Goal: Task Accomplishment & Management: Manage account settings

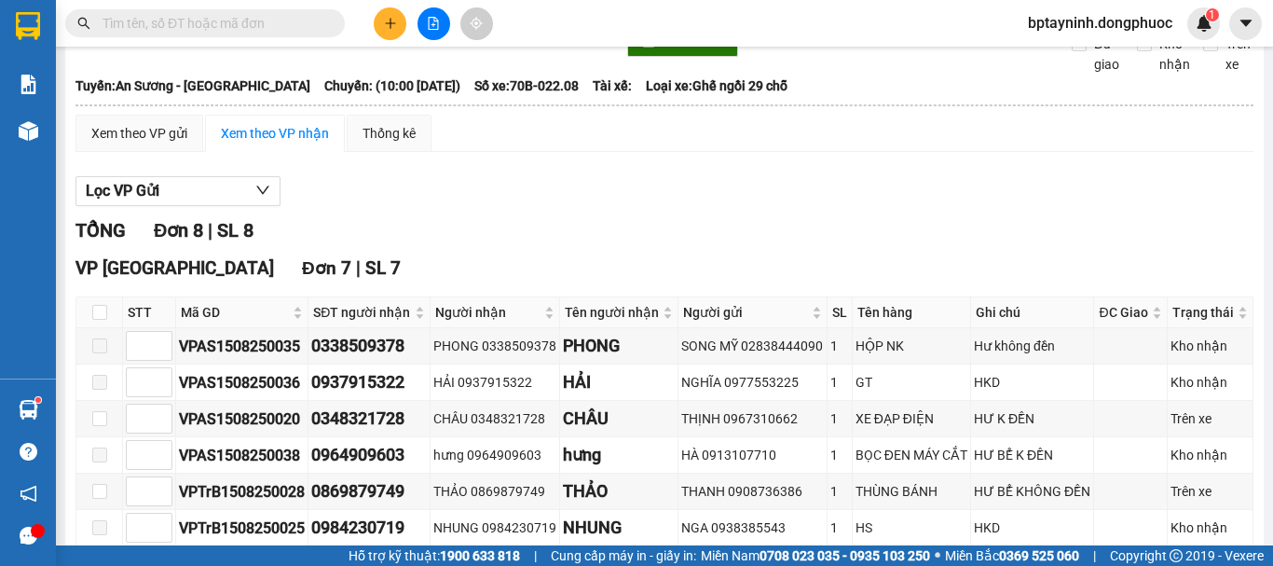
scroll to position [34, 0]
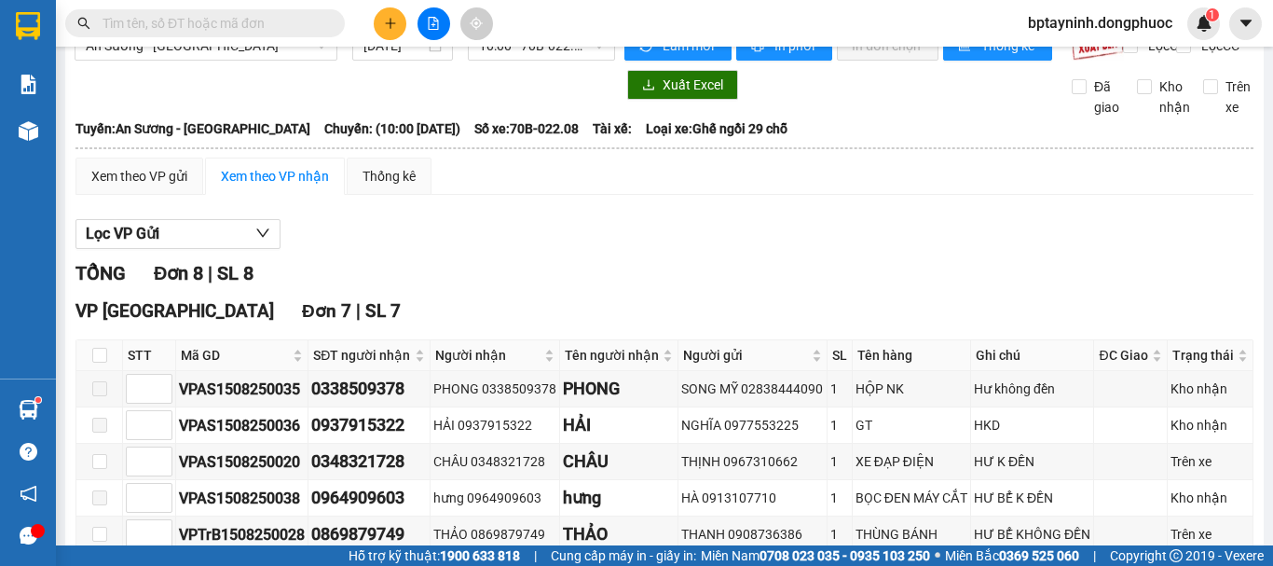
click at [302, 31] on input "text" at bounding box center [213, 23] width 220 height 21
click at [424, 25] on button at bounding box center [434, 23] width 33 height 33
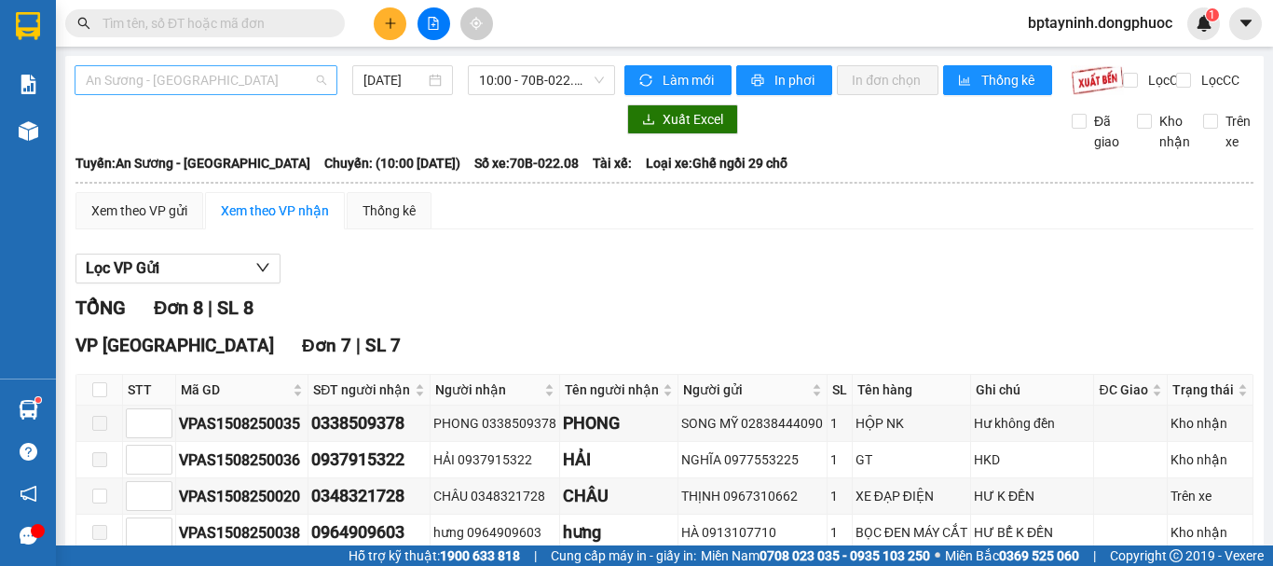
click at [254, 88] on span "An Sương - [GEOGRAPHIC_DATA]" at bounding box center [206, 80] width 240 height 28
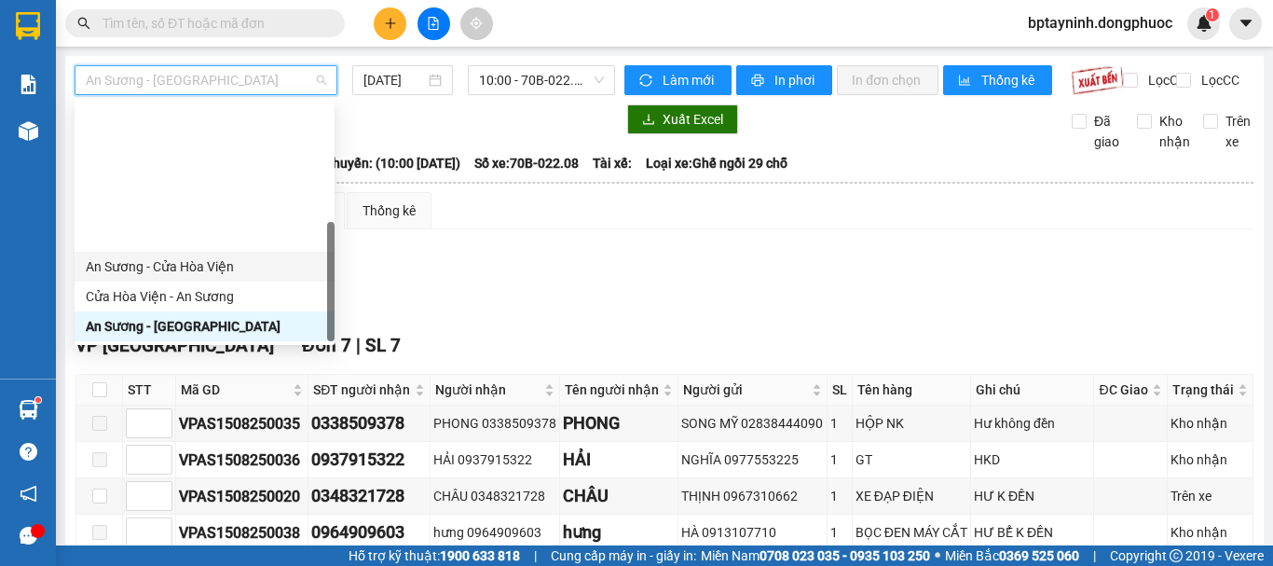
scroll to position [268, 0]
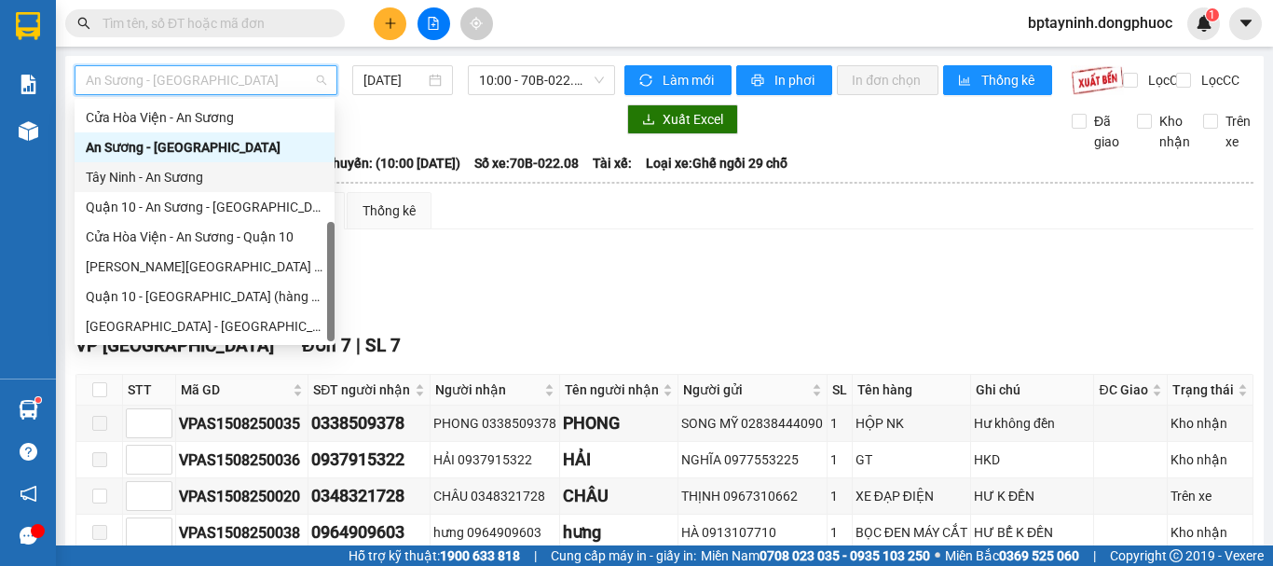
click at [198, 182] on div "Tây Ninh - An Sương" at bounding box center [205, 177] width 238 height 21
type input "[DATE]"
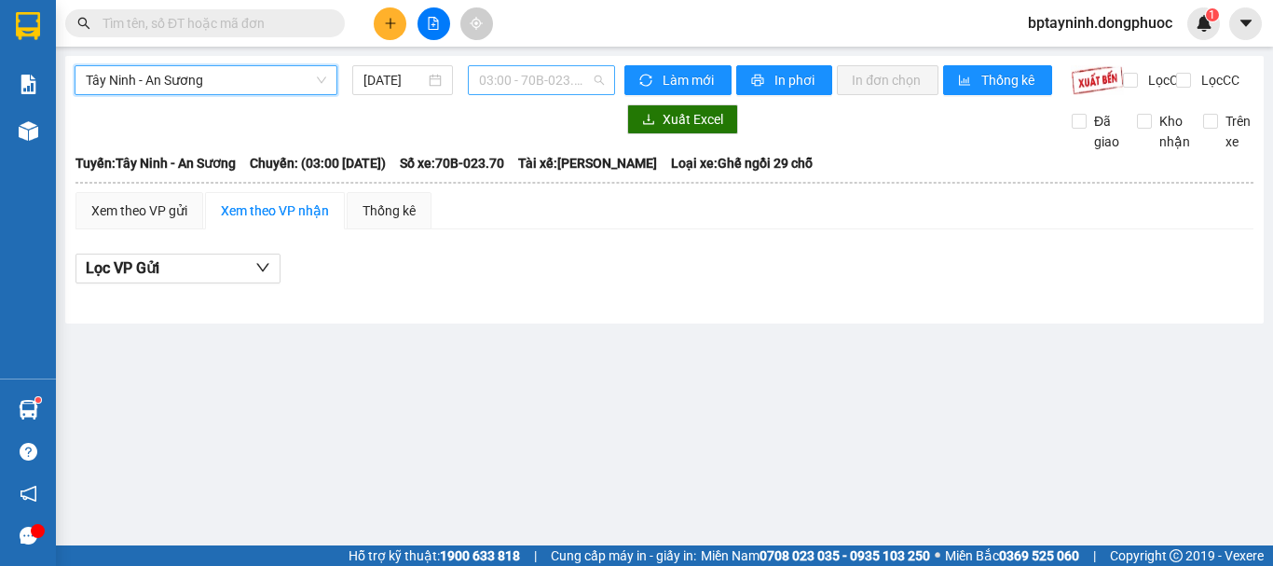
click at [528, 88] on span "03:00 - 70B-023.70" at bounding box center [541, 80] width 125 height 28
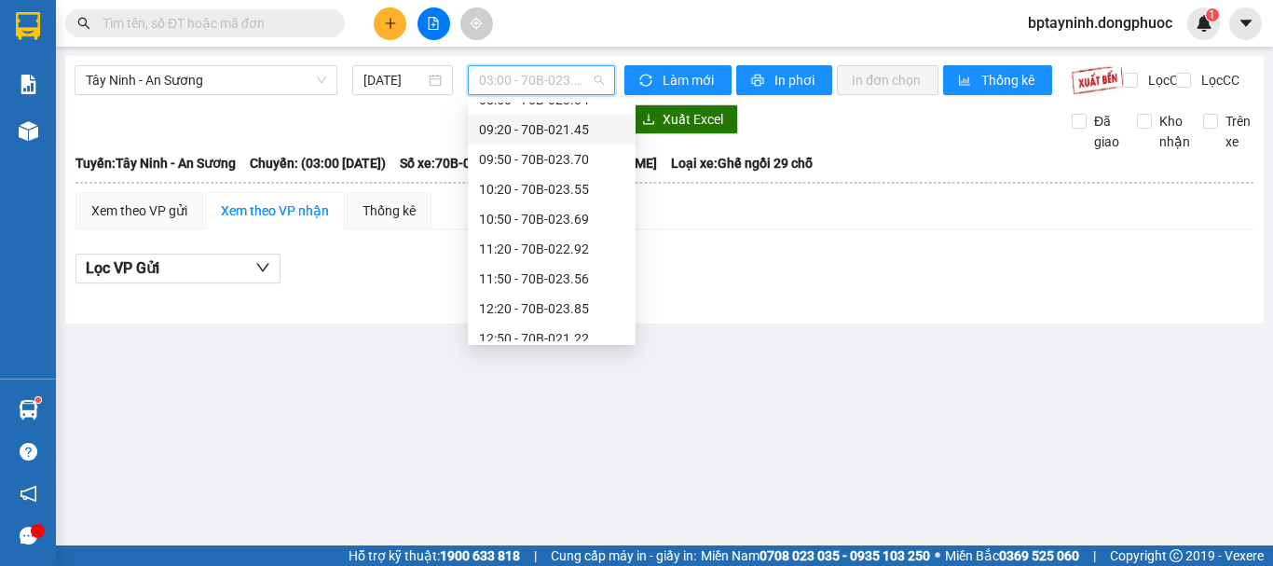
scroll to position [530, 0]
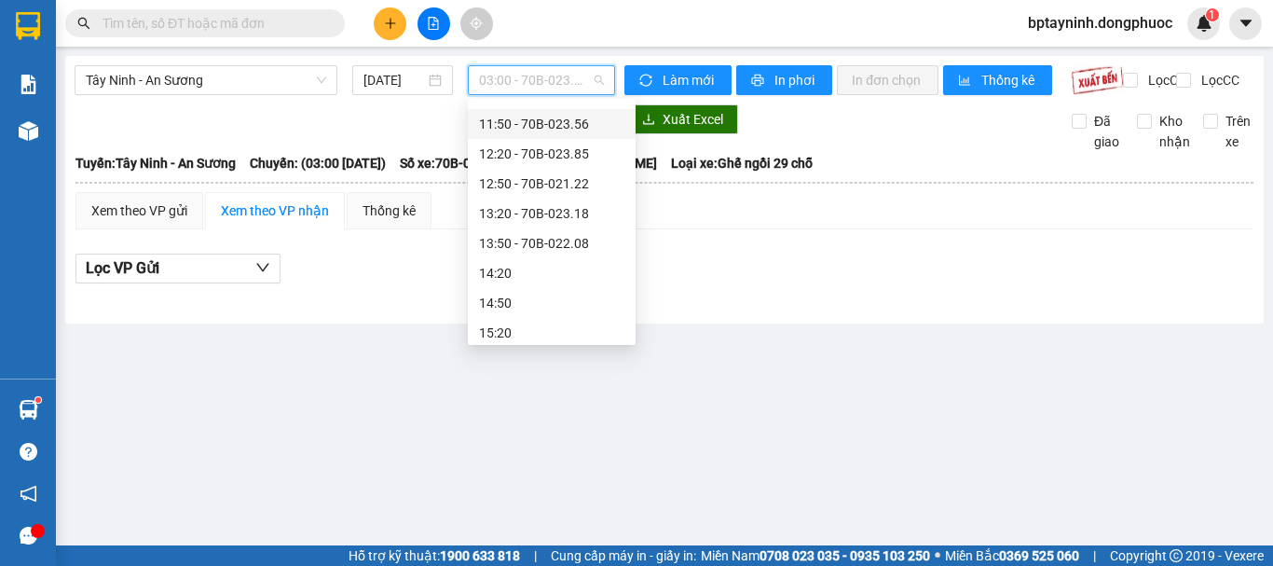
click at [545, 120] on div "11:50 - 70B-023.56" at bounding box center [551, 124] width 145 height 21
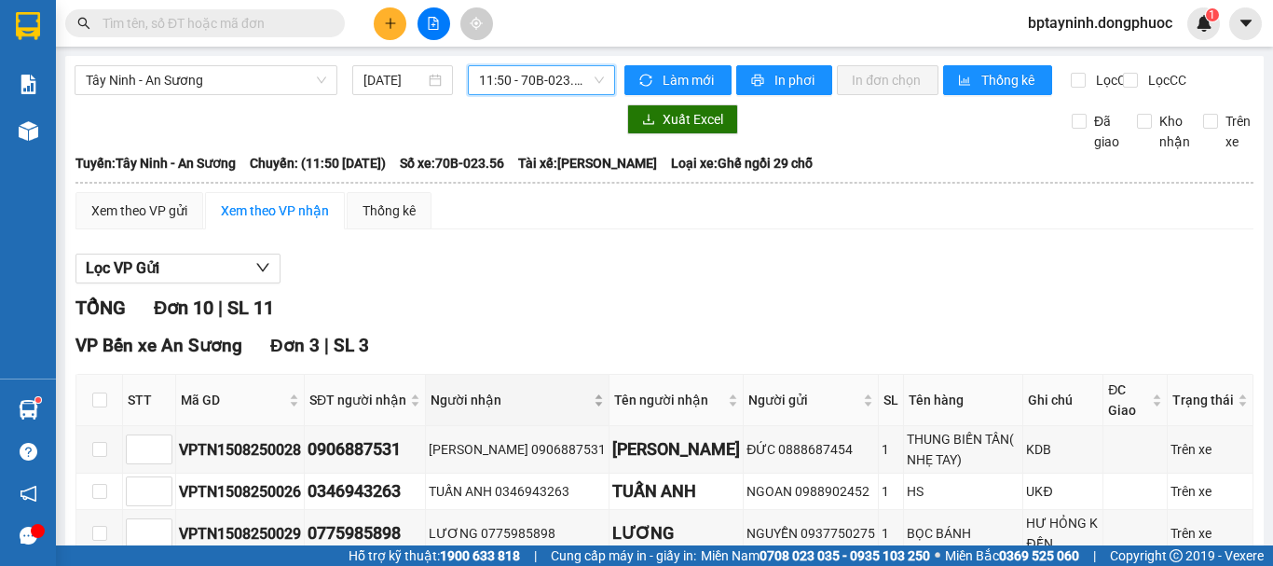
scroll to position [622, 0]
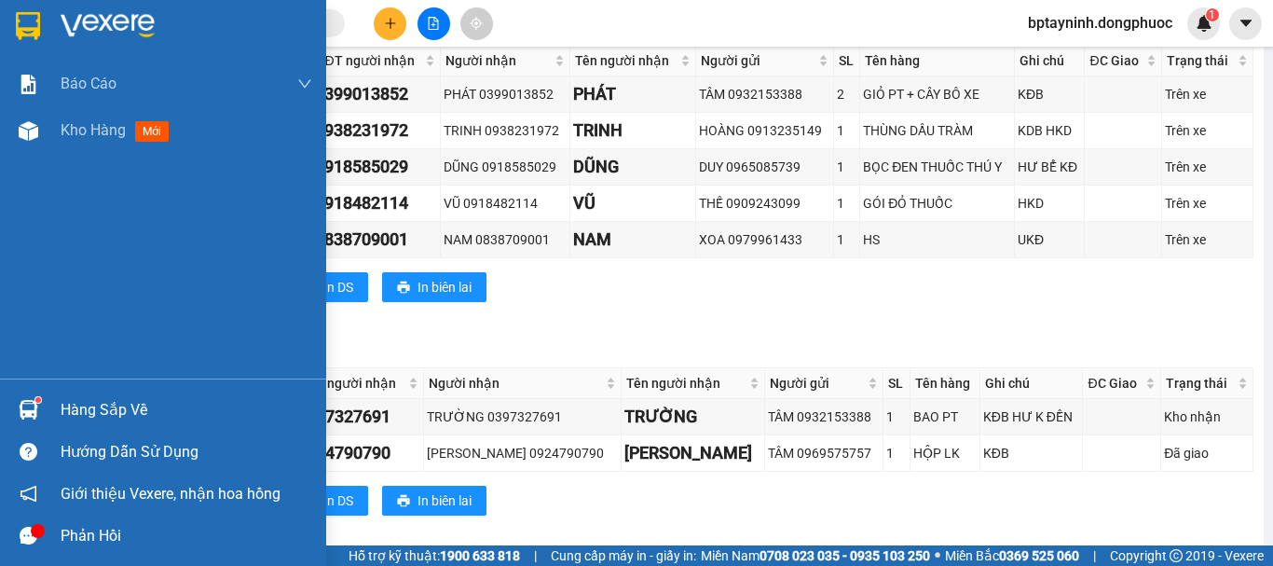
click at [38, 412] on div at bounding box center [28, 409] width 33 height 33
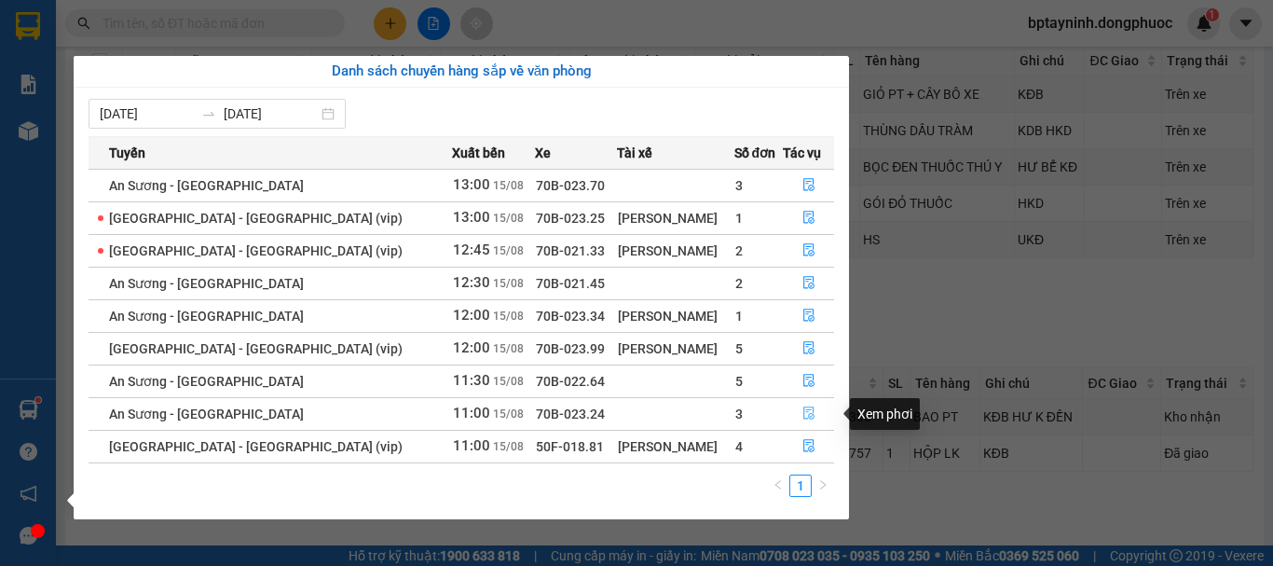
click at [810, 415] on button "button" at bounding box center [808, 414] width 49 height 30
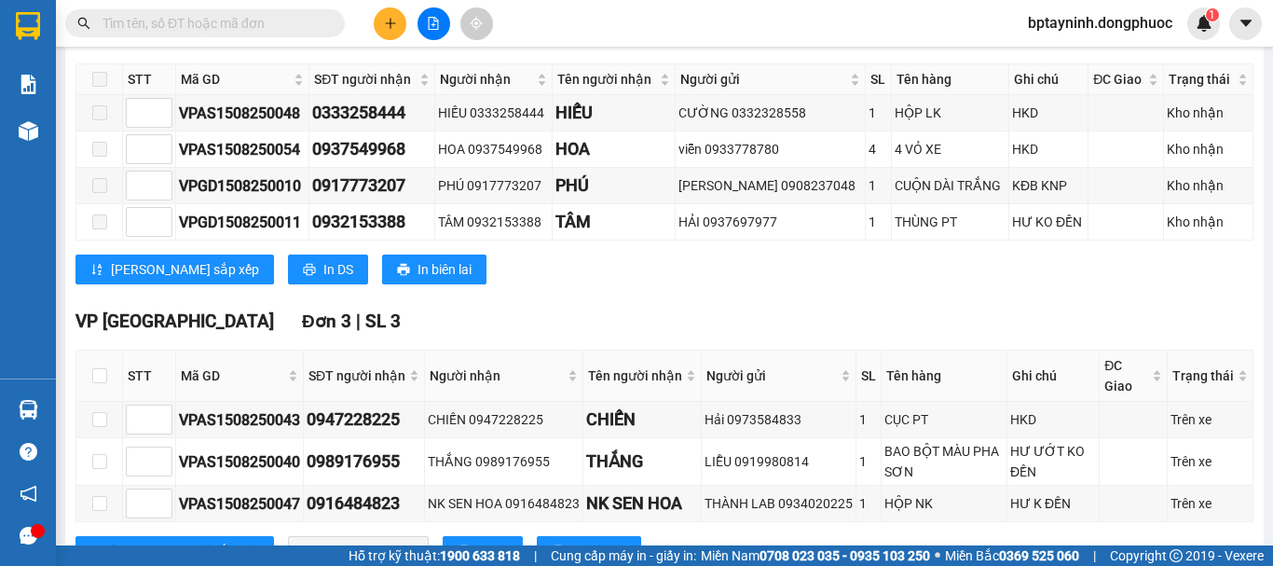
scroll to position [466, 0]
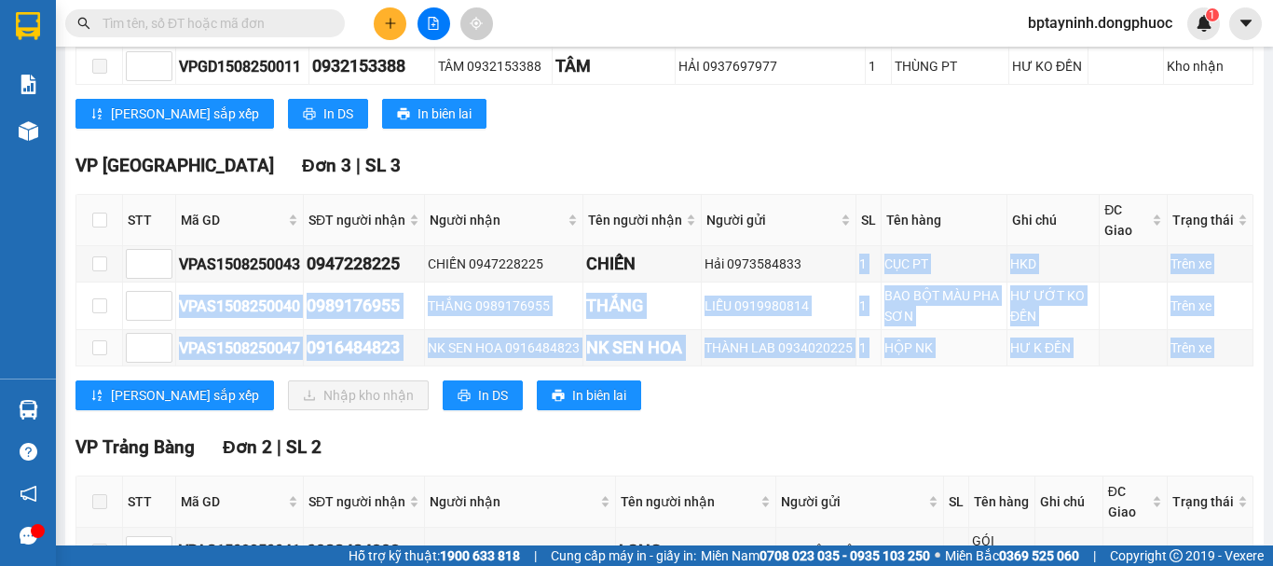
drag, startPoint x: 845, startPoint y: 287, endPoint x: 1053, endPoint y: 384, distance: 229.4
click at [1053, 384] on div "VP Tây Ninh Đơn 3 | SL 3 STT Mã GD SĐT người nhận Người nhận Tên người nhận Ngư…" at bounding box center [665, 288] width 1178 height 272
click at [902, 303] on div "BAO BỘT MÀU PHA SƠN" at bounding box center [944, 305] width 119 height 41
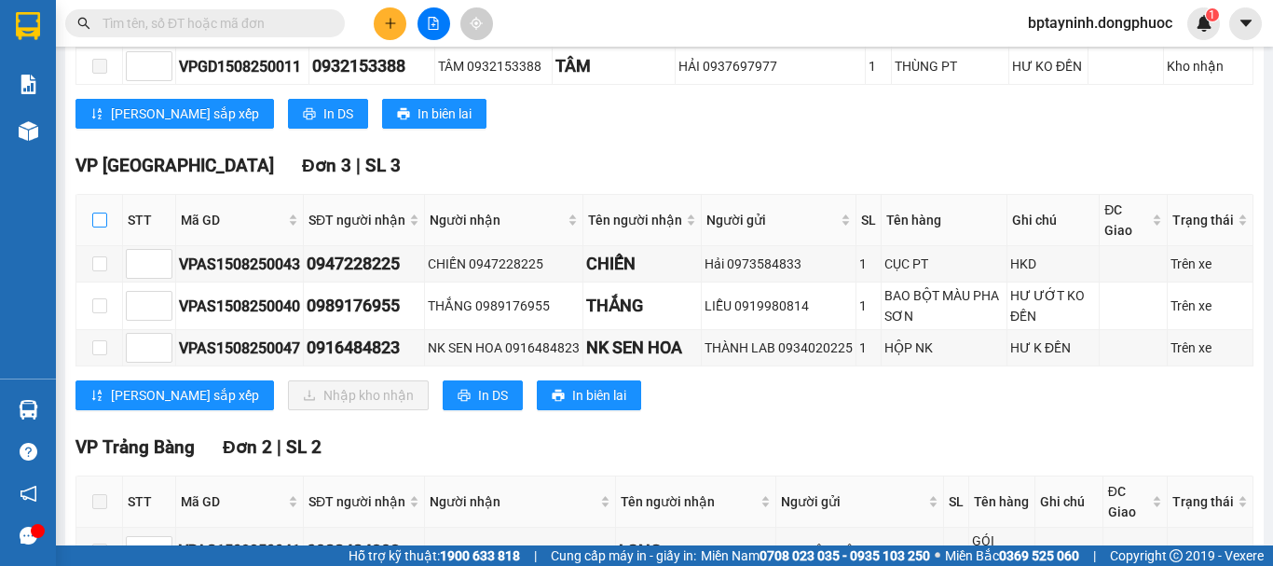
click at [94, 227] on input "checkbox" at bounding box center [99, 220] width 15 height 15
checkbox input "true"
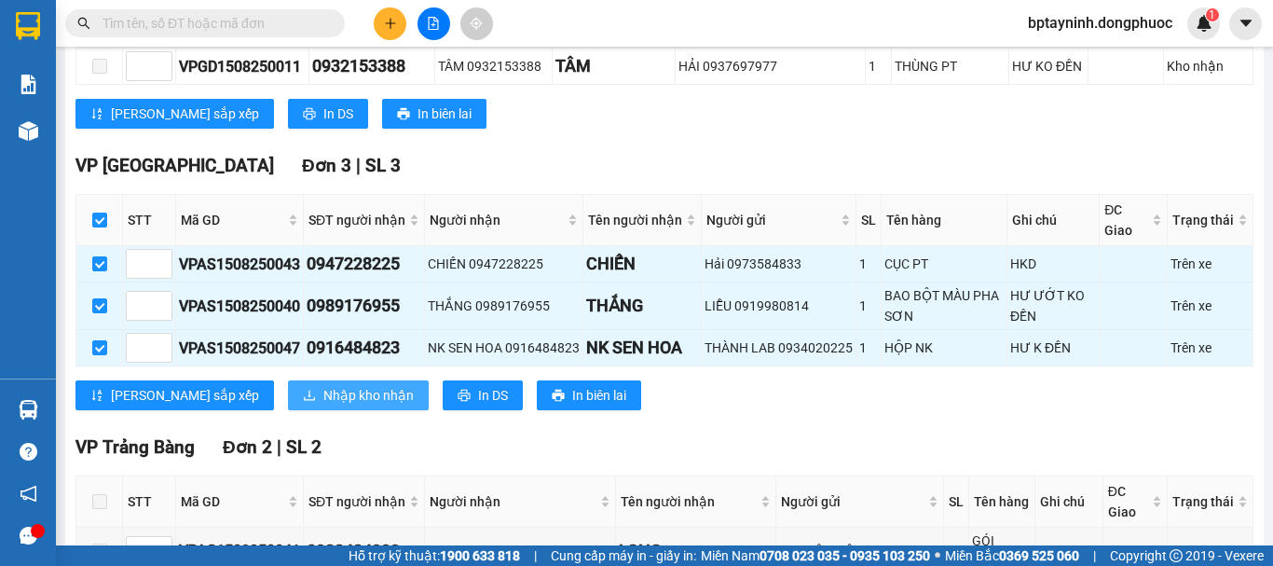
click at [323, 405] on span "Nhập kho nhận" at bounding box center [368, 395] width 90 height 21
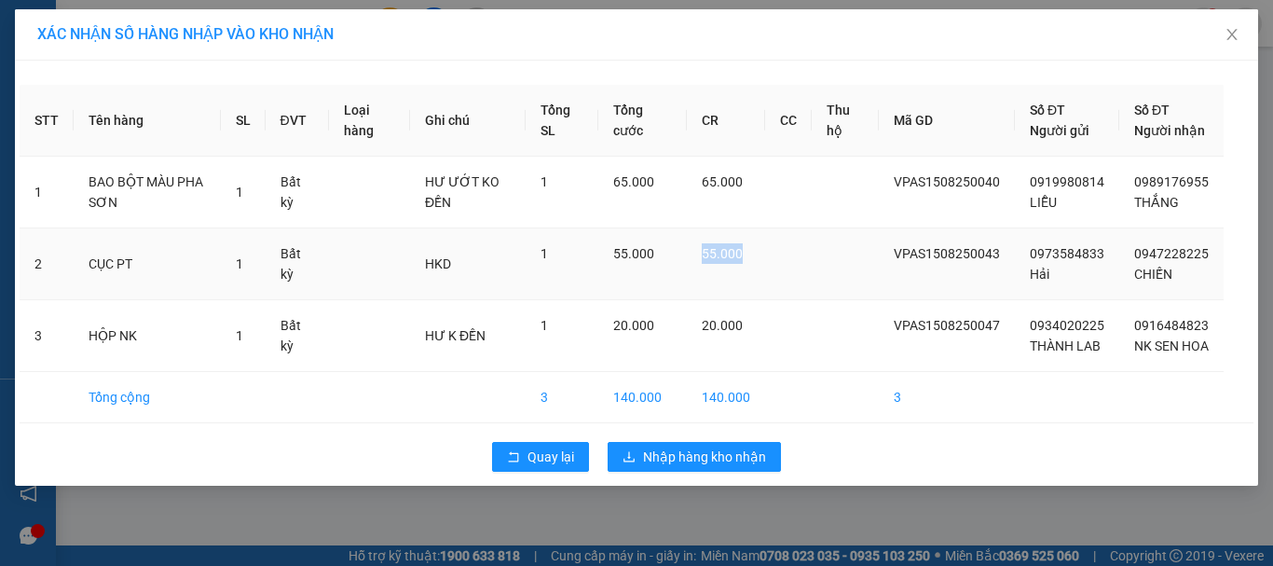
drag, startPoint x: 668, startPoint y: 249, endPoint x: 870, endPoint y: 240, distance: 201.6
click at [870, 240] on tr "2 CỤC PT 1 Bất kỳ HKD 1 55.000 55.000 VPAS1508250043 0973584833 Hải 0947228225 …" at bounding box center [637, 264] width 1234 height 72
click at [750, 266] on td "55.000" at bounding box center [726, 264] width 78 height 72
drag, startPoint x: 762, startPoint y: 263, endPoint x: 662, endPoint y: 272, distance: 101.1
click at [662, 272] on tr "2 CỤC PT 1 Bất kỳ HKD 1 55.000 55.000 VPAS1508250043 0973584833 Hải 0947228225 …" at bounding box center [637, 264] width 1234 height 72
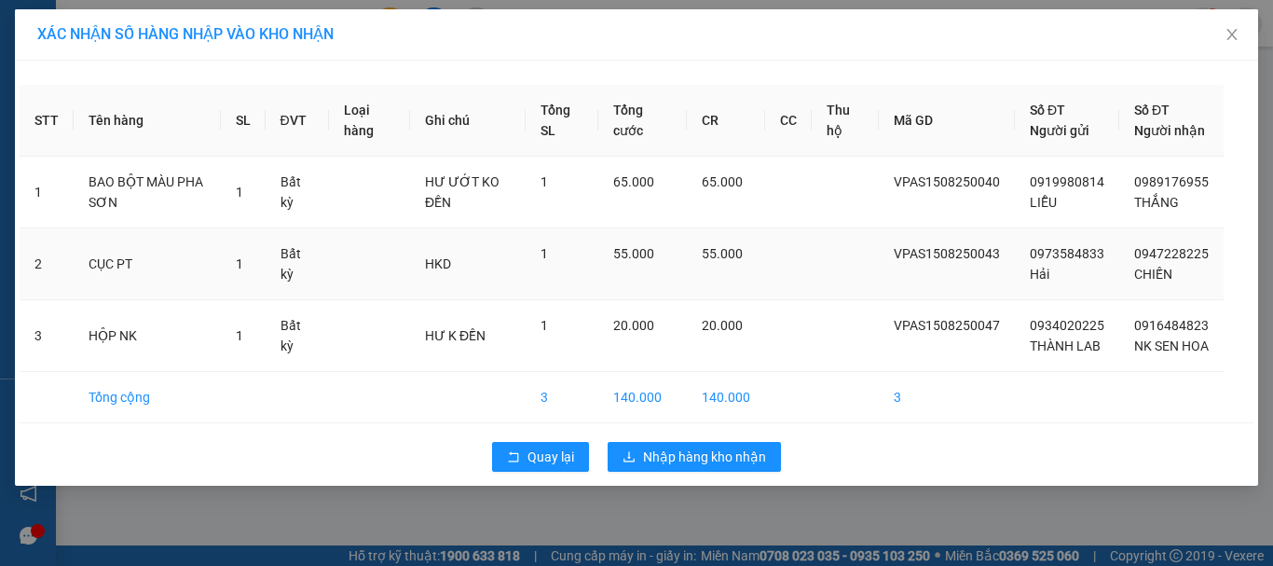
click at [780, 278] on td at bounding box center [788, 264] width 47 height 72
click at [537, 472] on button "Quay lại" at bounding box center [540, 457] width 97 height 30
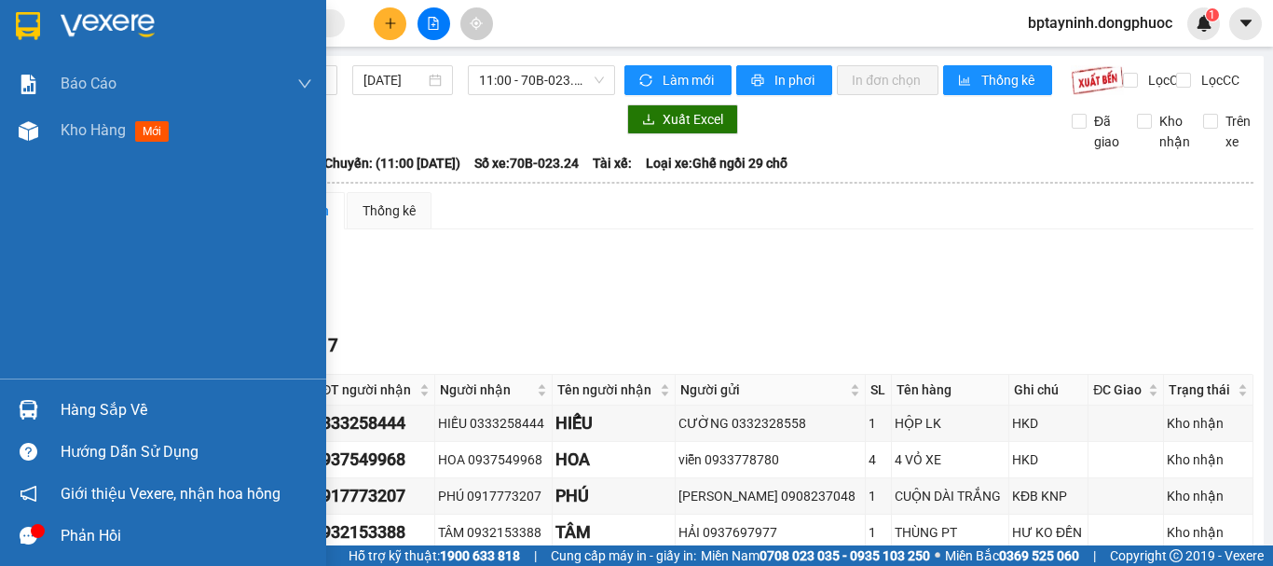
click at [22, 403] on img at bounding box center [29, 410] width 20 height 20
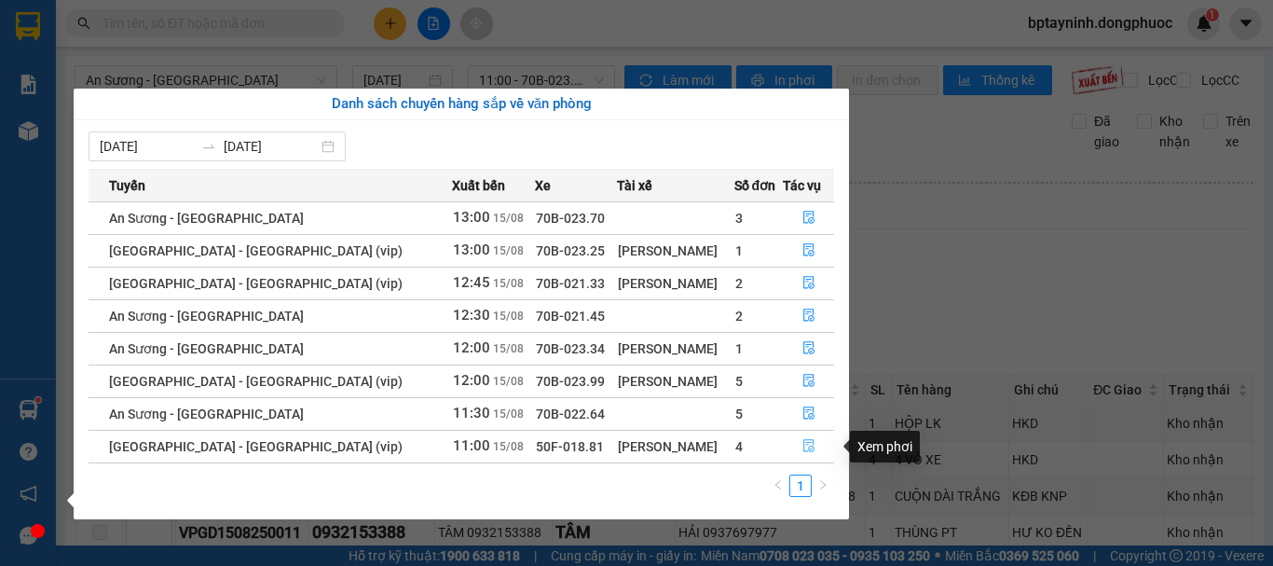
click at [787, 445] on button "button" at bounding box center [808, 447] width 49 height 30
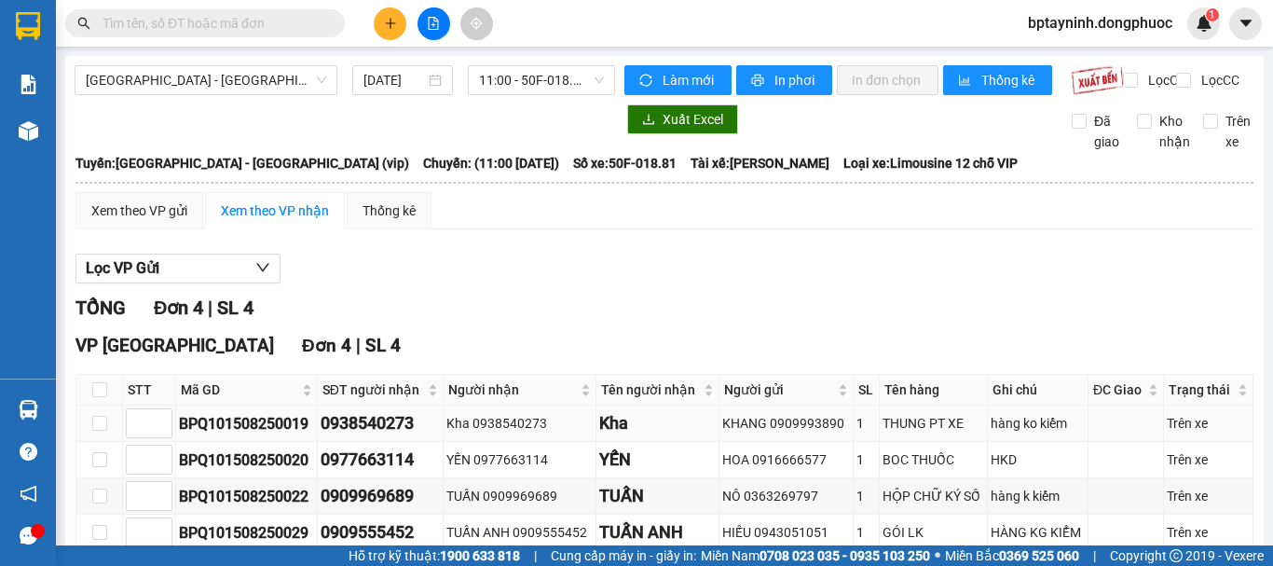
scroll to position [117, 0]
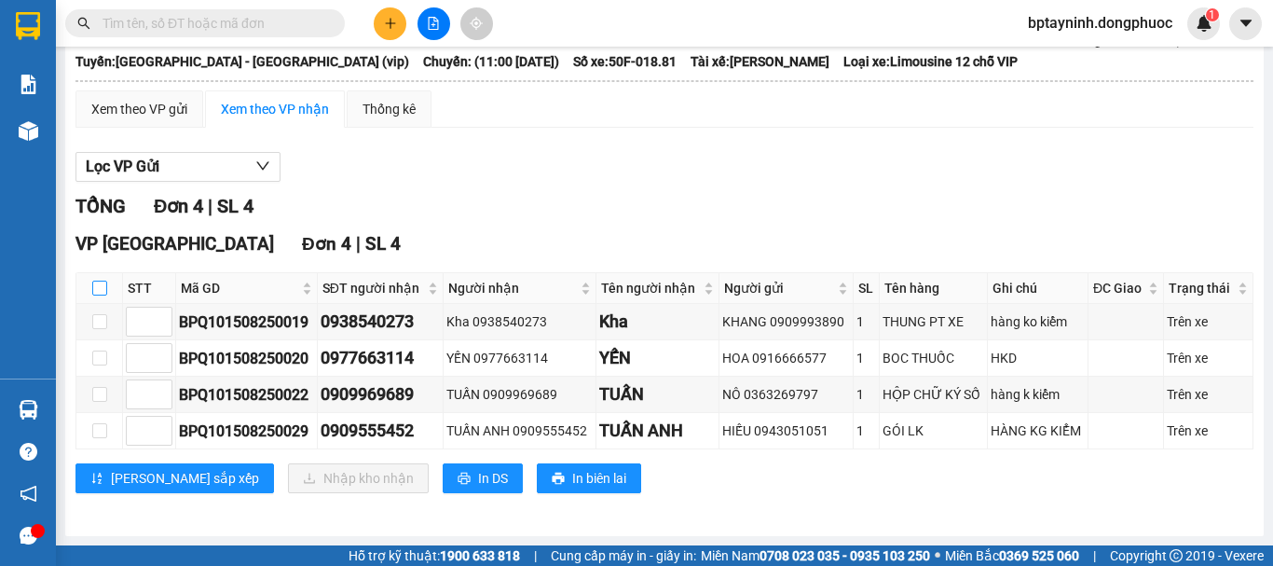
click at [96, 294] on input "checkbox" at bounding box center [99, 288] width 15 height 15
checkbox input "true"
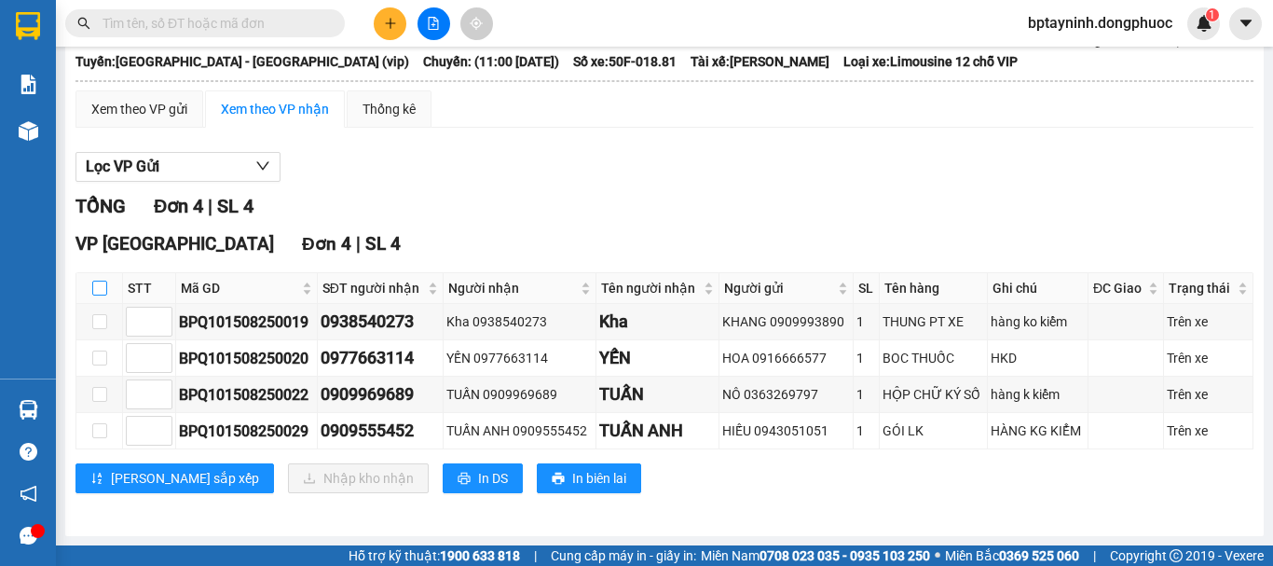
checkbox input "true"
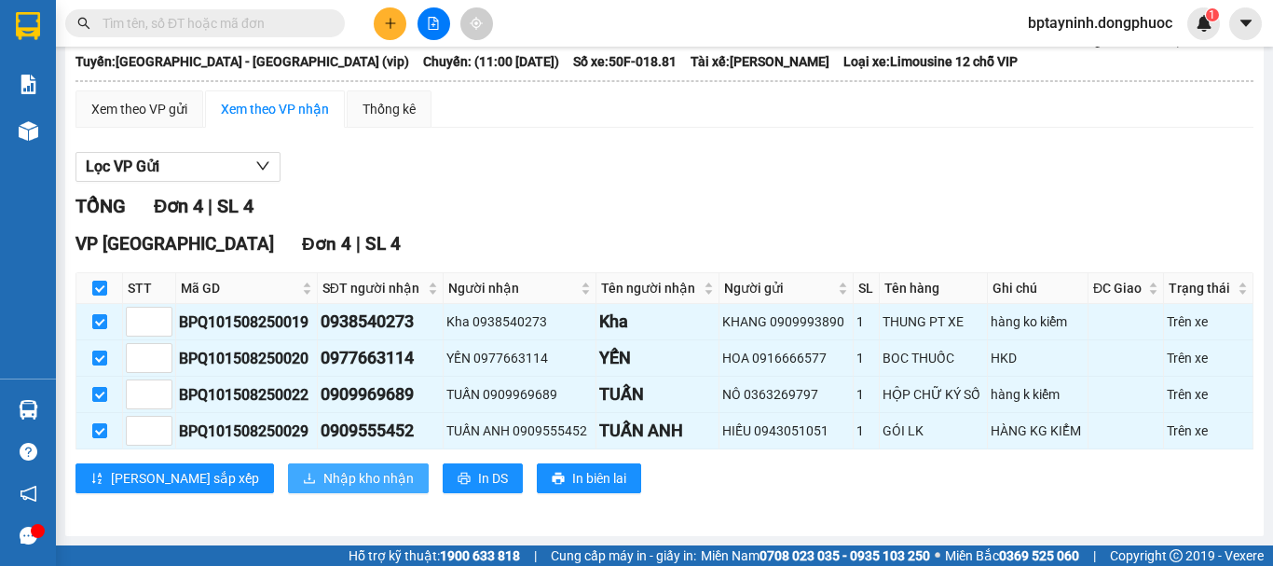
click at [323, 473] on span "Nhập kho nhận" at bounding box center [368, 478] width 90 height 21
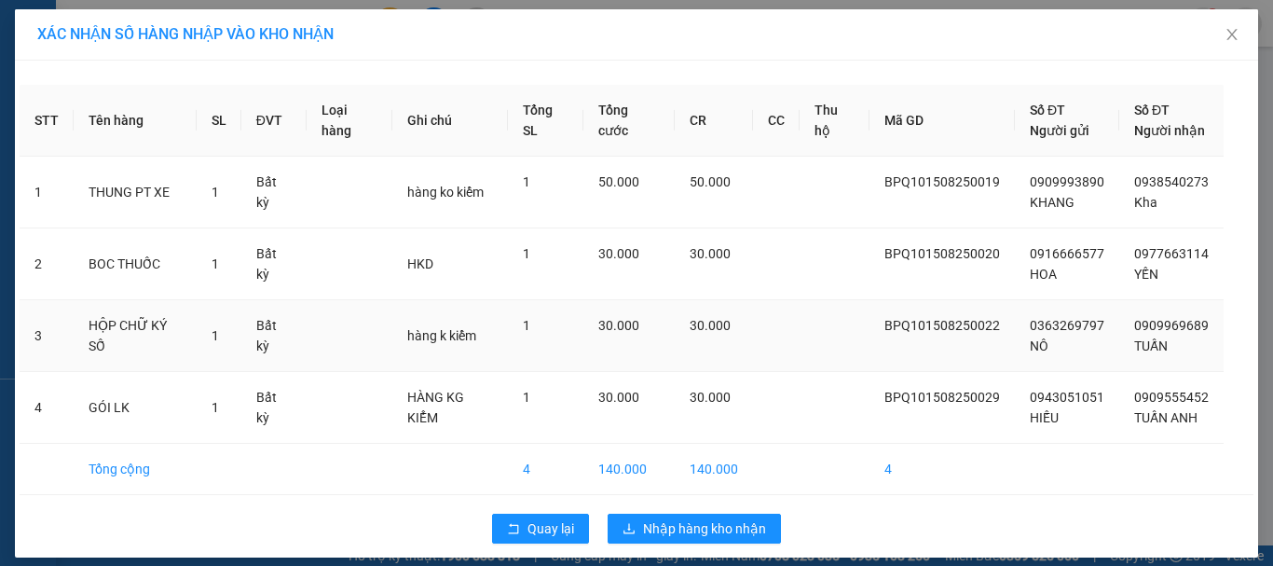
drag, startPoint x: 199, startPoint y: 329, endPoint x: 208, endPoint y: 347, distance: 19.6
click at [208, 347] on td "1" at bounding box center [219, 336] width 45 height 72
drag, startPoint x: 161, startPoint y: 396, endPoint x: 146, endPoint y: 389, distance: 16.7
click at [146, 389] on td "GÓI LK" at bounding box center [135, 408] width 123 height 72
drag, startPoint x: 752, startPoint y: 398, endPoint x: 741, endPoint y: 403, distance: 12.1
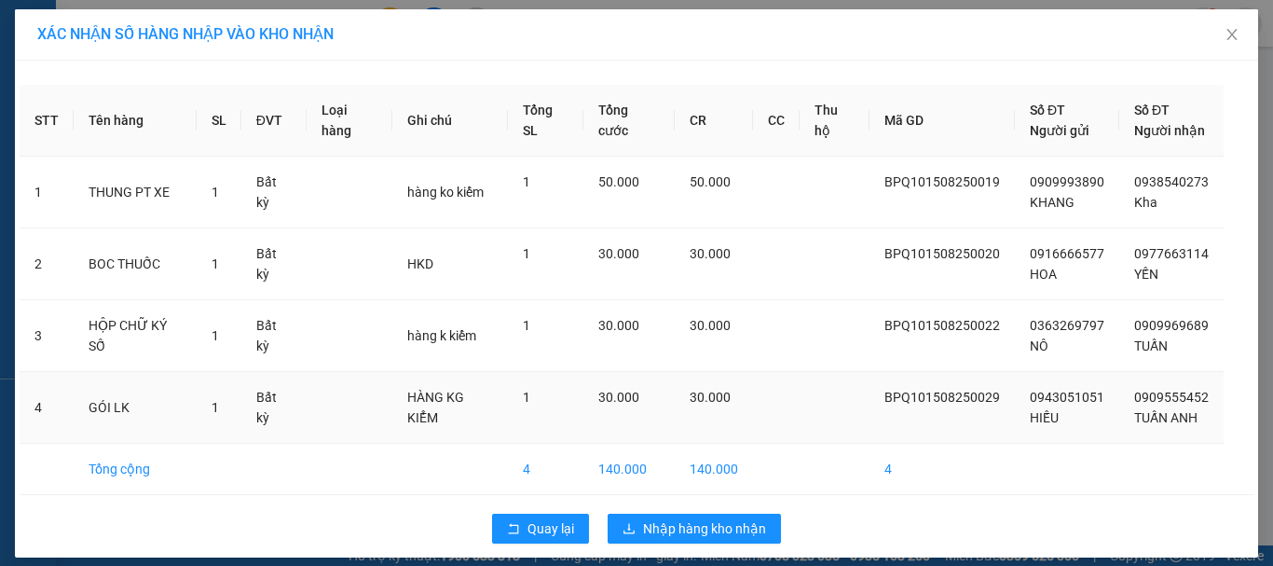
click at [741, 403] on td "30.000" at bounding box center [714, 408] width 78 height 72
click at [492, 522] on button "Quay lại" at bounding box center [540, 529] width 97 height 30
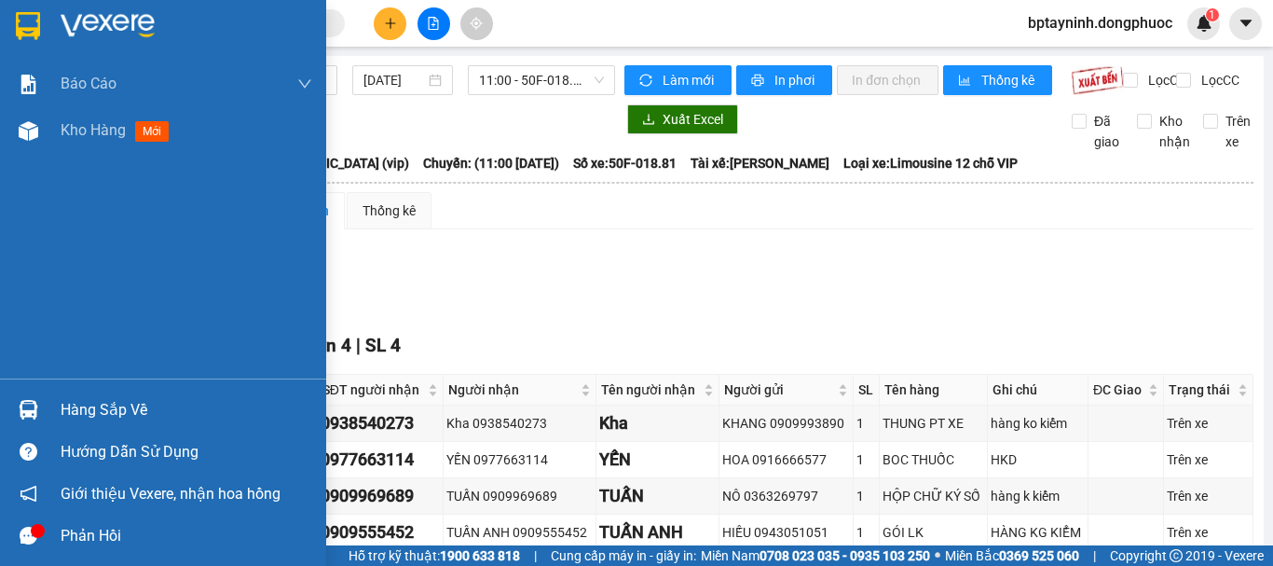
click at [22, 402] on img at bounding box center [29, 410] width 20 height 20
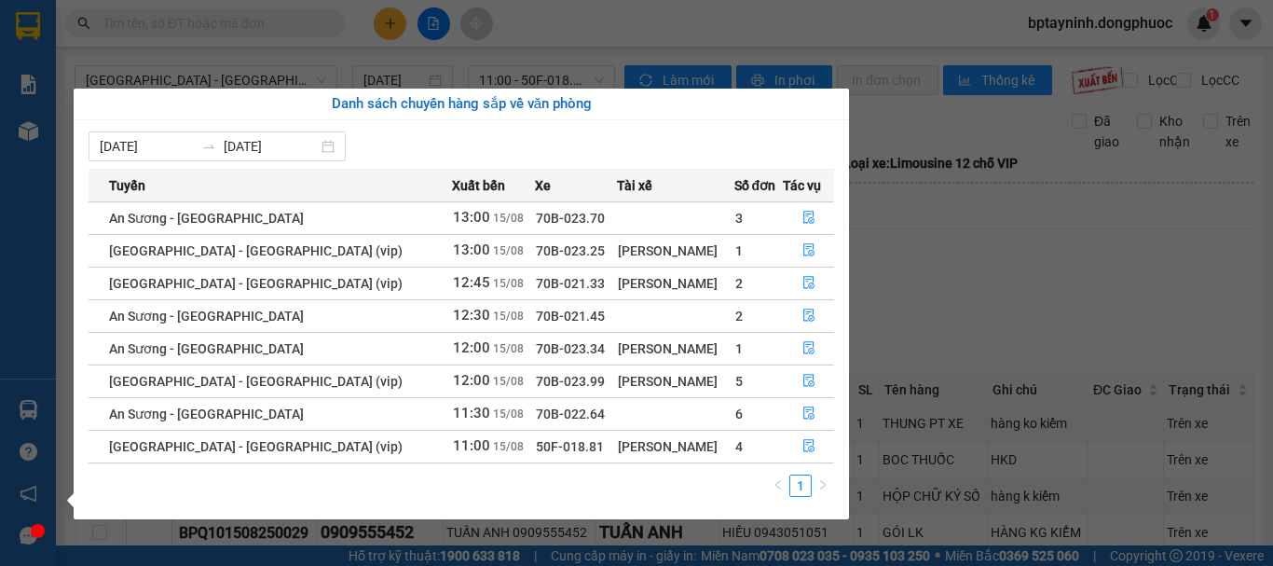
click at [1187, 329] on section "Kết quả tìm kiếm ( 0 ) Bộ lọc No Data bptayninh.dongphuoc 1 Báo cáo Mẫu 1: Báo …" at bounding box center [636, 283] width 1273 height 566
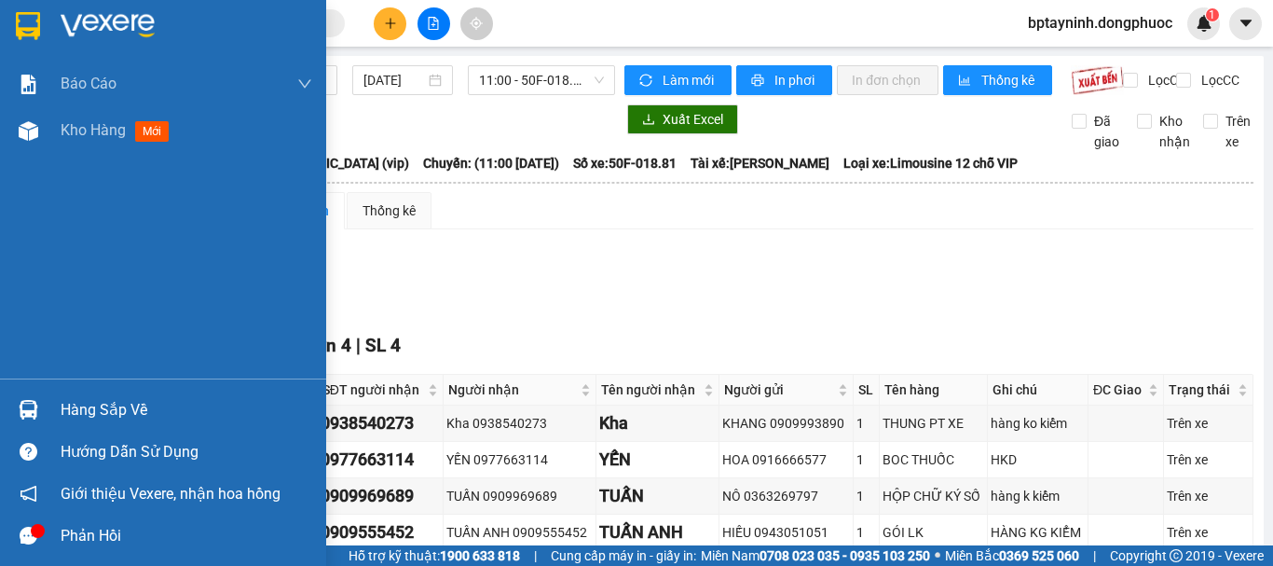
click at [33, 407] on img at bounding box center [29, 410] width 20 height 20
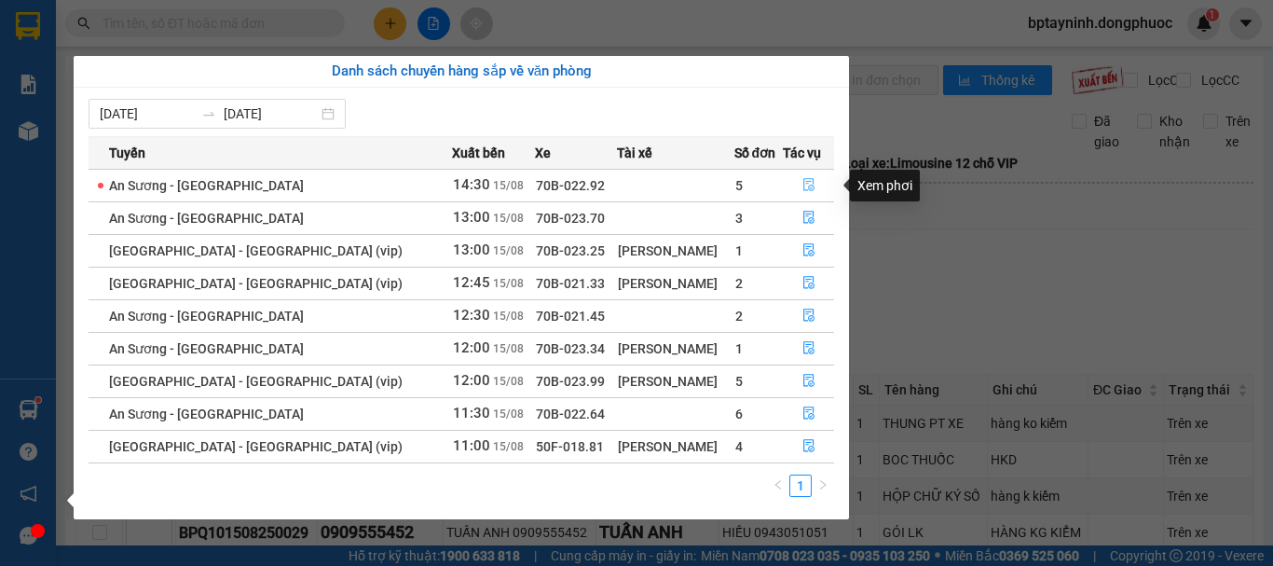
click at [819, 191] on button "button" at bounding box center [808, 186] width 49 height 30
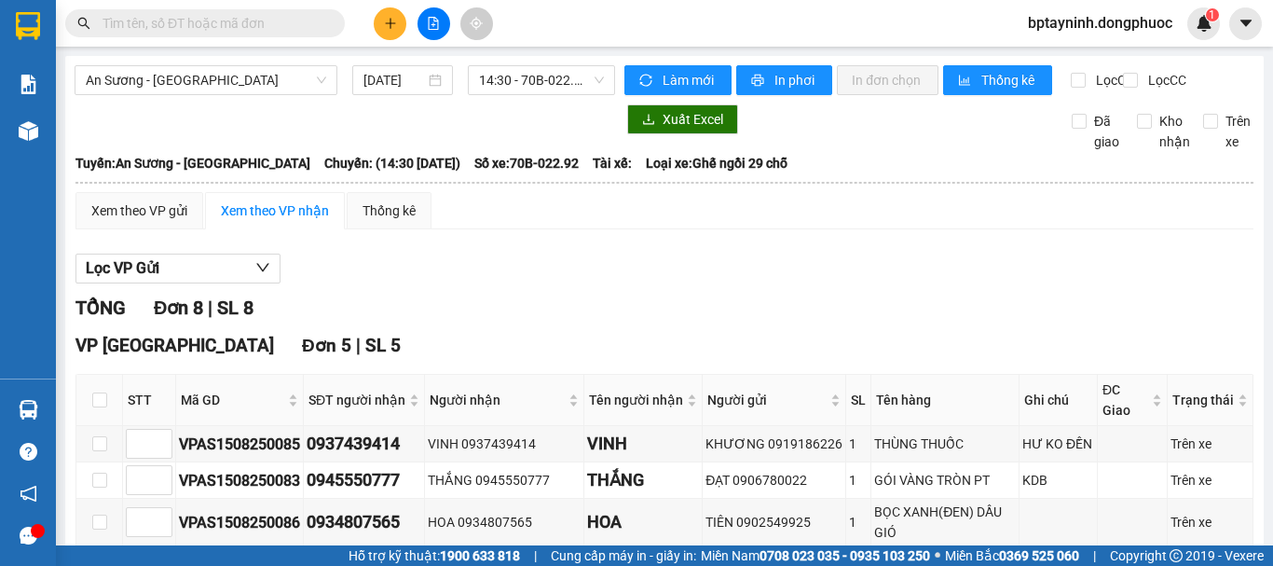
scroll to position [587, 0]
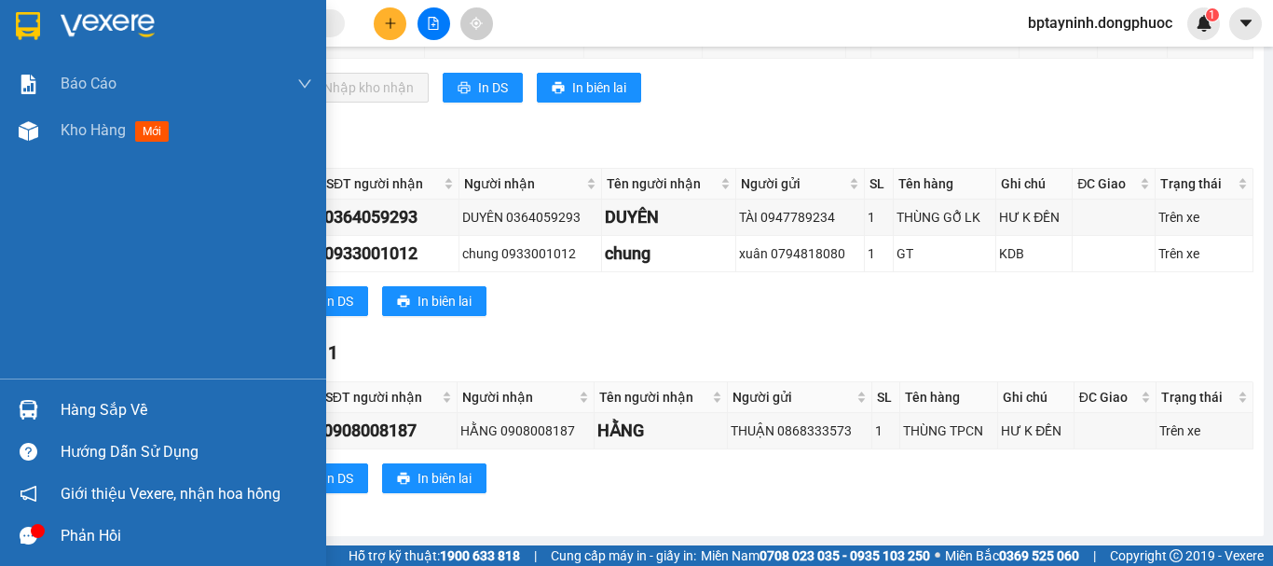
click at [48, 419] on div "Hàng sắp về" at bounding box center [163, 410] width 326 height 42
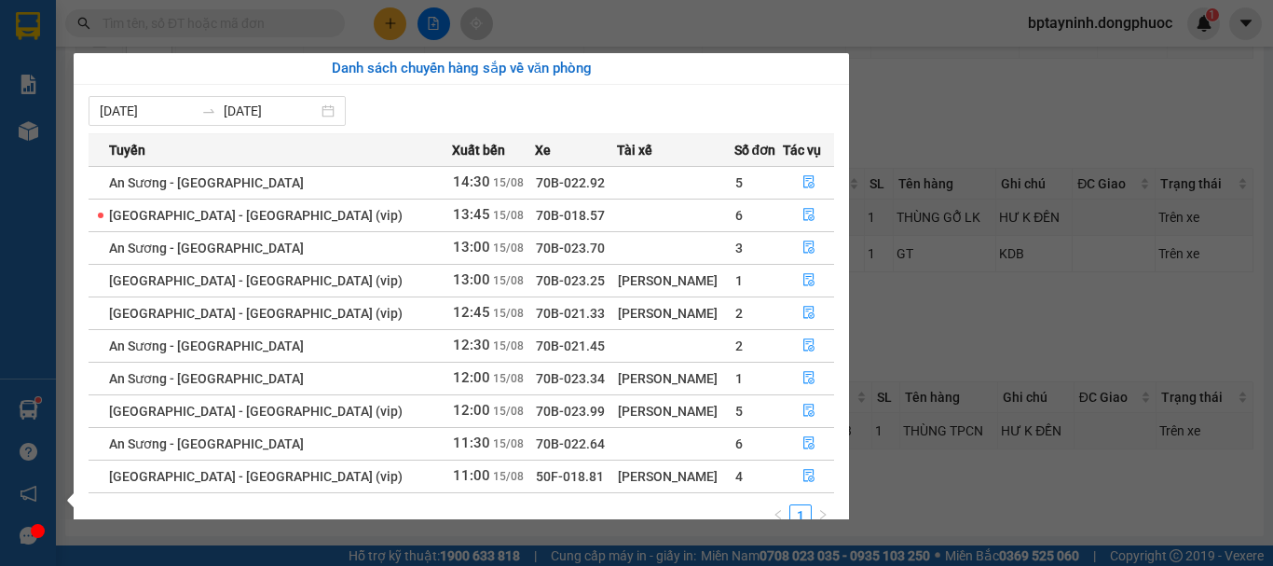
click at [1007, 330] on section "Kết quả tìm kiếm ( 0 ) Bộ lọc No Data bptayninh.dongphuoc 1 Báo cáo Mẫu 1: Báo …" at bounding box center [636, 283] width 1273 height 566
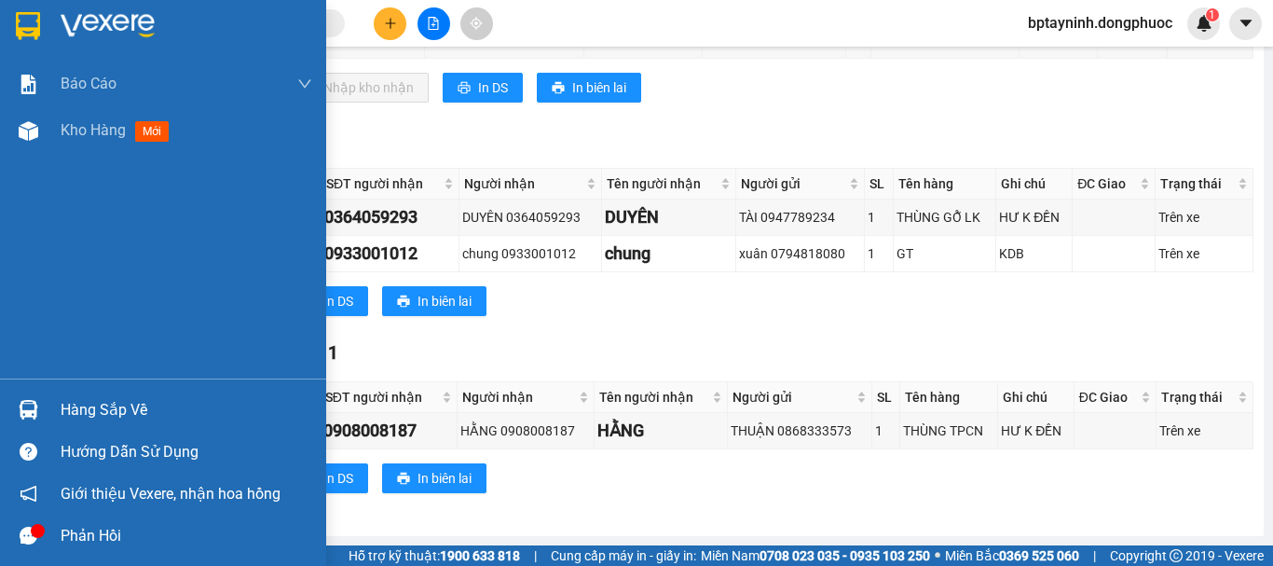
click at [34, 418] on img at bounding box center [29, 410] width 20 height 20
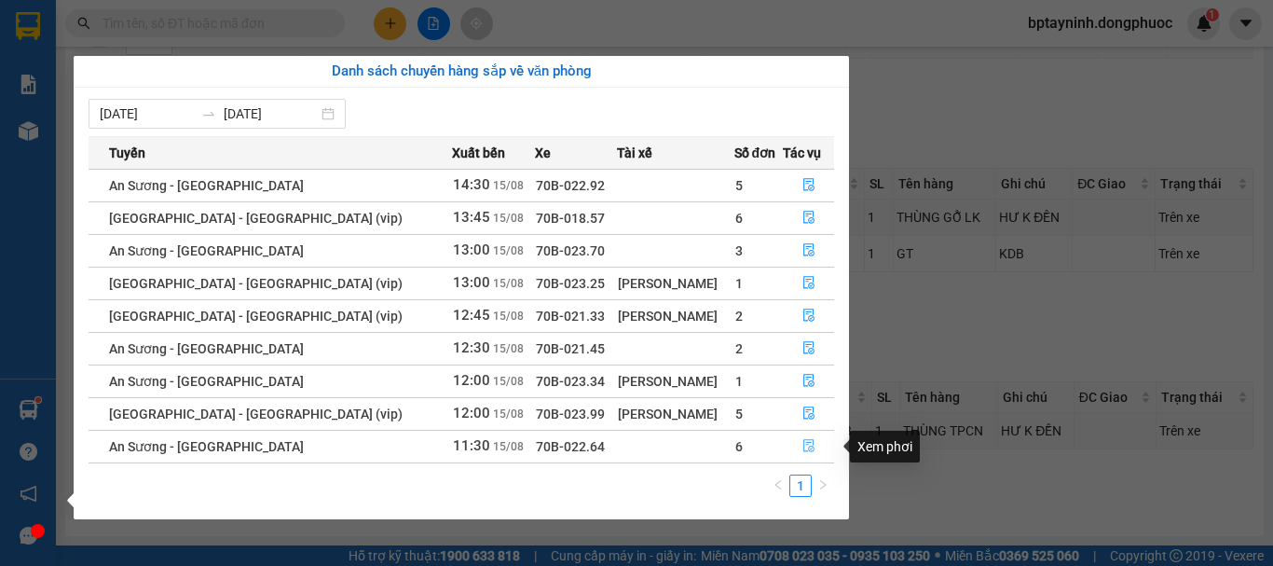
click at [803, 444] on icon "file-done" at bounding box center [809, 445] width 13 height 13
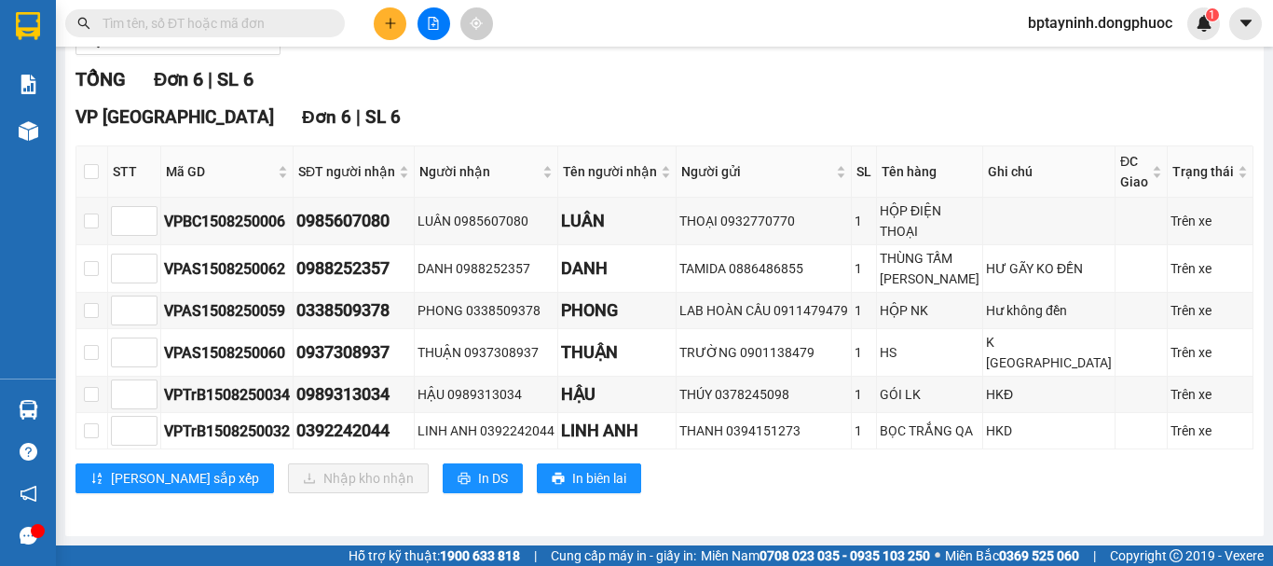
scroll to position [233, 0]
drag, startPoint x: 872, startPoint y: 224, endPoint x: 983, endPoint y: 221, distance: 111.0
click at [983, 221] on tr "VPBC1508250006 0985607080 LUÂN 0985607080 LUÂN THOẠI 0932770770 1 HỘP ĐIỆN THOẠ…" at bounding box center [664, 222] width 1177 height 48
drag, startPoint x: 870, startPoint y: 271, endPoint x: 979, endPoint y: 256, distance: 110.1
click at [979, 256] on tr "VPAS1508250062 0988252357 DANH 0988252357 DANH TAMIDA 0886486855 1 THÙNG TẤM TR…" at bounding box center [664, 269] width 1177 height 48
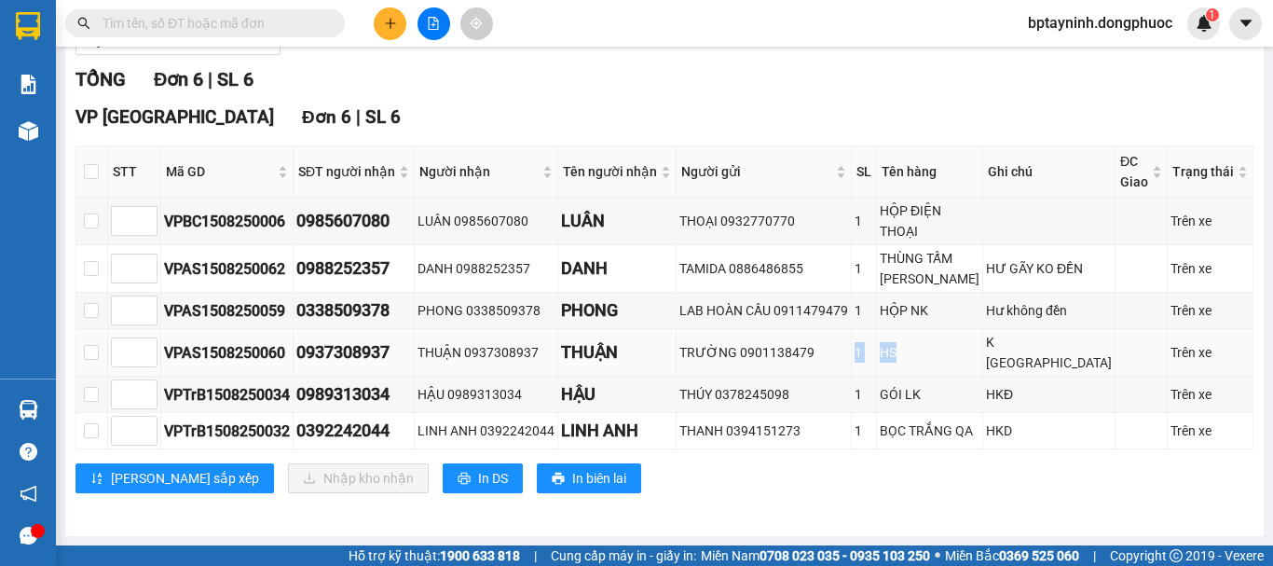
drag, startPoint x: 865, startPoint y: 354, endPoint x: 905, endPoint y: 354, distance: 40.1
click at [905, 354] on tr "VPAS1508250060 0937308937 THUẬN 0937308937 THUẬN TRƯỜNG 0901138479 1 HS K ĐỀN B…" at bounding box center [664, 353] width 1177 height 48
drag, startPoint x: 875, startPoint y: 436, endPoint x: 1024, endPoint y: 433, distance: 149.2
click at [1024, 433] on tr "VPTrB1508250032 0392242044 LINH ANH 0392242044 LINH ANH THANH 0394151273 1 BỌC …" at bounding box center [664, 431] width 1177 height 36
click at [98, 174] on label at bounding box center [91, 171] width 15 height 21
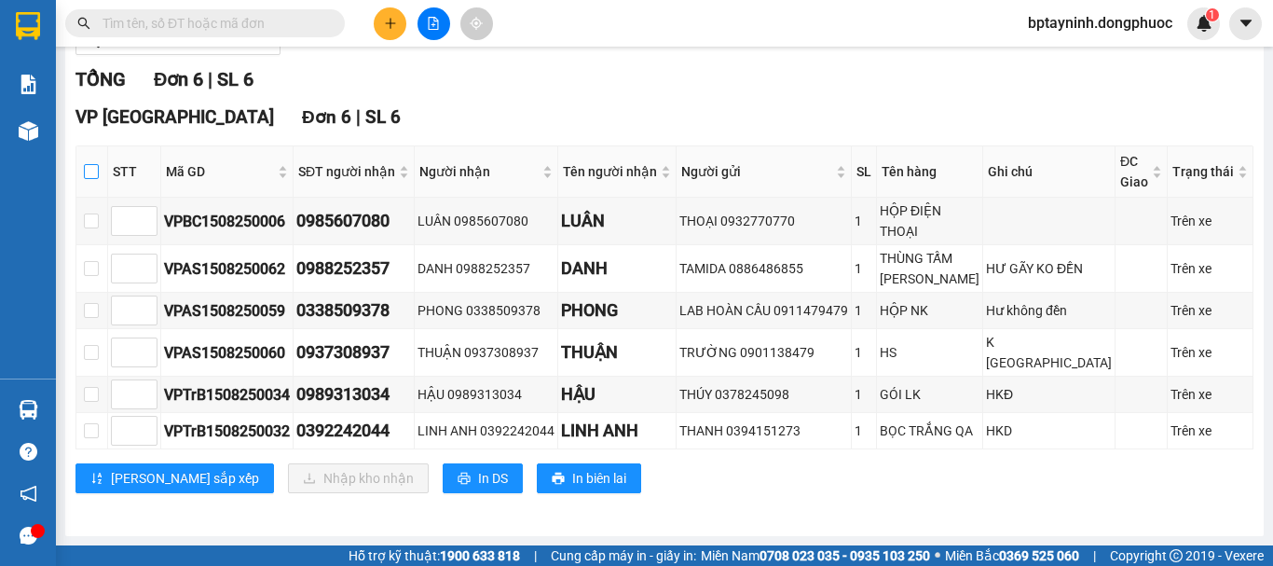
click at [98, 174] on input "checkbox" at bounding box center [91, 171] width 15 height 15
checkbox input "true"
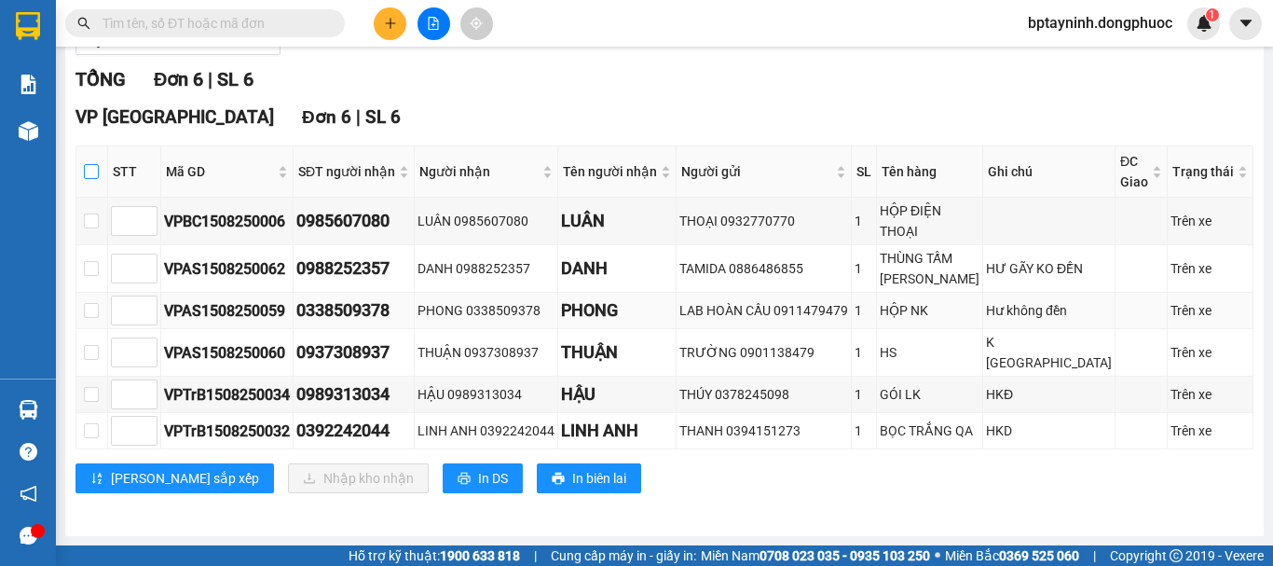
checkbox input "true"
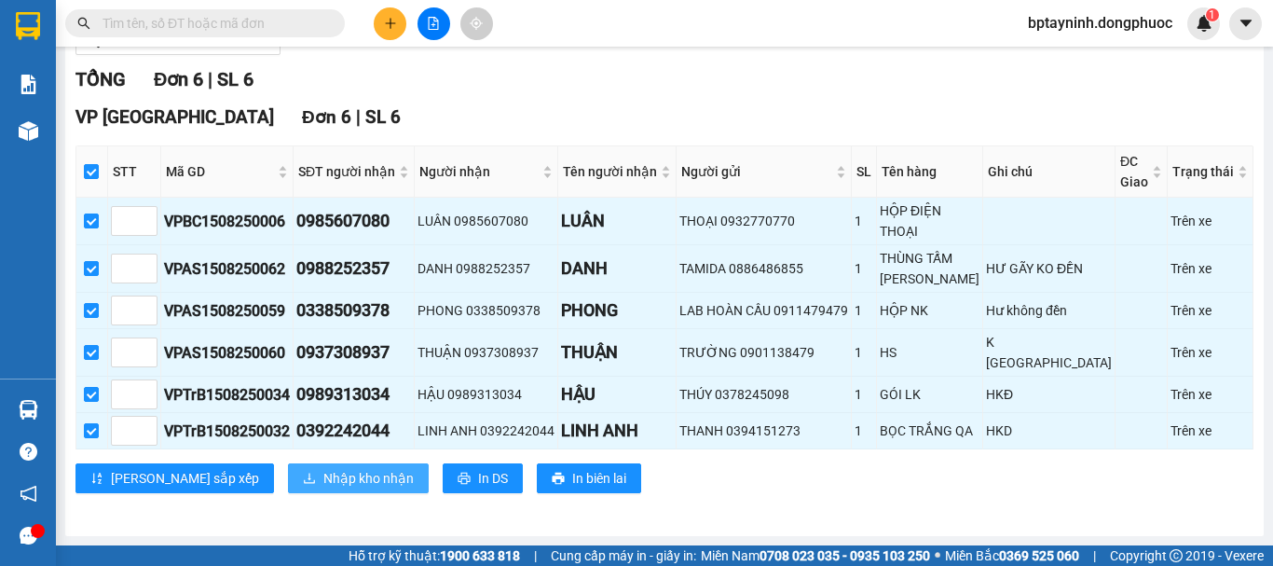
click at [323, 469] on span "Nhập kho nhận" at bounding box center [368, 478] width 90 height 21
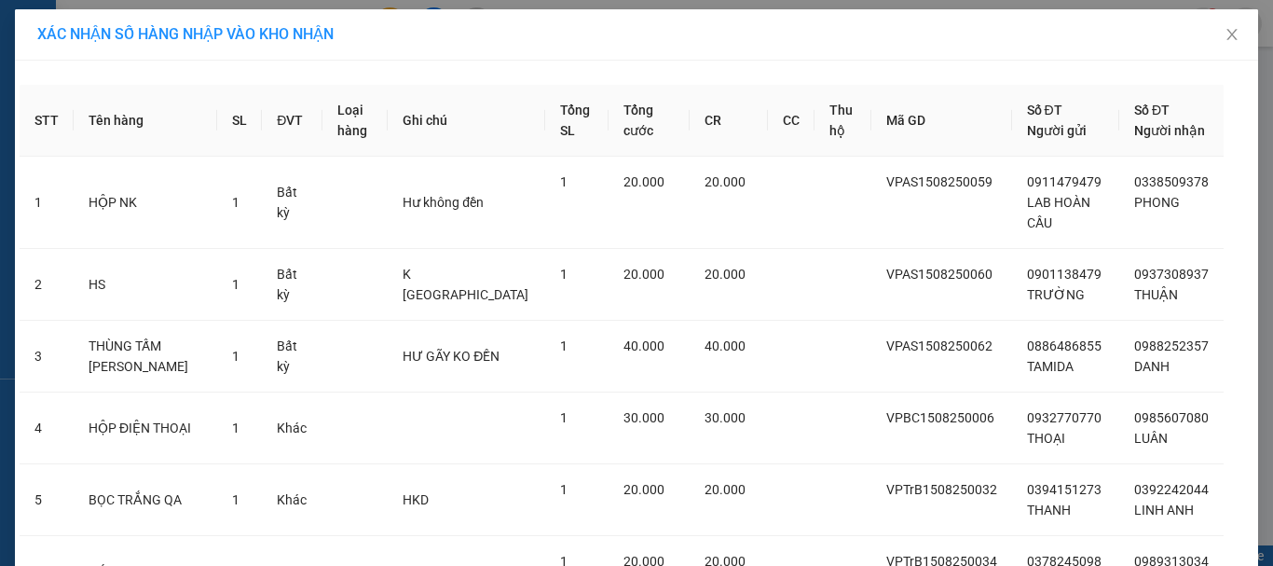
click at [803, 44] on div "XÁC NHẬN SỐ HÀNG NHẬP VÀO KHO NHẬN" at bounding box center [636, 34] width 1199 height 21
click at [1211, 30] on span "Close" at bounding box center [1232, 35] width 52 height 52
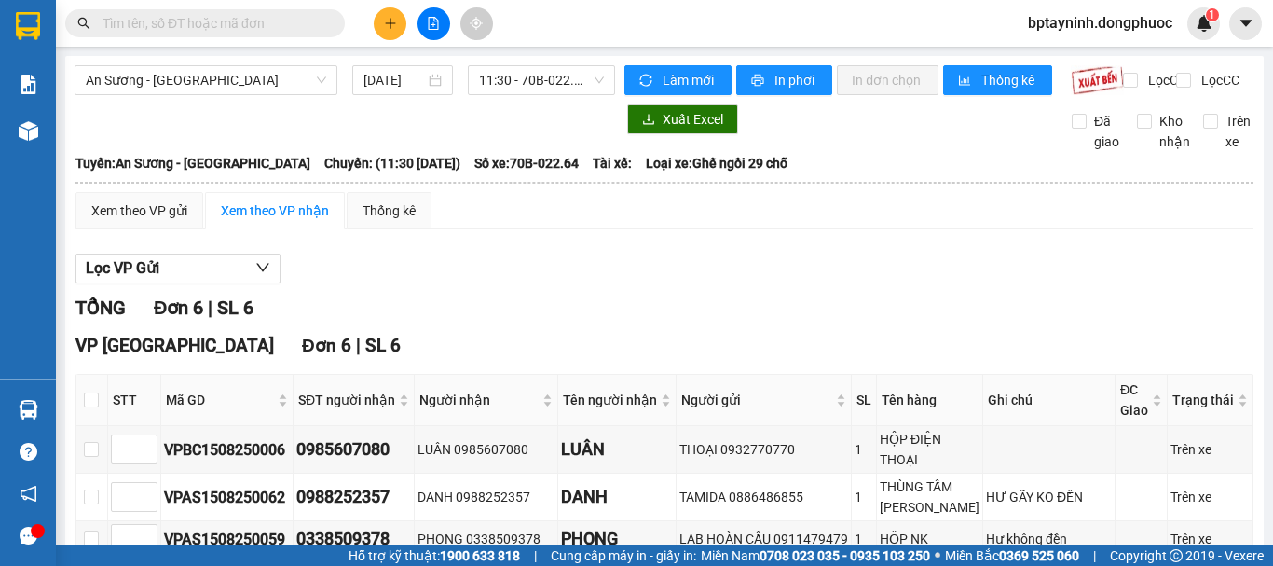
click at [889, 174] on th "Tuyến: An Sương - Tây Ninh Chuyến: (11:30 - 15/08/2025) Số xe: 70B-022.64 Tài x…" at bounding box center [665, 163] width 1180 height 22
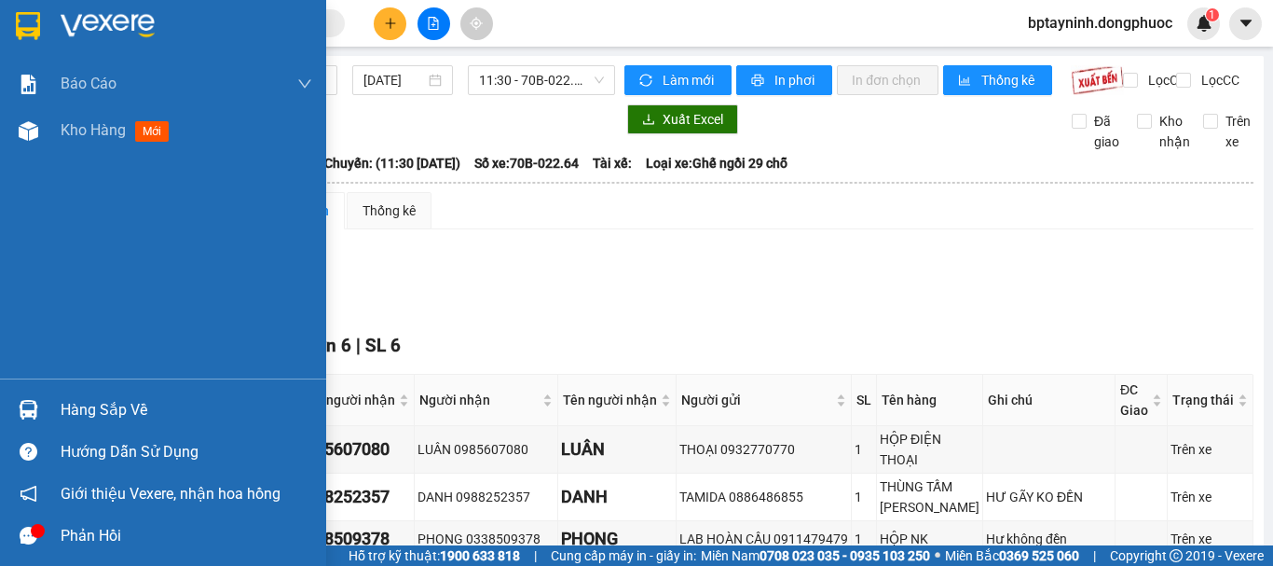
click at [42, 410] on div at bounding box center [28, 409] width 33 height 33
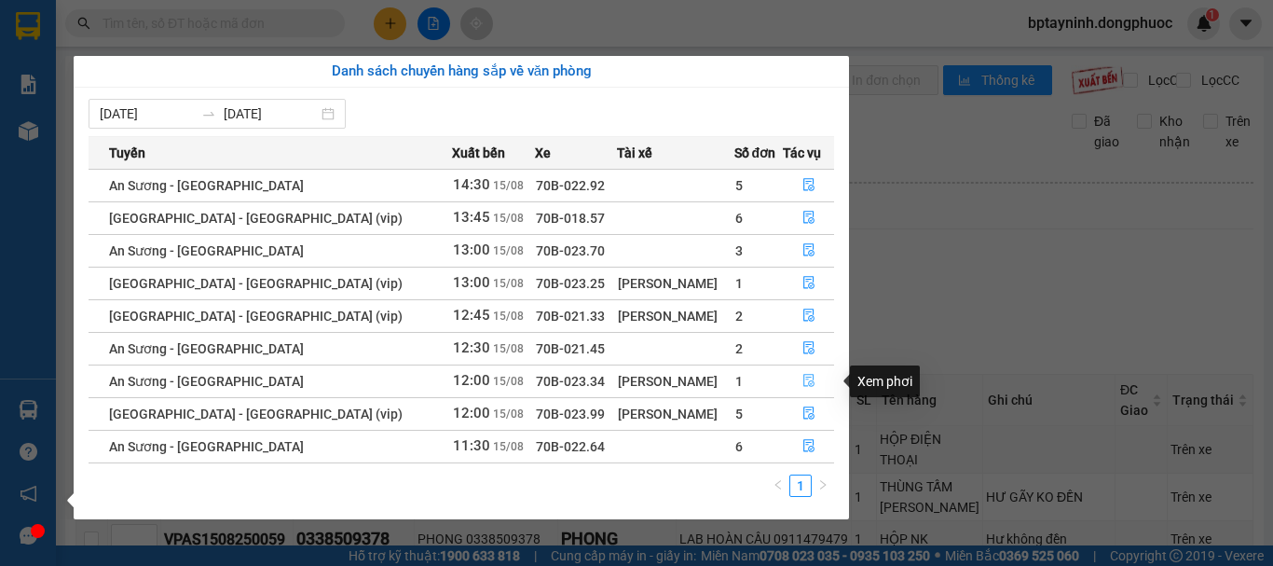
click at [793, 380] on button "button" at bounding box center [808, 381] width 49 height 30
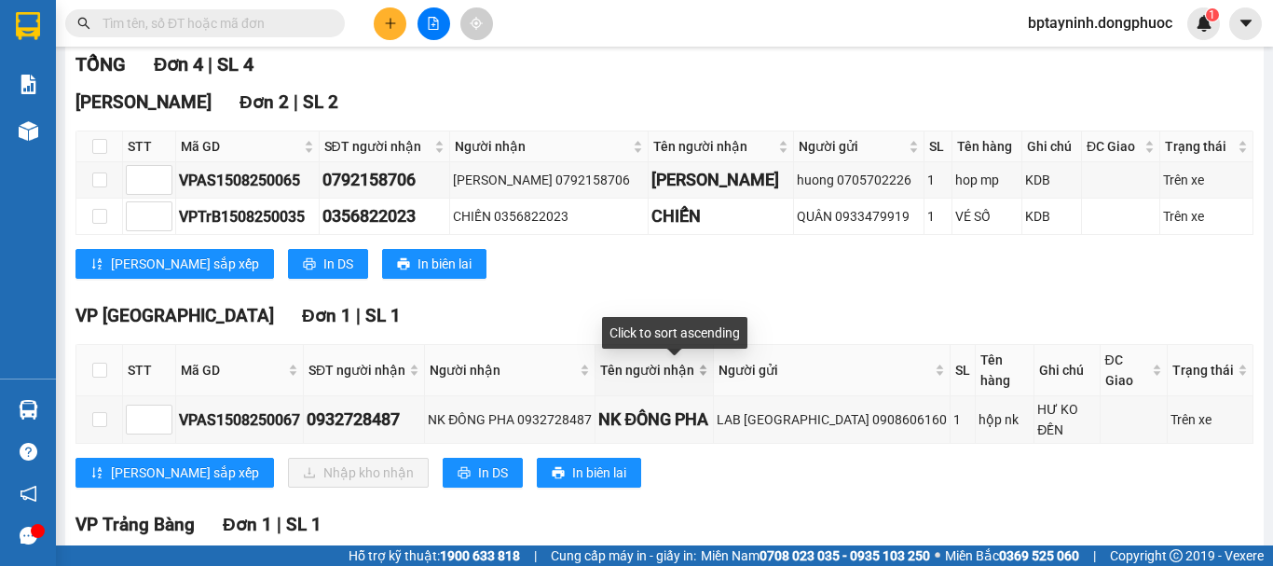
scroll to position [399, 0]
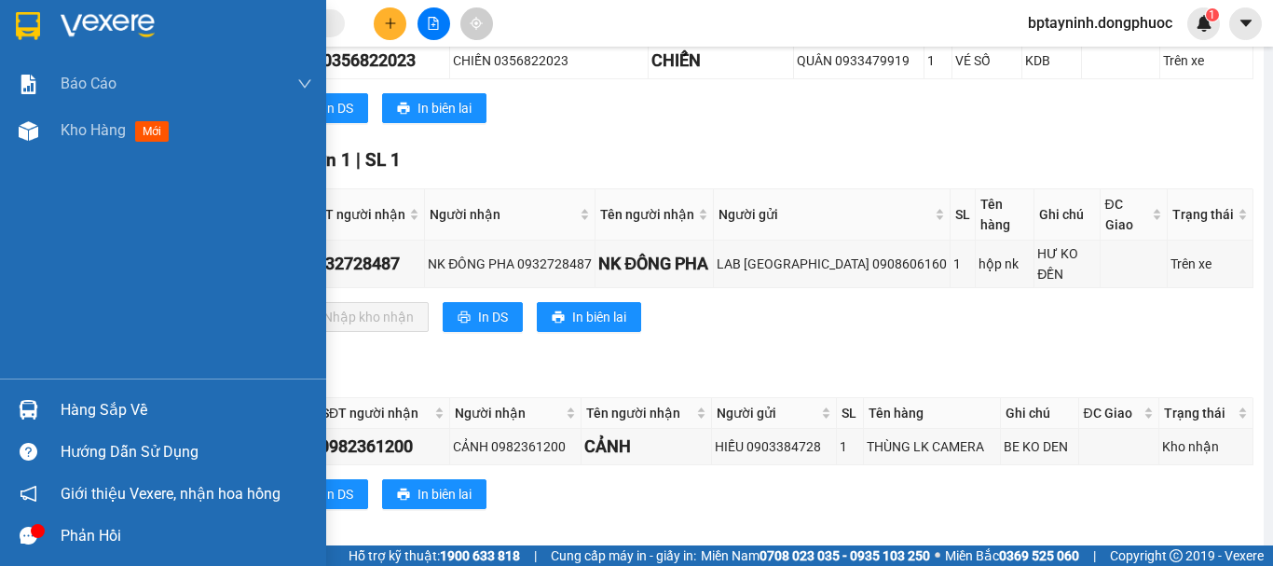
click at [48, 409] on div "Hàng sắp về" at bounding box center [163, 410] width 326 height 42
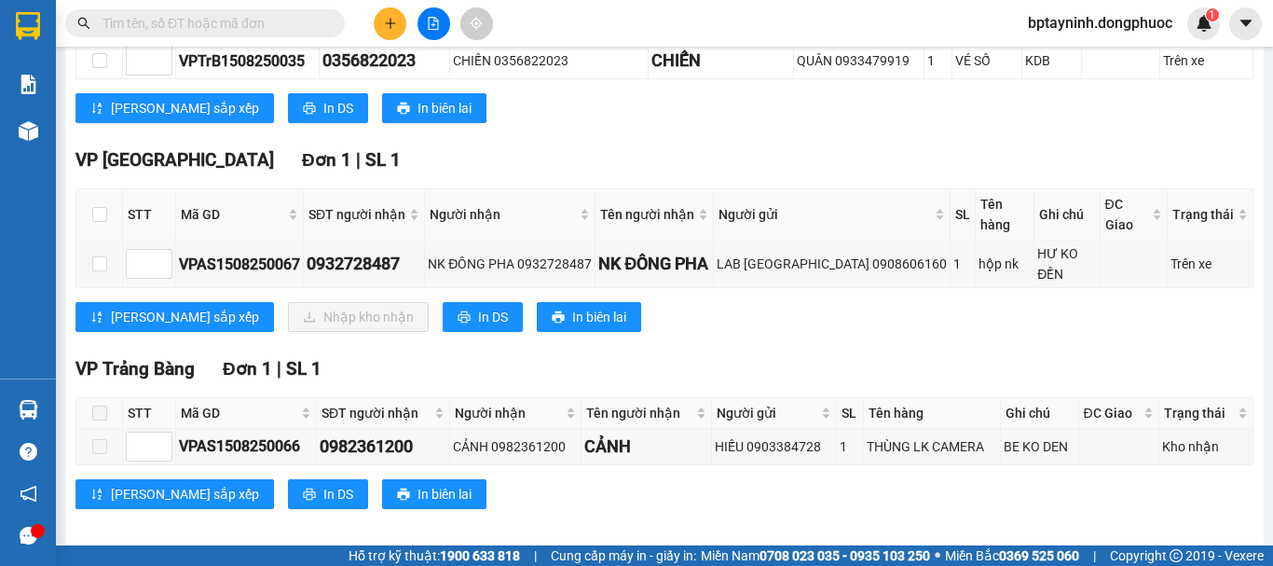
click at [1010, 349] on section "Kết quả tìm kiếm ( 0 ) Bộ lọc No Data bptayninh.dongphuoc 1 Báo cáo Mẫu 1: Báo …" at bounding box center [636, 283] width 1273 height 566
click at [386, 13] on button at bounding box center [390, 23] width 33 height 33
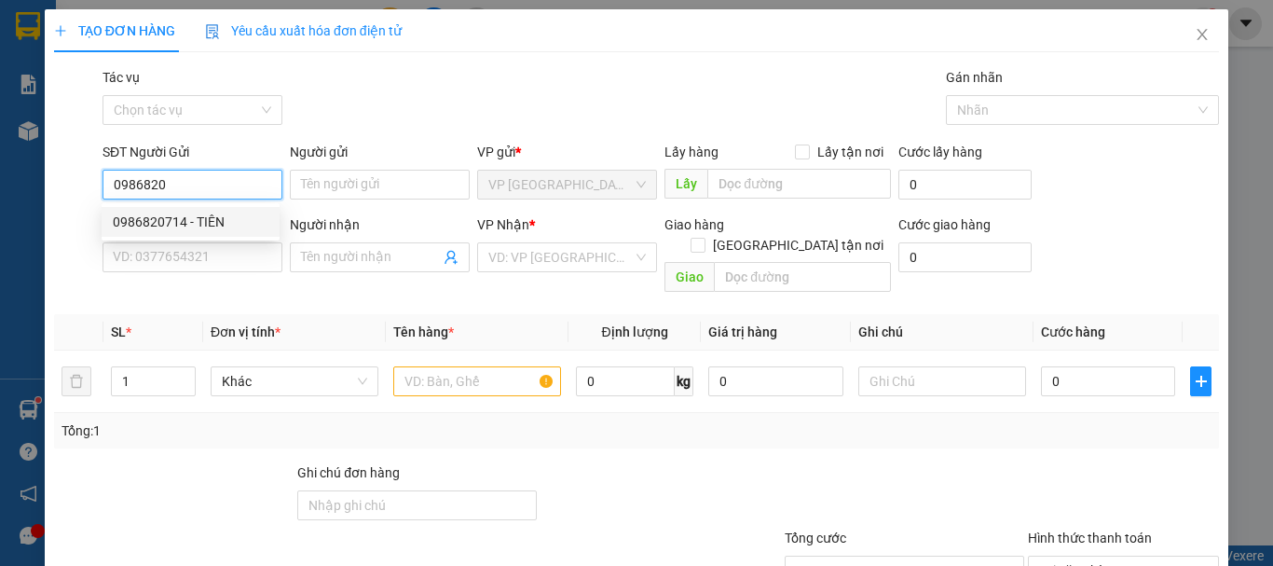
click at [236, 230] on div "0986820714 - TIÊN" at bounding box center [191, 222] width 156 height 21
type input "0986820714"
type input "TIÊN"
type input "0937678875"
type input "LỢI"
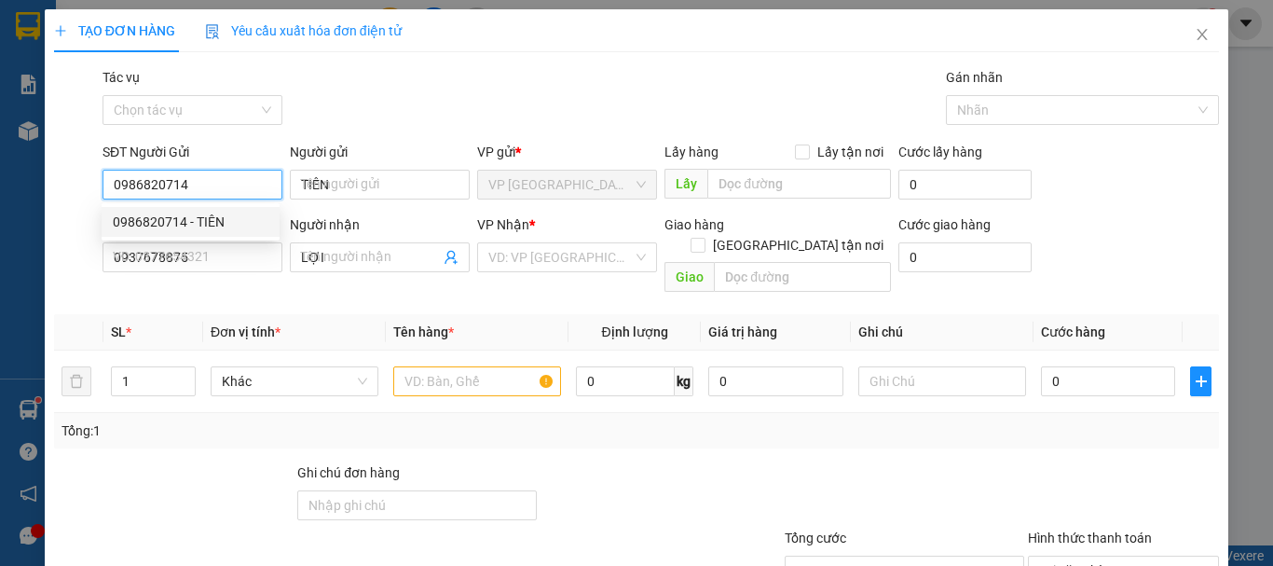
type input "40.000"
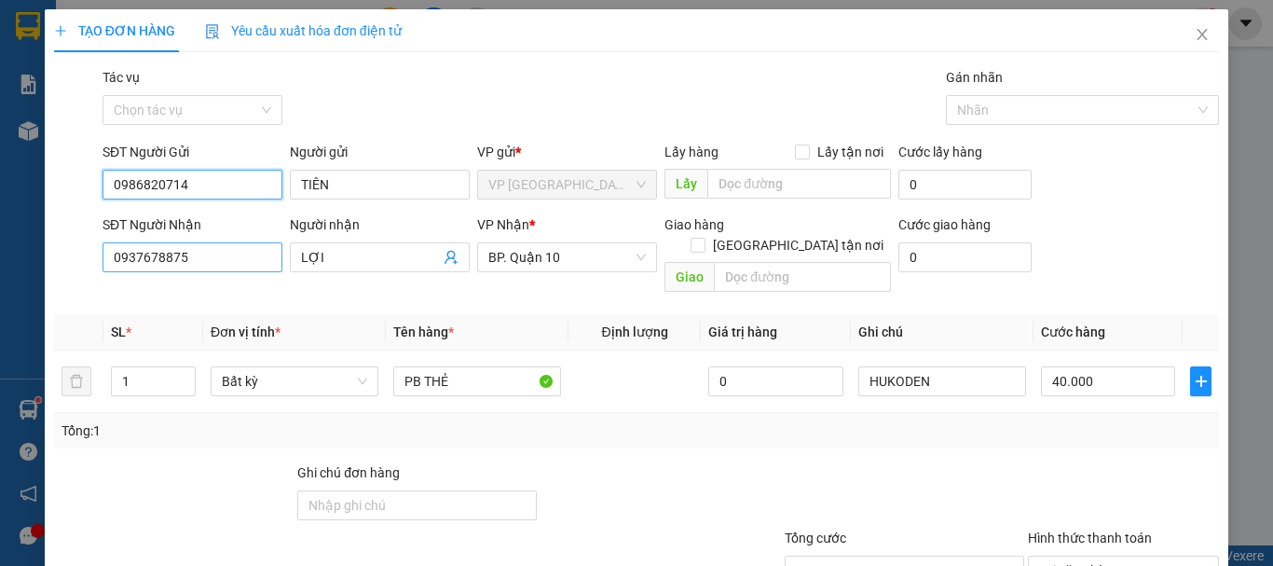
type input "0986820714"
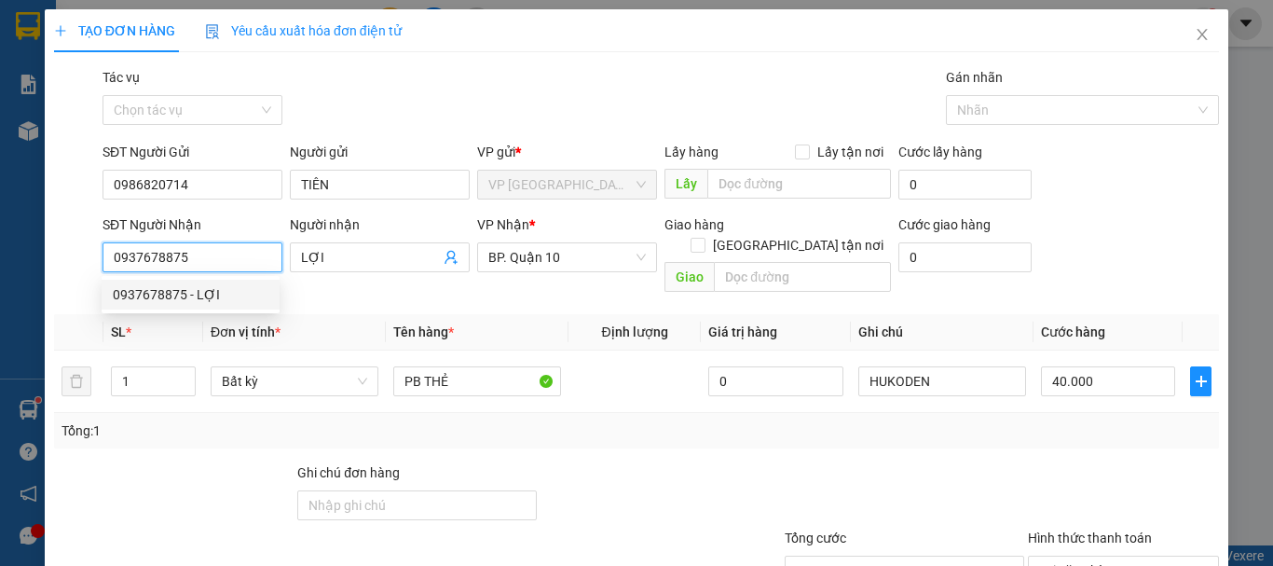
drag, startPoint x: 205, startPoint y: 261, endPoint x: 93, endPoint y: 248, distance: 112.6
click at [93, 248] on div "SĐT Người Nhận 0937678875 Người nhận LỢI VP Nhận * BP. Quận 10 Giao hàng Giao t…" at bounding box center [636, 257] width 1169 height 86
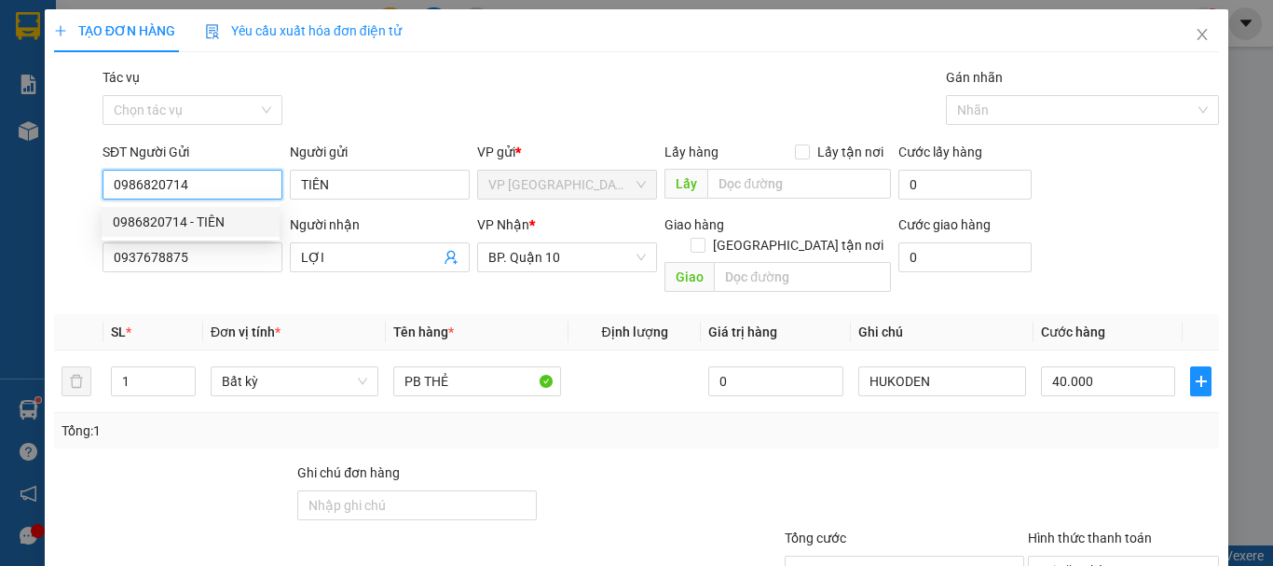
drag, startPoint x: 189, startPoint y: 179, endPoint x: 186, endPoint y: 188, distance: 9.7
click at [186, 187] on input "0986820714" at bounding box center [193, 185] width 180 height 30
drag, startPoint x: 188, startPoint y: 175, endPoint x: 90, endPoint y: 173, distance: 97.9
click at [90, 173] on div "SĐT Người Gửi 0986820714 Người gửi TIÊN VP gửi * VP Tây Ninh Lấy hàng Lấy tận n…" at bounding box center [636, 174] width 1169 height 65
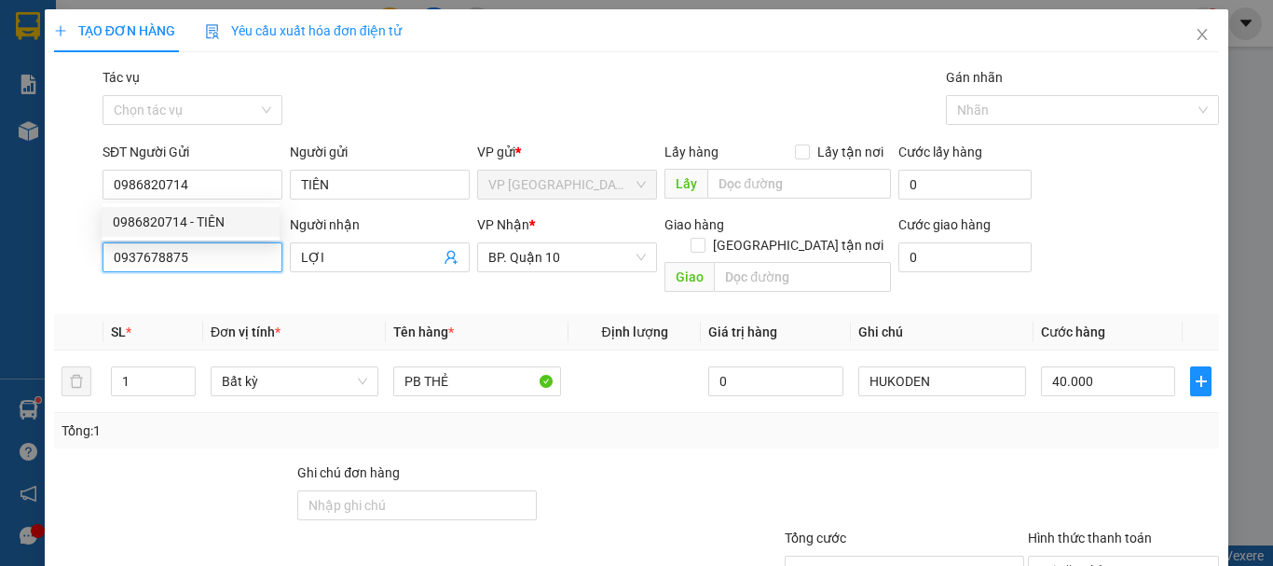
drag, startPoint x: 216, startPoint y: 259, endPoint x: 30, endPoint y: 238, distance: 187.7
click at [30, 238] on div "TẠO ĐƠN HÀNG Yêu cầu xuất hóa đơn điện tử Transit Pickup Surcharge Ids Transit …" at bounding box center [636, 283] width 1273 height 566
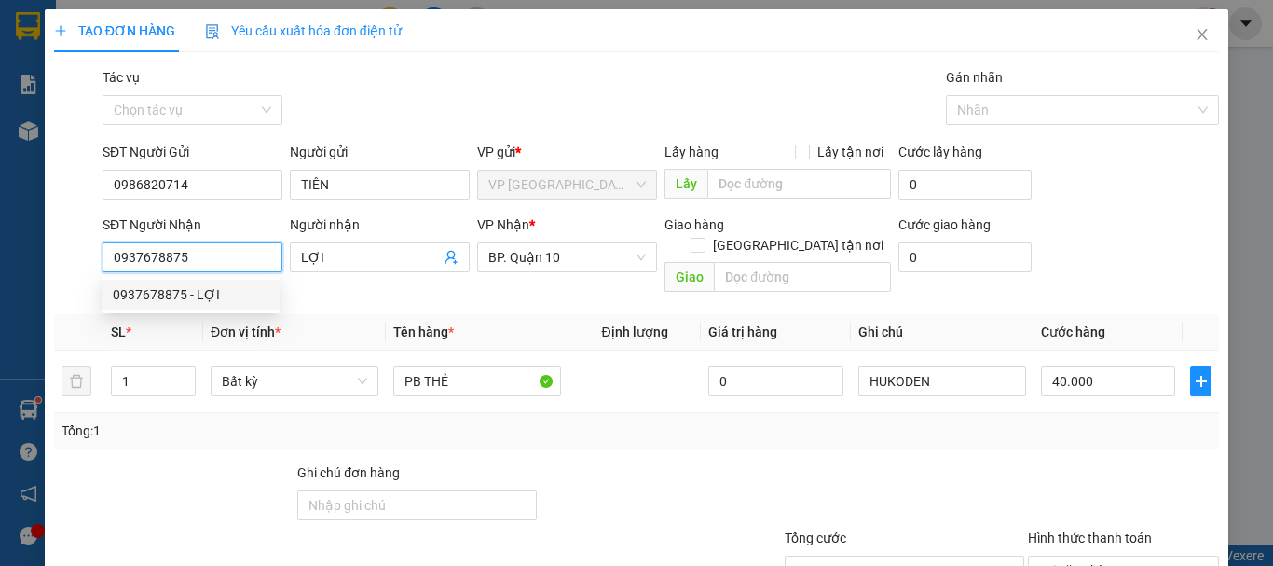
paste input "86820714"
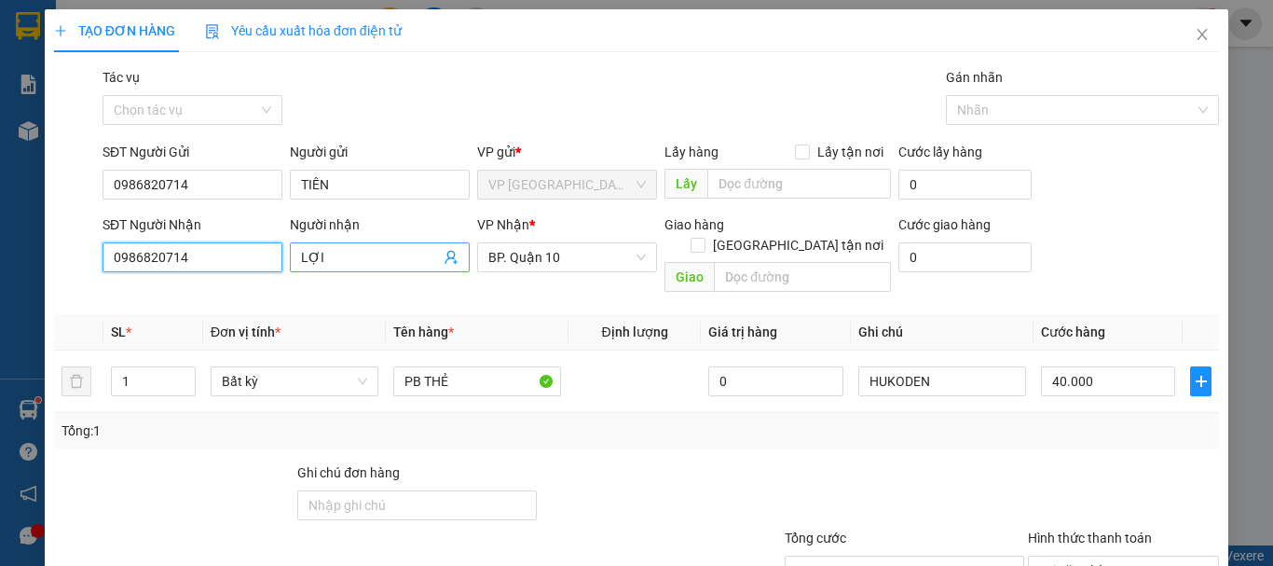
type input "0986820714"
drag, startPoint x: 349, startPoint y: 266, endPoint x: 219, endPoint y: 256, distance: 129.9
click at [219, 256] on div "SĐT Người Nhận 0986820714 Người nhận LỢI LỢI VP Nhận * BP. Quận 10 Giao hàng Gi…" at bounding box center [661, 257] width 1124 height 86
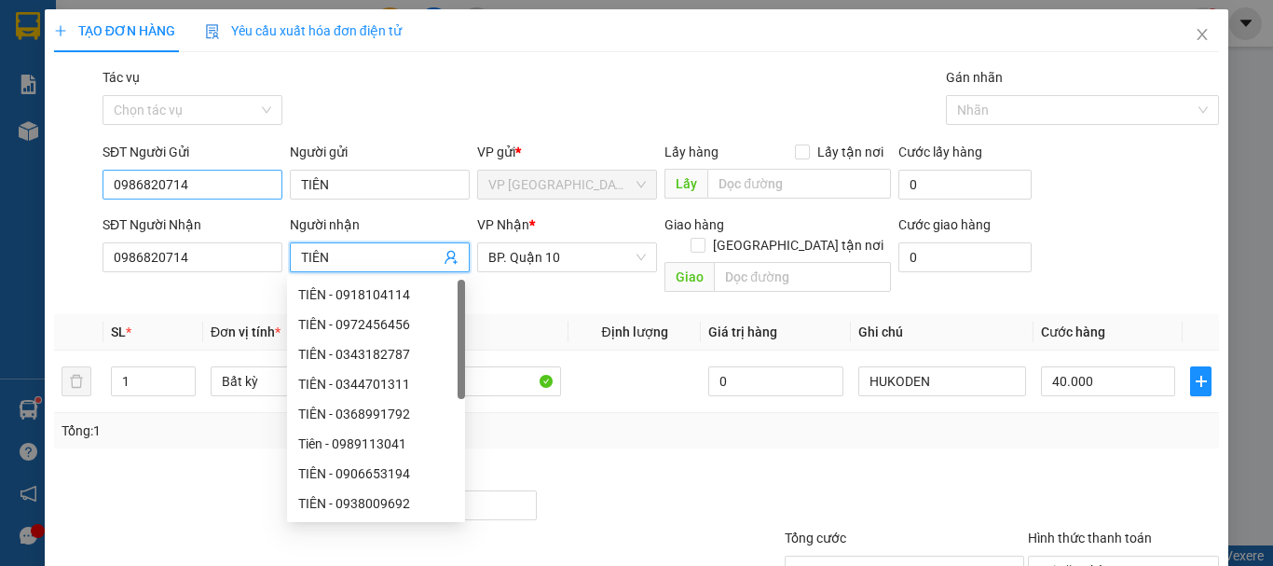
type input "TIÊN"
drag, startPoint x: 197, startPoint y: 174, endPoint x: 19, endPoint y: 144, distance: 180.5
click at [19, 144] on div "TẠO ĐƠN HÀNG Yêu cầu xuất hóa đơn điện tử Transit Pickup Surcharge Ids Transit …" at bounding box center [636, 283] width 1273 height 566
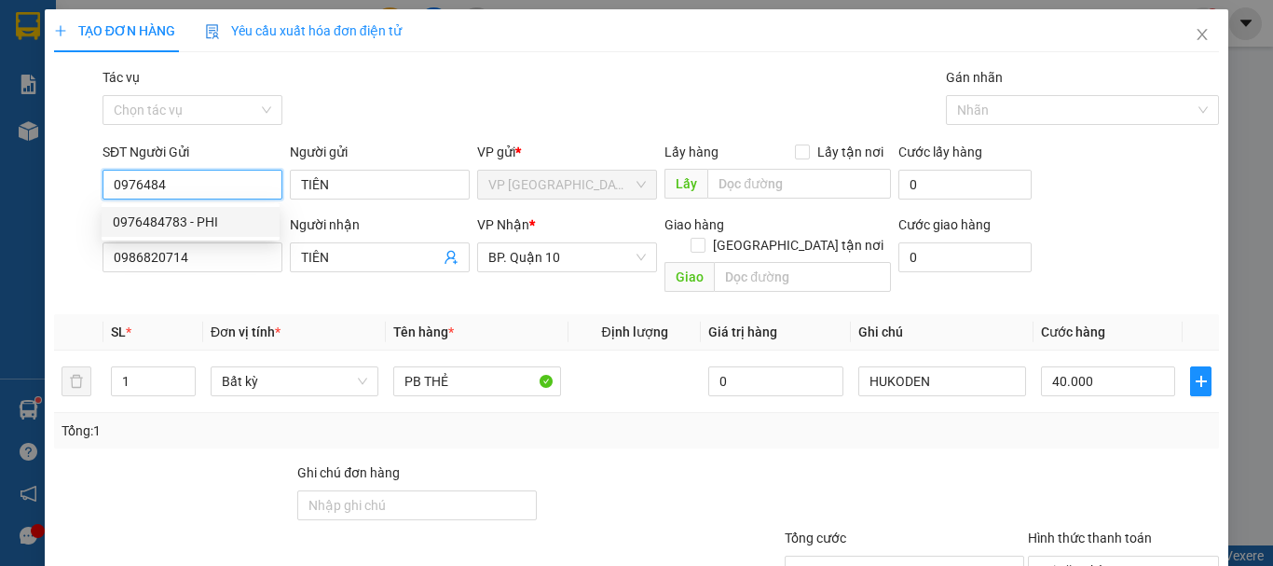
click at [241, 215] on div "0976484783 - PHI" at bounding box center [191, 222] width 156 height 21
type input "0976484783"
type input "PHI"
type input "30.000"
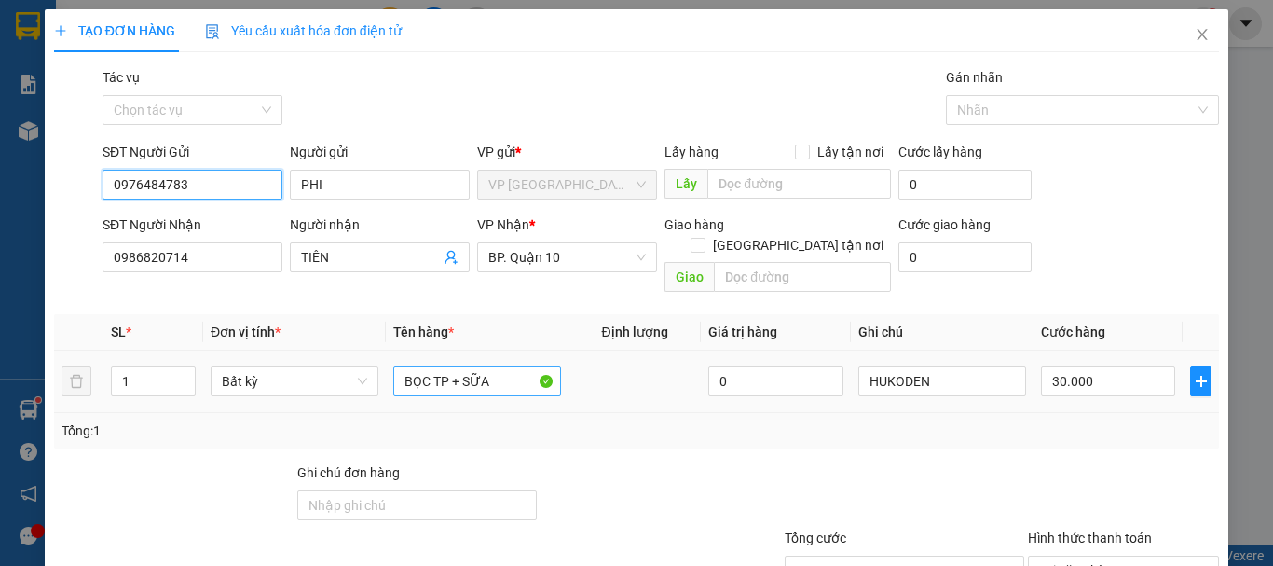
type input "0976484783"
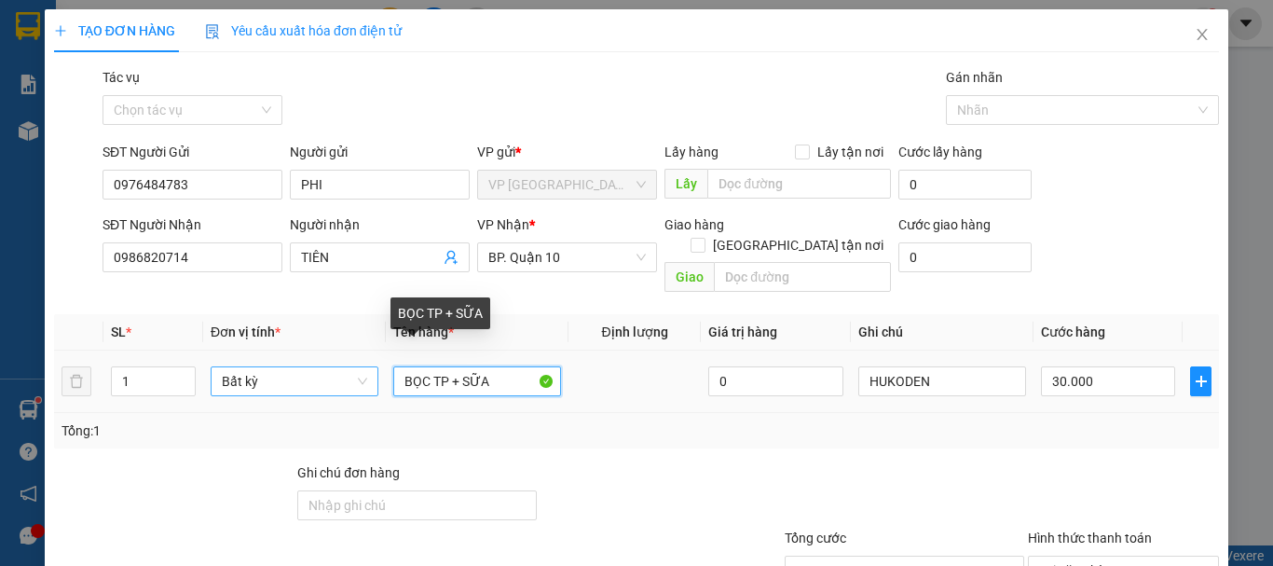
drag, startPoint x: 498, startPoint y: 357, endPoint x: 356, endPoint y: 358, distance: 141.7
click at [356, 358] on tr "1 Bất kỳ BỌC TP + SỮA 0 HUKODEN 30.000" at bounding box center [636, 381] width 1165 height 62
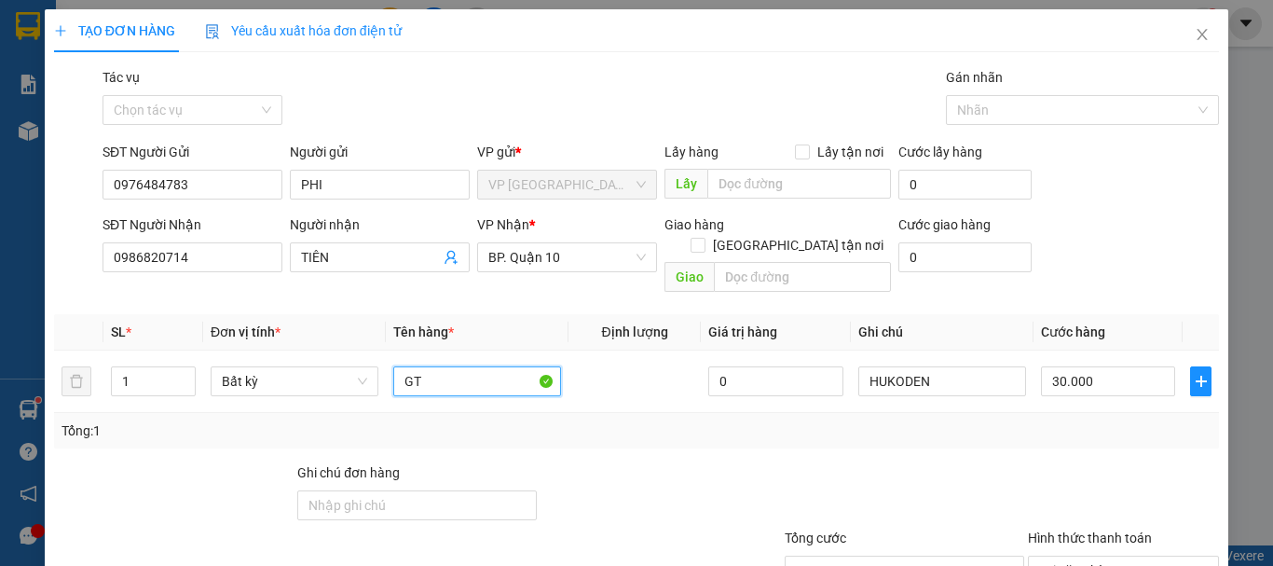
scroll to position [124, 0]
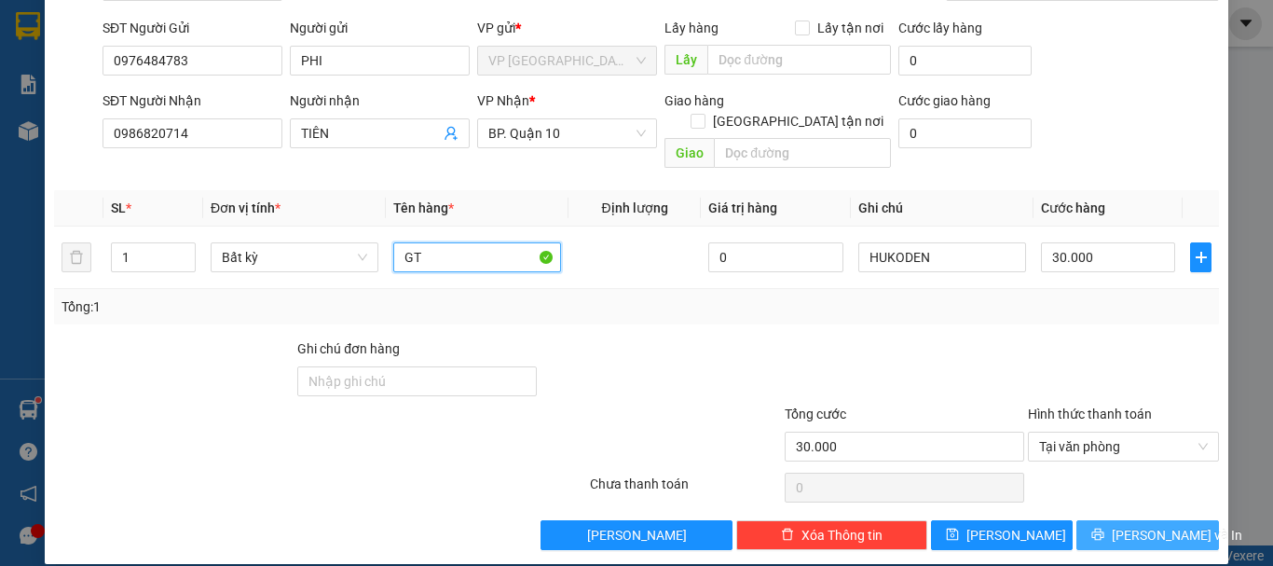
type input "GT"
click at [1146, 525] on span "Lưu và In" at bounding box center [1177, 535] width 130 height 21
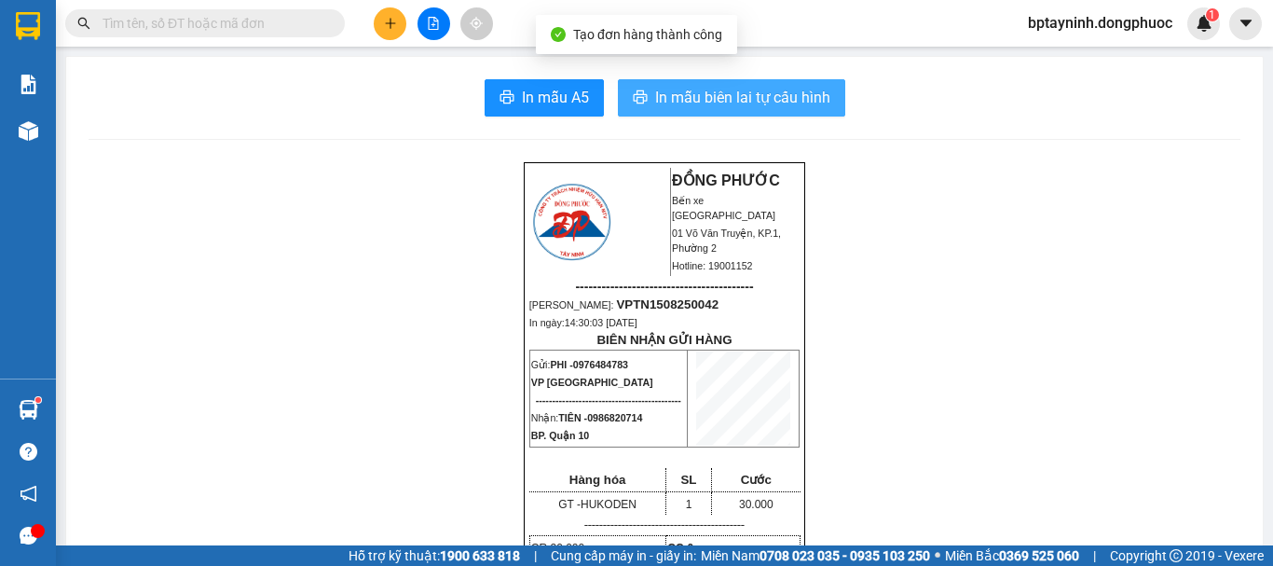
click at [792, 89] on span "In mẫu biên lai tự cấu hình" at bounding box center [742, 97] width 175 height 23
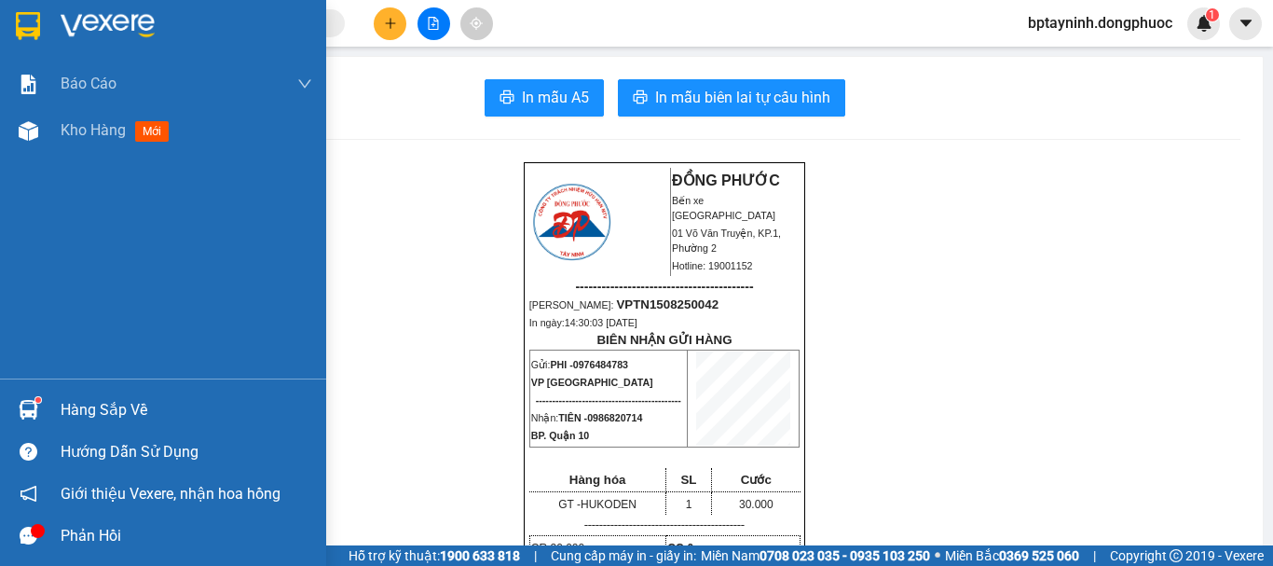
click at [42, 411] on div at bounding box center [28, 409] width 33 height 33
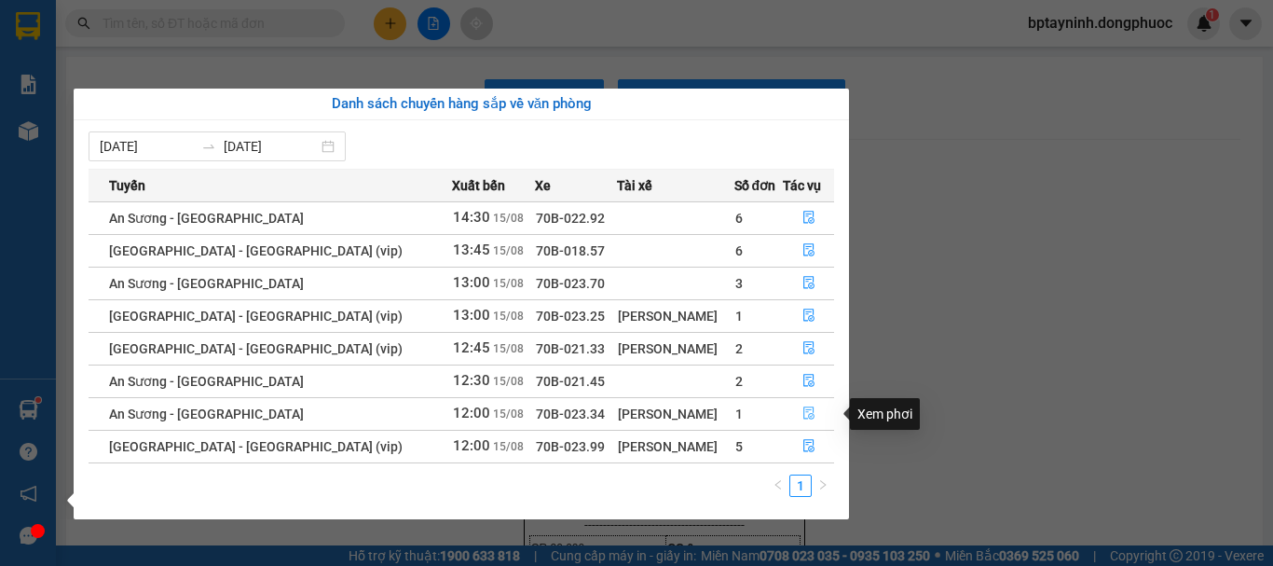
click at [803, 414] on icon "file-done" at bounding box center [809, 412] width 13 height 13
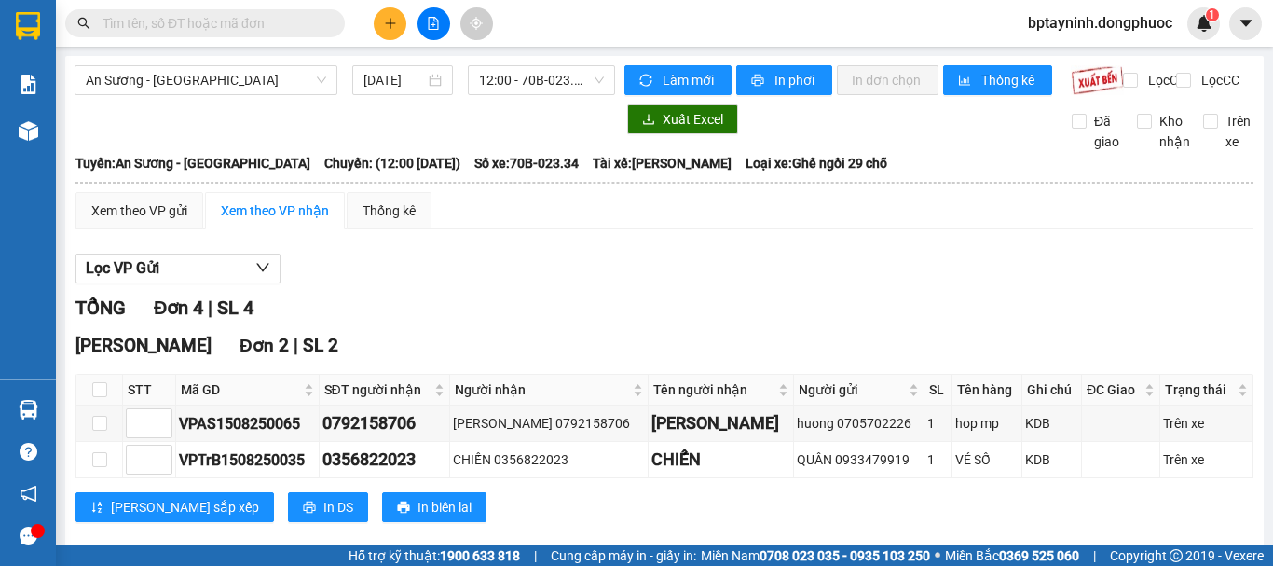
scroll to position [399, 0]
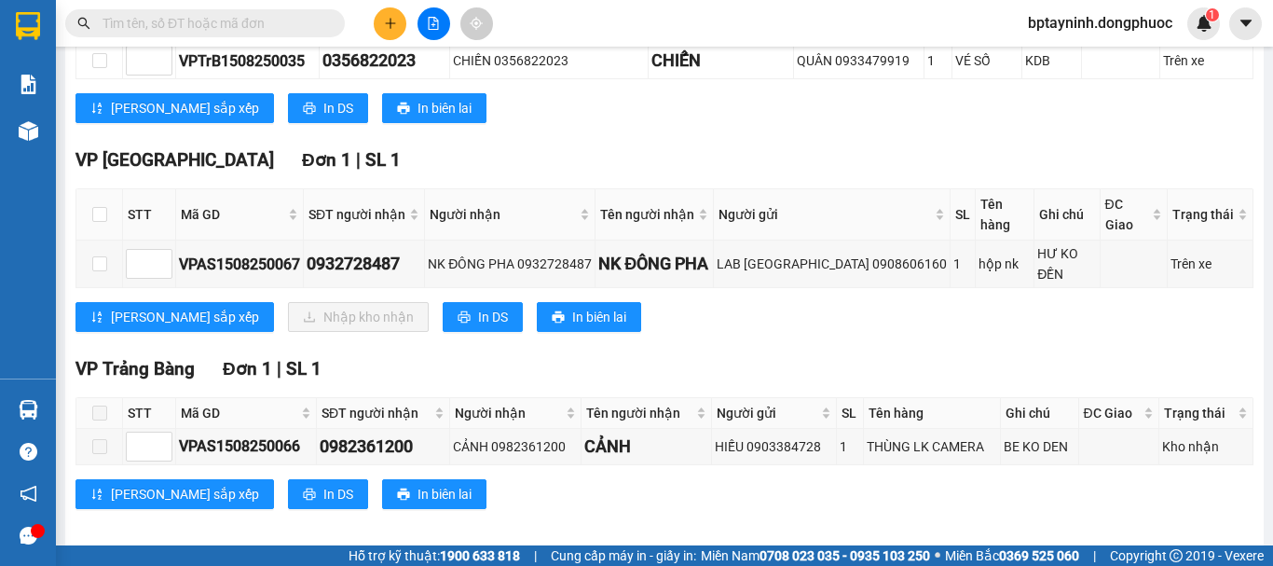
click at [283, 33] on input "text" at bounding box center [213, 23] width 220 height 21
click at [389, 25] on icon "plus" at bounding box center [390, 23] width 13 height 13
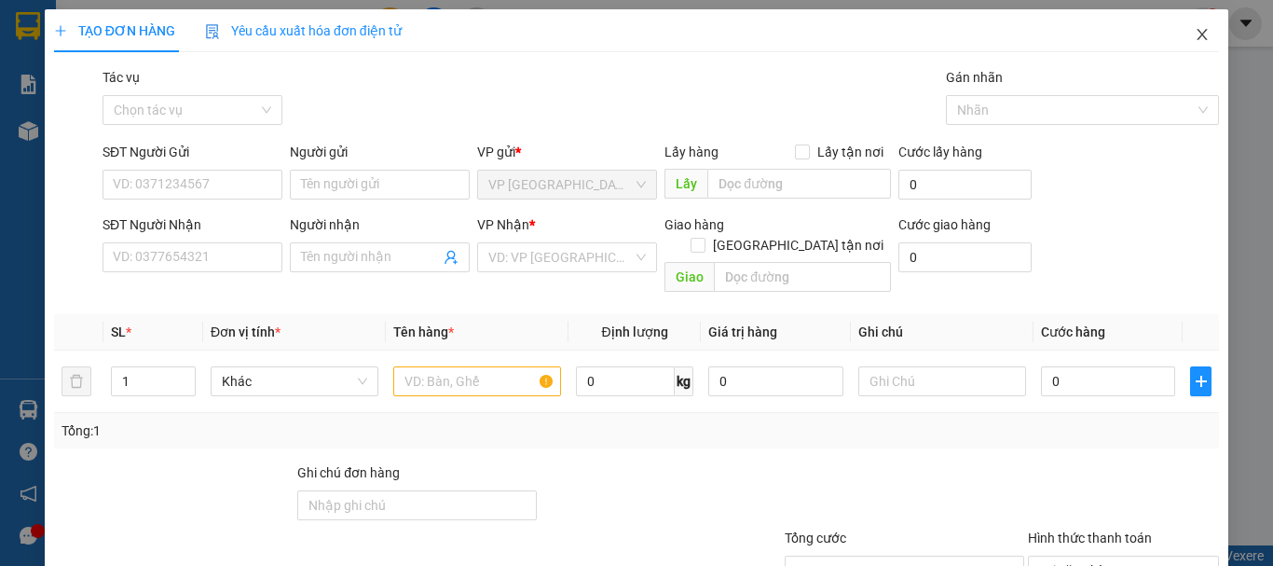
click at [1195, 31] on icon "close" at bounding box center [1202, 34] width 15 height 15
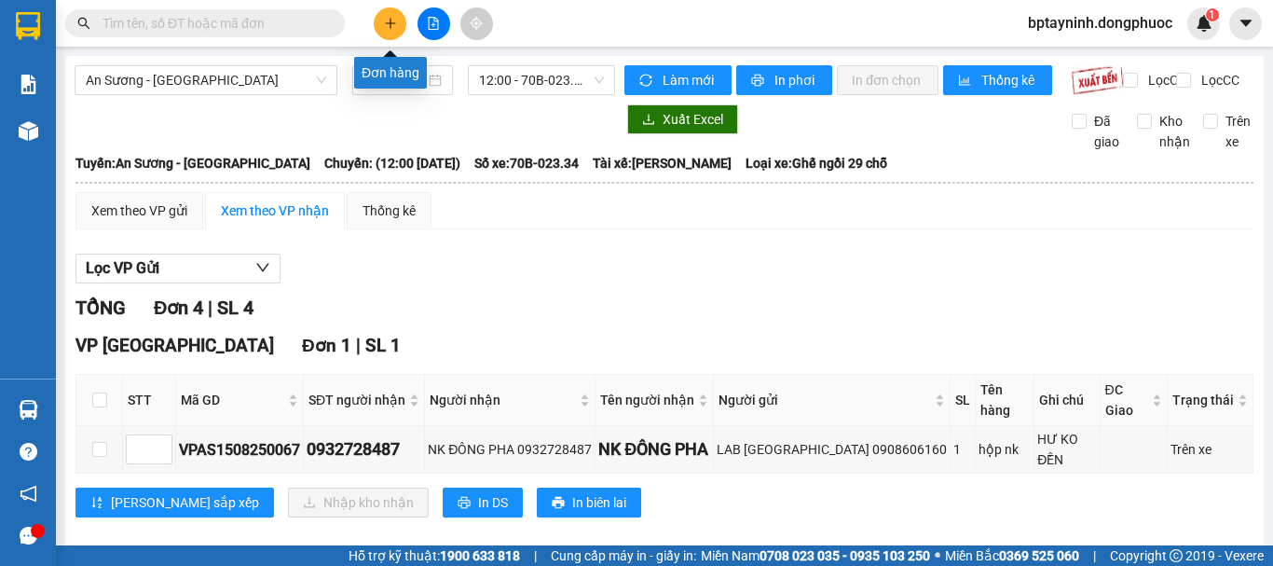
click at [392, 28] on icon "plus" at bounding box center [390, 23] width 13 height 13
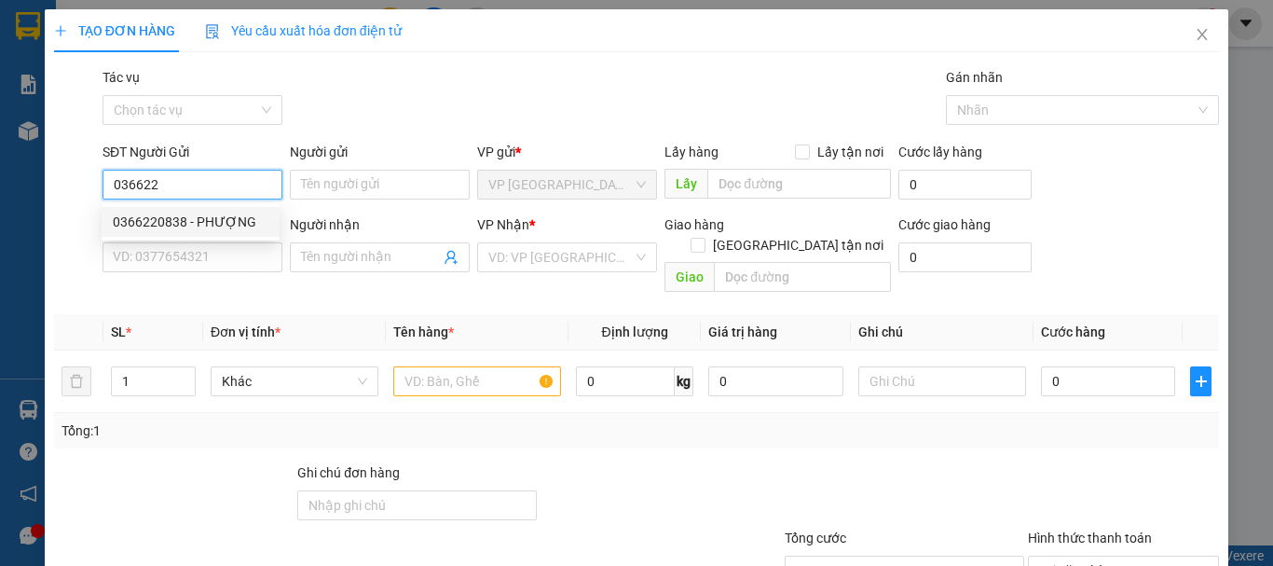
click at [229, 228] on div "0366220838 - PHƯỢNG" at bounding box center [191, 222] width 156 height 21
type input "0366220838"
type input "PHƯỢNG"
type input "0976550039"
type input "THÚY"
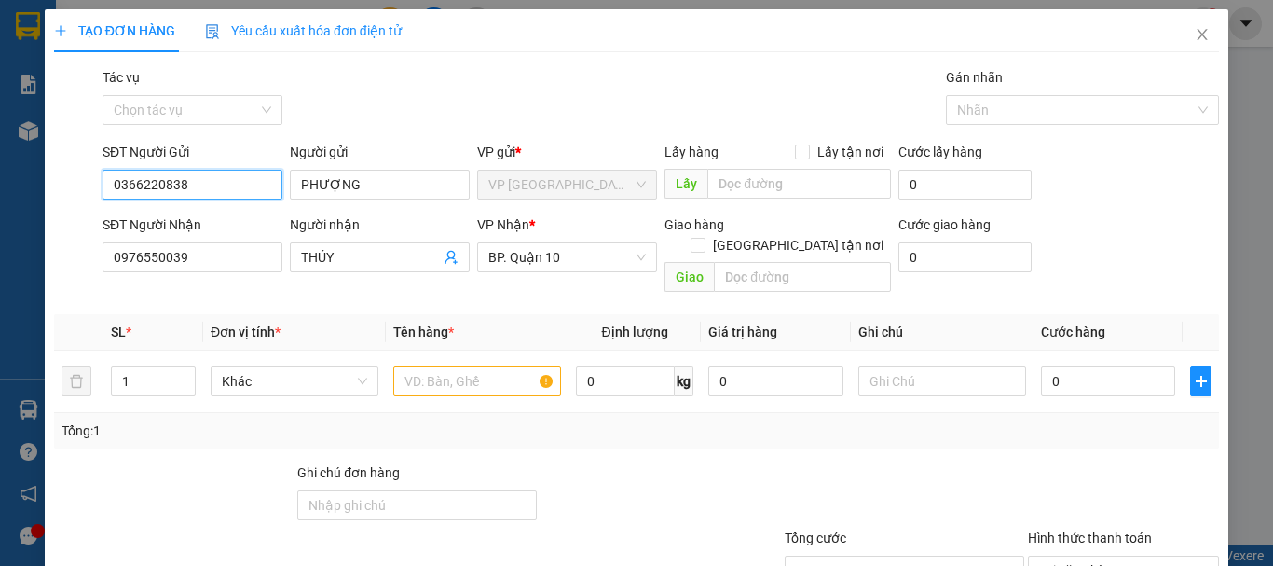
type input "40.000"
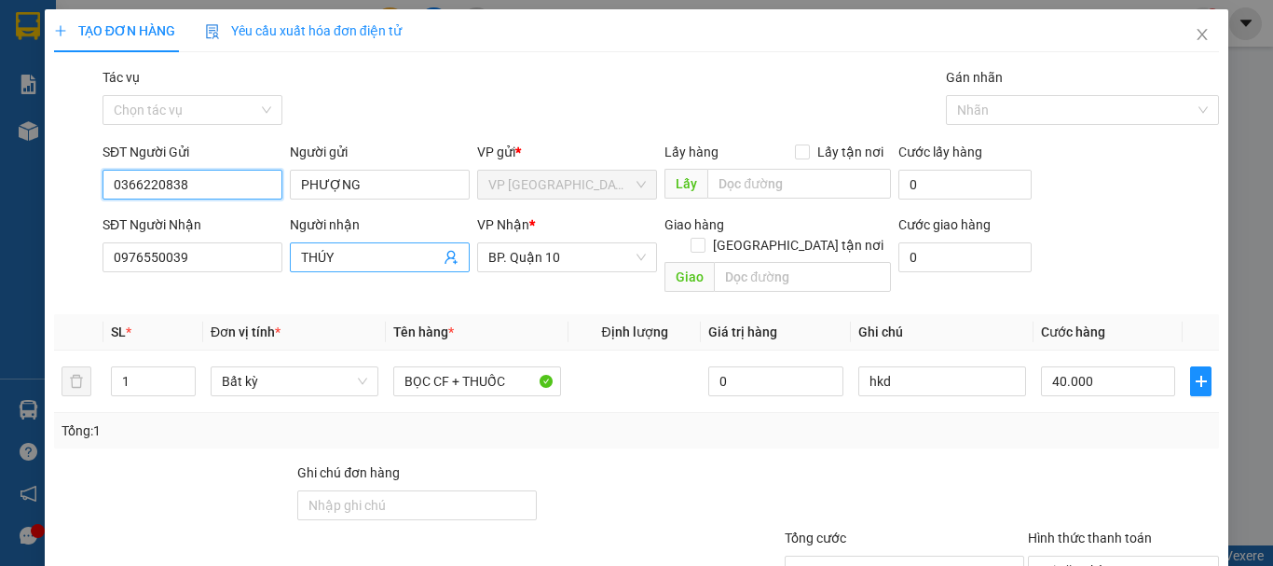
type input "0366220838"
click at [446, 255] on icon "user-add" at bounding box center [451, 257] width 15 height 15
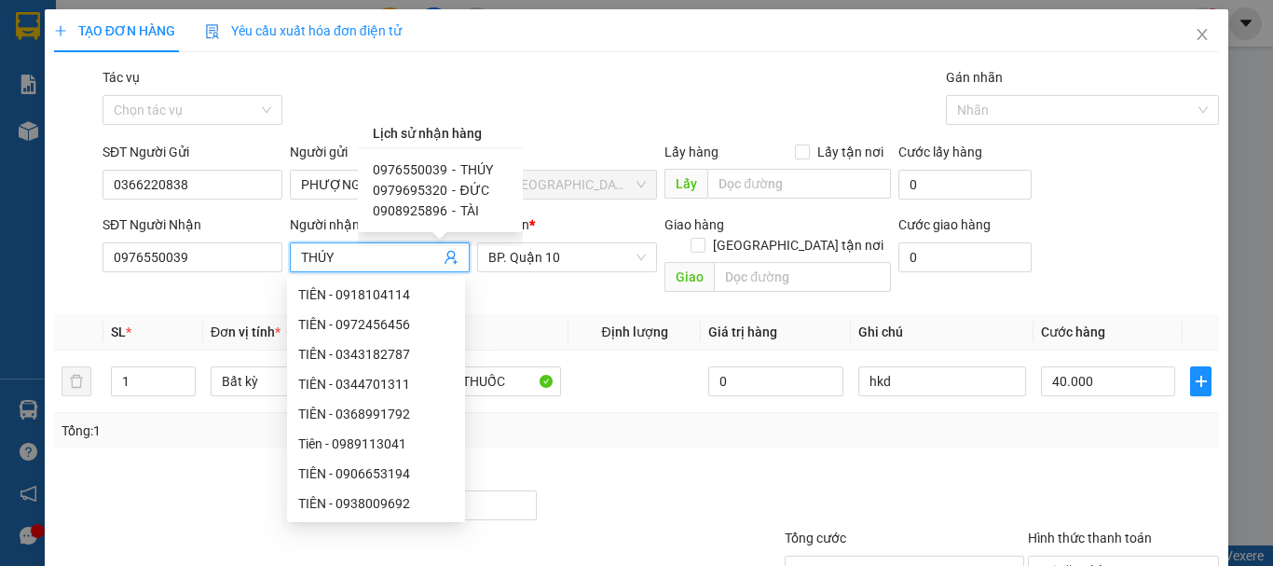
click at [460, 186] on span "ĐỨC" at bounding box center [474, 190] width 29 height 15
type input "0979695320"
type input "ĐỨC"
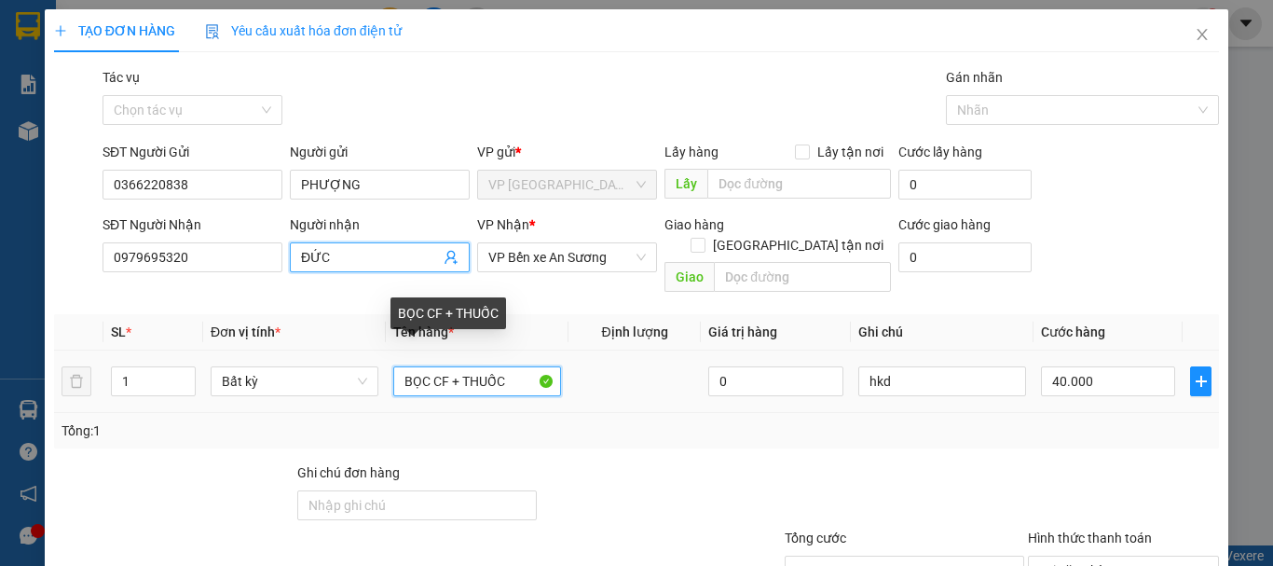
click at [456, 366] on input "BỌC CF + THUỐC" at bounding box center [477, 381] width 168 height 30
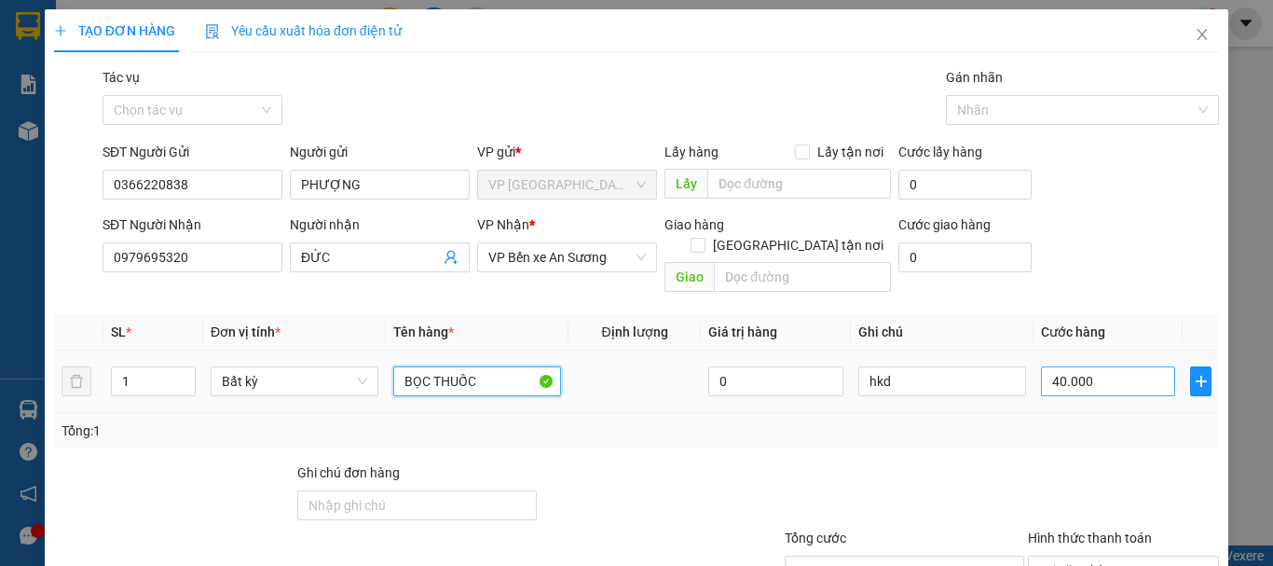
type input "BỌC THUỐC"
click at [1132, 366] on input "40.000" at bounding box center [1108, 381] width 134 height 30
type input "2"
type input "20"
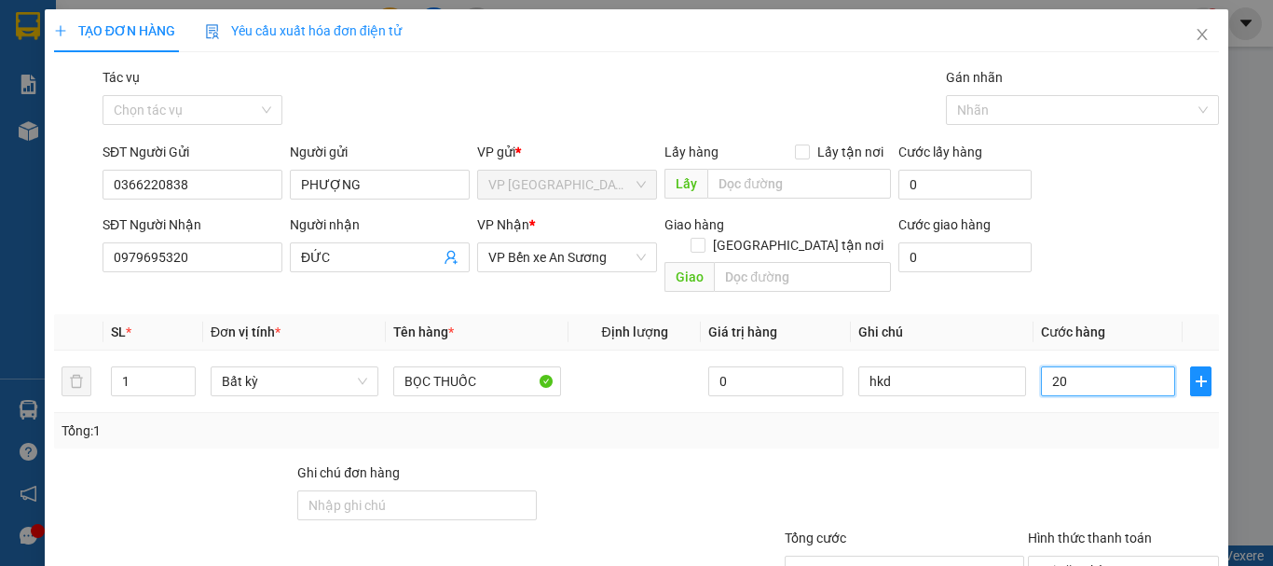
type input "20"
type input "20.000"
click at [1145, 470] on div at bounding box center [1123, 494] width 195 height 65
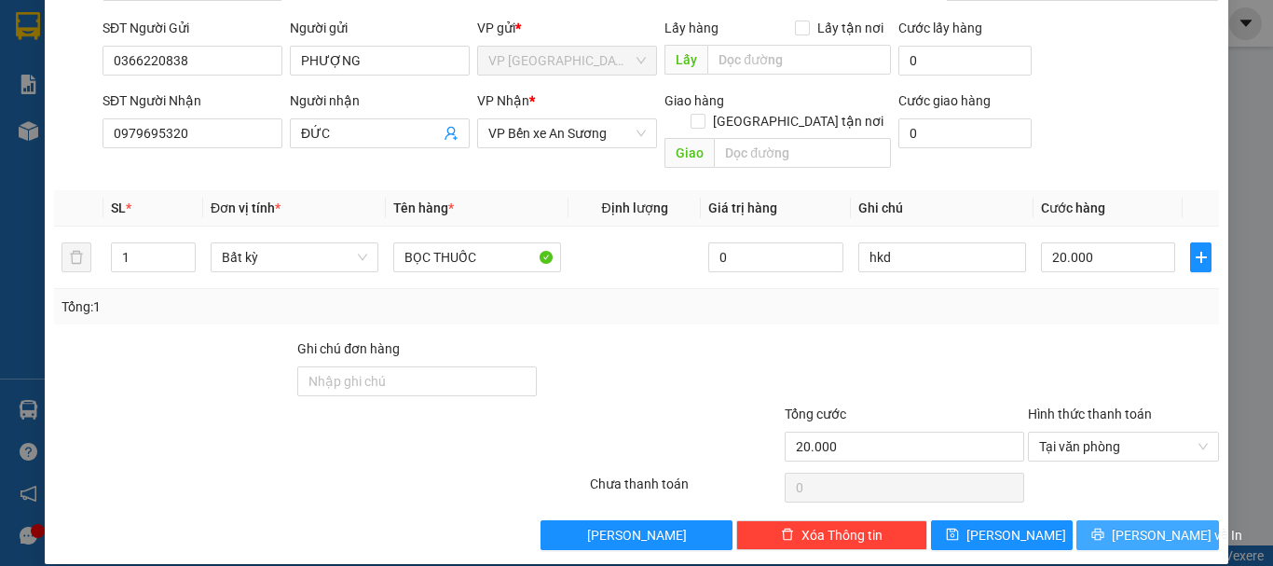
click at [1177, 520] on button "Lưu và In" at bounding box center [1148, 535] width 143 height 30
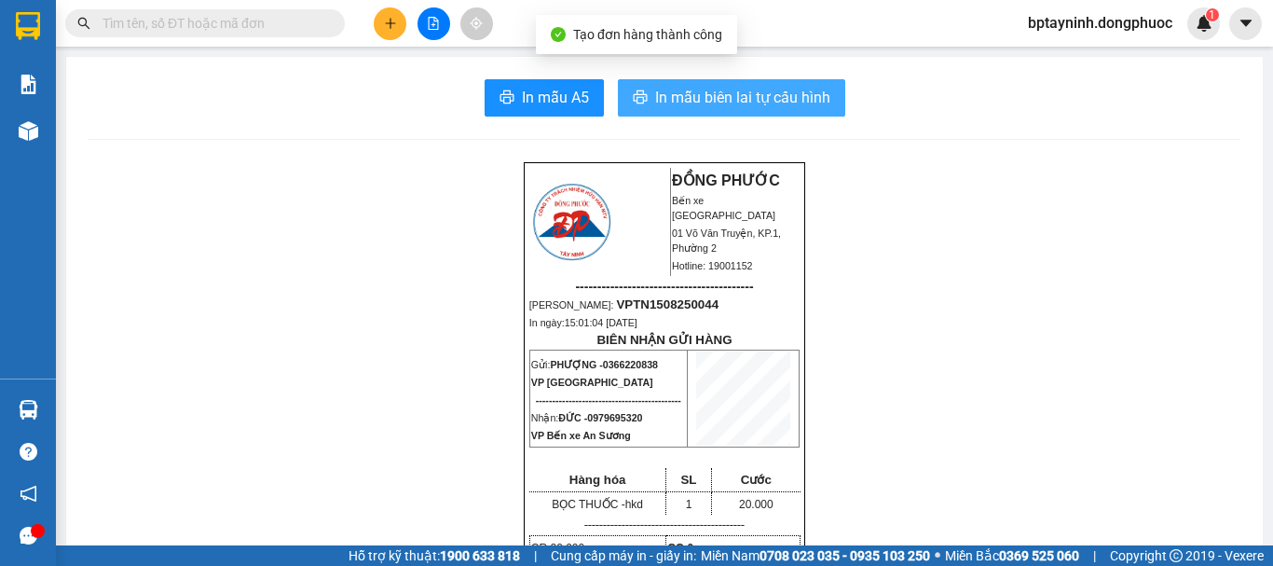
click at [721, 100] on span "In mẫu biên lai tự cấu hình" at bounding box center [742, 97] width 175 height 23
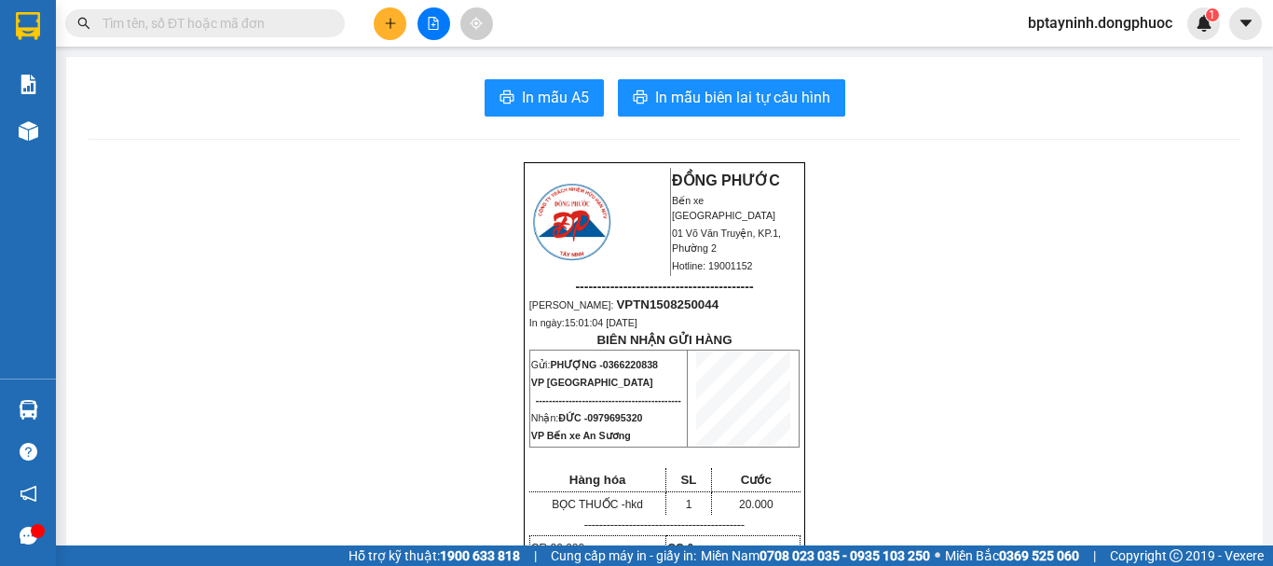
click at [203, 21] on input "text" at bounding box center [213, 23] width 220 height 21
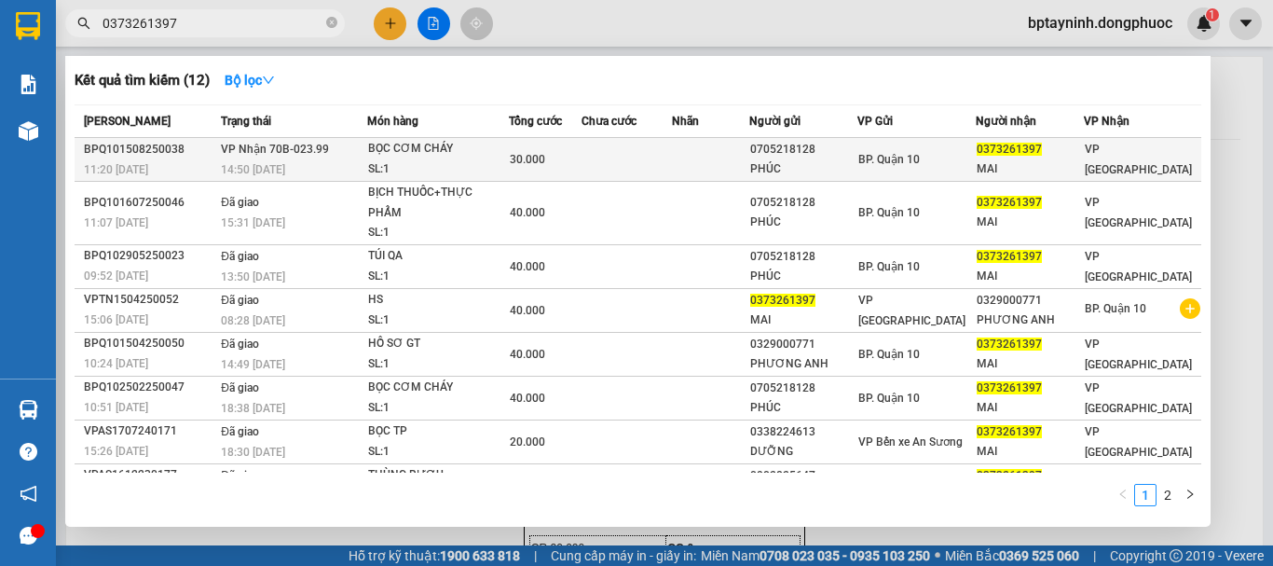
type input "0373261397"
click at [701, 156] on td at bounding box center [710, 160] width 77 height 44
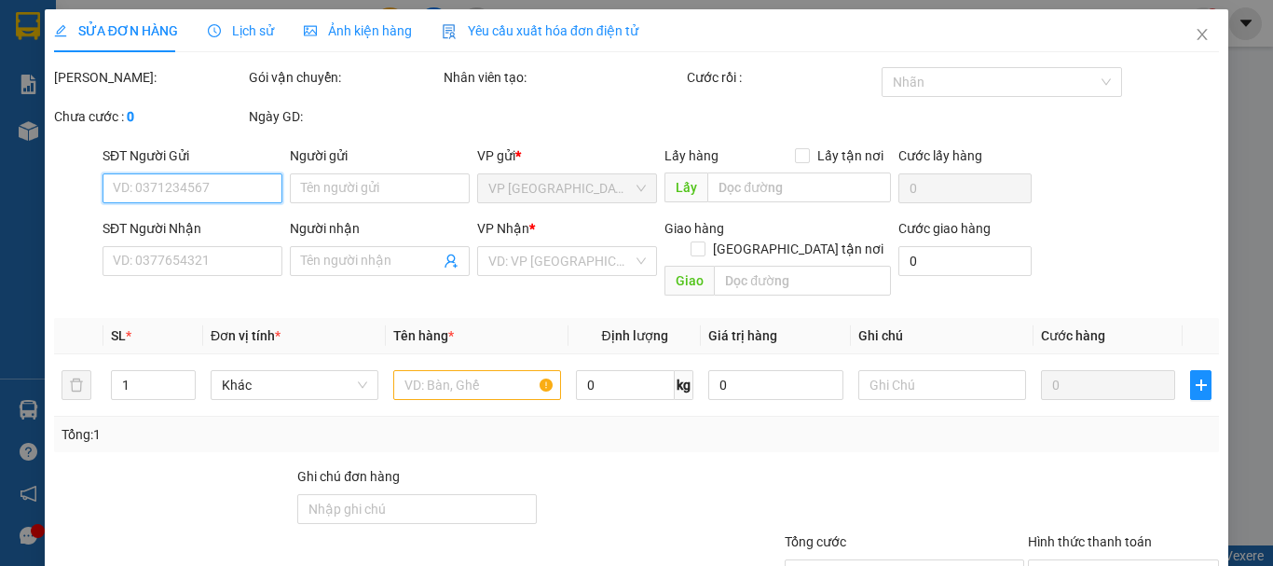
type input "0705218128"
type input "PHÚC"
type input "0373261397"
type input "MAI"
type input "30.000"
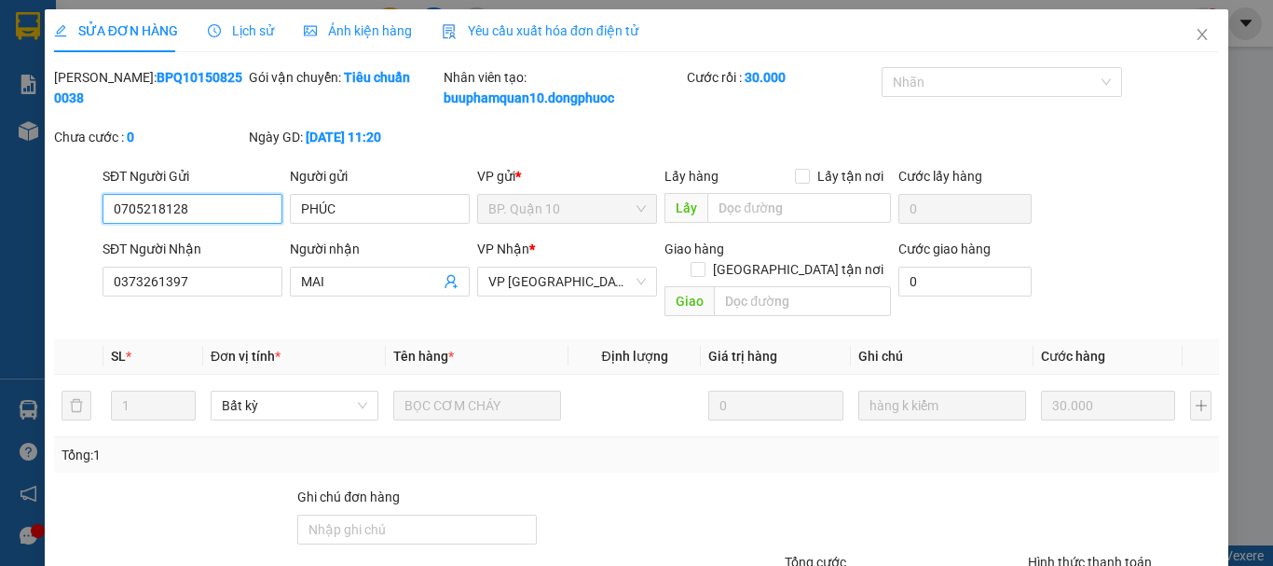
scroll to position [148, 0]
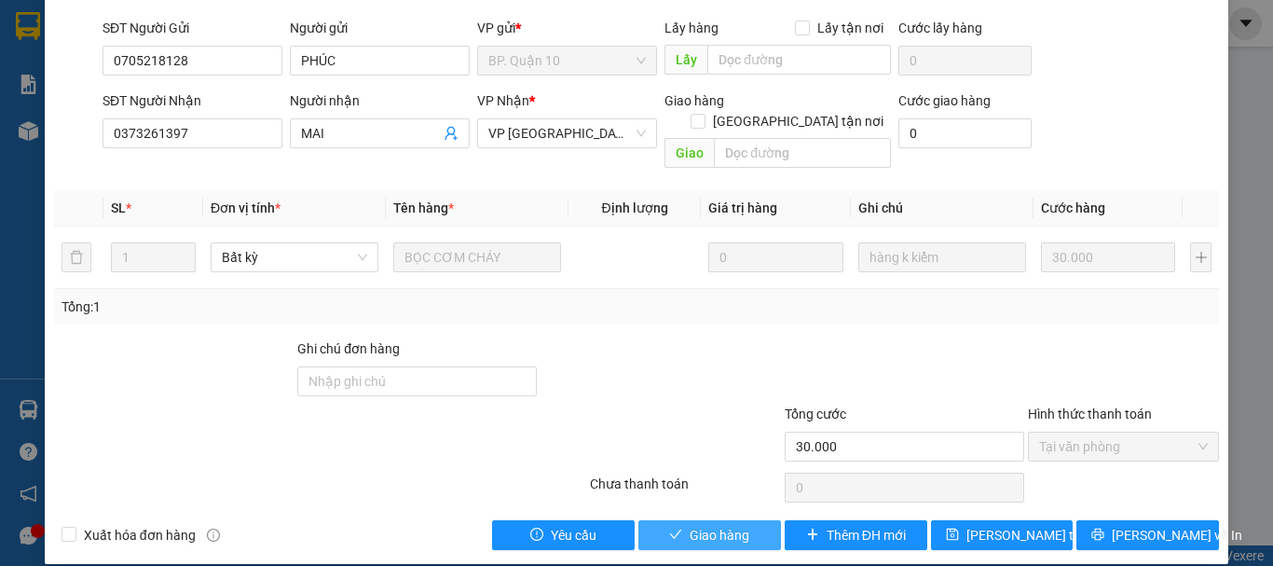
click at [678, 520] on button "Giao hàng" at bounding box center [710, 535] width 143 height 30
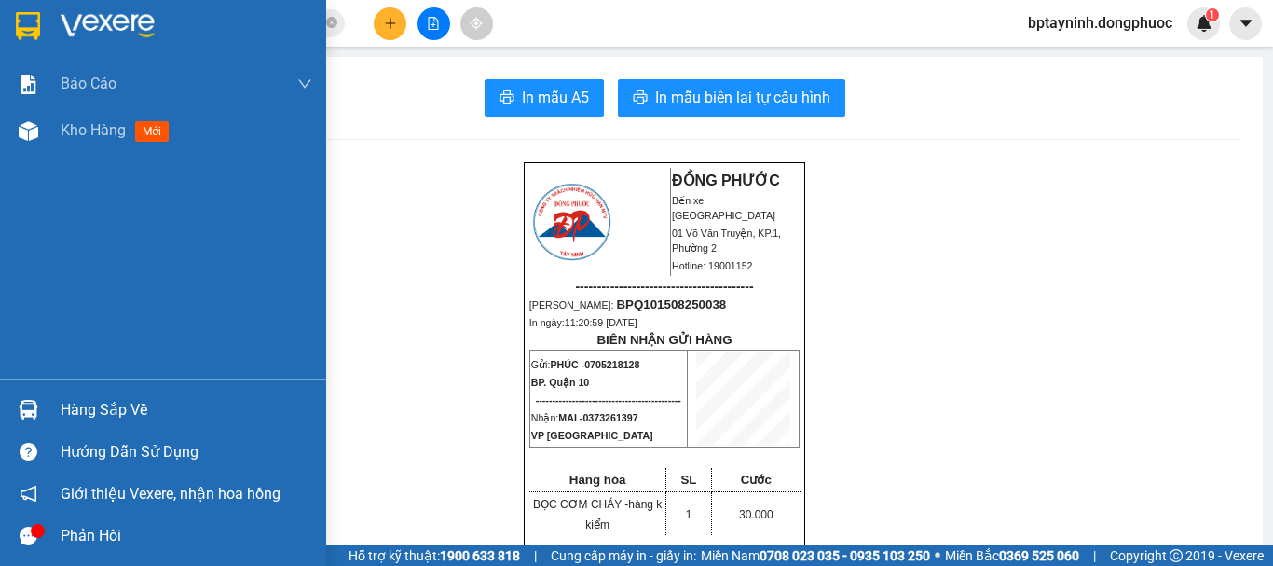
click at [81, 394] on div "Hàng sắp về" at bounding box center [163, 410] width 326 height 42
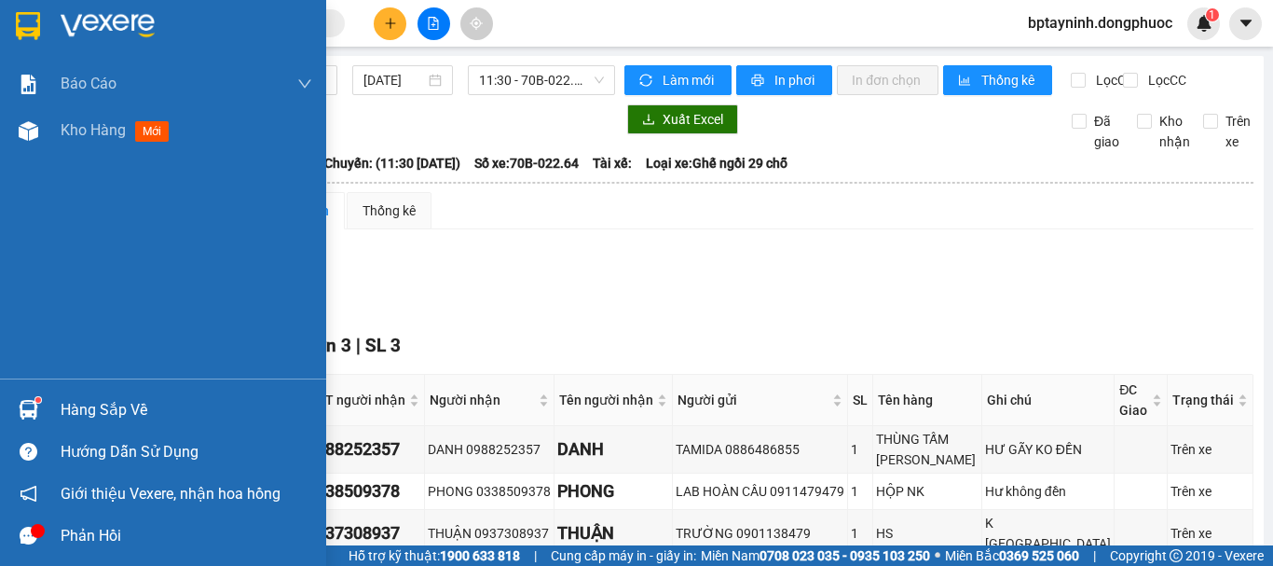
click at [53, 417] on div "Hàng sắp về" at bounding box center [163, 410] width 326 height 42
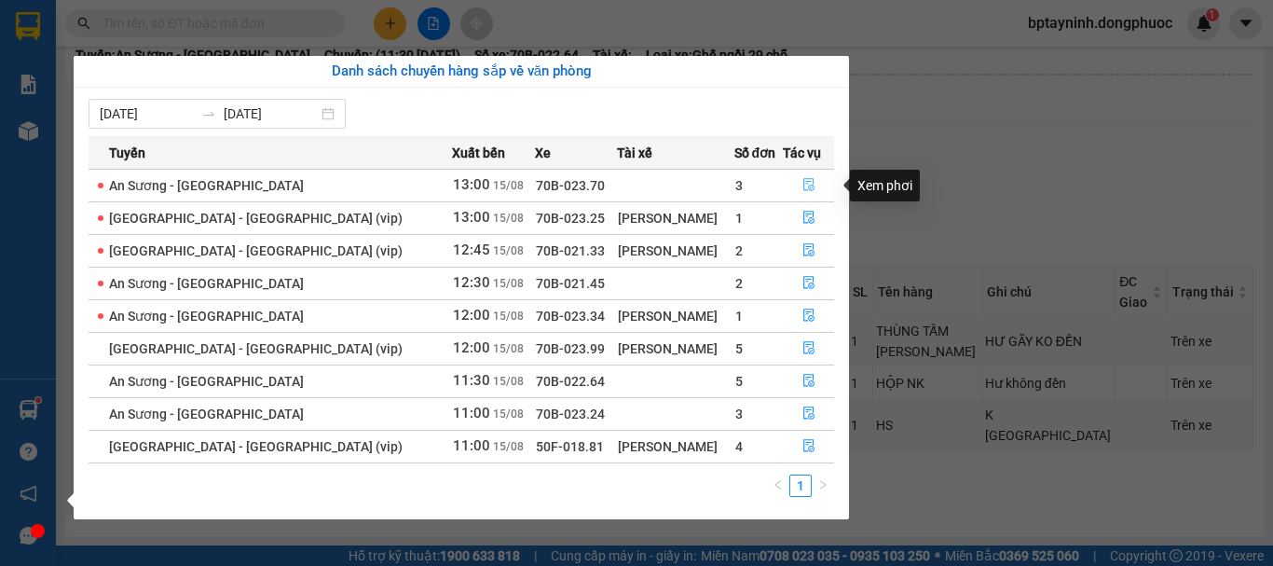
click at [790, 189] on button "button" at bounding box center [808, 186] width 49 height 30
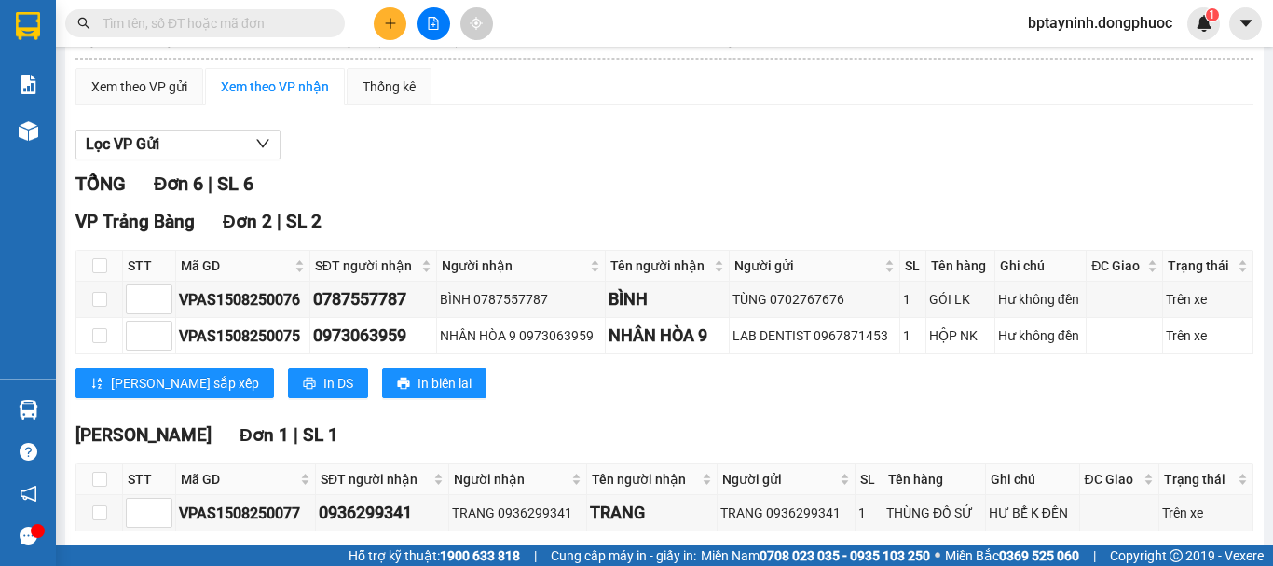
scroll to position [472, 0]
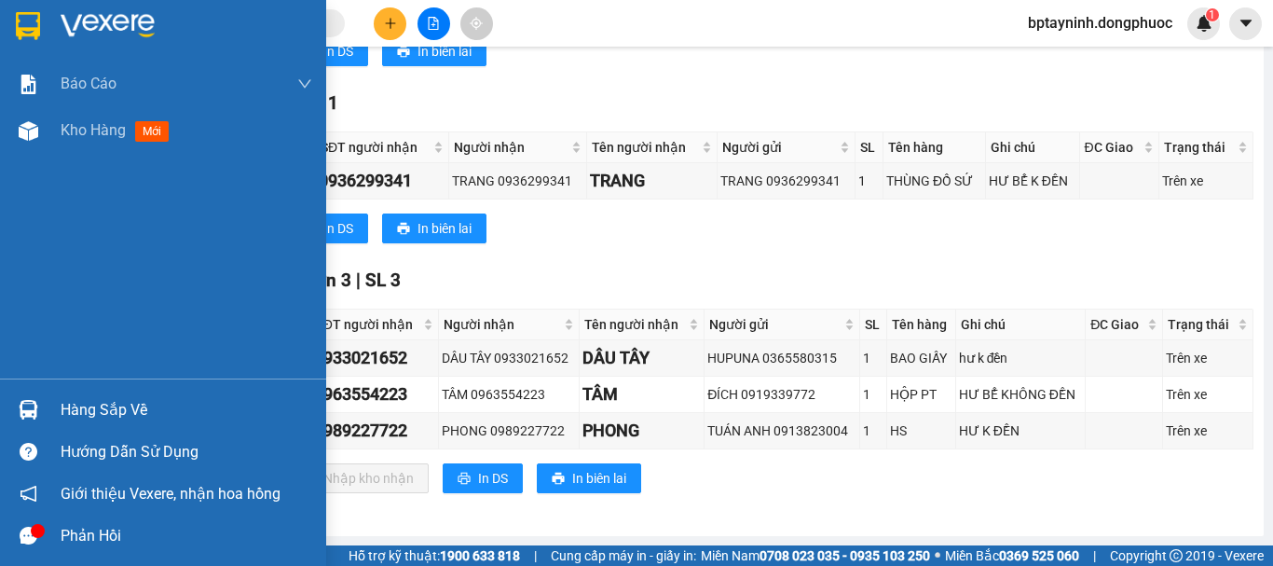
click at [58, 410] on div "Hàng sắp về" at bounding box center [163, 410] width 326 height 42
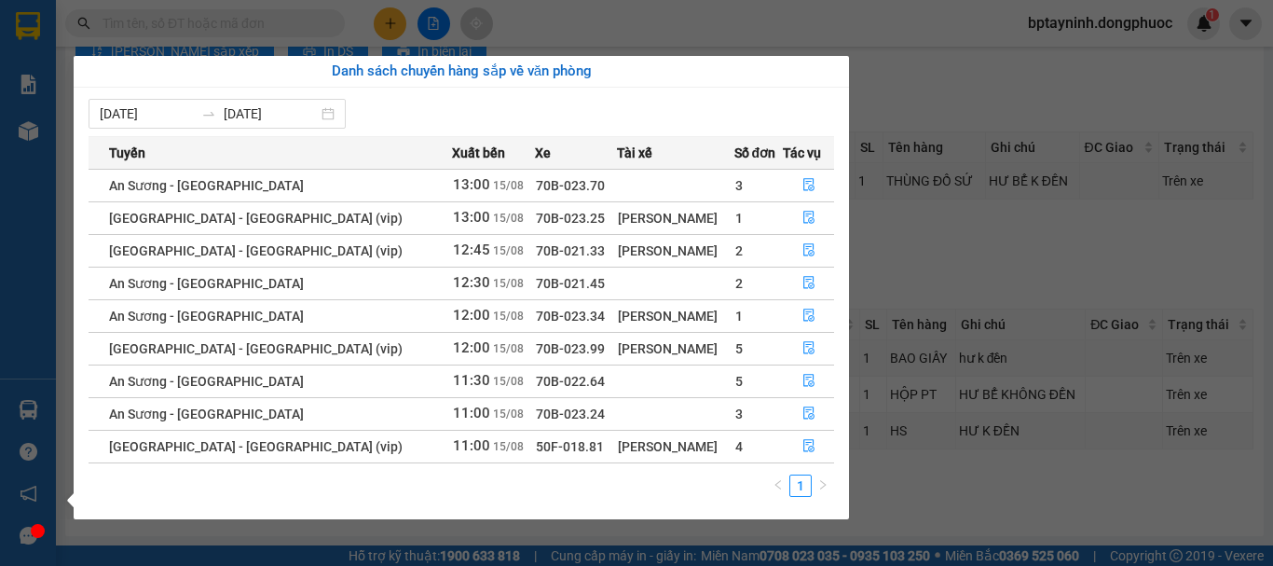
click at [939, 231] on section "Kết quả tìm kiếm ( 316 ) Bộ lọc Mã ĐH Trạng thái Món hàng Tổng cước Chưa cước N…" at bounding box center [636, 283] width 1273 height 566
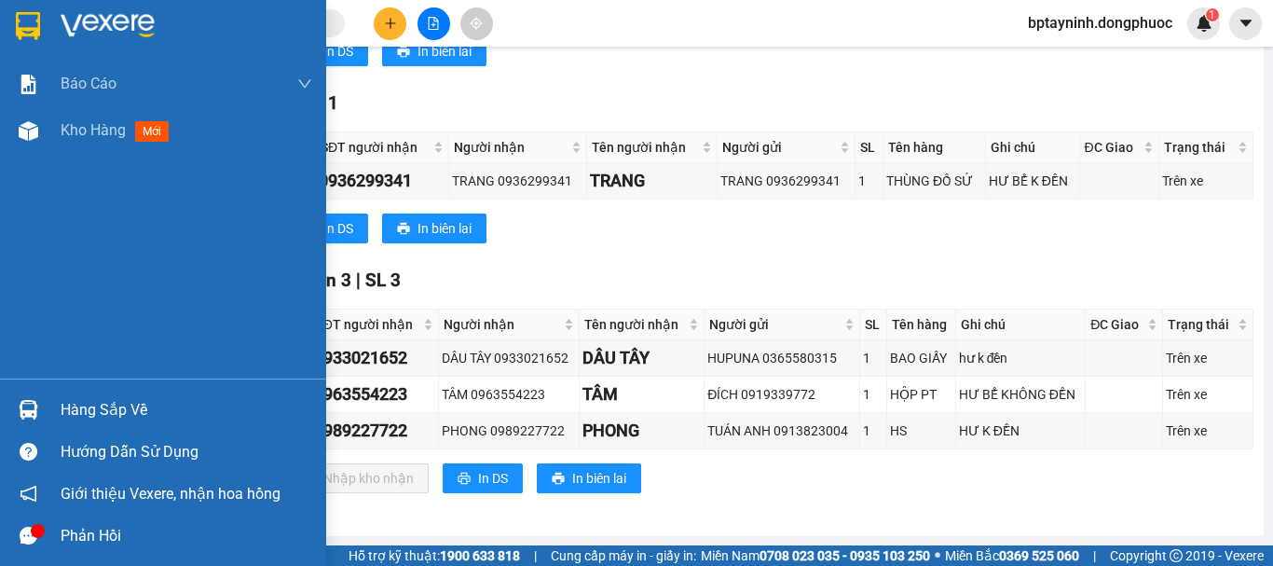
click at [15, 402] on div at bounding box center [28, 409] width 33 height 33
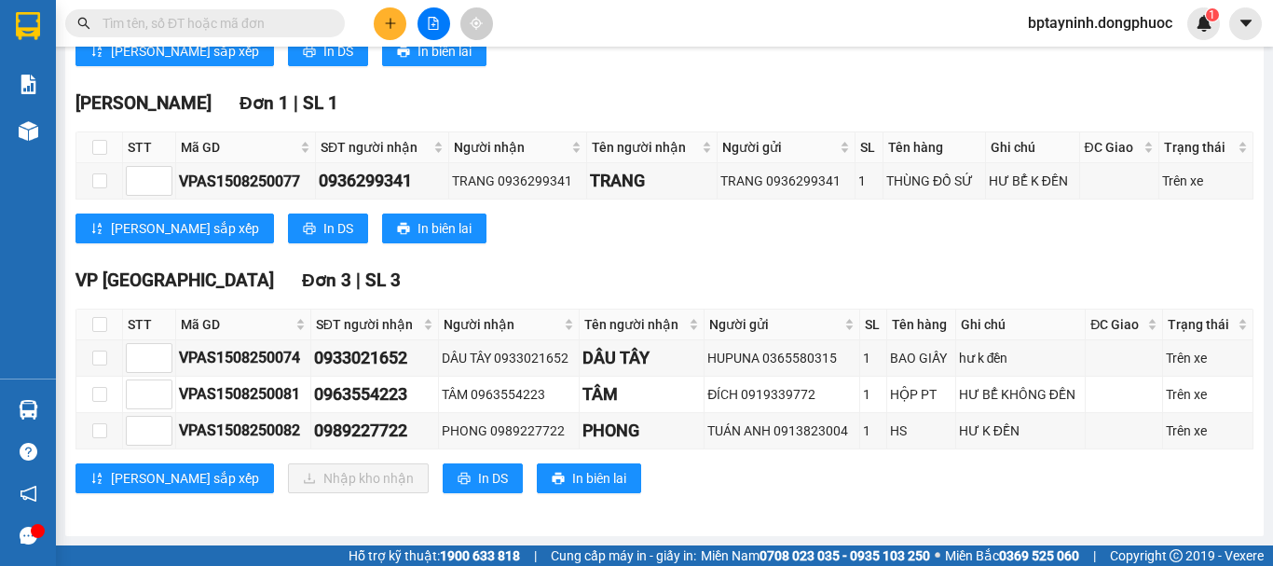
click at [919, 260] on section "Kết quả tìm kiếm ( 316 ) Bộ lọc Mã ĐH Trạng thái Món hàng Tổng cước Chưa cước N…" at bounding box center [636, 283] width 1273 height 566
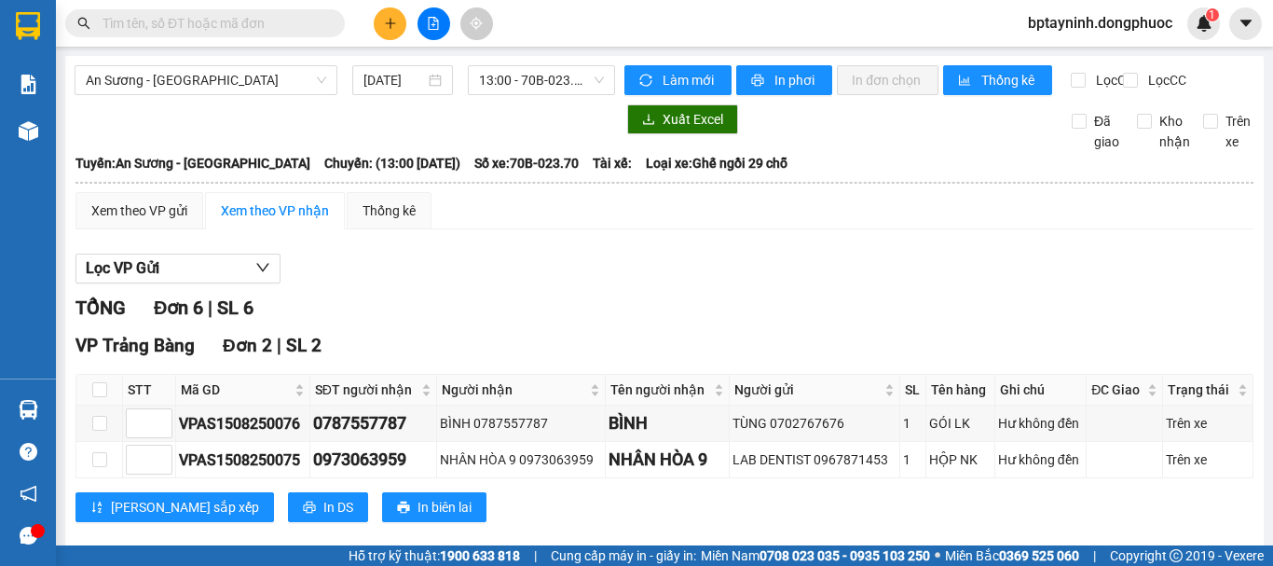
click at [568, 59] on div "An Sương - Tây Ninh 15/08/2025 13:00 - 70B-023.70 Làm mới In phơi In đơn chọn T…" at bounding box center [664, 524] width 1199 height 936
click at [277, 83] on span "An Sương - [GEOGRAPHIC_DATA]" at bounding box center [206, 80] width 240 height 28
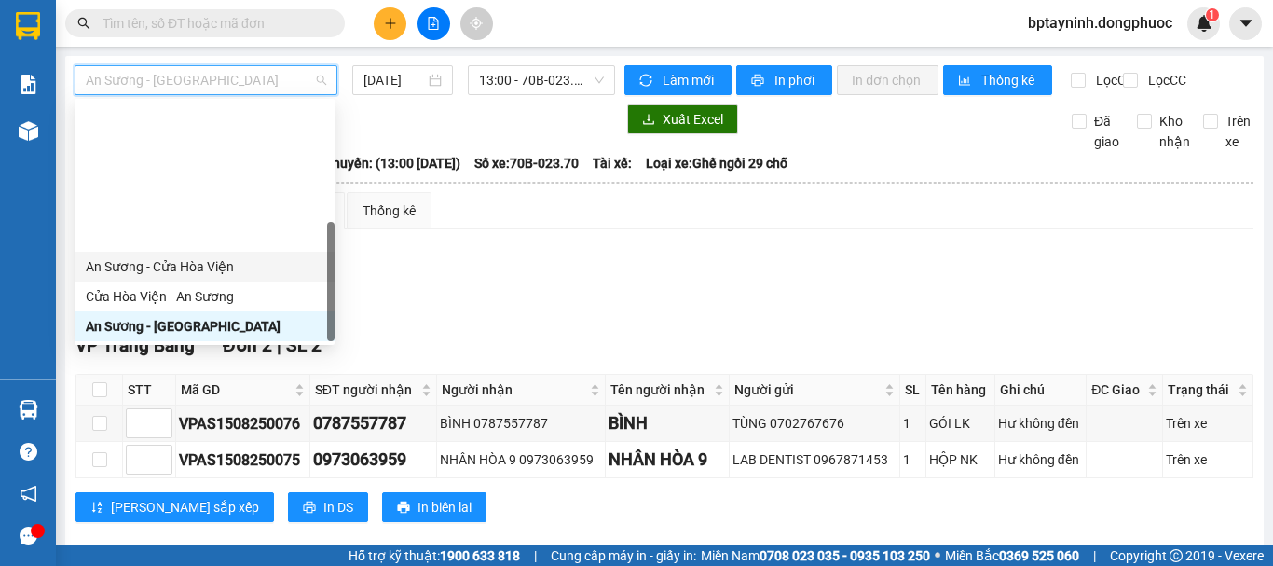
scroll to position [268, 0]
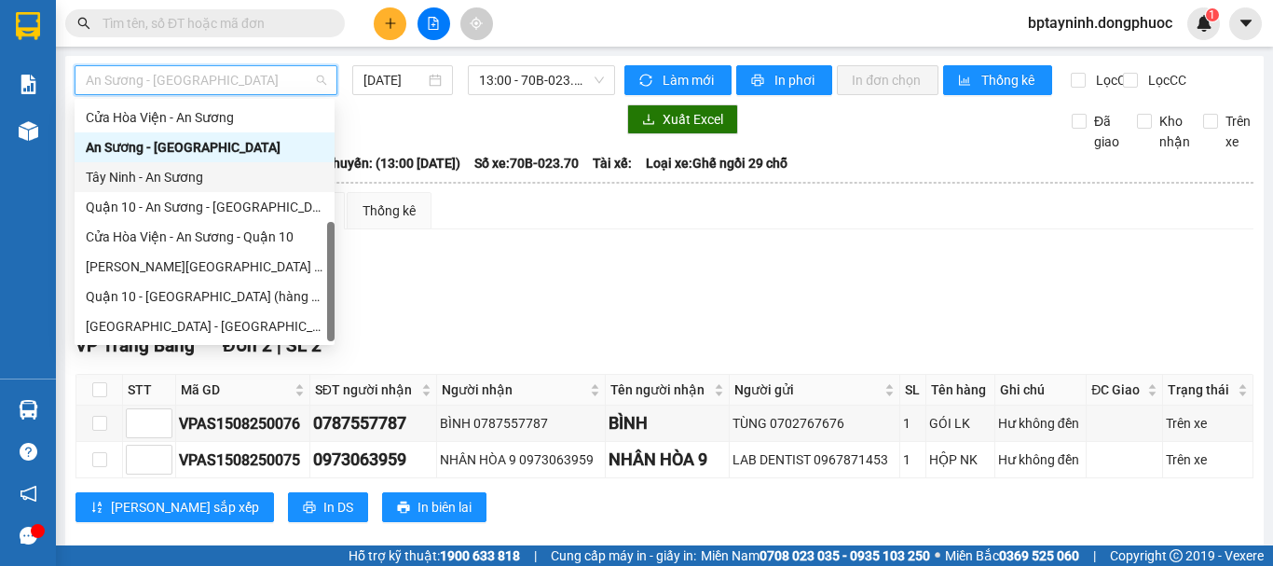
click at [167, 177] on div "Tây Ninh - An Sương" at bounding box center [205, 177] width 238 height 21
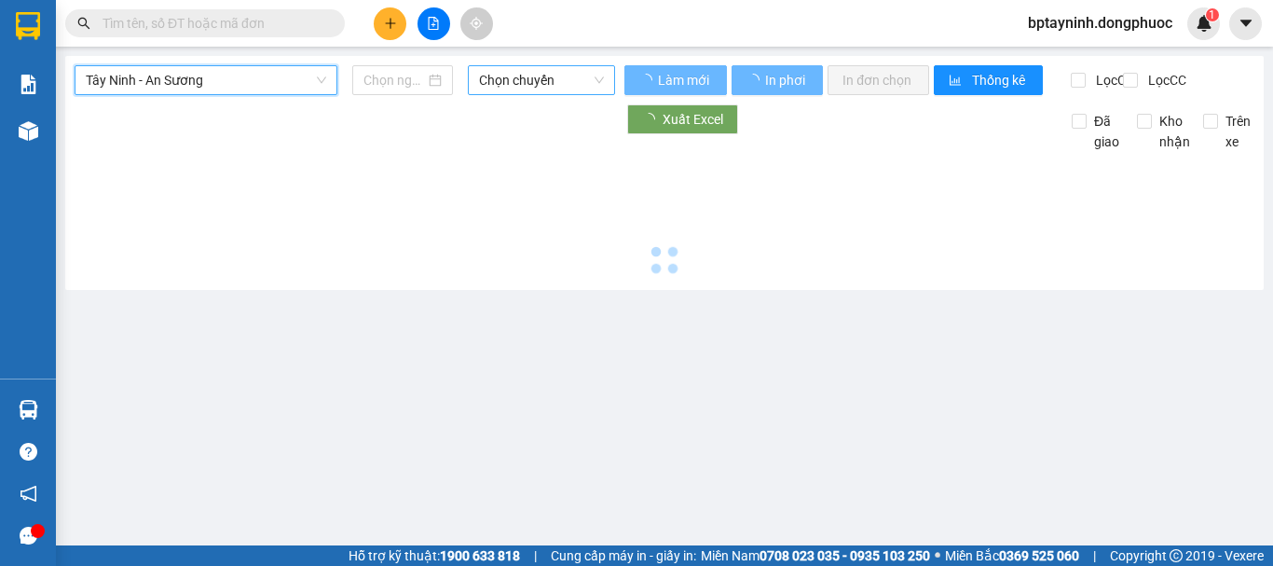
type input "[DATE]"
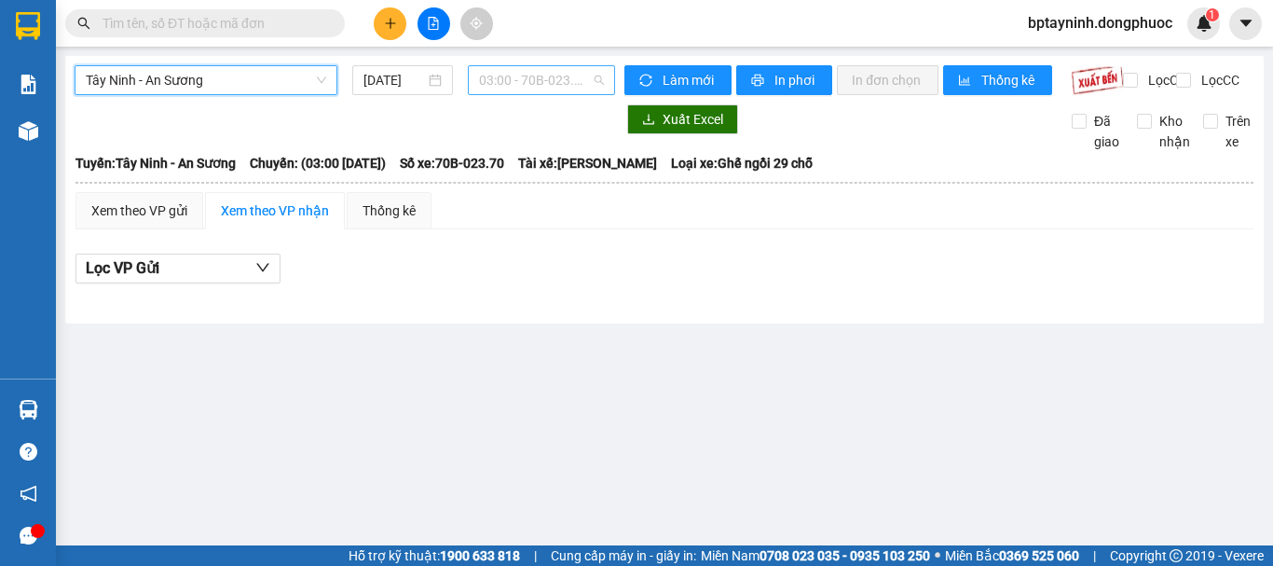
click at [533, 76] on span "03:00 - 70B-023.70" at bounding box center [541, 80] width 125 height 28
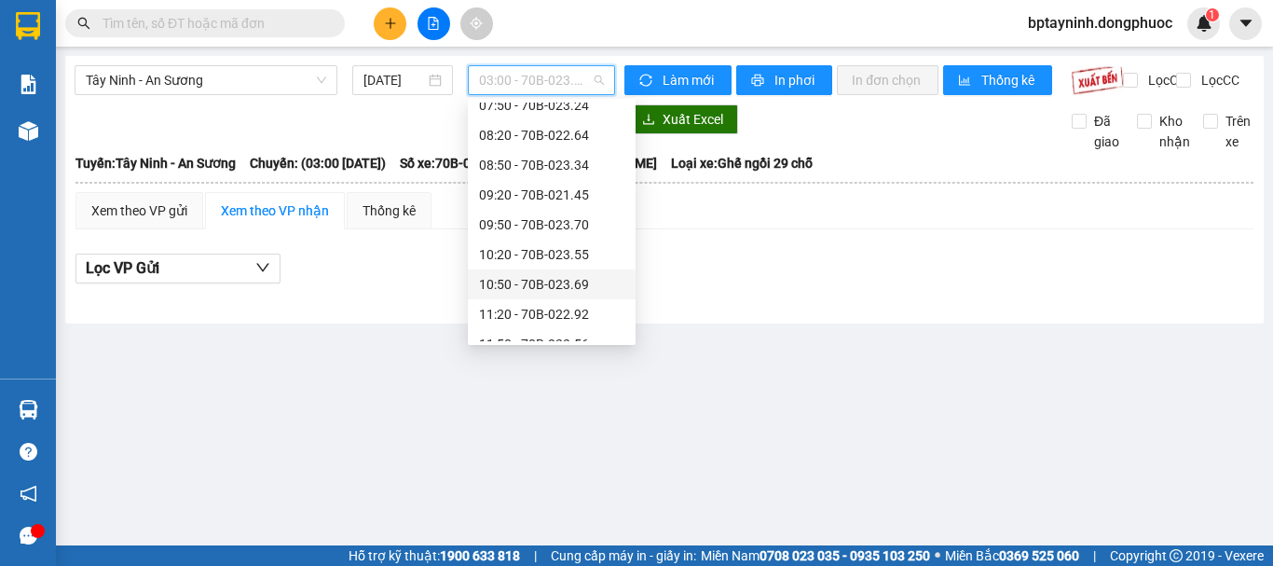
scroll to position [466, 0]
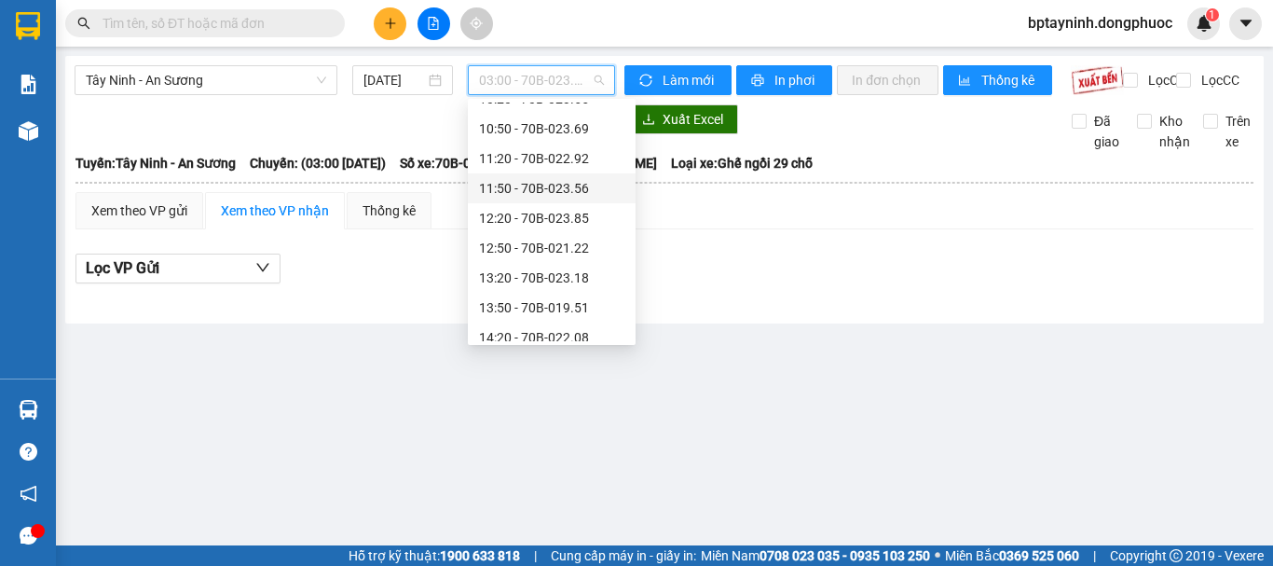
click at [574, 190] on div "11:50 - 70B-023.56" at bounding box center [551, 188] width 145 height 21
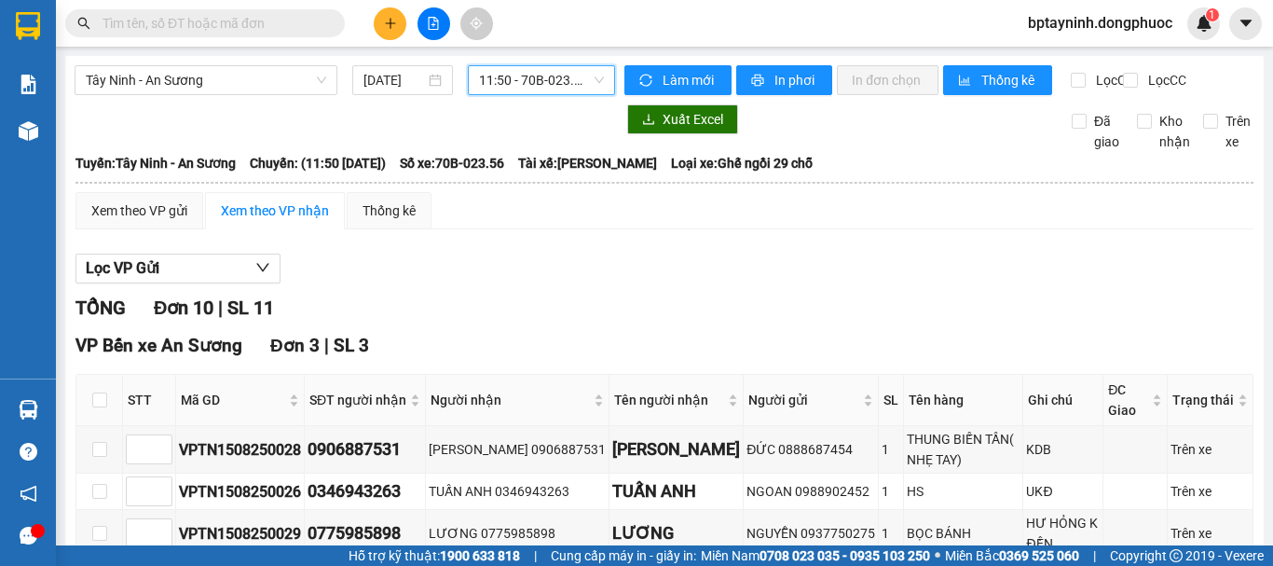
click at [585, 84] on span "11:50 - 70B-023.56" at bounding box center [541, 80] width 125 height 28
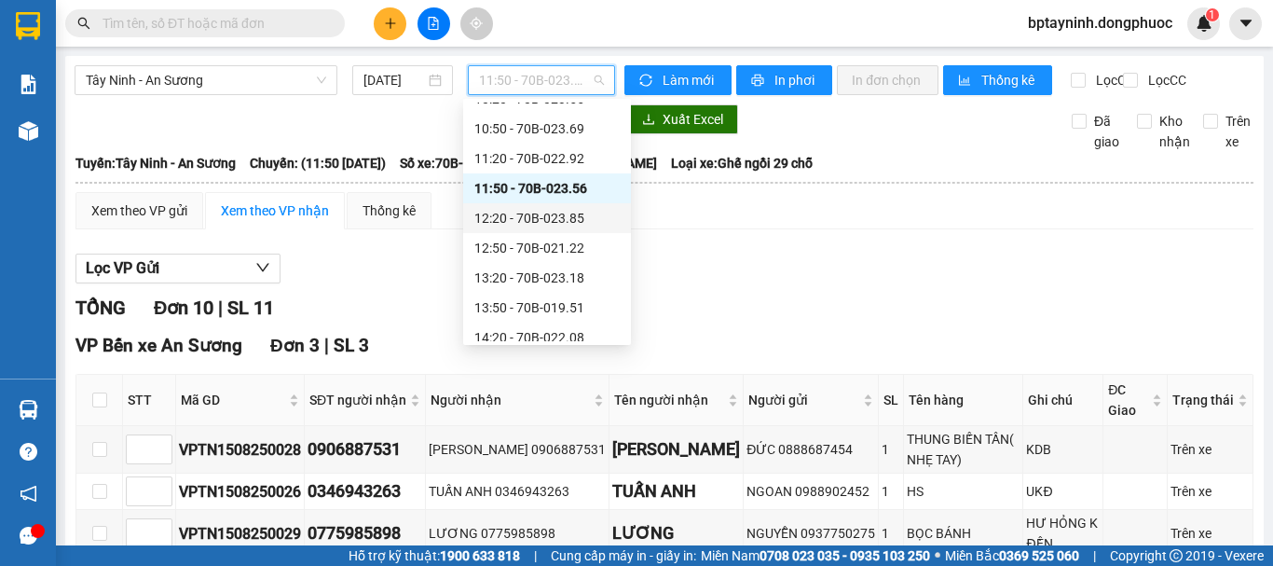
click at [561, 217] on div "12:20 - 70B-023.85" at bounding box center [546, 218] width 145 height 21
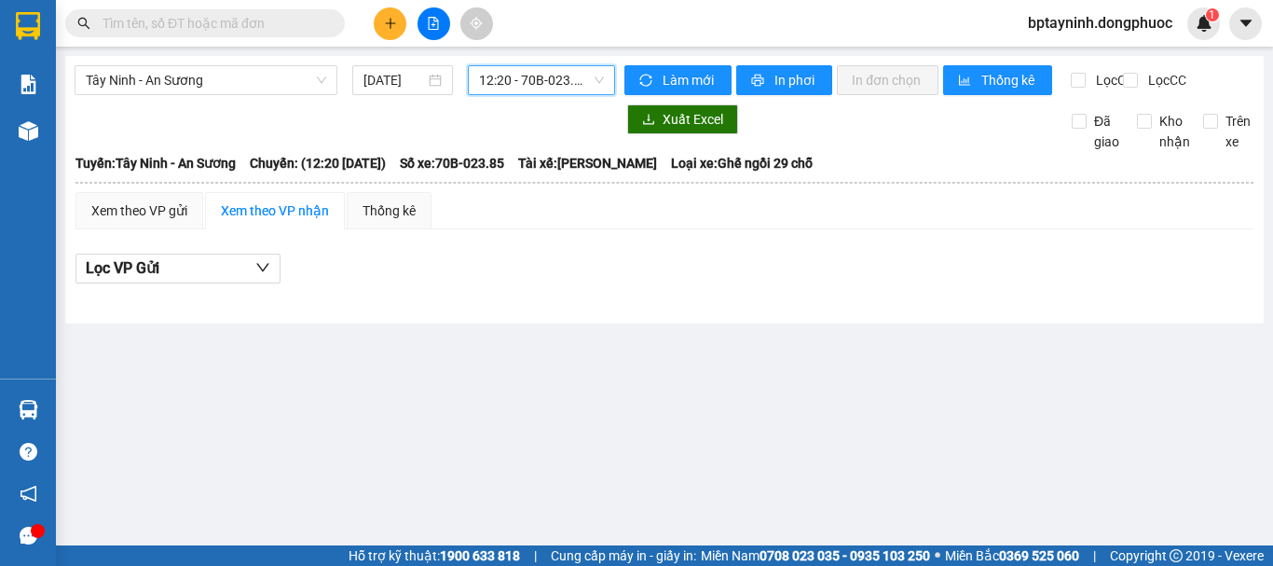
click at [559, 71] on span "12:20 - 70B-023.85" at bounding box center [541, 80] width 125 height 28
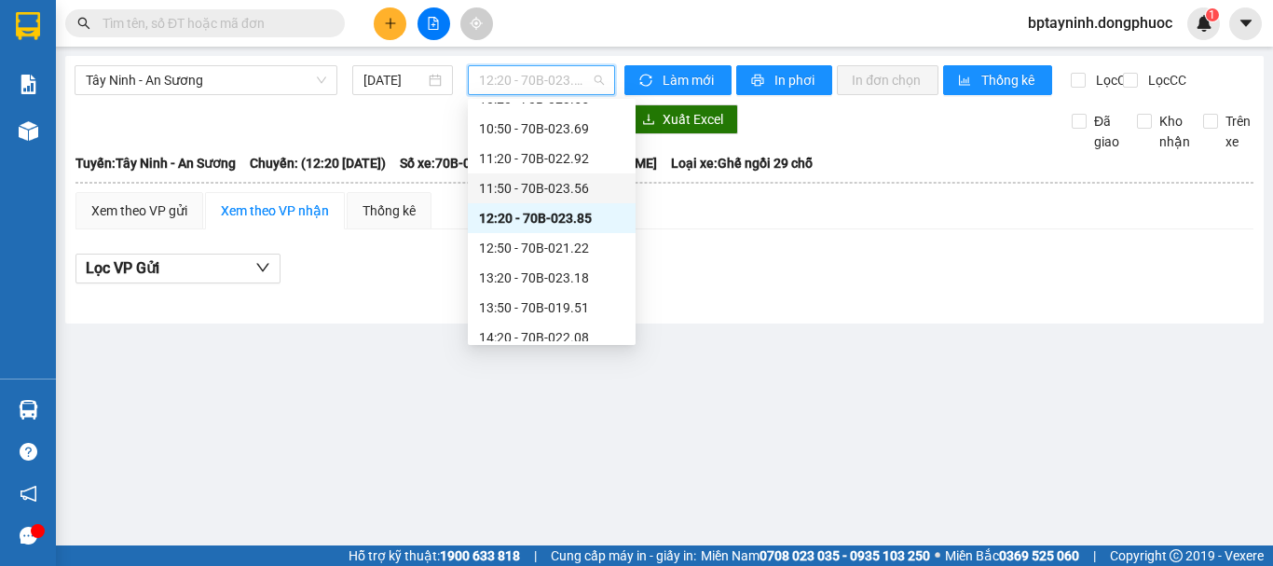
click at [548, 194] on div "11:50 - 70B-023.56" at bounding box center [551, 188] width 145 height 21
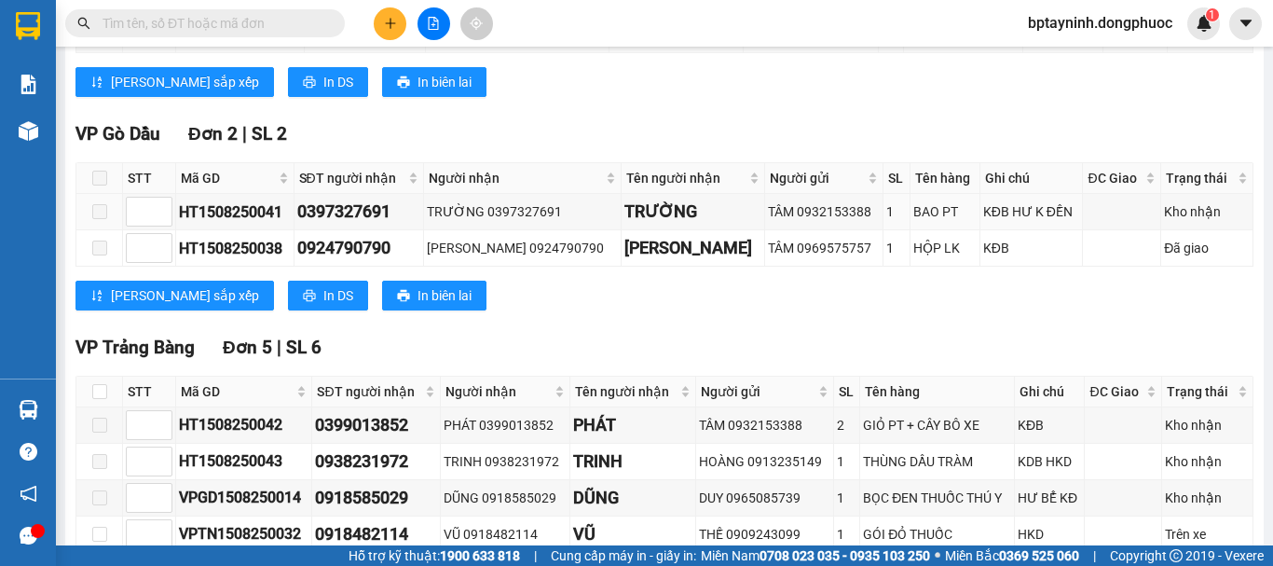
scroll to position [660, 0]
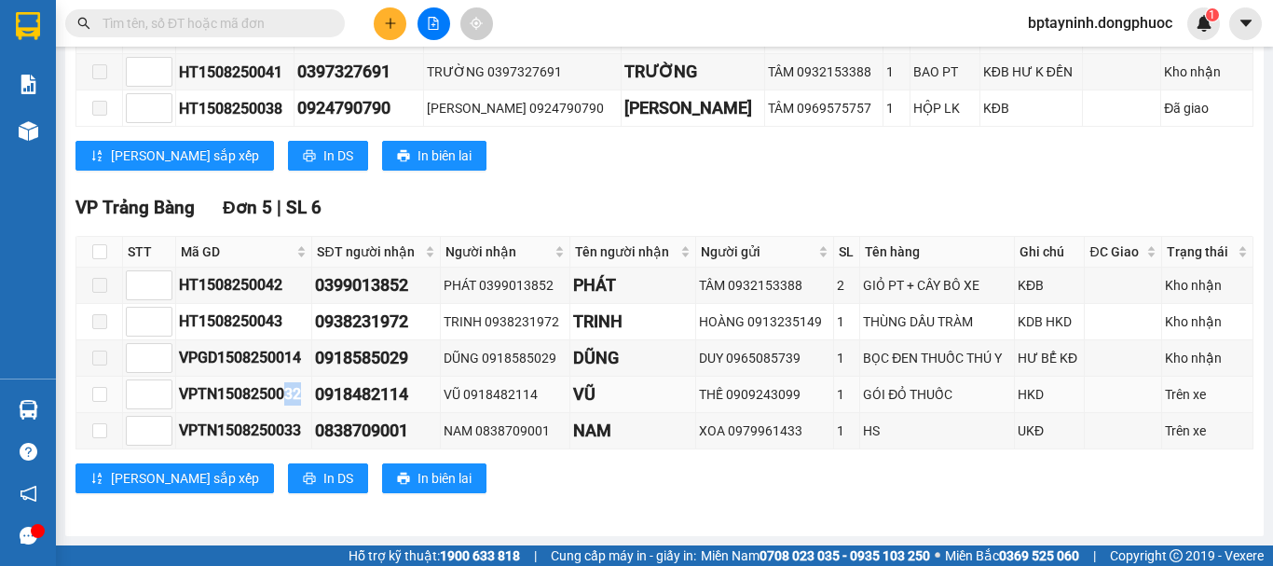
drag, startPoint x: 284, startPoint y: 401, endPoint x: 301, endPoint y: 398, distance: 17.0
click at [301, 398] on div "VPTN1508250032" at bounding box center [244, 393] width 130 height 23
click at [671, 470] on div "Lưu sắp xếp In DS In biên lai" at bounding box center [665, 478] width 1178 height 30
click at [239, 391] on div "VPTN1508250032" at bounding box center [244, 393] width 130 height 23
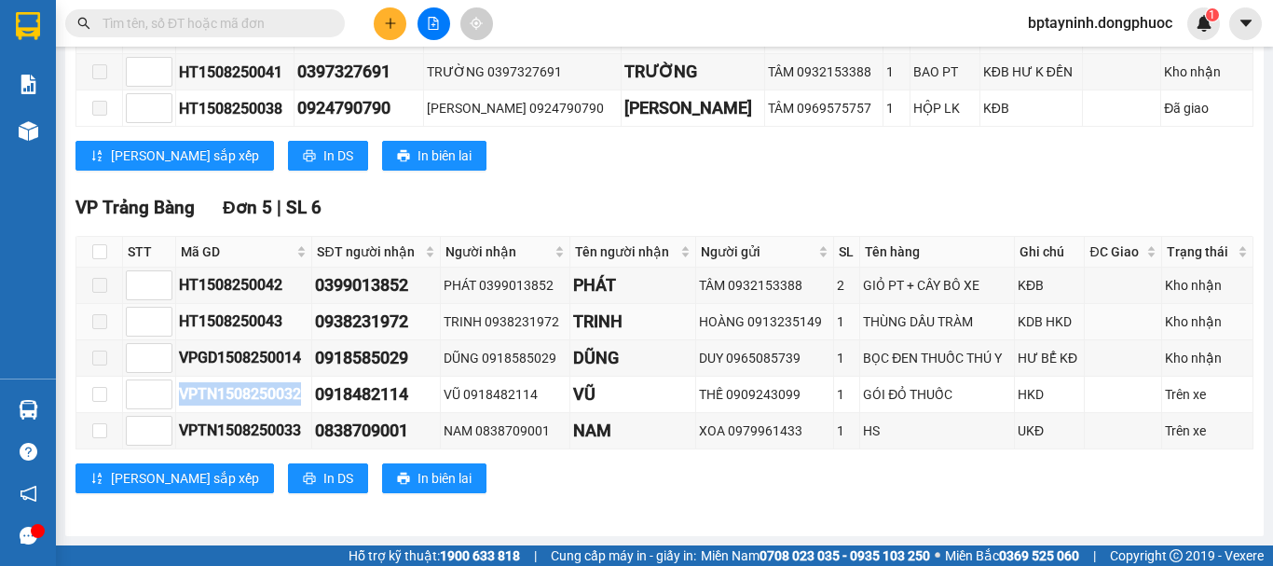
copy div "VPTN1508250032"
click at [293, 28] on input "text" at bounding box center [213, 23] width 220 height 21
paste input "VPTN1508250032"
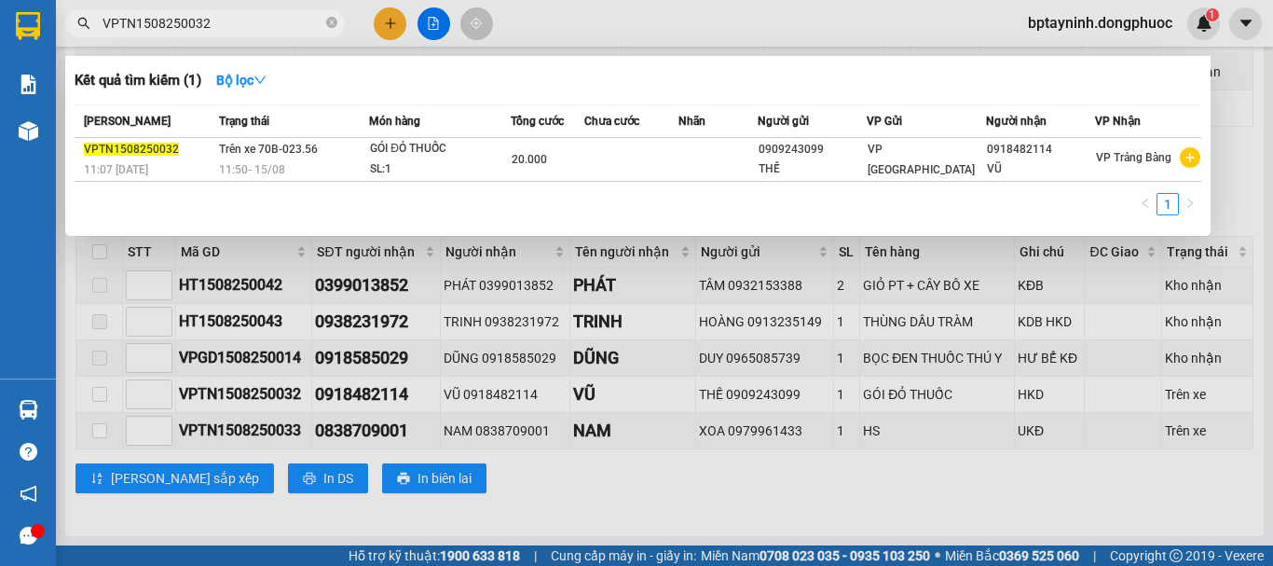
type input "VPTN1508250032"
click at [549, 490] on div at bounding box center [636, 283] width 1273 height 566
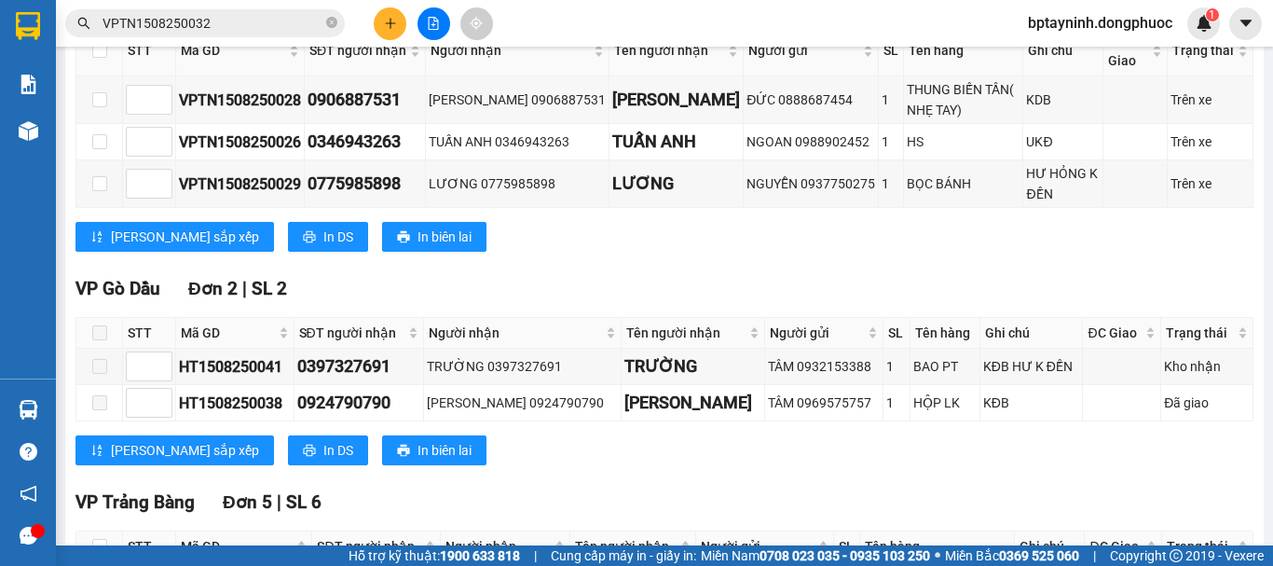
scroll to position [194, 0]
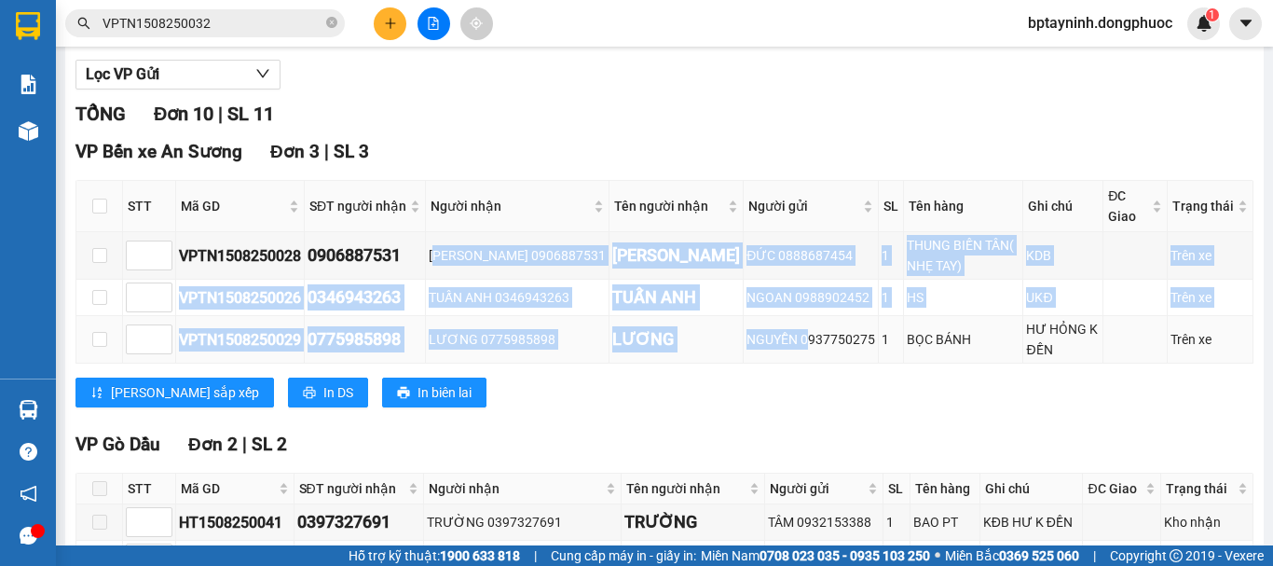
drag, startPoint x: 454, startPoint y: 284, endPoint x: 754, endPoint y: 365, distance: 310.9
click at [754, 364] on tbody "VPTN1508250028 0906887531 THANH VŨ 0906887531 THANH VŨ ĐỨC 0888687454 1 THUNG B…" at bounding box center [664, 297] width 1177 height 131
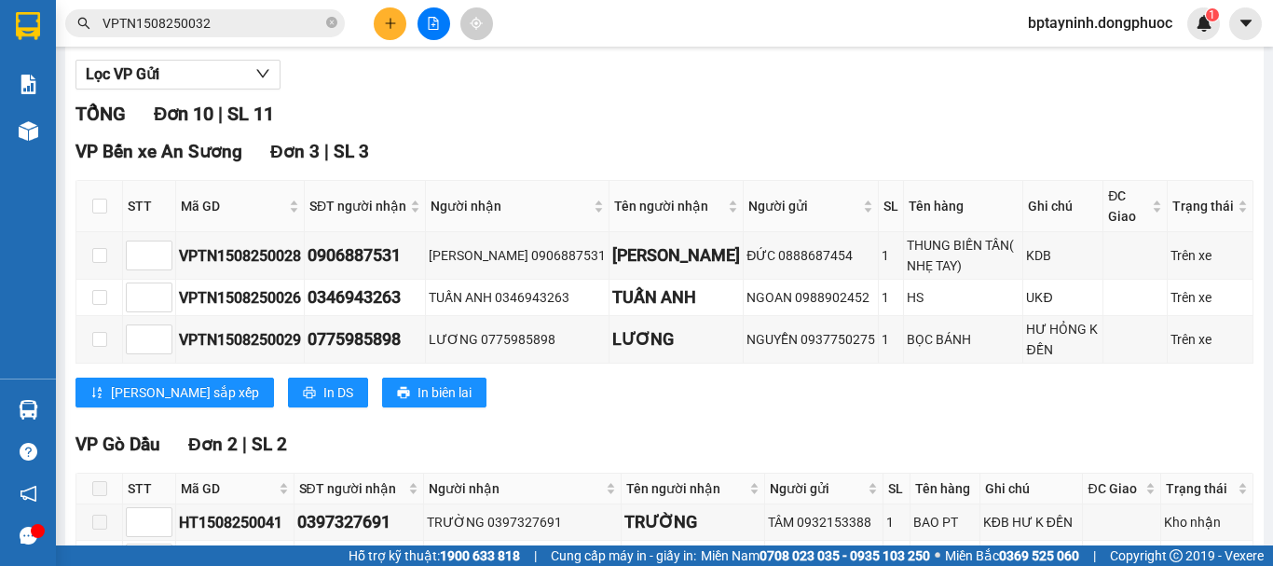
click at [765, 407] on div "Lưu sắp xếp In DS In biên lai" at bounding box center [665, 393] width 1178 height 30
drag, startPoint x: 926, startPoint y: 350, endPoint x: 830, endPoint y: 356, distance: 96.2
click at [830, 356] on tr "VPTN1508250029 0775985898 LƯƠNG 0775985898 LƯƠNG NGUYỄN 0937750275 1 BỌC BÁNH H…" at bounding box center [664, 340] width 1177 height 48
click at [828, 407] on div "Lưu sắp xếp In DS In biên lai" at bounding box center [665, 393] width 1178 height 30
drag, startPoint x: 870, startPoint y: 312, endPoint x: 841, endPoint y: 312, distance: 28.9
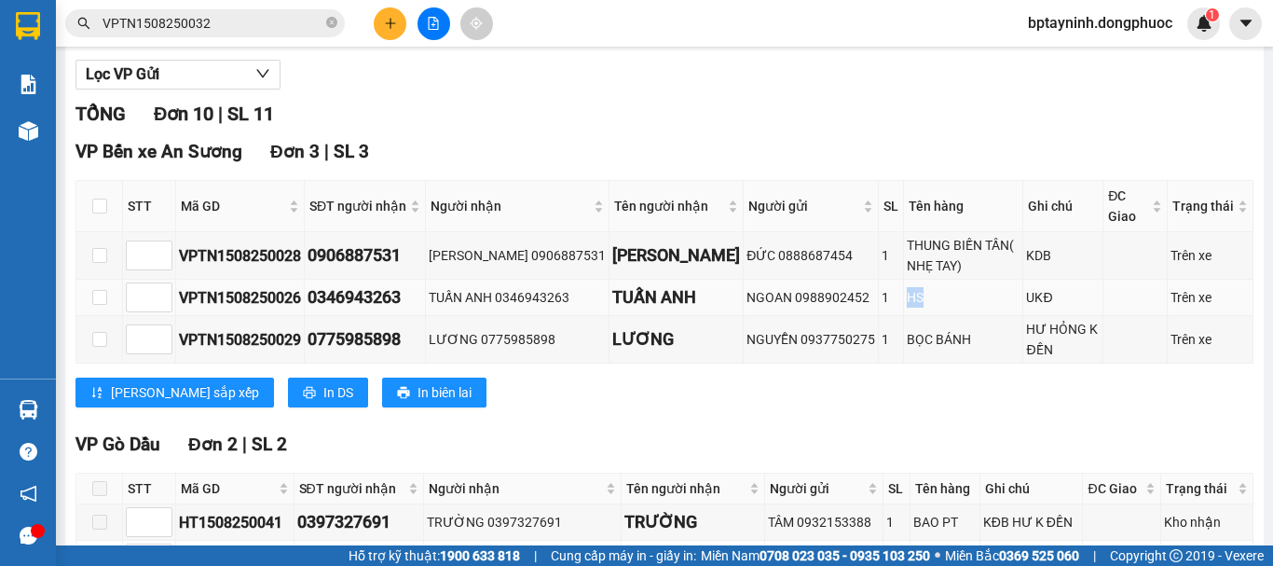
click at [841, 312] on tr "VPTN1508250026 0346943263 TUẤN ANH 0346943263 TUẤN ANH NGOAN 0988902452 1 HS UK…" at bounding box center [664, 298] width 1177 height 36
click at [933, 316] on td "HS" at bounding box center [963, 298] width 119 height 36
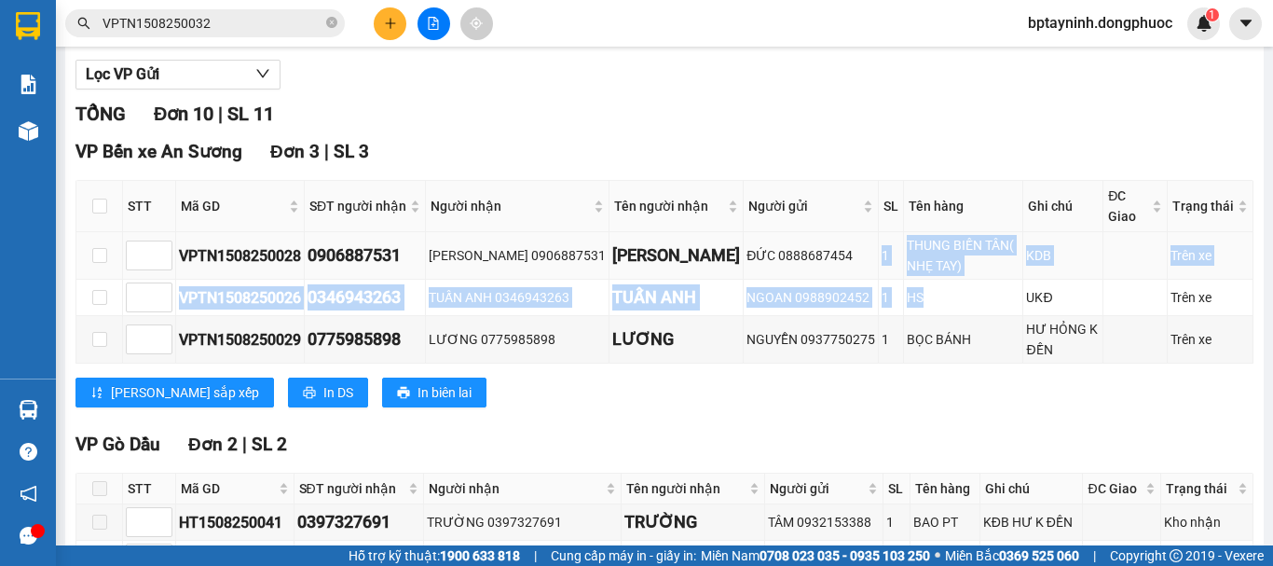
drag, startPoint x: 904, startPoint y: 317, endPoint x: 821, endPoint y: 266, distance: 97.5
click at [821, 266] on tbody "VPTN1508250028 0906887531 THANH VŨ 0906887531 THANH VŨ ĐỨC 0888687454 1 THUNG B…" at bounding box center [664, 297] width 1177 height 131
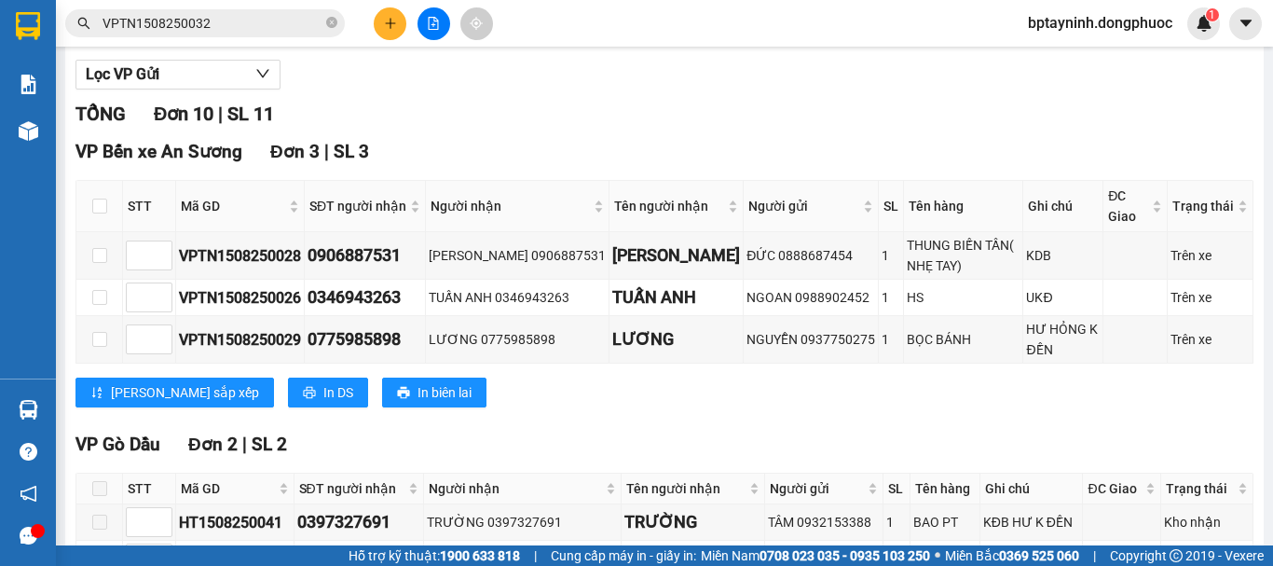
click at [852, 129] on div "TỔNG Đơn 10 | SL 11" at bounding box center [665, 114] width 1178 height 29
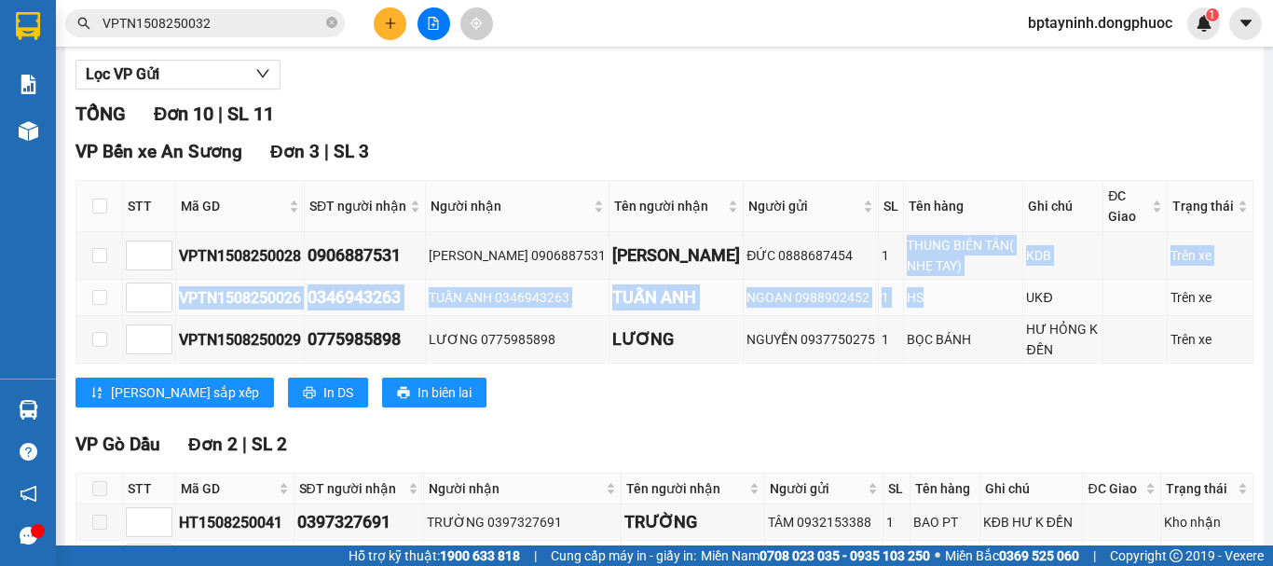
drag, startPoint x: 830, startPoint y: 271, endPoint x: 925, endPoint y: 305, distance: 100.8
click at [925, 305] on tbody "VPTN1508250028 0906887531 THANH VŨ 0906887531 THANH VŨ ĐỨC 0888687454 1 THUNG B…" at bounding box center [664, 297] width 1177 height 131
click at [925, 305] on div "HS" at bounding box center [963, 297] width 113 height 21
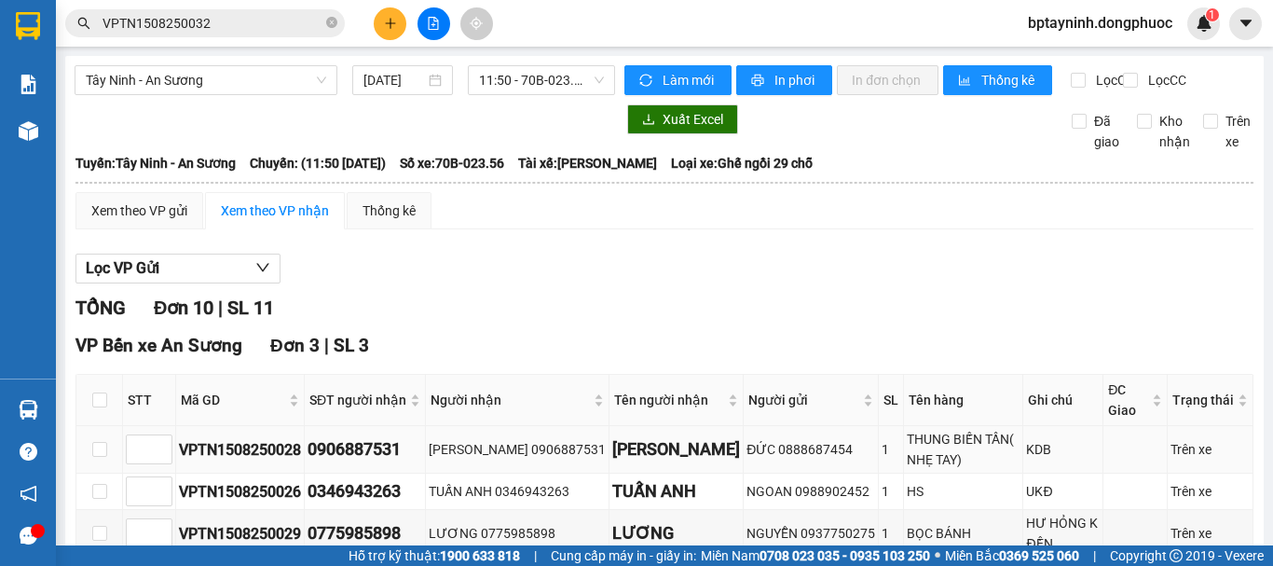
scroll to position [156, 0]
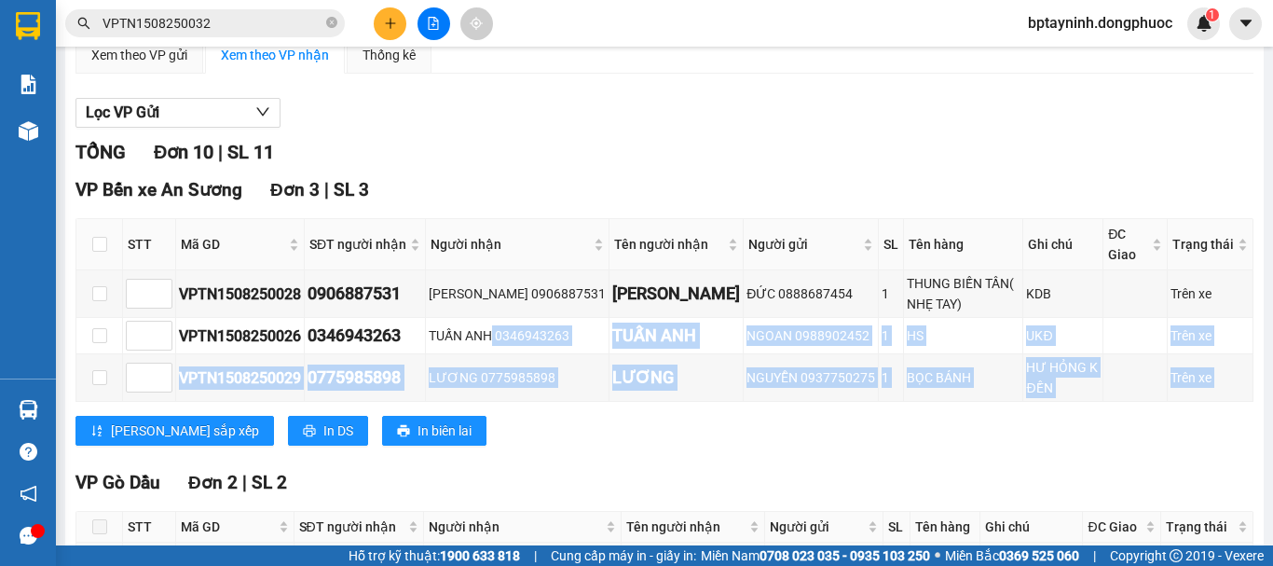
drag, startPoint x: 494, startPoint y: 336, endPoint x: 801, endPoint y: 428, distance: 320.3
click at [801, 428] on div "VP Bến xe An Sương Đơn 3 | SL 3 STT Mã GD SĐT người nhận Người nhận Tên người n…" at bounding box center [665, 317] width 1178 height 283
click at [797, 460] on div "VP Bến xe An Sương Đơn 3 | SL 3 STT Mã GD SĐT người nhận Người nhận Tên người n…" at bounding box center [665, 317] width 1178 height 283
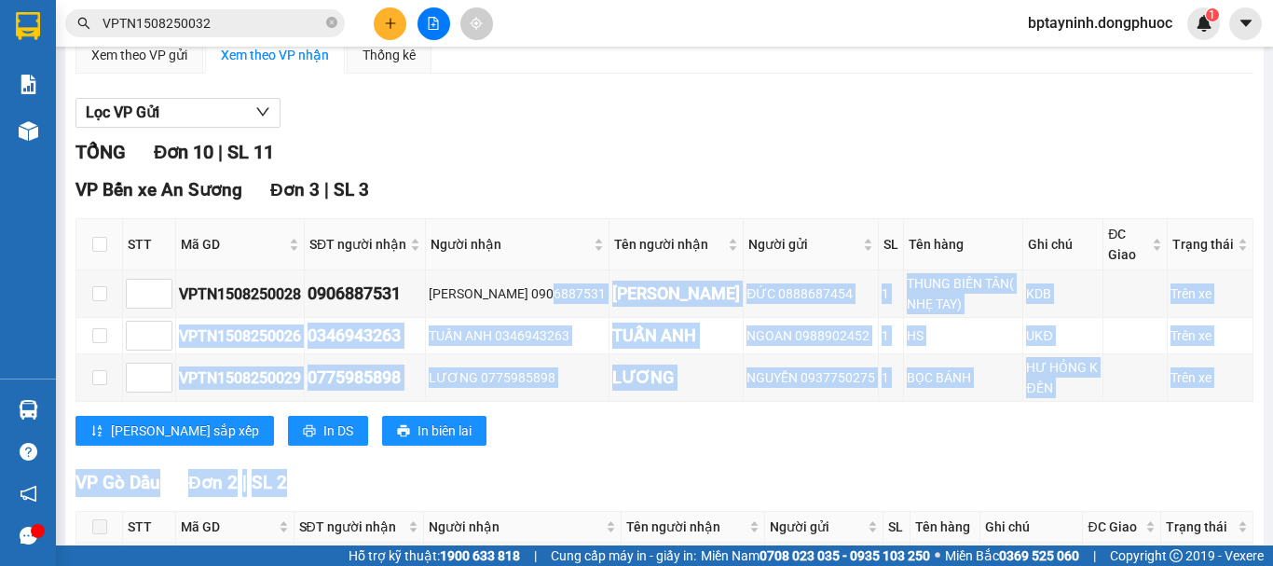
drag, startPoint x: 552, startPoint y: 309, endPoint x: 894, endPoint y: 476, distance: 381.0
click at [894, 476] on div "TỔNG Đơn 10 | SL 11 VP Bến xe An Sương Đơn 3 | SL 3 STT Mã GD SĐT người nhận Ng…" at bounding box center [665, 571] width 1178 height 867
click at [895, 460] on div "VP Bến xe An Sương Đơn 3 | SL 3 STT Mã GD SĐT người nhận Người nhận Tên người n…" at bounding box center [665, 317] width 1178 height 283
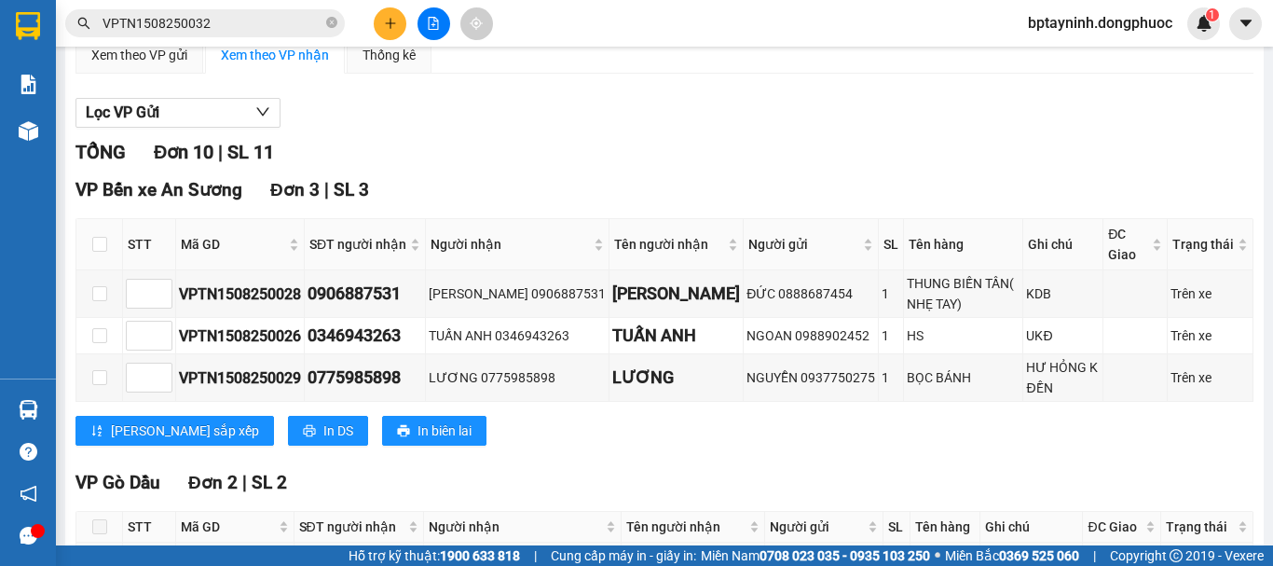
drag, startPoint x: 1212, startPoint y: 386, endPoint x: 895, endPoint y: 464, distance: 326.4
click at [895, 460] on div "VP Bến xe An Sương Đơn 3 | SL 3 STT Mã GD SĐT người nhận Người nhận Tên người n…" at bounding box center [665, 317] width 1178 height 283
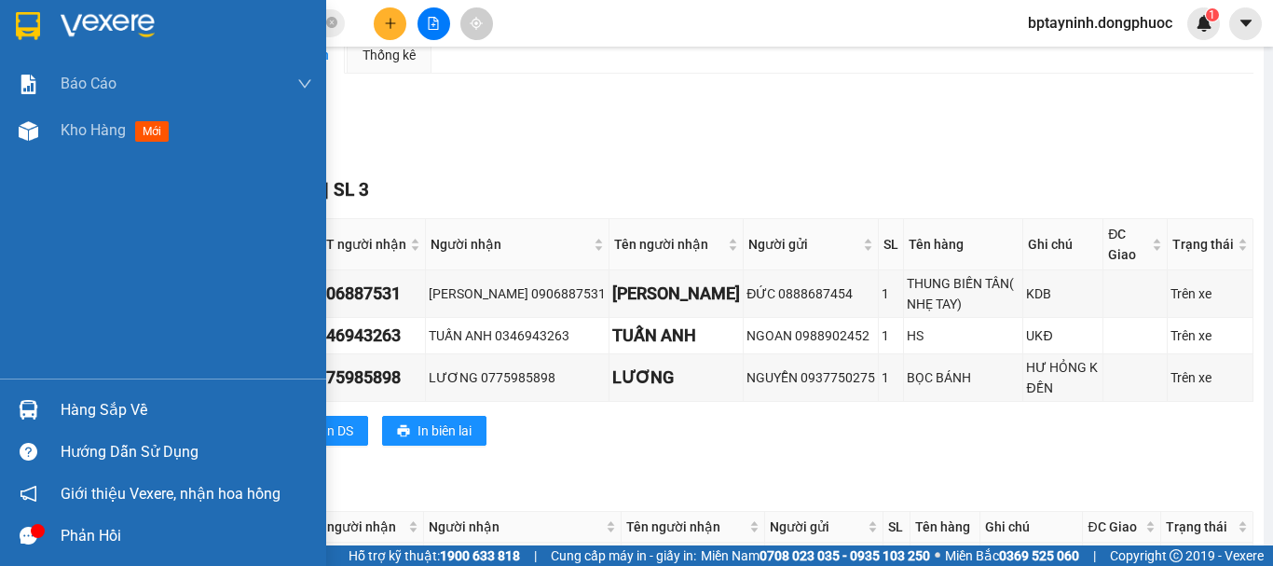
click at [147, 393] on div "Hàng sắp về" at bounding box center [163, 410] width 326 height 42
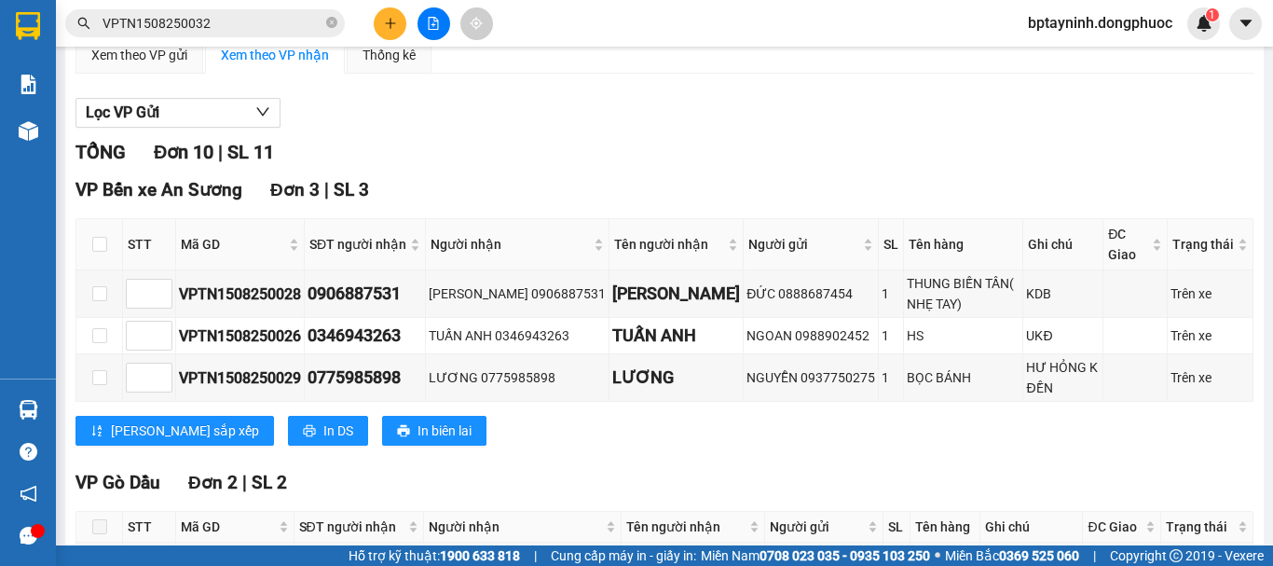
click at [972, 152] on section "Kết quả tìm kiếm ( 1 ) Bộ lọc Mã ĐH Trạng thái Món hàng Tổng cước Chưa cước Nhã…" at bounding box center [636, 283] width 1273 height 566
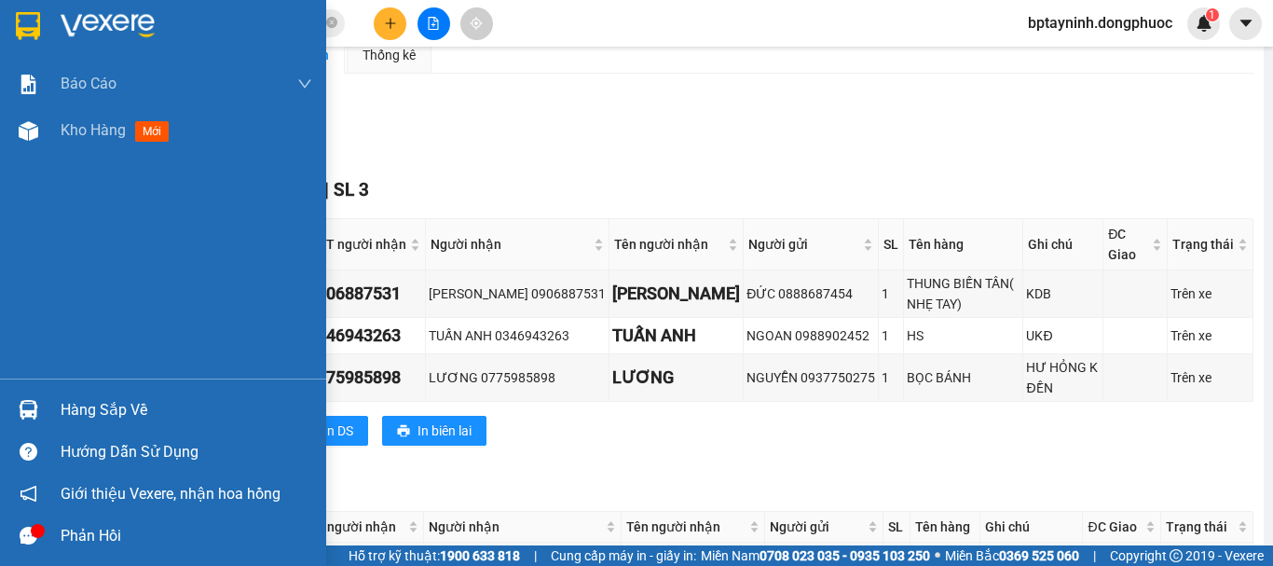
click at [56, 414] on div "Hàng sắp về" at bounding box center [163, 410] width 326 height 42
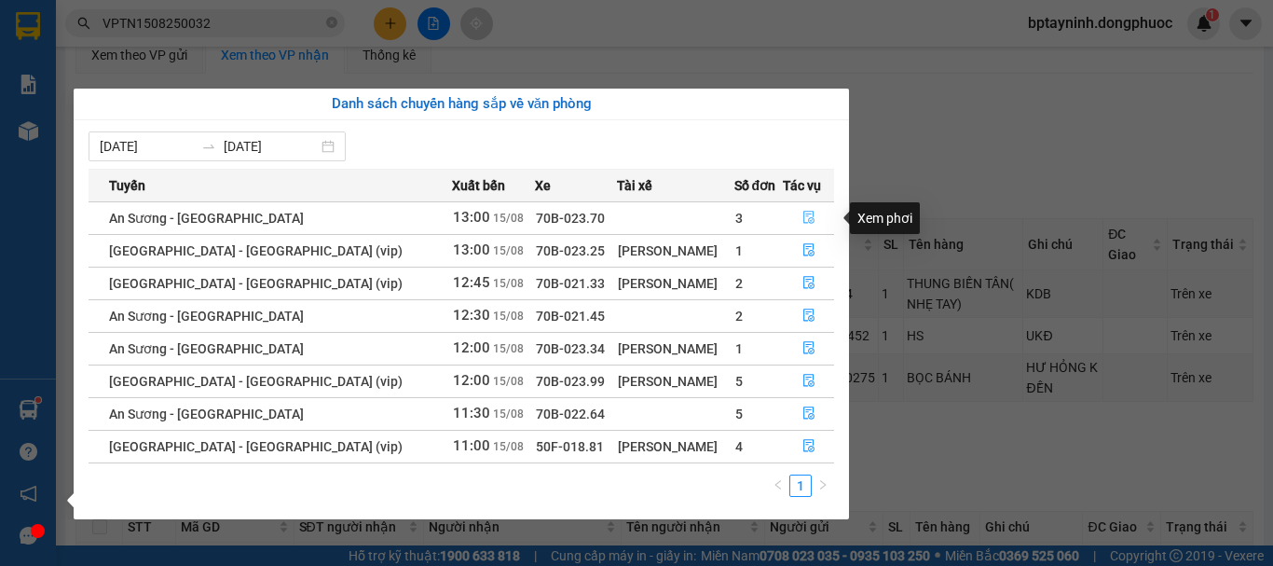
click at [803, 217] on icon "file-done" at bounding box center [809, 217] width 13 height 13
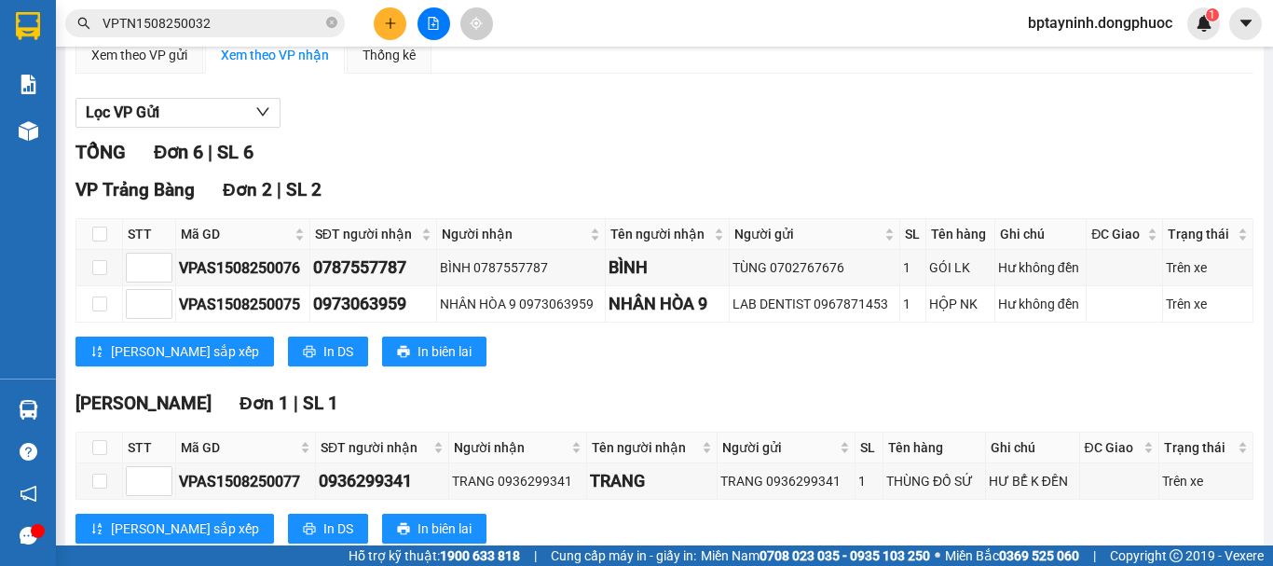
click at [387, 28] on icon "plus" at bounding box center [390, 23] width 13 height 13
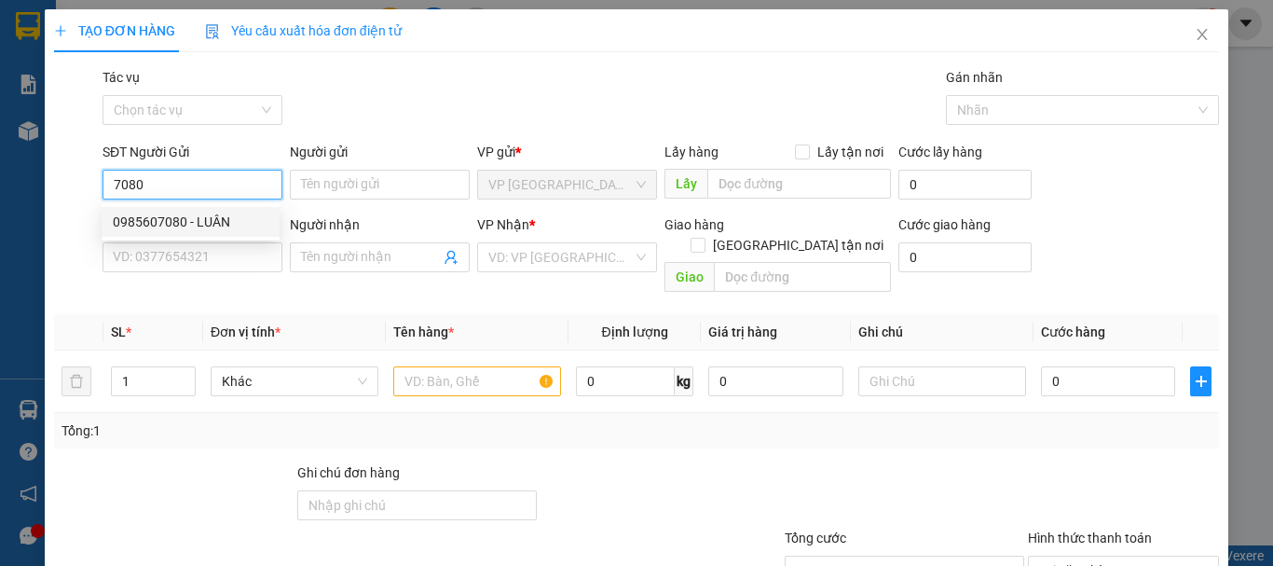
click at [210, 232] on div "0985607080 - LUÂN" at bounding box center [191, 222] width 178 height 30
type input "0985607080"
type input "LUÂN"
type input "0937106866"
type input "THÁI"
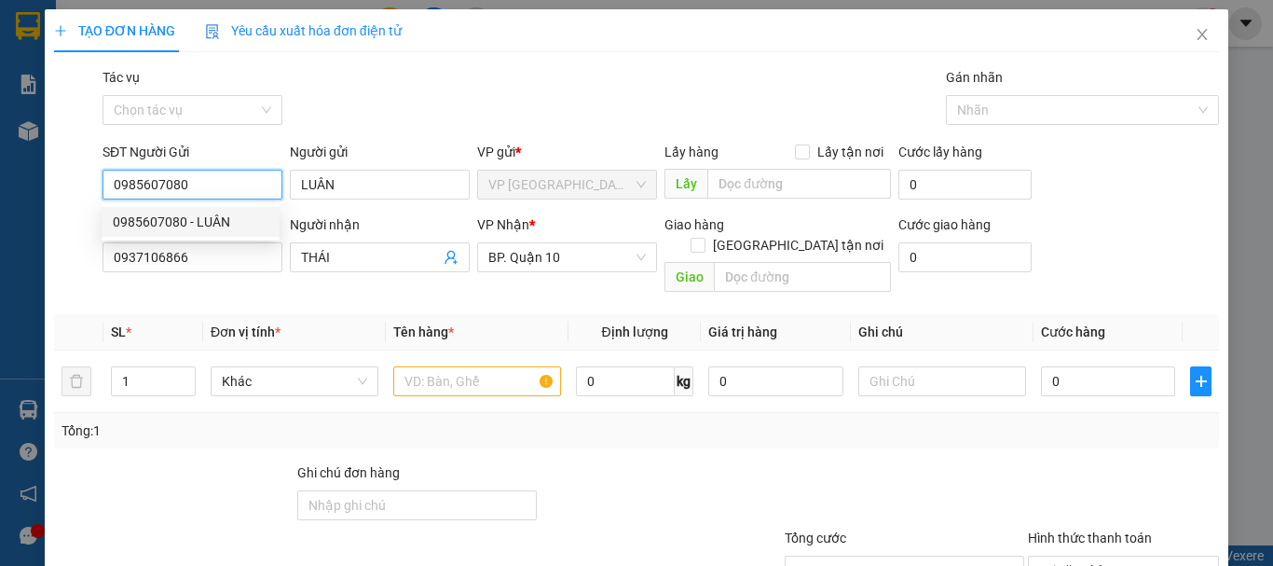
type input "30.000"
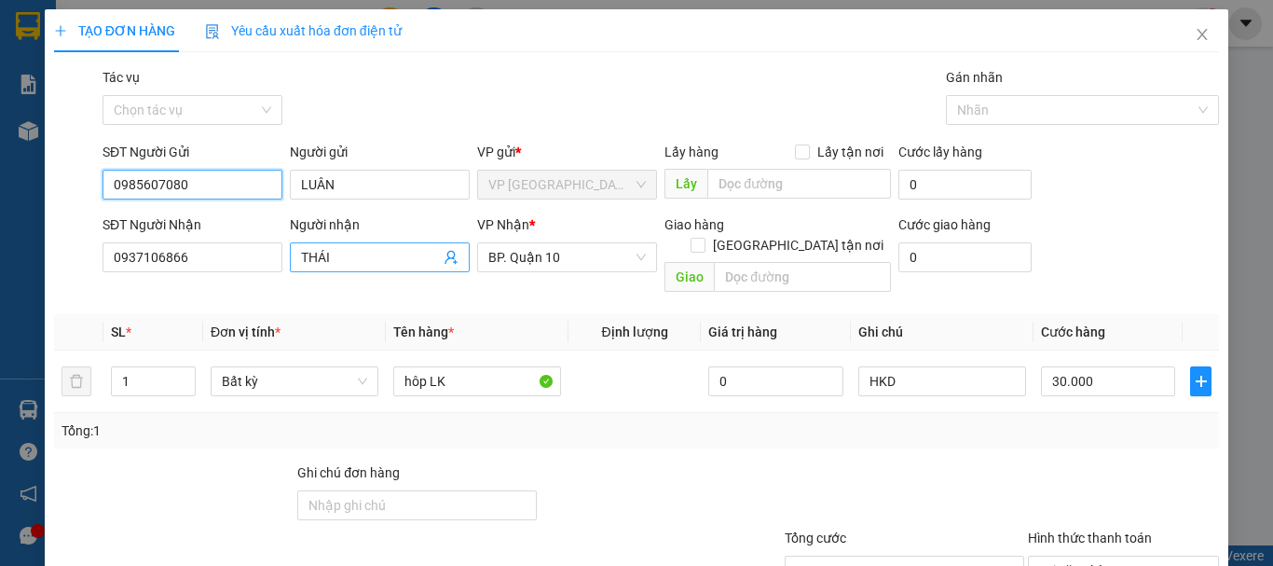
type input "0985607080"
click at [445, 254] on icon "user-add" at bounding box center [451, 257] width 15 height 15
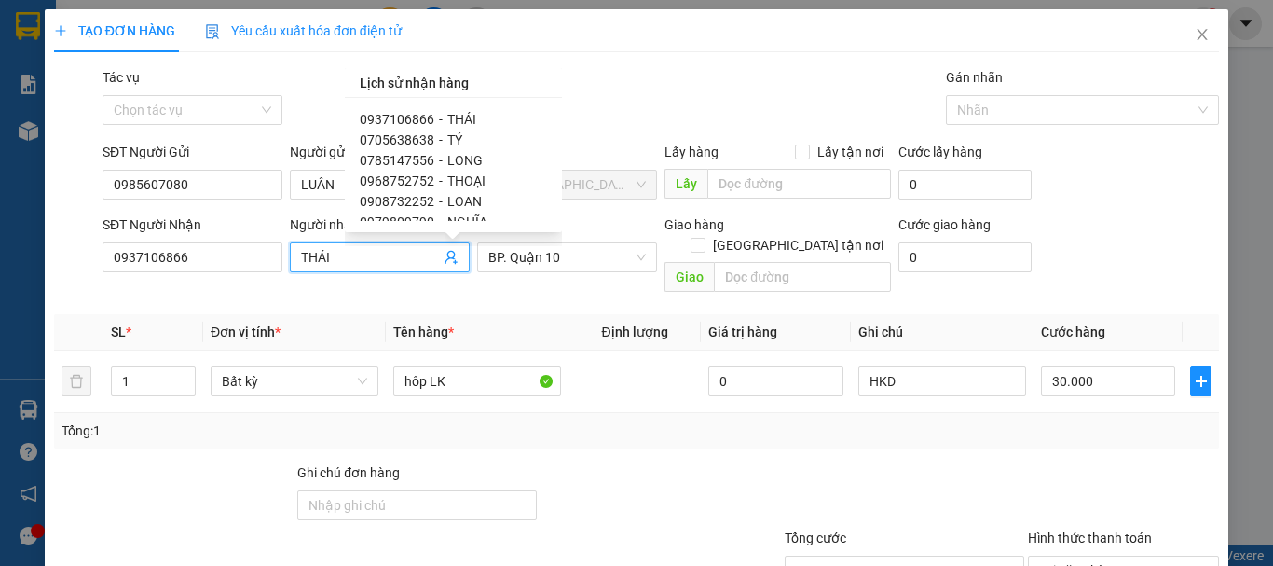
scroll to position [156, 0]
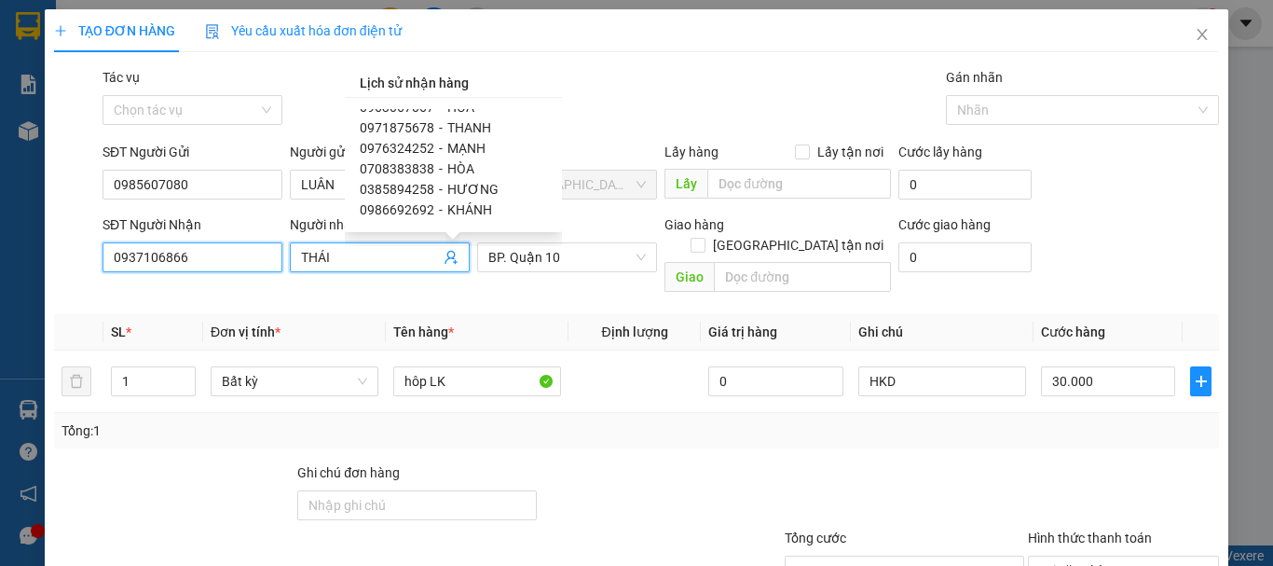
click at [246, 264] on input "0937106866" at bounding box center [193, 257] width 180 height 30
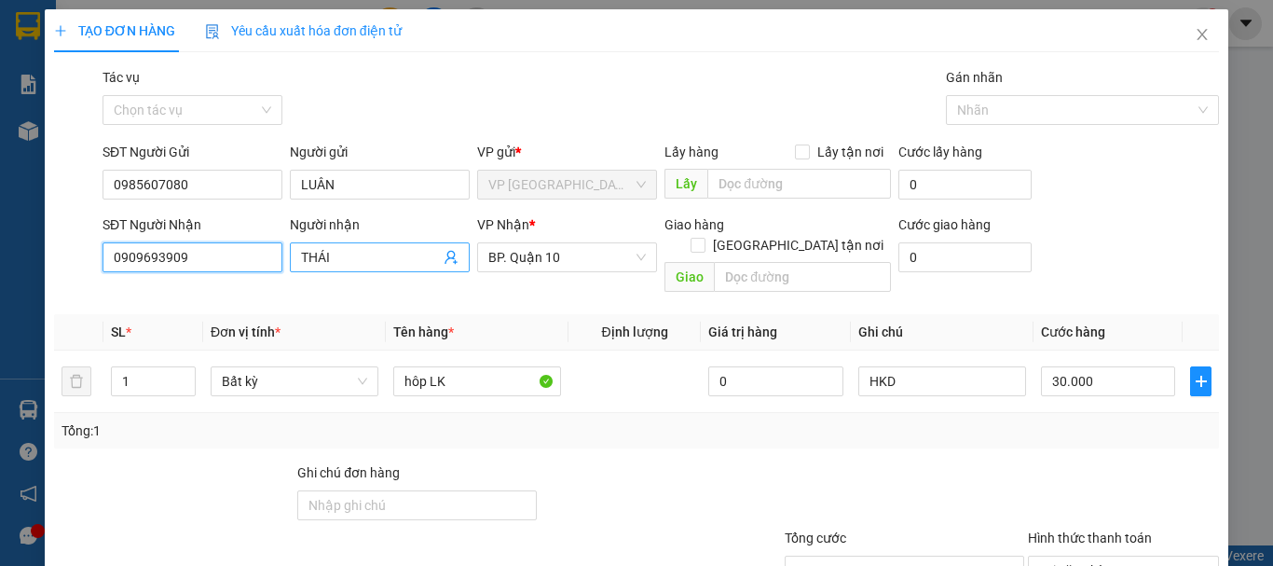
type input "0909693909"
click at [340, 257] on input "THÁI" at bounding box center [370, 257] width 139 height 21
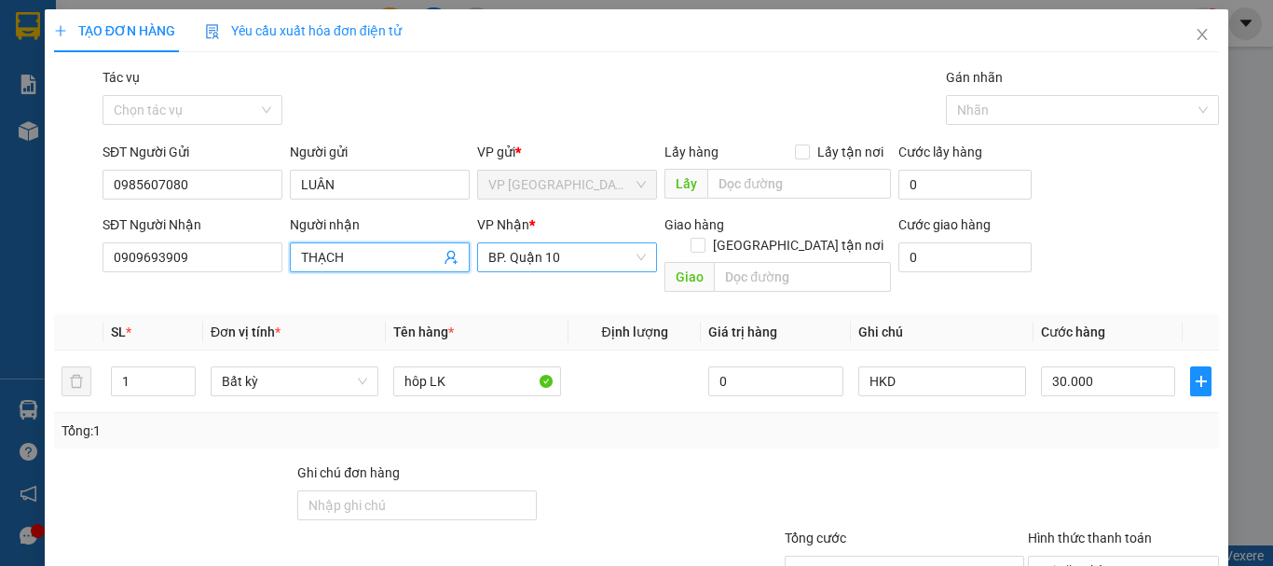
click at [539, 243] on span "BP. Quận 10" at bounding box center [567, 257] width 158 height 28
type input "THẠCH"
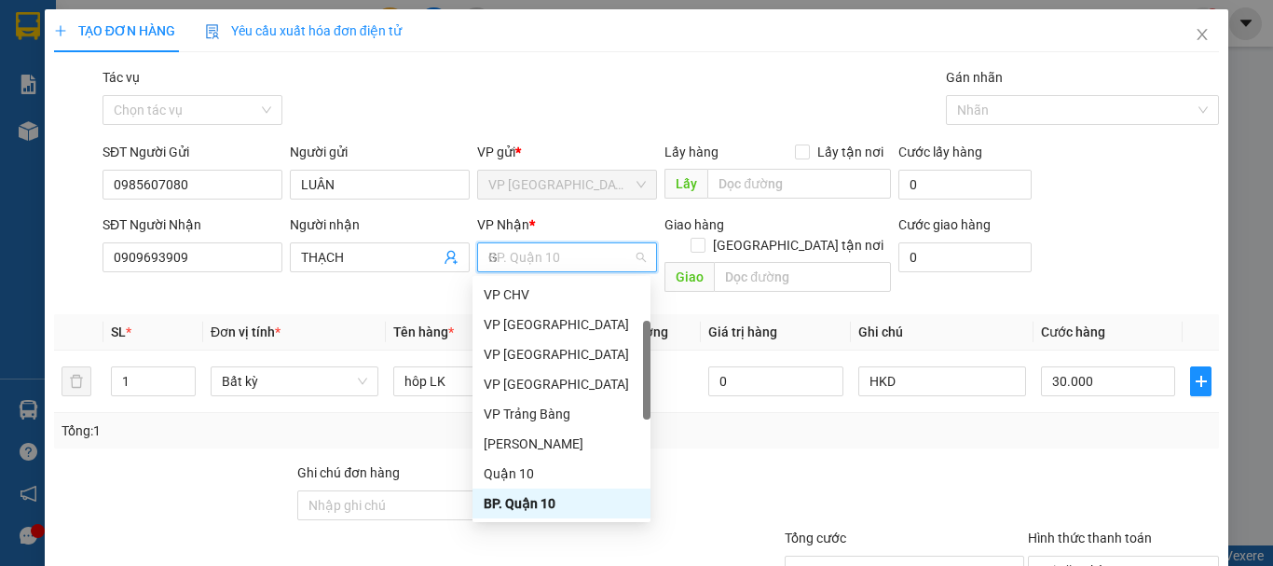
scroll to position [30, 0]
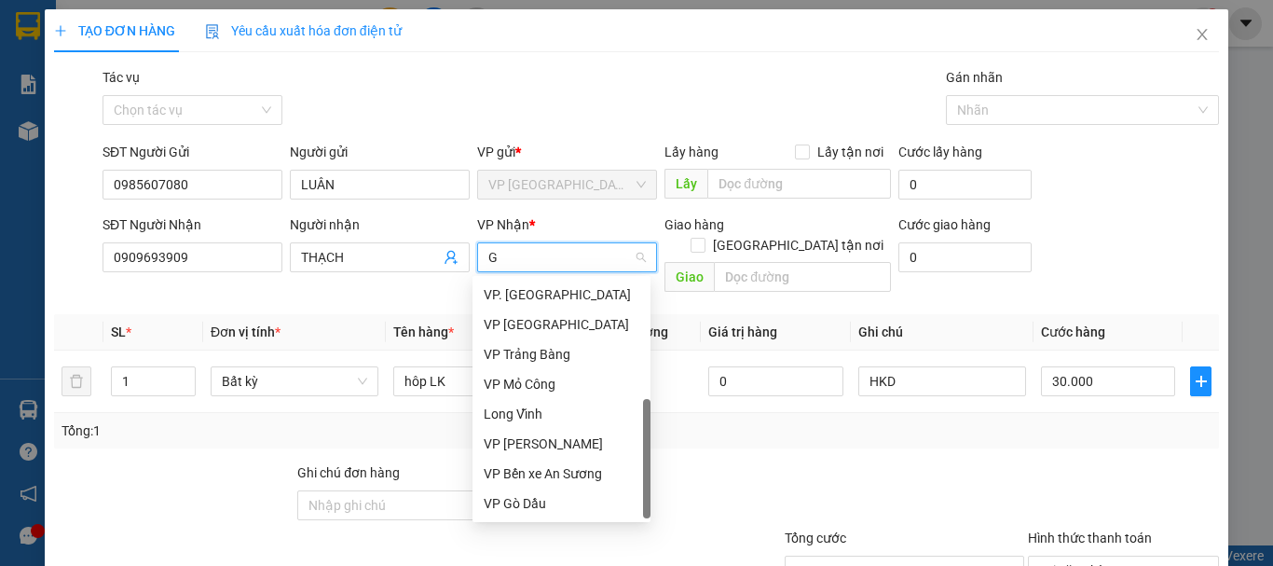
type input "GD"
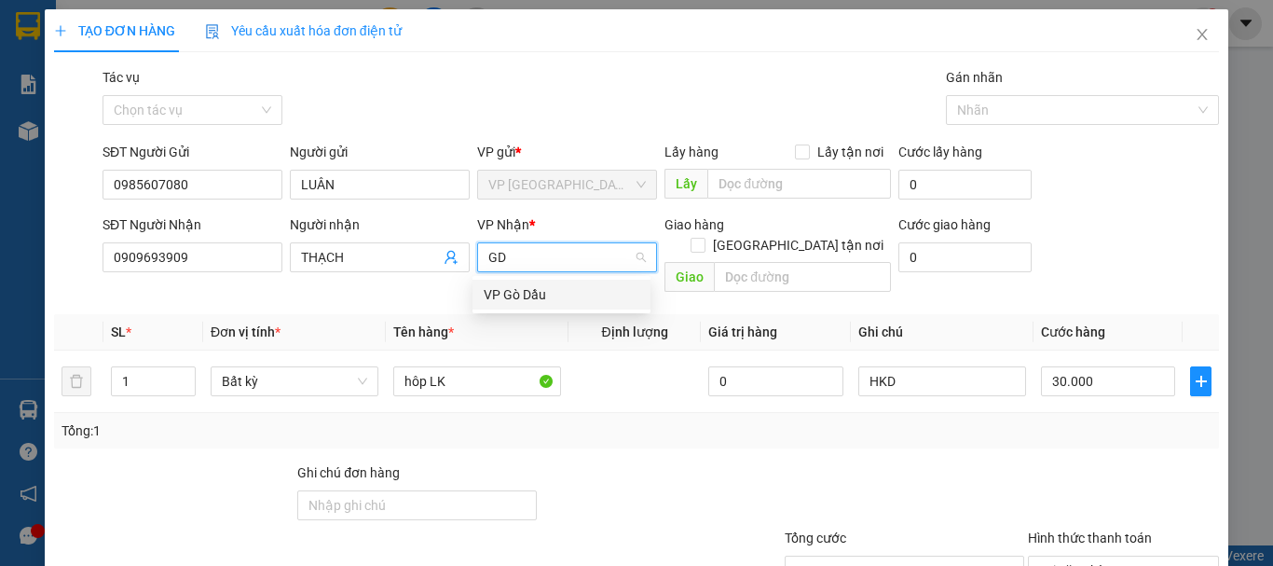
click at [539, 288] on div "VP Gò Dầu" at bounding box center [562, 294] width 156 height 21
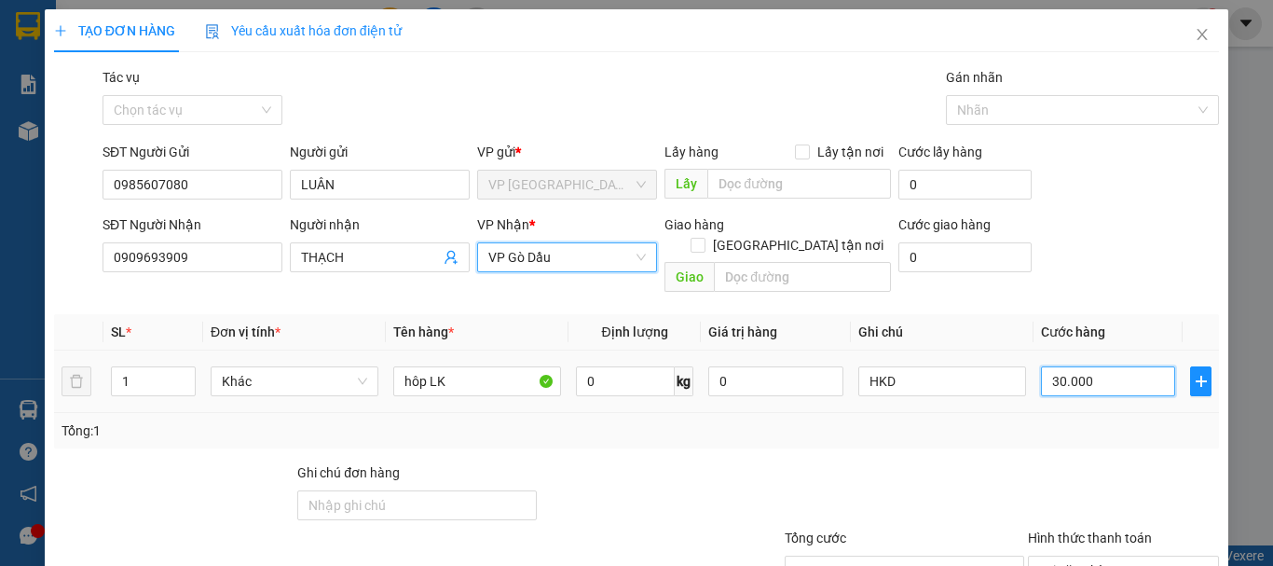
click at [1110, 368] on input "30.000" at bounding box center [1108, 381] width 134 height 30
type input "2"
type input "20"
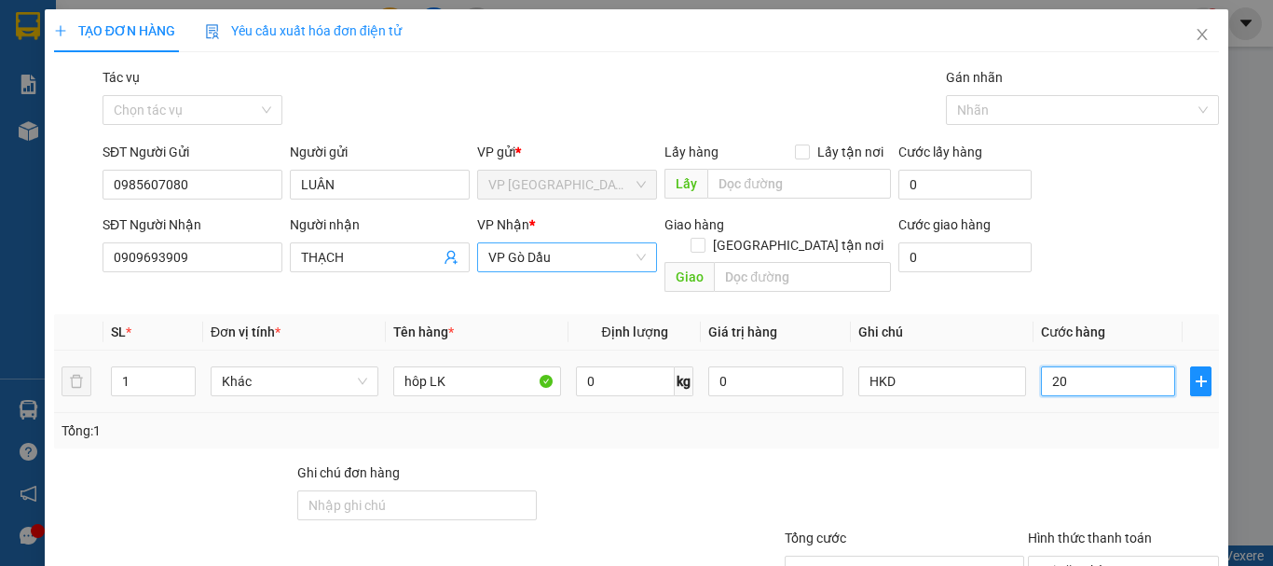
type input "200"
type input "2.000"
type input "20.000"
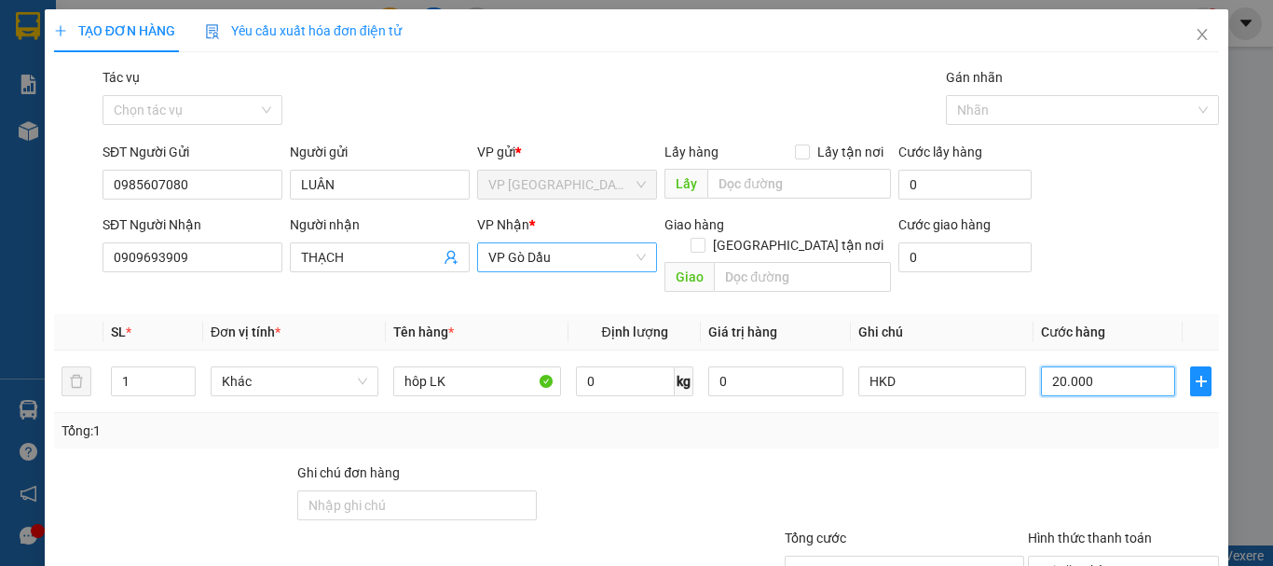
type input "20.000"
click at [1156, 434] on div "Transit Pickup Surcharge Ids Transit Deliver Surcharge Ids Transit Deliver Surc…" at bounding box center [636, 370] width 1165 height 607
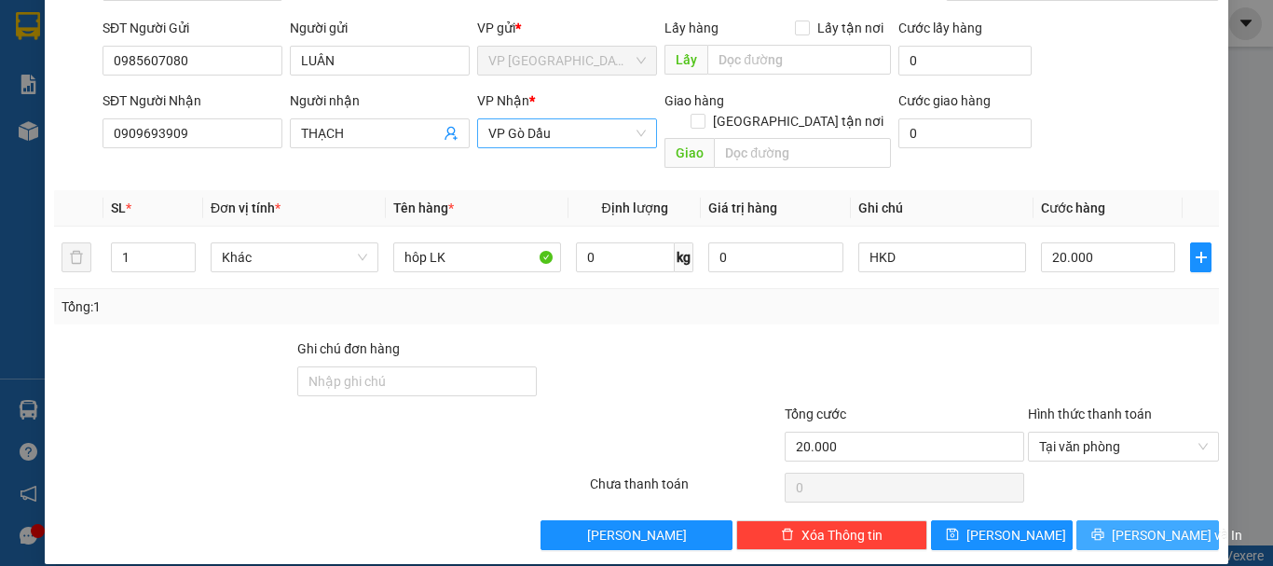
click at [1089, 520] on button "Lưu và In" at bounding box center [1148, 535] width 143 height 30
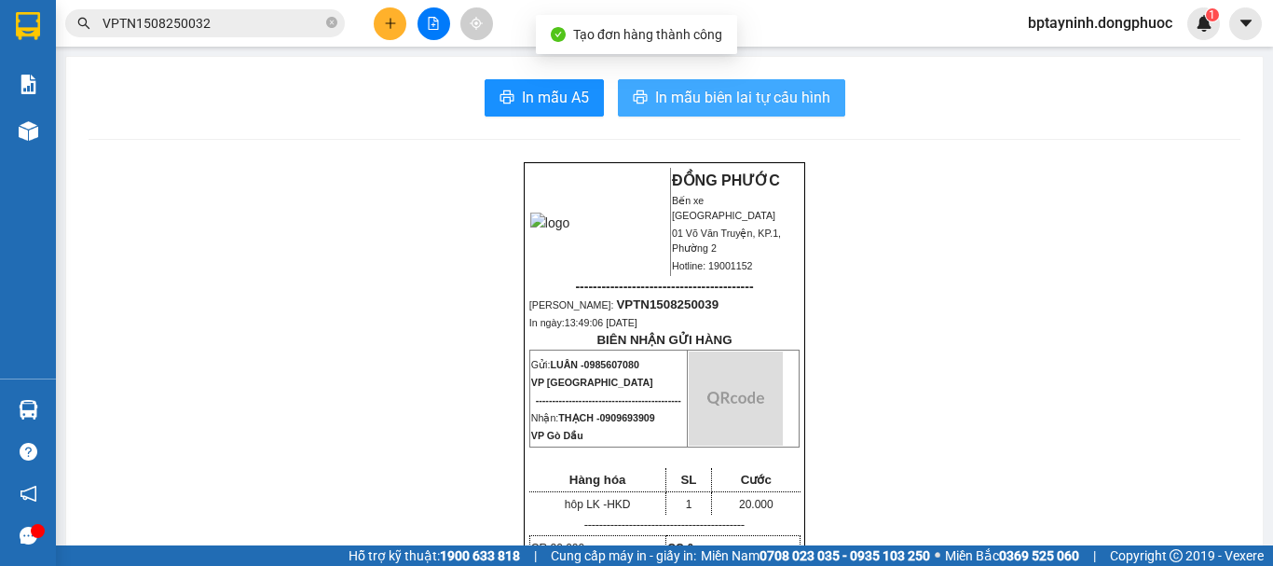
click at [721, 106] on span "In mẫu biên lai tự cấu hình" at bounding box center [742, 97] width 175 height 23
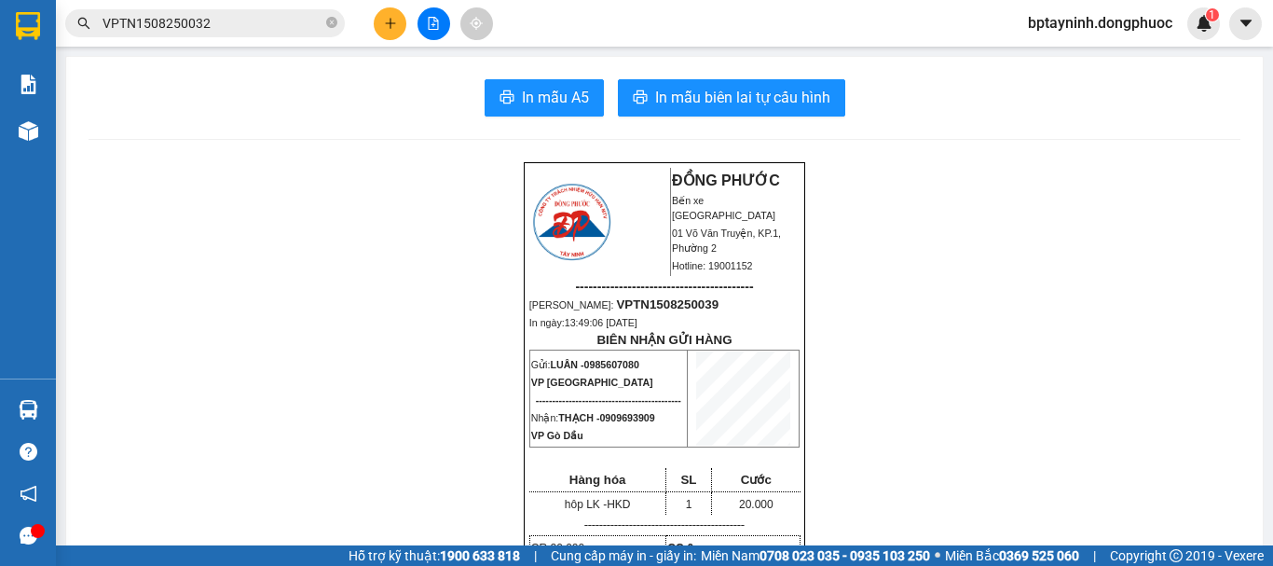
scroll to position [932, 0]
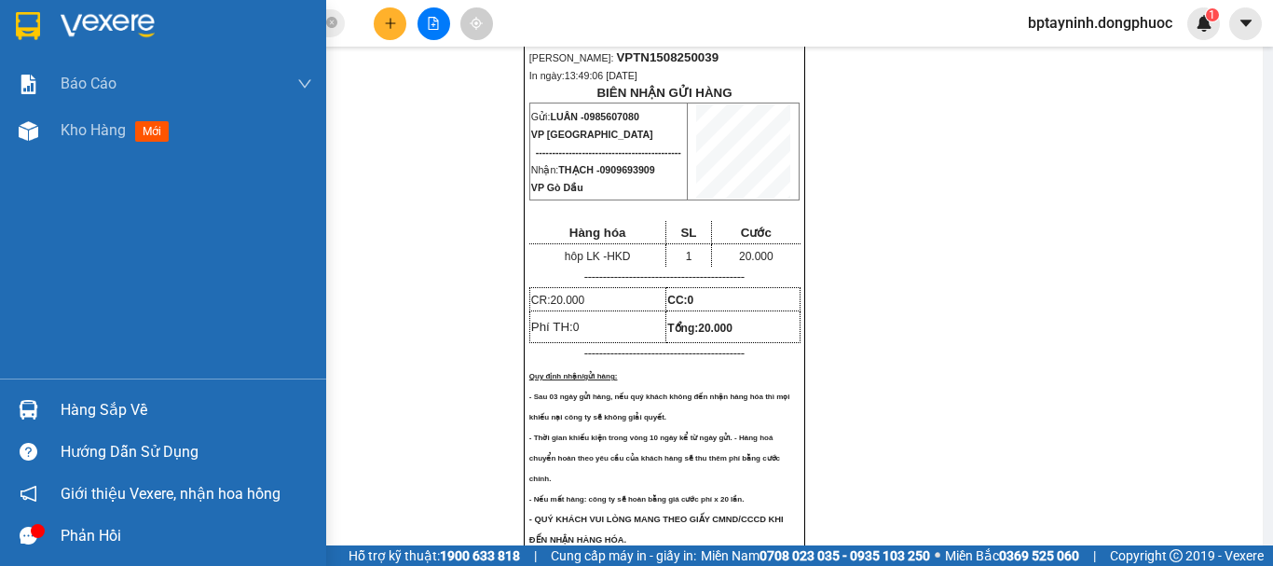
click at [84, 533] on div "Phản hồi" at bounding box center [187, 536] width 252 height 28
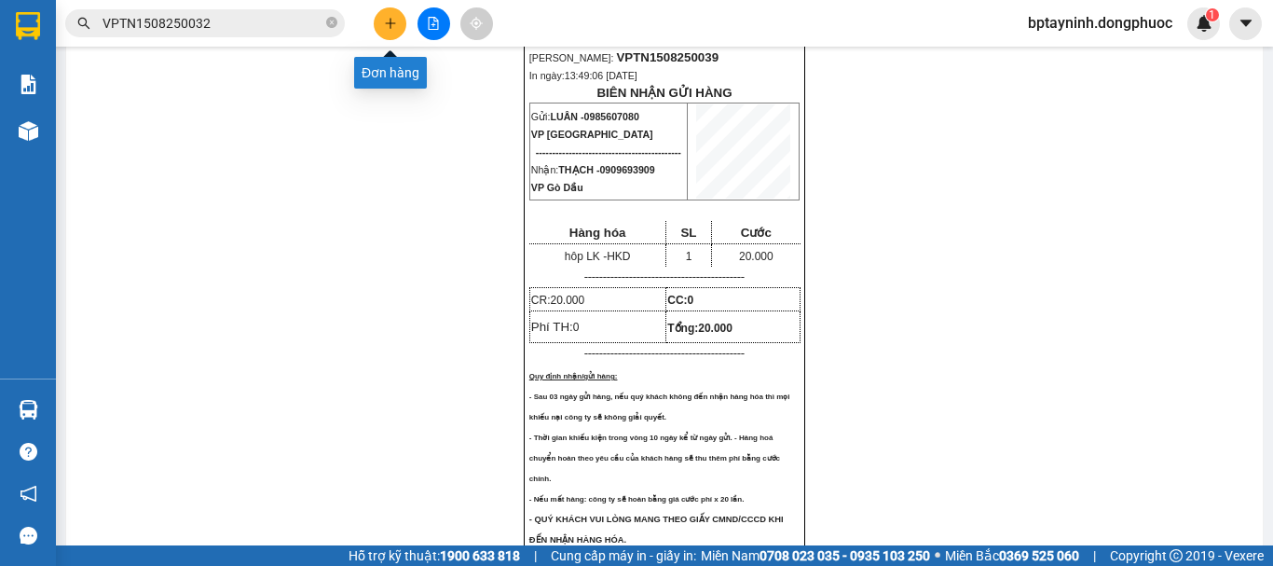
click at [395, 19] on icon "plus" at bounding box center [390, 23] width 13 height 13
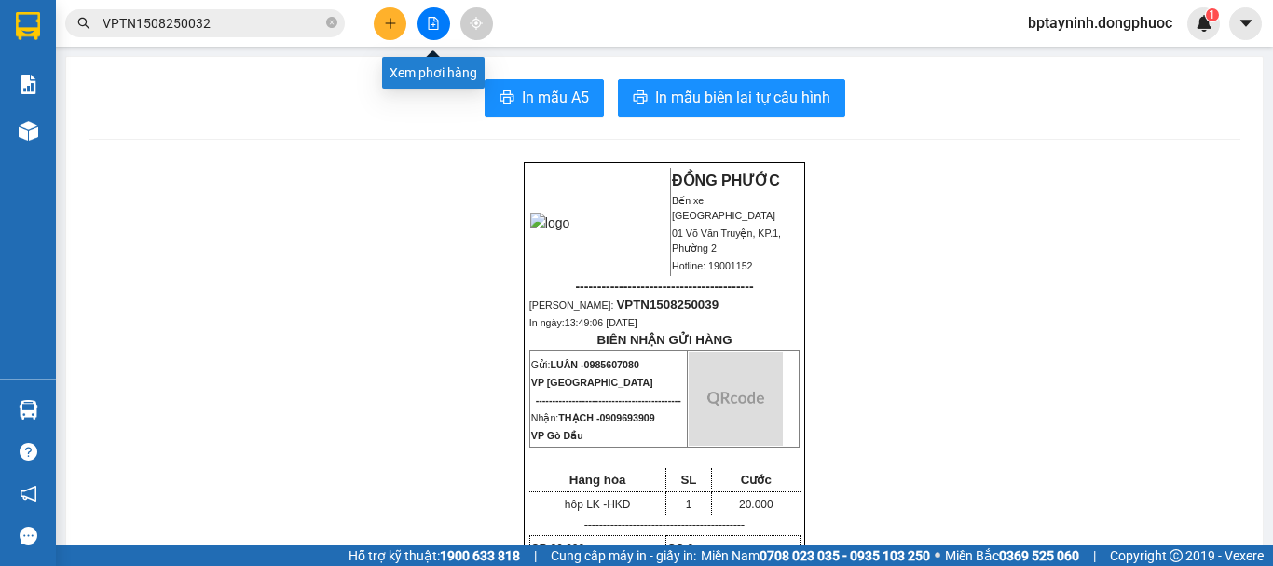
click at [430, 31] on button at bounding box center [434, 23] width 33 height 33
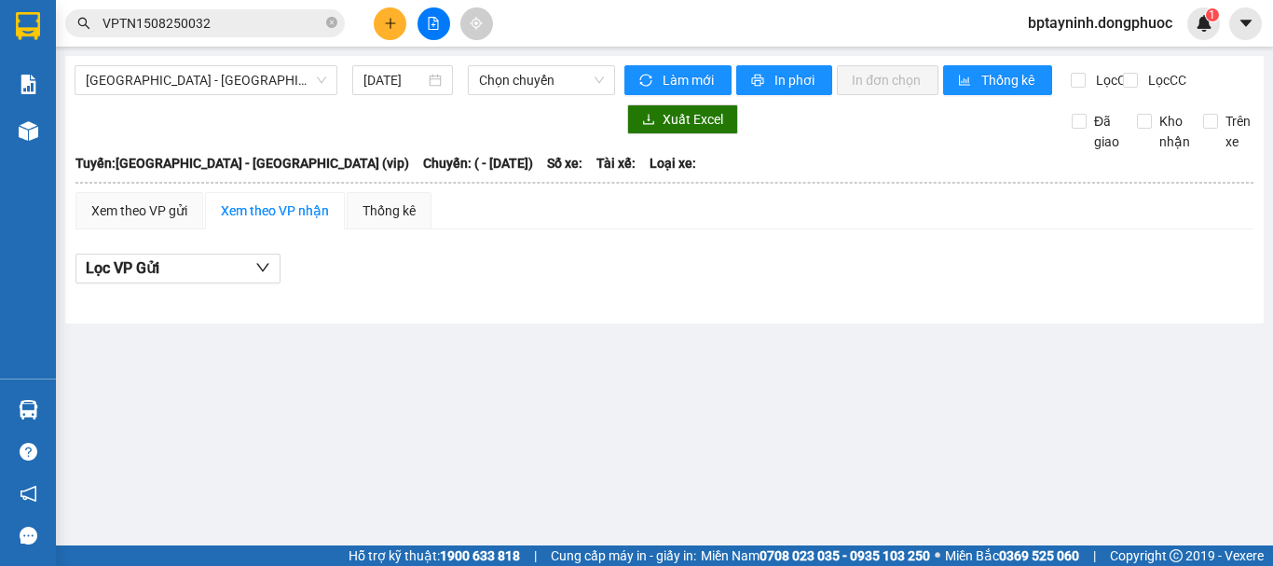
click at [212, 95] on div "Hồ Chí Minh - Tây Ninh (vip) 15/08/2025 Chọn chuyến" at bounding box center [345, 80] width 541 height 30
click at [212, 90] on span "[GEOGRAPHIC_DATA] - [GEOGRAPHIC_DATA] (vip)" at bounding box center [206, 80] width 240 height 28
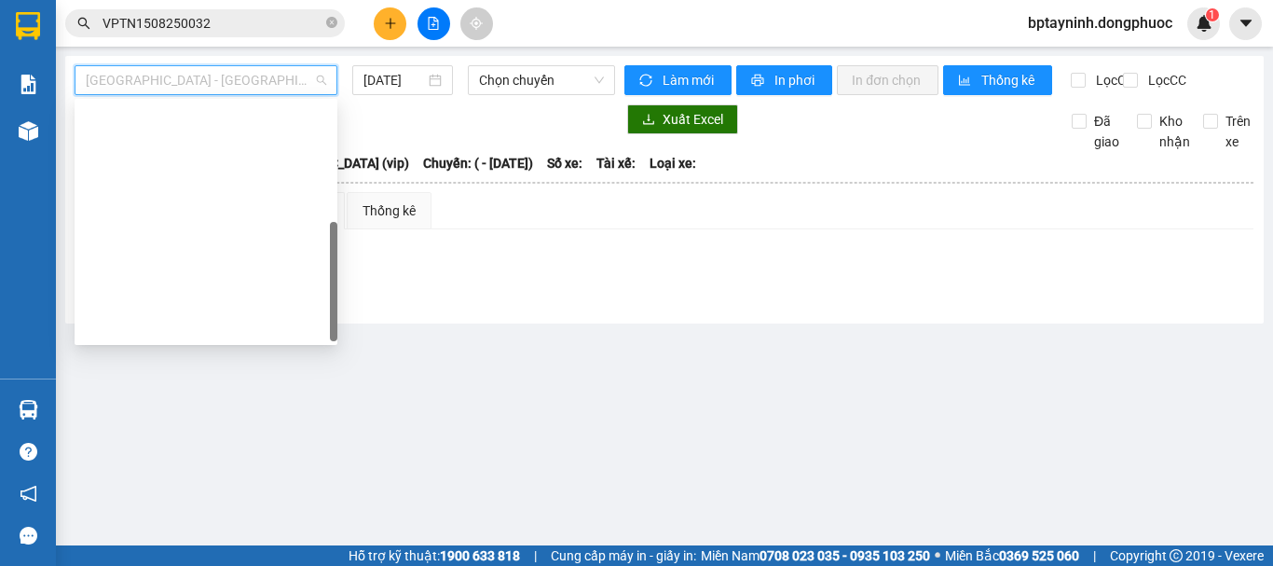
scroll to position [268, 0]
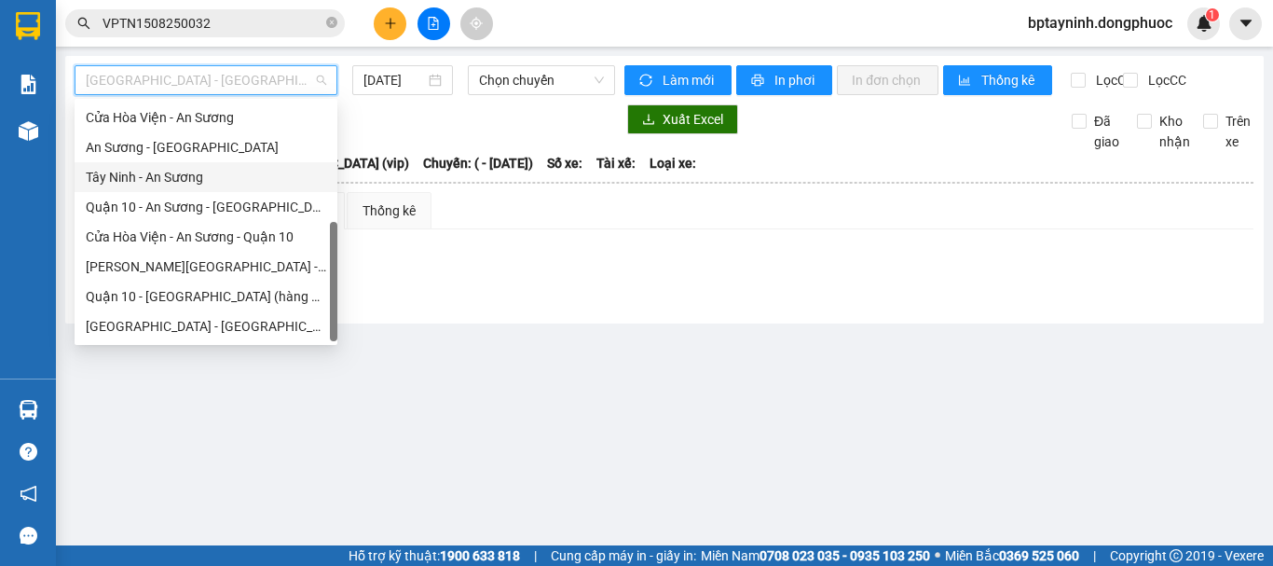
click at [155, 169] on div "Tây Ninh - An Sương" at bounding box center [206, 177] width 240 height 21
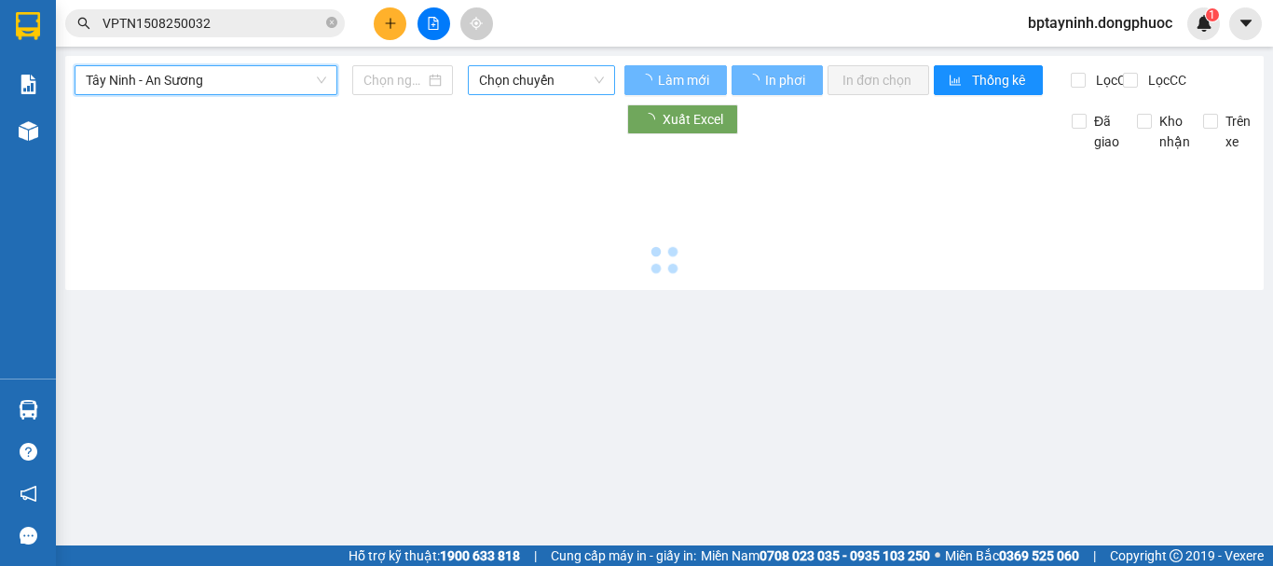
type input "[DATE]"
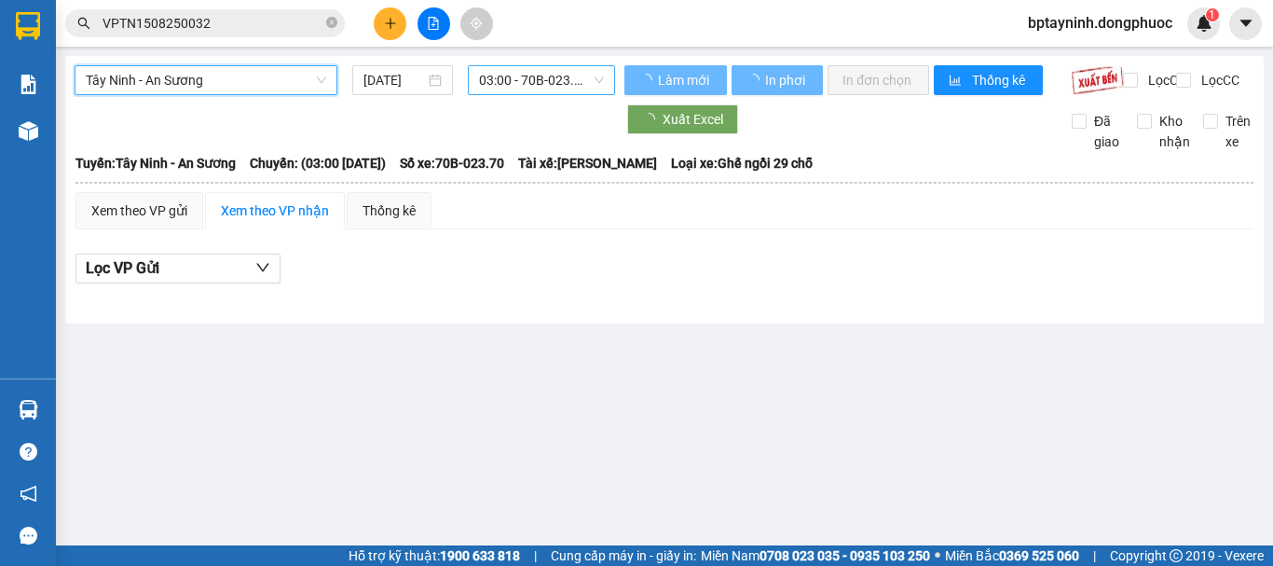
click at [543, 74] on span "03:00 - 70B-023.70" at bounding box center [541, 80] width 125 height 28
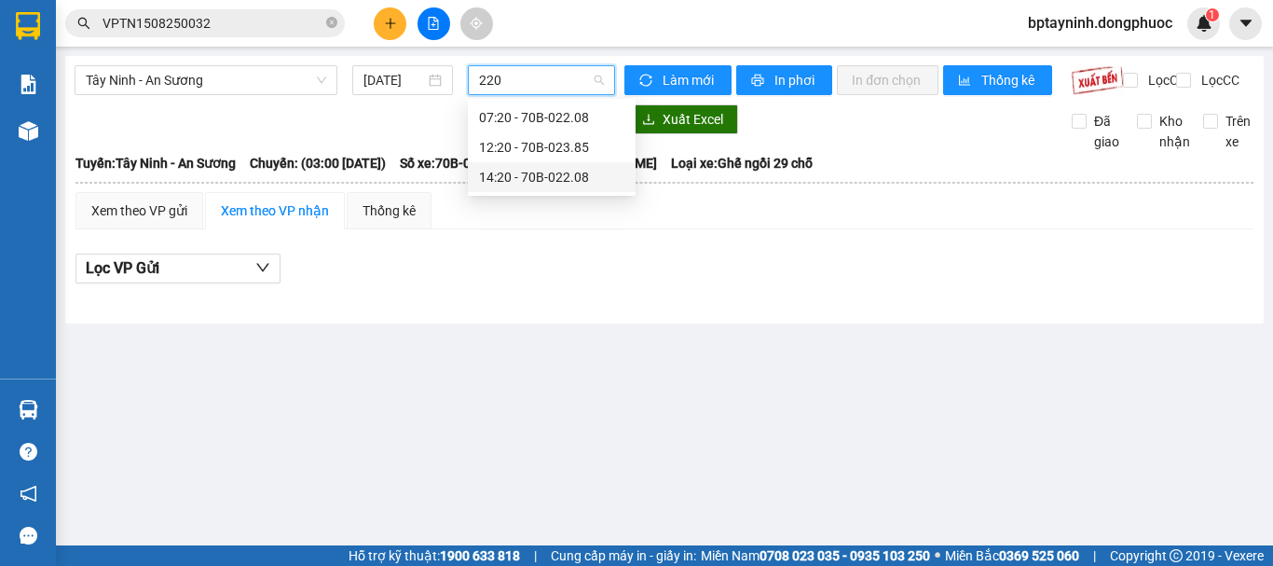
type input "220"
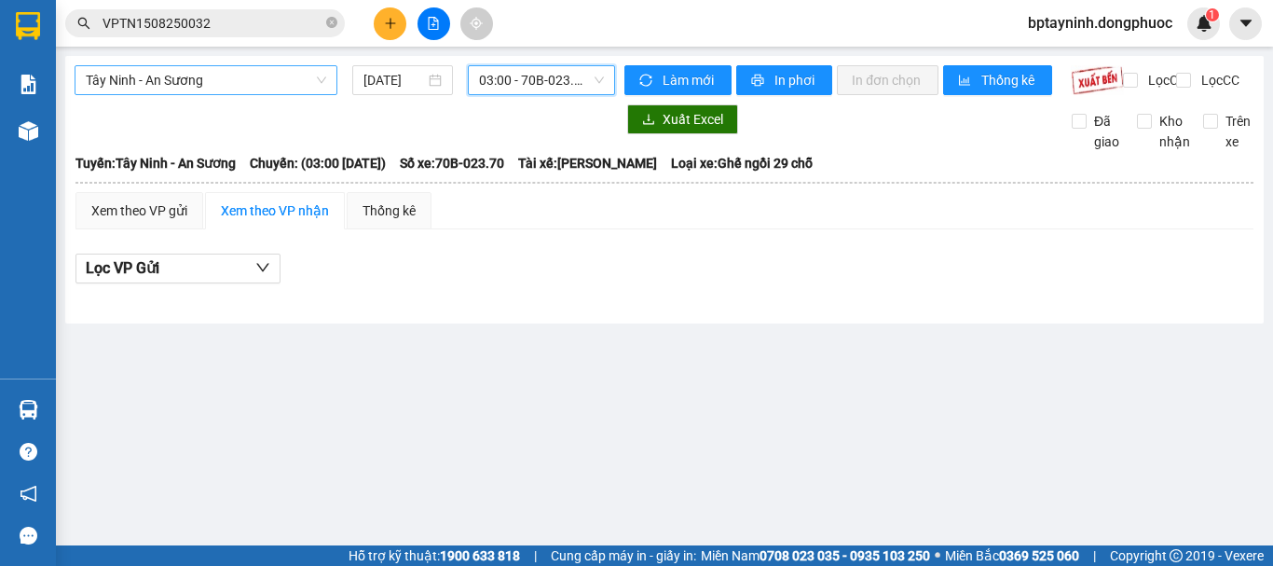
click at [181, 85] on span "Tây Ninh - An Sương" at bounding box center [206, 80] width 240 height 28
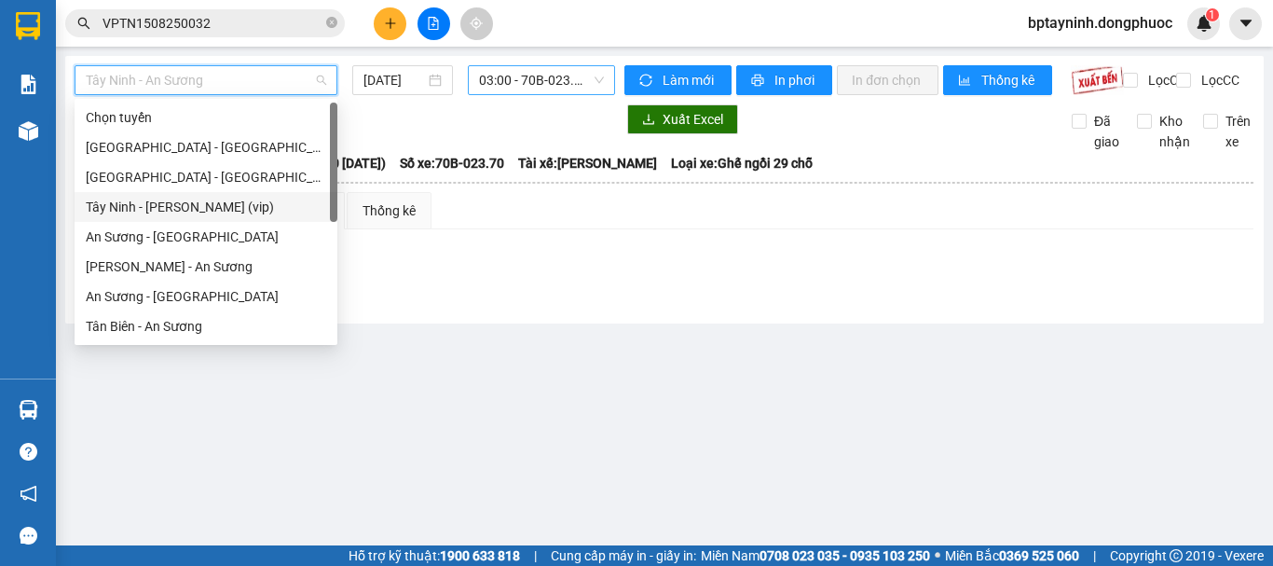
click at [178, 201] on div "Tây Ninh - Hồ Chí Minh (vip)" at bounding box center [206, 207] width 240 height 21
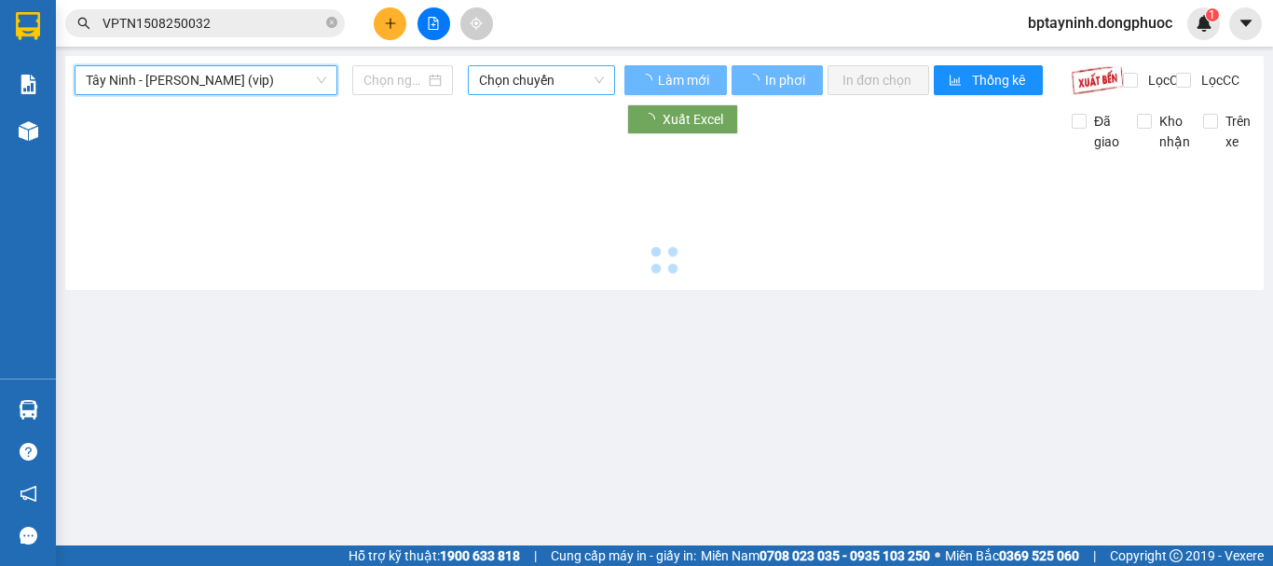
type input "[DATE]"
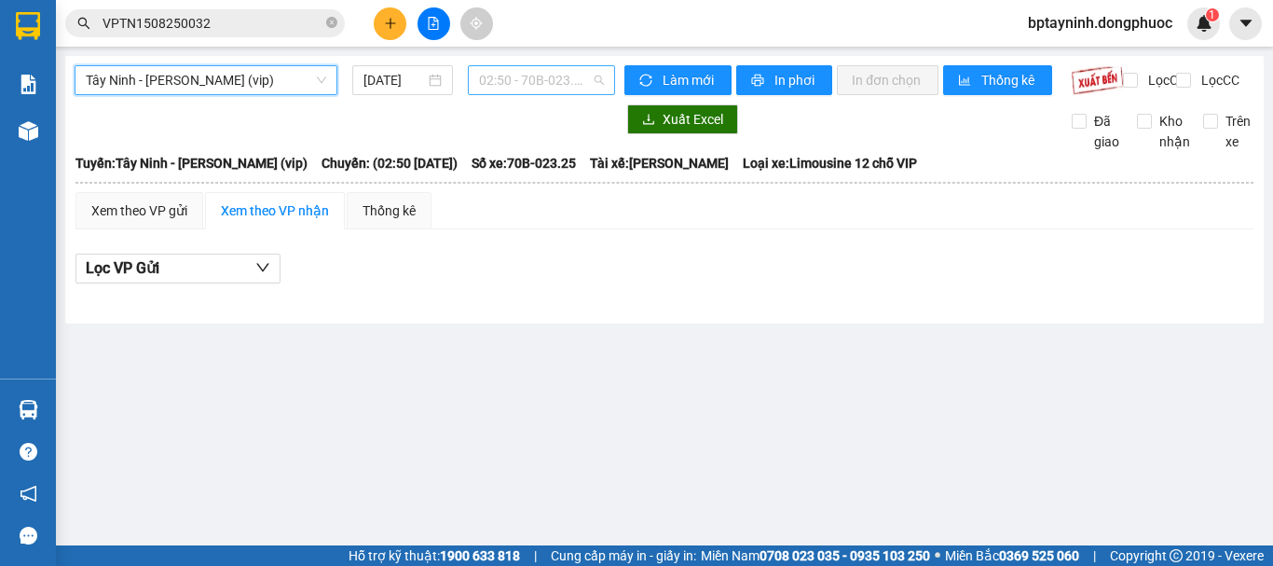
click at [509, 70] on span "02:50 - 70B-023.25" at bounding box center [541, 80] width 125 height 28
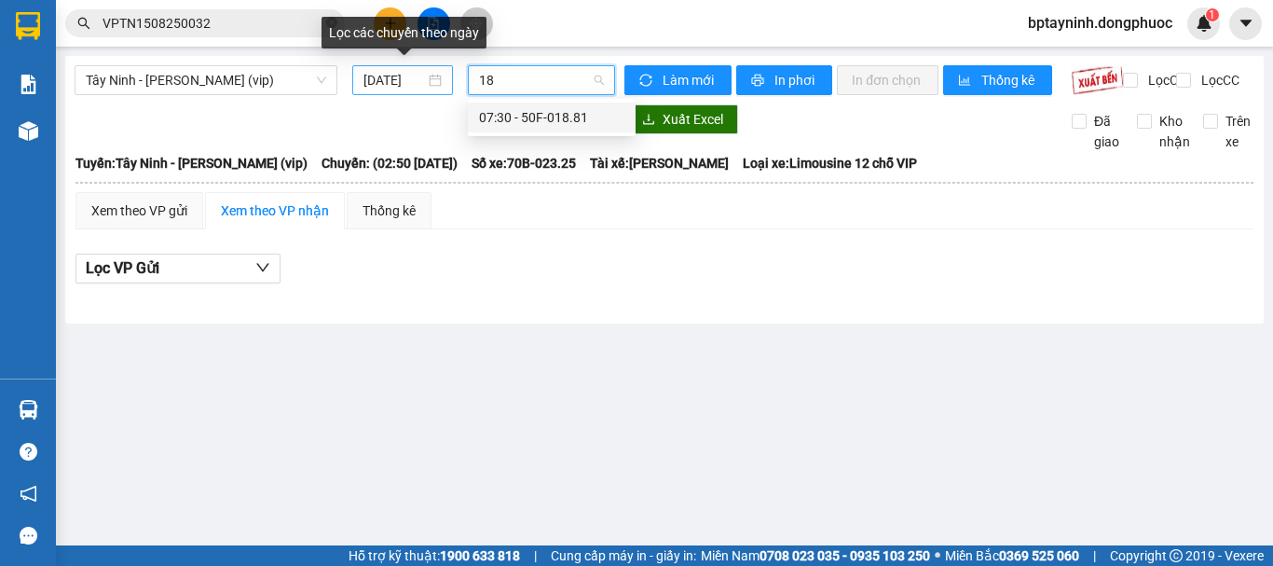
type input "1"
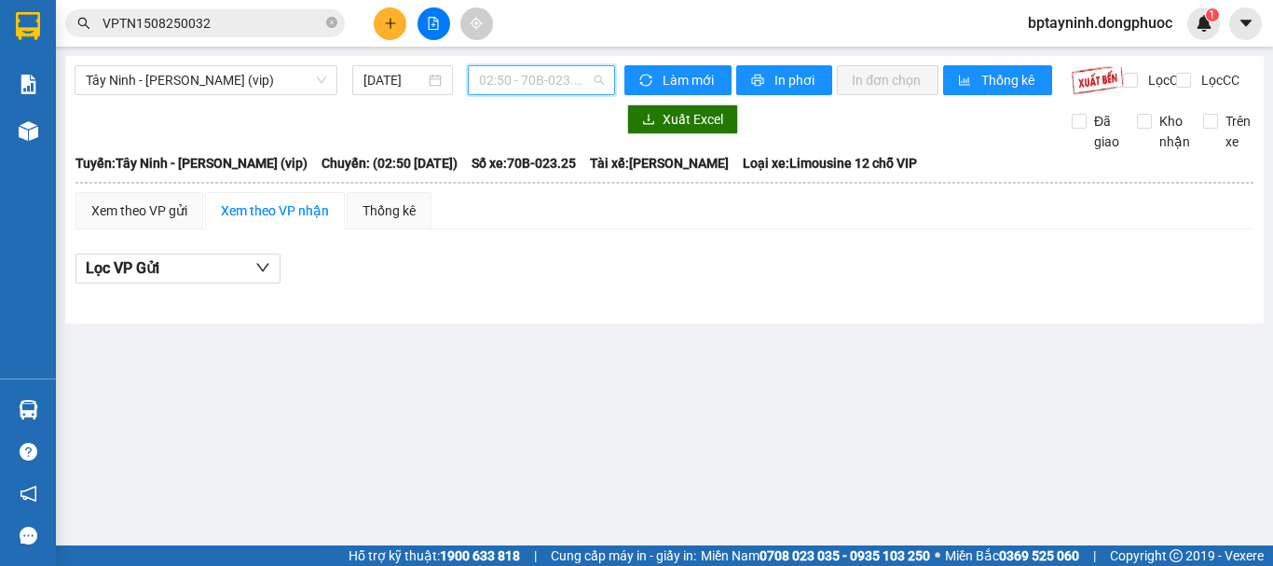
click at [561, 67] on span "02:50 - 70B-023.25" at bounding box center [541, 80] width 125 height 28
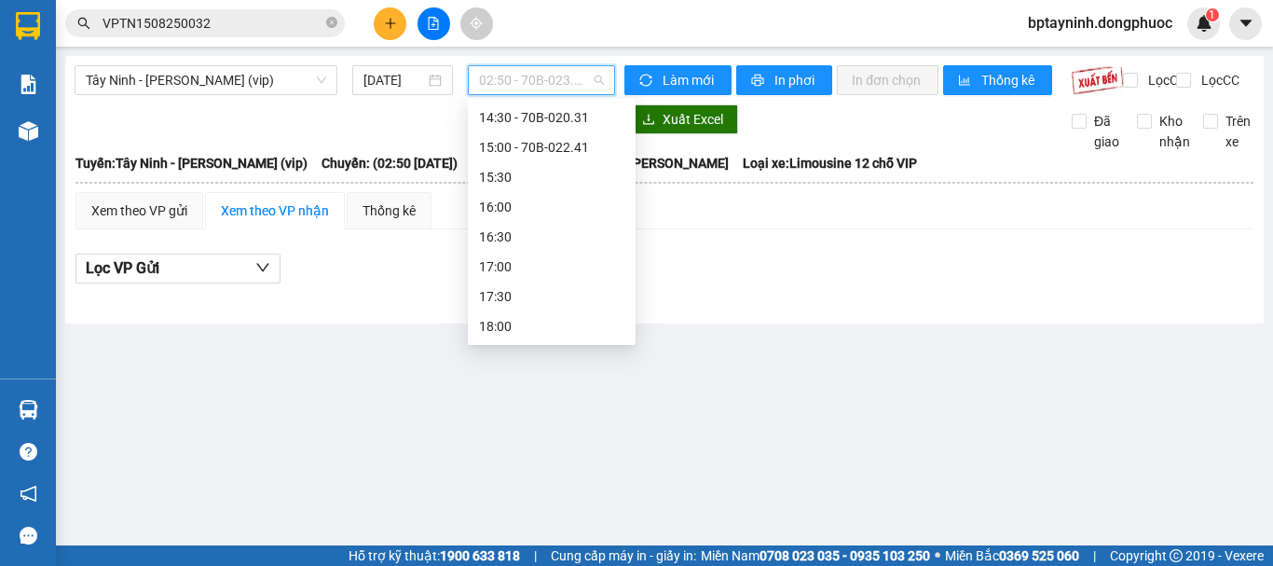
scroll to position [858, 0]
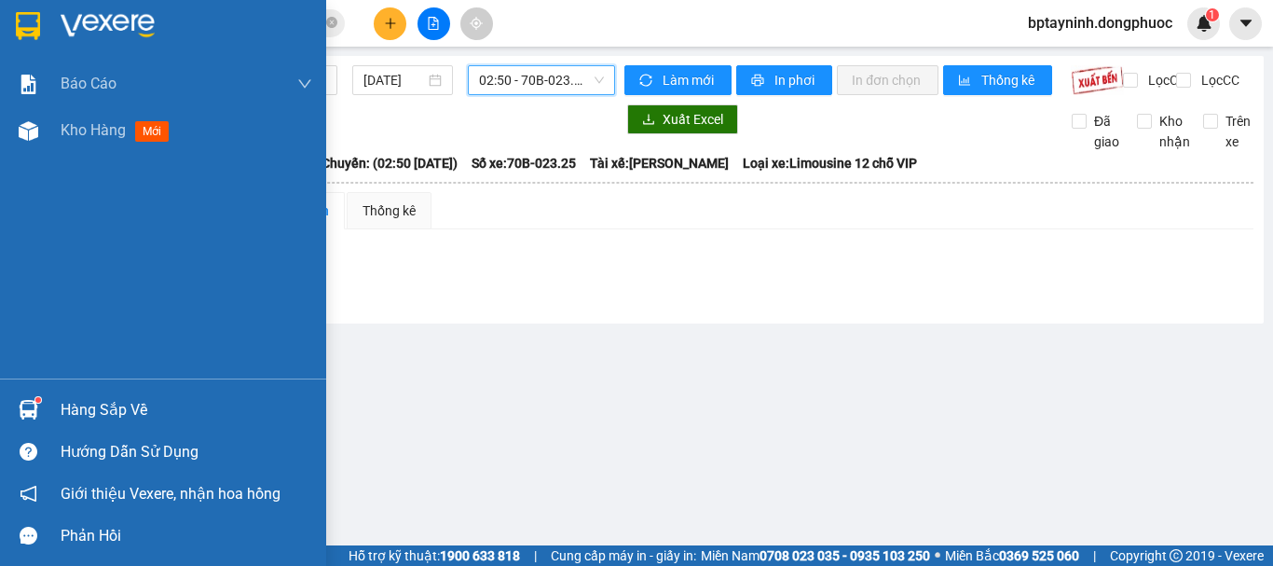
click at [32, 393] on div at bounding box center [28, 409] width 33 height 33
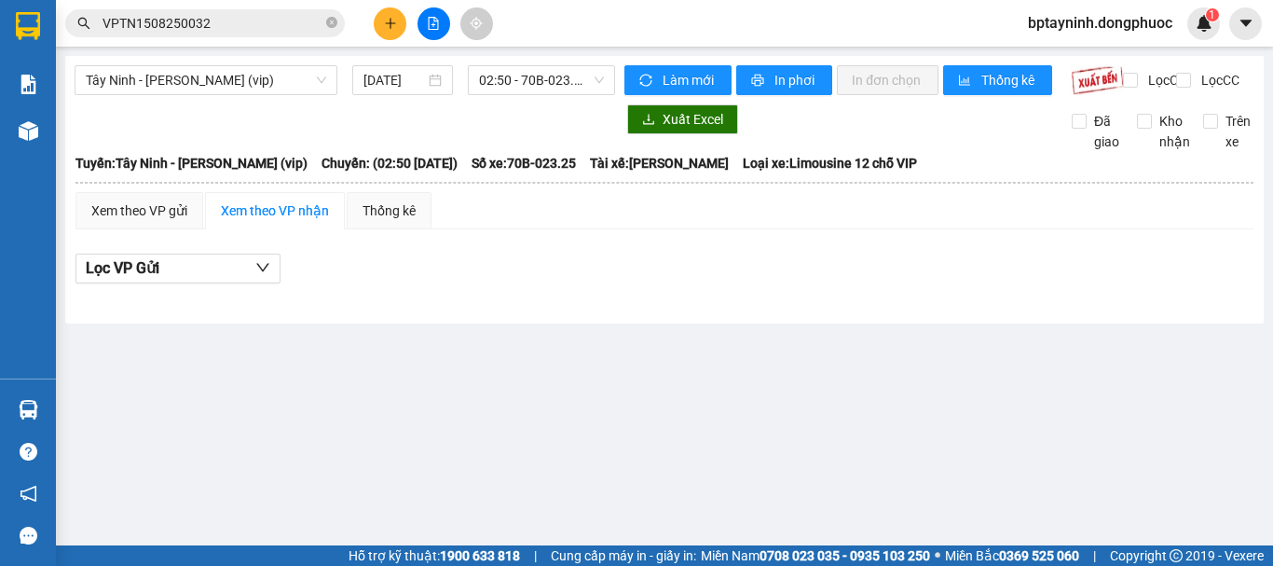
click at [985, 355] on section "Kết quả tìm kiếm ( 1 ) Bộ lọc Mã ĐH Trạng thái Món hàng Tổng cước Chưa cước Nhã…" at bounding box center [636, 283] width 1273 height 566
click at [308, 76] on span "Tây Ninh - Hồ Chí Minh (vip)" at bounding box center [206, 80] width 240 height 28
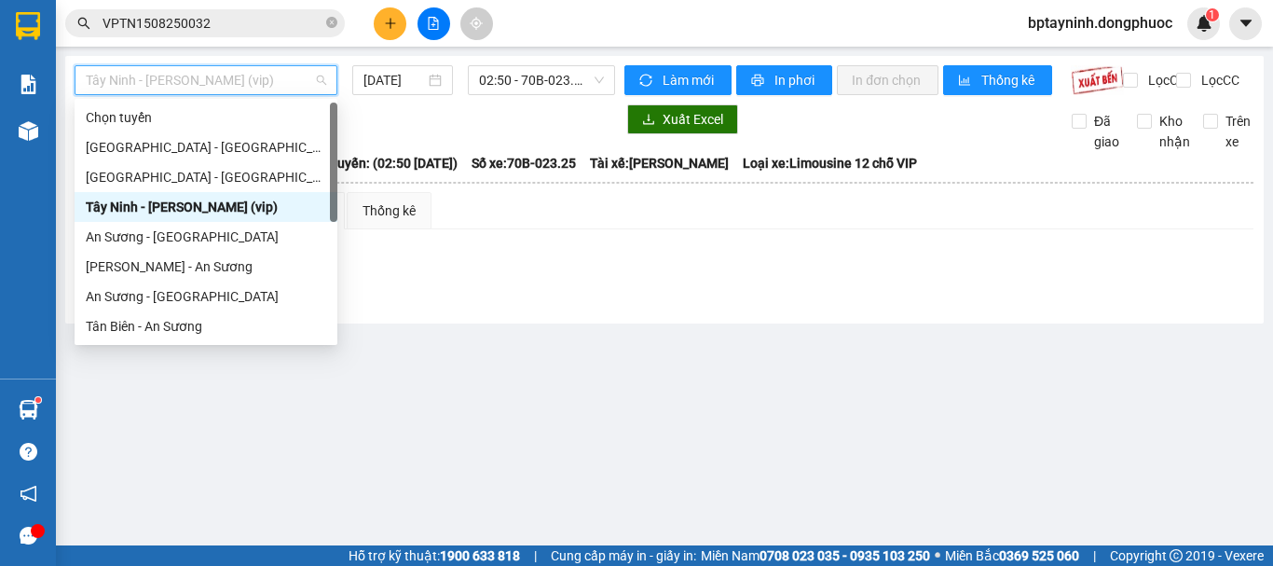
click at [181, 214] on div "Tây Ninh - Hồ Chí Minh (vip)" at bounding box center [206, 207] width 240 height 21
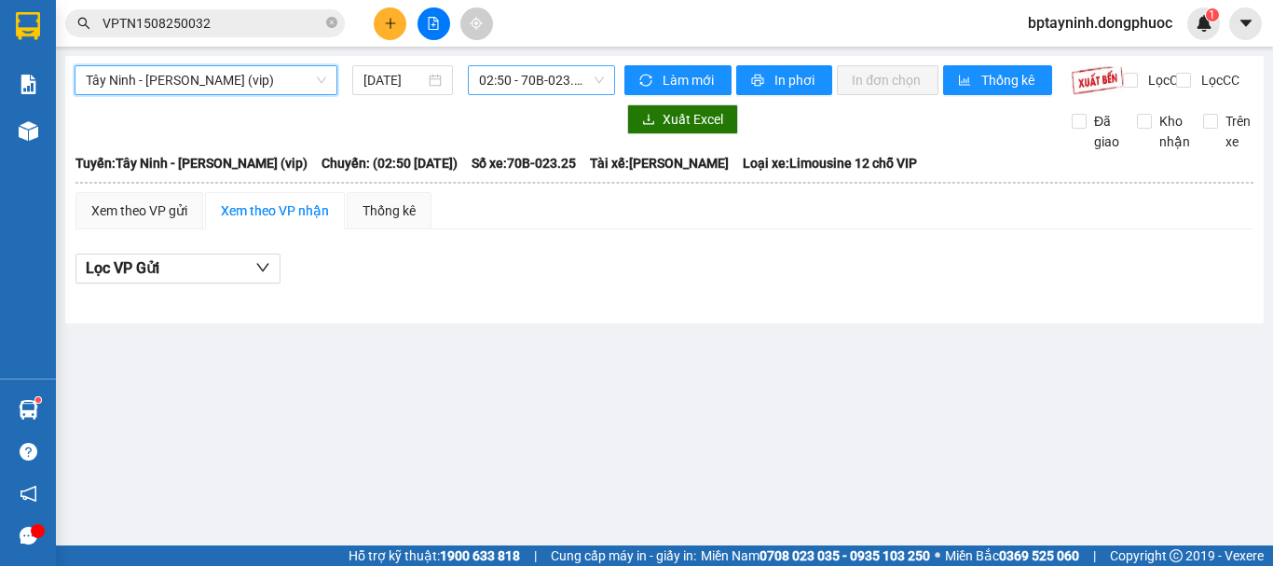
click at [507, 85] on span "02:50 - 70B-023.25" at bounding box center [541, 80] width 125 height 28
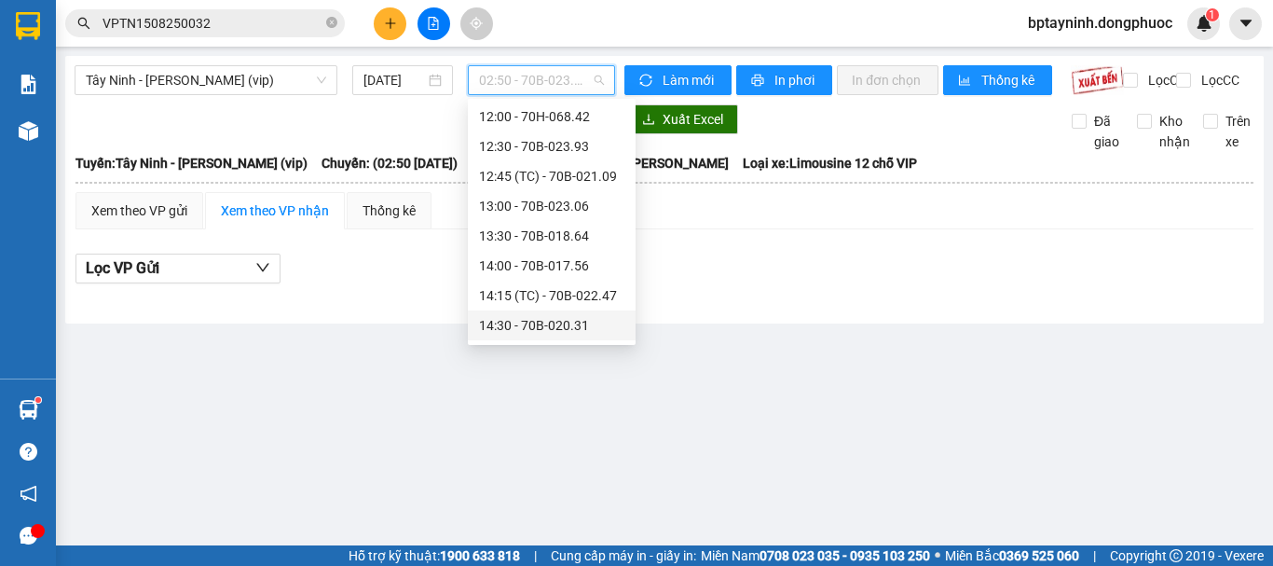
scroll to position [962, 0]
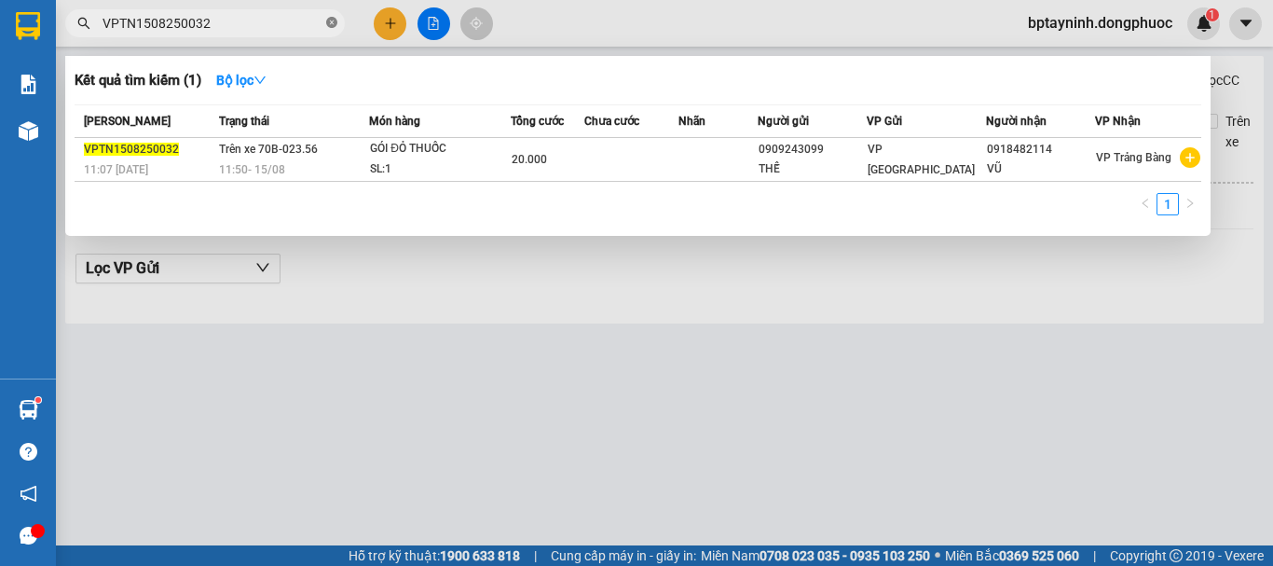
click at [329, 28] on icon "close-circle" at bounding box center [331, 22] width 11 height 11
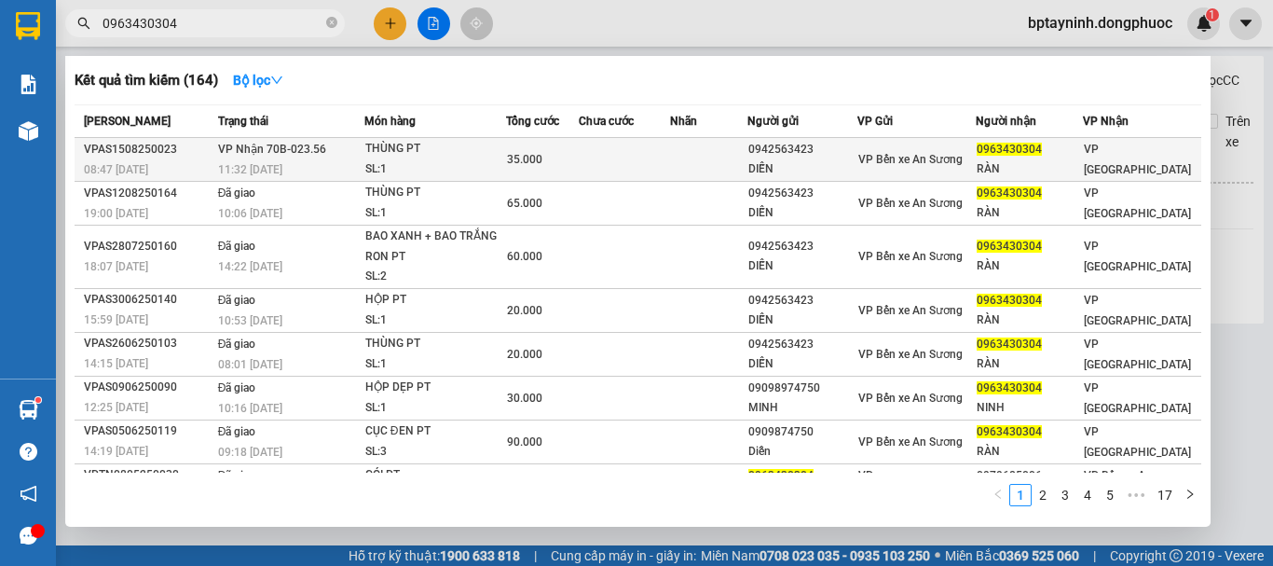
type input "0963430304"
click at [526, 159] on span "35.000" at bounding box center [524, 159] width 35 height 13
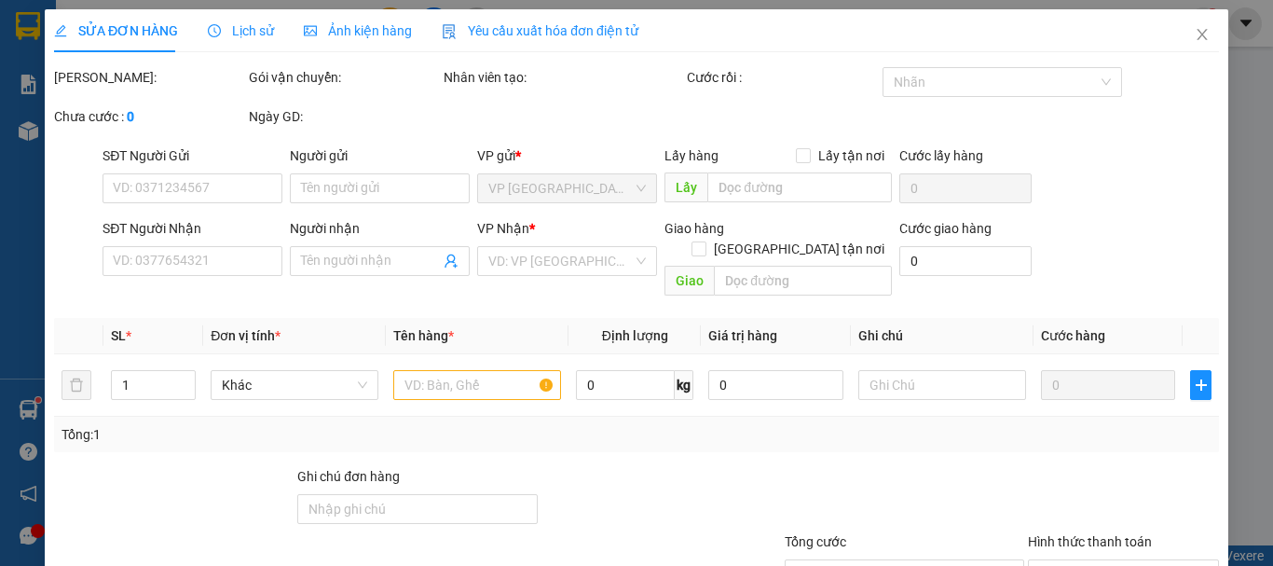
type input "0942563423"
type input "DIỄN"
type input "0963430304"
type input "RÀN"
type input "35.000"
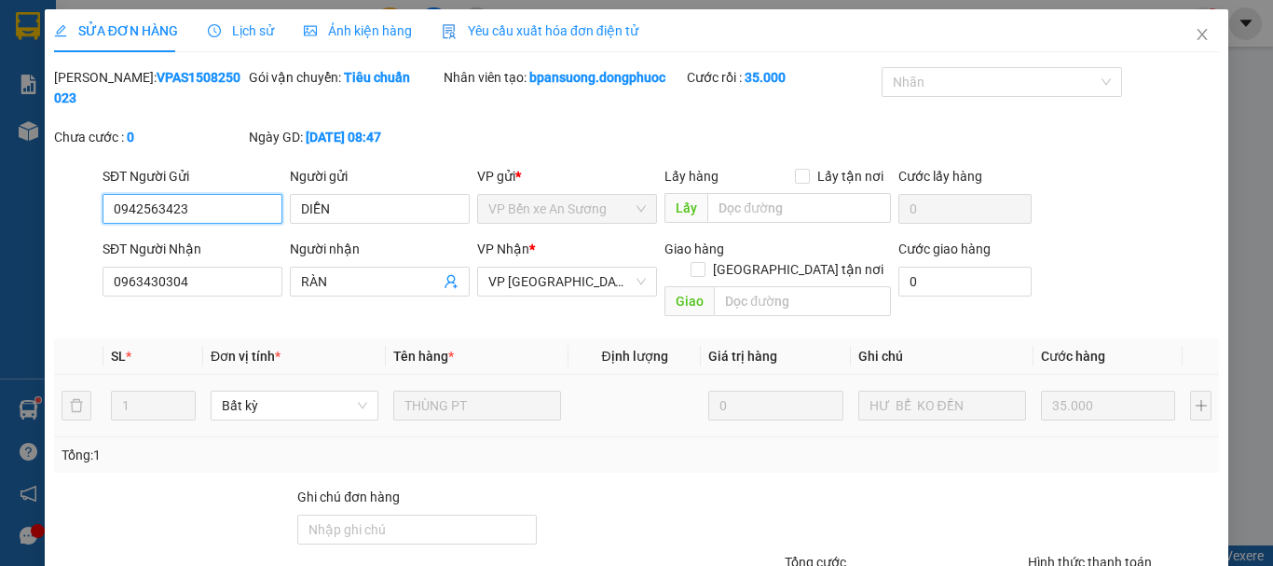
scroll to position [128, 0]
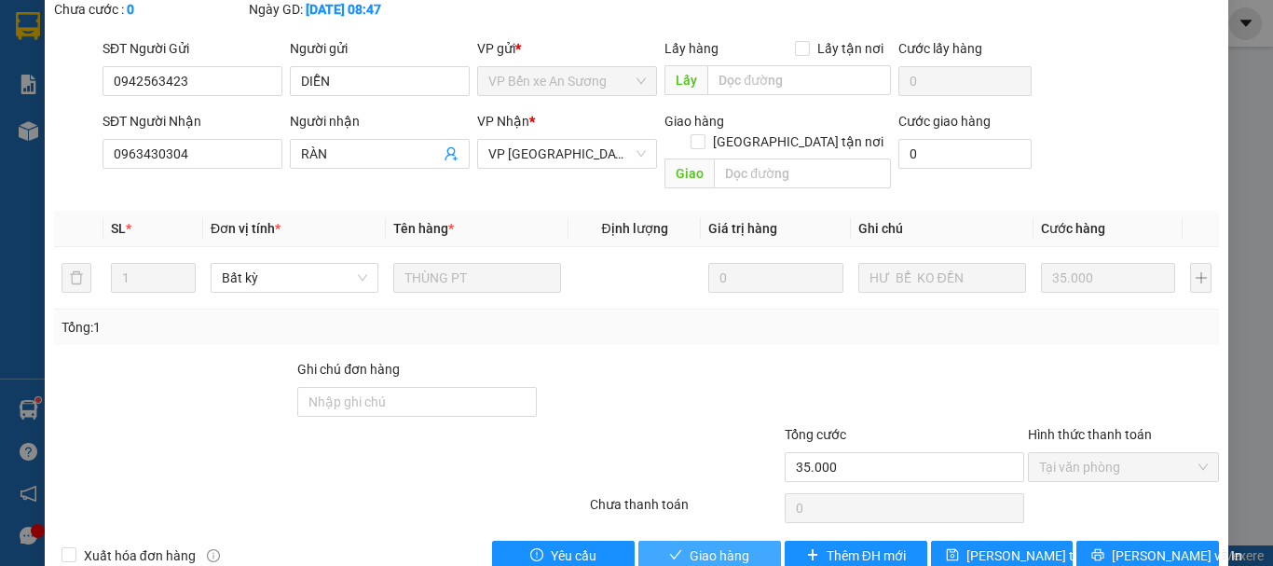
click at [715, 541] on button "Giao hàng" at bounding box center [710, 556] width 143 height 30
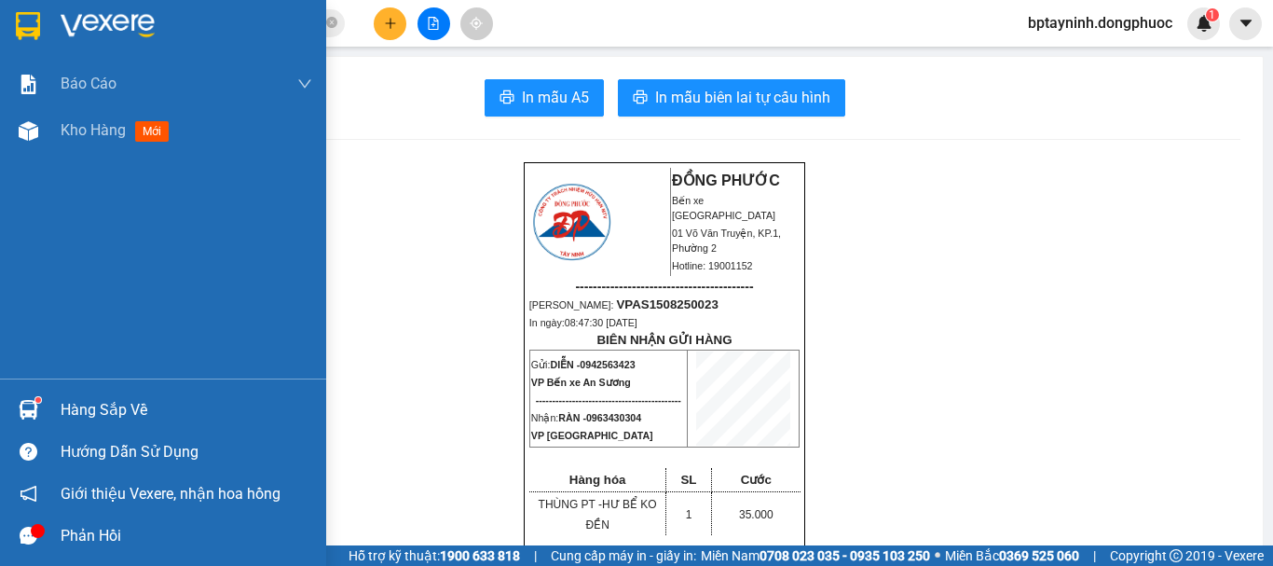
click at [30, 399] on div at bounding box center [28, 409] width 33 height 33
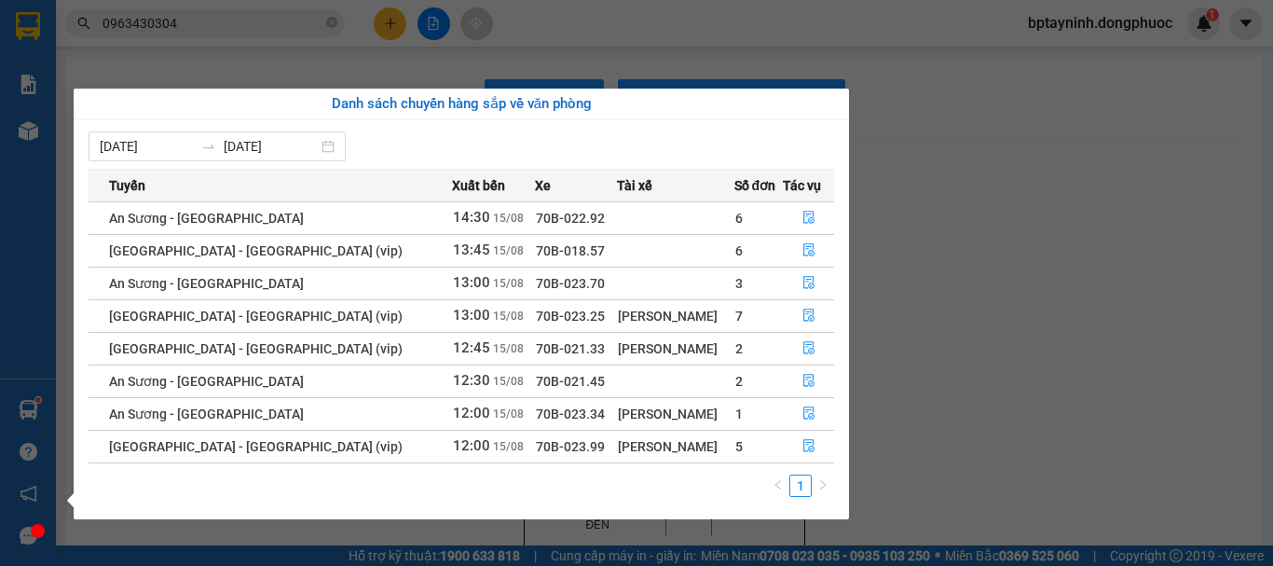
click at [431, 41] on section "Kết quả tìm kiếm ( 164 ) Bộ lọc Mã ĐH Trạng thái Món hàng Tổng cước Chưa cước N…" at bounding box center [636, 283] width 1273 height 566
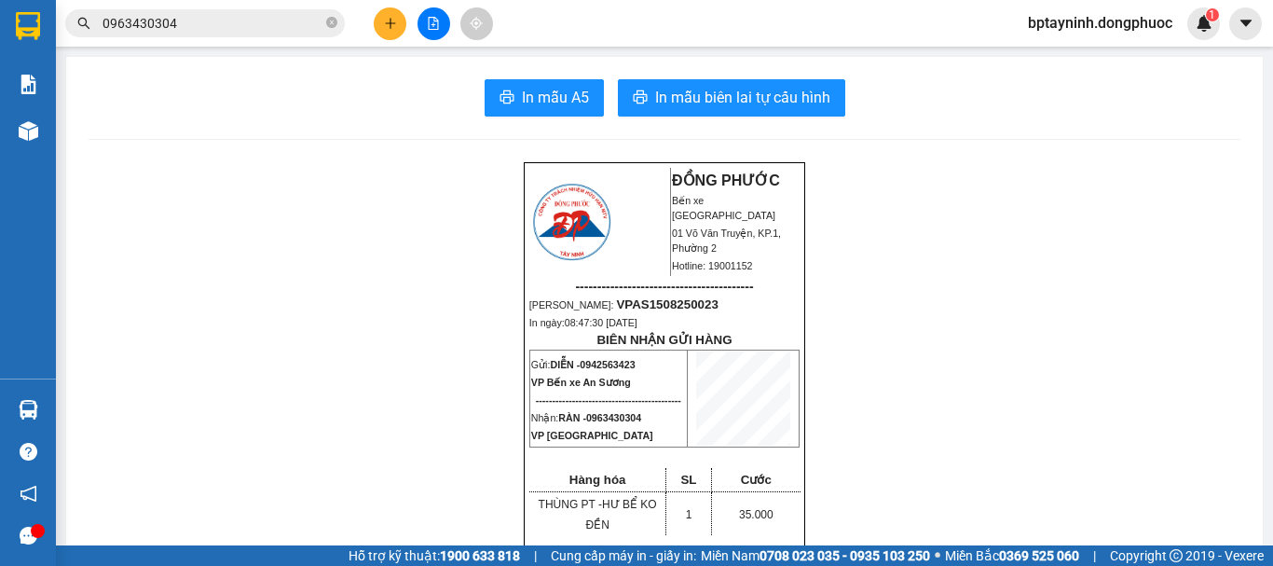
click at [432, 33] on button at bounding box center [434, 23] width 33 height 33
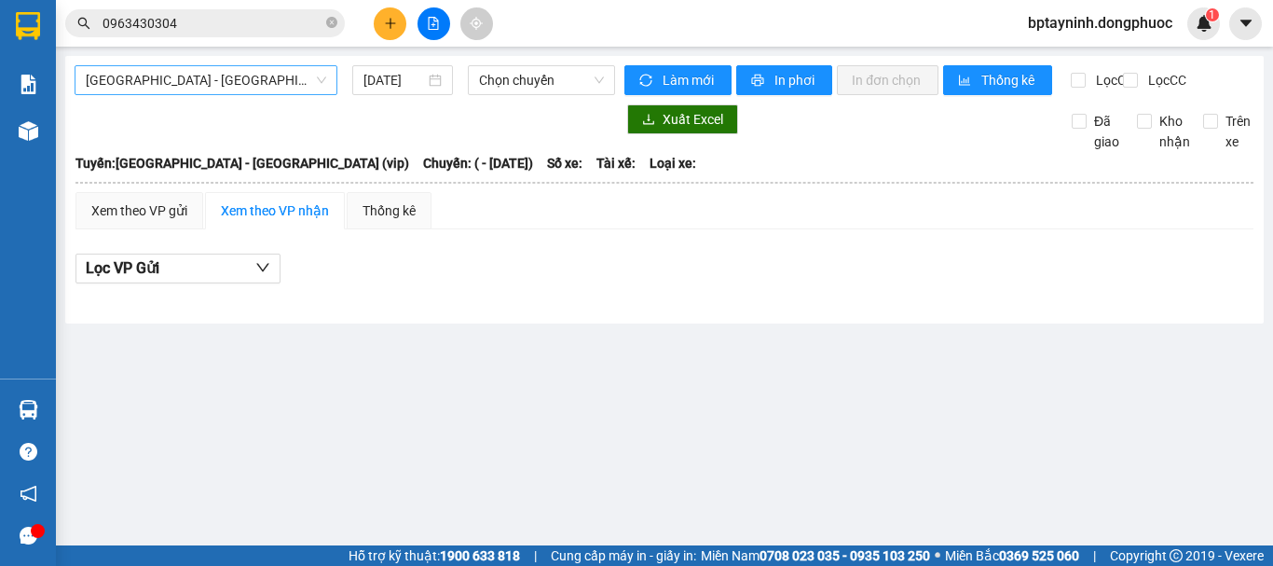
click at [215, 87] on span "[GEOGRAPHIC_DATA] - [GEOGRAPHIC_DATA] (vip)" at bounding box center [206, 80] width 240 height 28
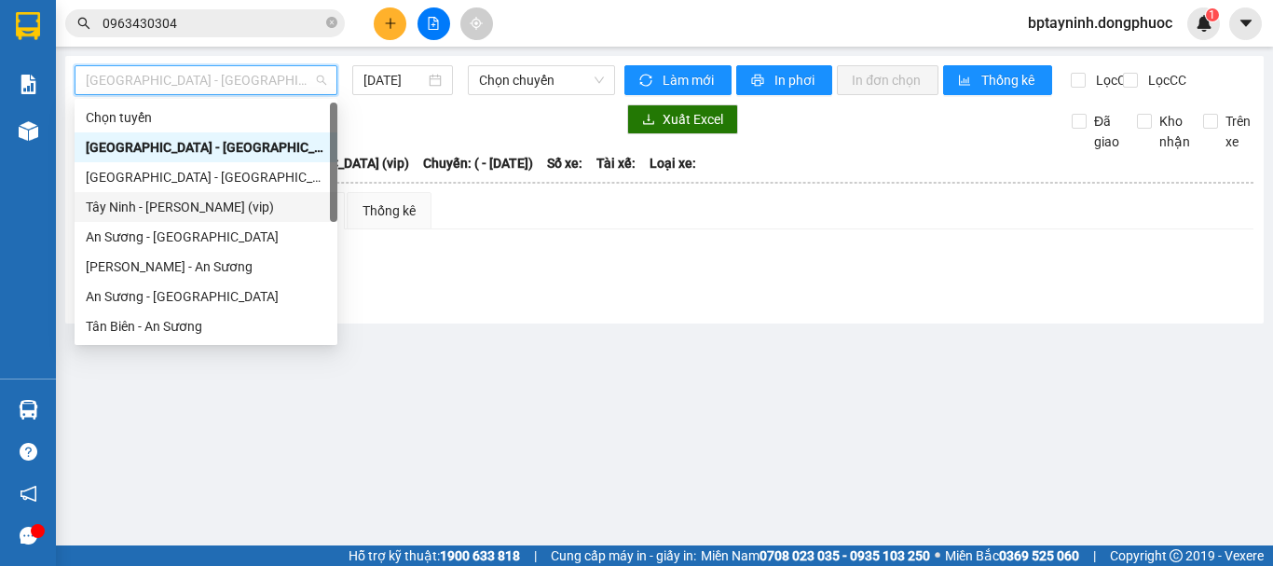
click at [165, 211] on div "Tây Ninh - Hồ Chí Minh (vip)" at bounding box center [206, 207] width 240 height 21
type input "[DATE]"
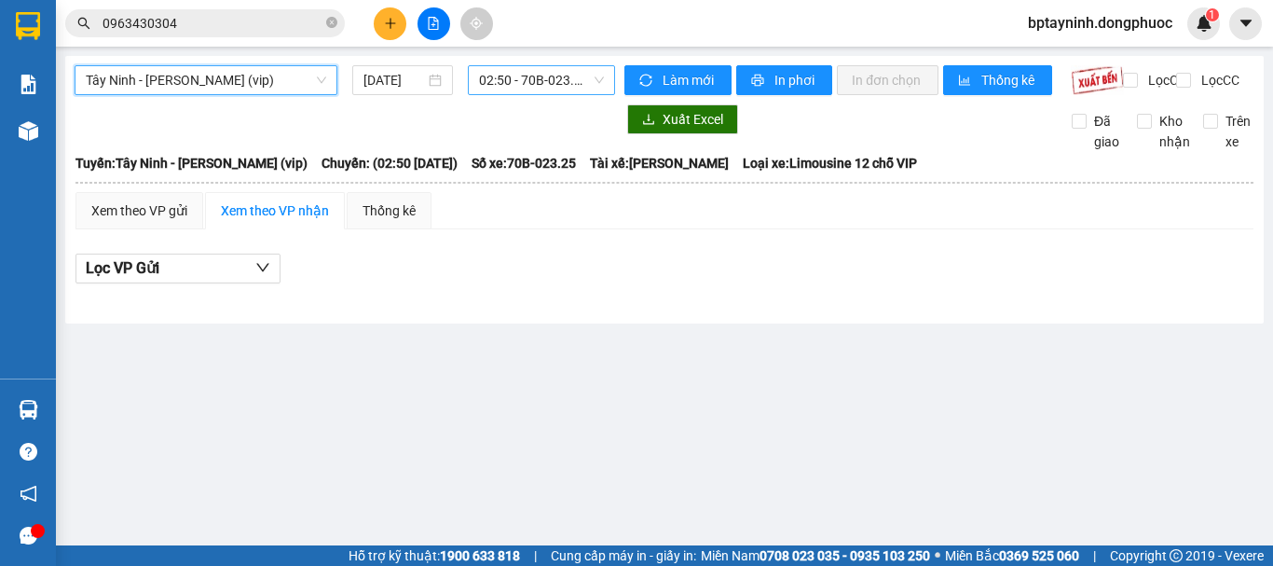
click at [552, 68] on span "02:50 - 70B-023.25" at bounding box center [541, 80] width 125 height 28
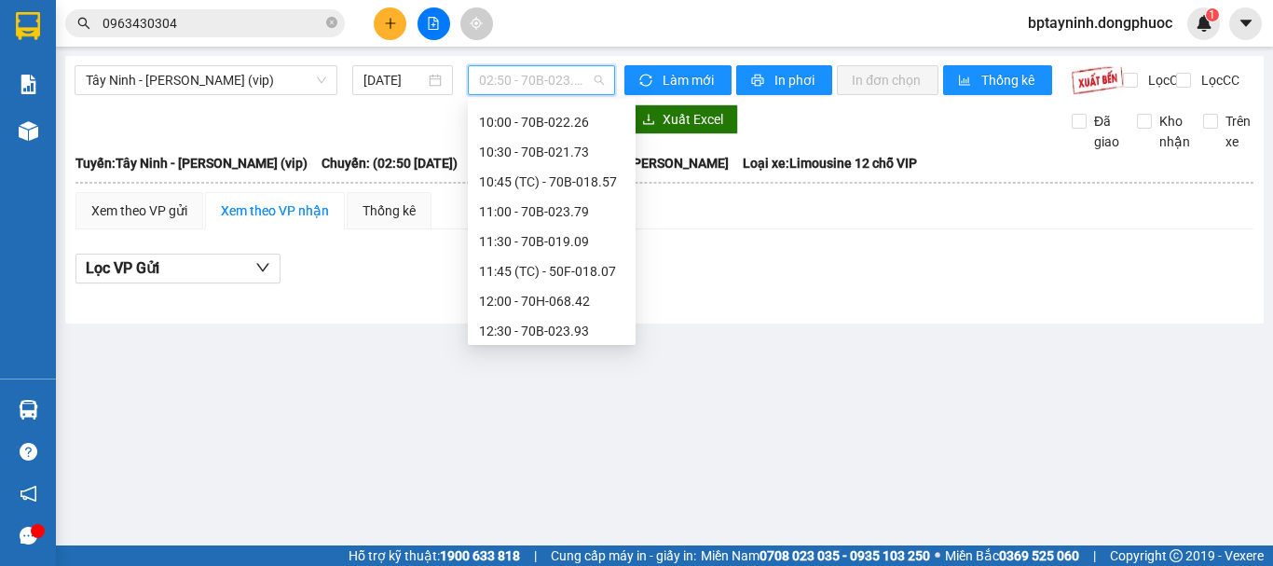
scroll to position [932, 0]
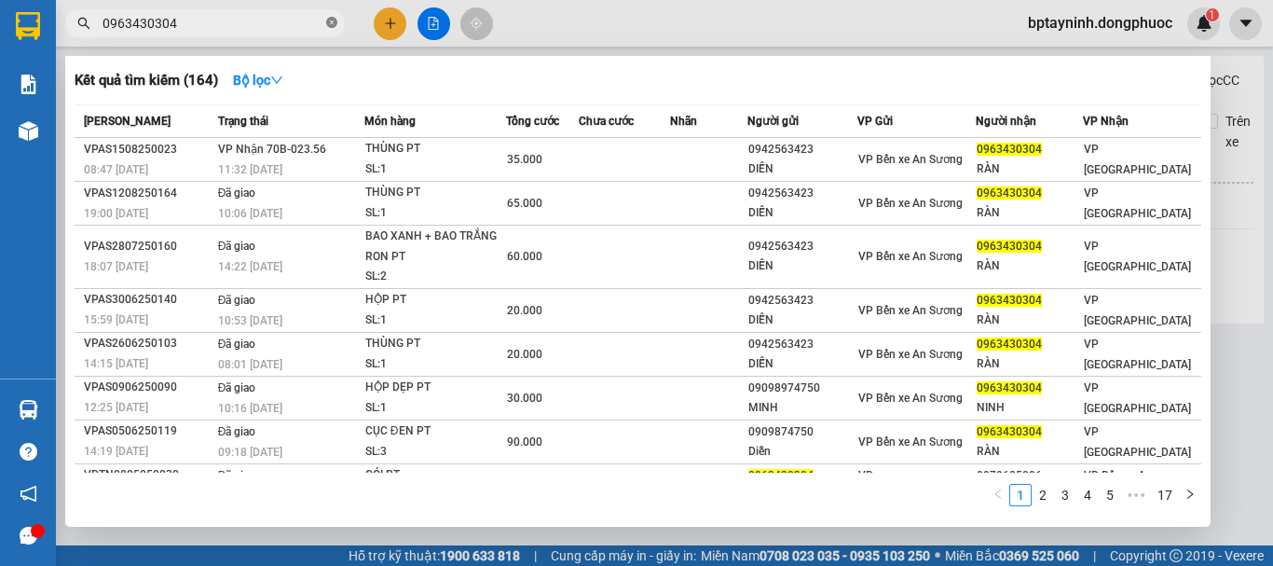
click at [331, 25] on icon "close-circle" at bounding box center [331, 22] width 11 height 11
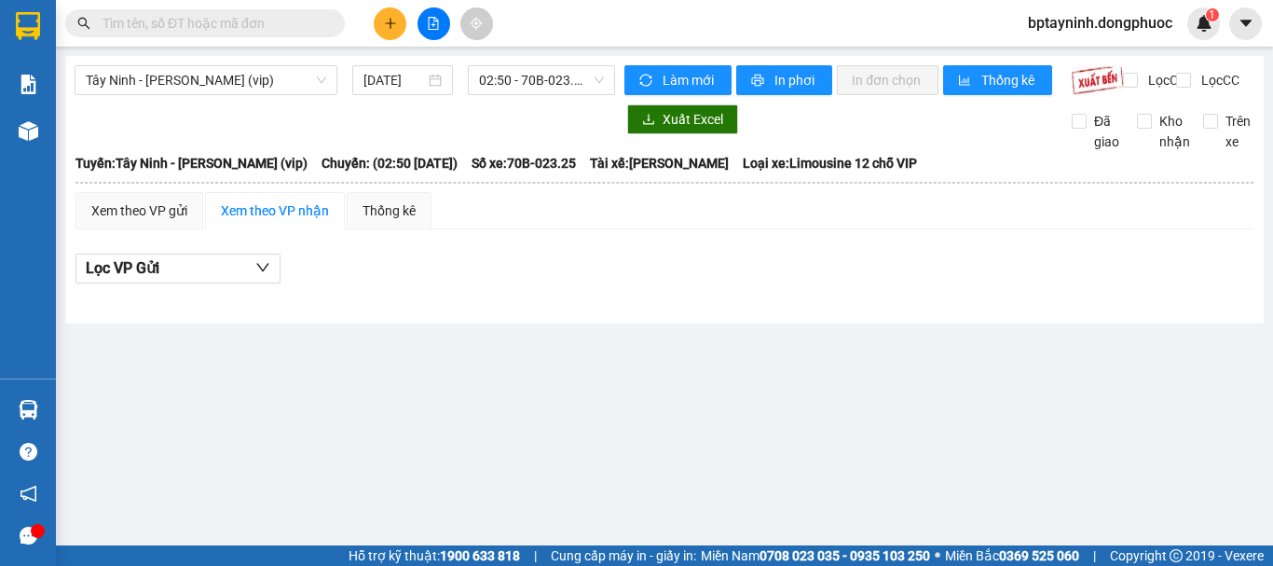
click at [251, 20] on input "text" at bounding box center [213, 23] width 220 height 21
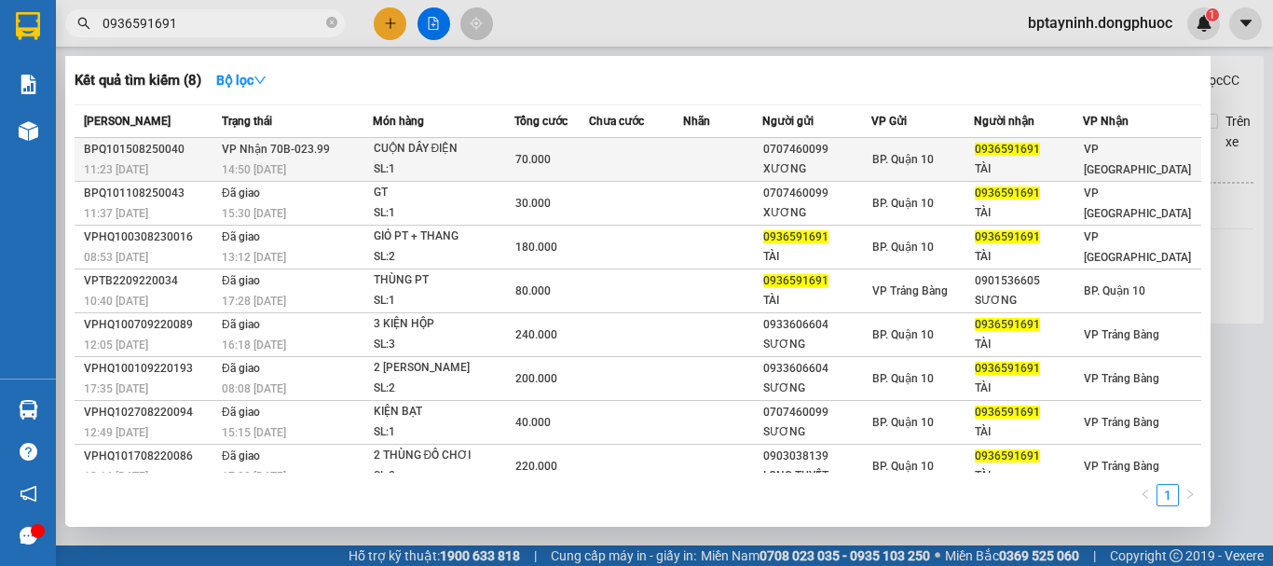
type input "0936591691"
click at [769, 149] on div "0707460099" at bounding box center [817, 150] width 108 height 20
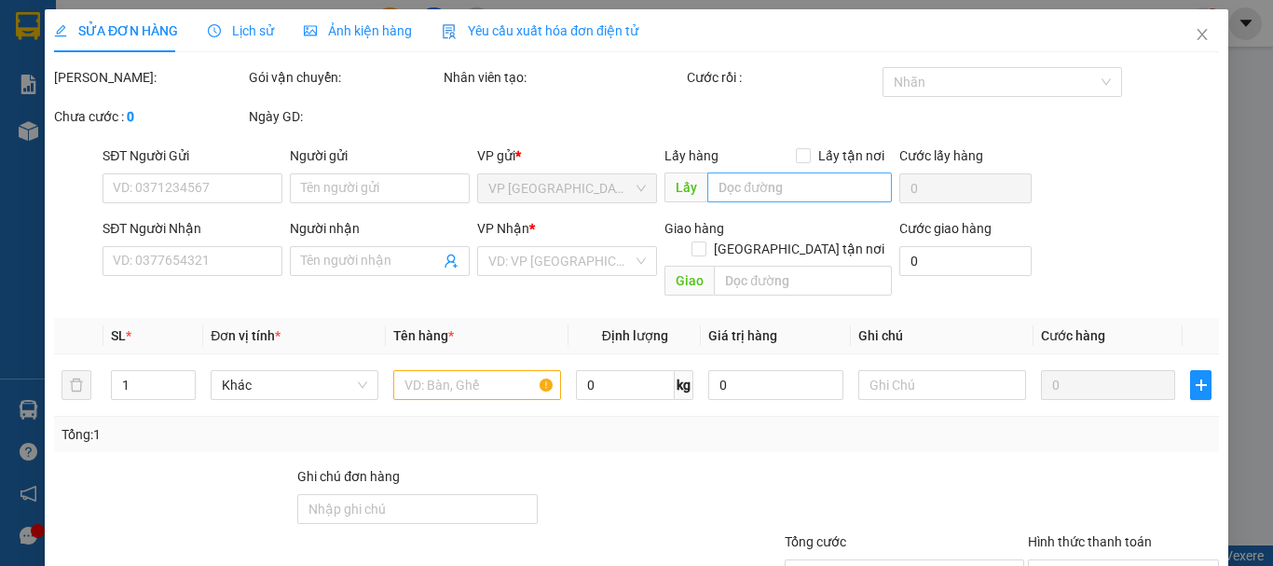
type input "0707460099"
type input "XƯƠNG"
type input "0936591691"
type input "TÀI"
type input "70.000"
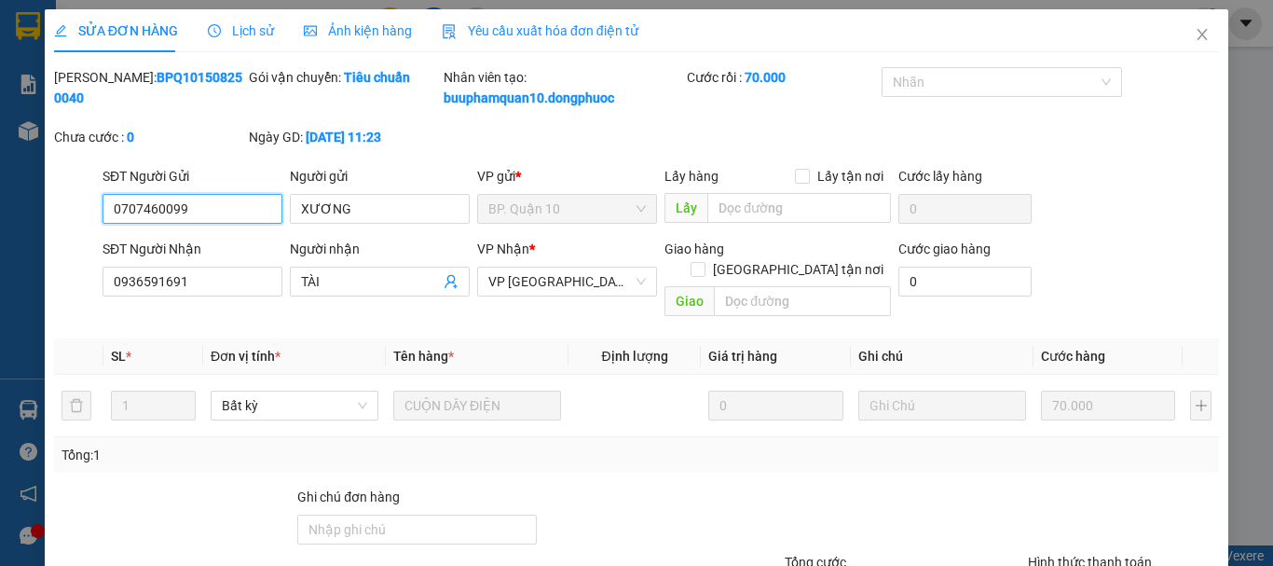
scroll to position [148, 0]
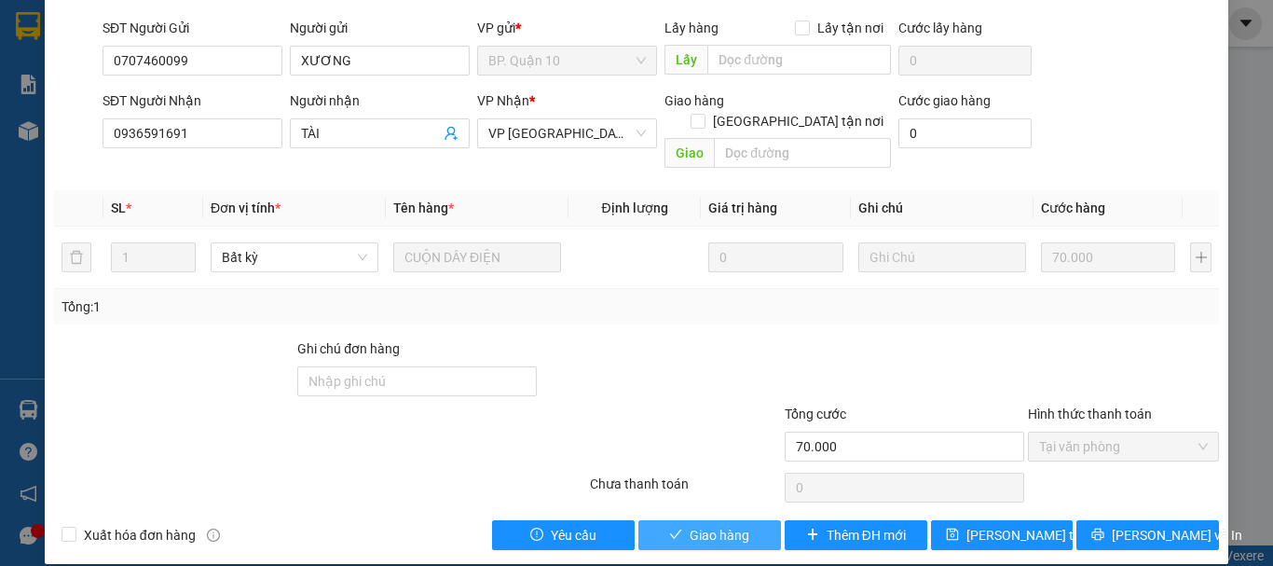
click at [690, 525] on span "Giao hàng" at bounding box center [720, 535] width 60 height 21
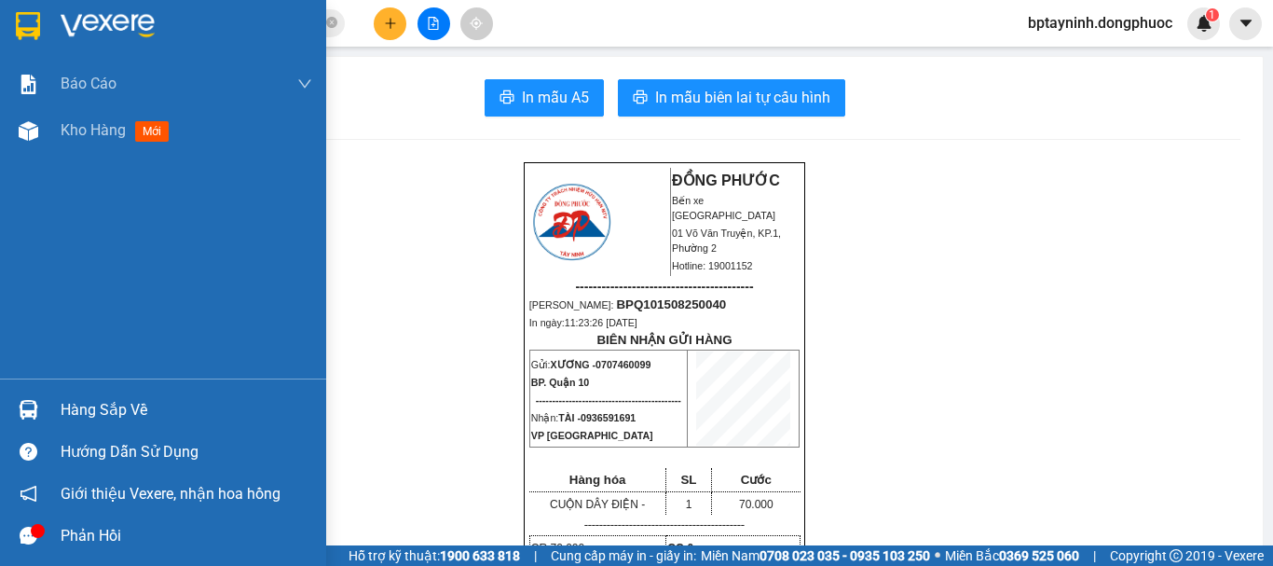
click at [19, 397] on div at bounding box center [28, 409] width 33 height 33
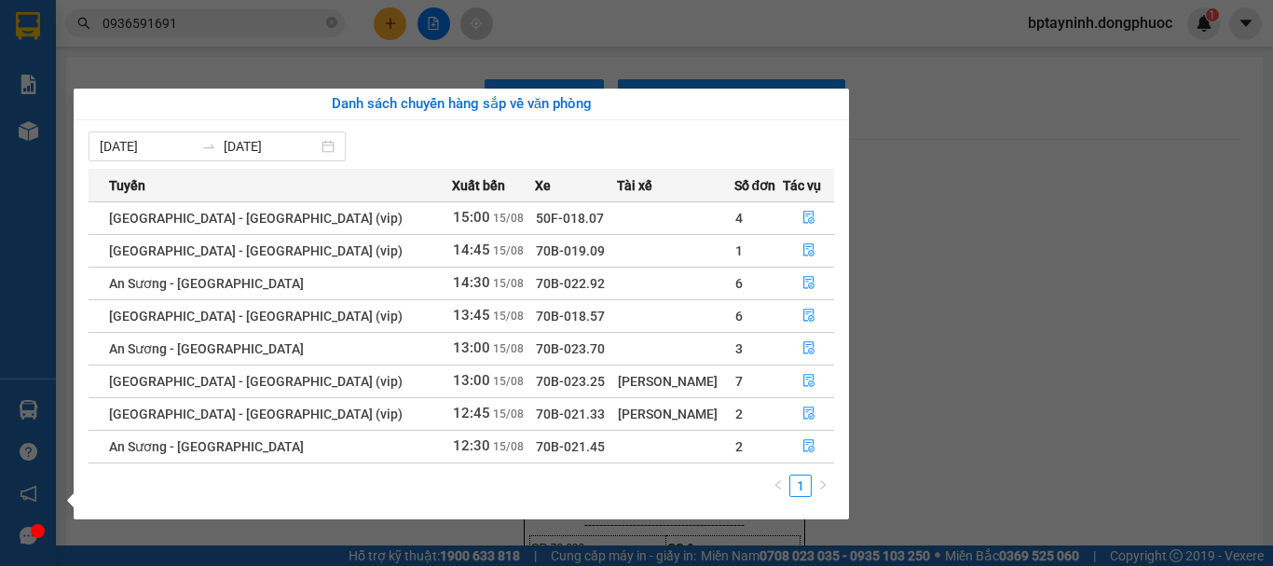
click at [41, 403] on div "Báo cáo Mẫu 1: Báo cáo dòng tiền theo nhân viên Mẫu 1: Báo cáo dòng tiền theo n…" at bounding box center [28, 283] width 56 height 566
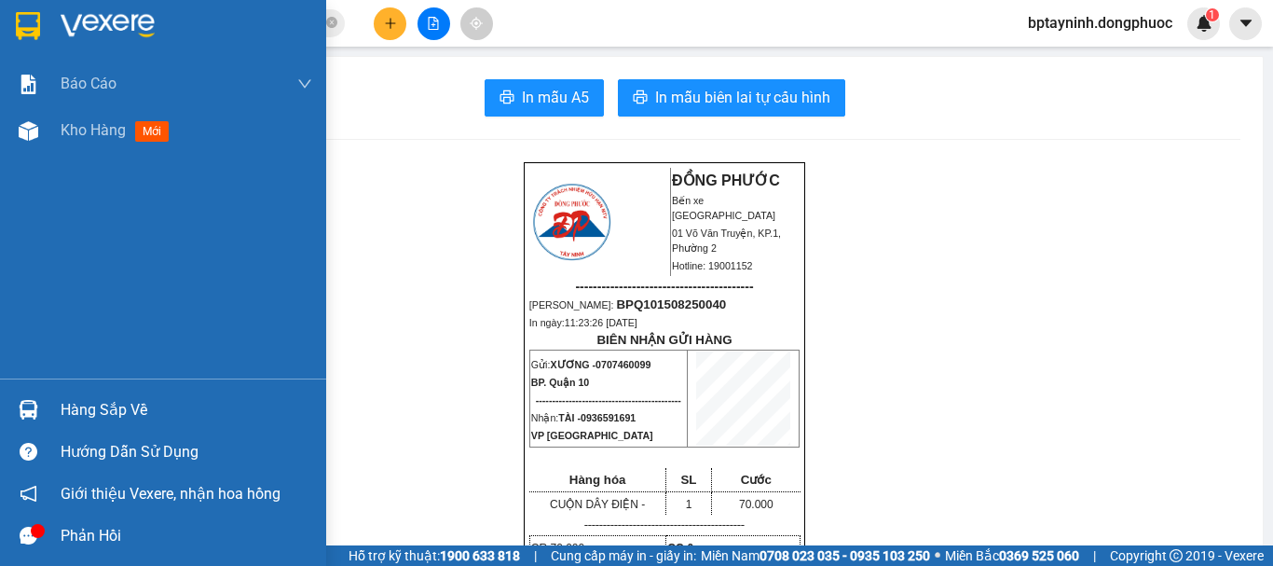
click at [38, 390] on div "Hàng sắp về" at bounding box center [163, 410] width 326 height 42
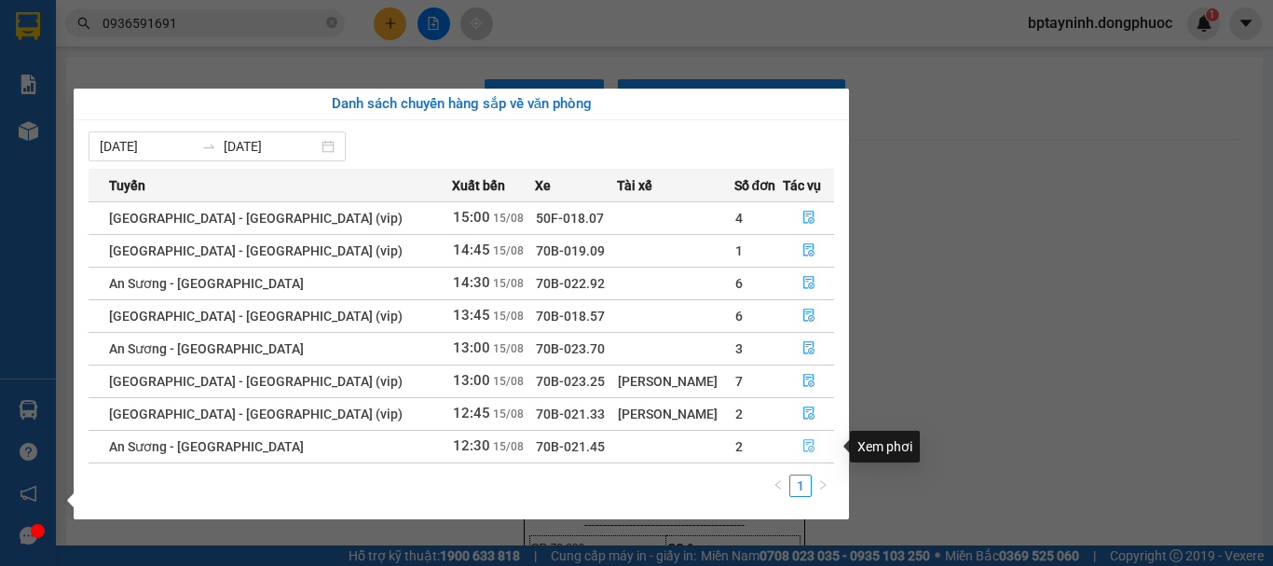
click at [803, 446] on icon "file-done" at bounding box center [809, 445] width 13 height 13
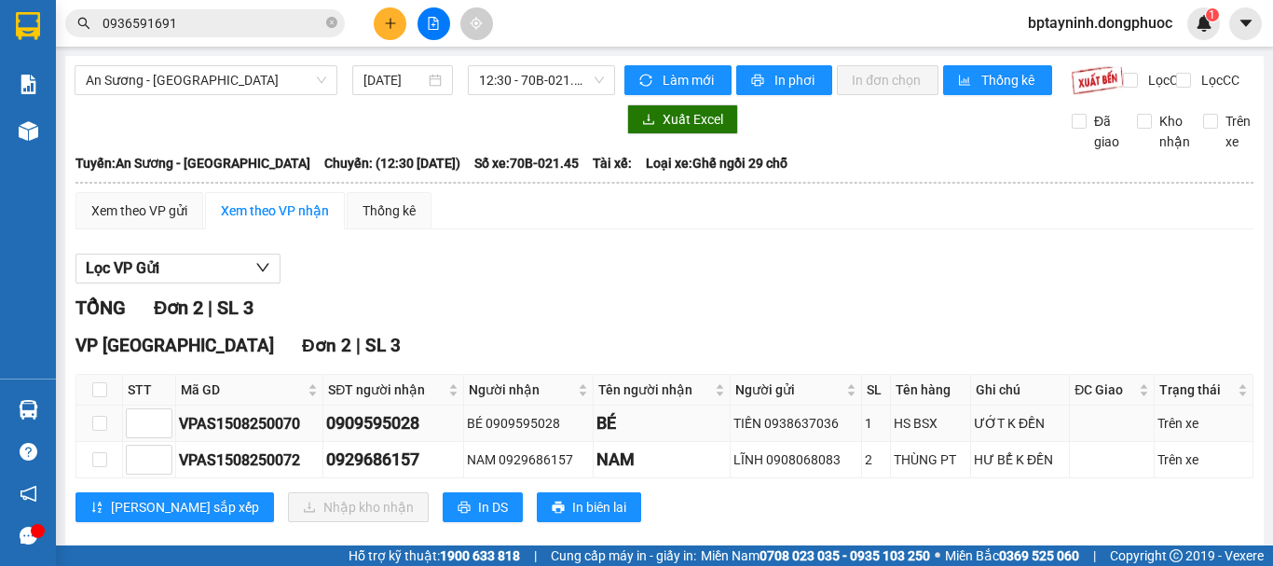
scroll to position [45, 0]
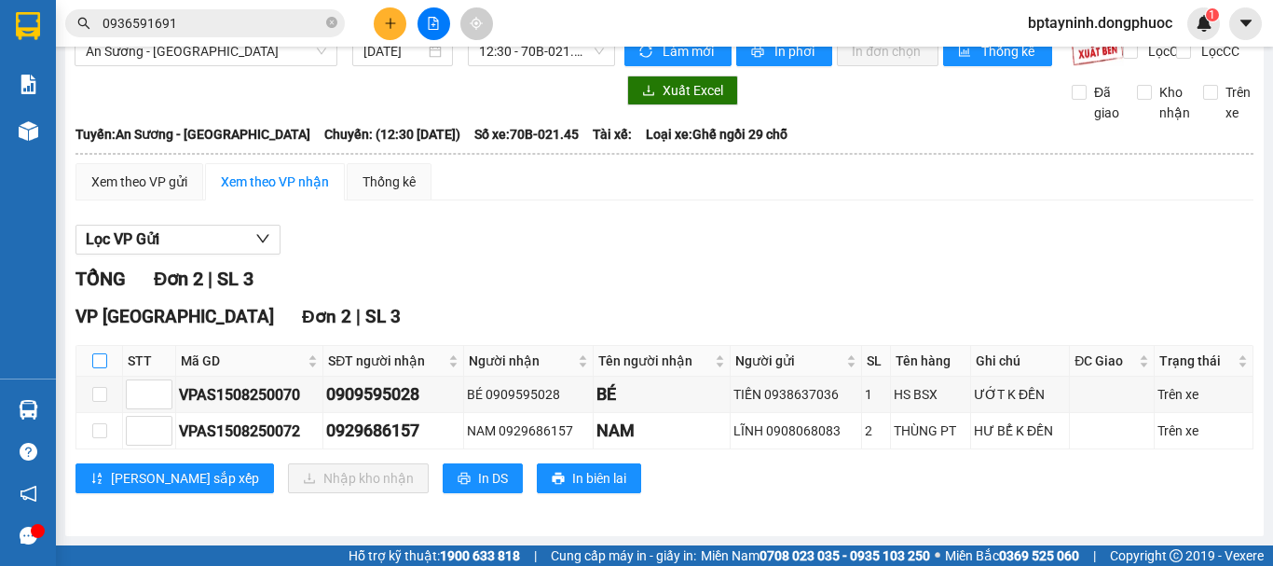
click at [101, 368] on input "checkbox" at bounding box center [99, 360] width 15 height 15
checkbox input "true"
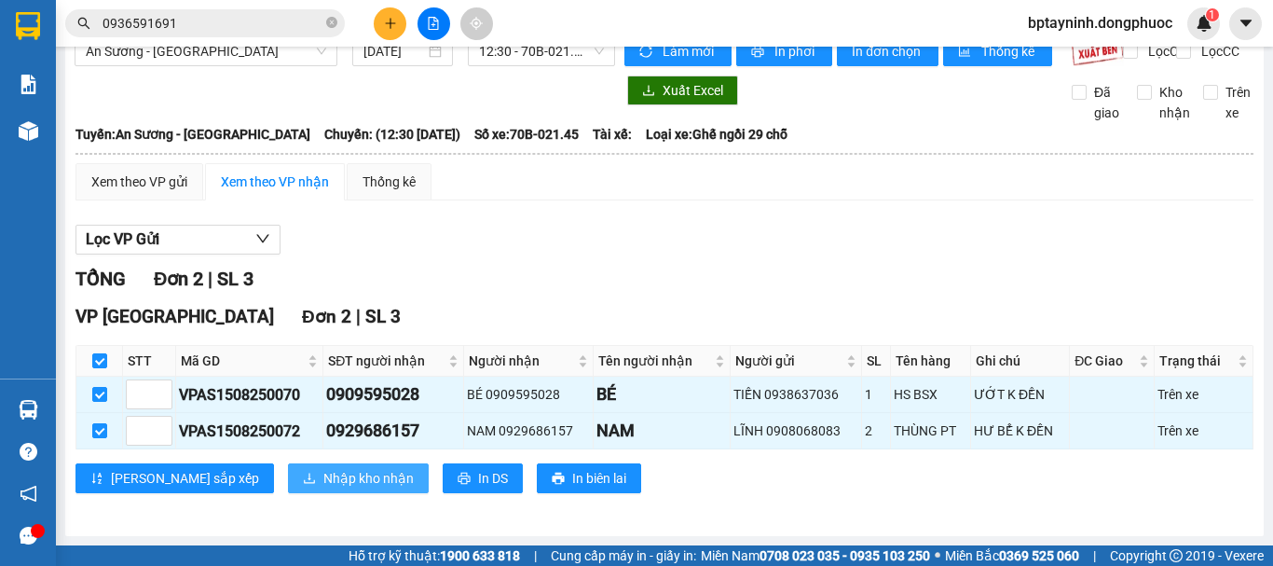
click at [332, 476] on span "Nhập kho nhận" at bounding box center [368, 478] width 90 height 21
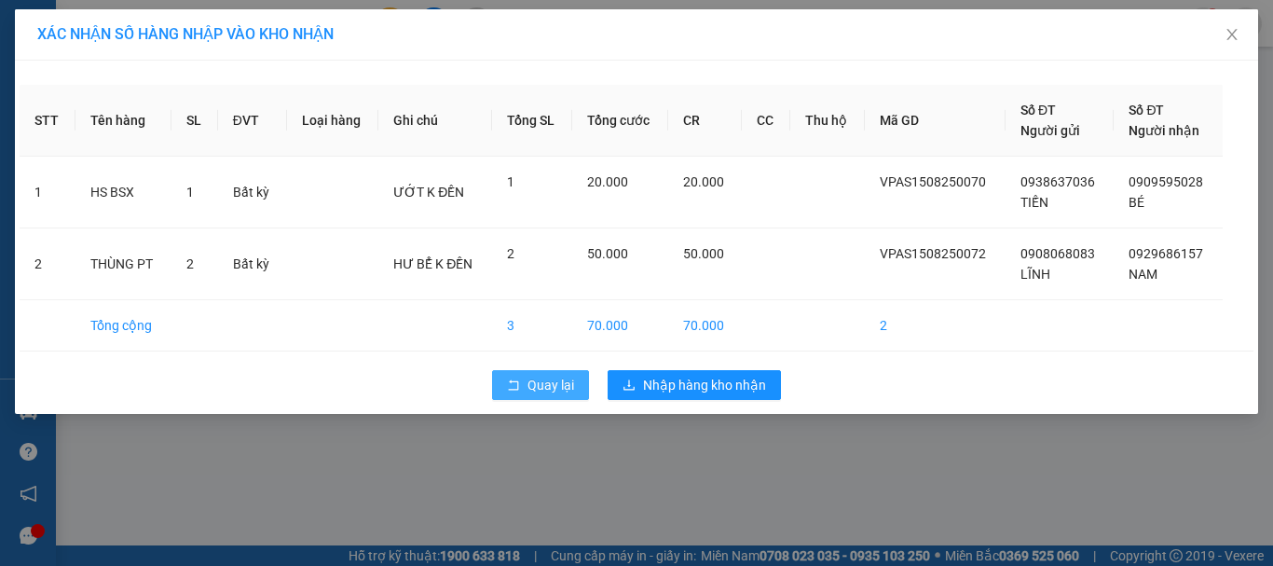
click at [523, 397] on button "Quay lại" at bounding box center [540, 385] width 97 height 30
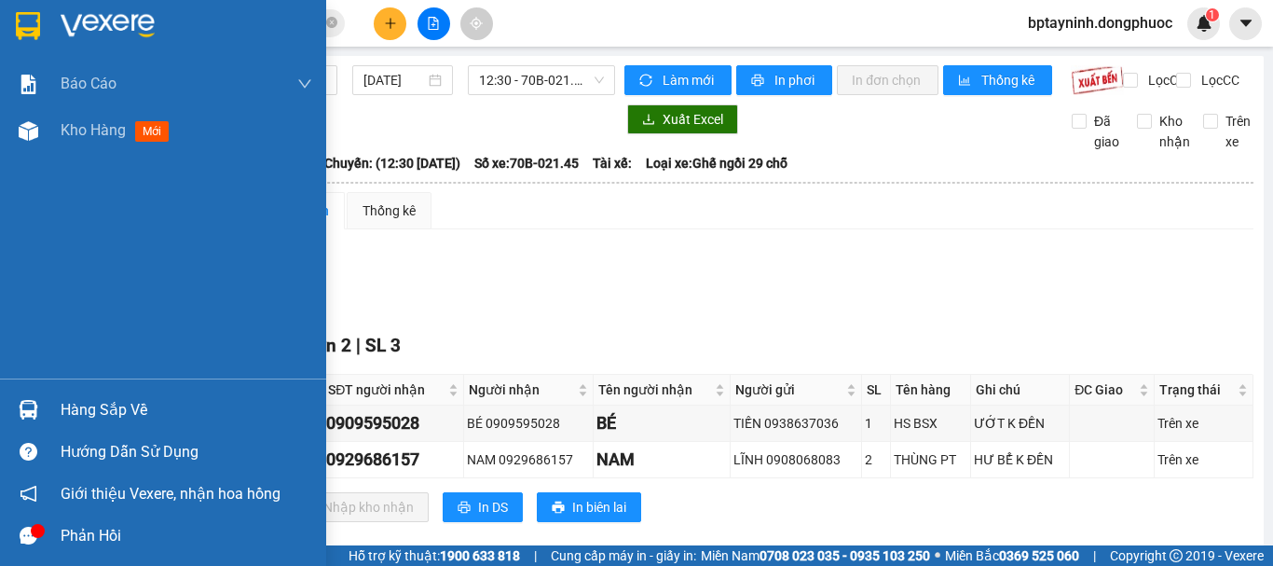
click at [37, 400] on img at bounding box center [29, 410] width 20 height 20
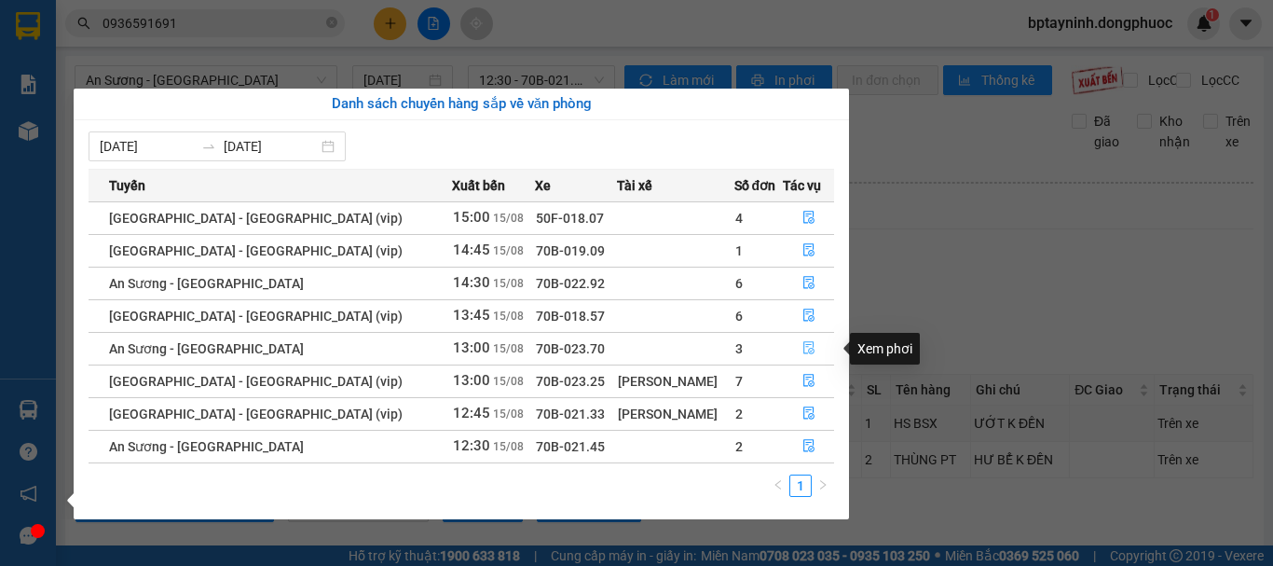
click at [803, 350] on icon "file-done" at bounding box center [809, 347] width 13 height 13
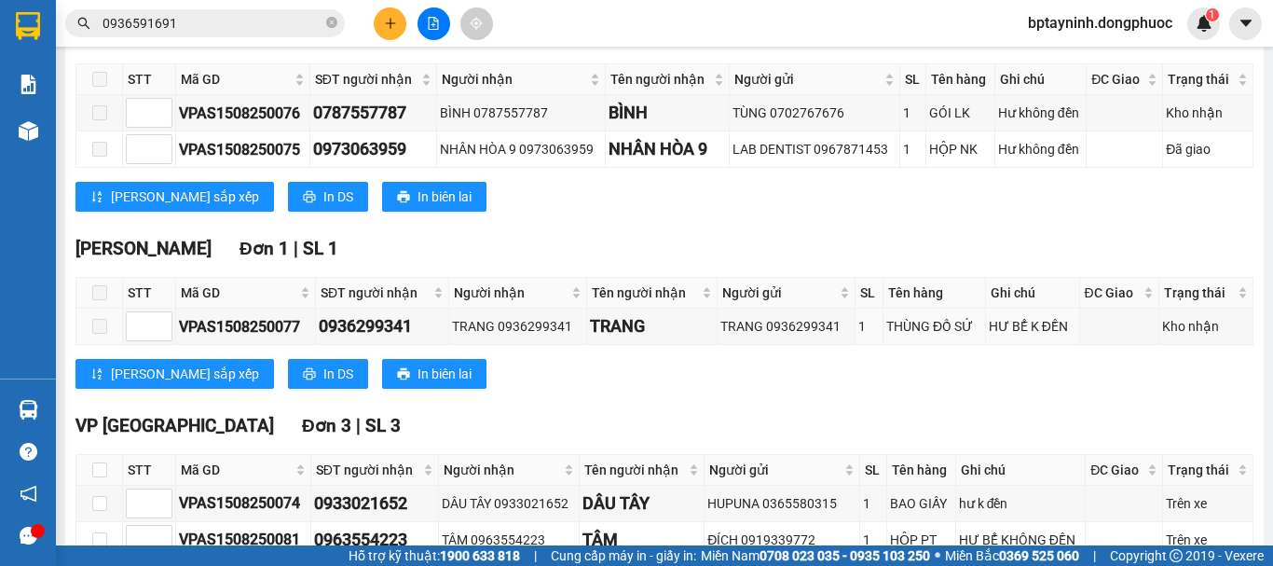
scroll to position [472, 0]
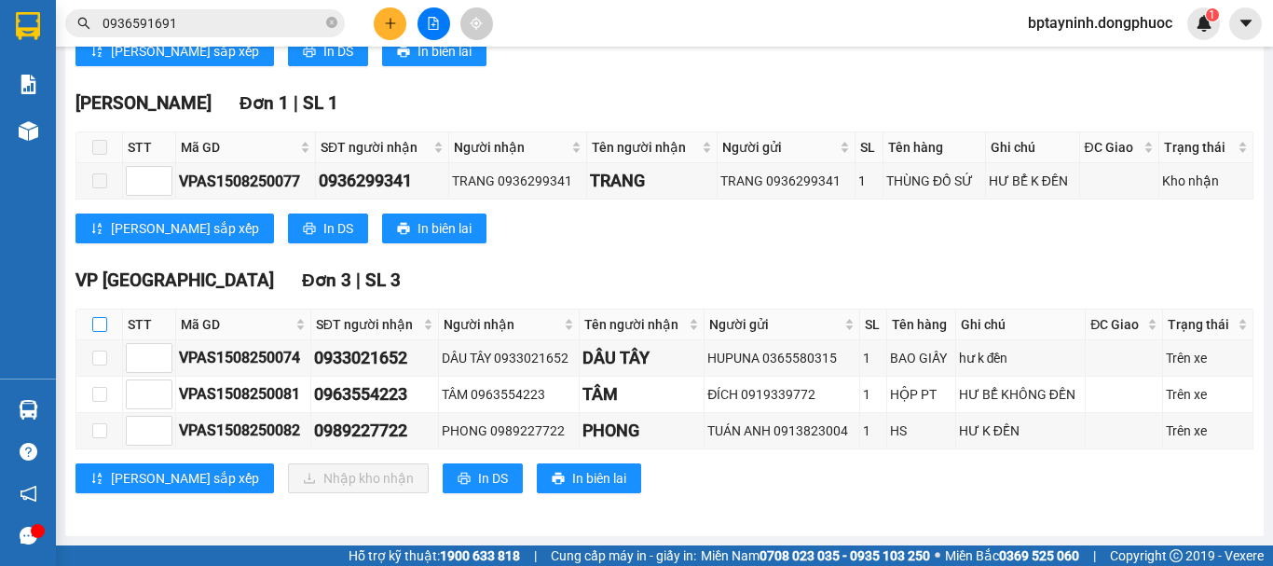
click at [97, 323] on input "checkbox" at bounding box center [99, 324] width 15 height 15
checkbox input "true"
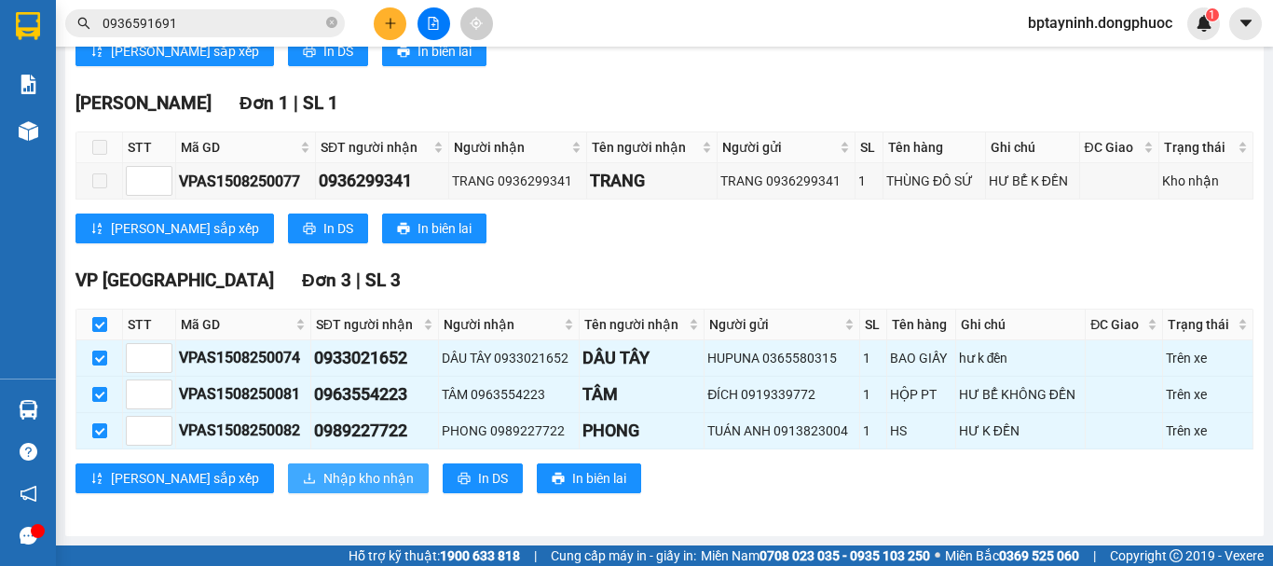
click at [323, 478] on span "Nhập kho nhận" at bounding box center [368, 478] width 90 height 21
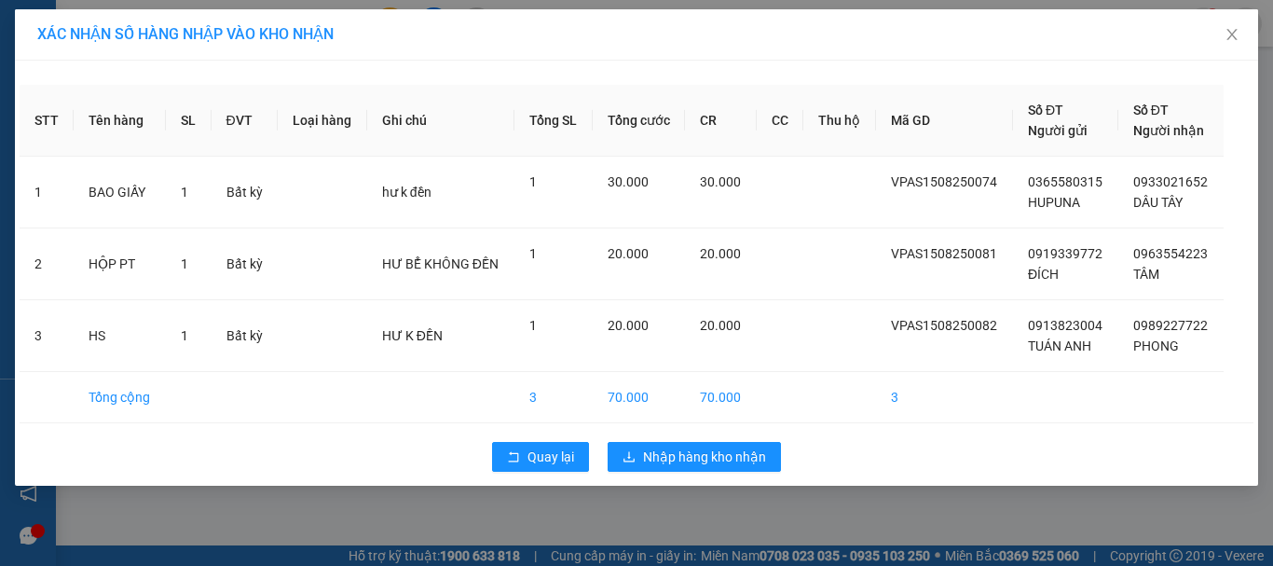
click at [532, 474] on div "Quay lại Nhập hàng kho nhận" at bounding box center [637, 457] width 1234 height 48
click at [540, 462] on span "Quay lại" at bounding box center [551, 456] width 47 height 21
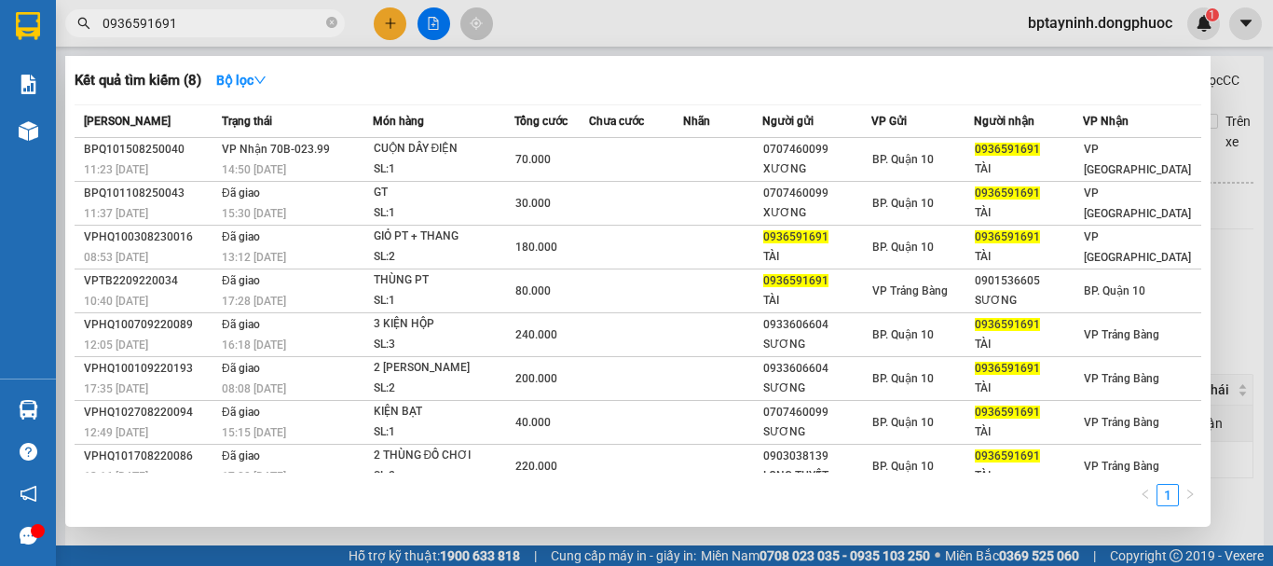
click at [215, 21] on input "0936591691" at bounding box center [213, 23] width 220 height 21
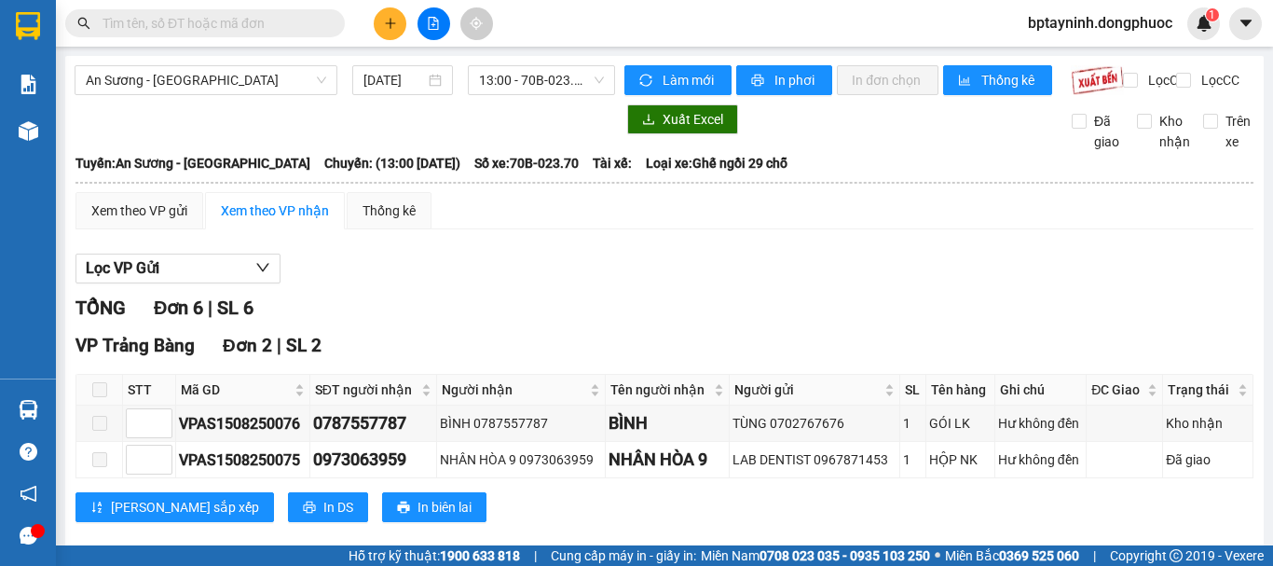
click at [184, 95] on div "An Sương - Tây Ninh 15/08/2025 13:00 - 70B-023.70" at bounding box center [345, 80] width 541 height 30
click at [201, 77] on span "An Sương - [GEOGRAPHIC_DATA]" at bounding box center [206, 80] width 240 height 28
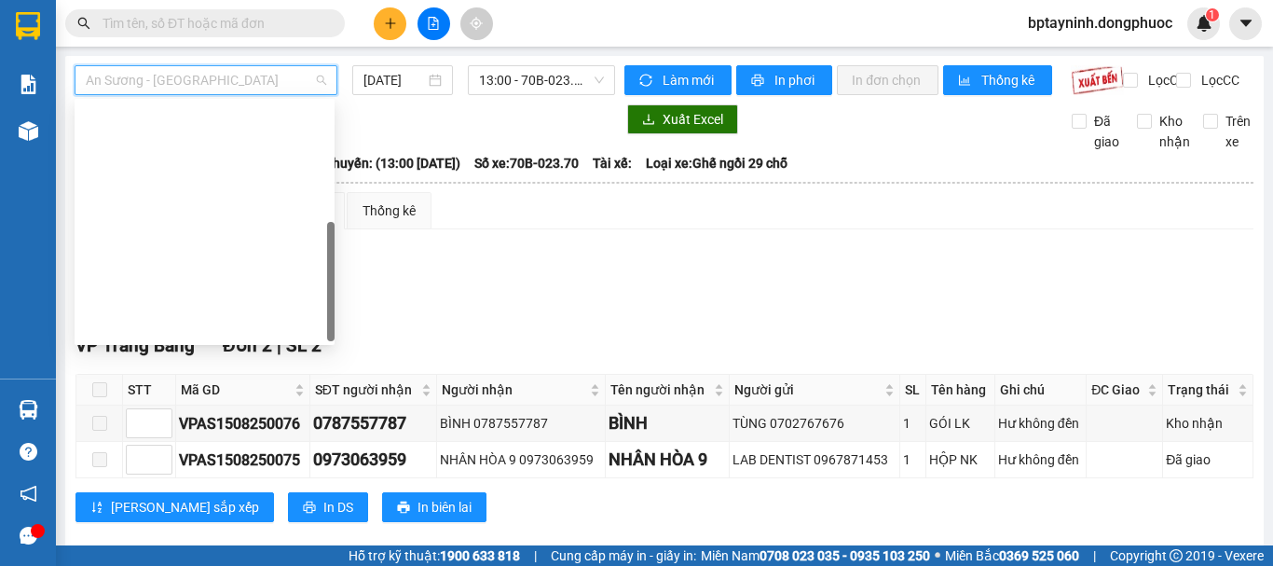
scroll to position [268, 0]
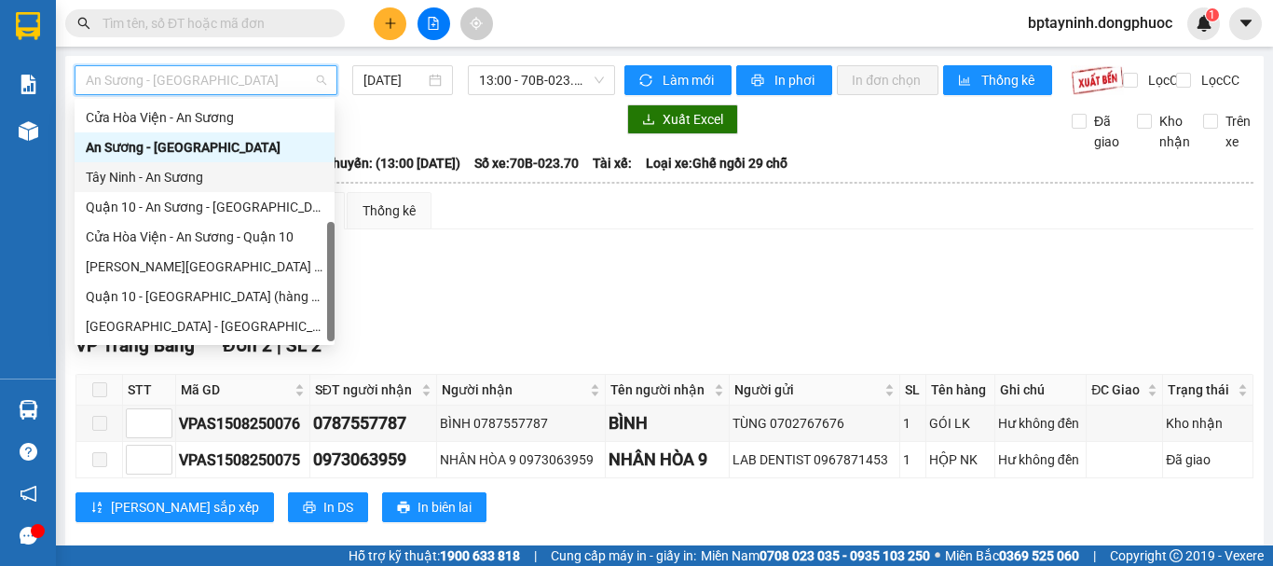
click at [174, 178] on div "Tây Ninh - An Sương" at bounding box center [205, 177] width 238 height 21
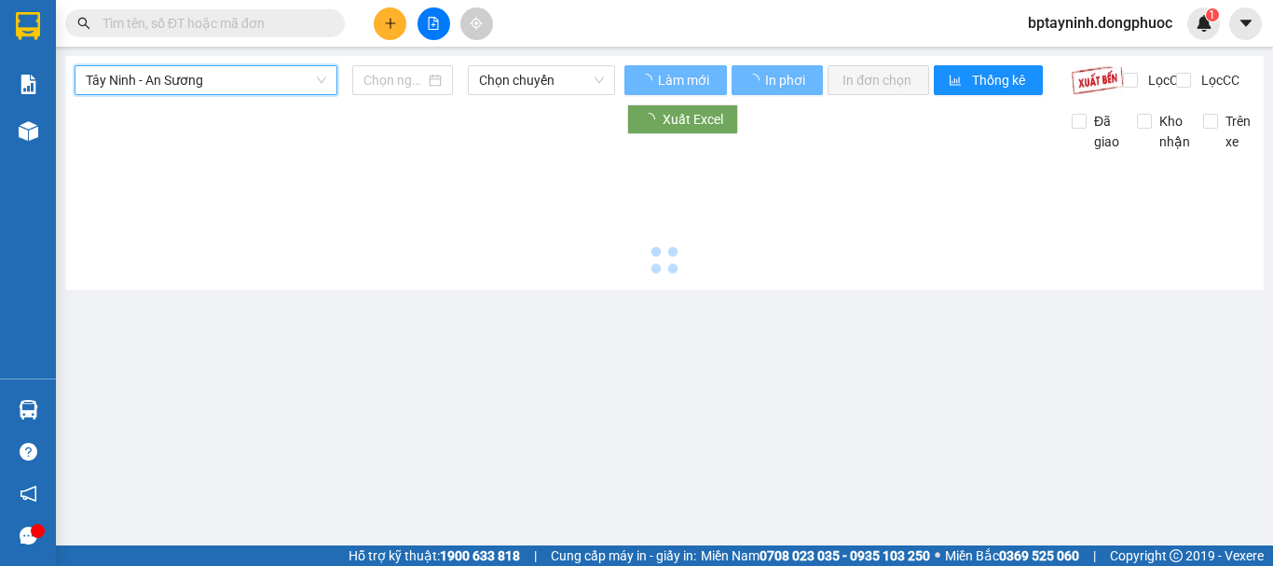
type input "[DATE]"
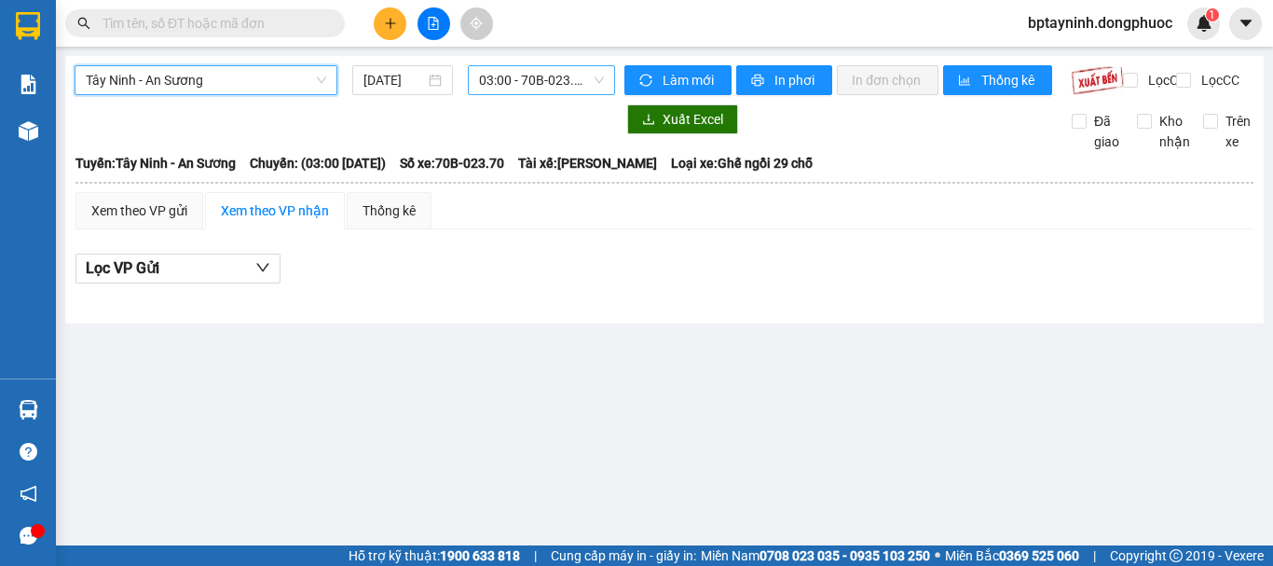
click at [586, 81] on span "03:00 - 70B-023.70" at bounding box center [541, 80] width 125 height 28
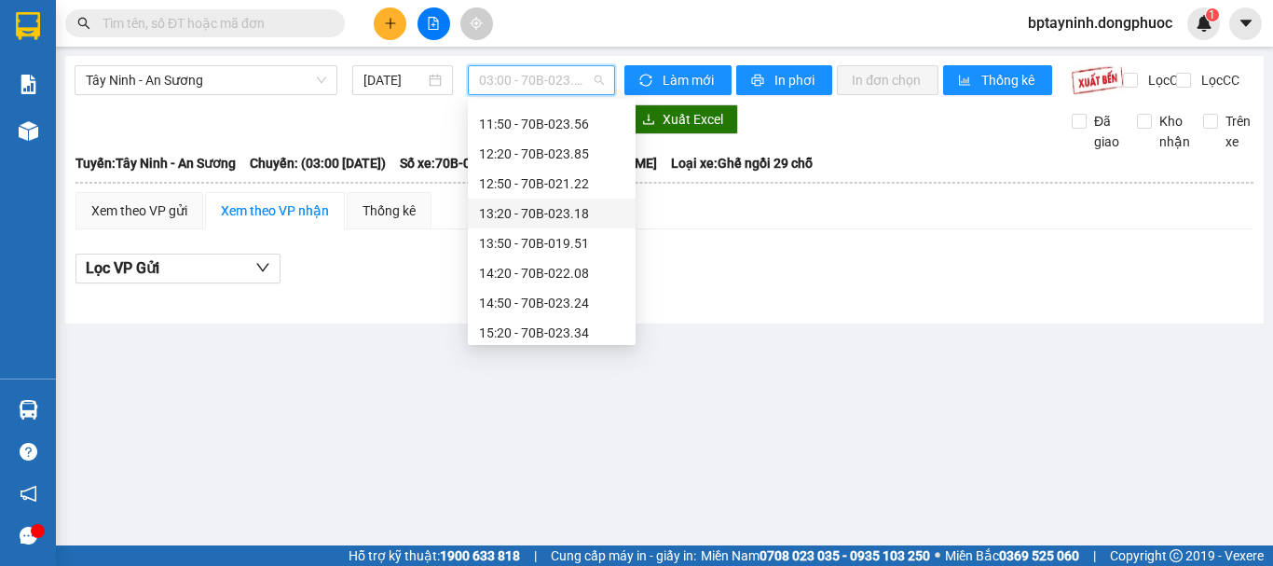
scroll to position [686, 0]
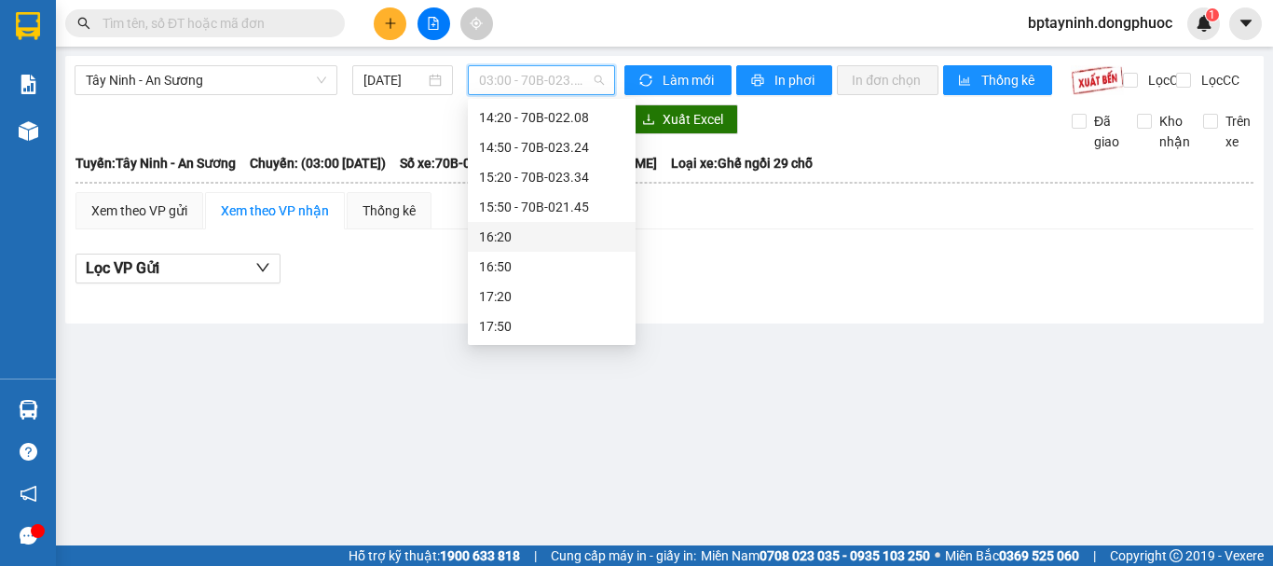
click at [273, 23] on input "text" at bounding box center [213, 23] width 220 height 21
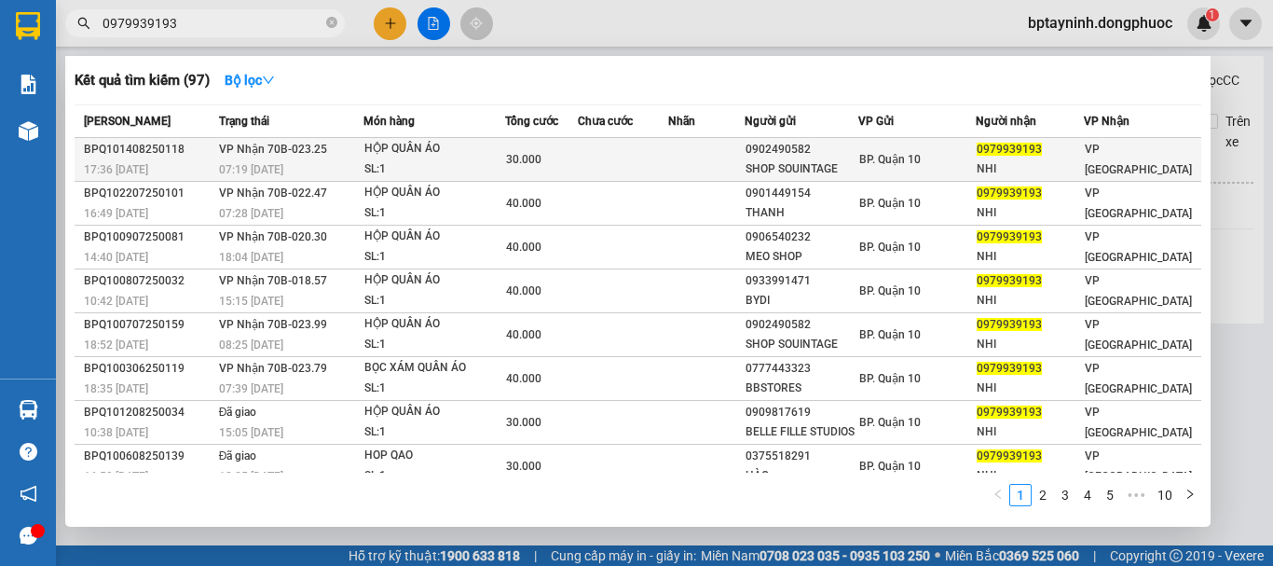
type input "0979939193"
click at [649, 169] on td at bounding box center [623, 160] width 90 height 44
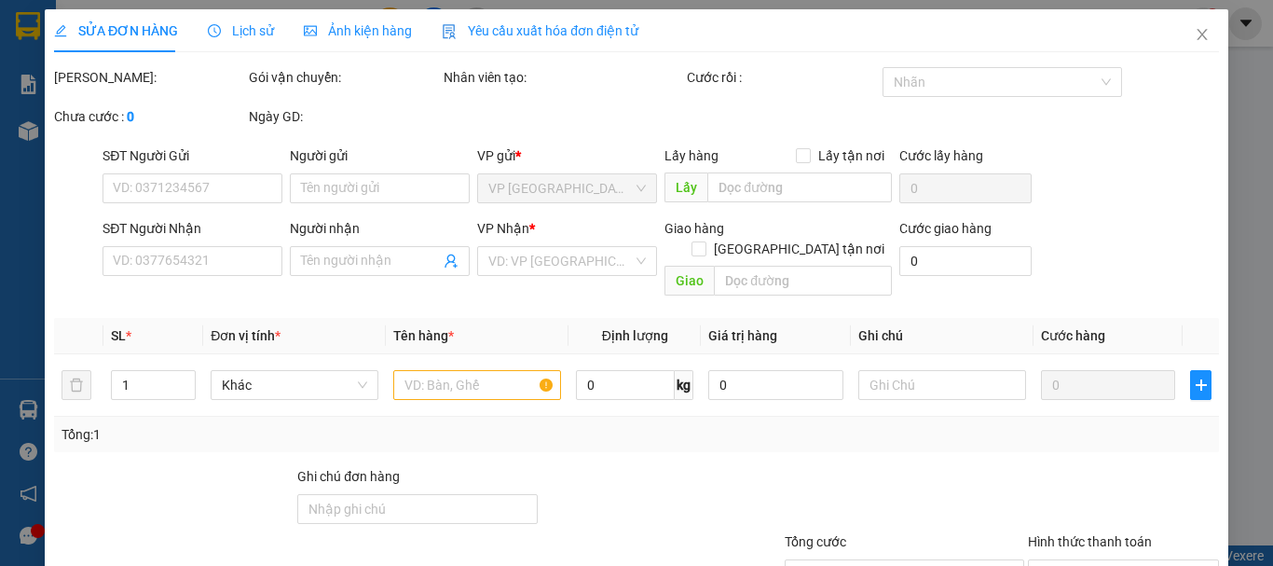
type input "0902490582"
type input "SHOP SOUINTAGE"
type input "0979939193"
type input "NHI"
type input "30.000"
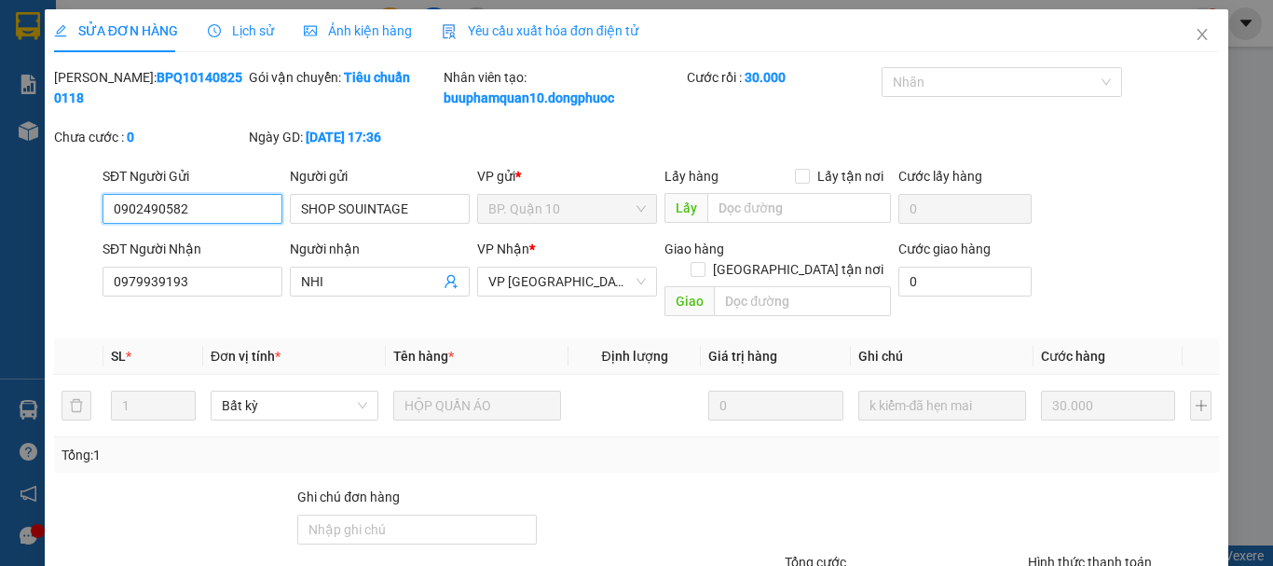
scroll to position [148, 0]
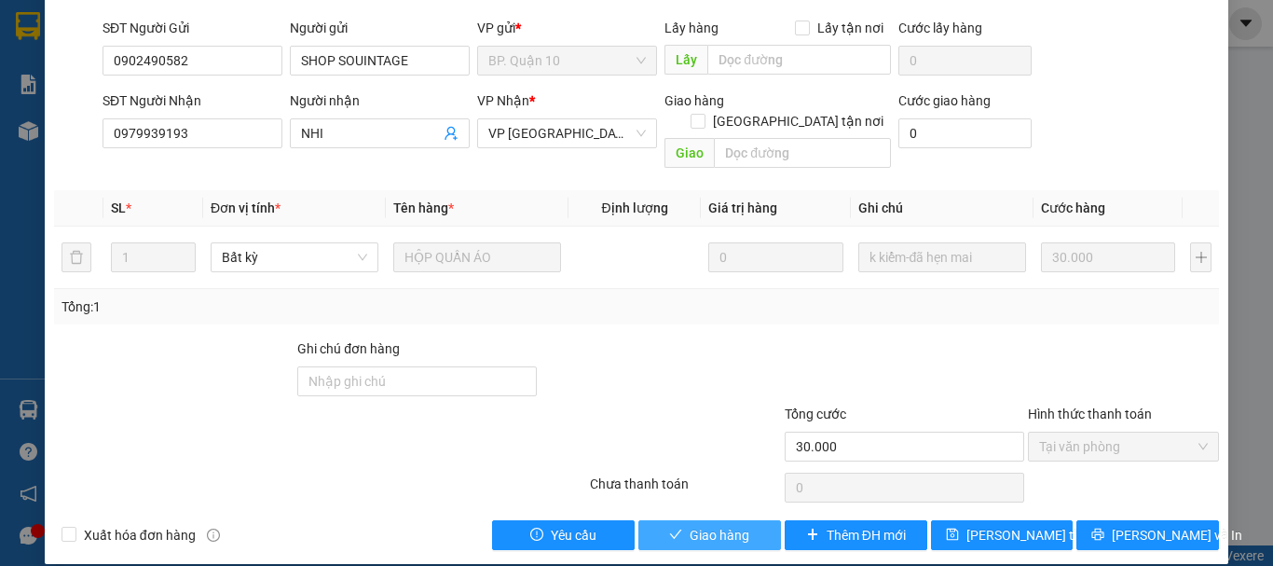
click at [705, 525] on span "Giao hàng" at bounding box center [720, 535] width 60 height 21
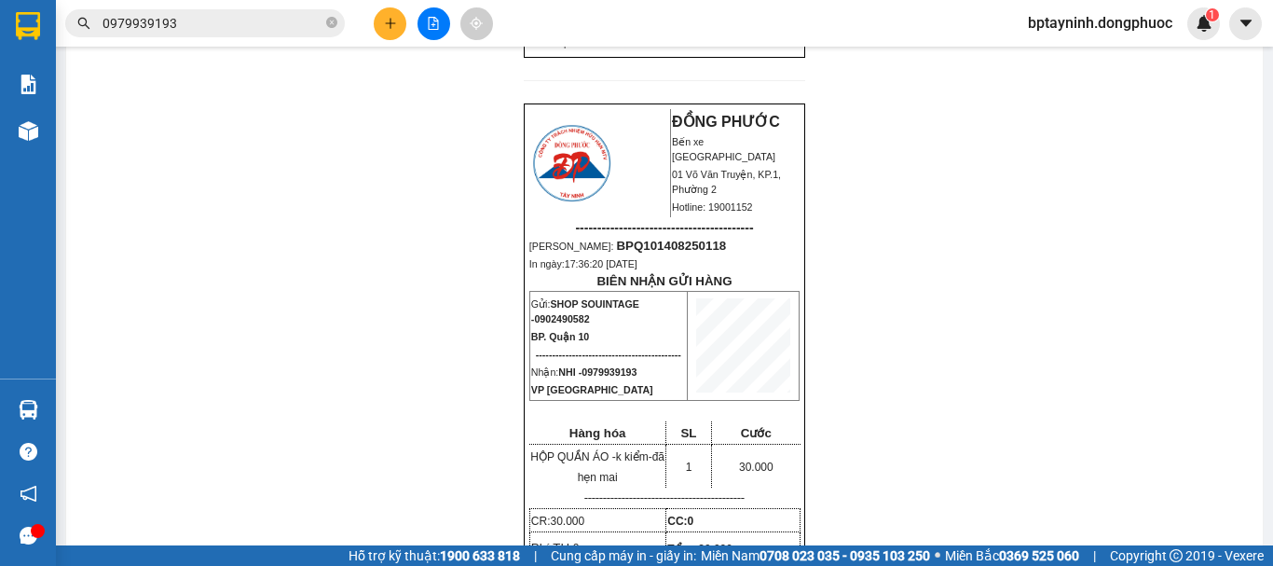
scroll to position [932, 0]
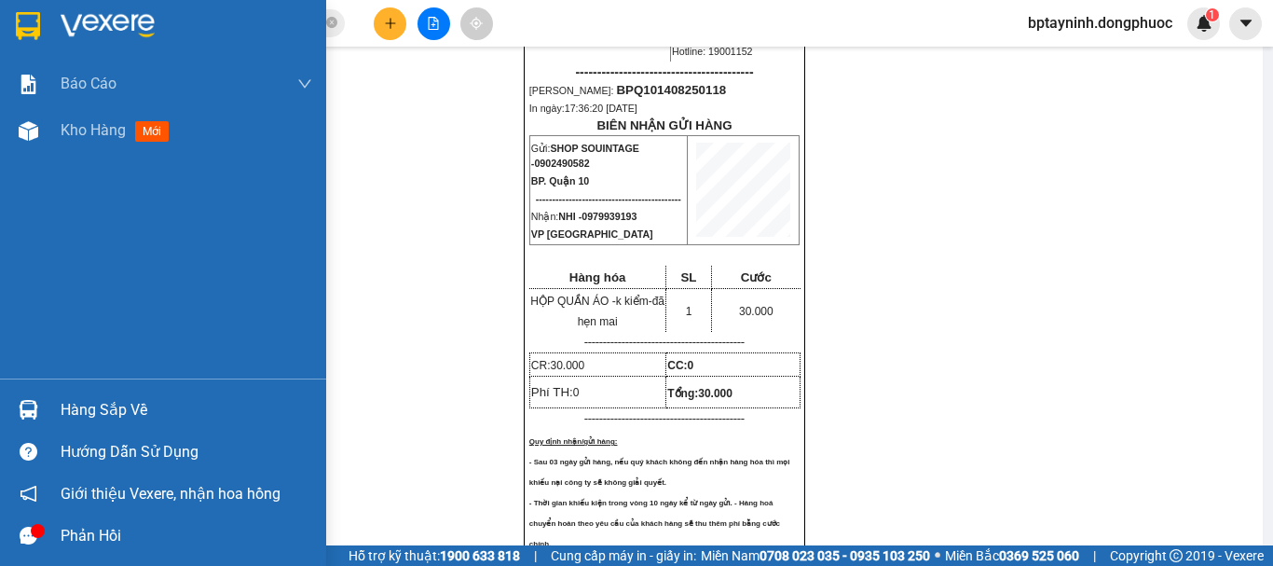
click at [82, 396] on div "Hàng sắp về" at bounding box center [187, 410] width 252 height 28
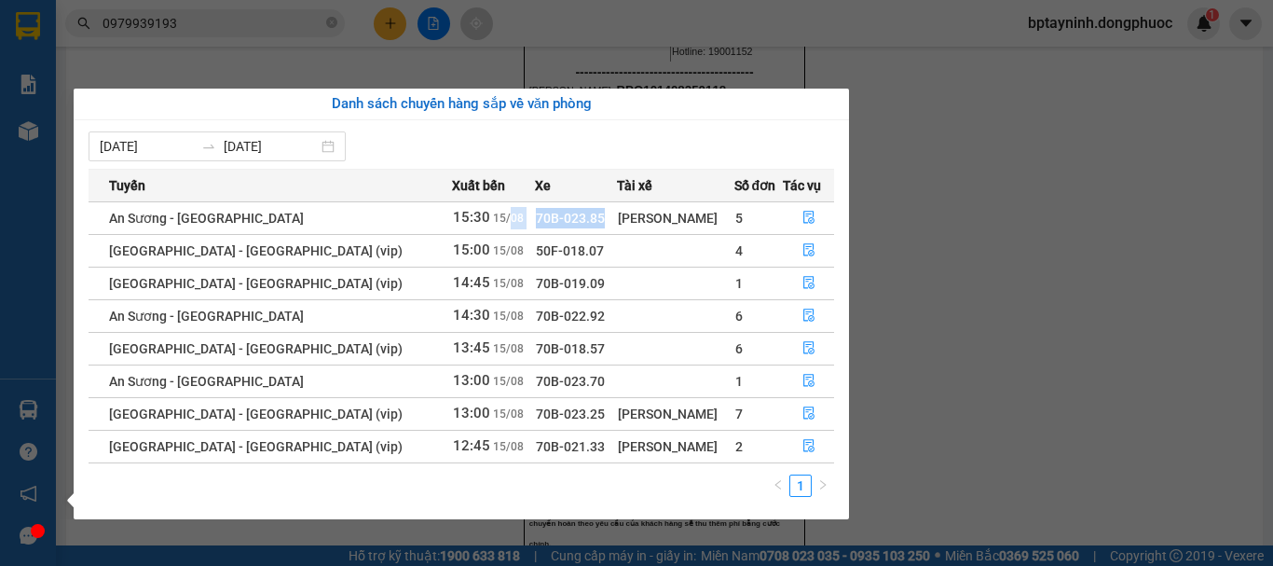
drag, startPoint x: 418, startPoint y: 226, endPoint x: 556, endPoint y: 217, distance: 139.1
click at [556, 217] on tr "An Sương - Tây Ninh 15:30 15/08 70B-023.85 Dư Văn Tùng 5" at bounding box center [462, 217] width 746 height 33
click at [556, 254] on td "50F-018.07" at bounding box center [576, 250] width 82 height 33
click at [803, 223] on icon "file-done" at bounding box center [808, 218] width 11 height 13
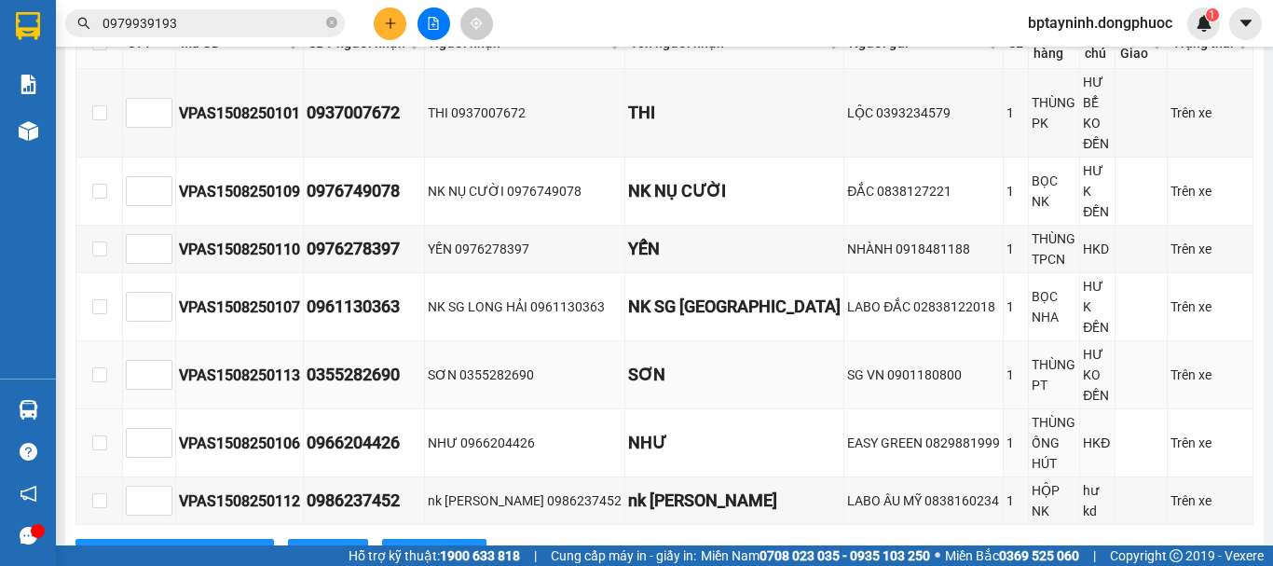
scroll to position [201, 0]
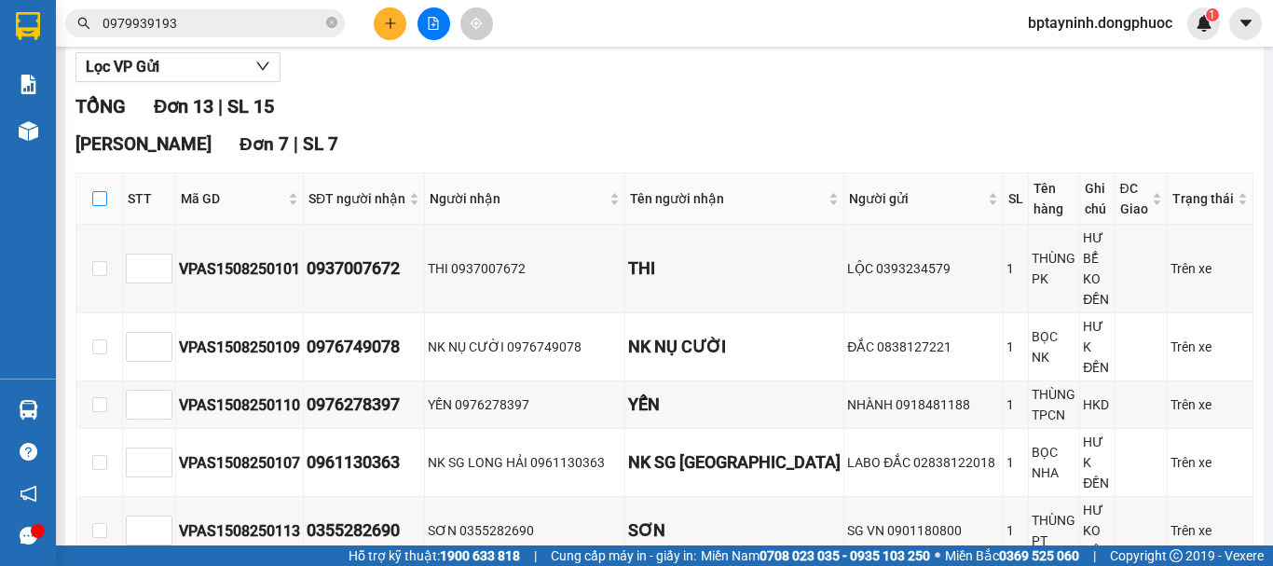
click at [104, 206] on input "checkbox" at bounding box center [99, 198] width 15 height 15
checkbox input "true"
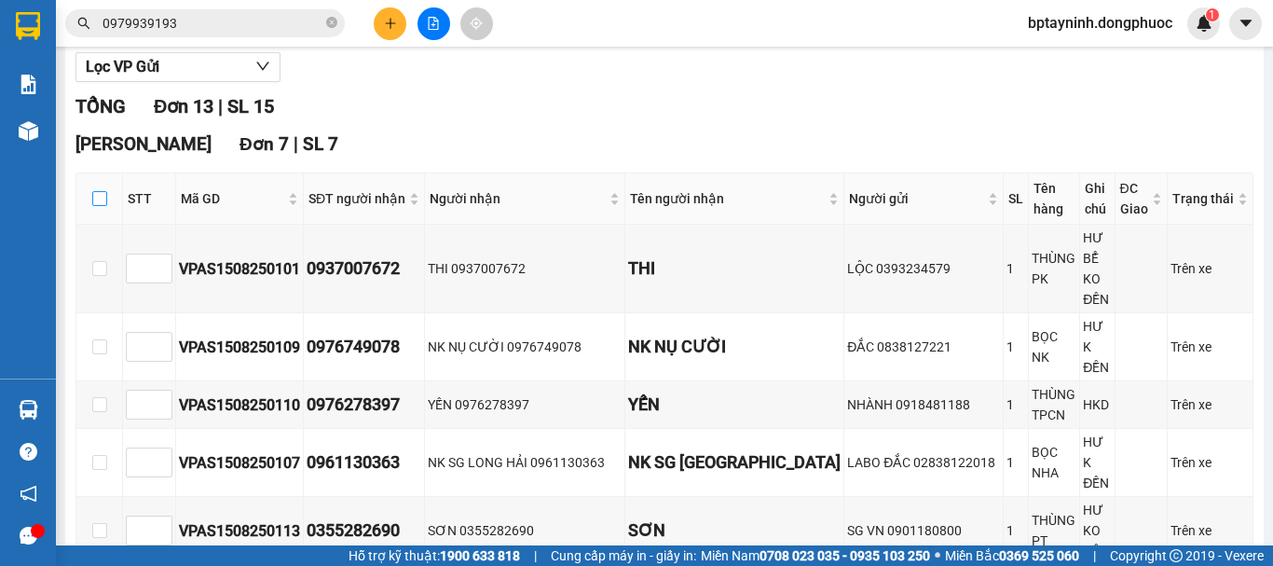
checkbox input "true"
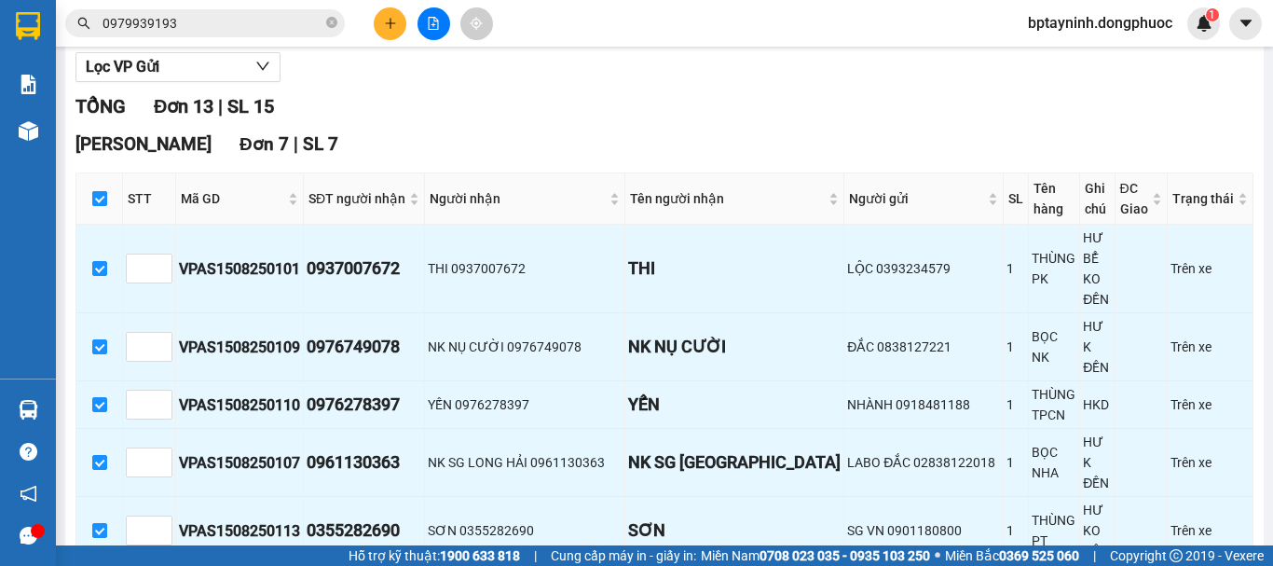
click at [104, 206] on input "checkbox" at bounding box center [99, 198] width 15 height 15
checkbox input "false"
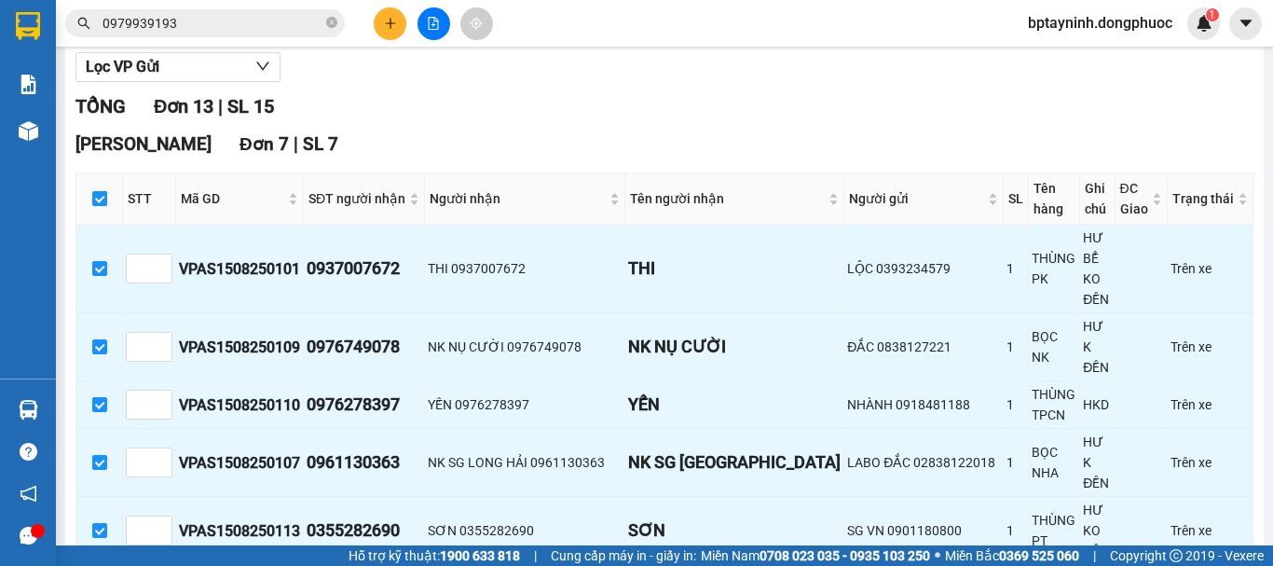
checkbox input "false"
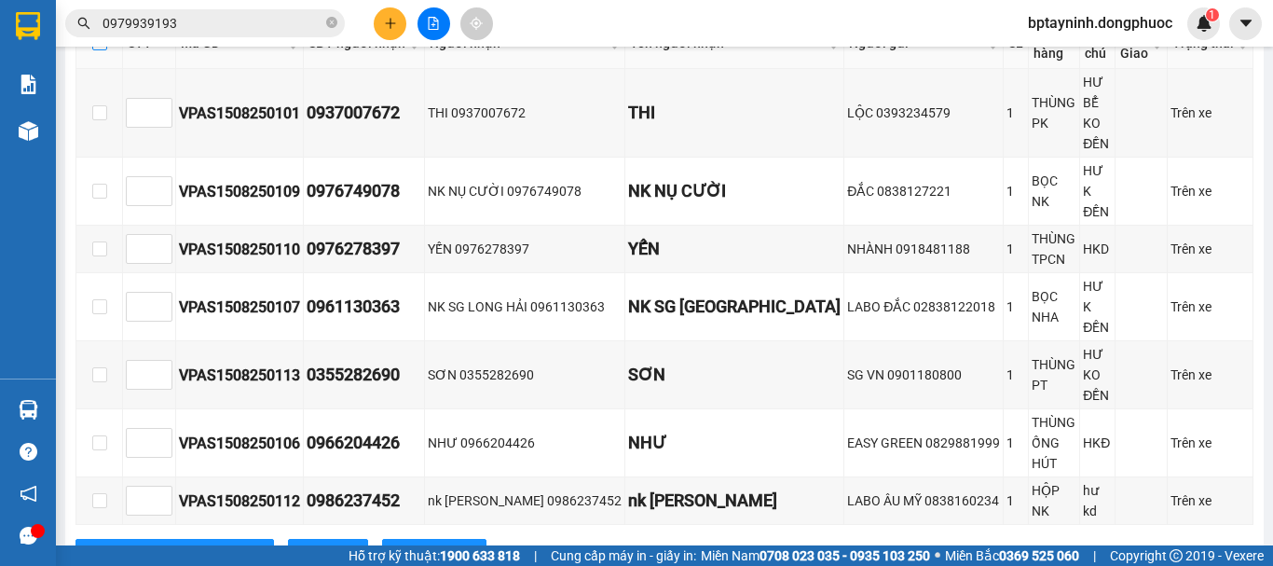
scroll to position [513, 0]
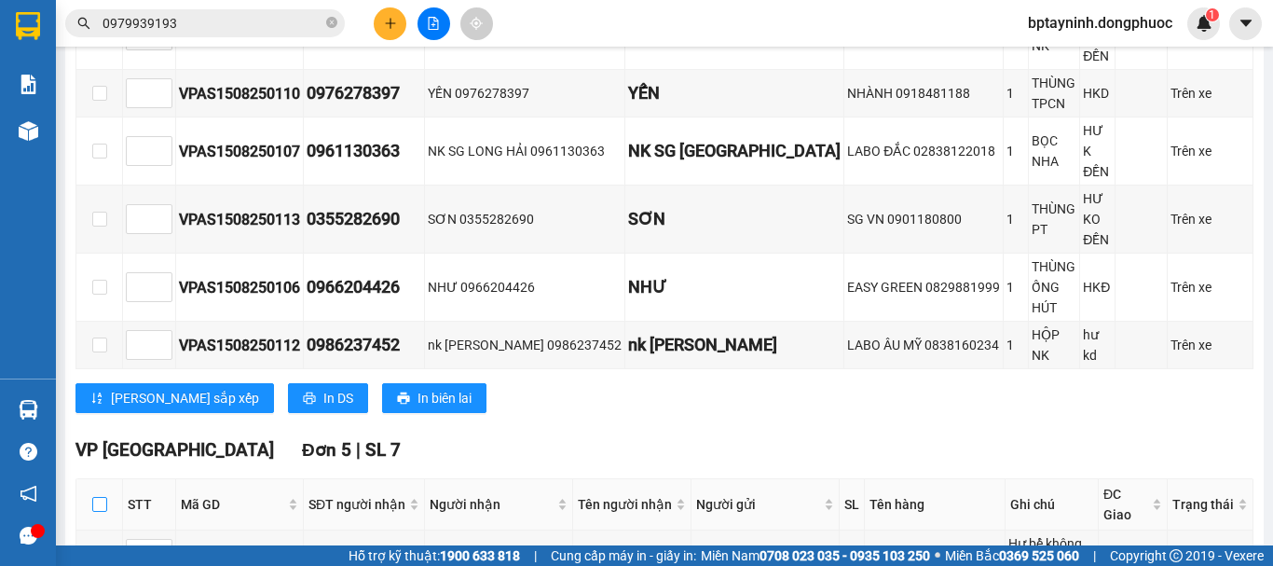
click at [102, 497] on input "checkbox" at bounding box center [99, 504] width 15 height 15
checkbox input "true"
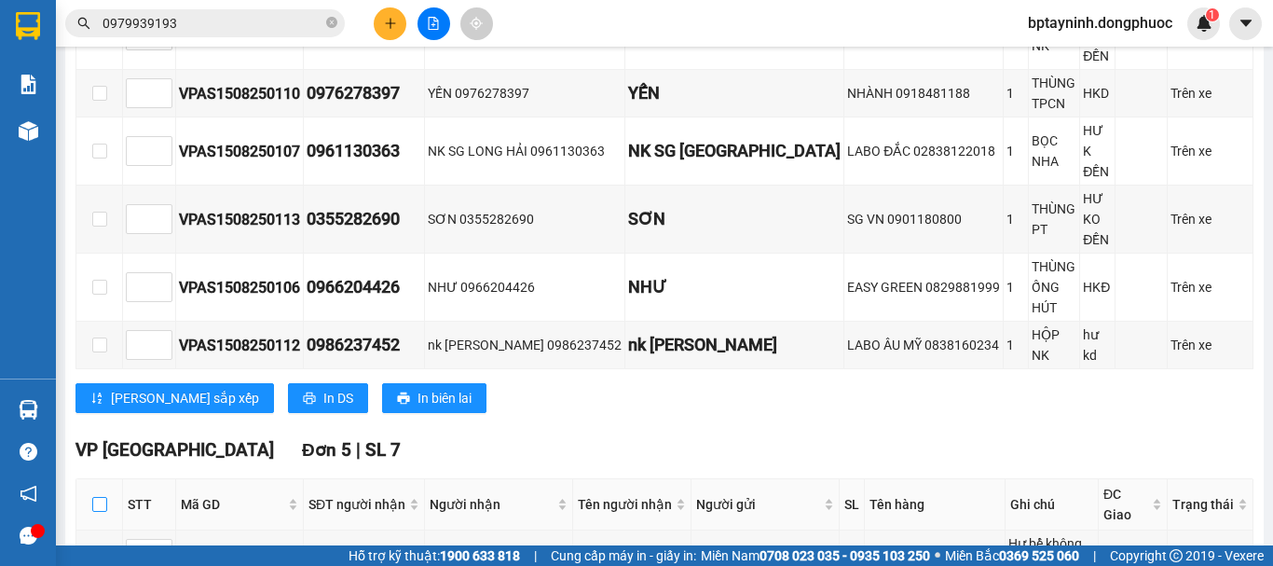
checkbox input "true"
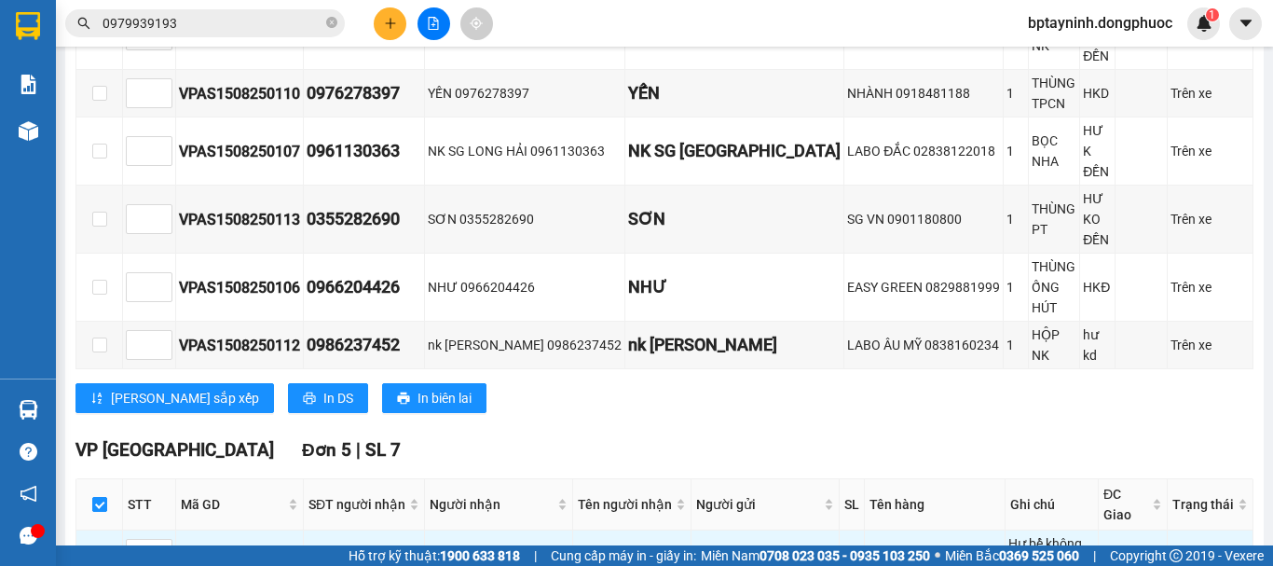
scroll to position [823, 0]
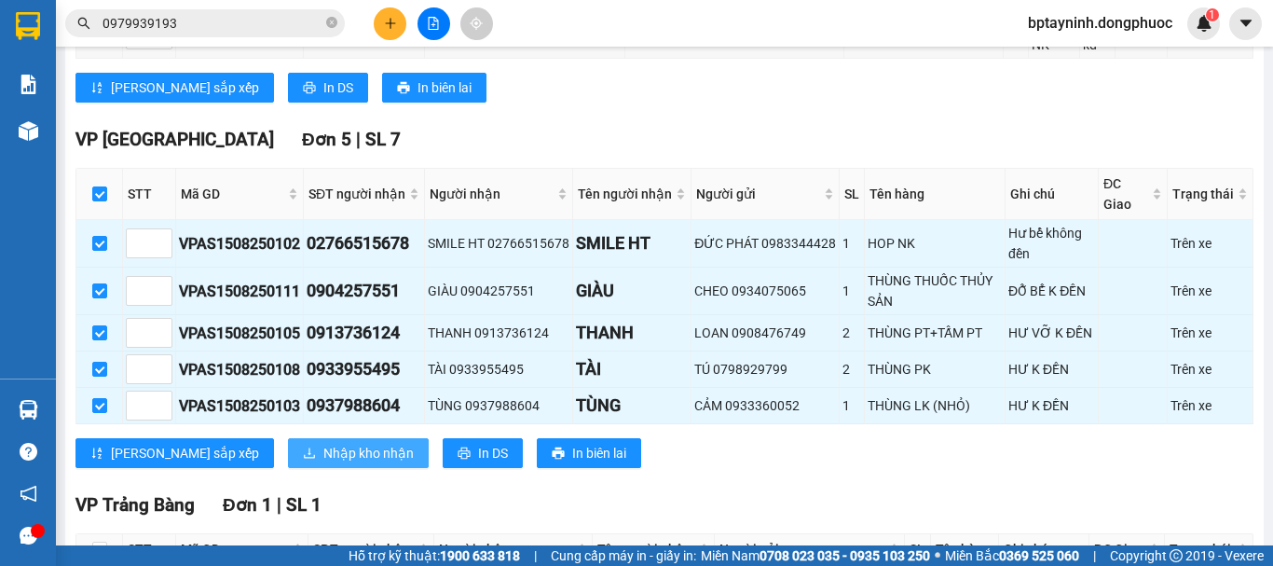
click at [303, 446] on span "download" at bounding box center [309, 453] width 13 height 15
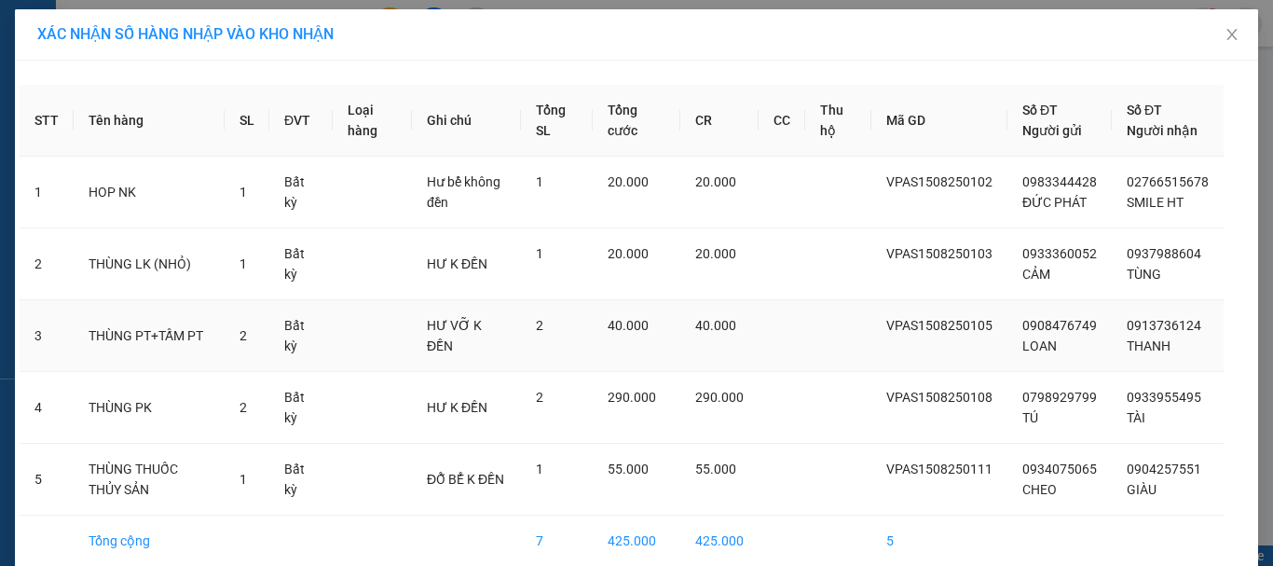
scroll to position [86, 0]
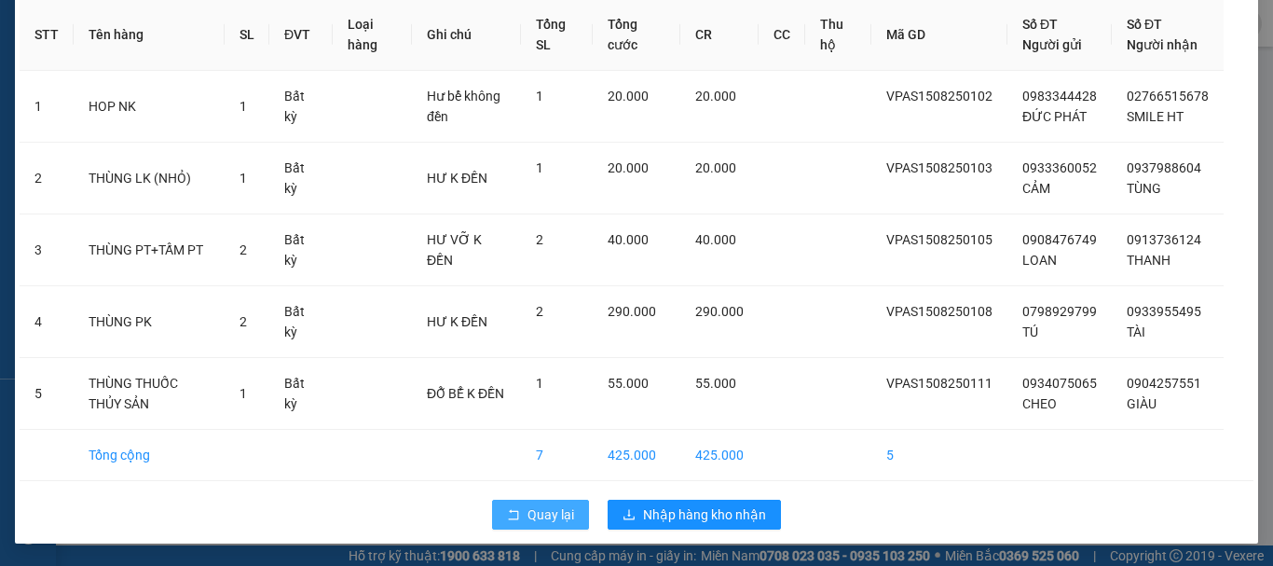
click at [528, 516] on span "Quay lại" at bounding box center [551, 514] width 47 height 21
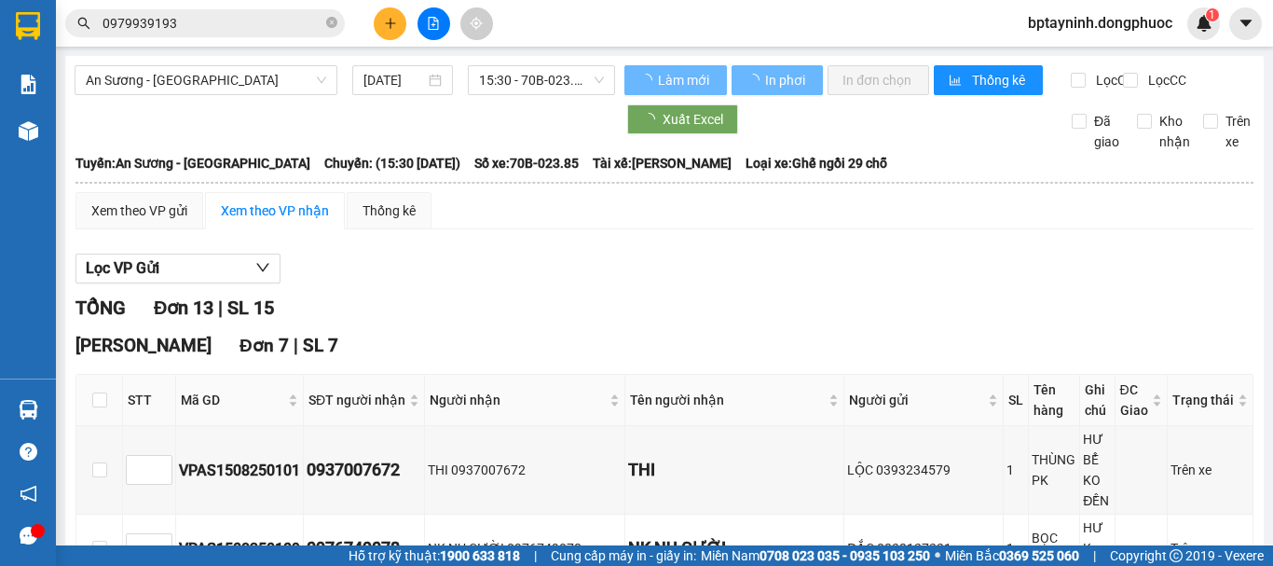
scroll to position [466, 0]
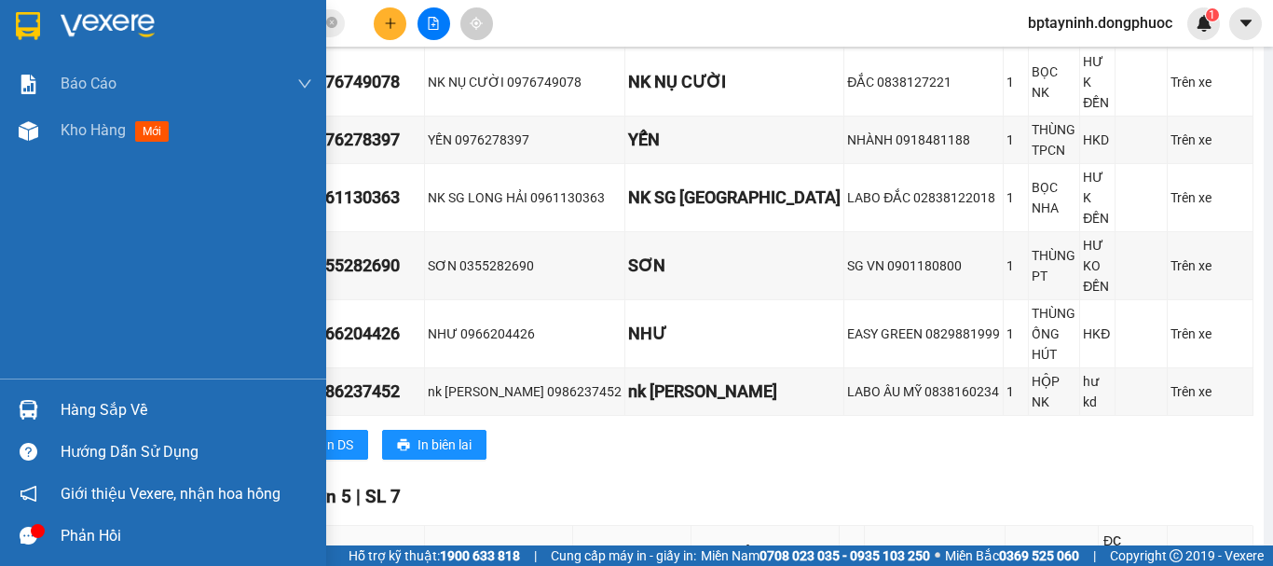
click at [19, 409] on img at bounding box center [29, 410] width 20 height 20
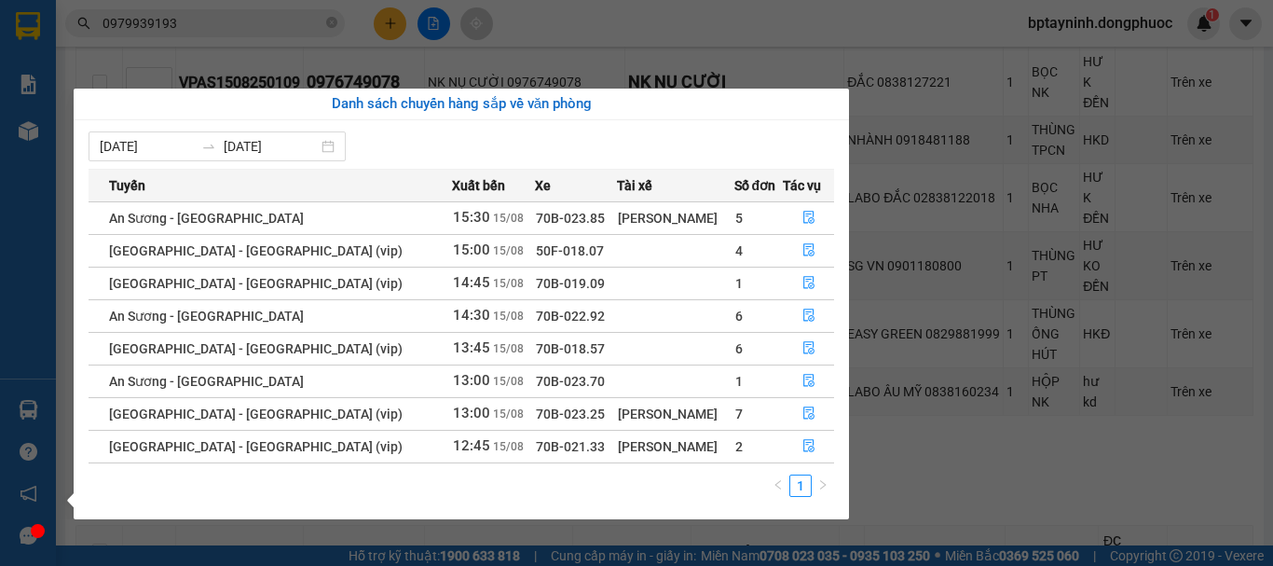
click at [1132, 310] on section "Kết quả tìm kiếm ( 97 ) Bộ lọc Mã ĐH Trạng thái Món hàng Tổng cước Chưa cước Nh…" at bounding box center [636, 283] width 1273 height 566
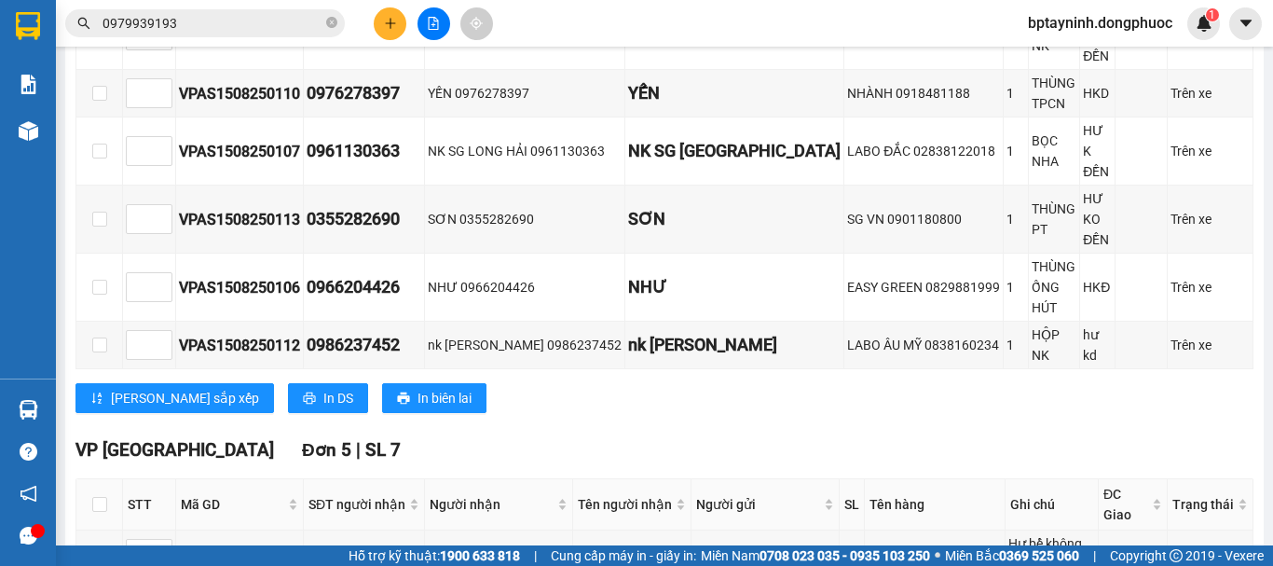
scroll to position [0, 0]
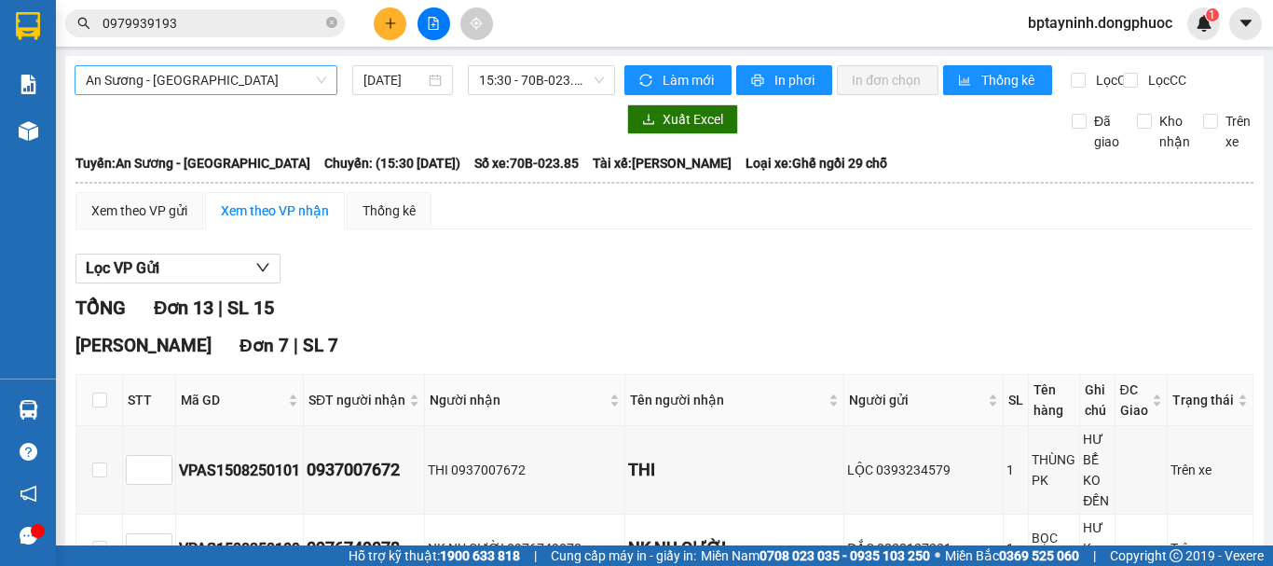
click at [256, 81] on span "An Sương - [GEOGRAPHIC_DATA]" at bounding box center [206, 80] width 240 height 28
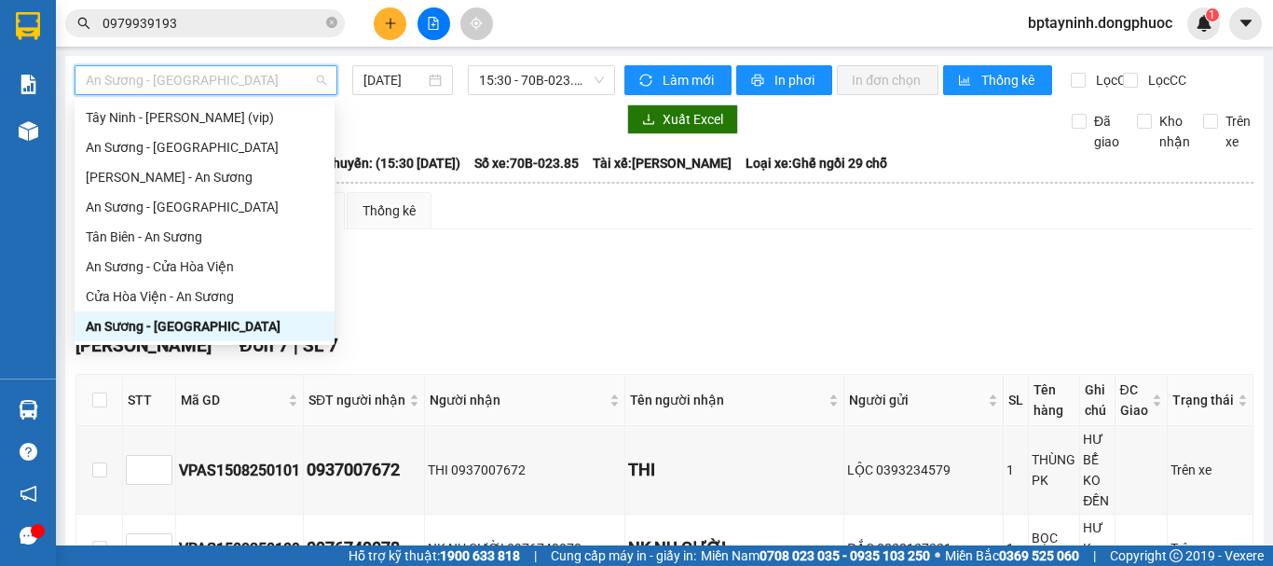
scroll to position [239, 0]
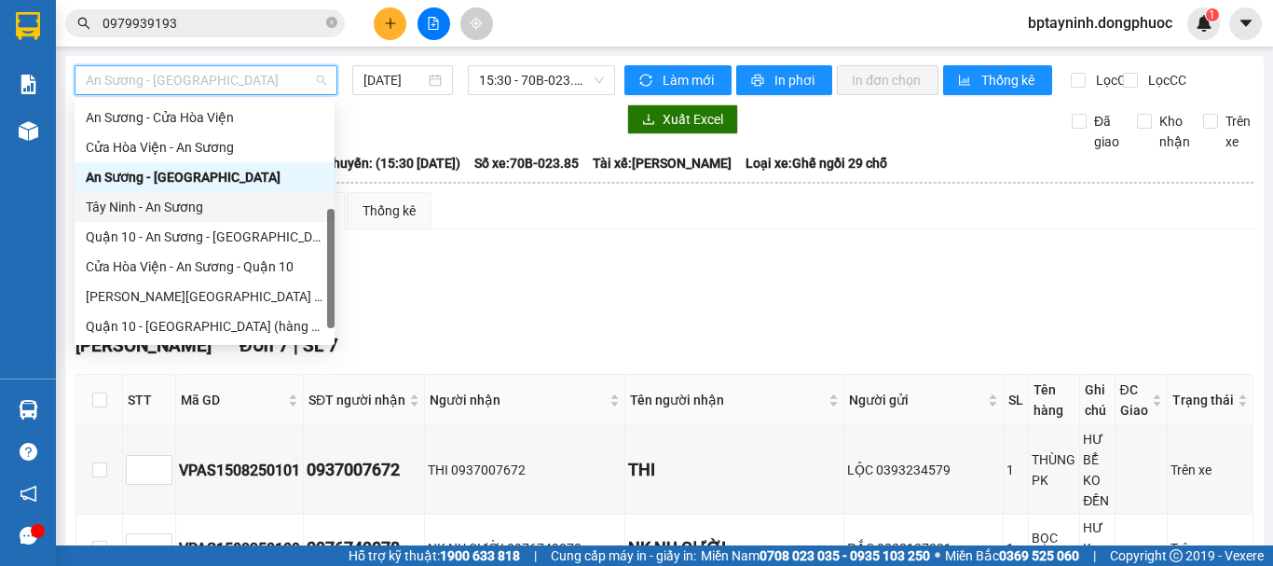
click at [199, 207] on div "Tây Ninh - An Sương" at bounding box center [205, 207] width 238 height 21
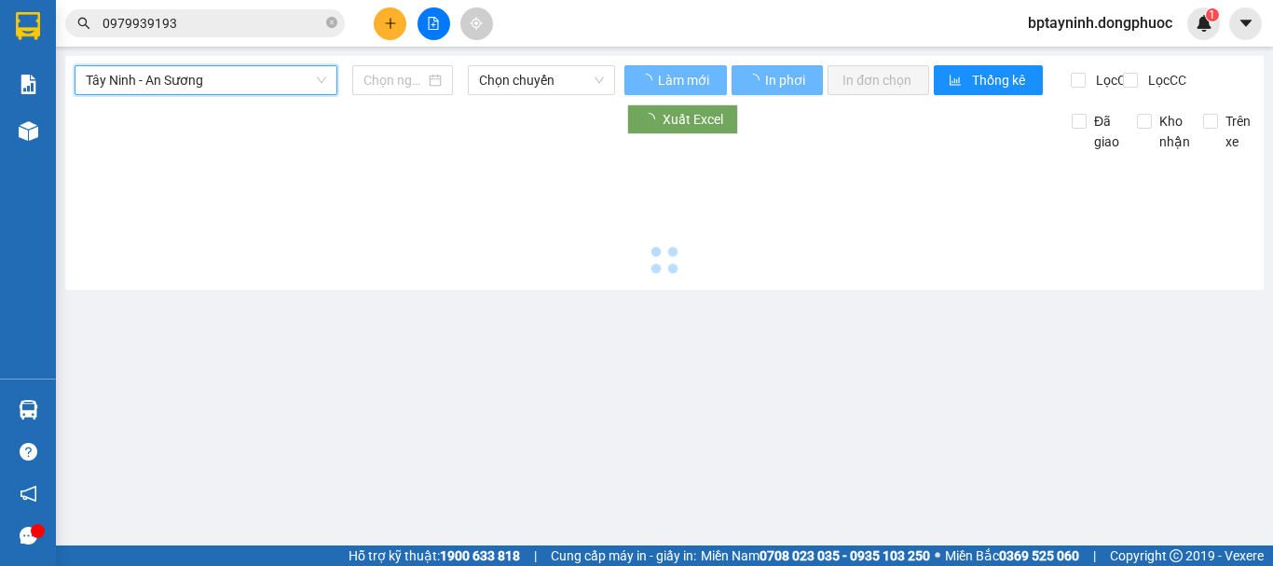
type input "[DATE]"
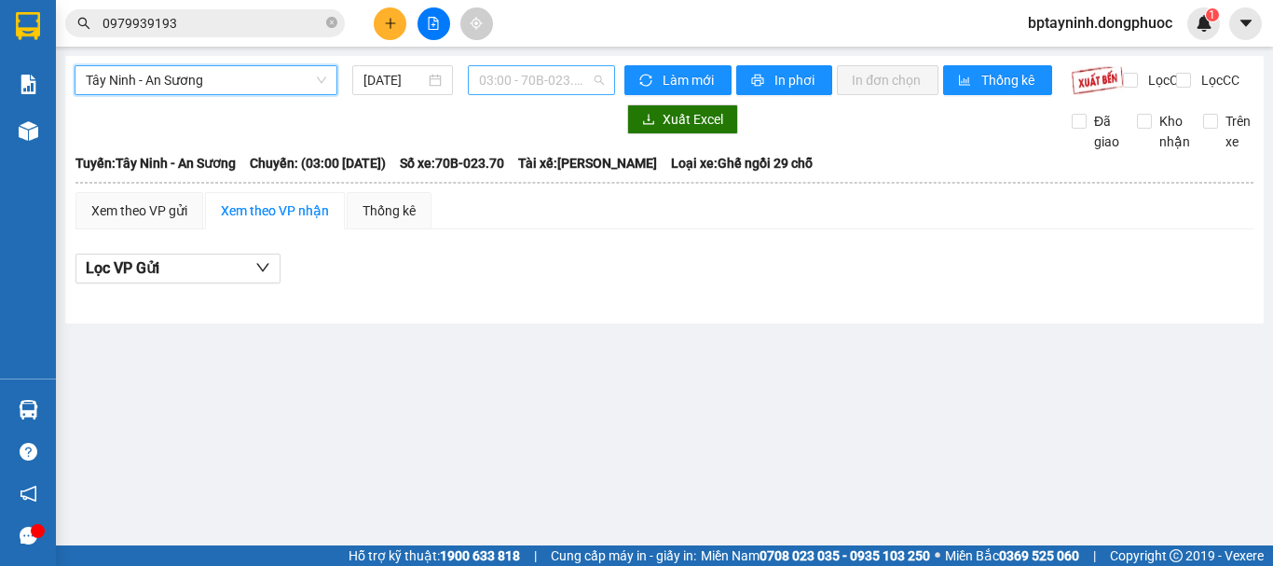
click at [579, 80] on span "03:00 - 70B-023.70" at bounding box center [541, 80] width 125 height 28
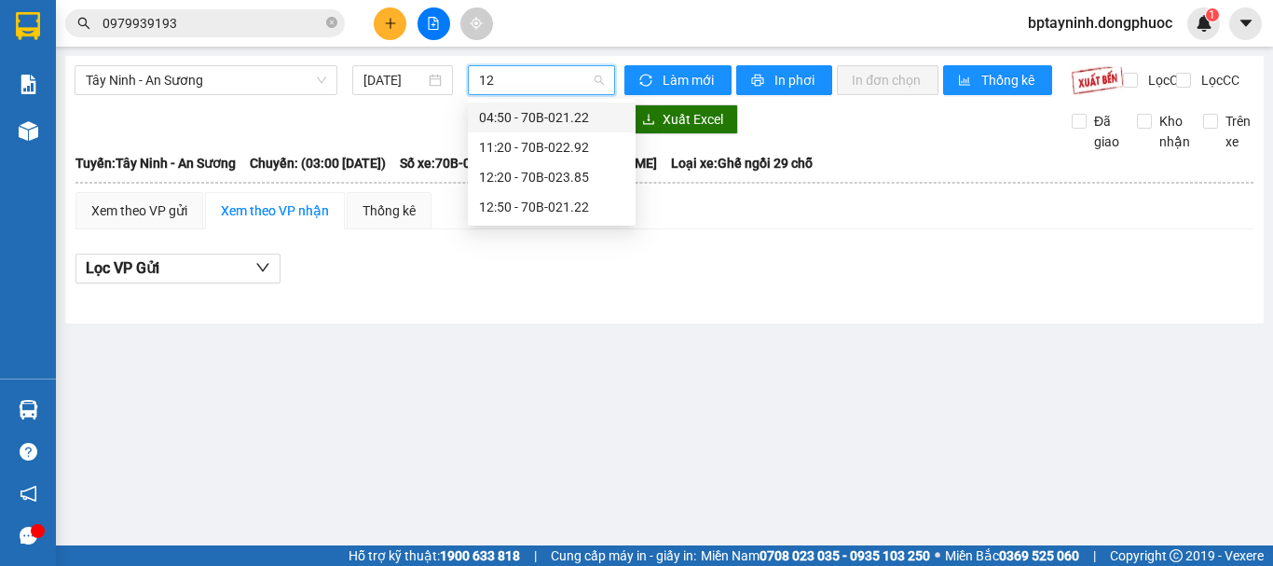
type input "1"
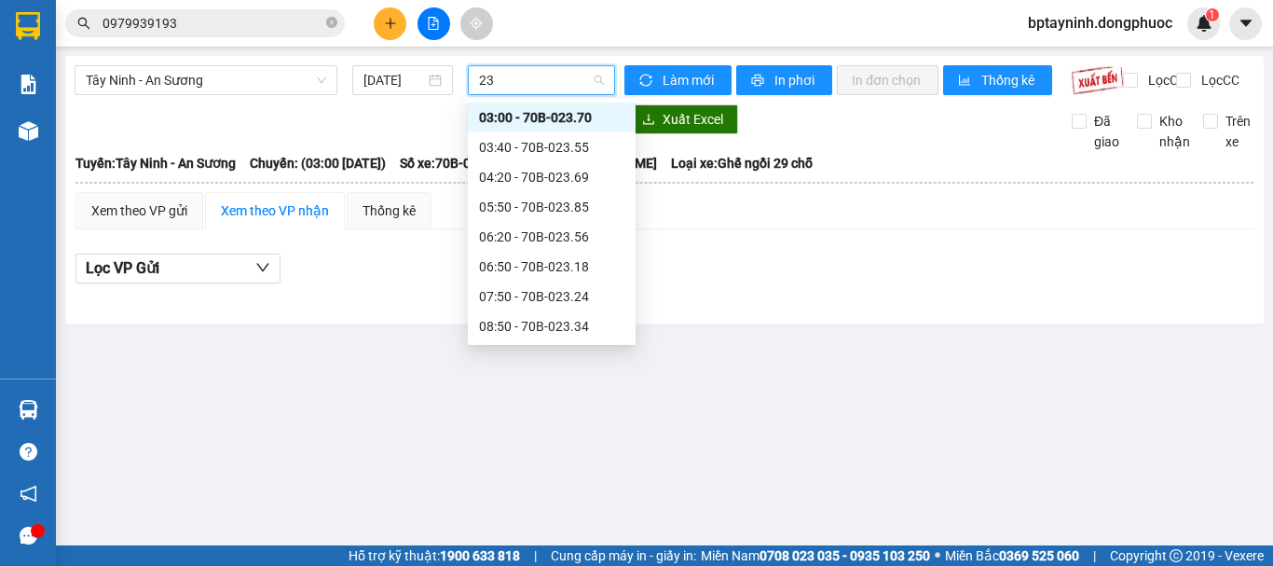
type input "2"
type input "2356"
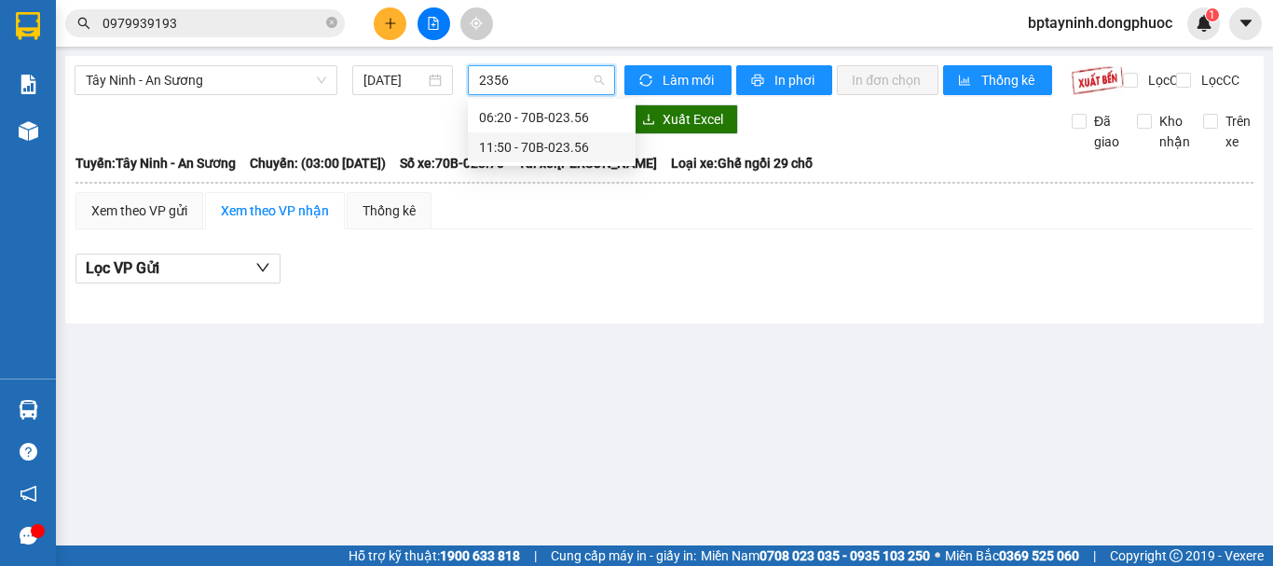
click at [579, 155] on div "11:50 - 70B-023.56" at bounding box center [551, 147] width 145 height 21
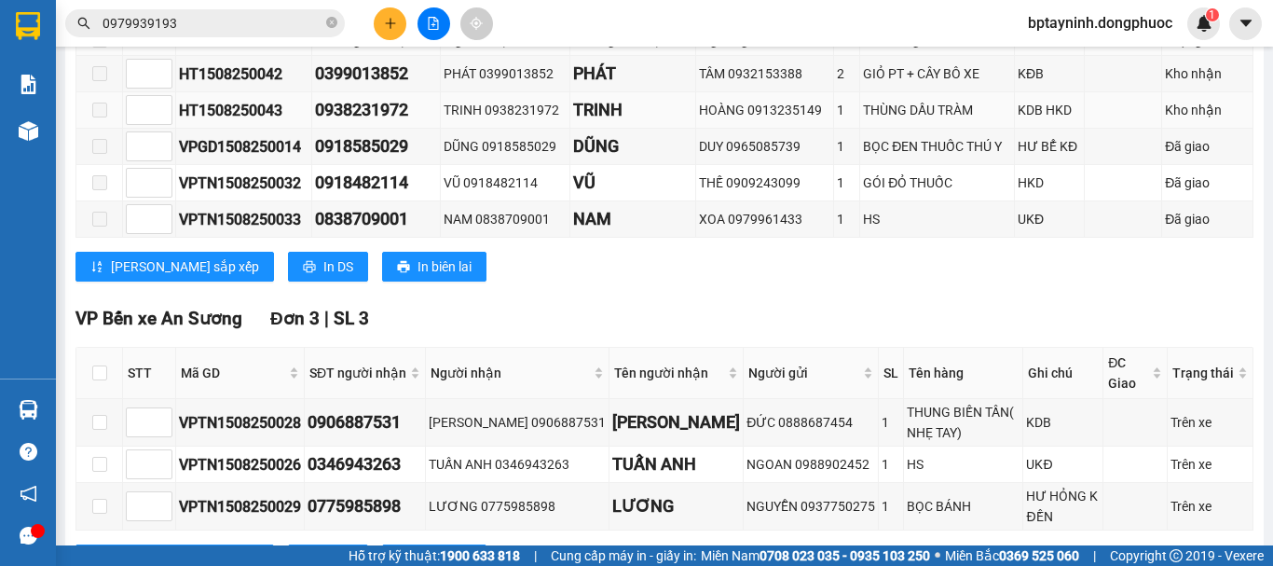
scroll to position [504, 0]
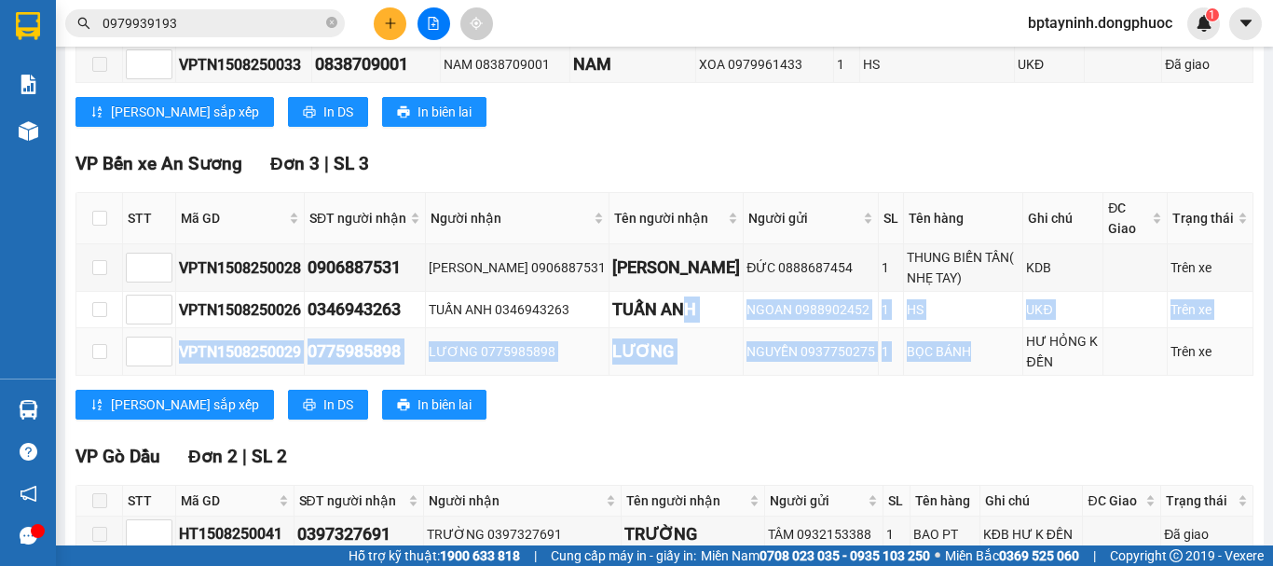
drag, startPoint x: 659, startPoint y: 313, endPoint x: 908, endPoint y: 385, distance: 259.0
click at [908, 376] on tbody "VPTN1508250028 0906887531 THANH VŨ 0906887531 THANH VŨ ĐỨC 0888687454 1 THUNG B…" at bounding box center [664, 309] width 1177 height 131
click at [908, 376] on td "BỌC BÁNH" at bounding box center [963, 352] width 119 height 48
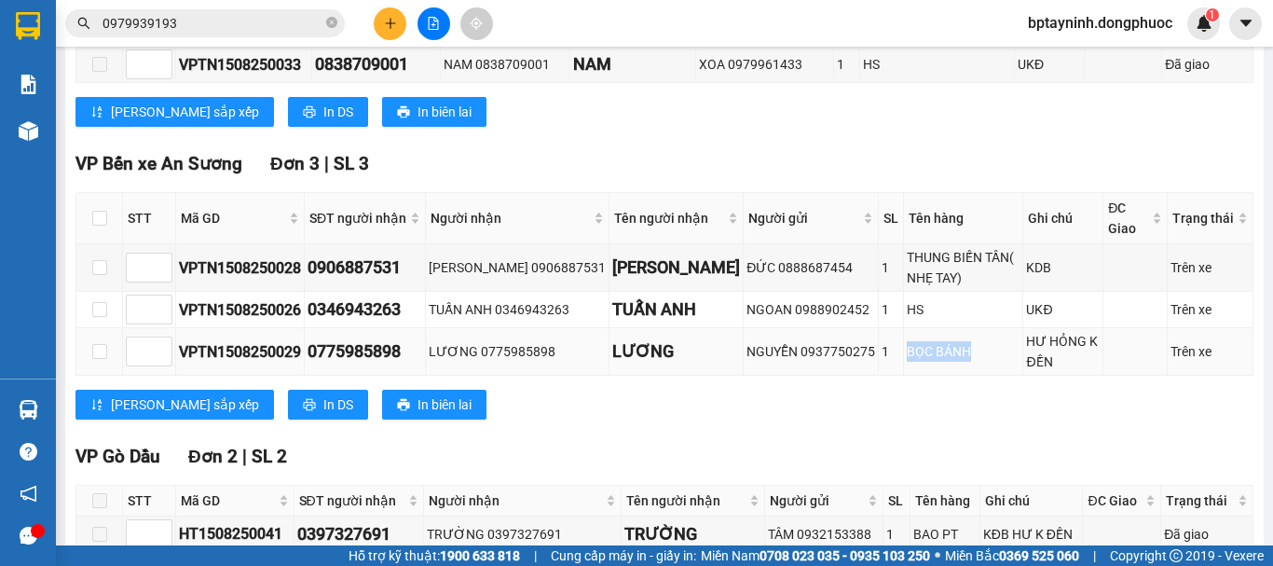
drag, startPoint x: 919, startPoint y: 379, endPoint x: 832, endPoint y: 373, distance: 86.9
click at [832, 373] on tr "VPTN1508250029 0775985898 LƯƠNG 0775985898 LƯƠNG NGUYỄN 0937750275 1 BỌC BÁNH H…" at bounding box center [664, 352] width 1177 height 48
click at [829, 419] on div "Lưu sắp xếp In DS In biên lai" at bounding box center [665, 405] width 1178 height 30
click at [396, 29] on icon "plus" at bounding box center [390, 23] width 13 height 13
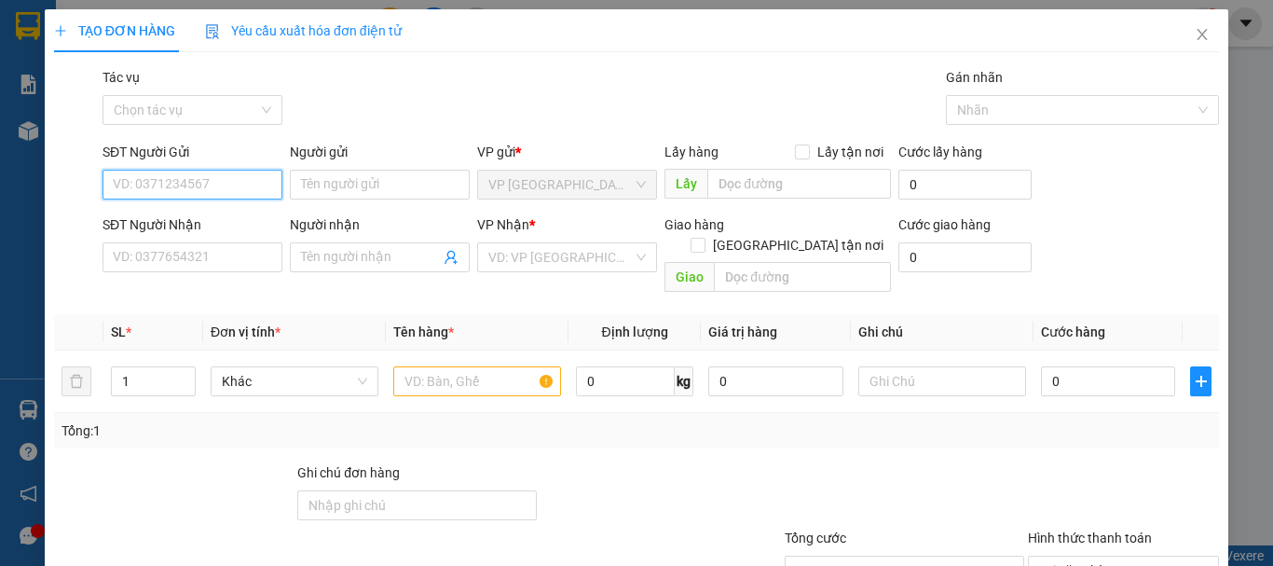
click at [179, 188] on input "SĐT Người Gửi" at bounding box center [193, 185] width 180 height 30
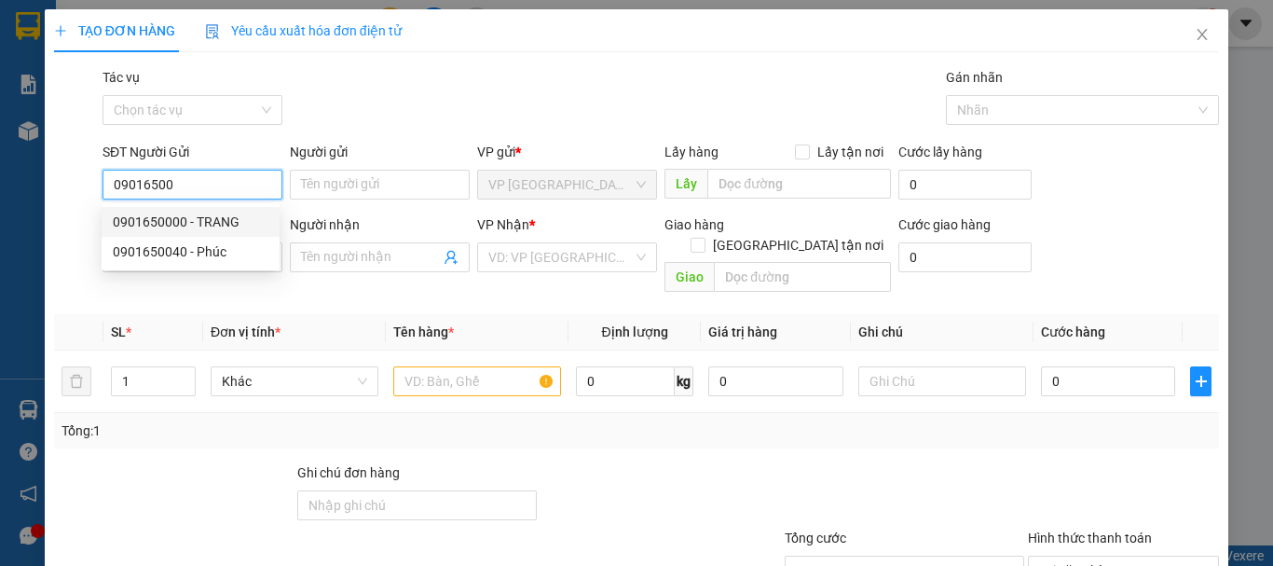
click at [190, 226] on div "0901650000 - TRANG" at bounding box center [191, 222] width 156 height 21
type input "0901650000"
type input "TRANG"
type input "0388297832"
type input "ANH"
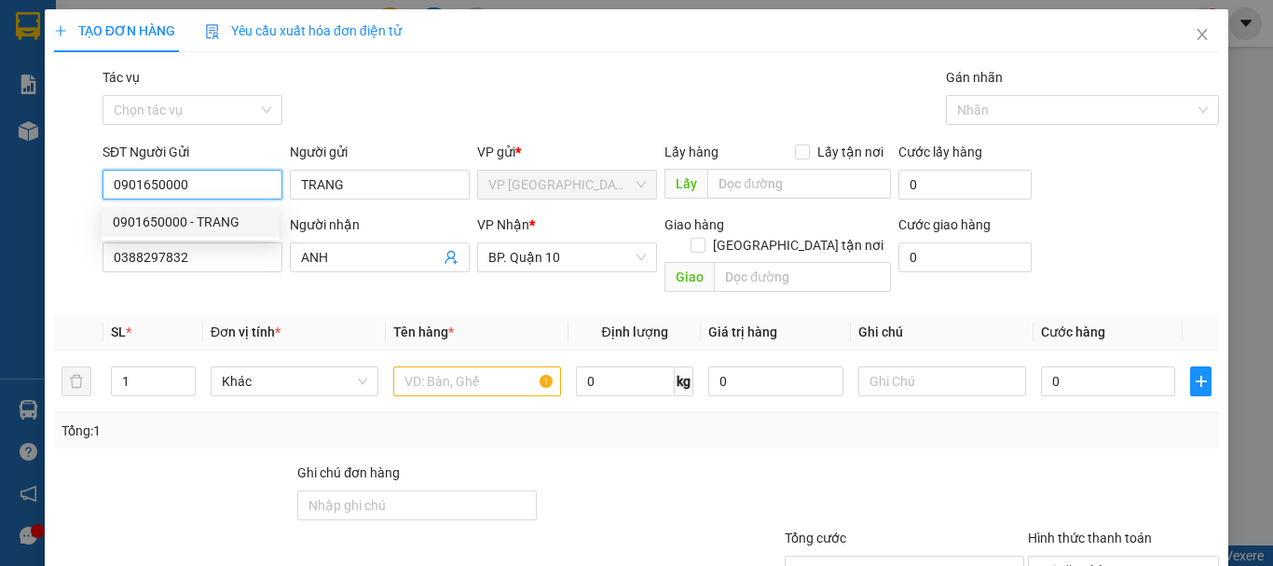
type input "60.000"
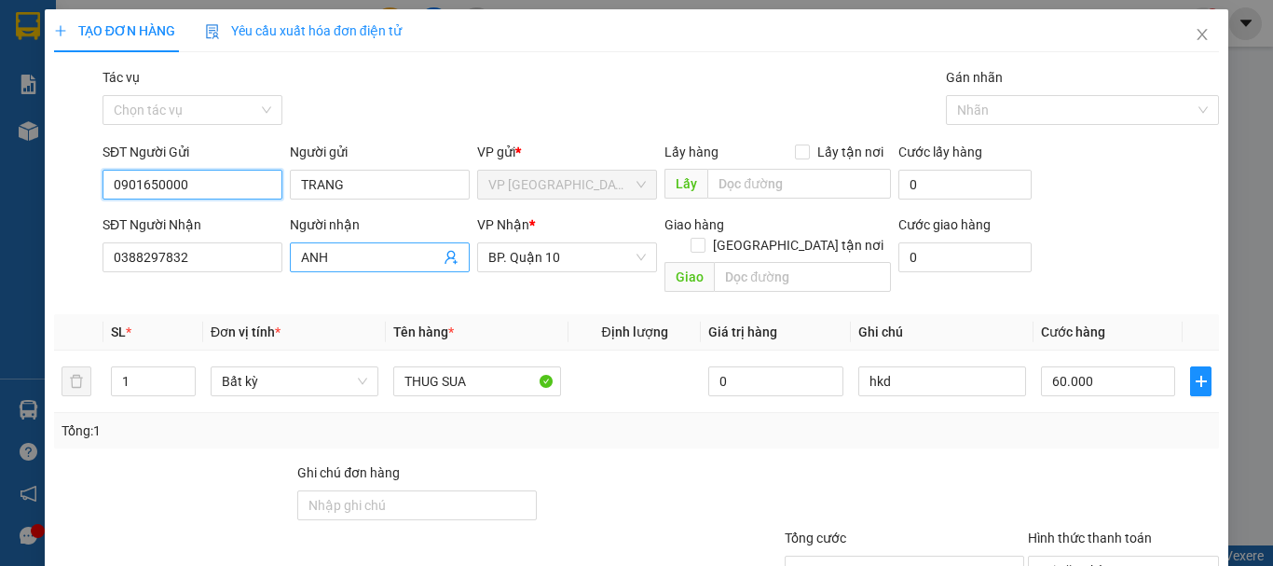
type input "0901650000"
click at [448, 260] on icon "user-add" at bounding box center [451, 257] width 15 height 15
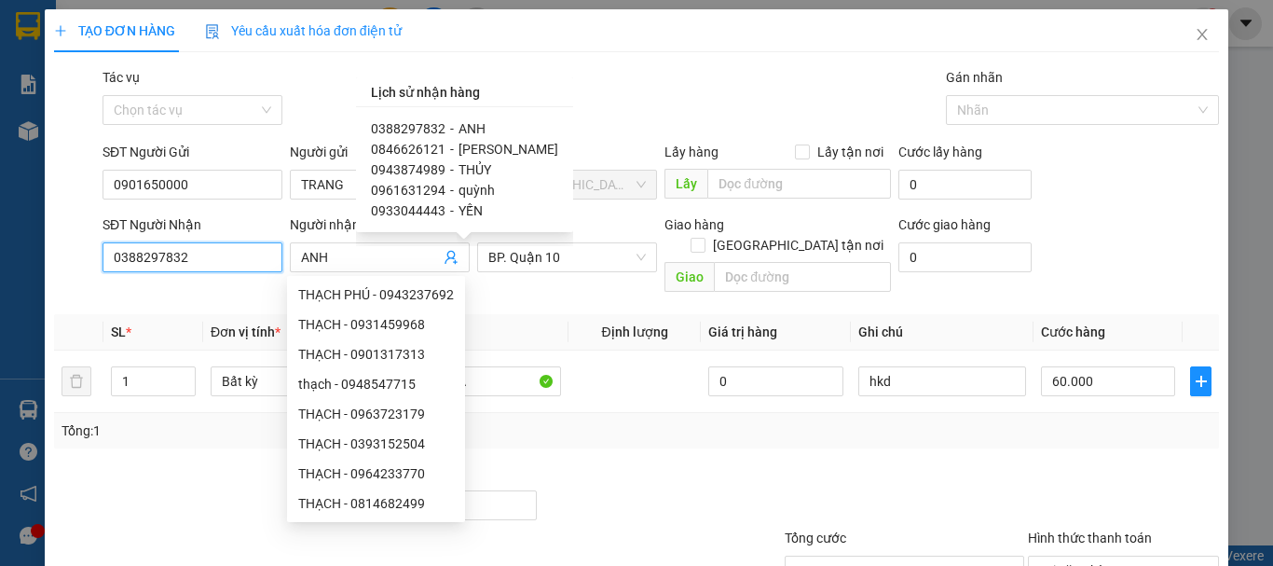
drag, startPoint x: 180, startPoint y: 254, endPoint x: 0, endPoint y: 289, distance: 183.4
click at [0, 289] on div "TẠO ĐƠN HÀNG Yêu cầu xuất hóa đơn điện tử Transit Pickup Surcharge Ids Transit …" at bounding box center [636, 283] width 1273 height 566
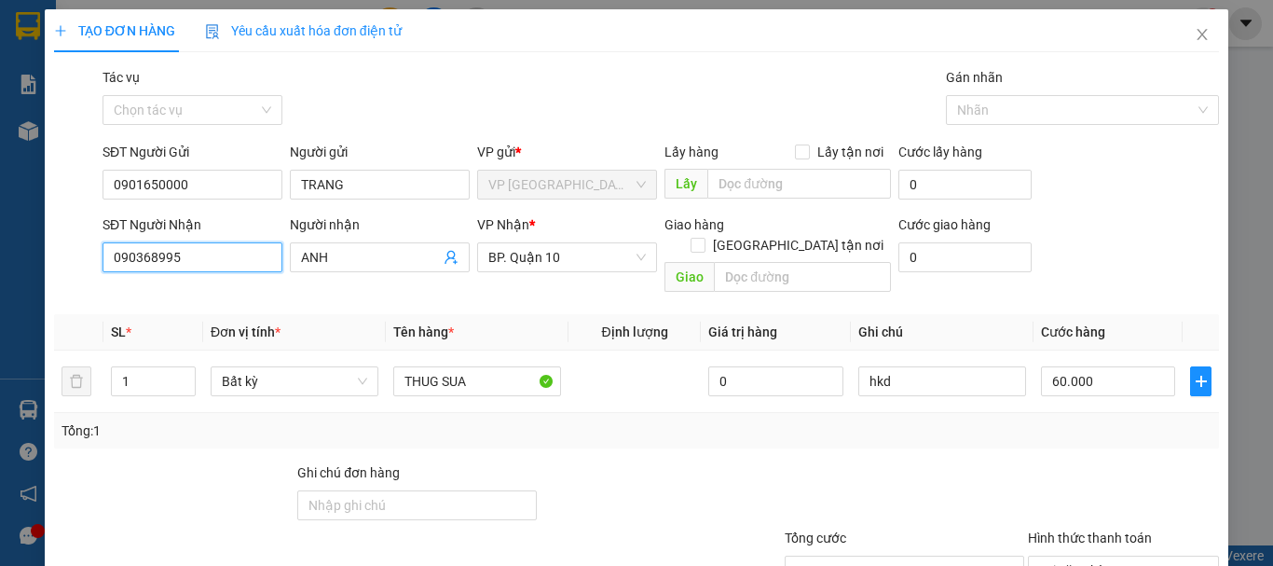
type input "0903689957"
click at [203, 288] on div "0903689957 - VĂN" at bounding box center [191, 294] width 156 height 21
type input "VĂN"
type input "40.000"
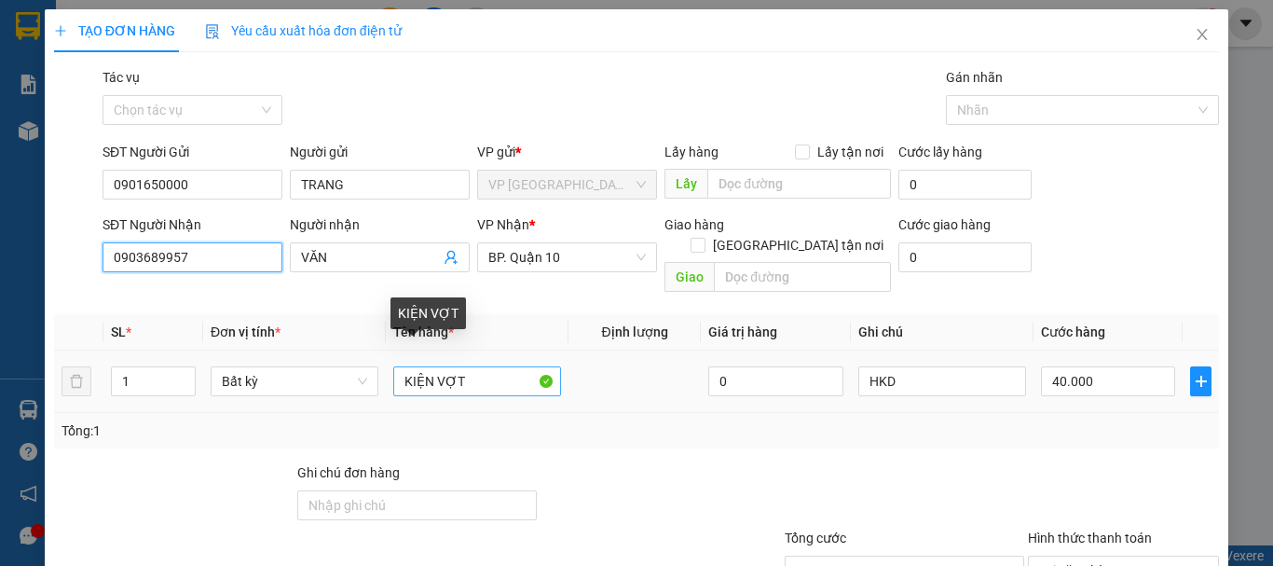
type input "0903689957"
drag, startPoint x: 482, startPoint y: 356, endPoint x: 0, endPoint y: 423, distance: 486.6
click at [0, 423] on div "TẠO ĐƠN HÀNG Yêu cầu xuất hóa đơn điện tử Transit Pickup Surcharge Ids Transit …" at bounding box center [636, 283] width 1273 height 566
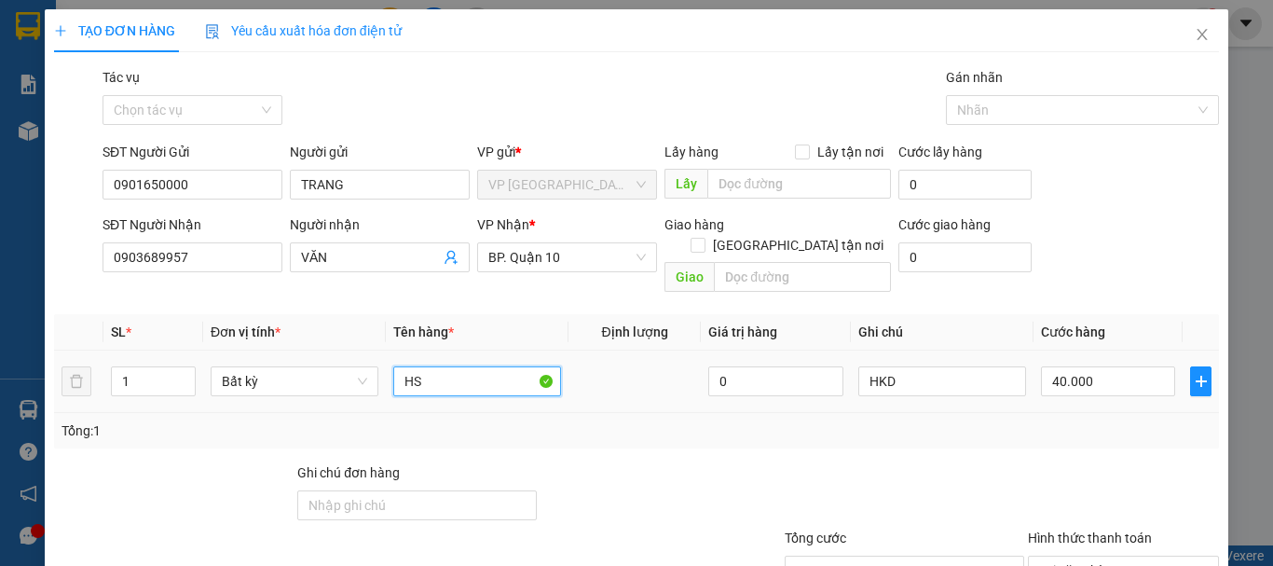
type input "HS"
click at [1109, 363] on div "40.000" at bounding box center [1108, 381] width 134 height 37
click at [1104, 366] on input "40.000" at bounding box center [1108, 381] width 134 height 30
type input "3"
type input "30"
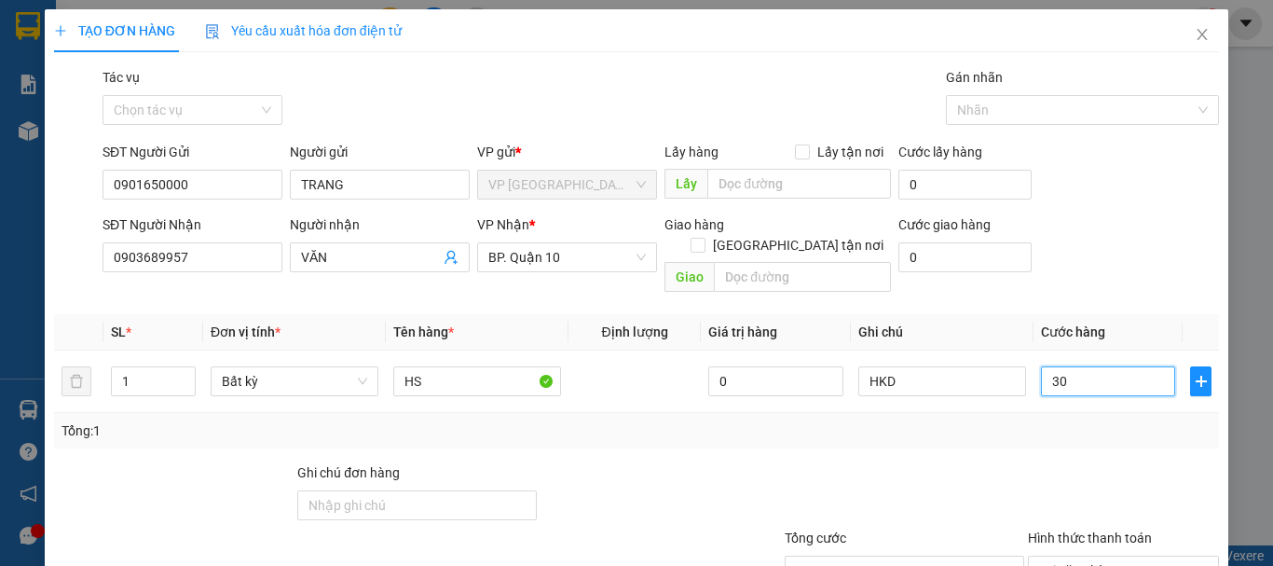
type input "30"
type input "30.000"
click at [1063, 430] on div "Transit Pickup Surcharge Ids Transit Deliver Surcharge Ids Transit Deliver Surc…" at bounding box center [636, 370] width 1165 height 607
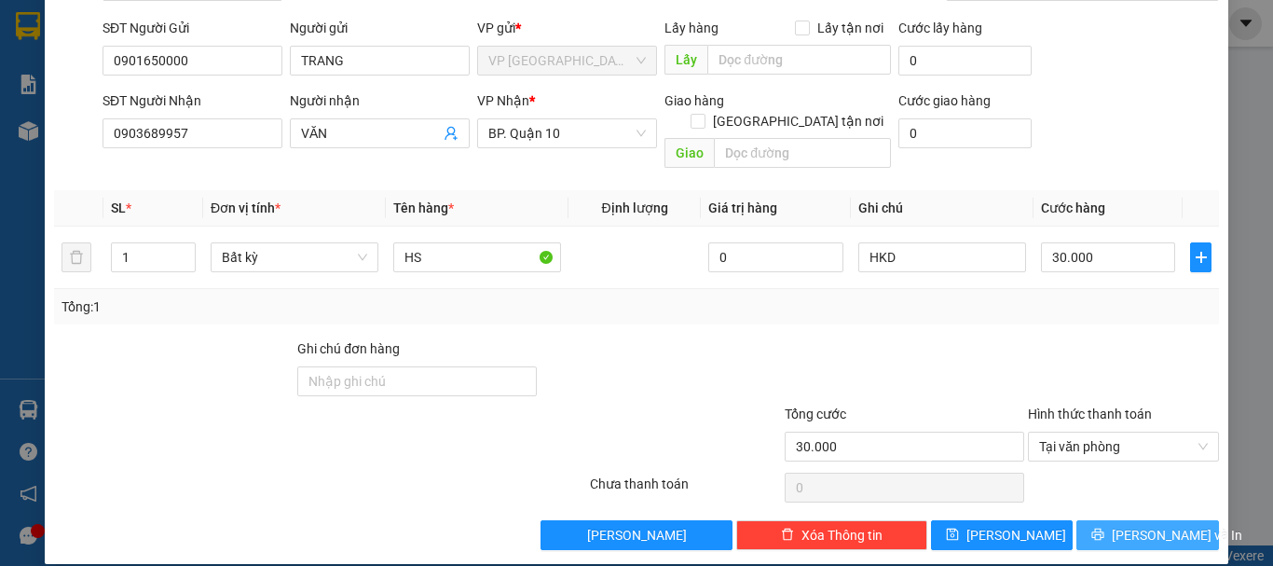
click at [1174, 520] on button "Lưu và In" at bounding box center [1148, 535] width 143 height 30
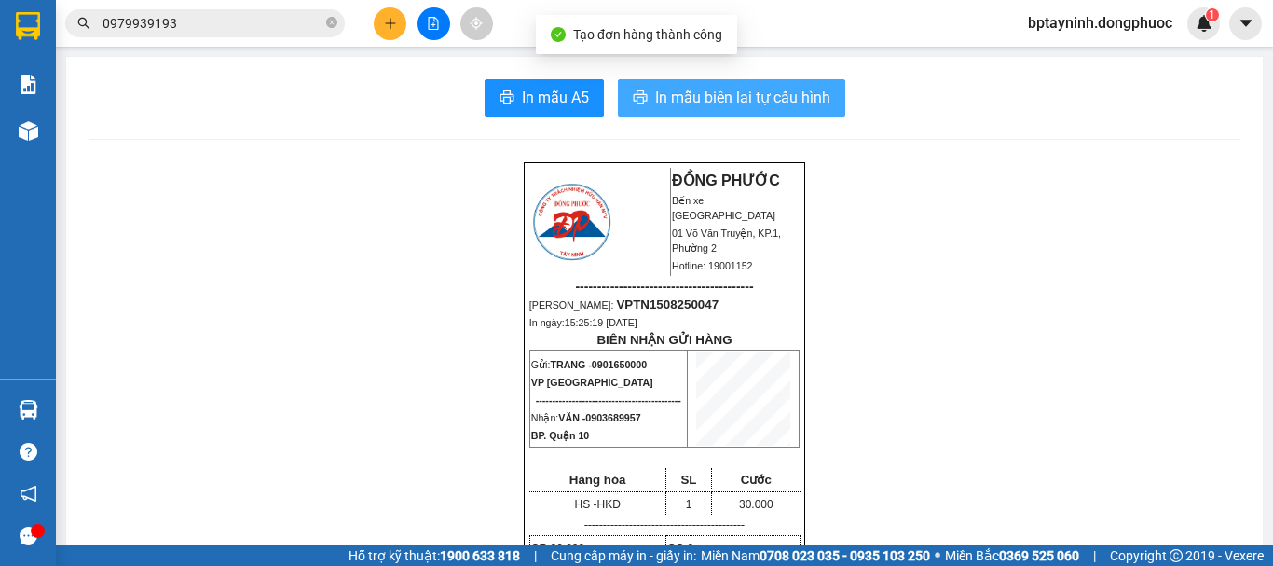
click at [793, 96] on span "In mẫu biên lai tự cấu hình" at bounding box center [742, 97] width 175 height 23
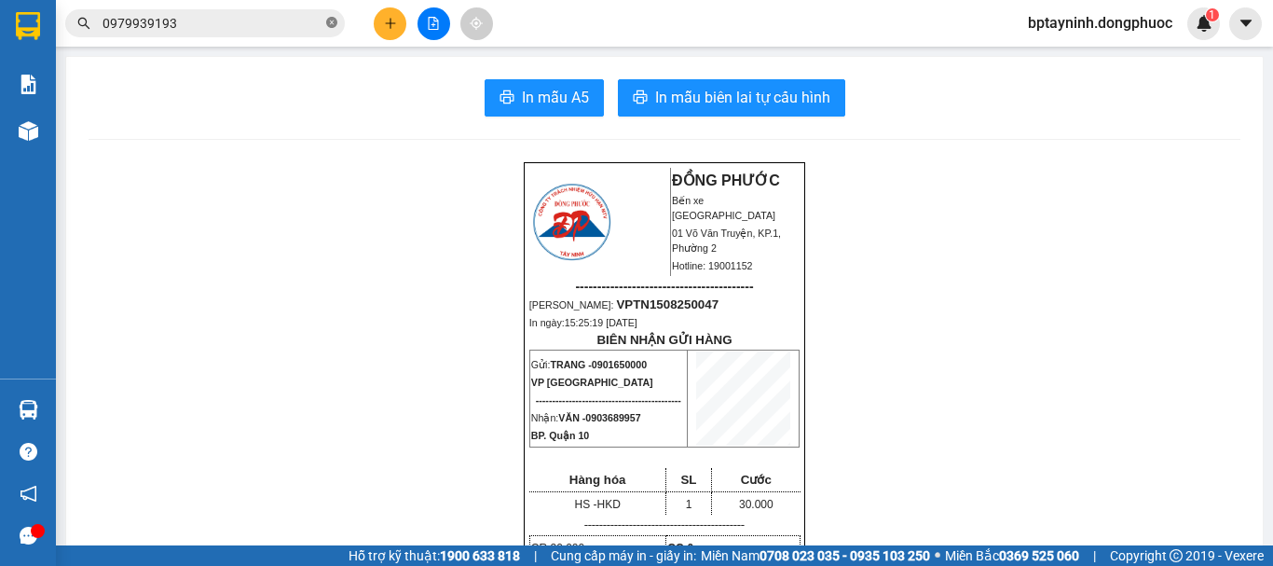
click at [336, 22] on icon "close-circle" at bounding box center [331, 22] width 11 height 11
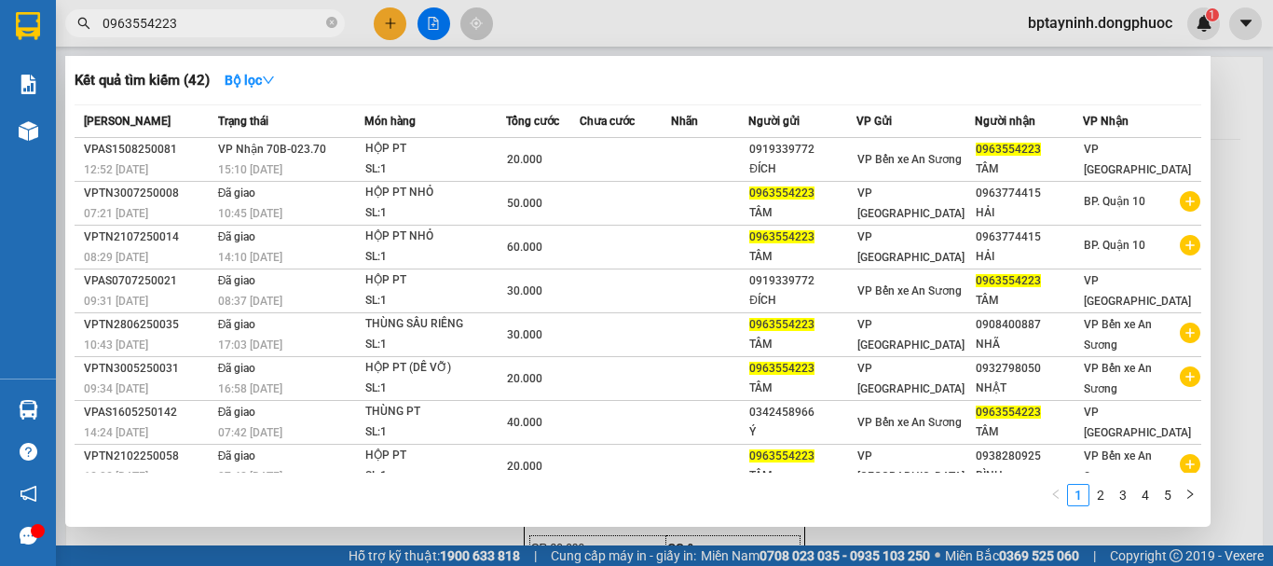
type input "0963554223"
click at [433, 24] on div at bounding box center [636, 283] width 1273 height 566
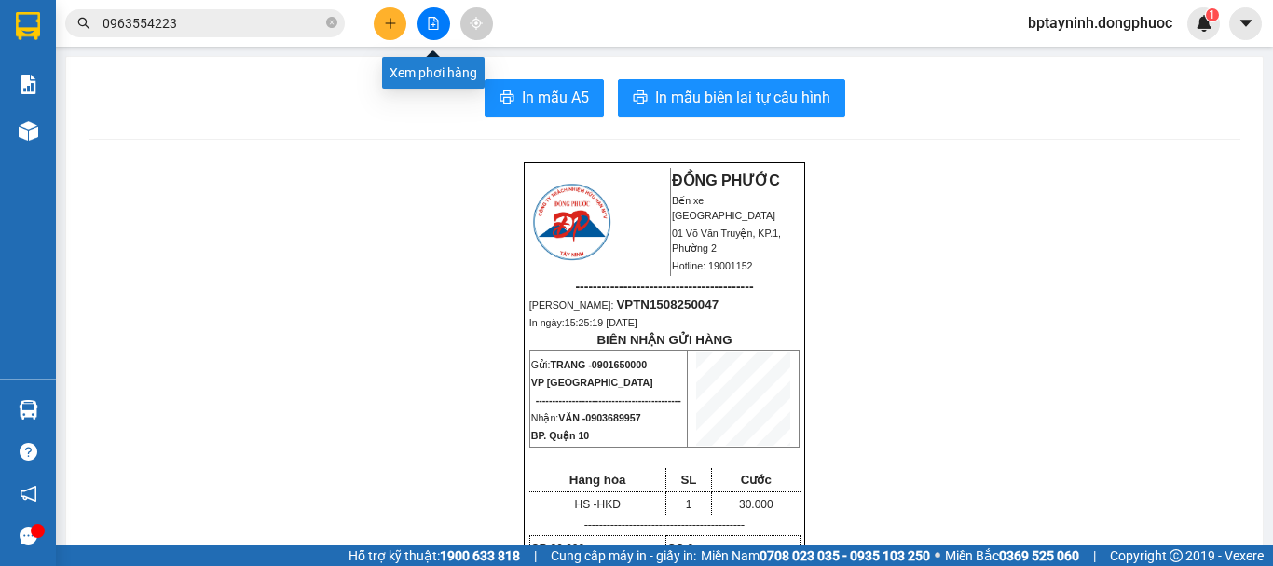
click at [433, 24] on icon "file-add" at bounding box center [434, 23] width 10 height 13
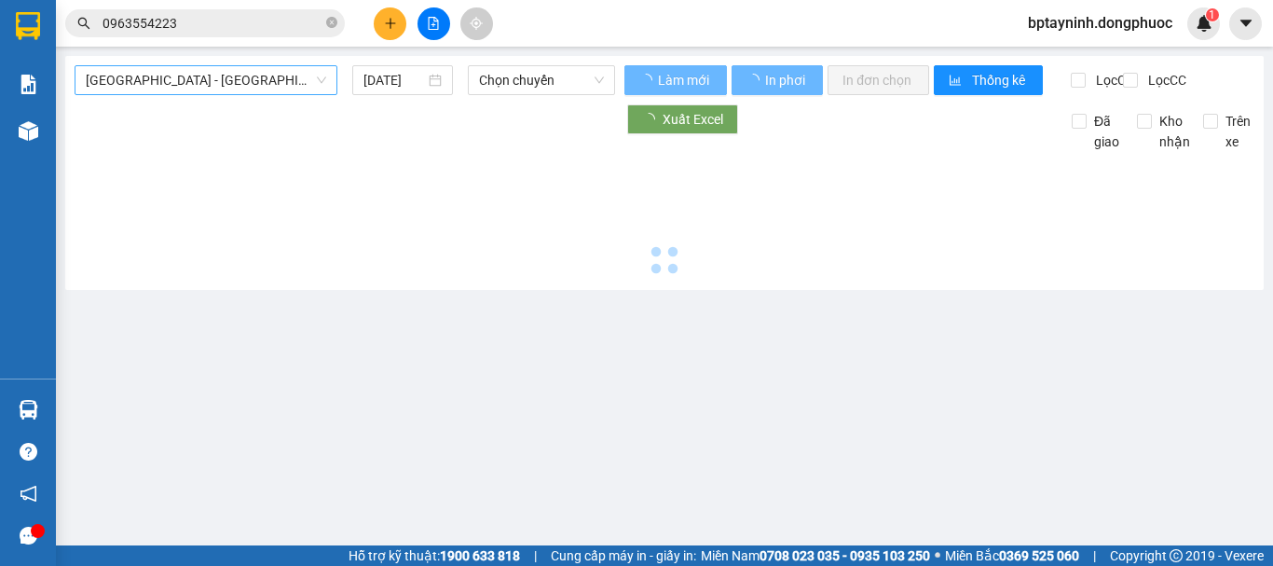
click at [271, 81] on span "[GEOGRAPHIC_DATA] - [GEOGRAPHIC_DATA] (vip)" at bounding box center [206, 80] width 240 height 28
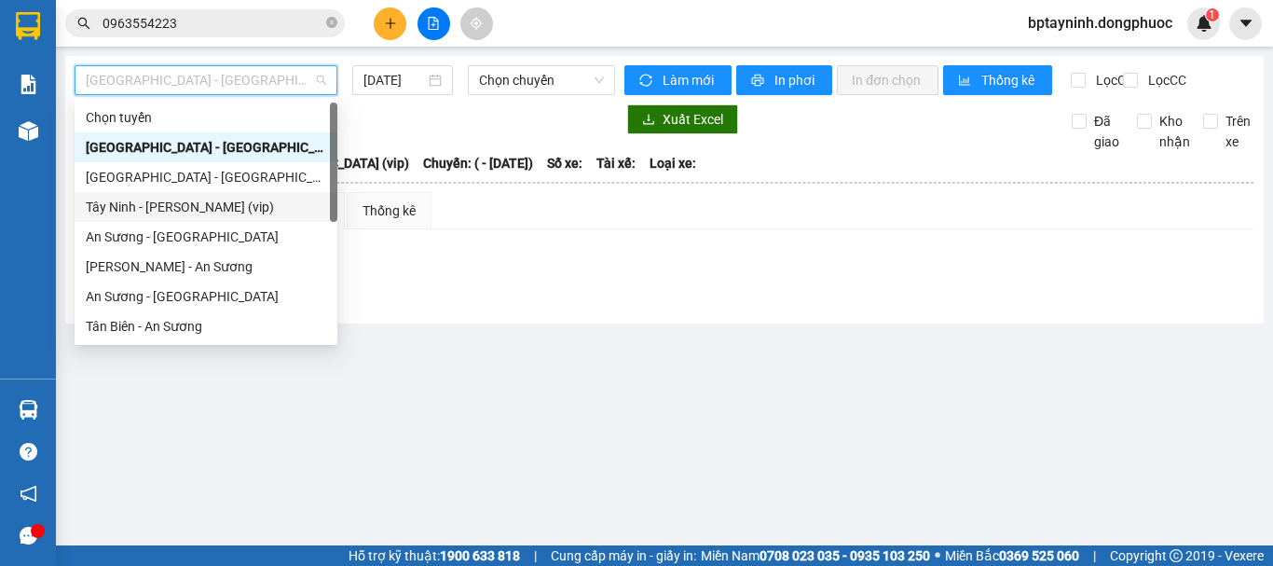
scroll to position [268, 0]
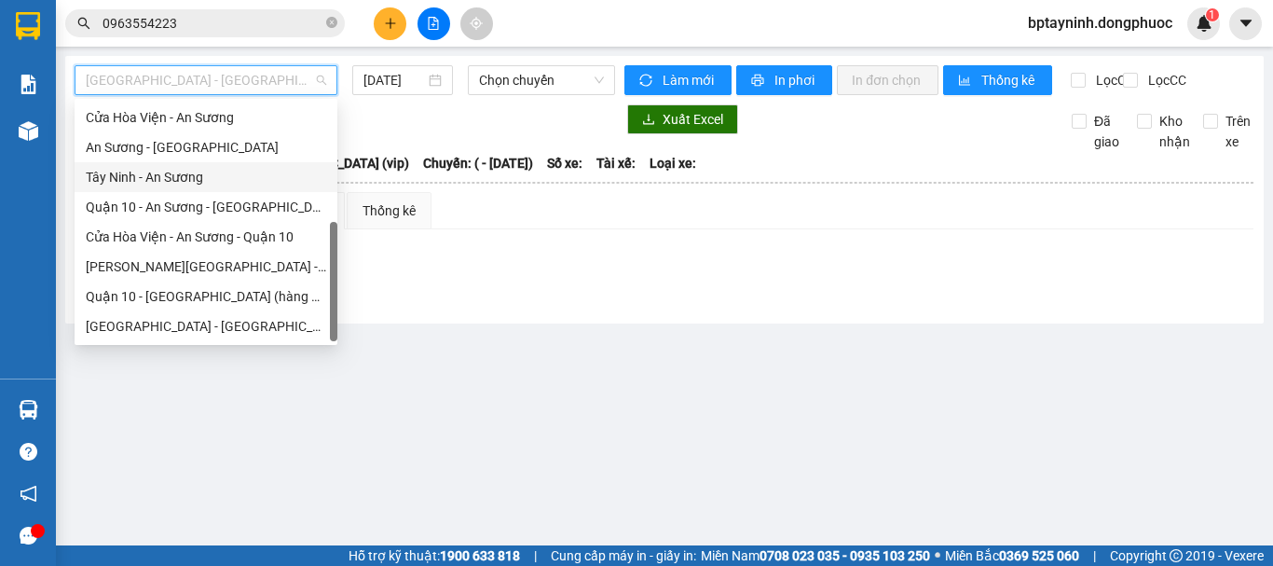
click at [215, 178] on div "Tây Ninh - An Sương" at bounding box center [206, 177] width 240 height 21
type input "[DATE]"
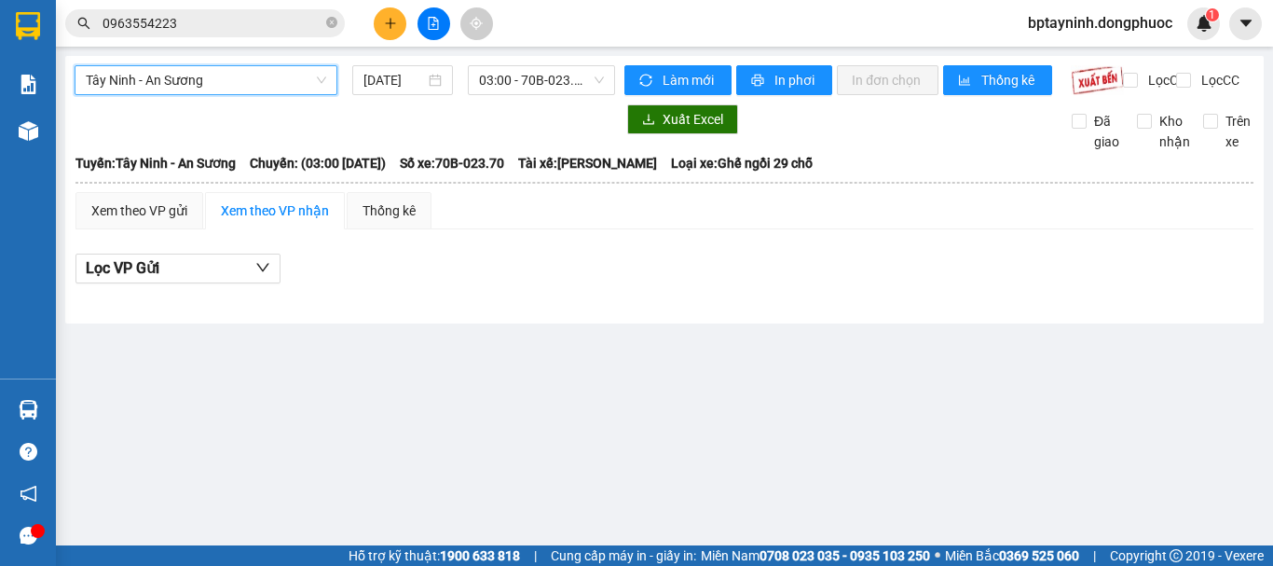
click at [255, 65] on div "Tây Ninh - An Sương" at bounding box center [206, 80] width 263 height 30
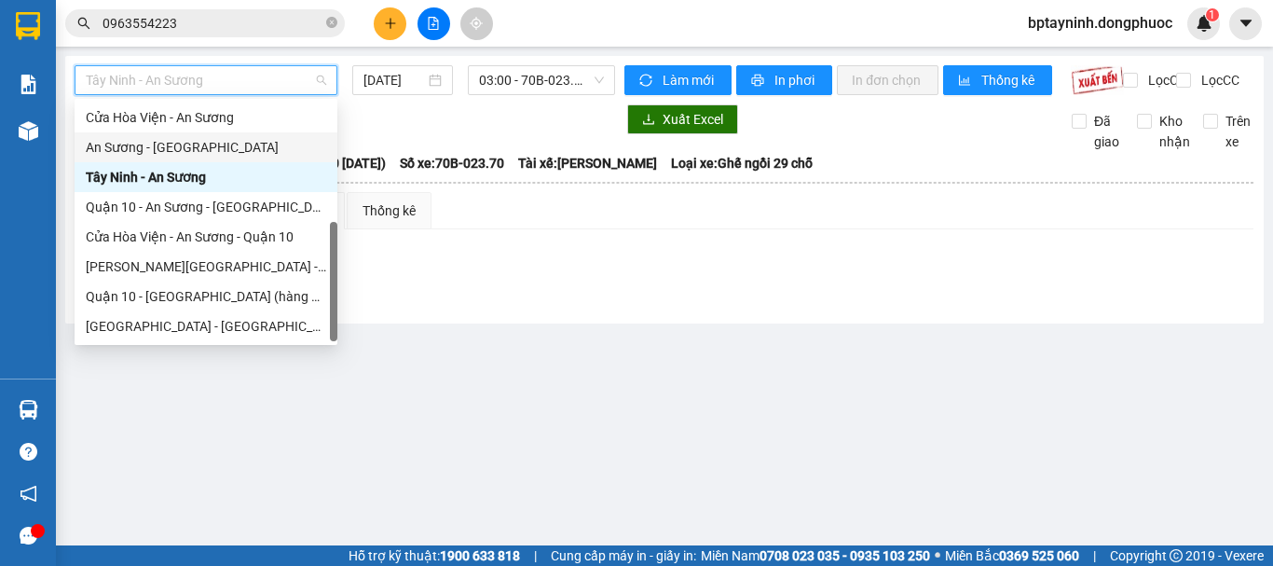
click at [191, 141] on div "An Sương - [GEOGRAPHIC_DATA]" at bounding box center [206, 147] width 240 height 21
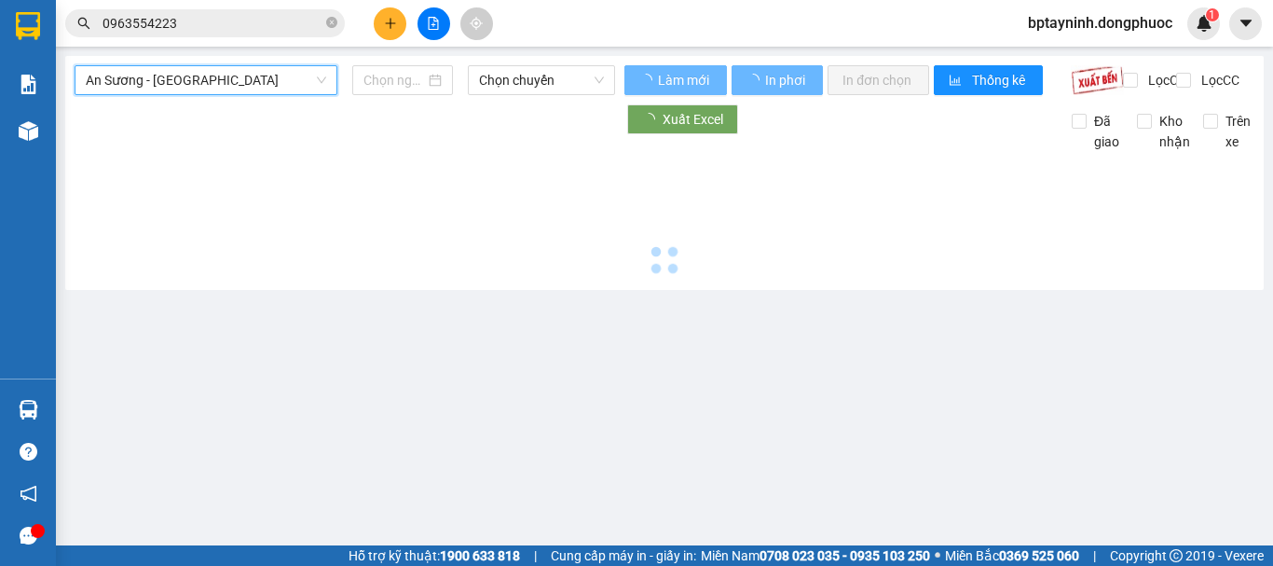
type input "[DATE]"
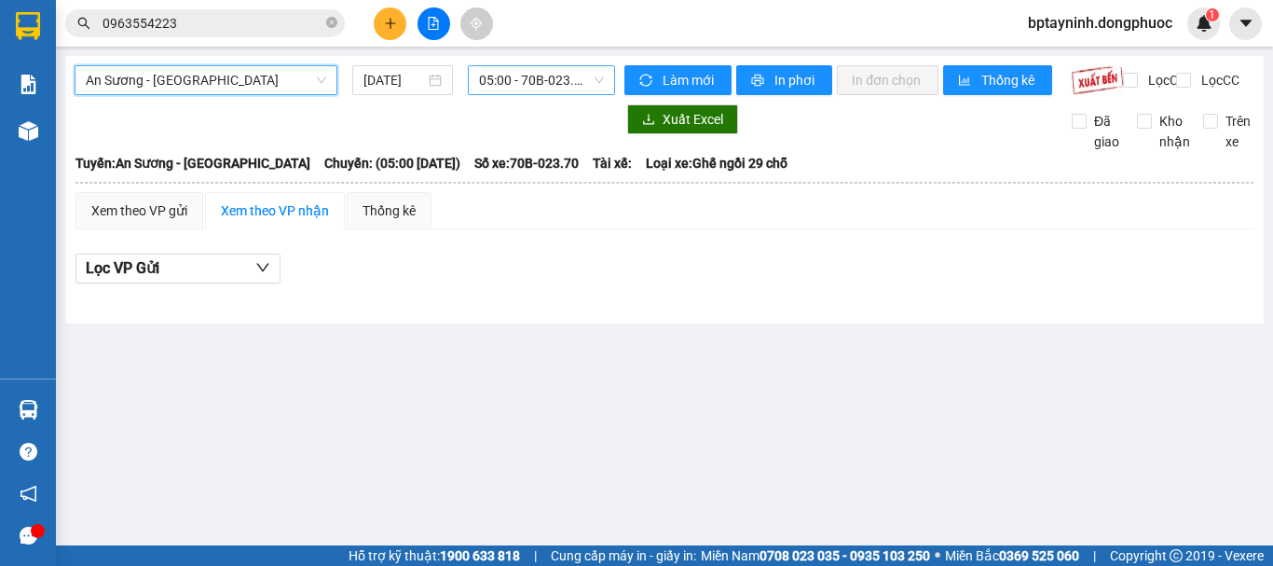
click at [576, 82] on span "05:00 - 70B-023.70" at bounding box center [541, 80] width 125 height 28
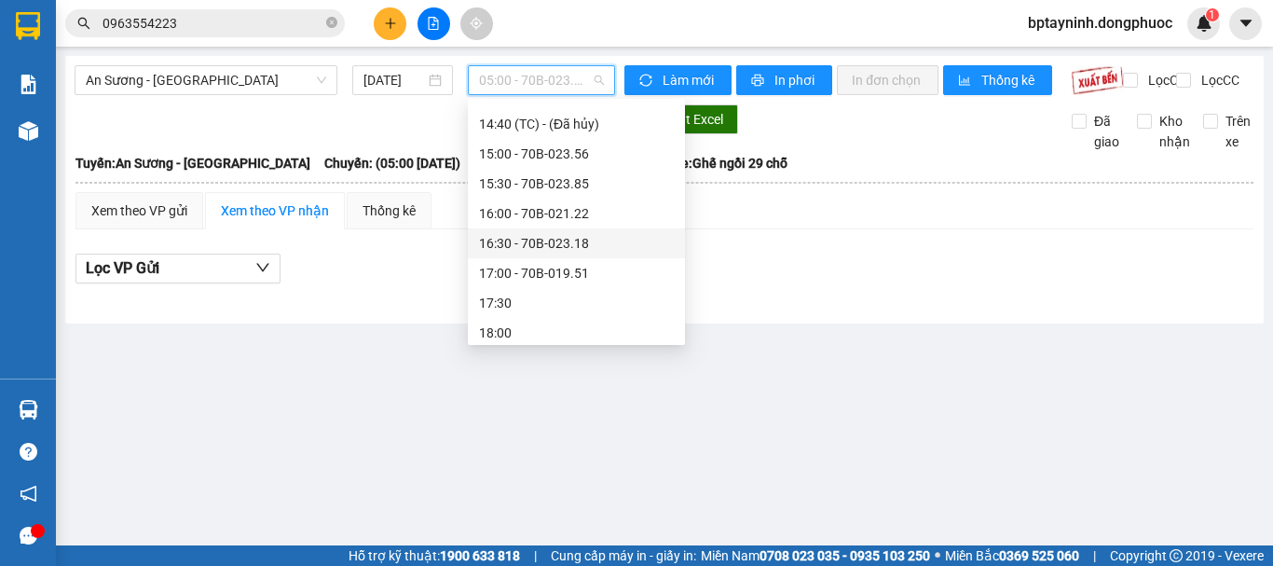
scroll to position [584, 0]
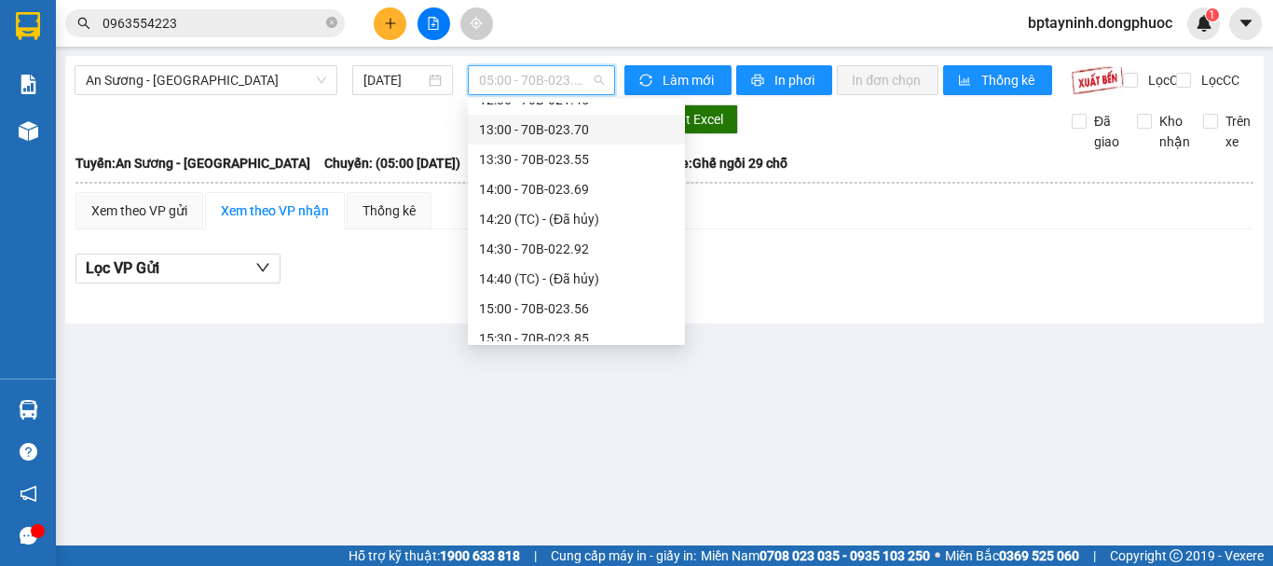
click at [552, 139] on div "13:00 - 70B-023.70" at bounding box center [576, 129] width 195 height 21
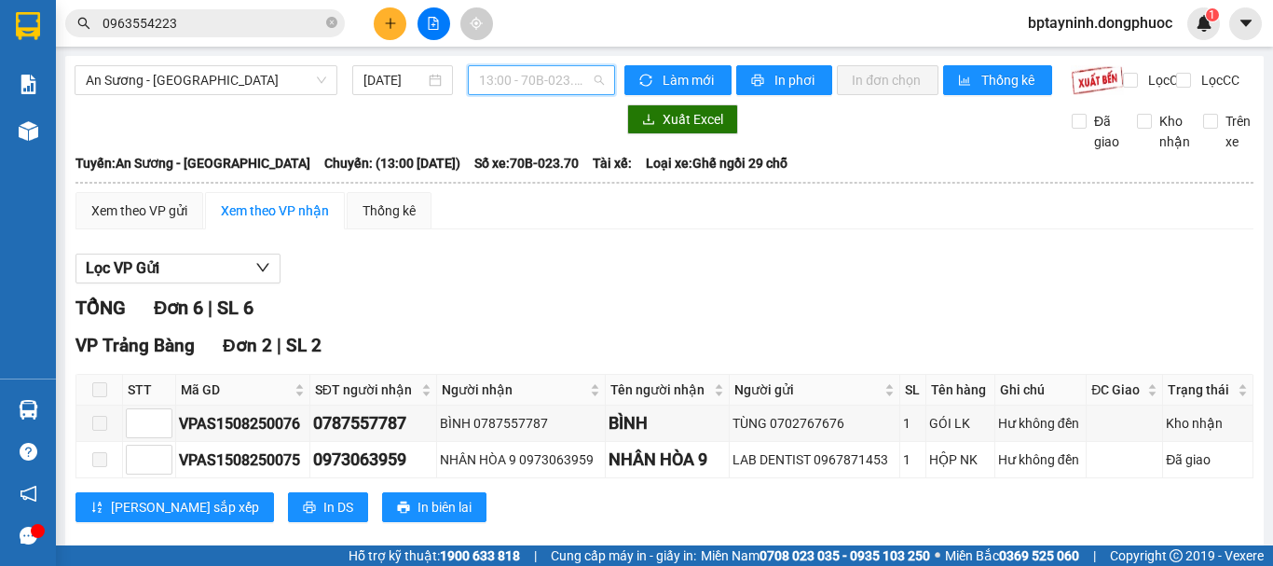
click at [529, 85] on span "13:00 - 70B-023.70" at bounding box center [541, 80] width 125 height 28
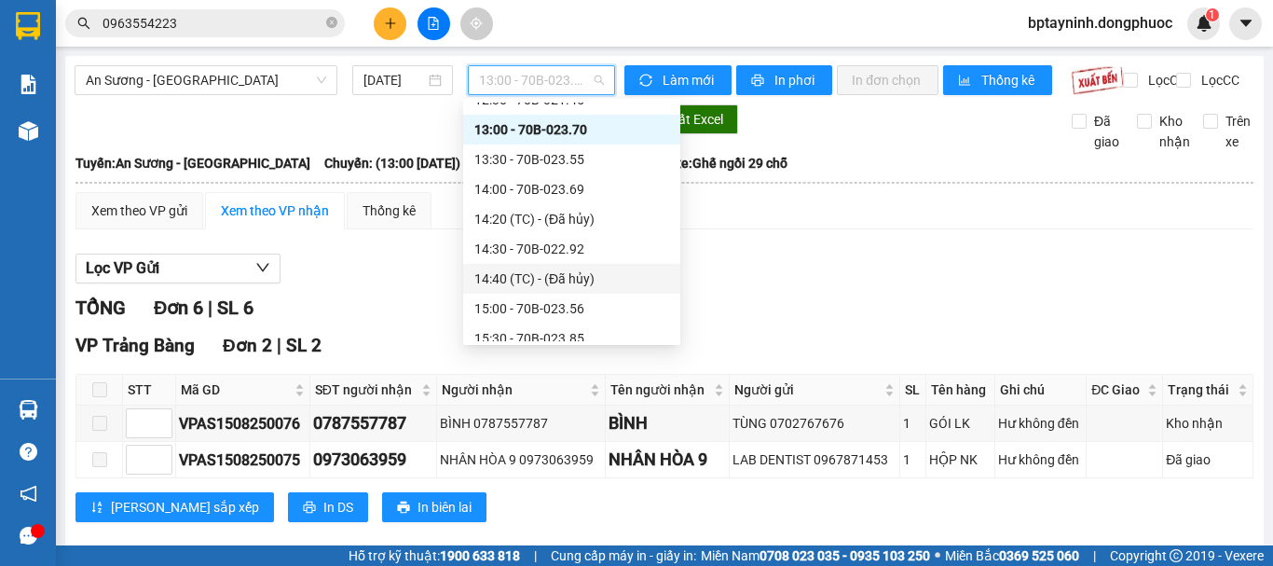
scroll to position [429, 0]
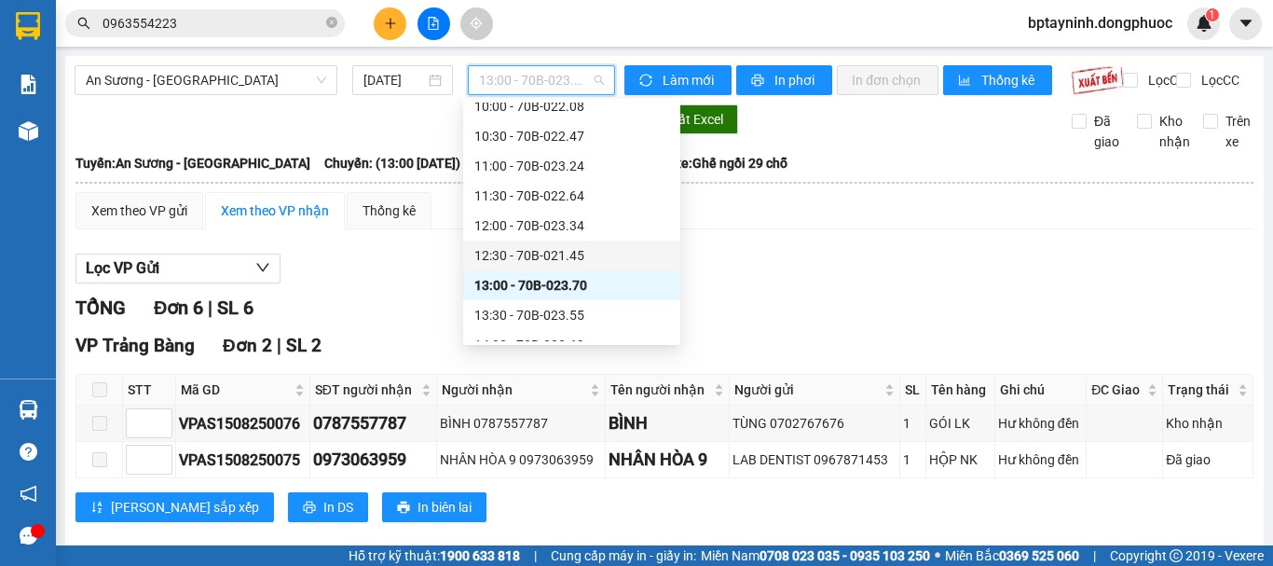
click at [601, 259] on div "12:30 - 70B-021.45" at bounding box center [571, 255] width 195 height 21
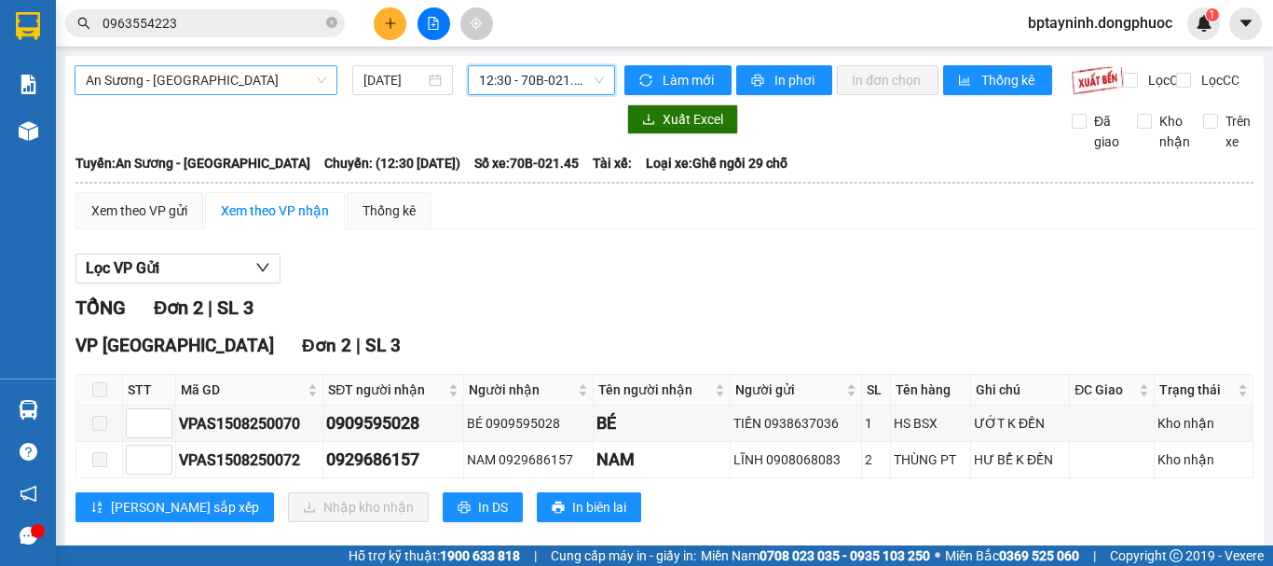
click at [254, 87] on span "An Sương - [GEOGRAPHIC_DATA]" at bounding box center [206, 80] width 240 height 28
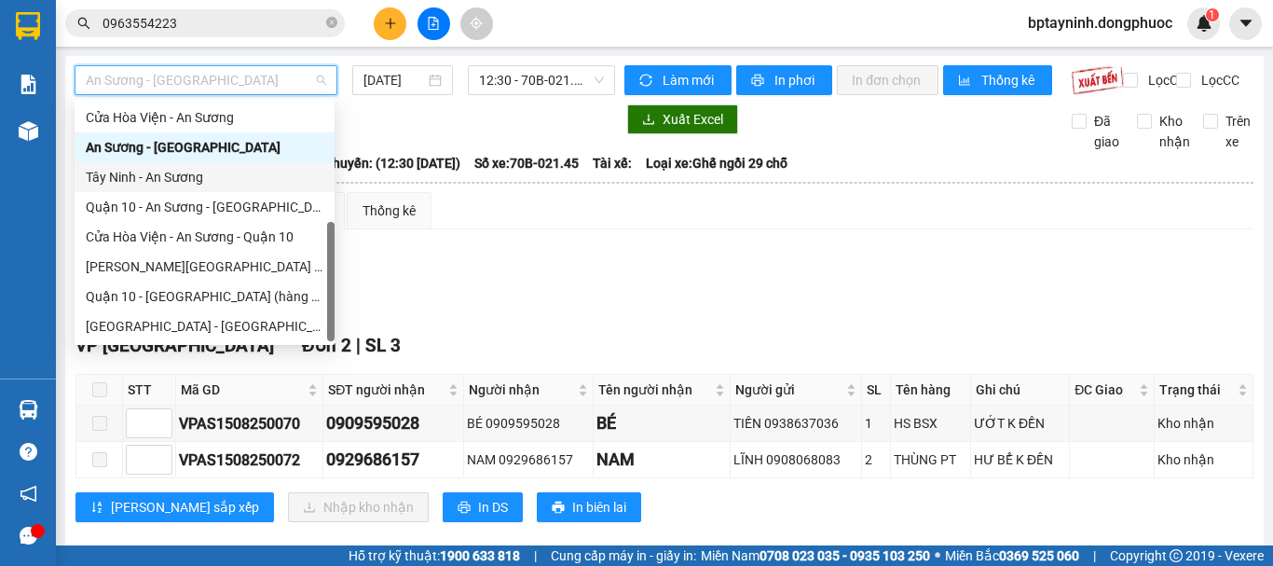
click at [176, 174] on div "Tây Ninh - An Sương" at bounding box center [205, 177] width 238 height 21
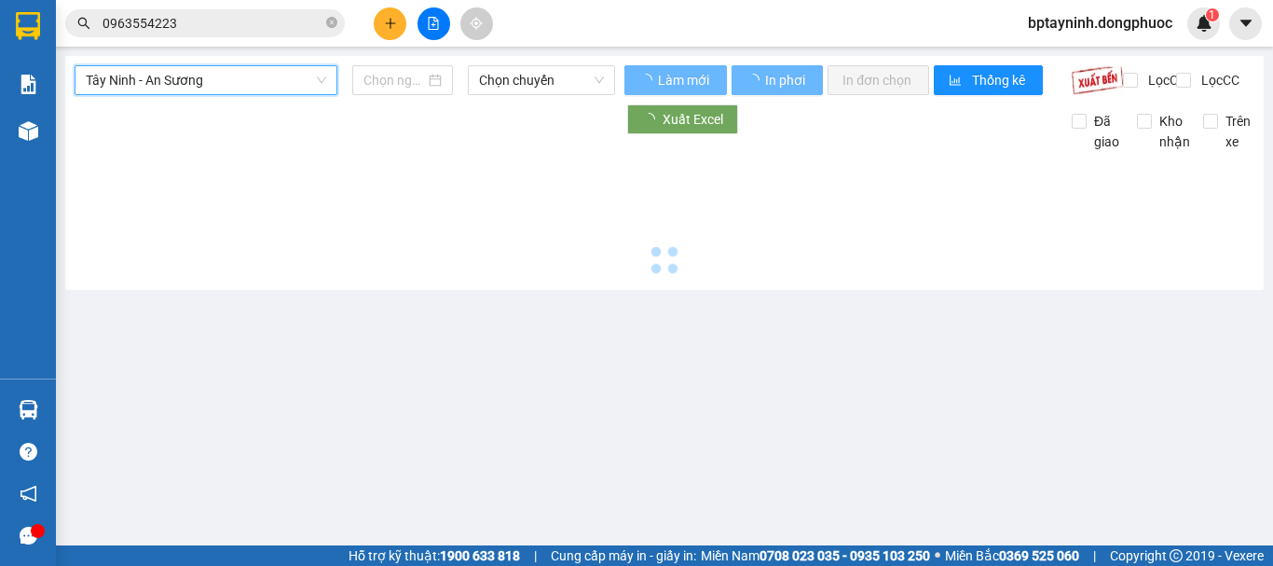
type input "[DATE]"
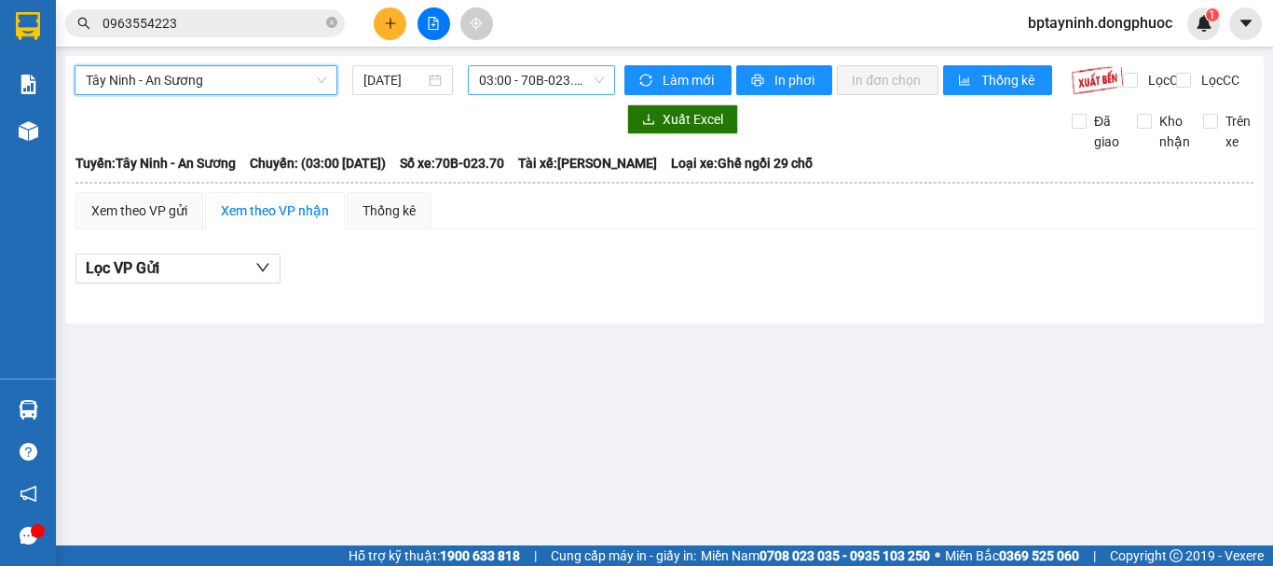
click at [535, 76] on span "03:00 - 70B-023.70" at bounding box center [541, 80] width 125 height 28
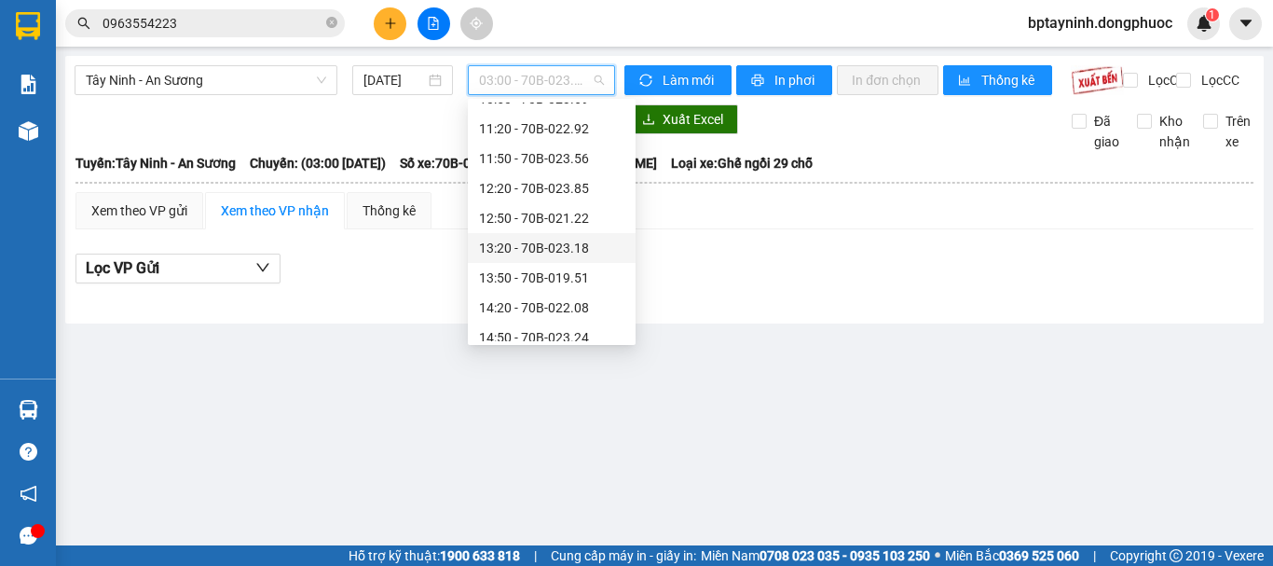
scroll to position [686, 0]
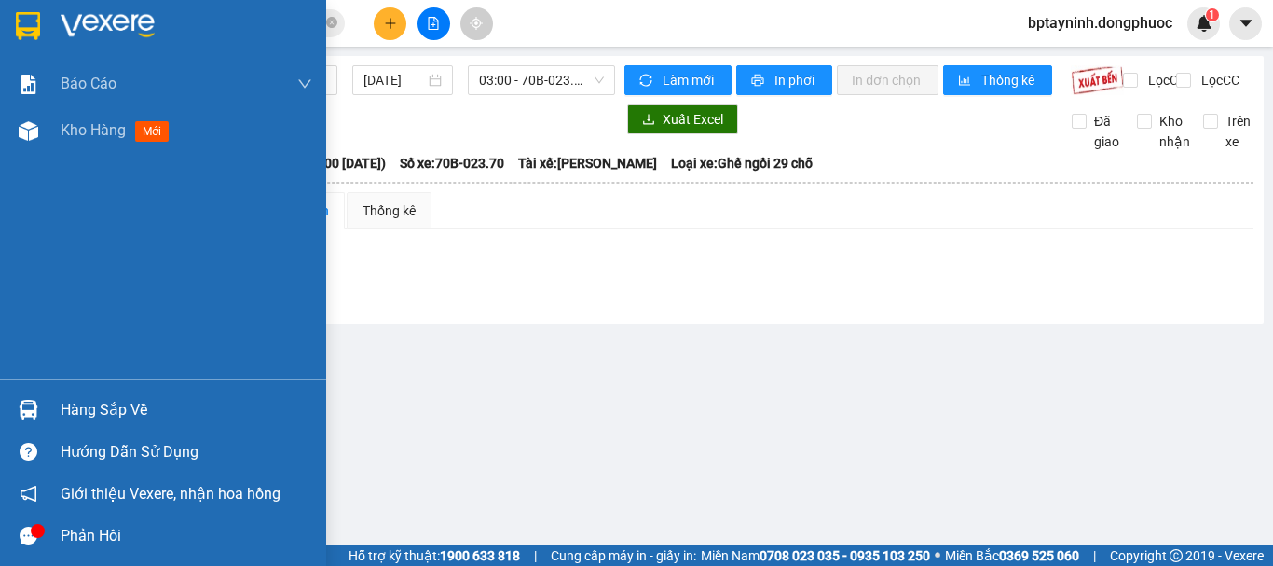
click at [66, 407] on div "Hàng sắp về" at bounding box center [187, 410] width 252 height 28
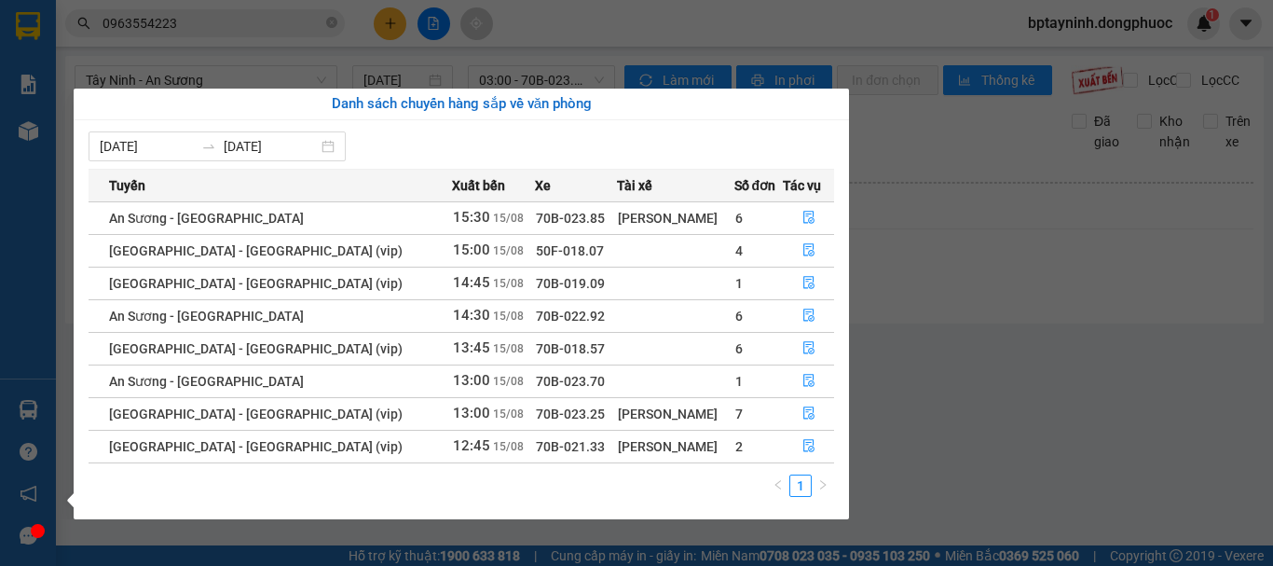
click at [962, 355] on section "Kết quả tìm kiếm ( 42 ) Bộ lọc Mã ĐH Trạng thái Món hàng Tổng cước Chưa cước Nh…" at bounding box center [636, 283] width 1273 height 566
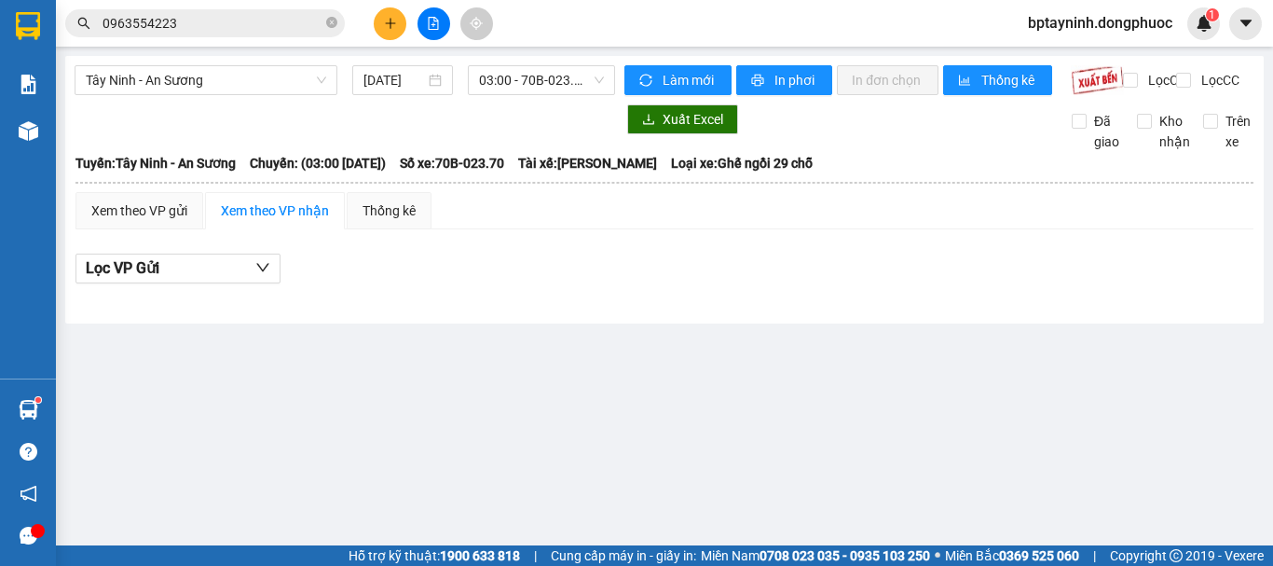
click at [219, 21] on input "0963554223" at bounding box center [213, 23] width 220 height 21
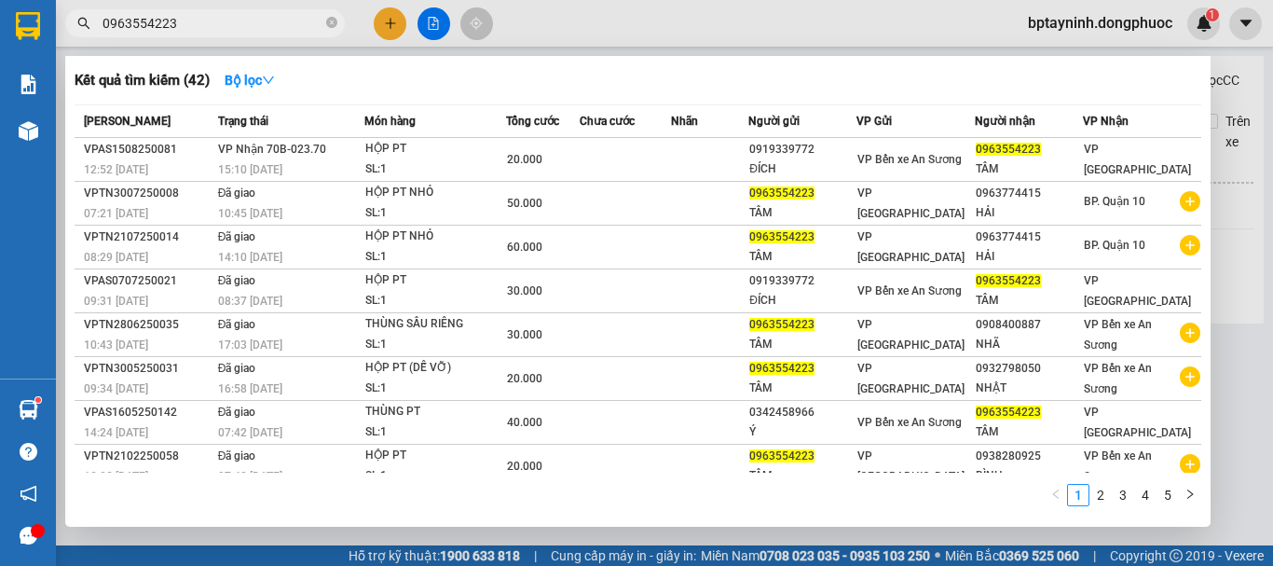
click at [217, 21] on input "0963554223" at bounding box center [213, 23] width 220 height 21
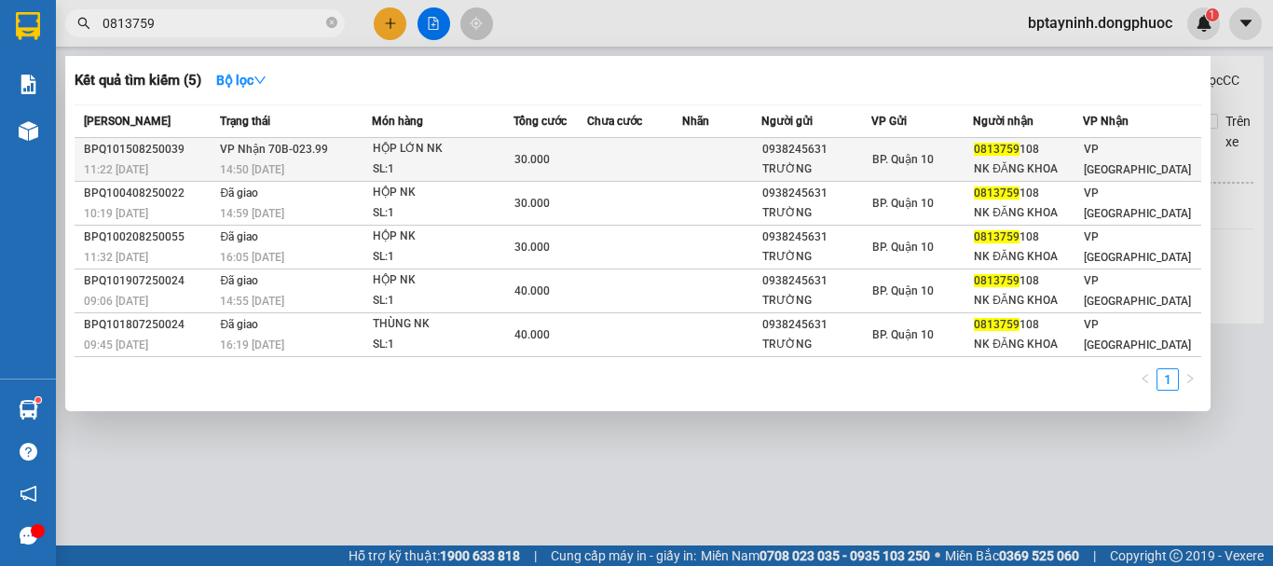
type input "0813759"
click at [477, 157] on div "HỘP LỚN NK" at bounding box center [443, 149] width 140 height 21
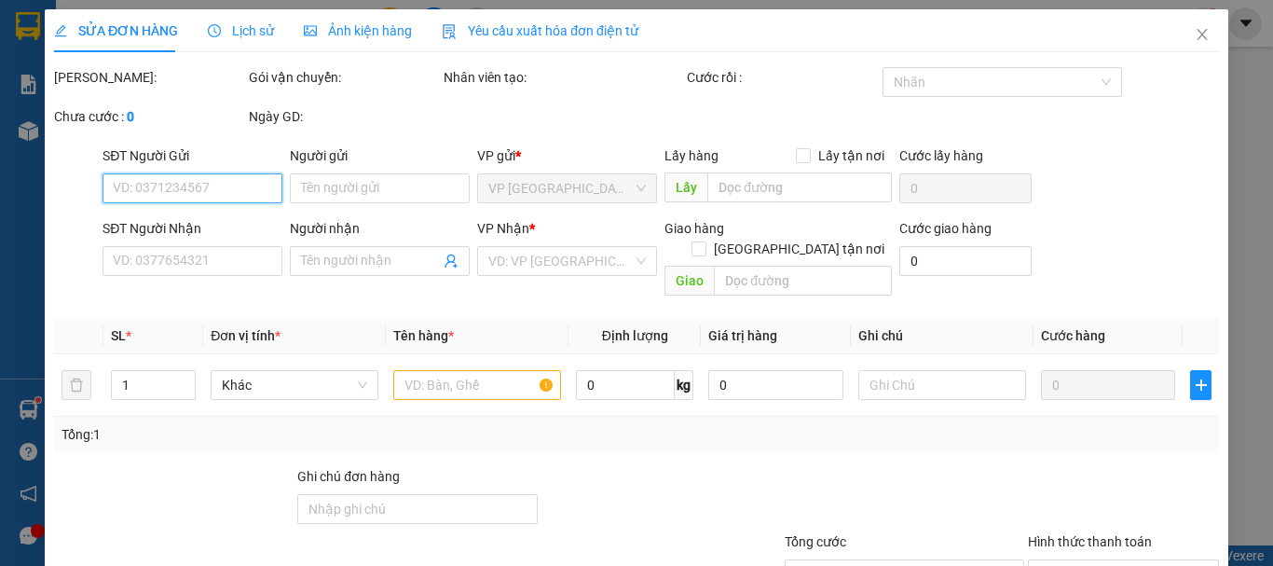
type input "0938245631"
type input "TRƯỜNG"
type input "0813759108"
type input "NK ĐĂNG KHOA"
type input "30.000"
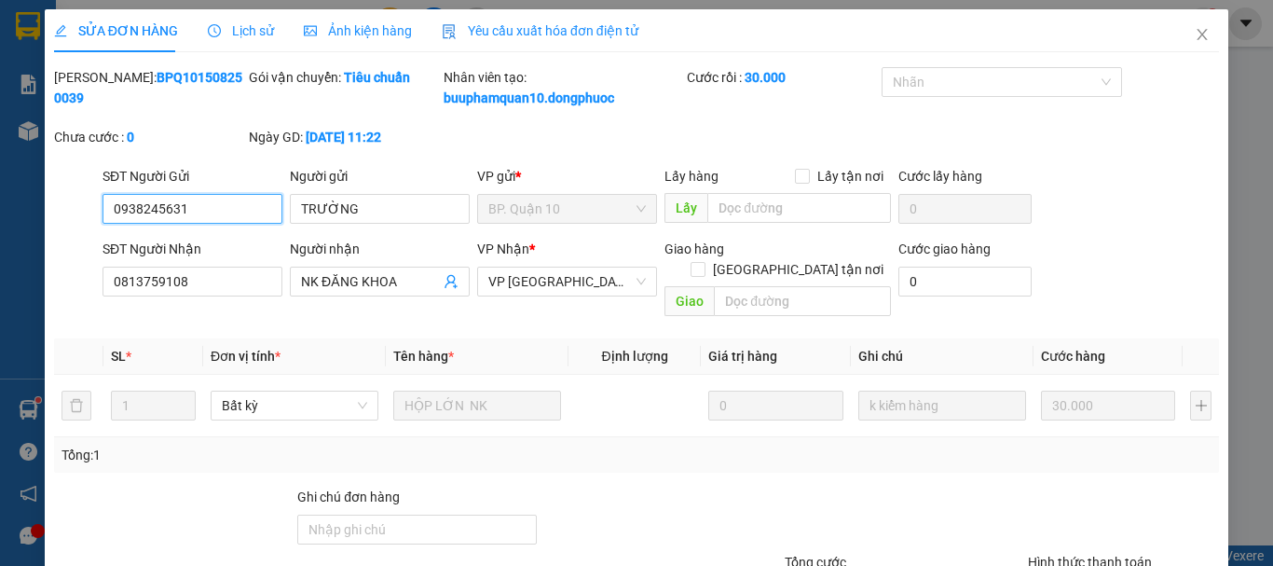
scroll to position [128, 0]
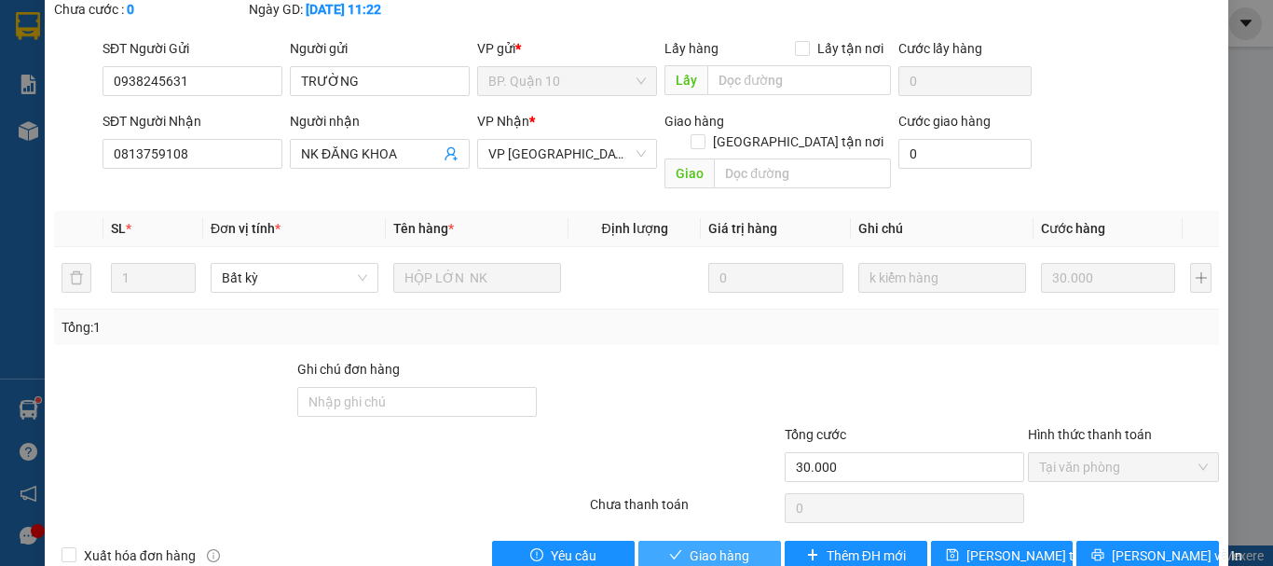
click at [691, 545] on span "Giao hàng" at bounding box center [720, 555] width 60 height 21
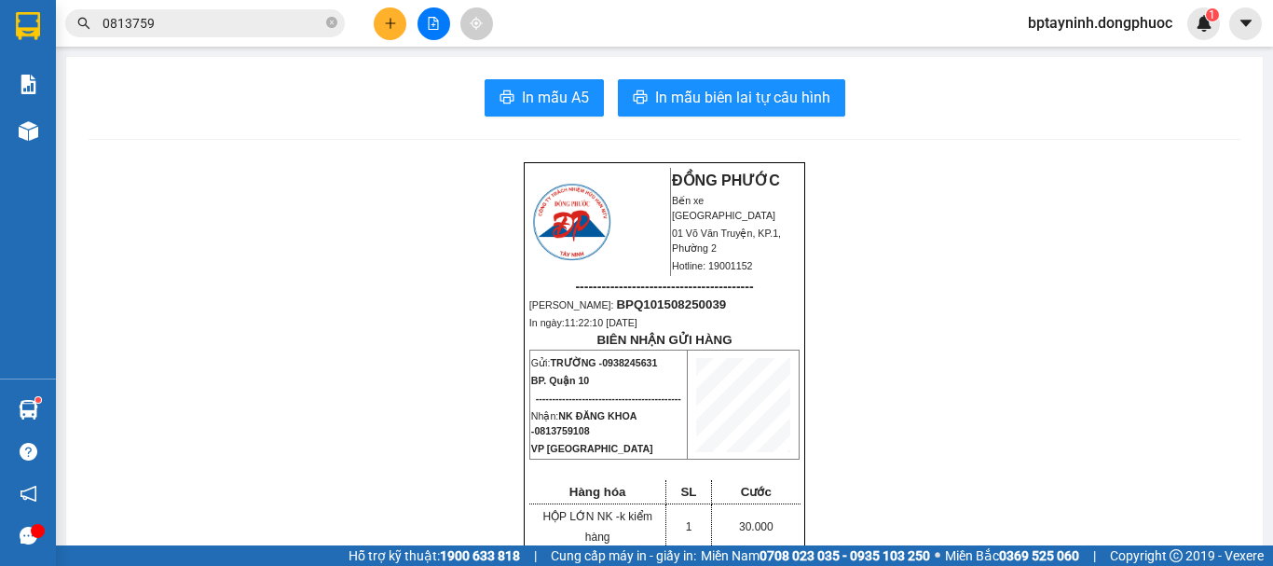
click at [425, 20] on button at bounding box center [434, 23] width 33 height 33
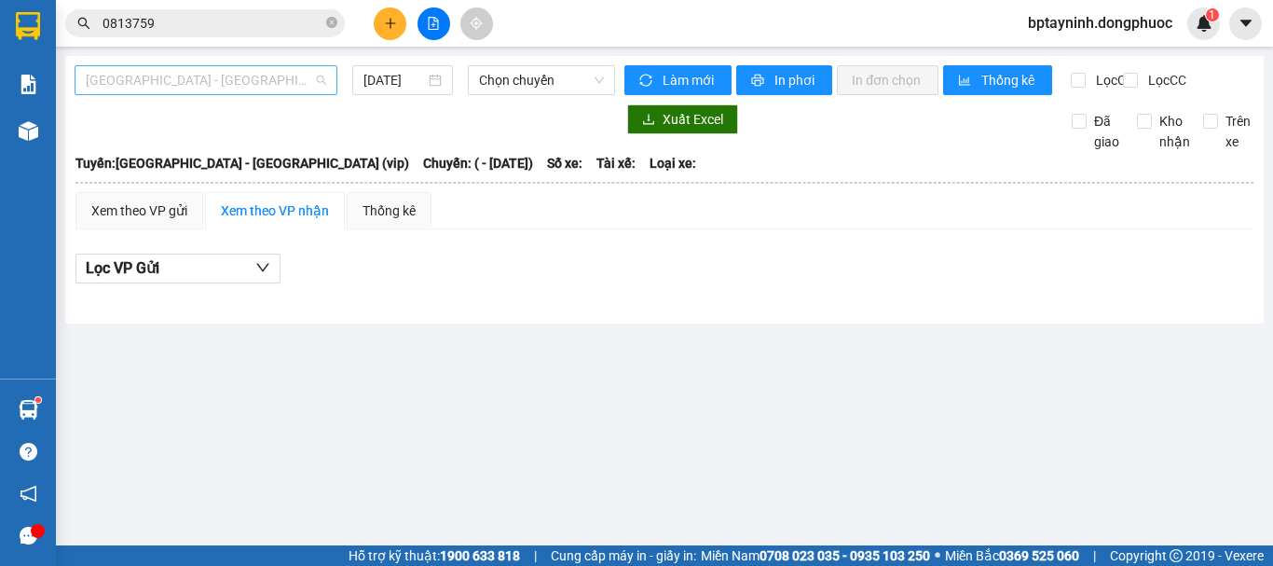
click at [274, 88] on span "[GEOGRAPHIC_DATA] - [GEOGRAPHIC_DATA] (vip)" at bounding box center [206, 80] width 240 height 28
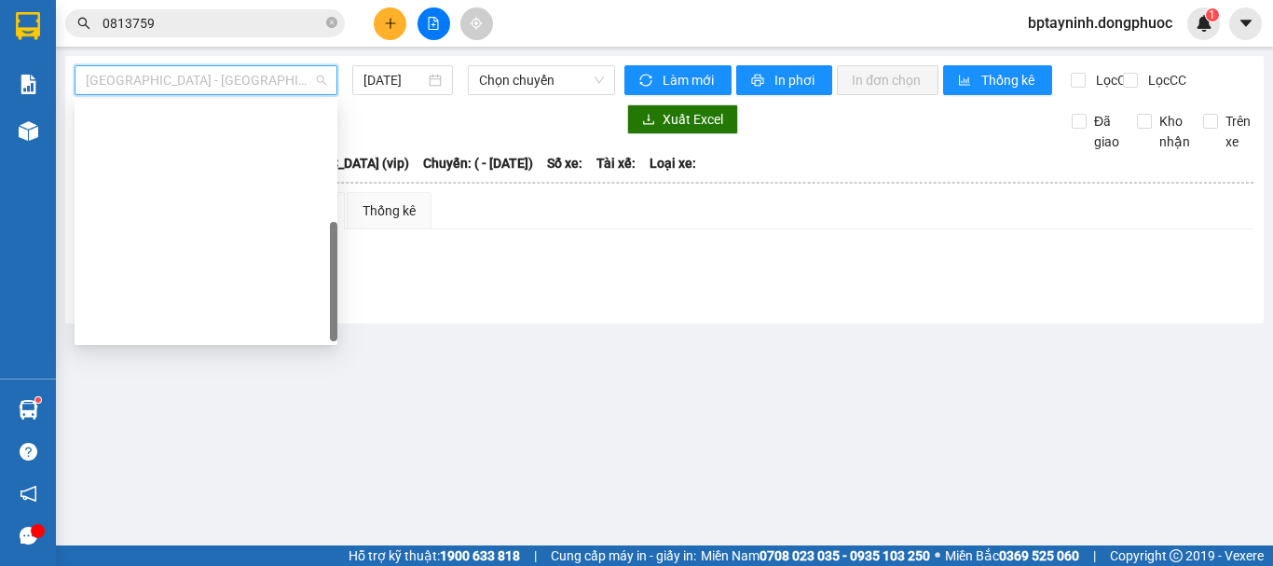
scroll to position [268, 0]
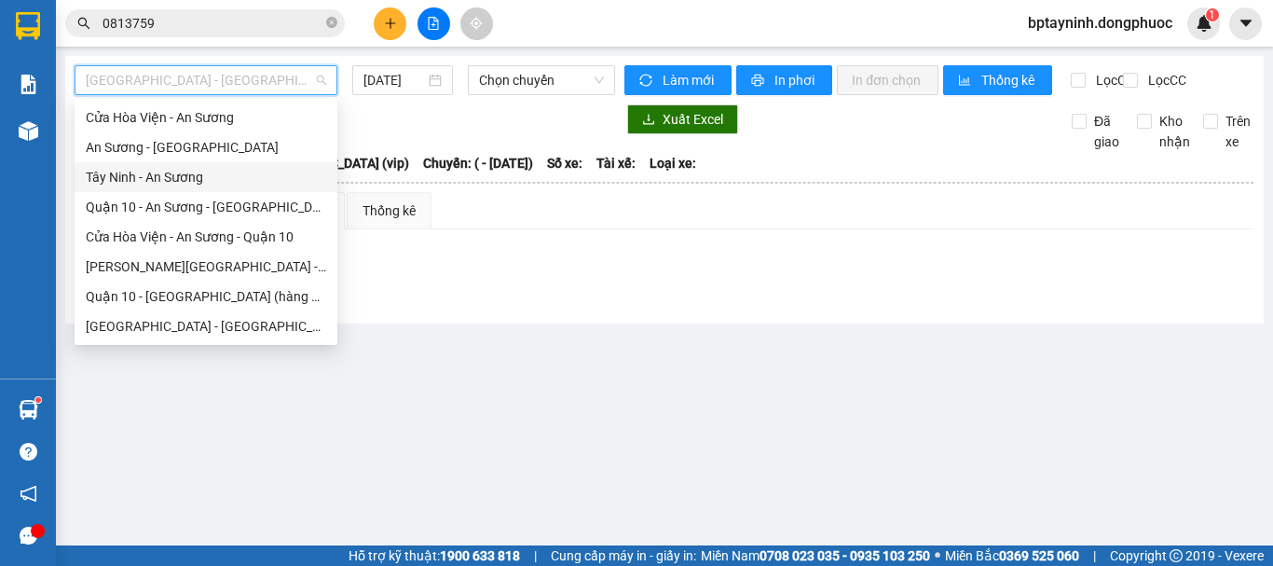
click at [159, 178] on div "Tây Ninh - An Sương" at bounding box center [206, 177] width 240 height 21
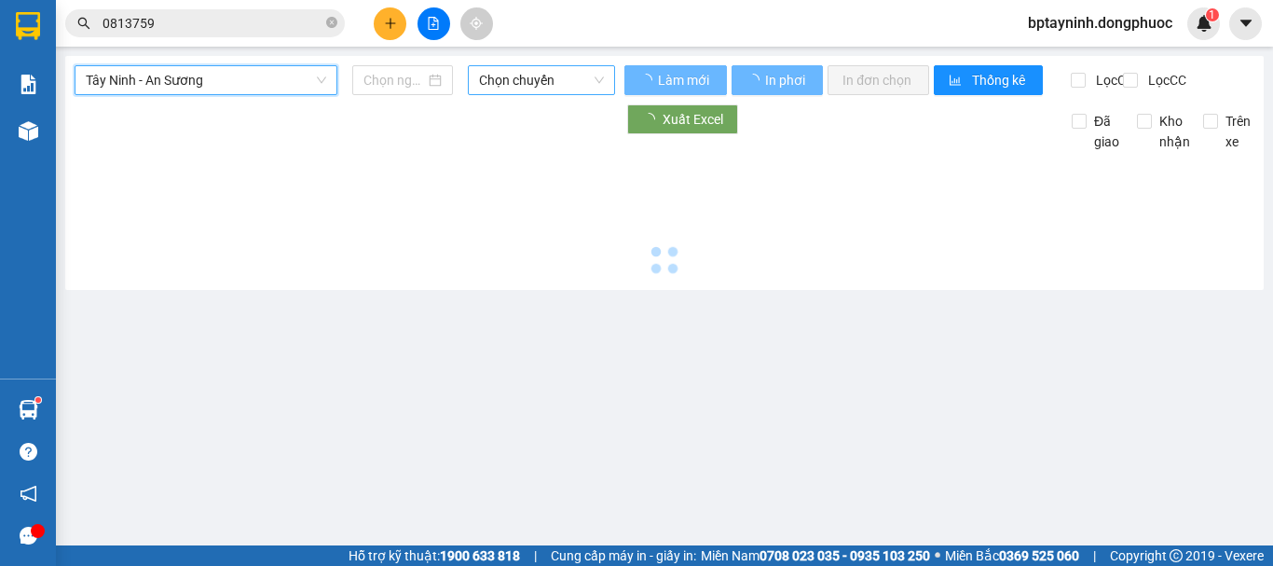
type input "[DATE]"
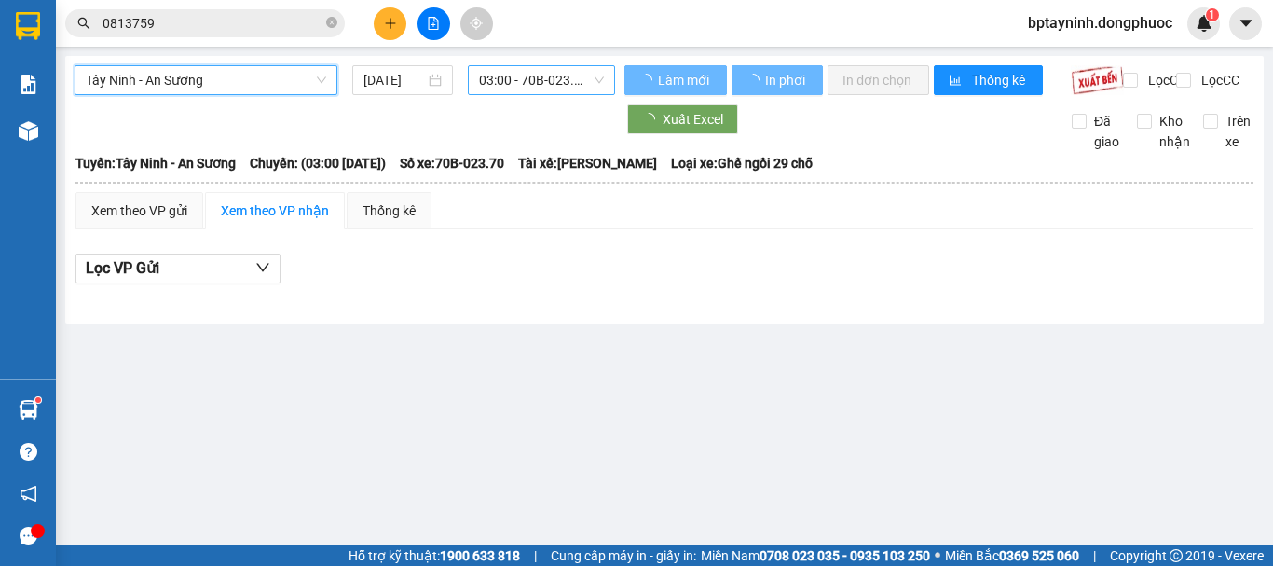
click at [512, 88] on span "03:00 - 70B-023.70" at bounding box center [541, 80] width 125 height 28
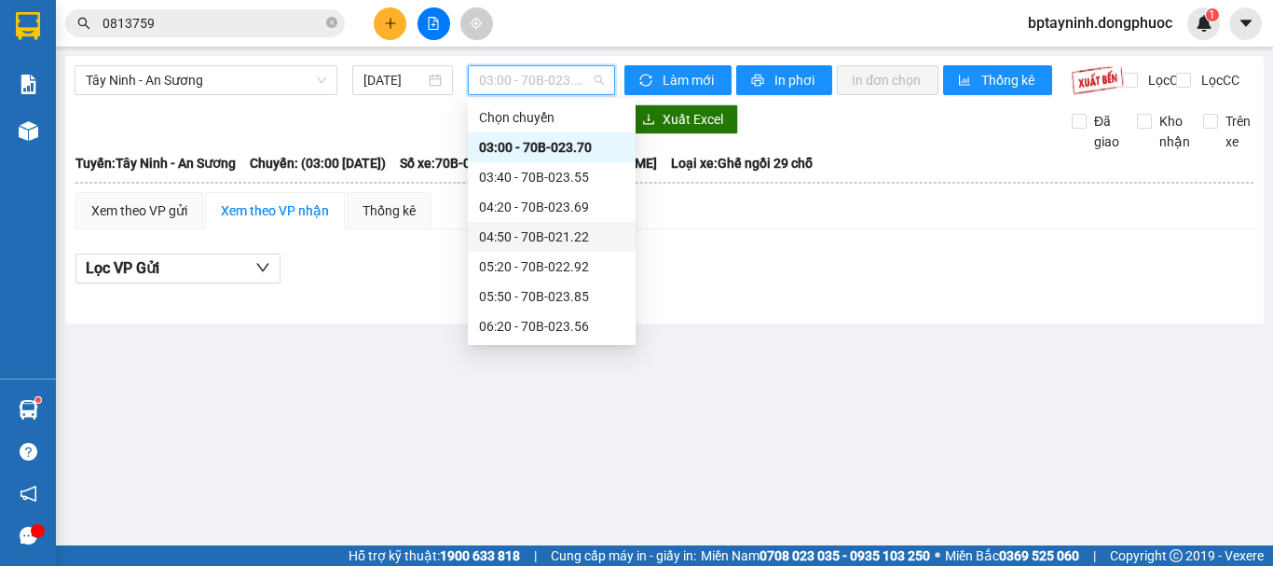
scroll to position [686, 0]
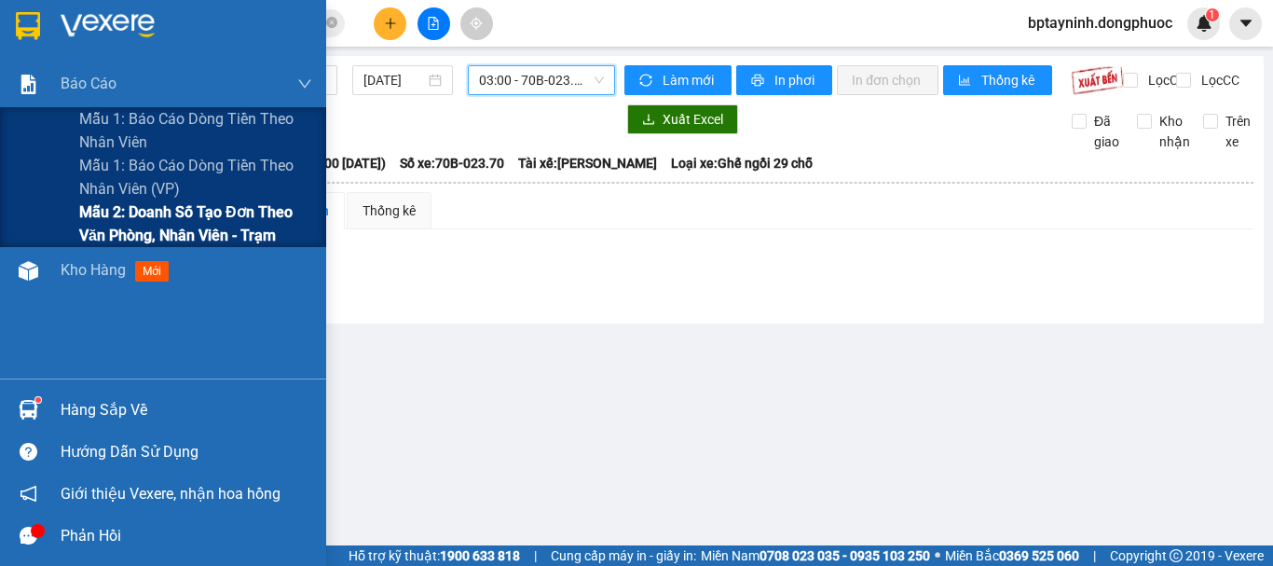
click at [115, 217] on span "Mẫu 2: Doanh số tạo đơn theo Văn phòng, nhân viên - Trạm" at bounding box center [195, 223] width 233 height 47
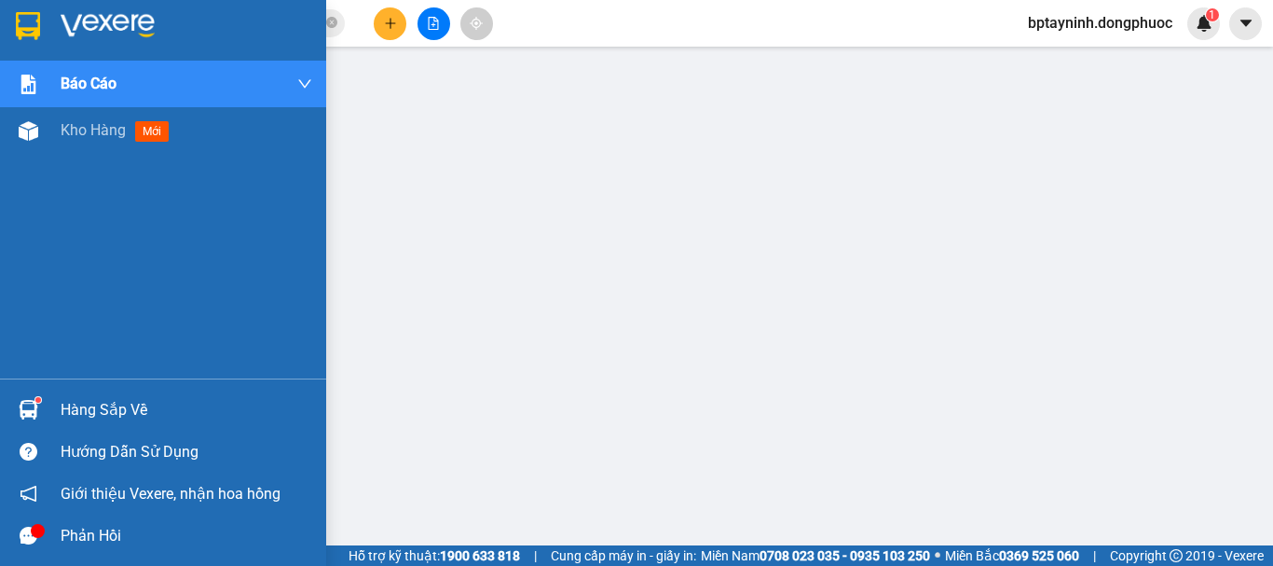
click at [100, 401] on div "Hàng sắp về" at bounding box center [187, 410] width 252 height 28
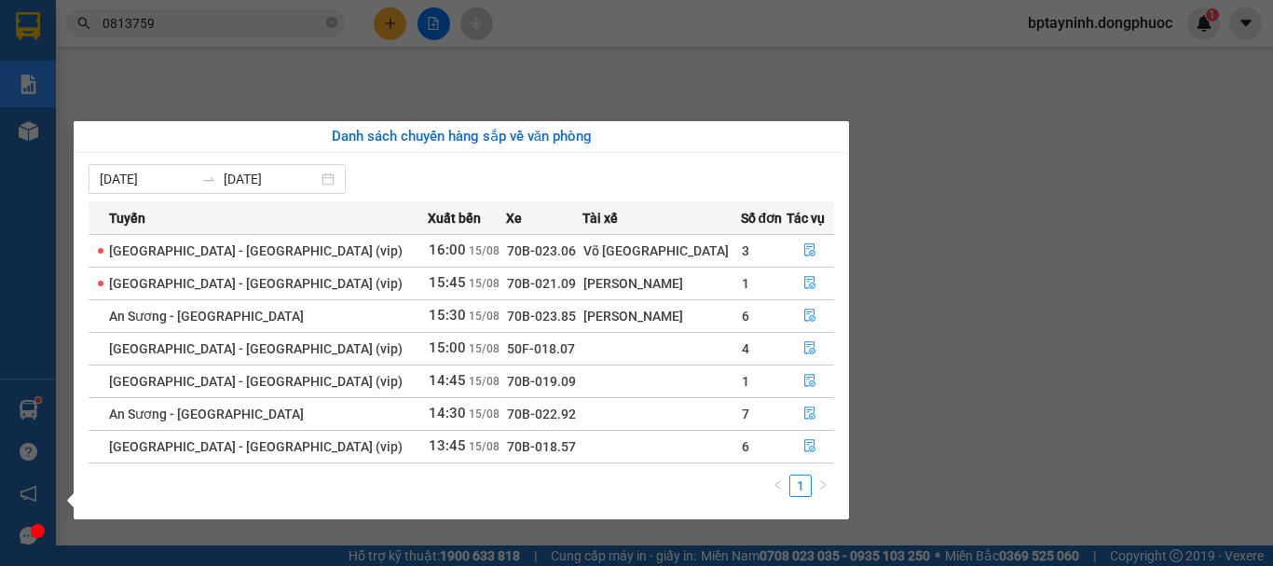
click at [33, 253] on div "Báo cáo Mẫu 1: Báo cáo dòng tiền theo nhân viên Mẫu 1: Báo cáo dòng tiền theo n…" at bounding box center [28, 283] width 56 height 566
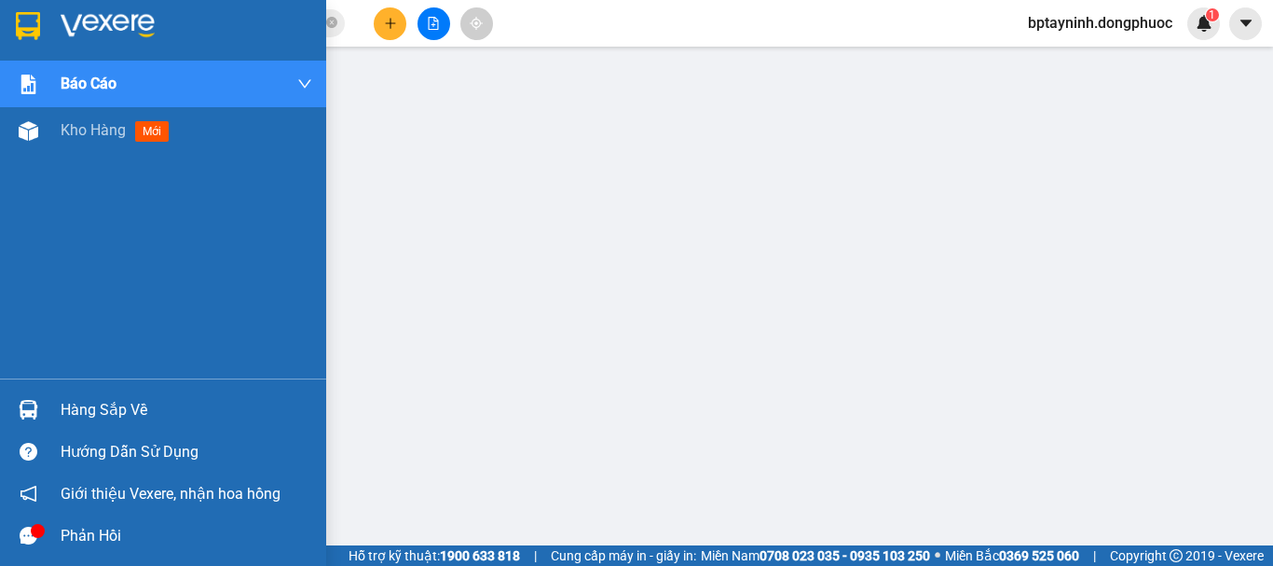
click at [32, 399] on div at bounding box center [28, 409] width 33 height 33
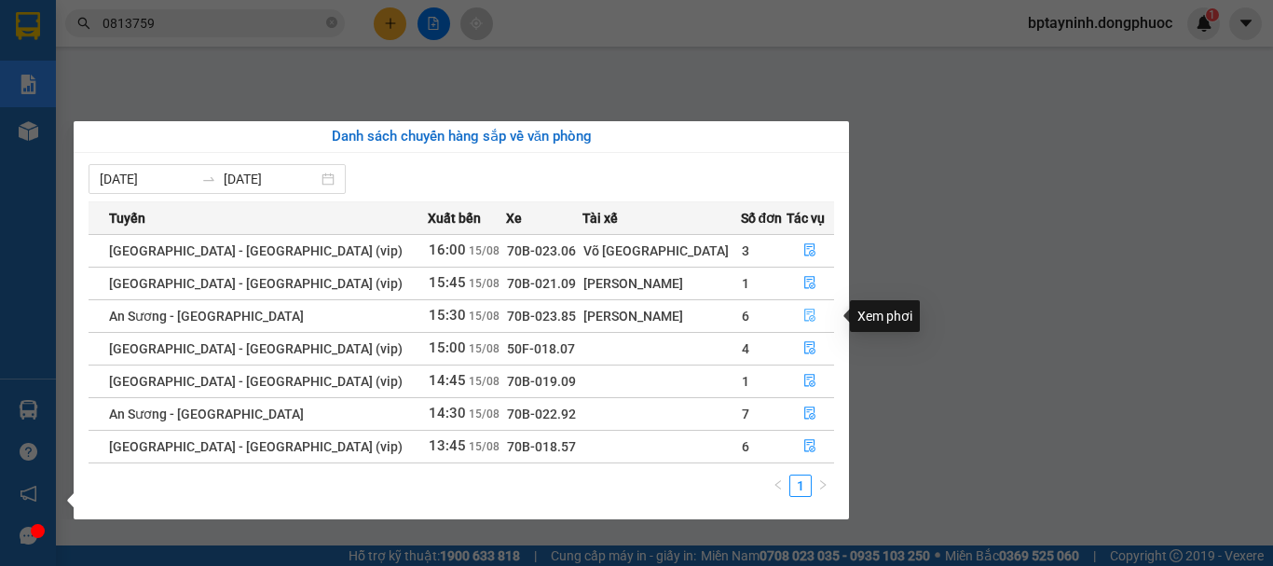
click at [793, 311] on button "button" at bounding box center [811, 316] width 47 height 30
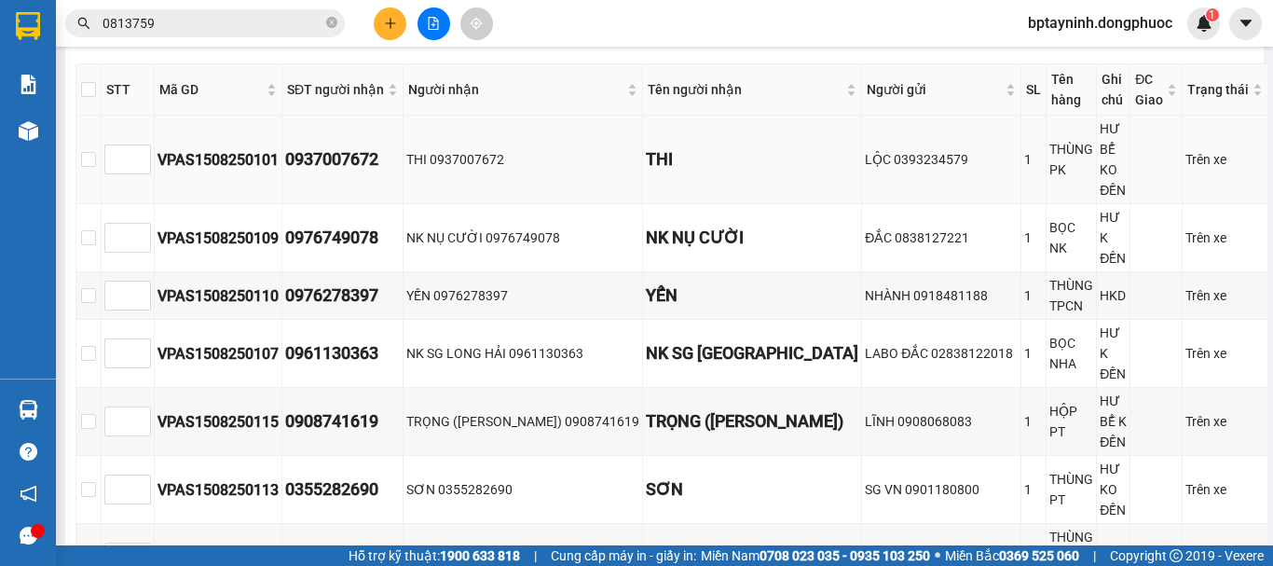
scroll to position [1091, 0]
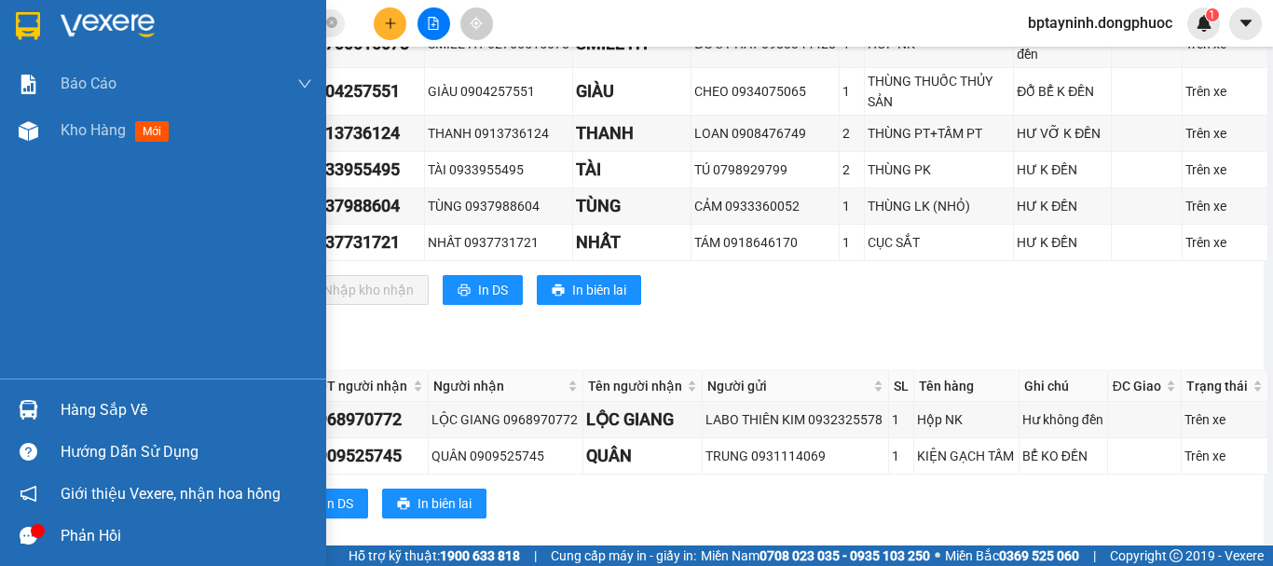
drag, startPoint x: 48, startPoint y: 392, endPoint x: 98, endPoint y: 392, distance: 50.3
click at [48, 393] on div "Hàng sắp về" at bounding box center [163, 410] width 326 height 42
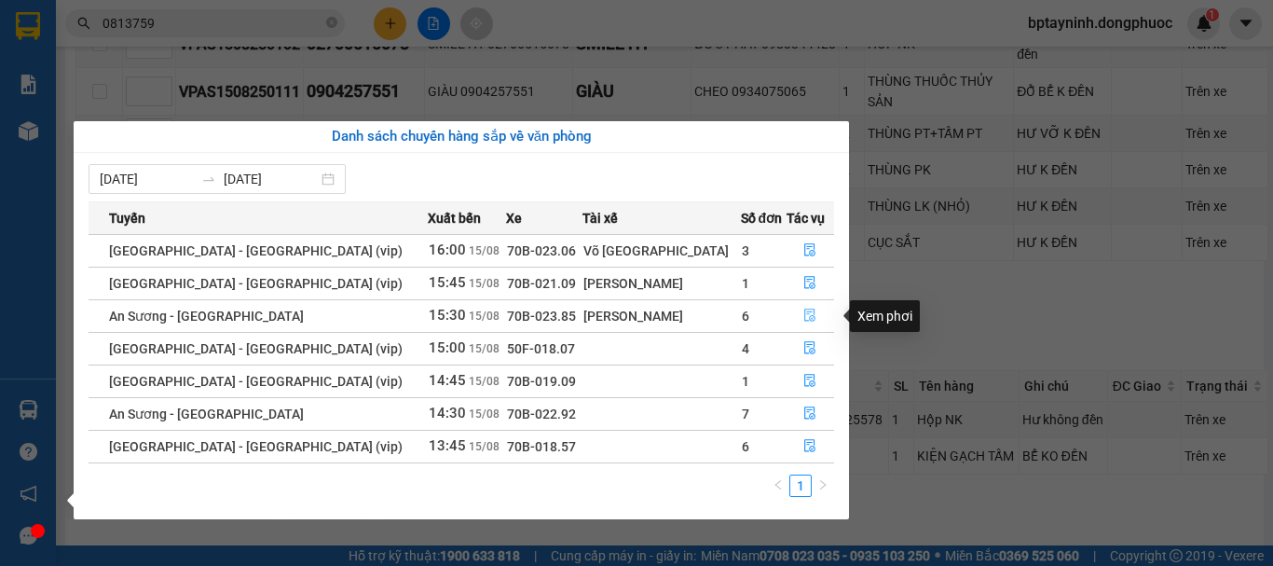
click at [817, 316] on button "button" at bounding box center [811, 316] width 47 height 30
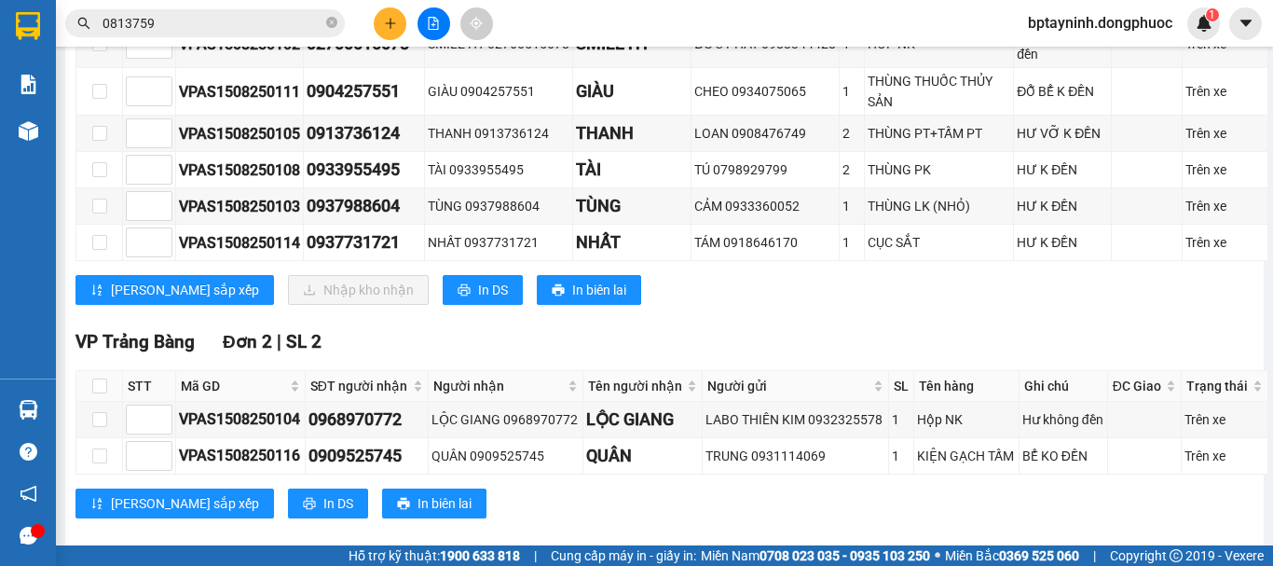
scroll to position [935, 0]
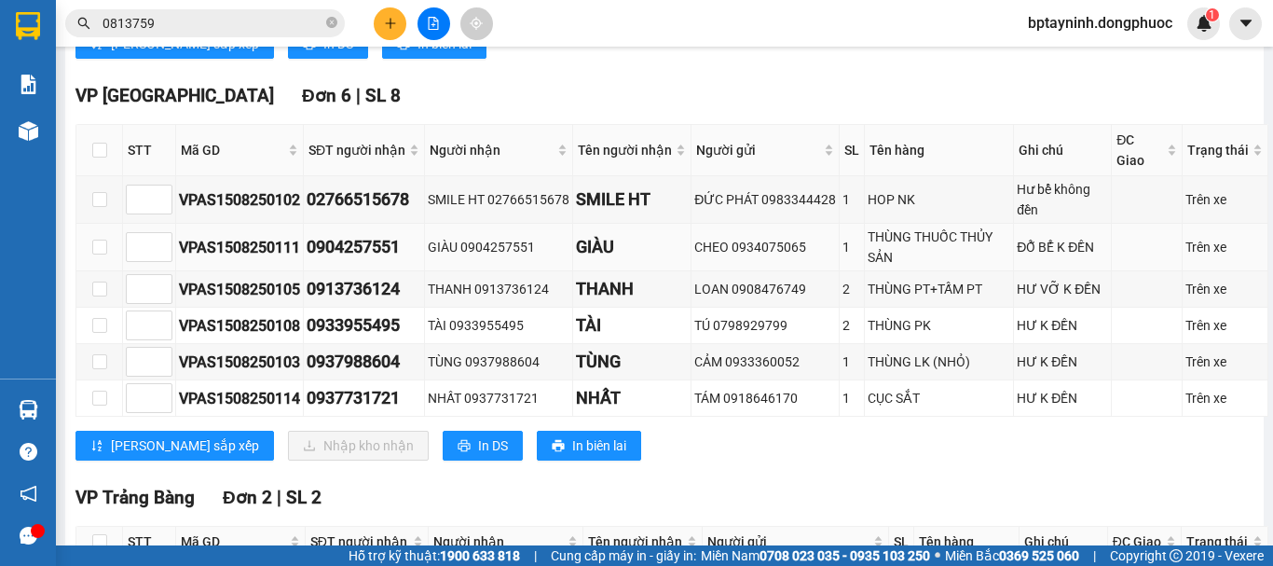
drag, startPoint x: 830, startPoint y: 225, endPoint x: 818, endPoint y: 226, distance: 11.2
click at [818, 226] on tr "VPAS1508250111 0904257551 GIÀU 0904257551 GIÀU CHEO 0934075065 1 THÙNG THUỐC TH…" at bounding box center [672, 248] width 1192 height 48
drag, startPoint x: 845, startPoint y: 260, endPoint x: 831, endPoint y: 263, distance: 14.3
click at [843, 279] on div "2" at bounding box center [852, 289] width 19 height 21
click at [843, 315] on div "2" at bounding box center [852, 325] width 19 height 21
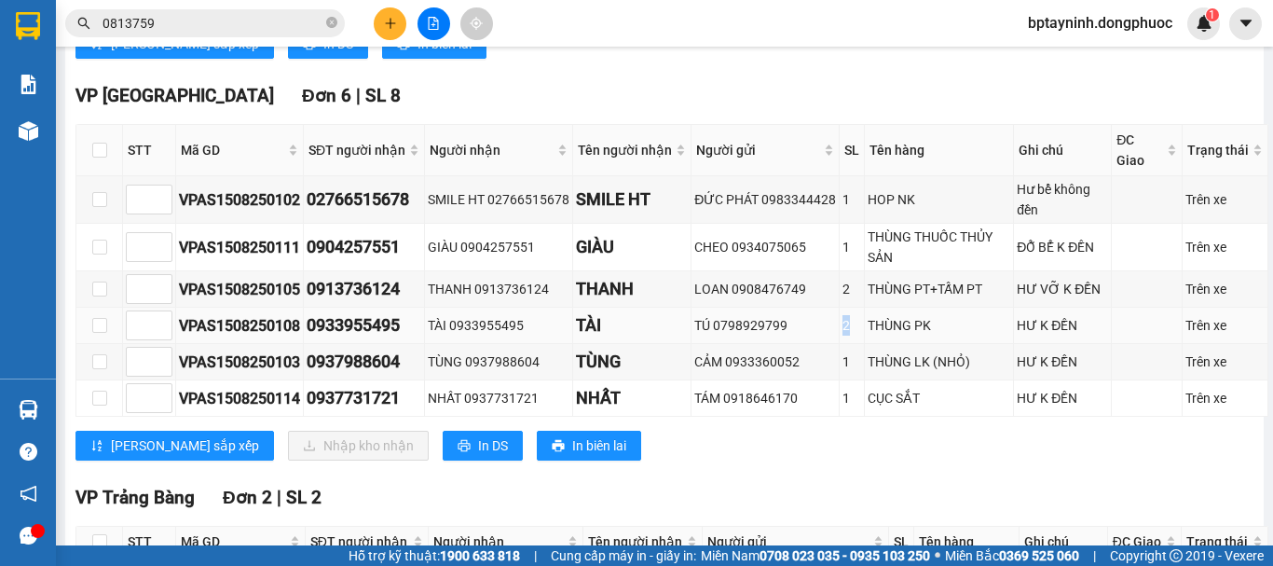
drag, startPoint x: 837, startPoint y: 296, endPoint x: 821, endPoint y: 304, distance: 17.5
click at [821, 308] on tr "VPAS1508250108 0933955495 TÀI 0933955495 TÀI TÚ 0798929799 2 THÙNG PK HƯ K ĐỀN …" at bounding box center [672, 326] width 1192 height 36
click at [821, 315] on div "TÚ 0798929799" at bounding box center [765, 325] width 142 height 21
click at [99, 143] on input "checkbox" at bounding box center [99, 150] width 15 height 15
checkbox input "true"
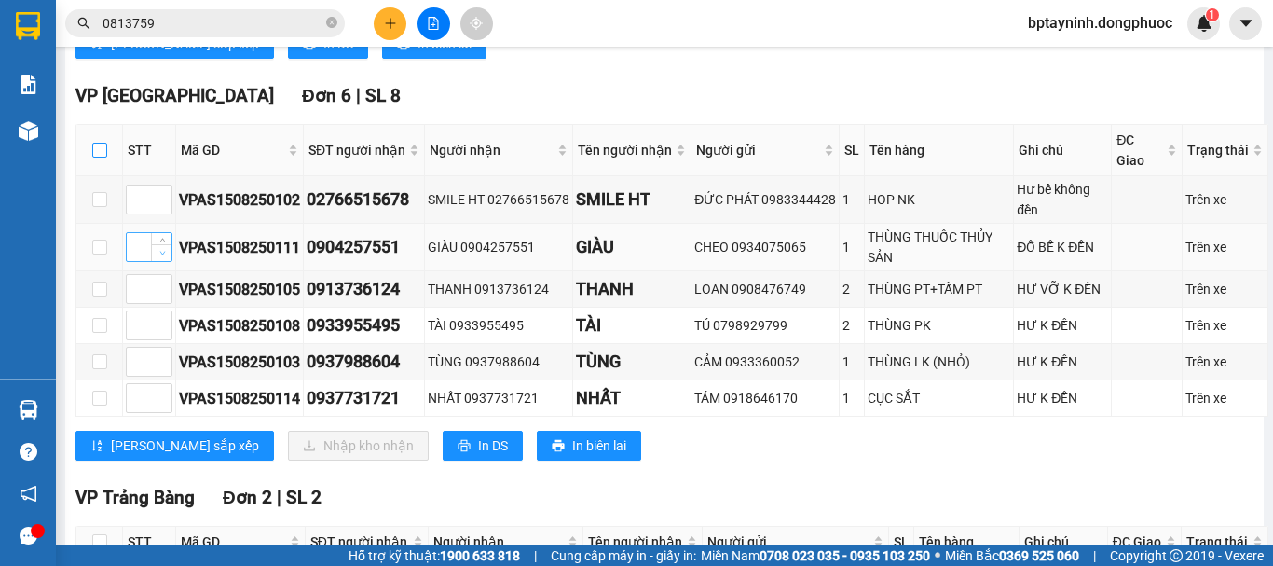
checkbox input "true"
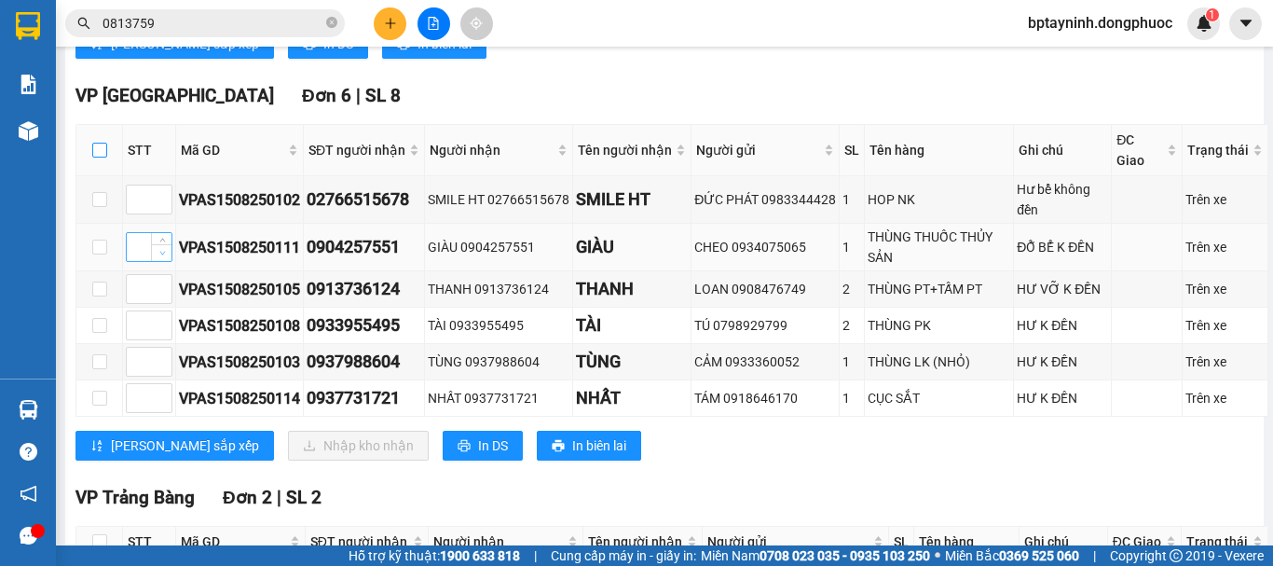
checkbox input "true"
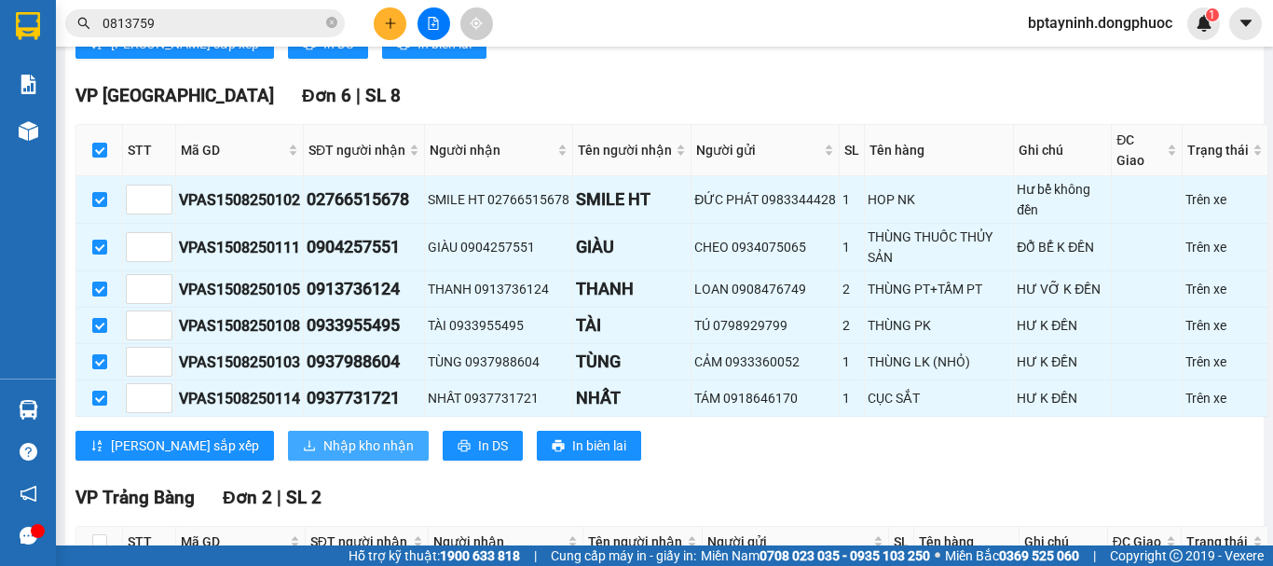
click at [323, 435] on span "Nhập kho nhận" at bounding box center [368, 445] width 90 height 21
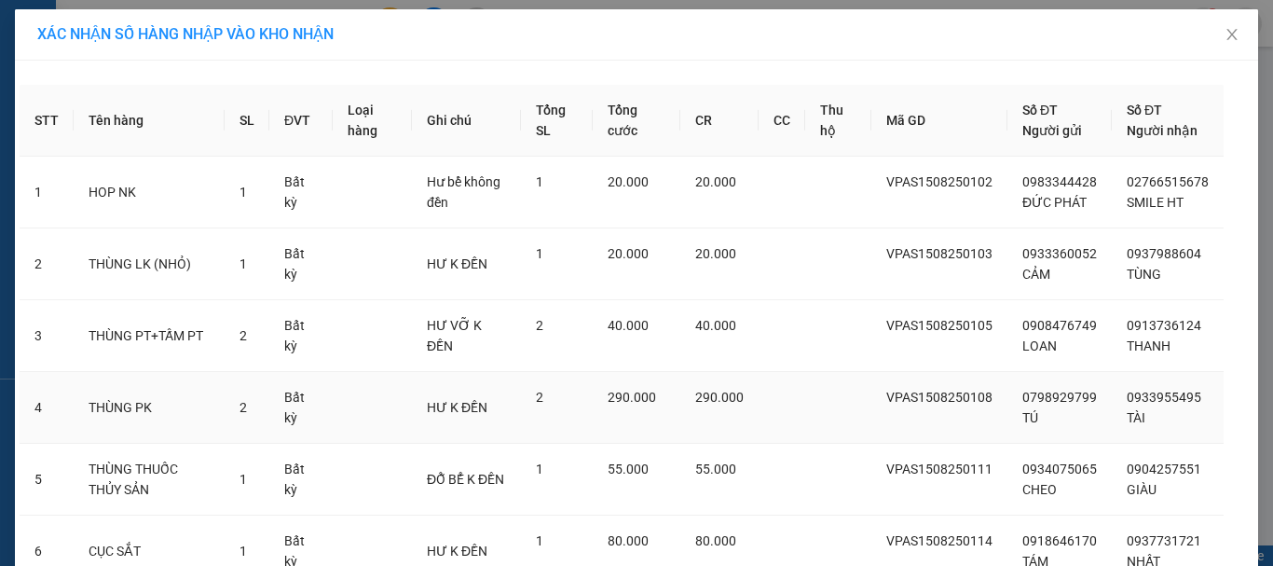
scroll to position [158, 0]
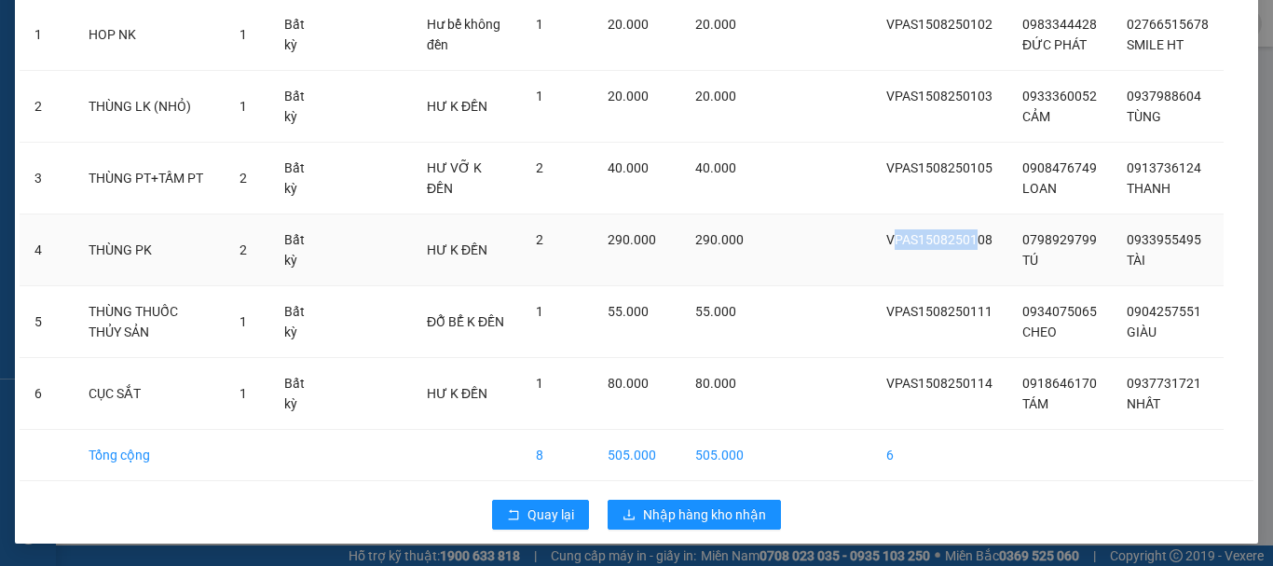
drag, startPoint x: 903, startPoint y: 233, endPoint x: 982, endPoint y: 234, distance: 79.2
click at [982, 234] on span "VPAS1508250108" at bounding box center [939, 239] width 106 height 15
click at [937, 377] on span "VPAS1508250114" at bounding box center [939, 383] width 106 height 15
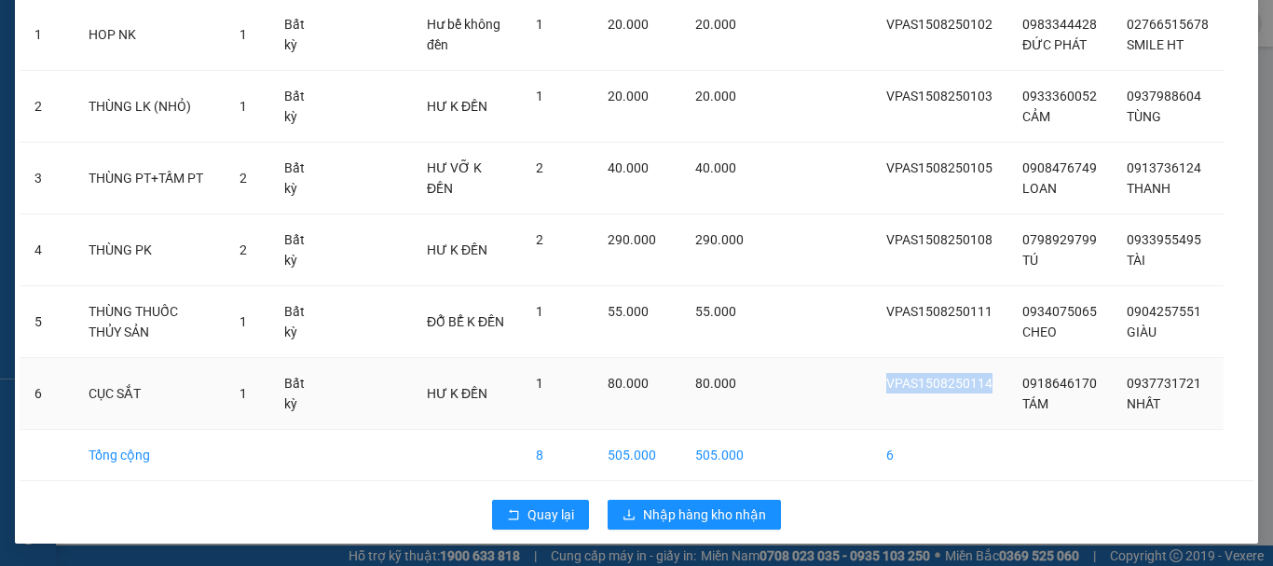
click at [937, 377] on span "VPAS1508250114" at bounding box center [939, 383] width 106 height 15
click at [151, 503] on div "Quay lại Nhập hàng kho nhận" at bounding box center [637, 514] width 1234 height 48
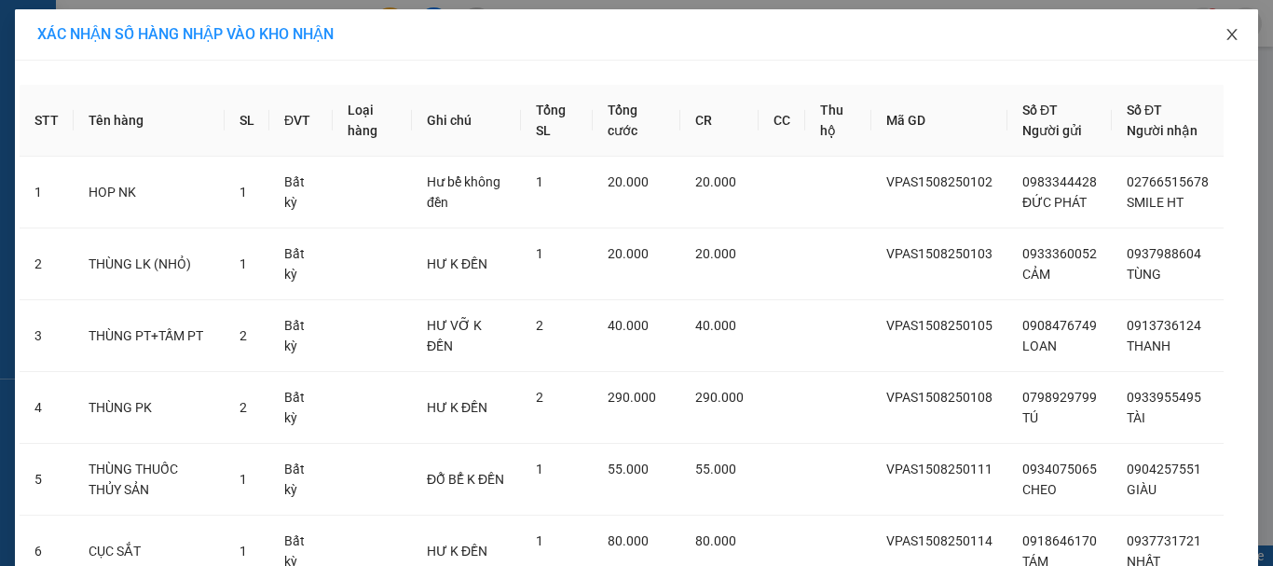
click at [1211, 26] on span "Close" at bounding box center [1232, 35] width 52 height 52
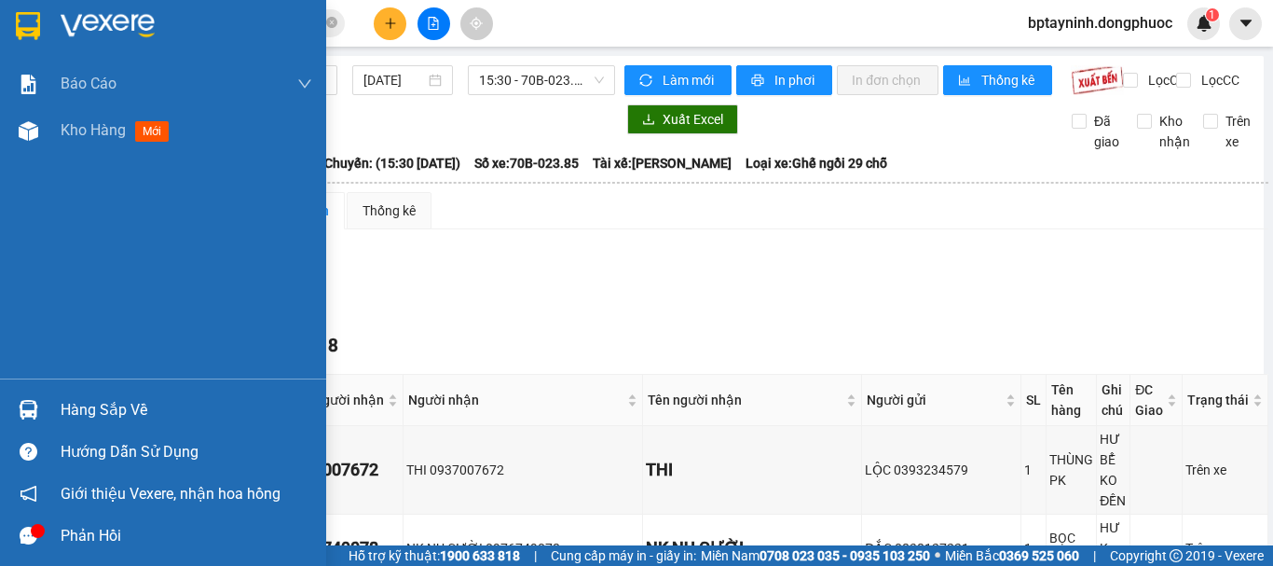
click at [30, 405] on img at bounding box center [29, 410] width 20 height 20
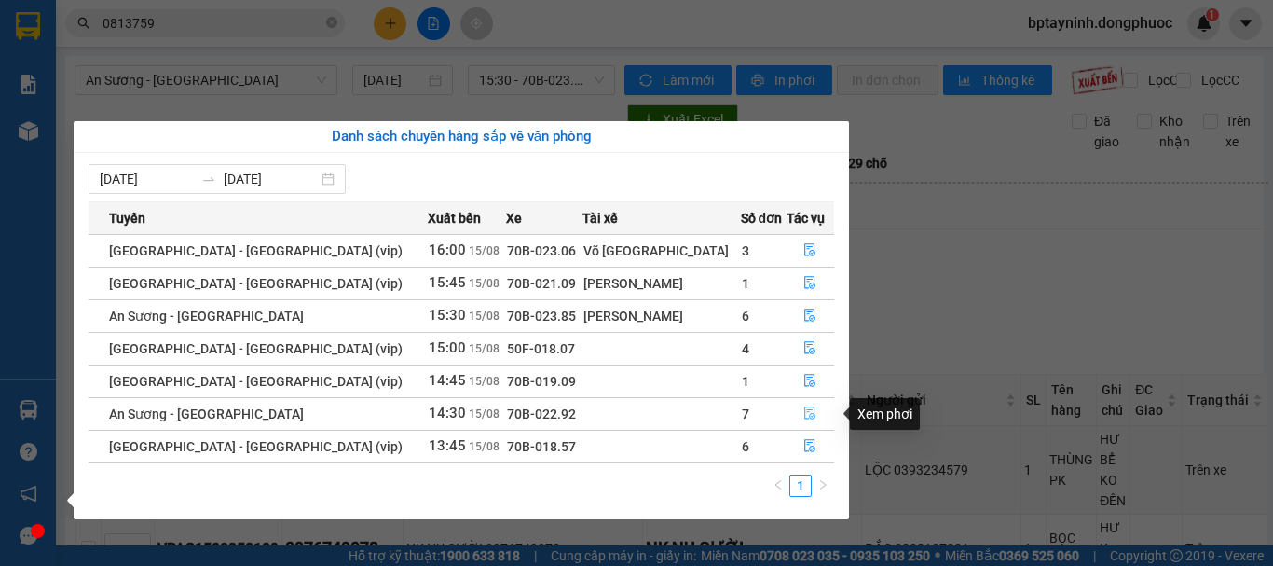
click at [805, 414] on icon "file-done" at bounding box center [810, 413] width 11 height 13
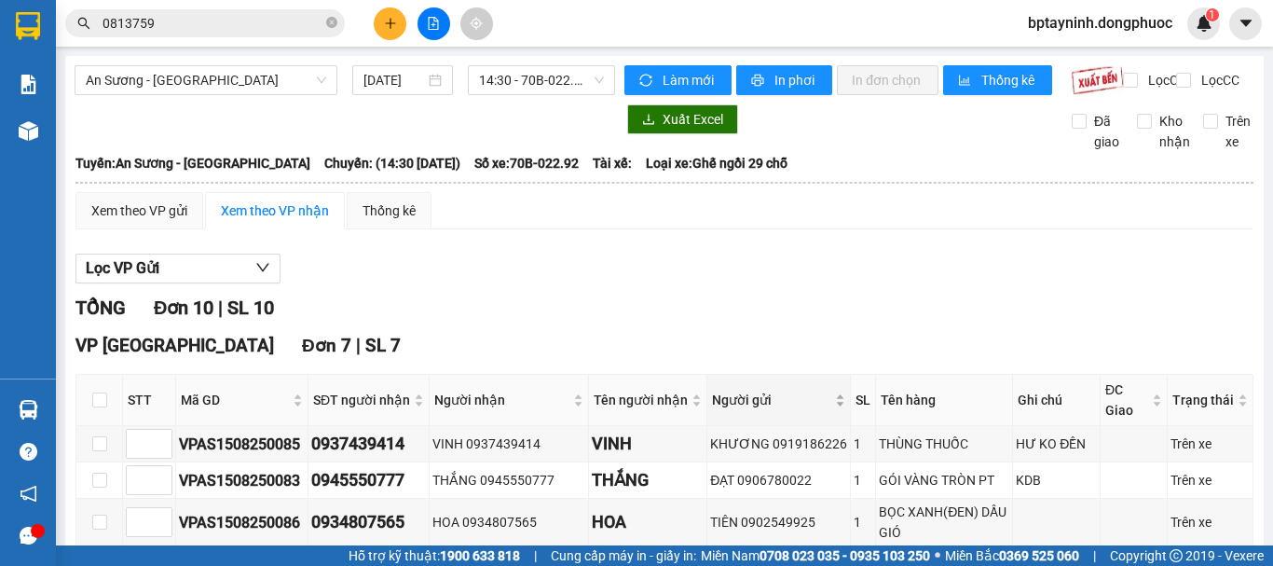
scroll to position [310, 0]
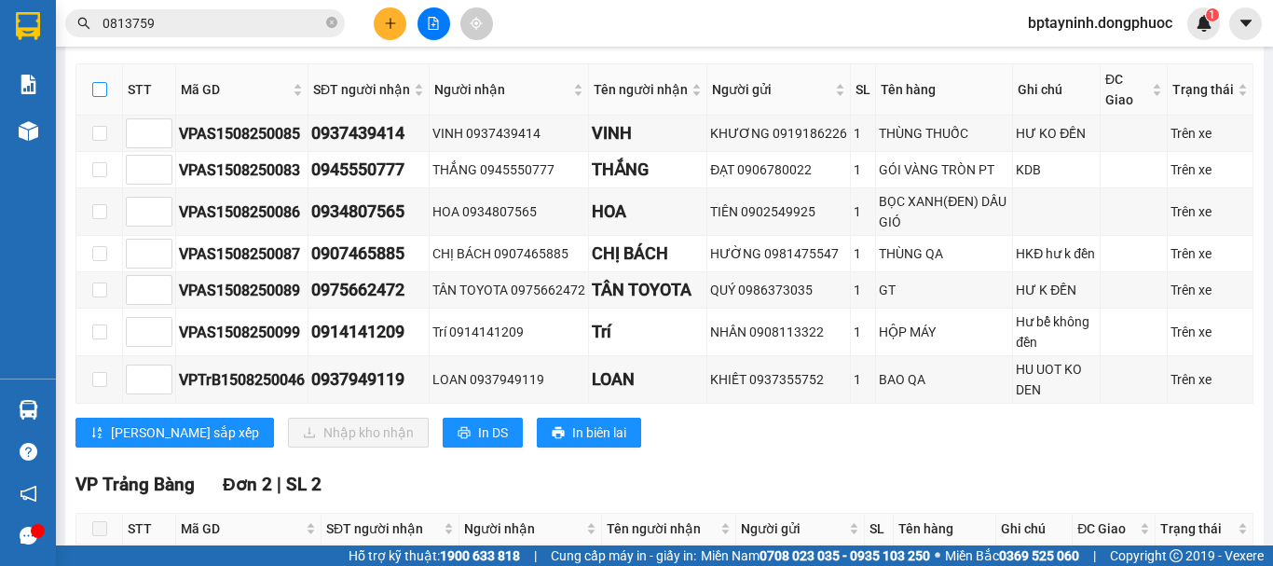
click at [94, 97] on input "checkbox" at bounding box center [99, 89] width 15 height 15
checkbox input "true"
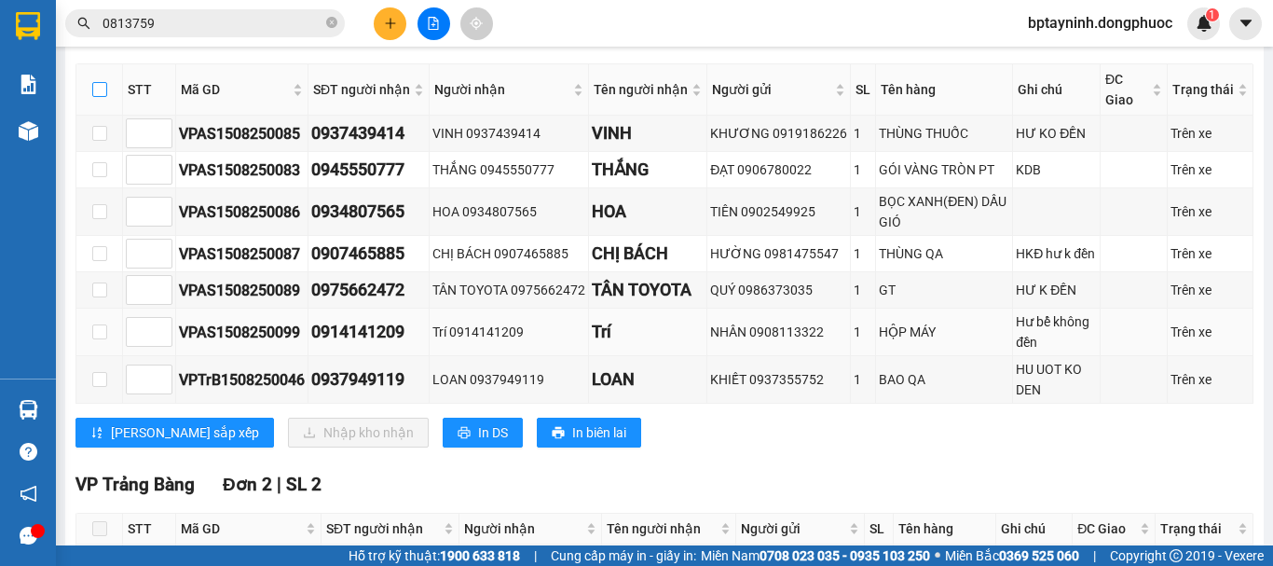
checkbox input "true"
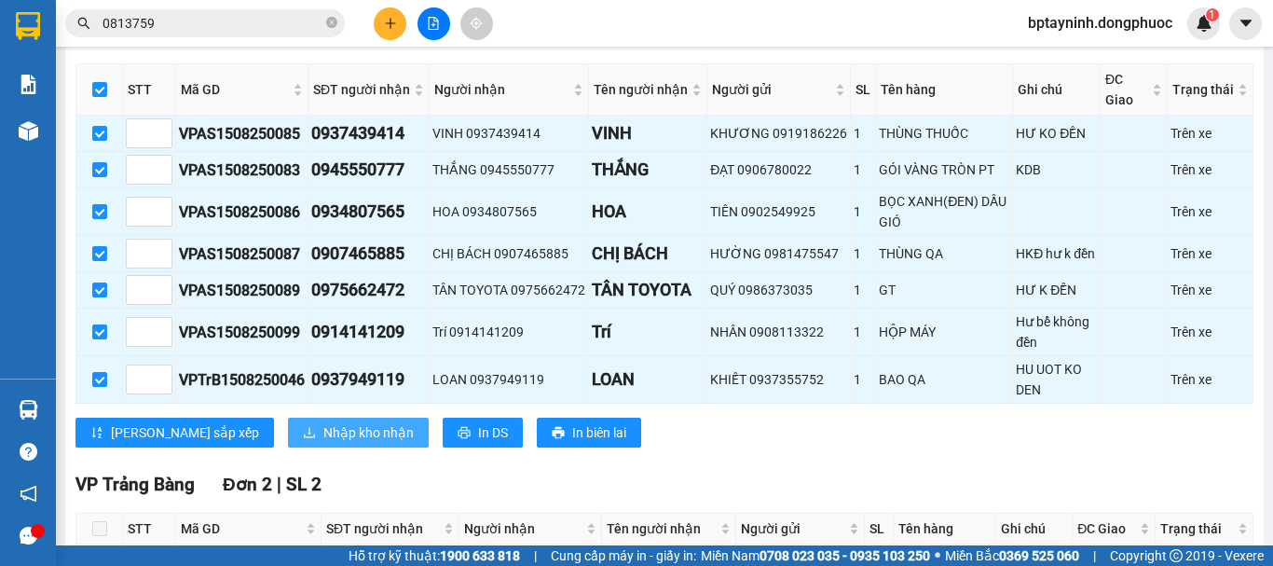
click at [323, 438] on span "Nhập kho nhận" at bounding box center [368, 432] width 90 height 21
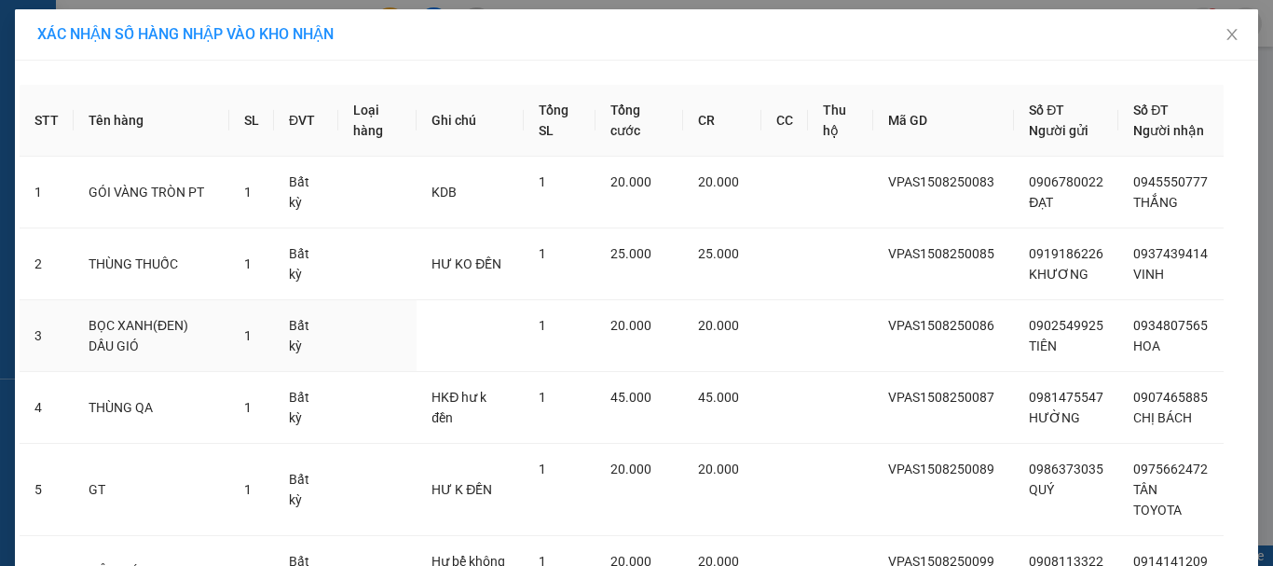
scroll to position [250, 0]
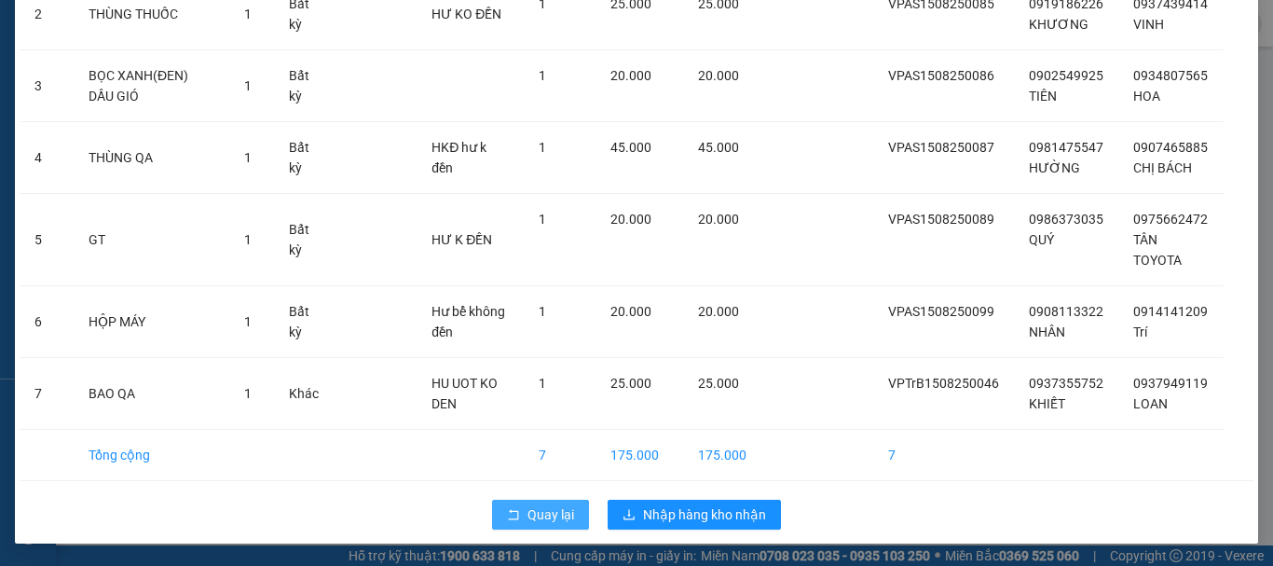
click at [528, 510] on span "Quay lại" at bounding box center [551, 514] width 47 height 21
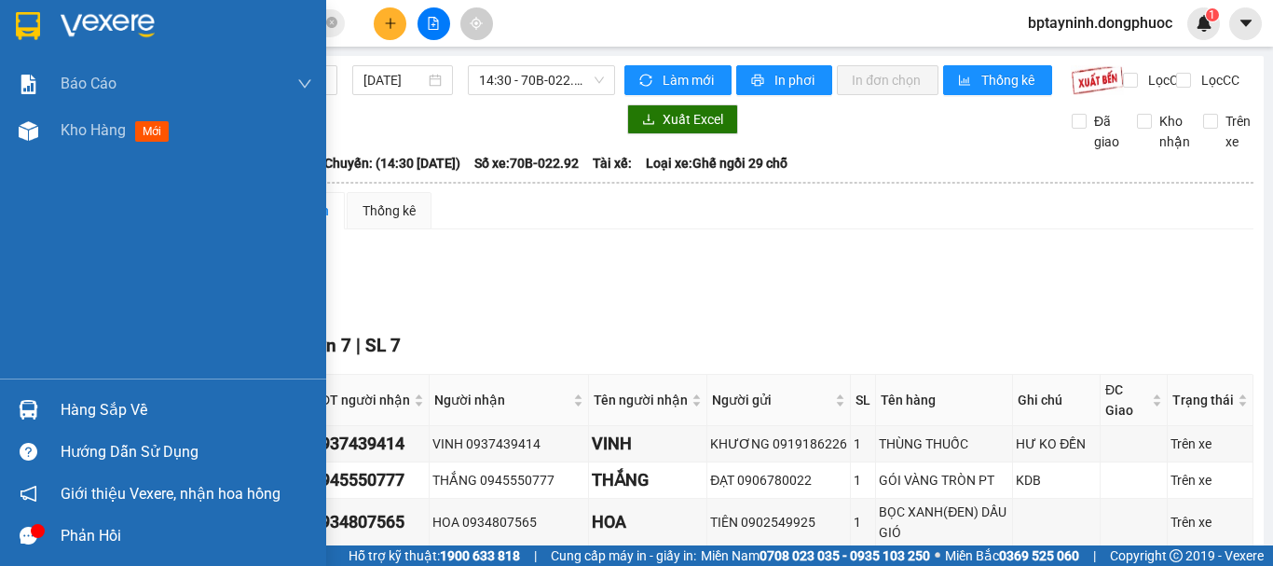
click at [28, 405] on img at bounding box center [29, 410] width 20 height 20
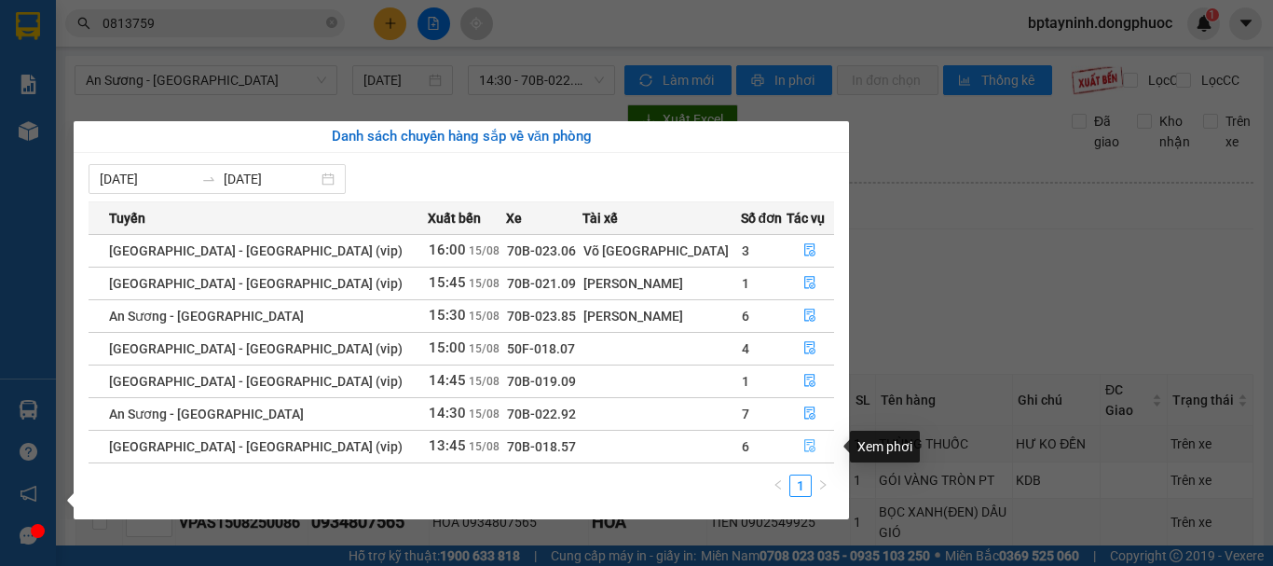
click at [806, 447] on icon "file-done" at bounding box center [810, 446] width 11 height 13
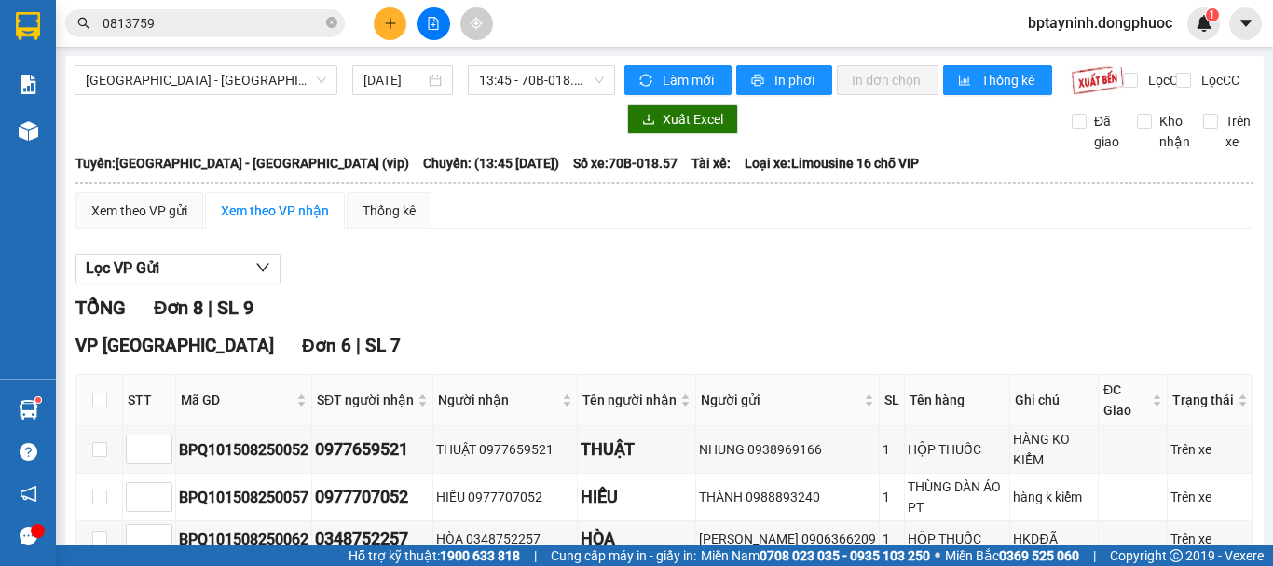
click at [147, 22] on input "0813759" at bounding box center [213, 23] width 220 height 21
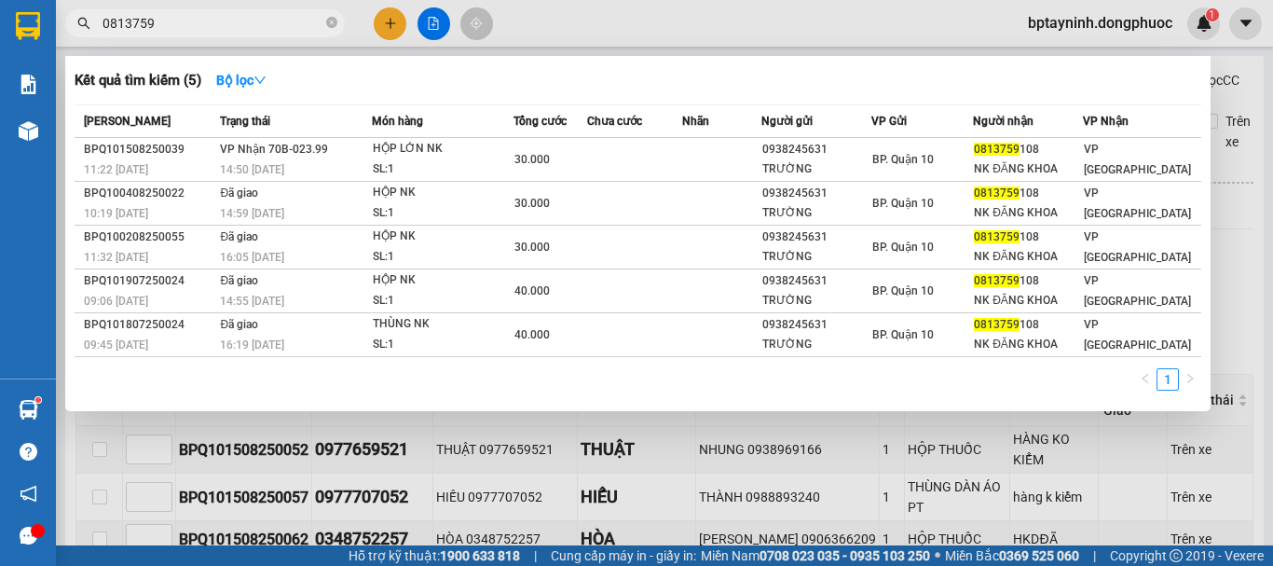
click at [147, 22] on input "0813759" at bounding box center [213, 23] width 220 height 21
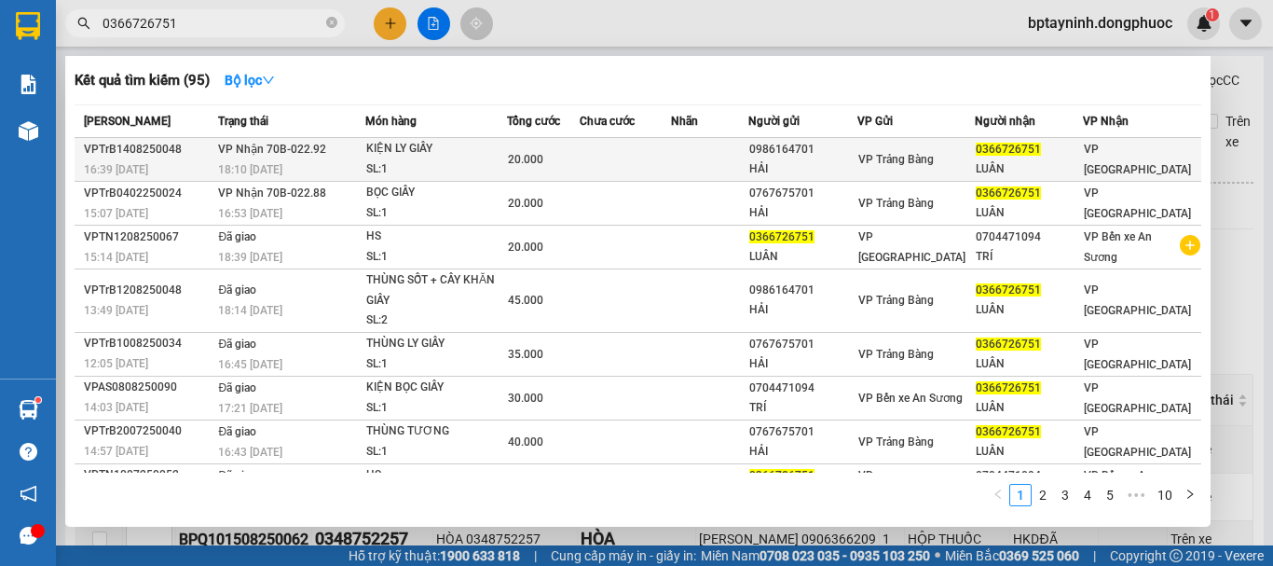
type input "0366726751"
click at [355, 159] on td "VP Nhận 70B-022.92 18:10 - 14/08" at bounding box center [289, 160] width 152 height 44
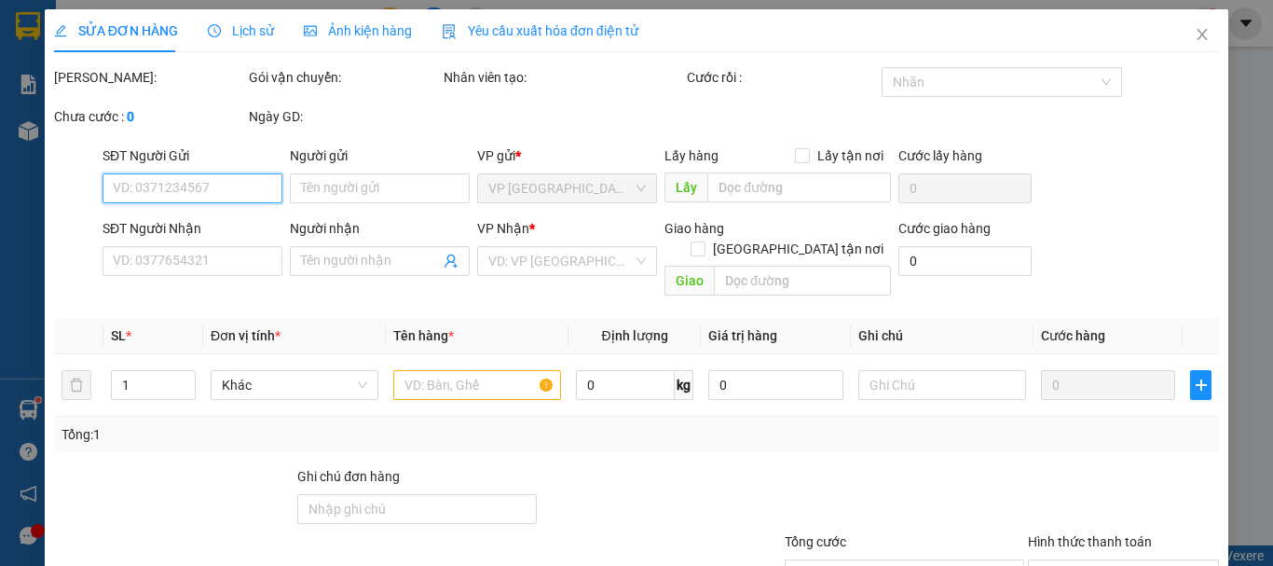
type input "0986164701"
type input "HẢI"
type input "0366726751"
type input "LUÂN"
type input "20.000"
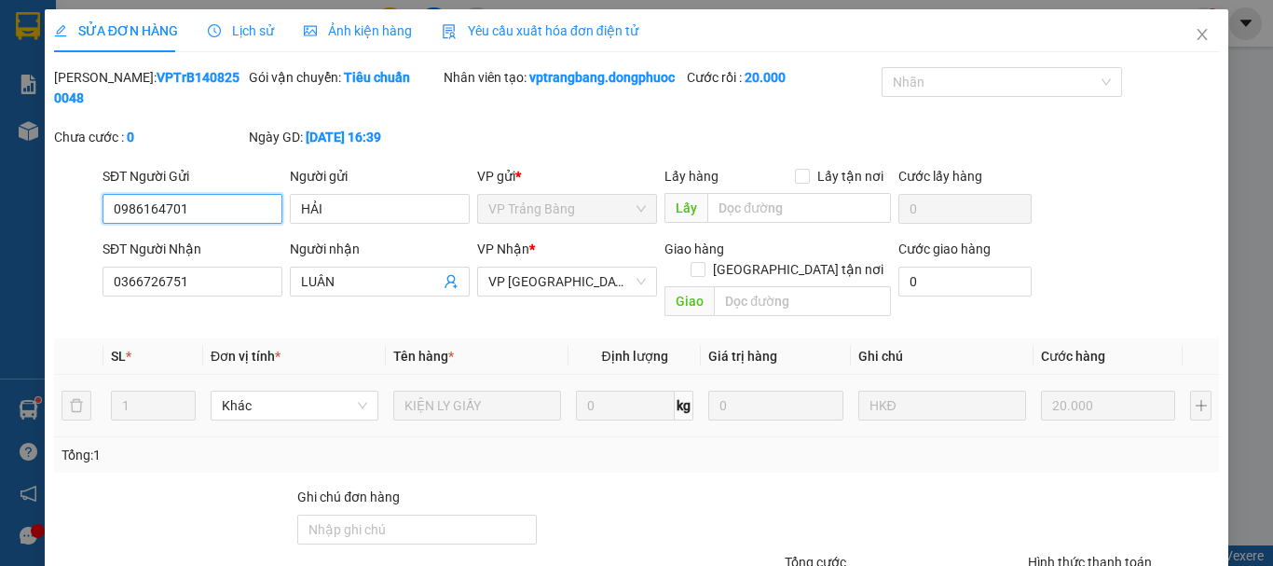
scroll to position [148, 0]
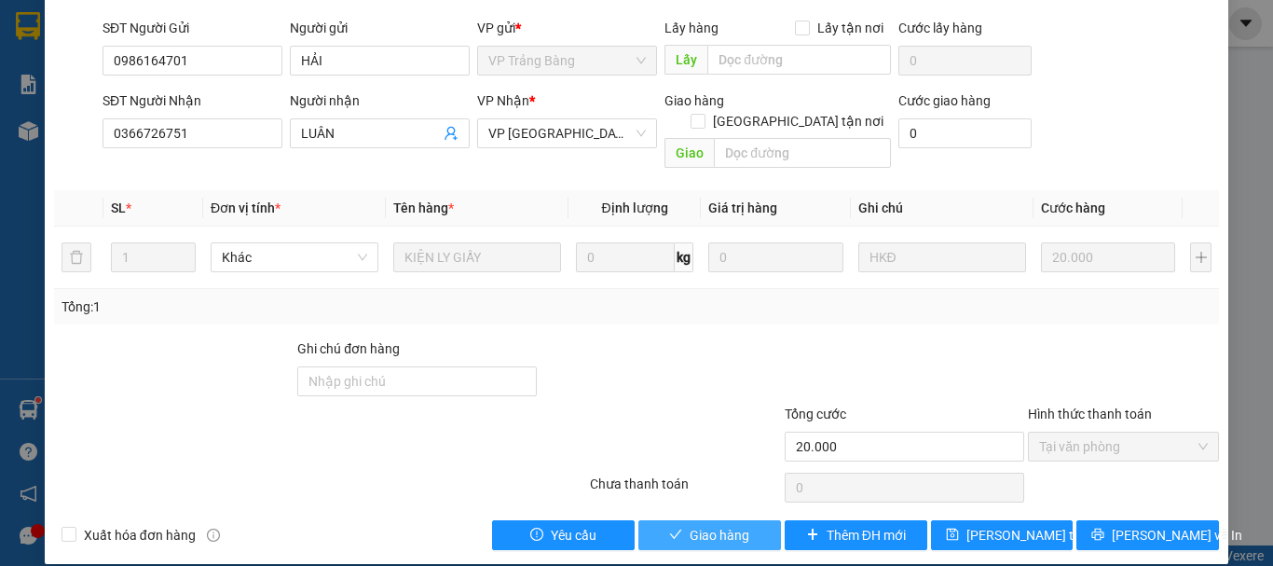
click at [680, 522] on button "Giao hàng" at bounding box center [710, 535] width 143 height 30
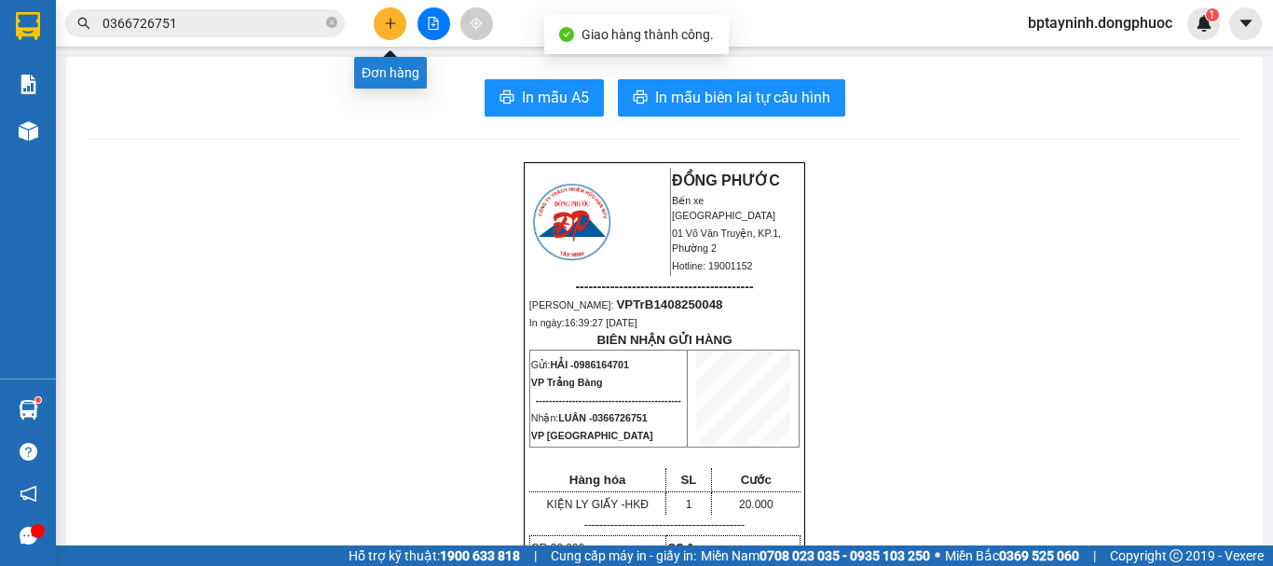
click at [384, 22] on icon "plus" at bounding box center [390, 23] width 13 height 13
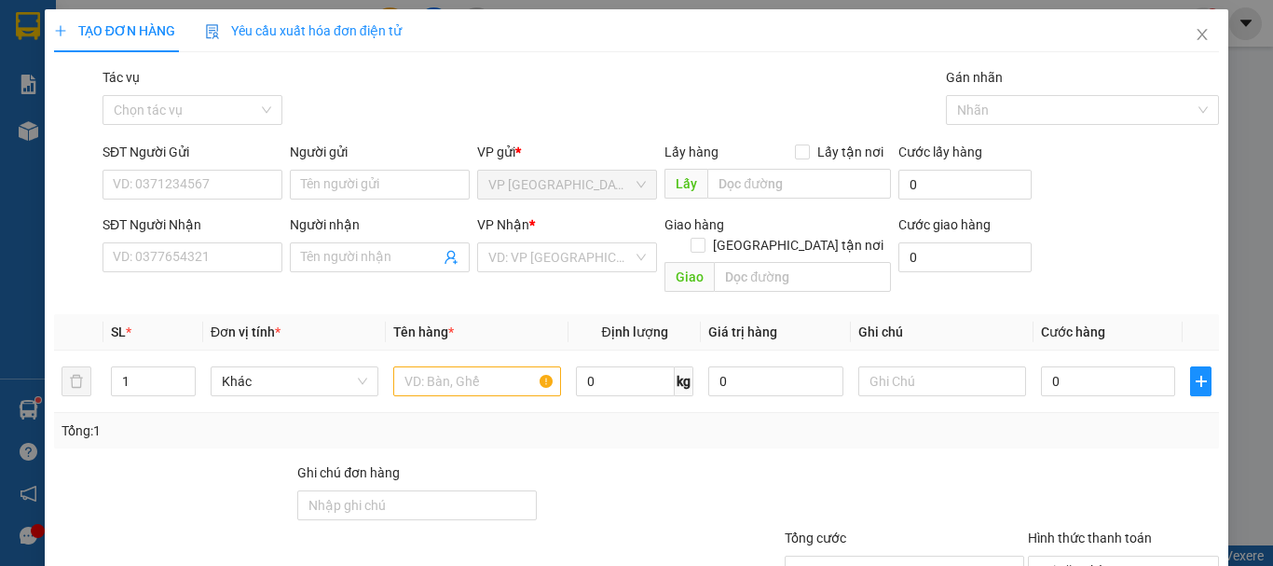
click at [571, 58] on div "TẠO ĐƠN HÀNG Yêu cầu xuất hóa đơn điện tử Transit Pickup Surcharge Ids Transit …" at bounding box center [636, 341] width 1165 height 665
click at [229, 187] on input "SĐT Người Gửi" at bounding box center [193, 185] width 180 height 30
type input "0916880346"
click at [377, 198] on input "Người gửi" at bounding box center [380, 185] width 180 height 30
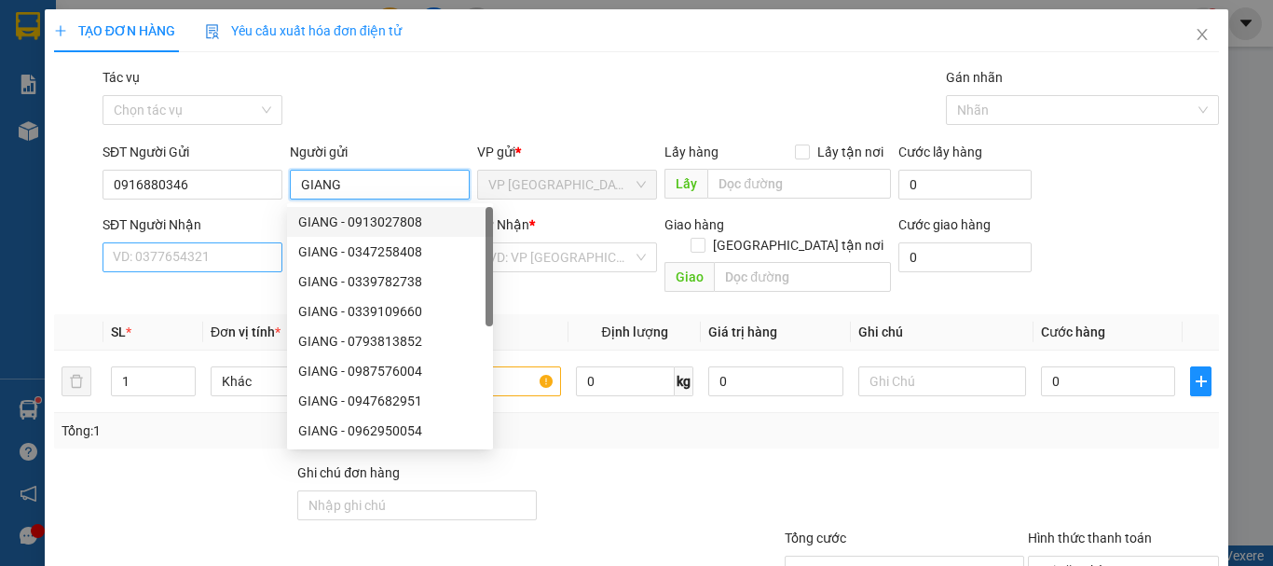
type input "GIANG"
click at [161, 263] on input "SĐT Người Nhận" at bounding box center [193, 257] width 180 height 30
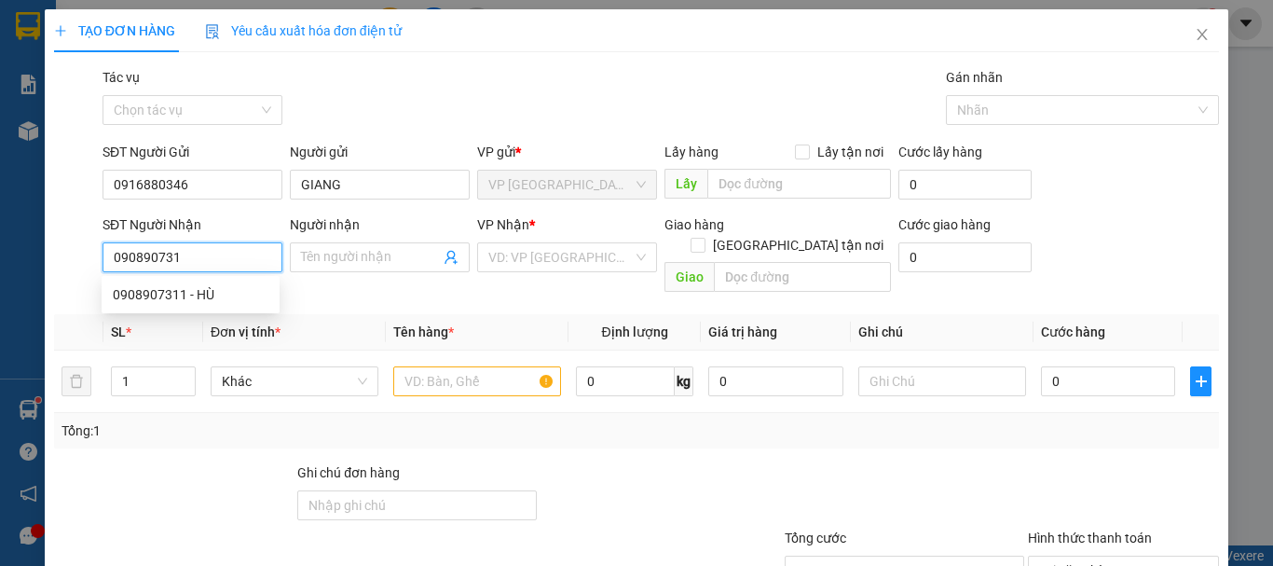
type input "0908907311"
click at [212, 294] on div "0908907311 - HÙ" at bounding box center [191, 294] width 156 height 21
type input "HÙ"
type input "40.000"
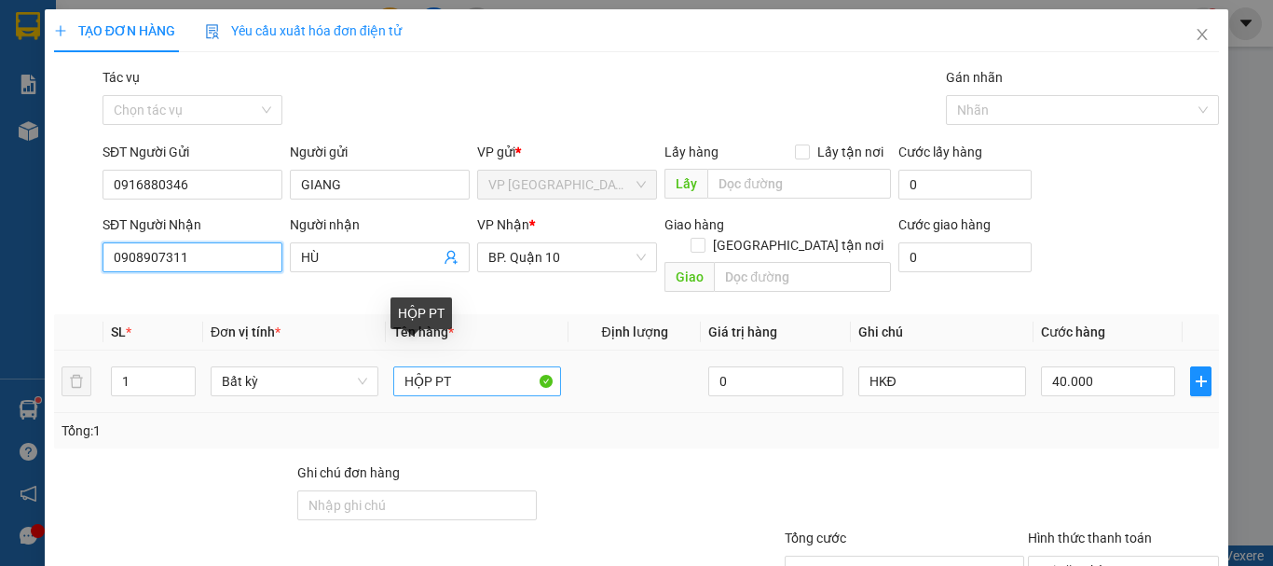
type input "0908907311"
click at [479, 366] on input "HỘP PT" at bounding box center [477, 381] width 168 height 30
type input "CỤC PT"
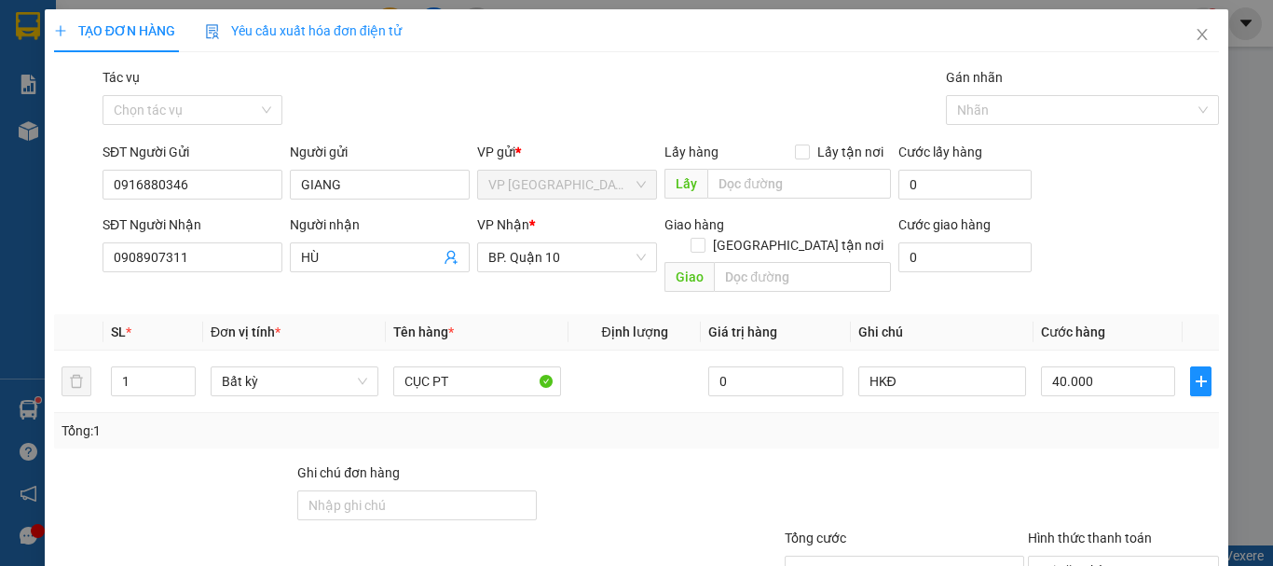
click at [598, 432] on div "Transit Pickup Surcharge Ids Transit Deliver Surcharge Ids Transit Deliver Surc…" at bounding box center [636, 370] width 1165 height 607
click at [1085, 366] on input "40.000" at bounding box center [1108, 381] width 134 height 30
type input "3"
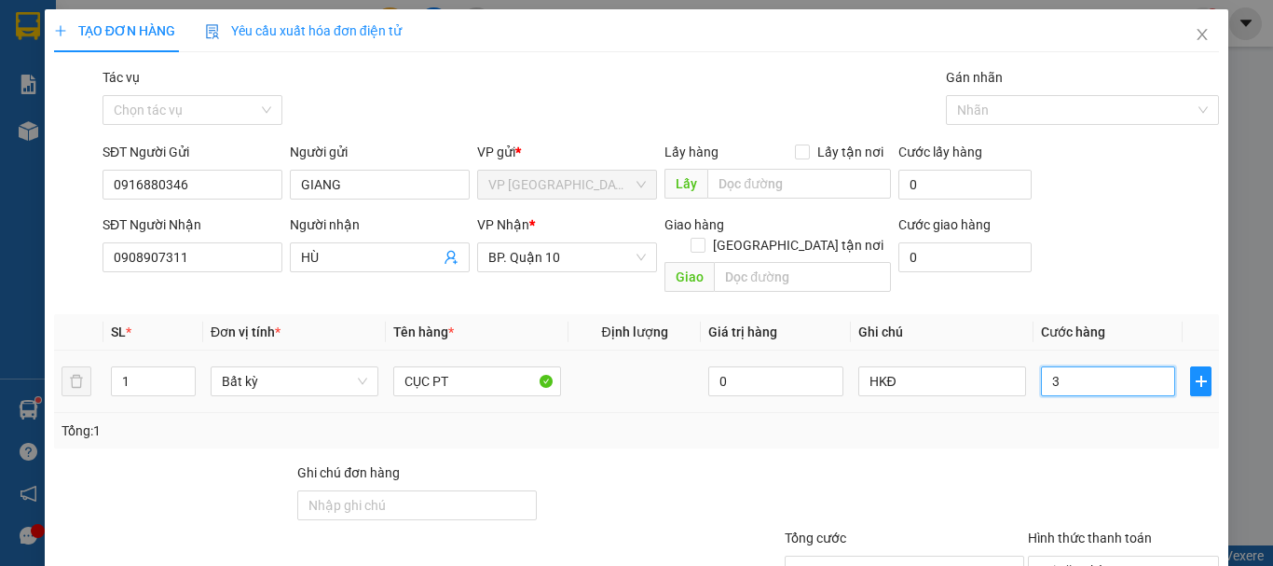
type input "30"
type input "30.000"
click at [1023, 413] on div "Tổng: 1" at bounding box center [636, 430] width 1165 height 35
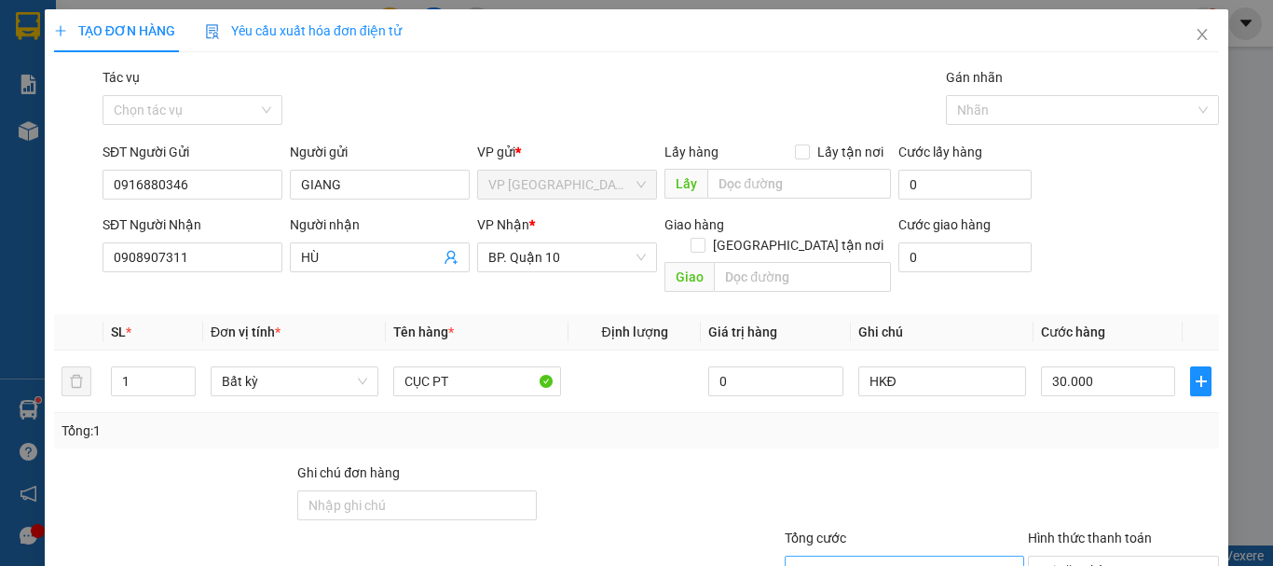
scroll to position [124, 0]
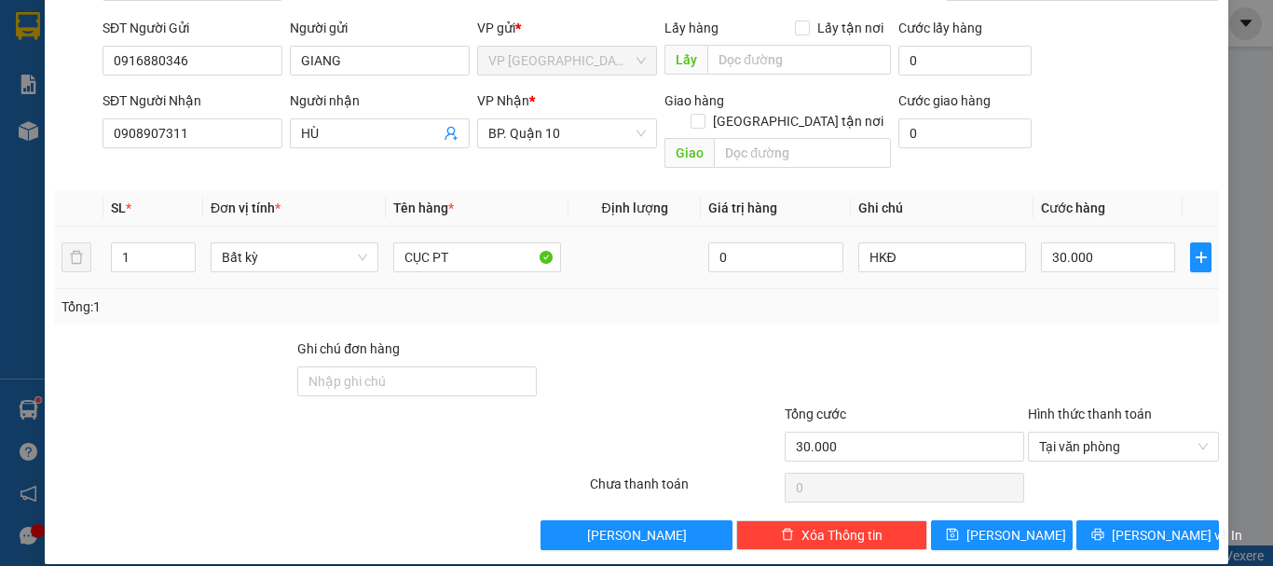
click at [923, 239] on div "HKĐ" at bounding box center [942, 257] width 168 height 37
click at [922, 242] on input "HKĐ" at bounding box center [942, 257] width 168 height 30
type input "HKĐ MAI GIAO"
click at [916, 339] on div at bounding box center [904, 370] width 243 height 65
click at [1154, 525] on span "Lưu và In" at bounding box center [1177, 535] width 130 height 21
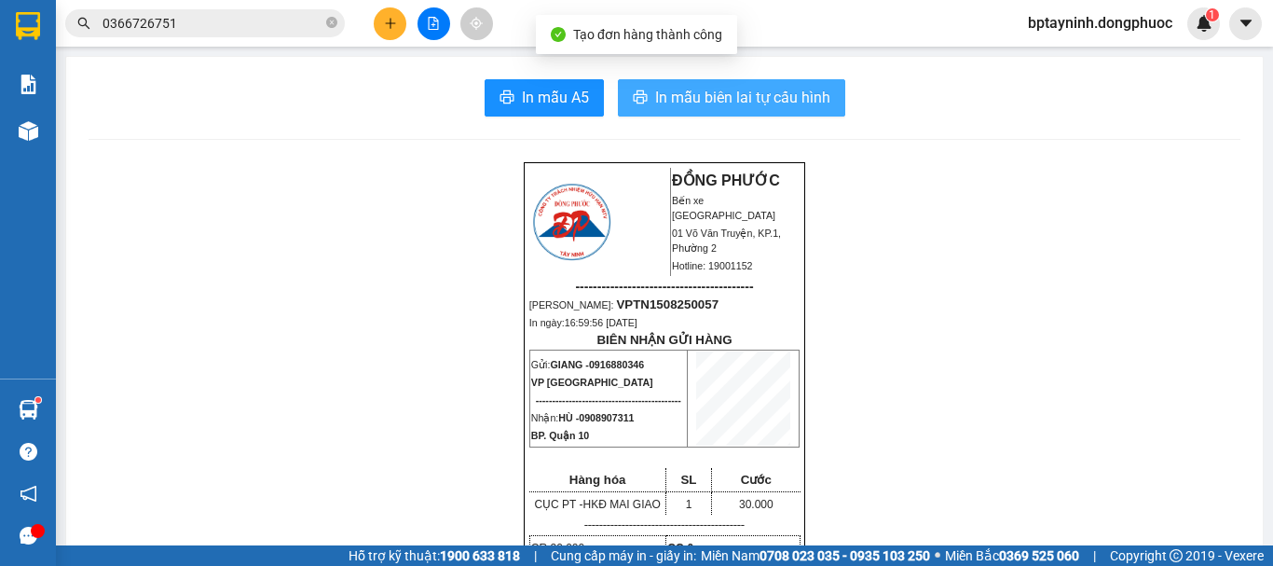
click at [707, 103] on span "In mẫu biên lai tự cấu hình" at bounding box center [742, 97] width 175 height 23
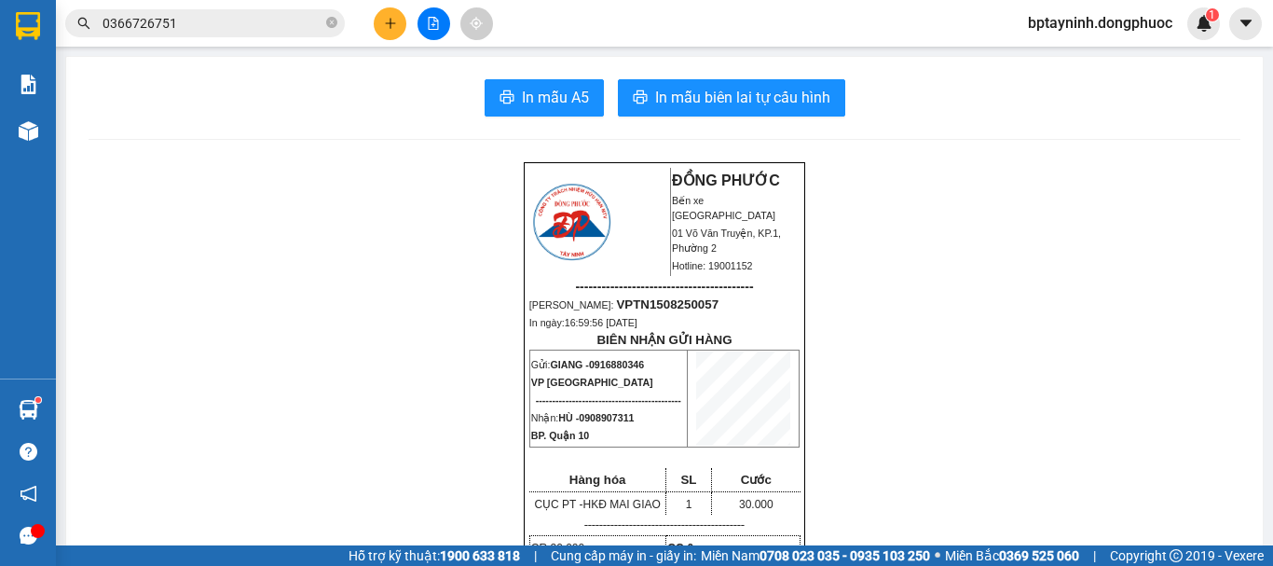
click at [171, 11] on span "0366726751" at bounding box center [205, 23] width 280 height 28
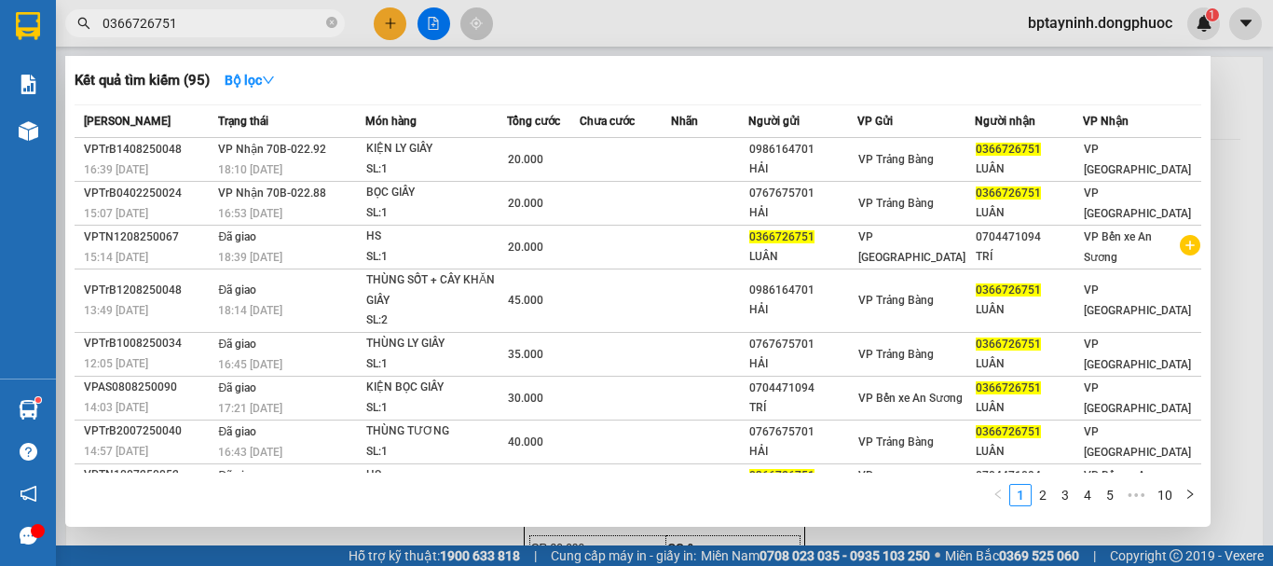
click at [171, 13] on input "0366726751" at bounding box center [213, 23] width 220 height 21
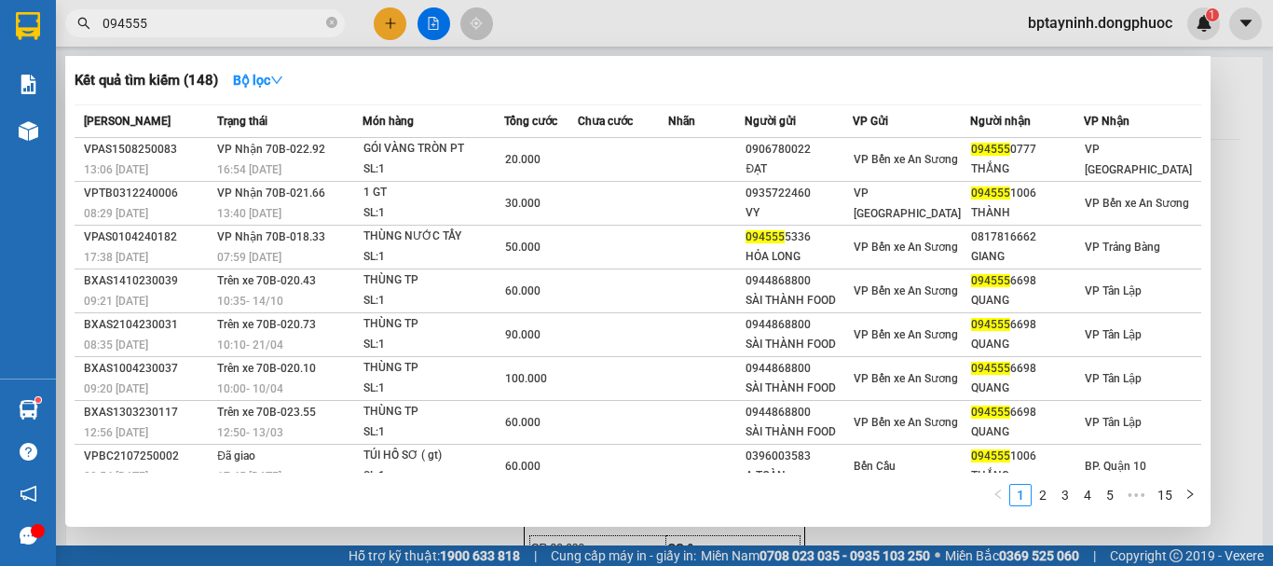
type input "094555"
click at [389, 29] on div at bounding box center [636, 283] width 1273 height 566
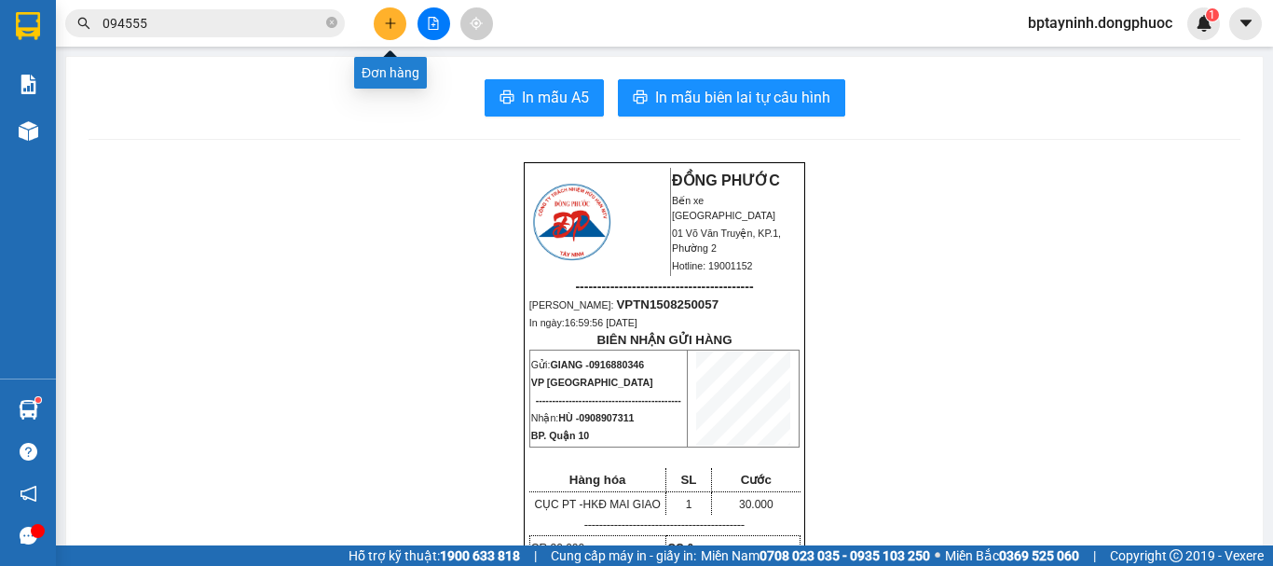
click at [389, 29] on icon "plus" at bounding box center [390, 23] width 13 height 13
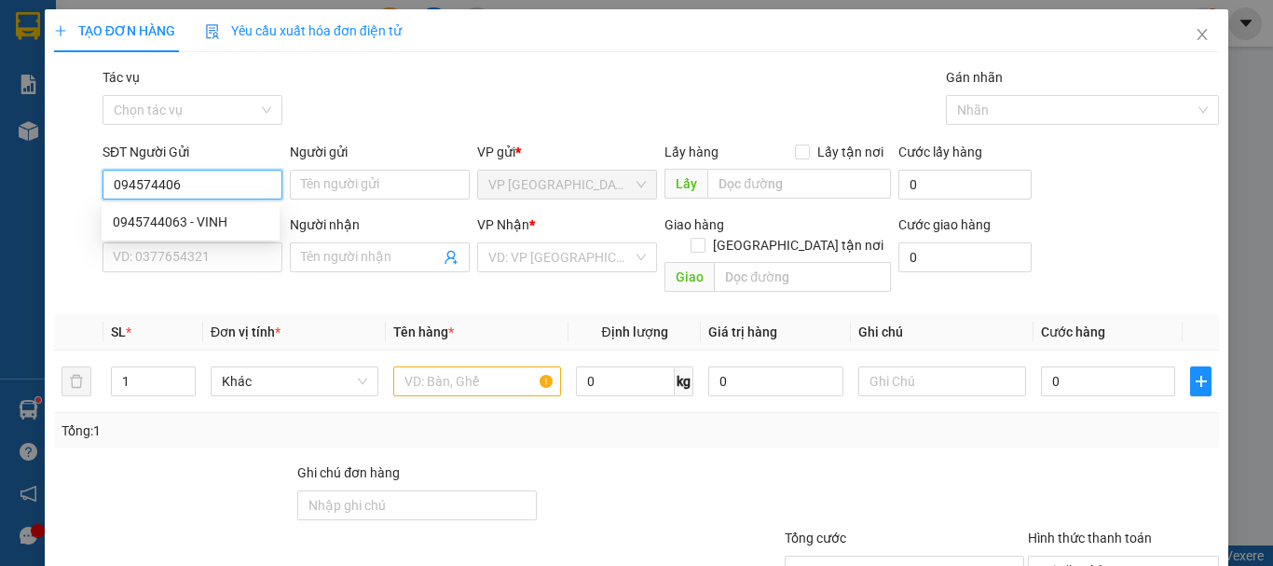
type input "0945744063"
click at [236, 227] on div "0945744063 - VINH" at bounding box center [191, 222] width 156 height 21
type input "VINH"
type input "0839111151"
type input "HUY"
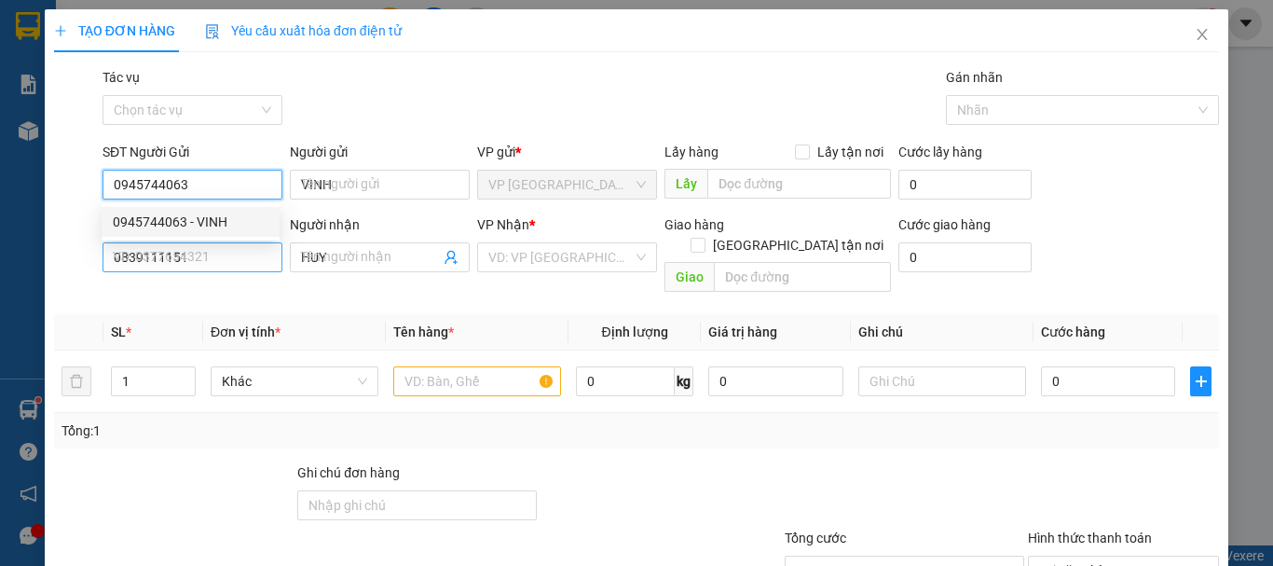
type input "40.000"
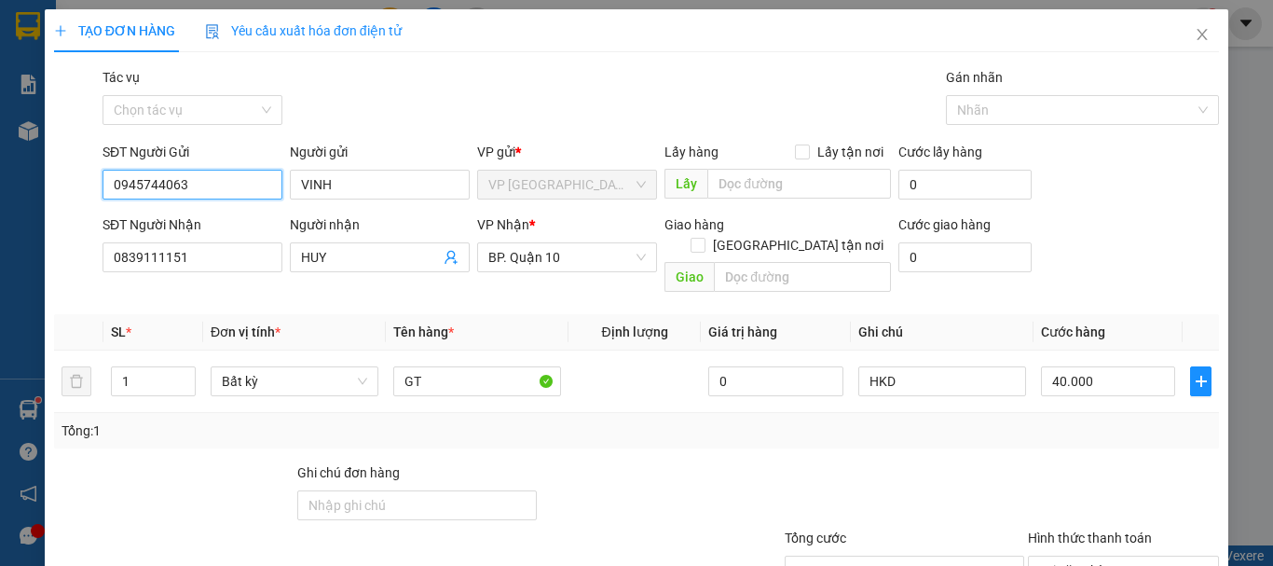
click at [218, 190] on input "0945744063" at bounding box center [193, 185] width 180 height 30
type input "0945744063"
click at [1182, 46] on span "Close" at bounding box center [1202, 35] width 52 height 52
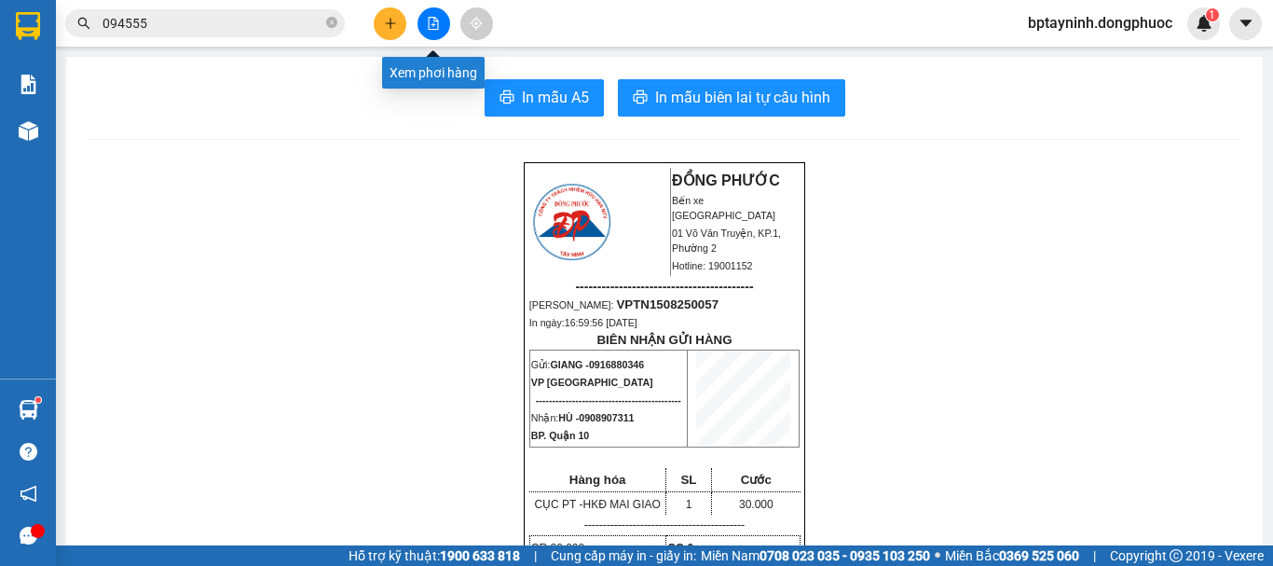
click at [435, 20] on icon "file-add" at bounding box center [433, 23] width 13 height 13
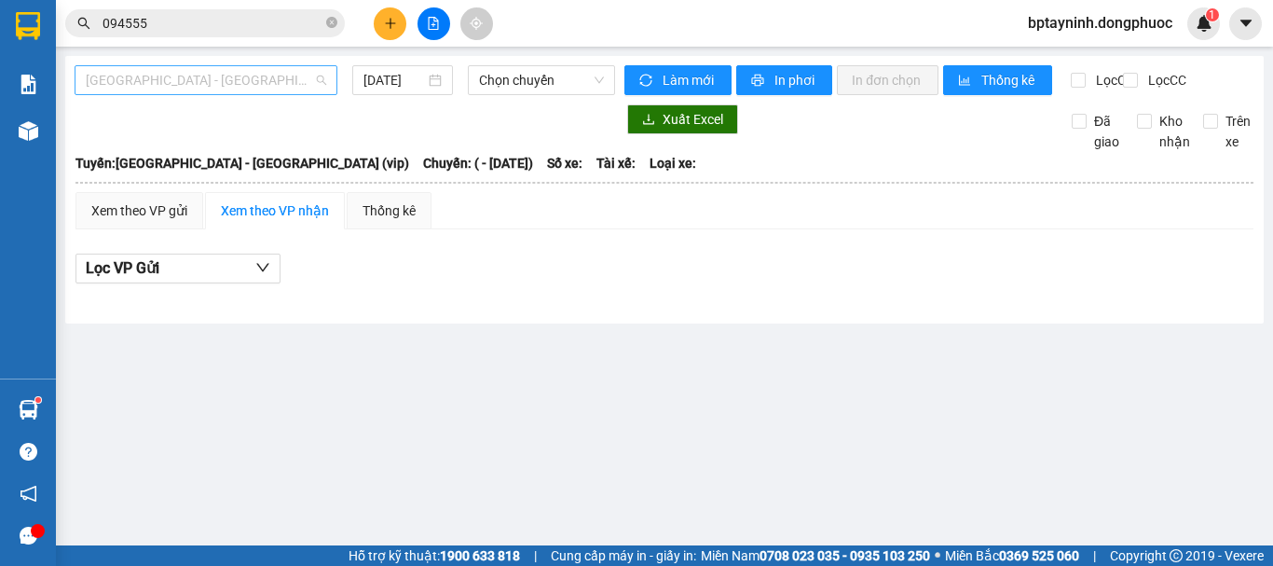
click at [191, 84] on span "[GEOGRAPHIC_DATA] - [GEOGRAPHIC_DATA] (vip)" at bounding box center [206, 80] width 240 height 28
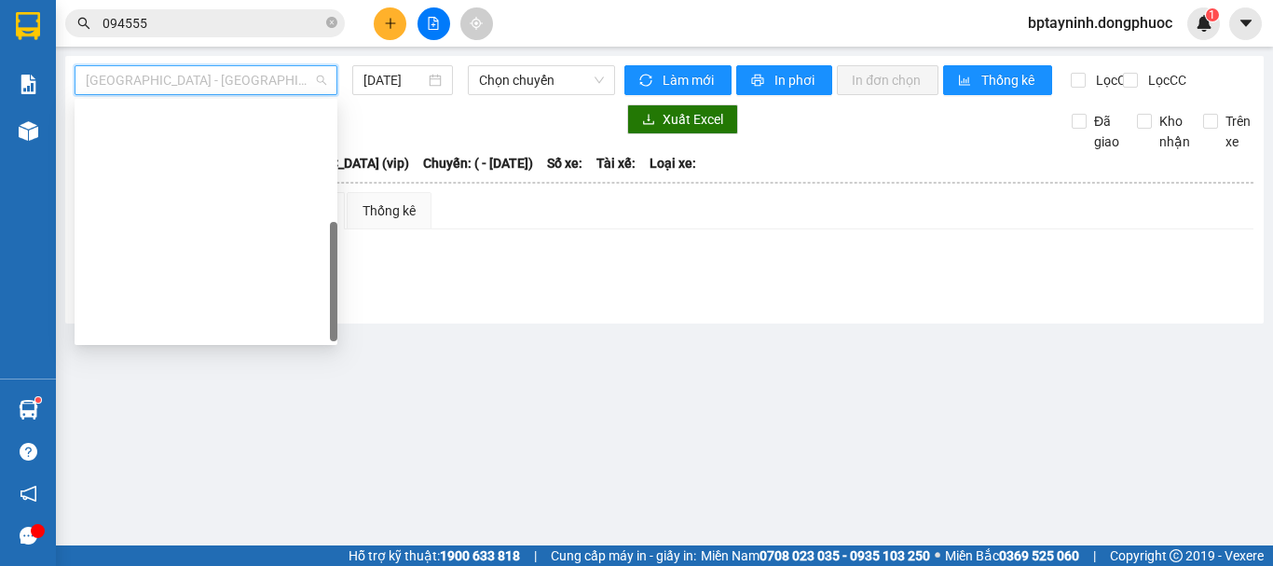
scroll to position [268, 0]
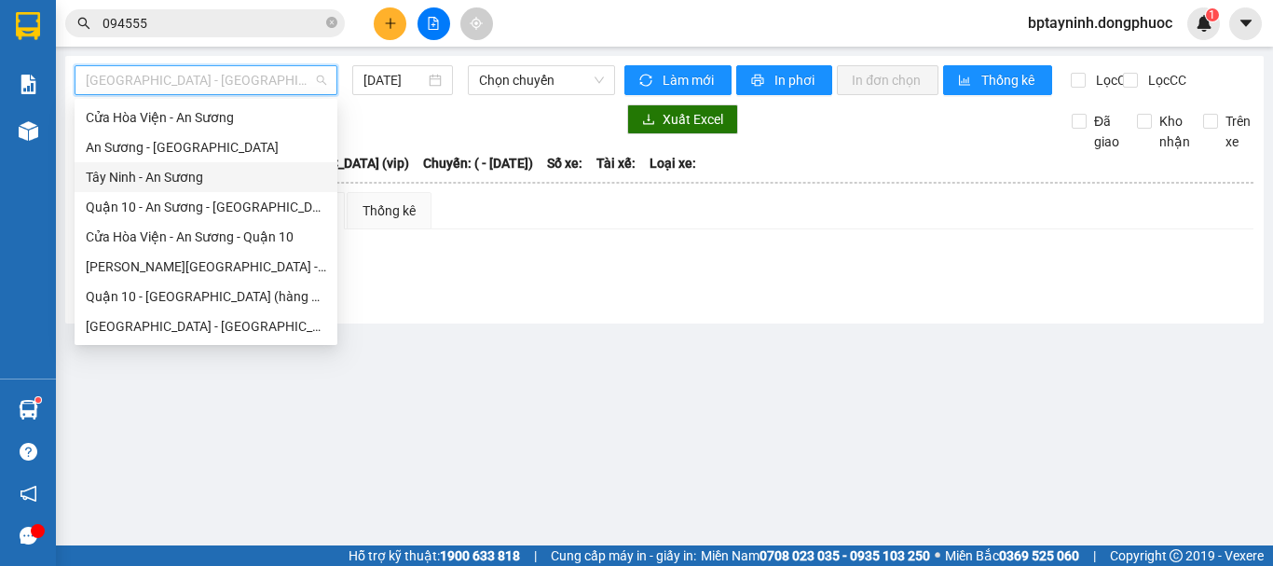
click at [397, 134] on div at bounding box center [345, 119] width 541 height 30
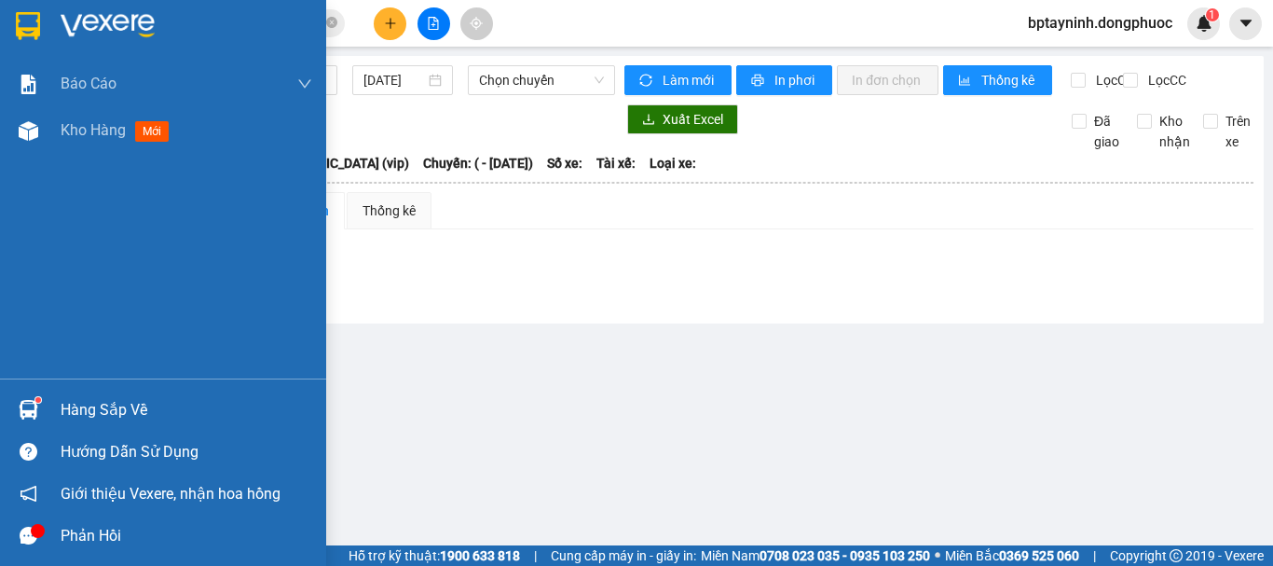
click at [7, 24] on div at bounding box center [163, 30] width 326 height 61
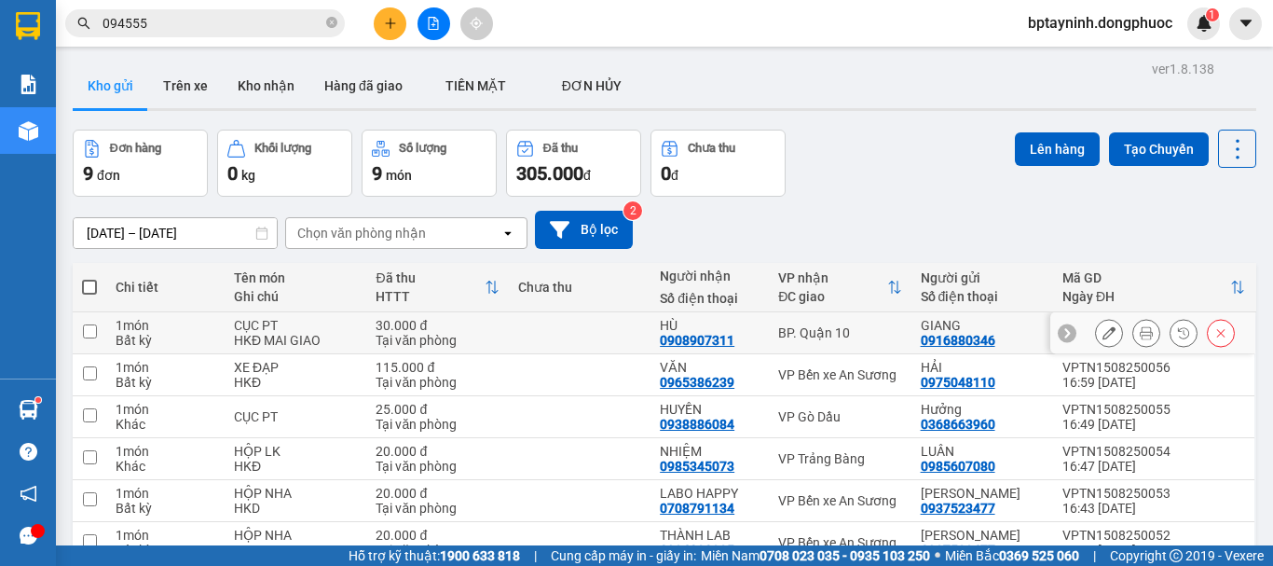
scroll to position [221, 0]
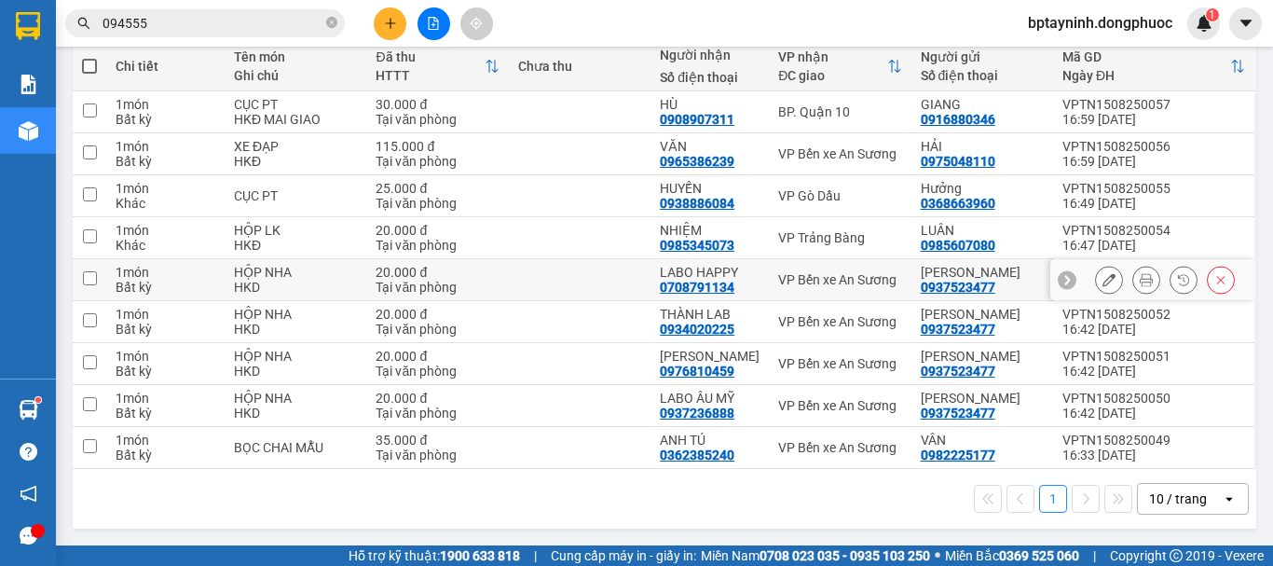
click at [831, 279] on div "VP Bến xe An Sương" at bounding box center [839, 279] width 123 height 15
checkbox input "true"
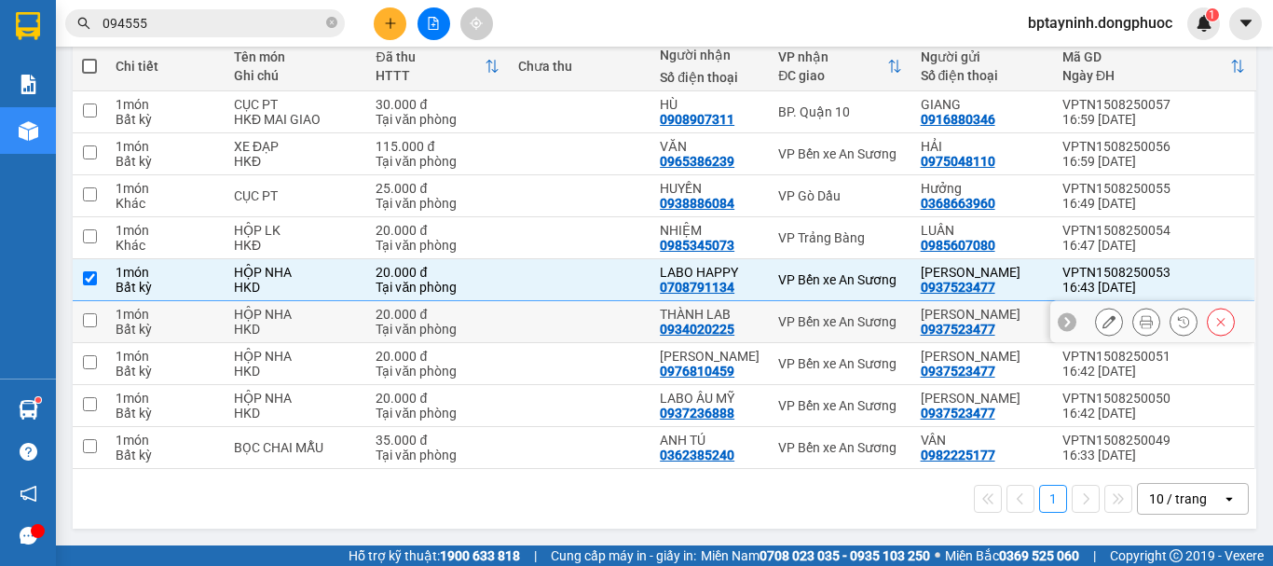
click at [820, 320] on div "VP Bến xe An Sương" at bounding box center [839, 321] width 123 height 15
checkbox input "true"
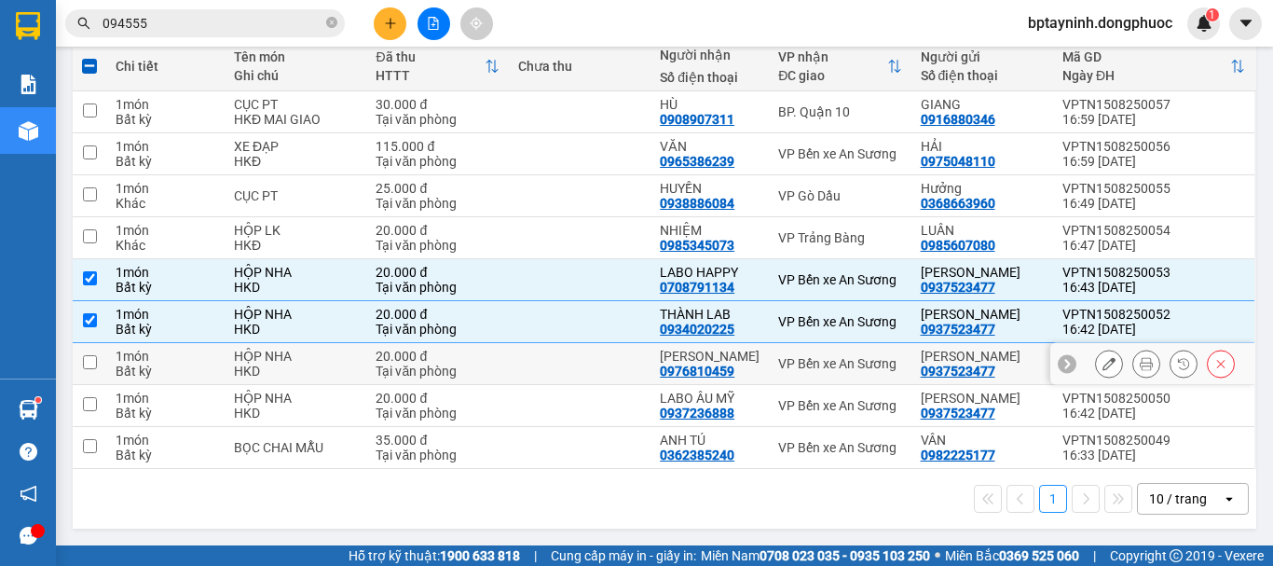
click at [817, 353] on td "VP Bến xe An Sương" at bounding box center [840, 364] width 142 height 42
checkbox input "true"
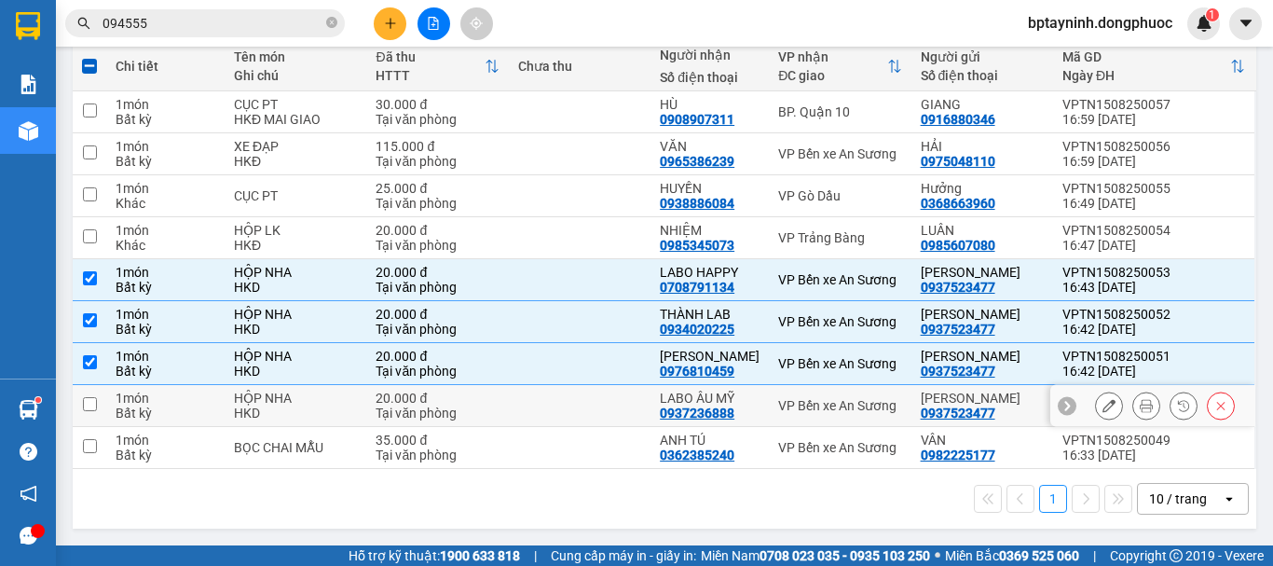
drag, startPoint x: 813, startPoint y: 393, endPoint x: 815, endPoint y: 429, distance: 35.5
click at [813, 396] on td "VP Bến xe An Sương" at bounding box center [840, 406] width 142 height 42
checkbox input "true"
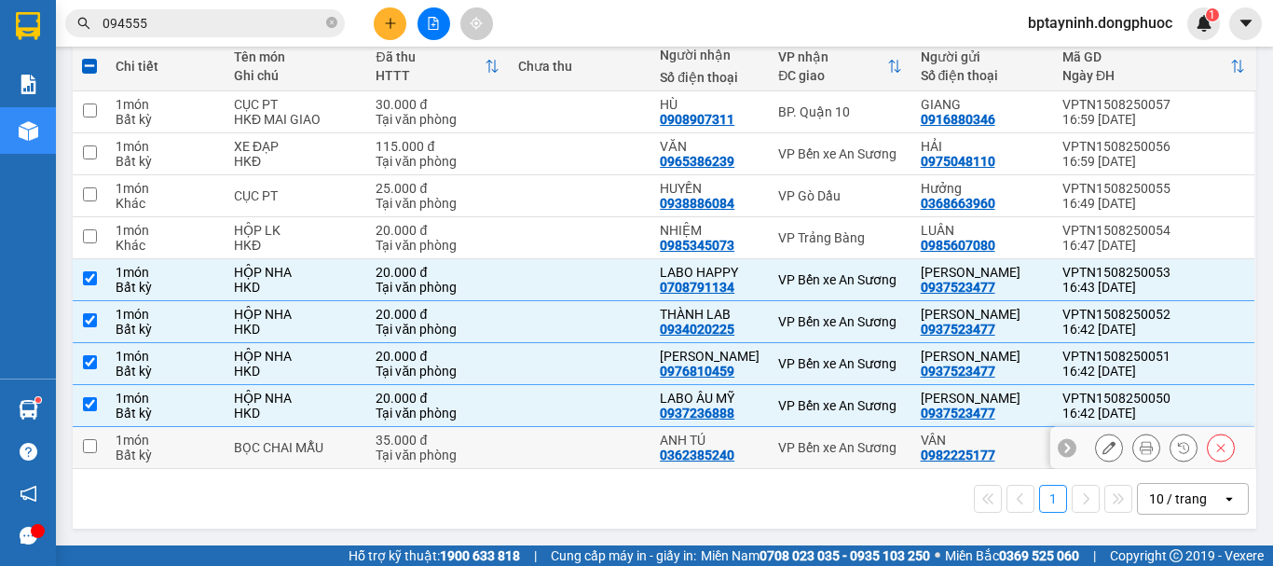
click at [816, 434] on td "VP Bến xe An Sương" at bounding box center [840, 448] width 142 height 42
checkbox input "true"
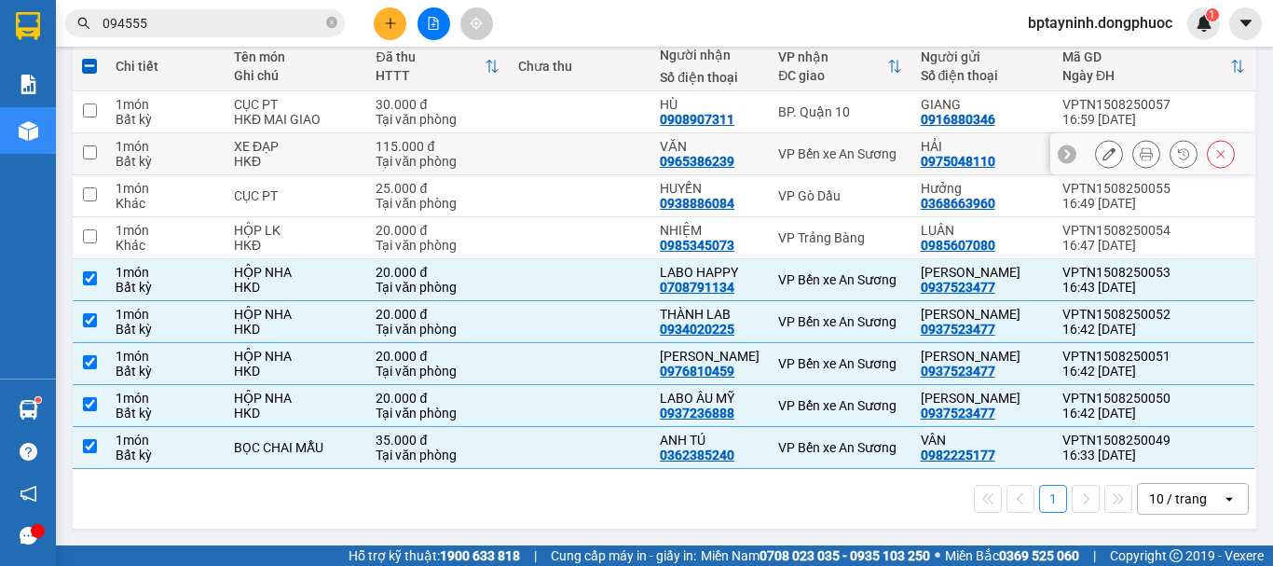
click at [840, 162] on td "VP Bến xe An Sương" at bounding box center [840, 154] width 142 height 42
checkbox input "true"
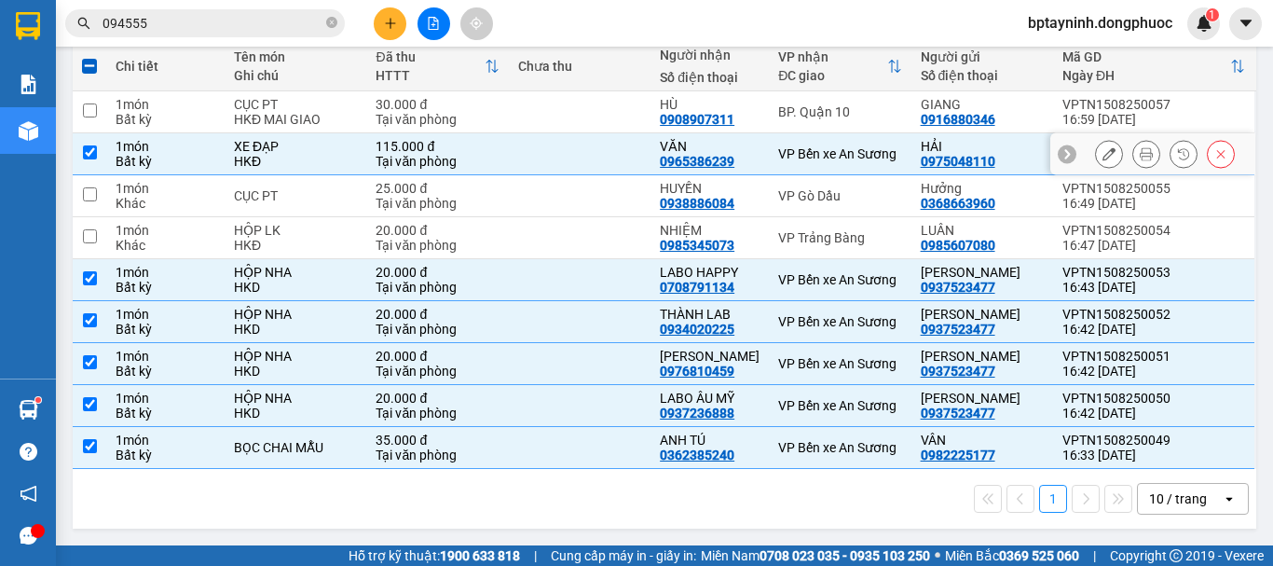
scroll to position [0, 0]
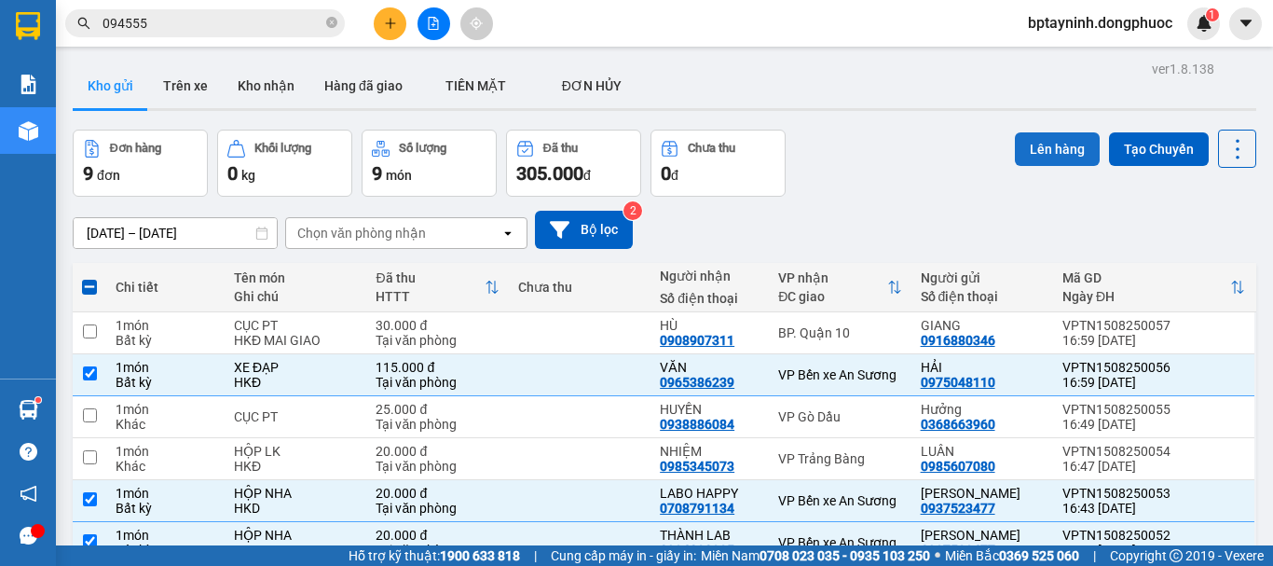
click at [1021, 147] on button "Lên hàng" at bounding box center [1057, 149] width 85 height 34
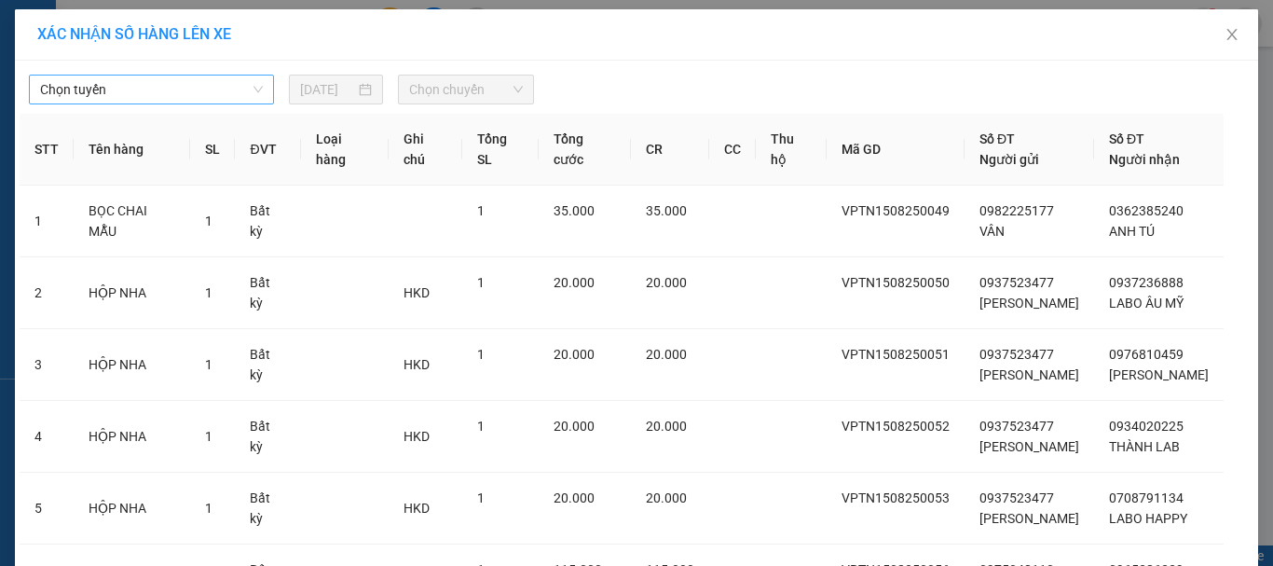
click at [242, 101] on span "Chọn tuyến" at bounding box center [151, 90] width 223 height 28
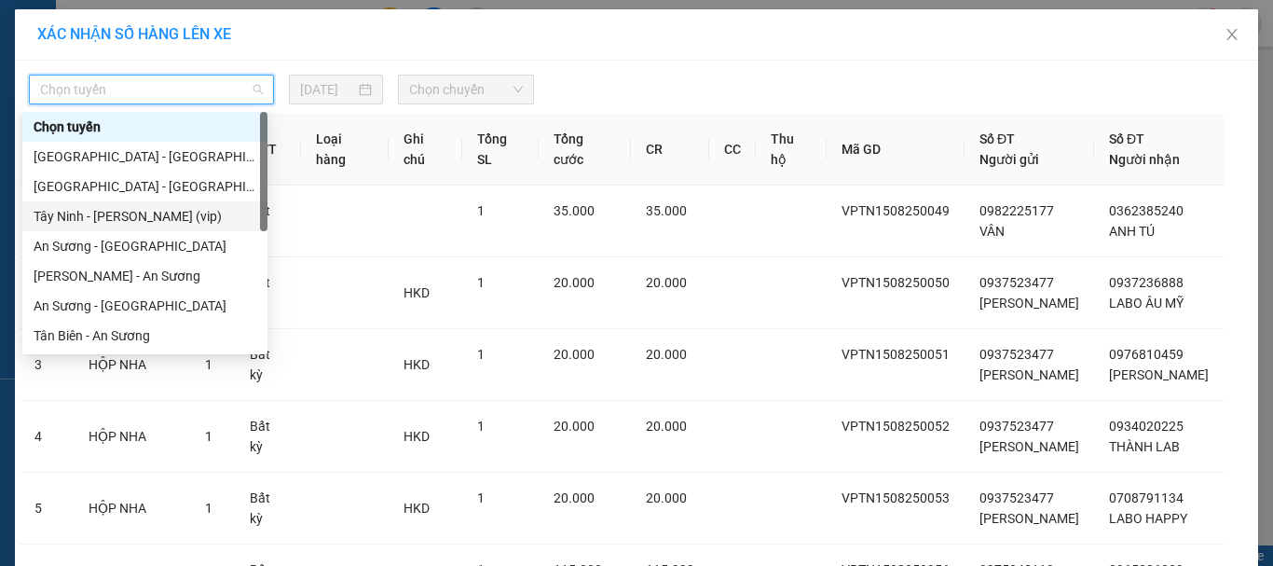
scroll to position [268, 0]
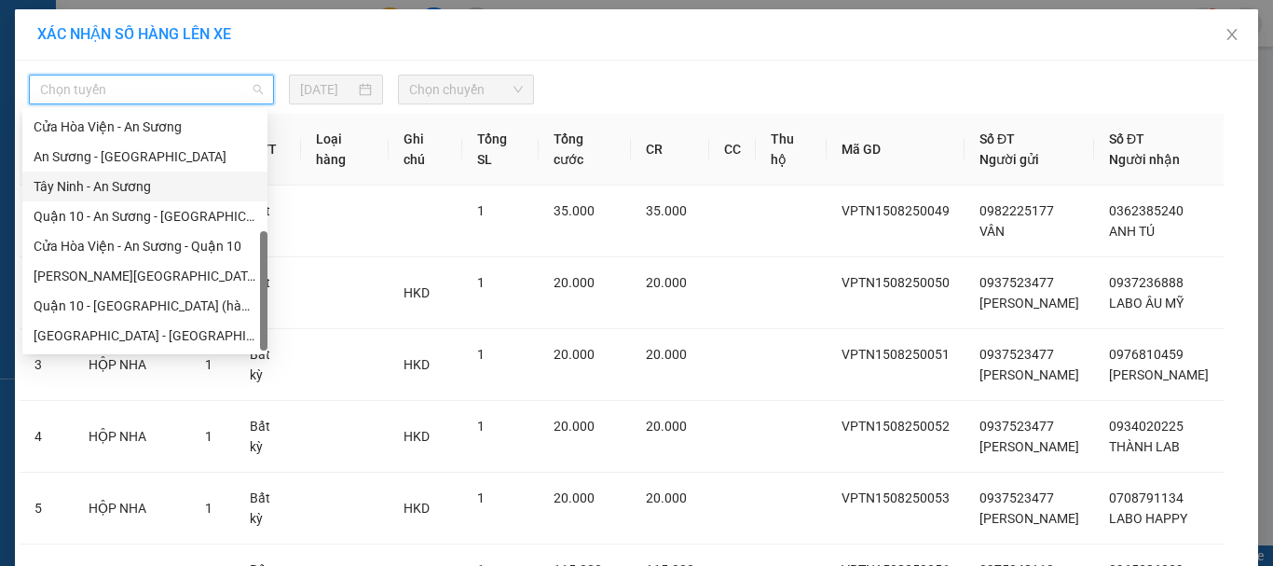
click at [124, 184] on div "Tây Ninh - An Sương" at bounding box center [145, 186] width 223 height 21
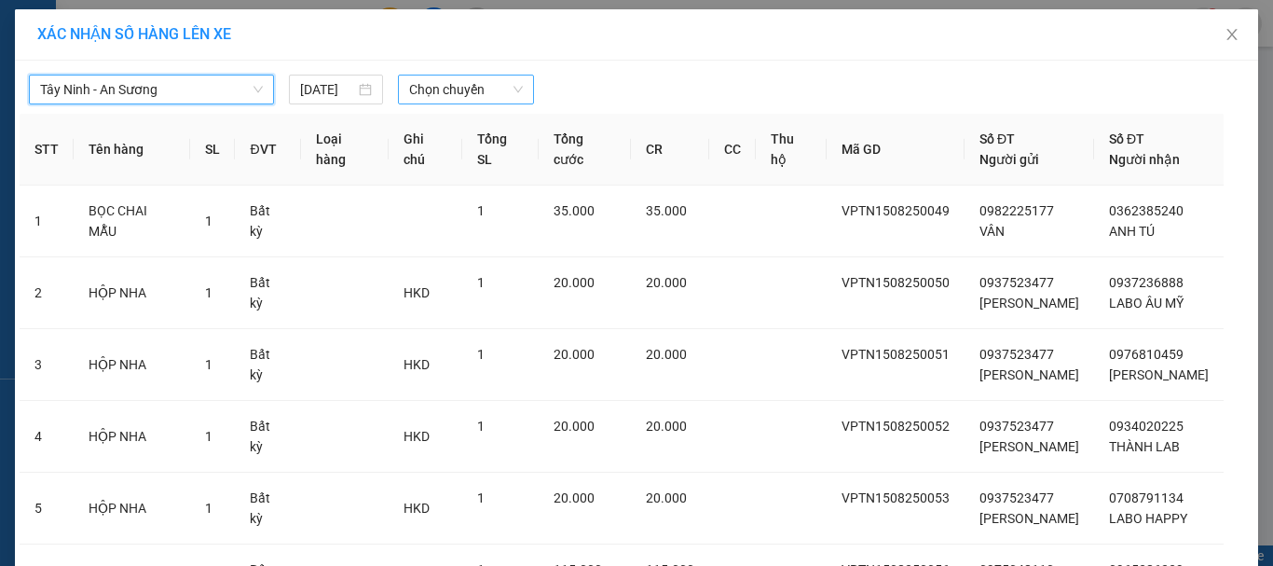
click at [486, 96] on span "Chọn chuyến" at bounding box center [466, 90] width 115 height 28
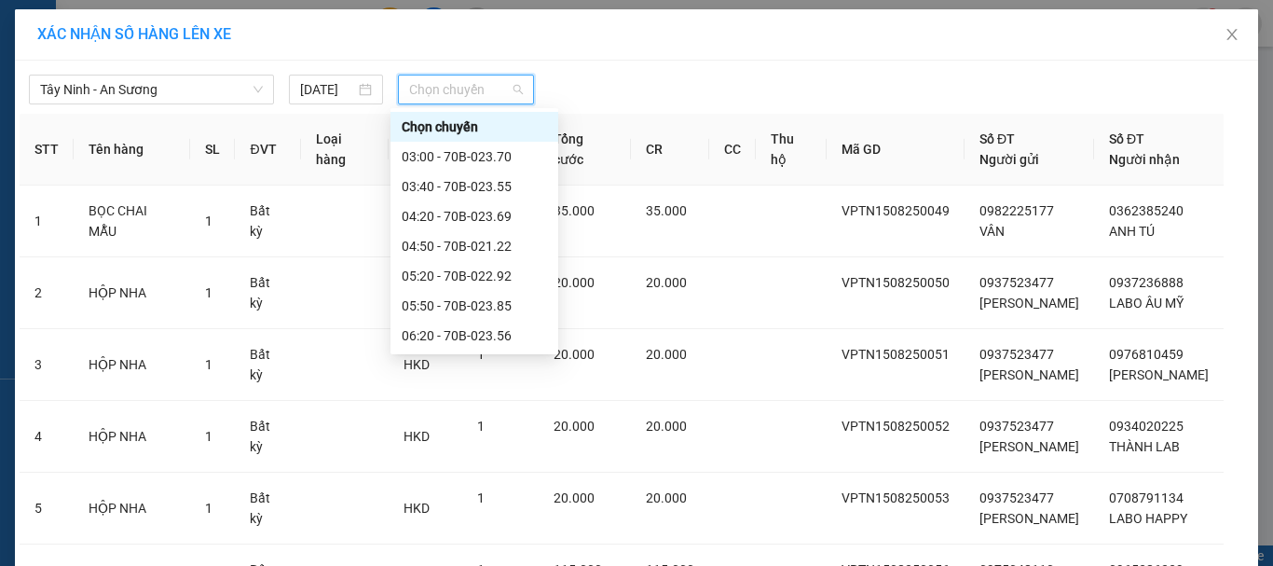
scroll to position [686, 0]
click at [472, 299] on div "17:20 - 70B-023.69" at bounding box center [474, 305] width 145 height 21
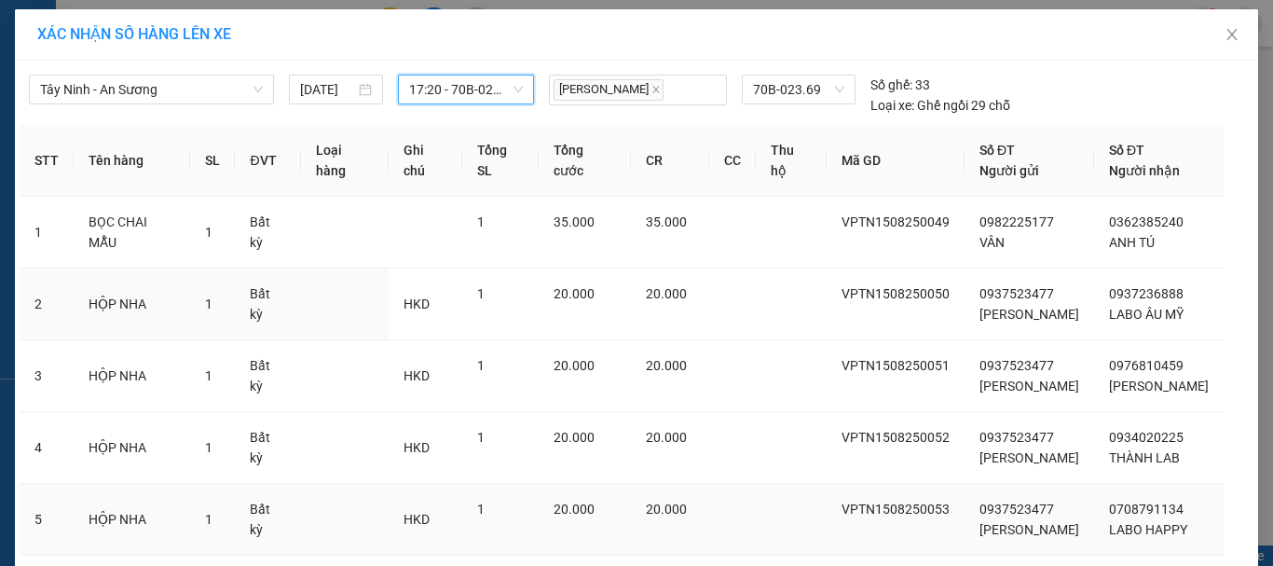
scroll to position [198, 0]
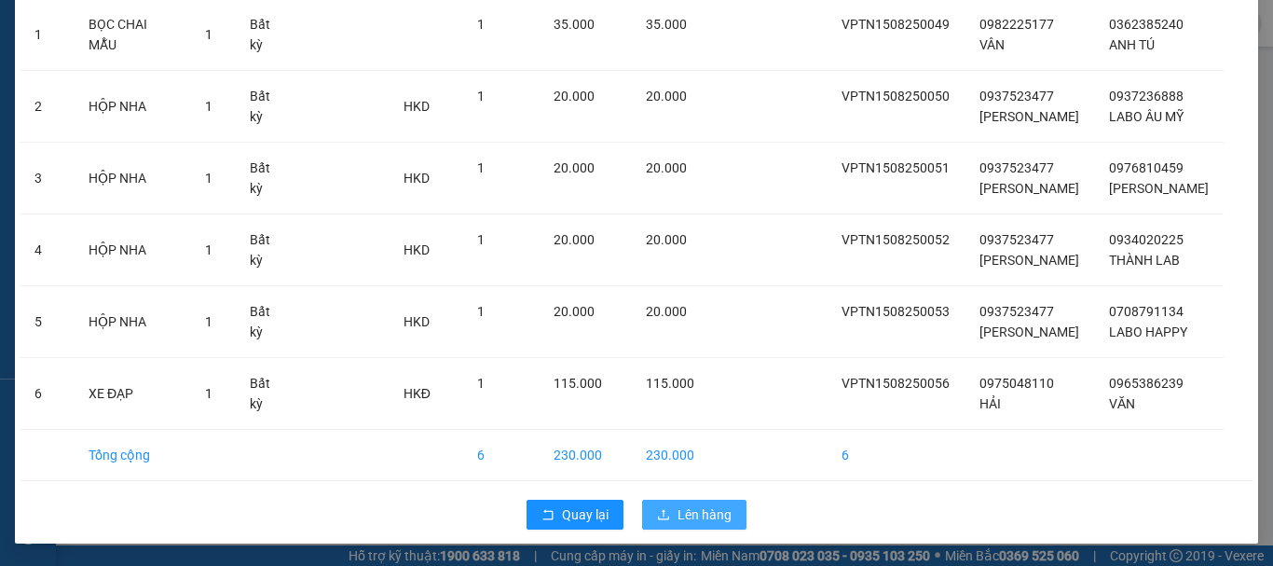
drag, startPoint x: 659, startPoint y: 515, endPoint x: 680, endPoint y: 501, distance: 24.8
click at [679, 501] on button "Lên hàng" at bounding box center [694, 515] width 104 height 30
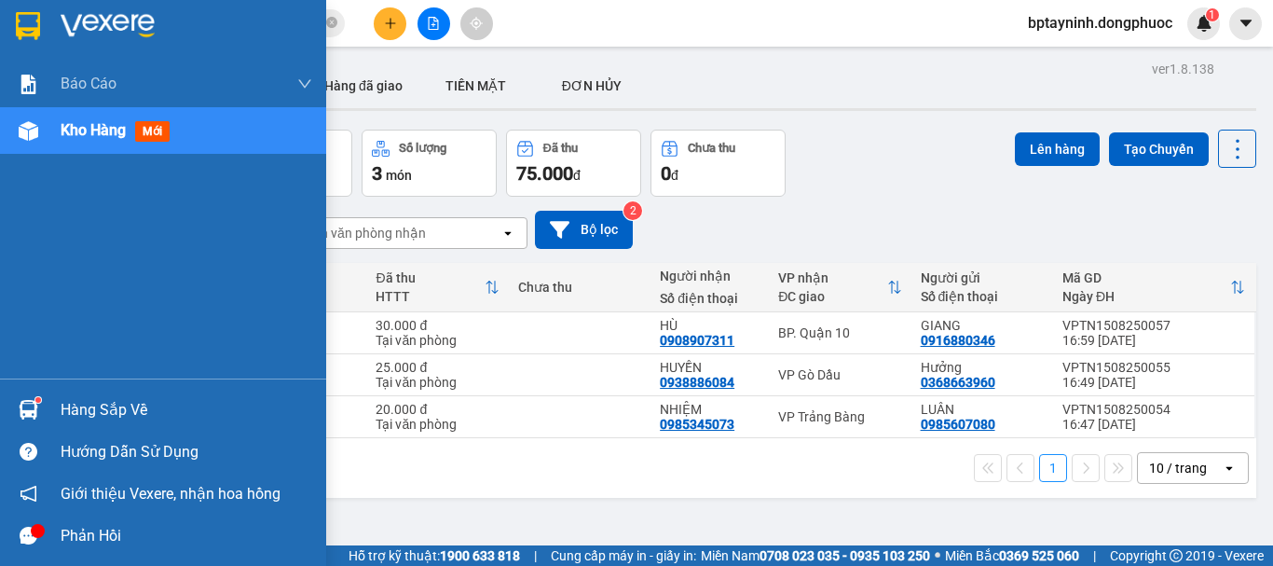
click at [34, 410] on img at bounding box center [29, 410] width 20 height 20
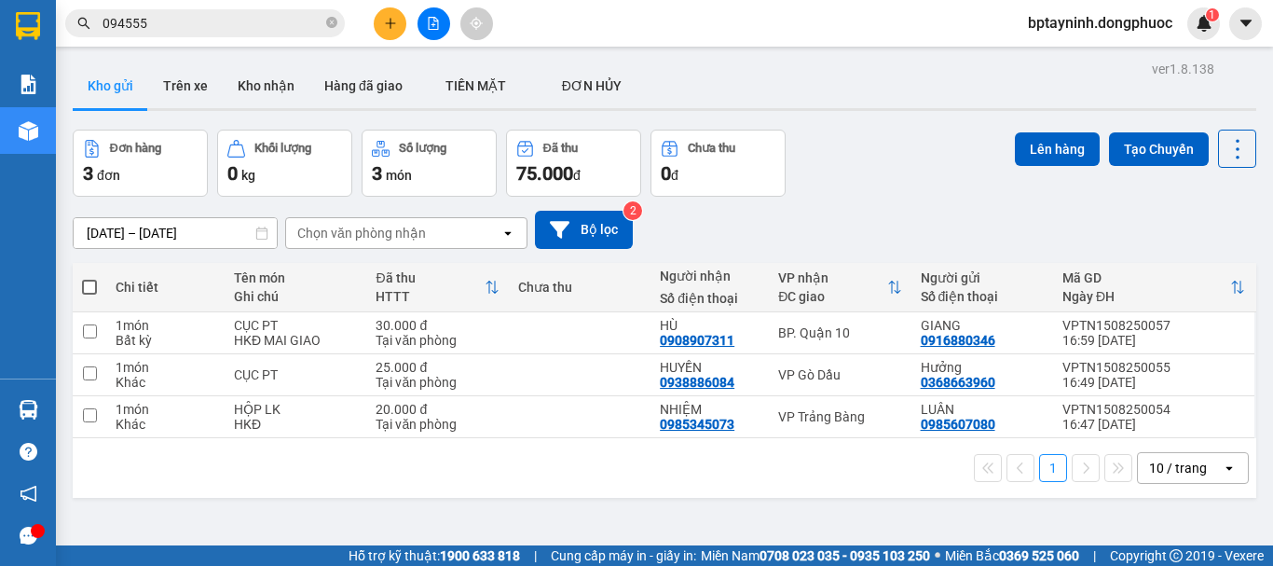
click at [836, 90] on section "Kết quả tìm kiếm ( 148 ) Bộ lọc Mã ĐH Trạng thái Món hàng Tổng cước Chưa cước N…" at bounding box center [636, 283] width 1273 height 566
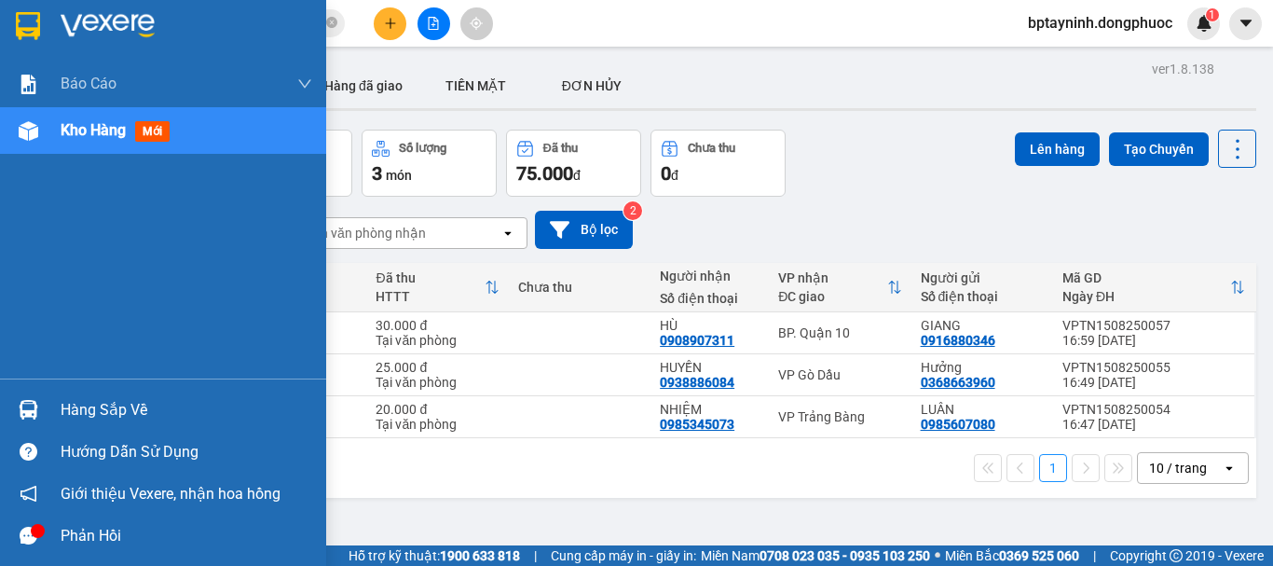
click at [29, 25] on img at bounding box center [28, 26] width 24 height 28
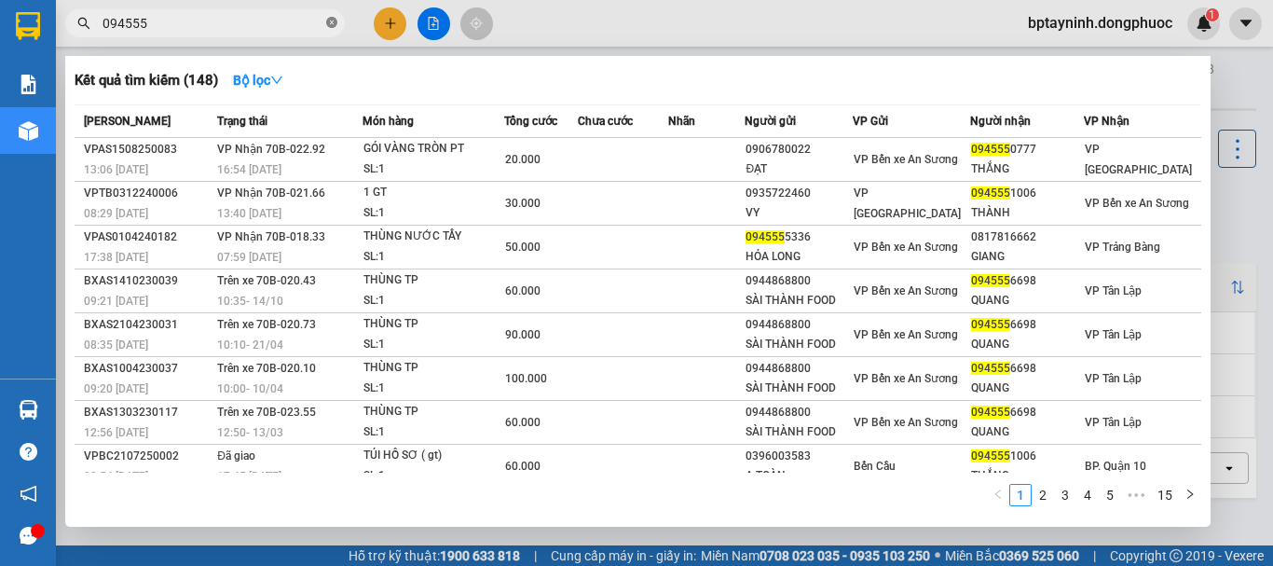
click at [330, 18] on icon "close-circle" at bounding box center [331, 22] width 11 height 11
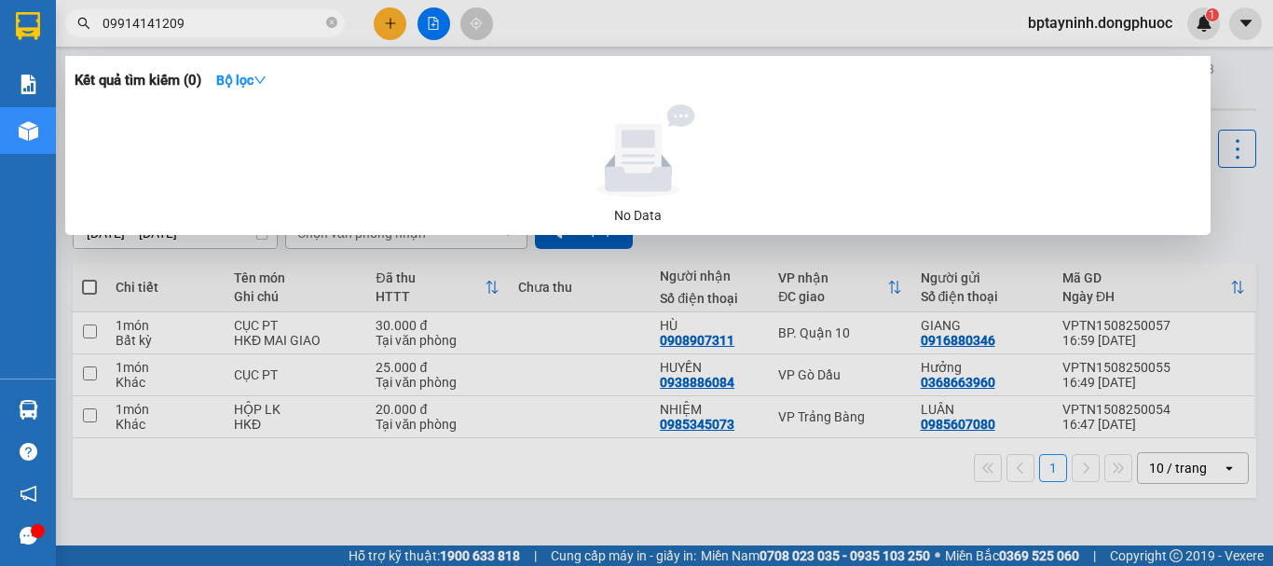
click at [116, 19] on input "09914141209" at bounding box center [213, 23] width 220 height 21
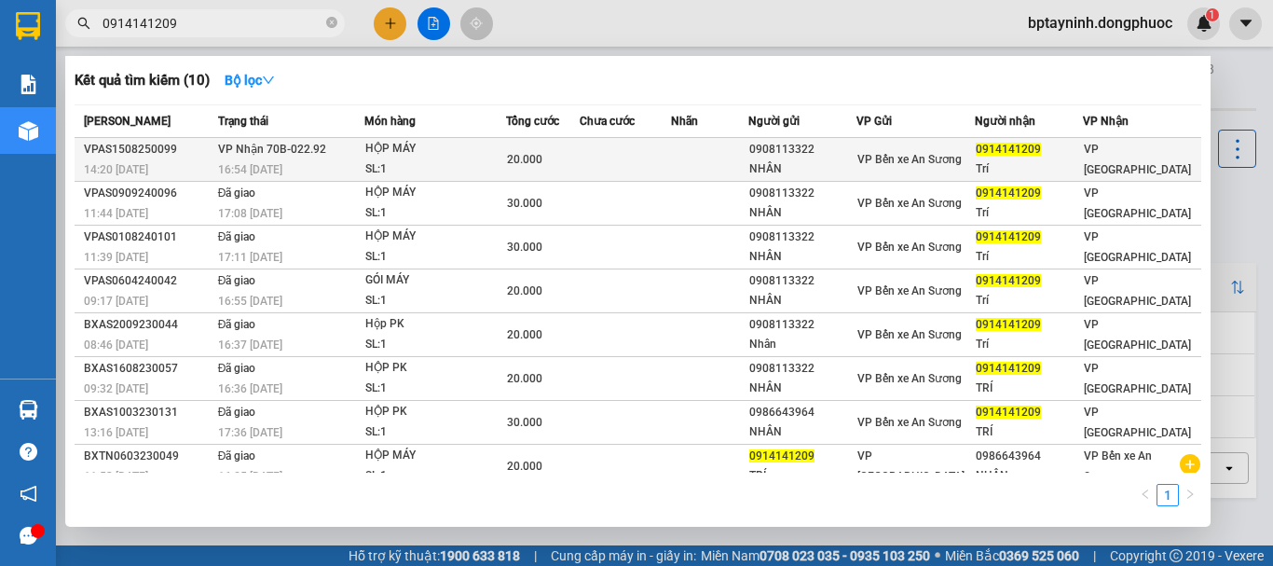
type input "0914141209"
click at [533, 153] on span "20.000" at bounding box center [524, 159] width 35 height 13
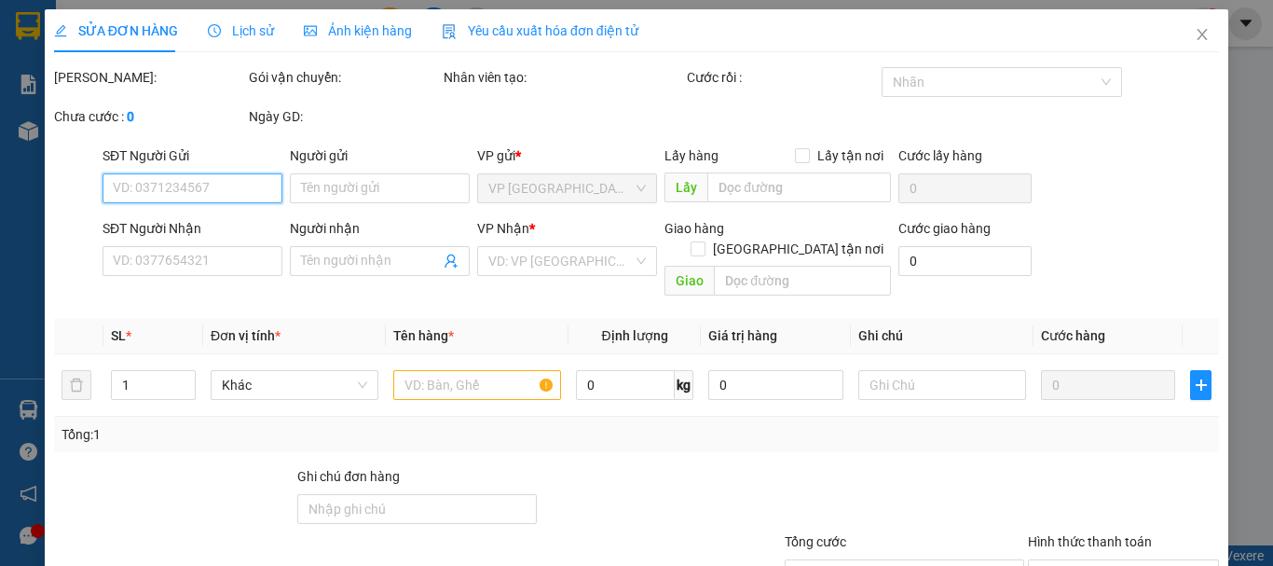
type input "0908113322"
type input "NHÂN"
type input "0914141209"
type input "Trí"
type input "20.000"
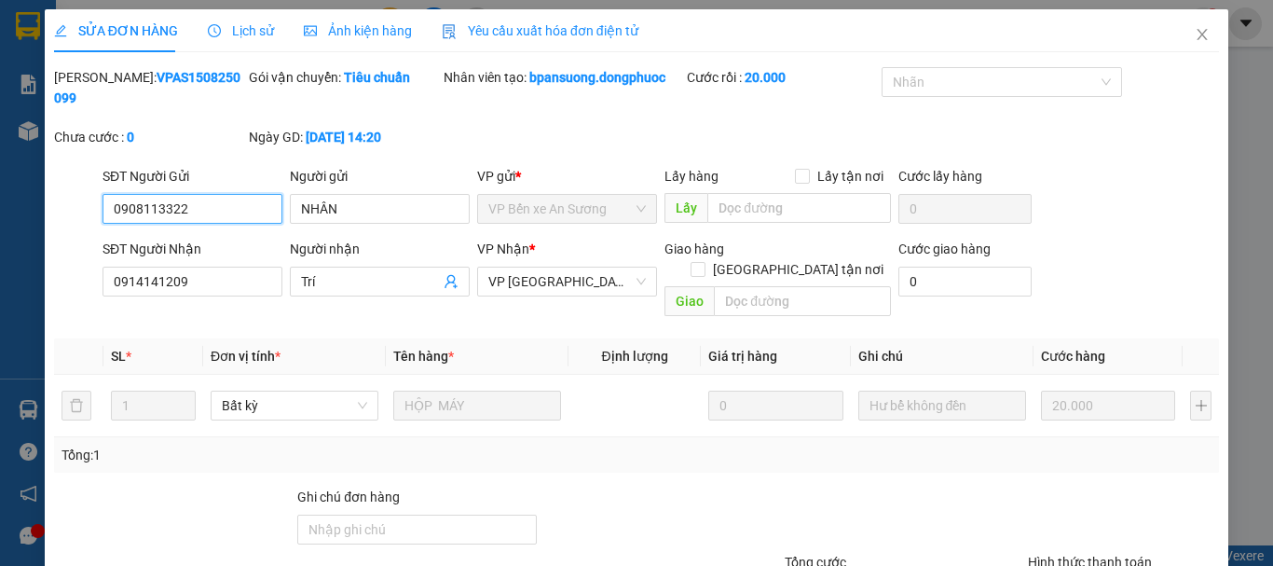
scroll to position [128, 0]
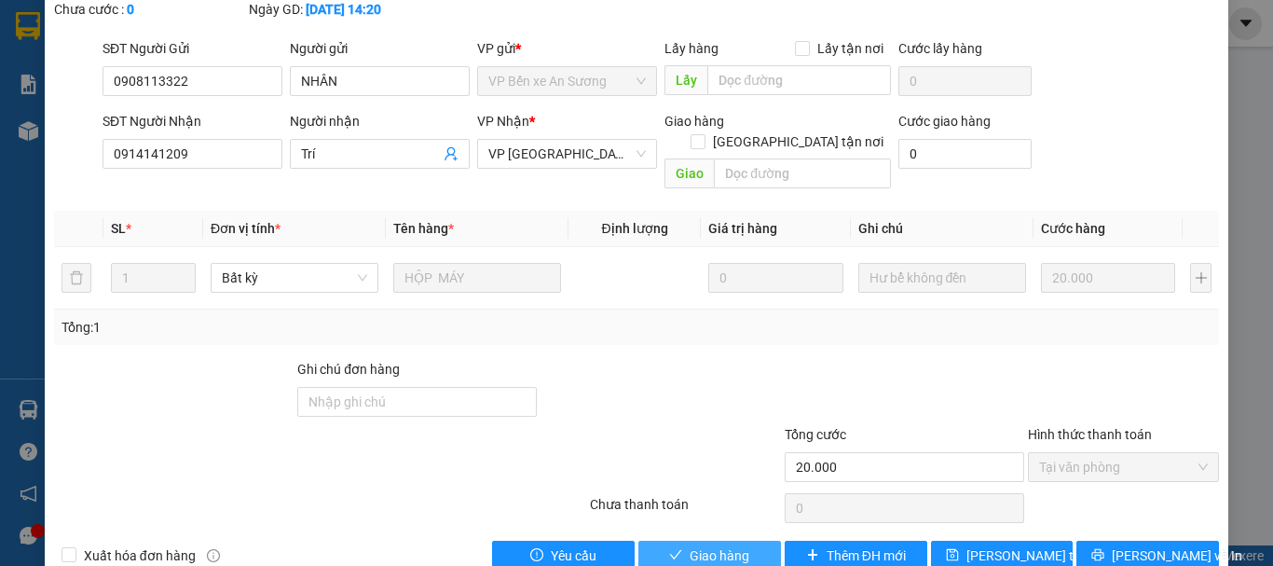
click at [725, 545] on span "Giao hàng" at bounding box center [720, 555] width 60 height 21
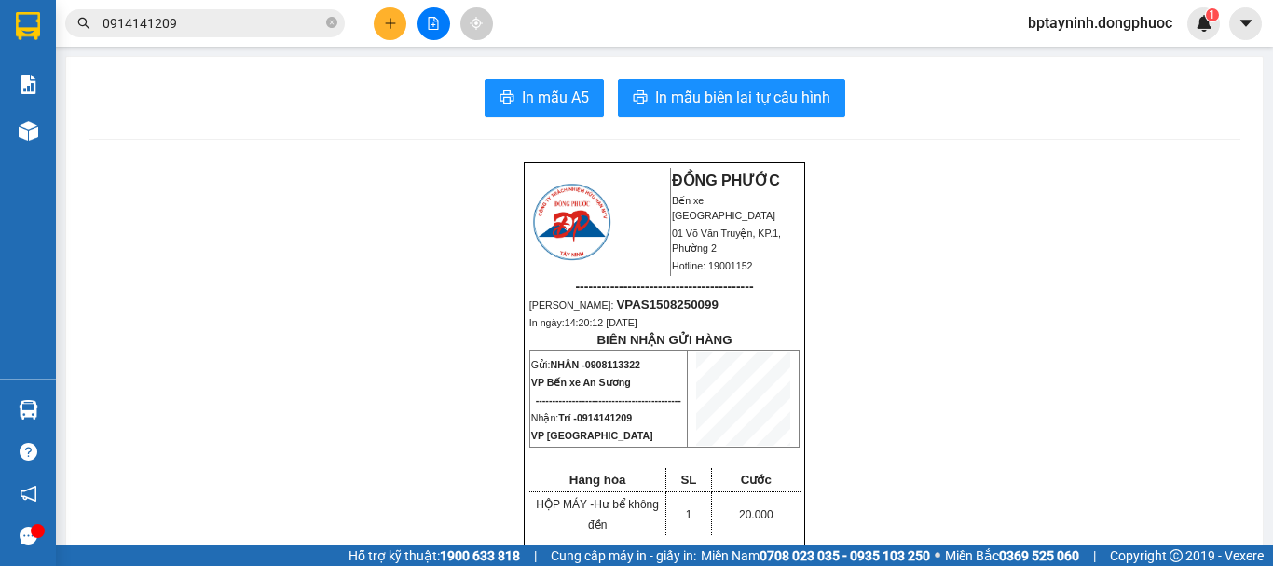
click at [387, 25] on icon "plus" at bounding box center [390, 23] width 13 height 13
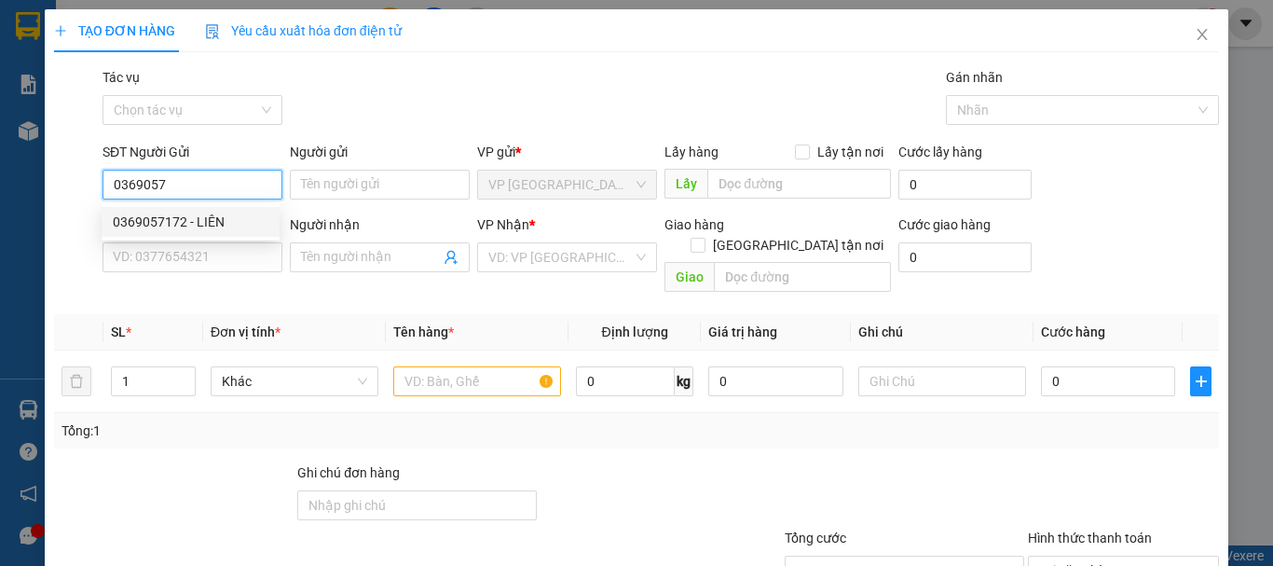
click at [213, 215] on div "0369057172 - LIÊN" at bounding box center [191, 222] width 156 height 21
type input "0369057172"
type input "LIÊN"
type input "0931555085"
type input "XUÂN"
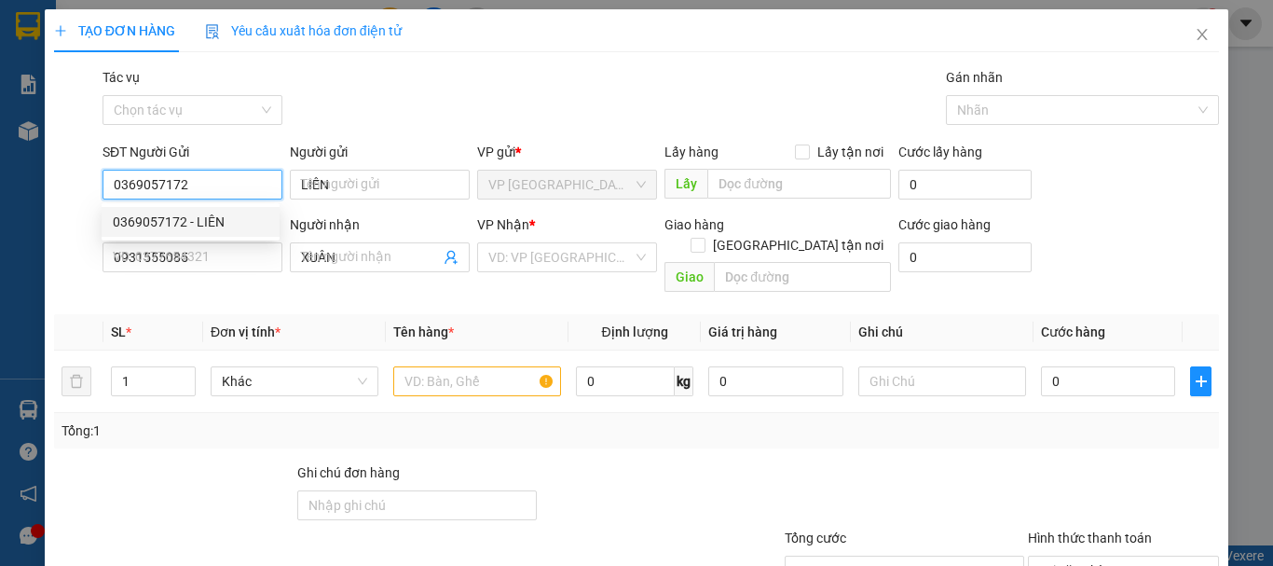
type input "20.000"
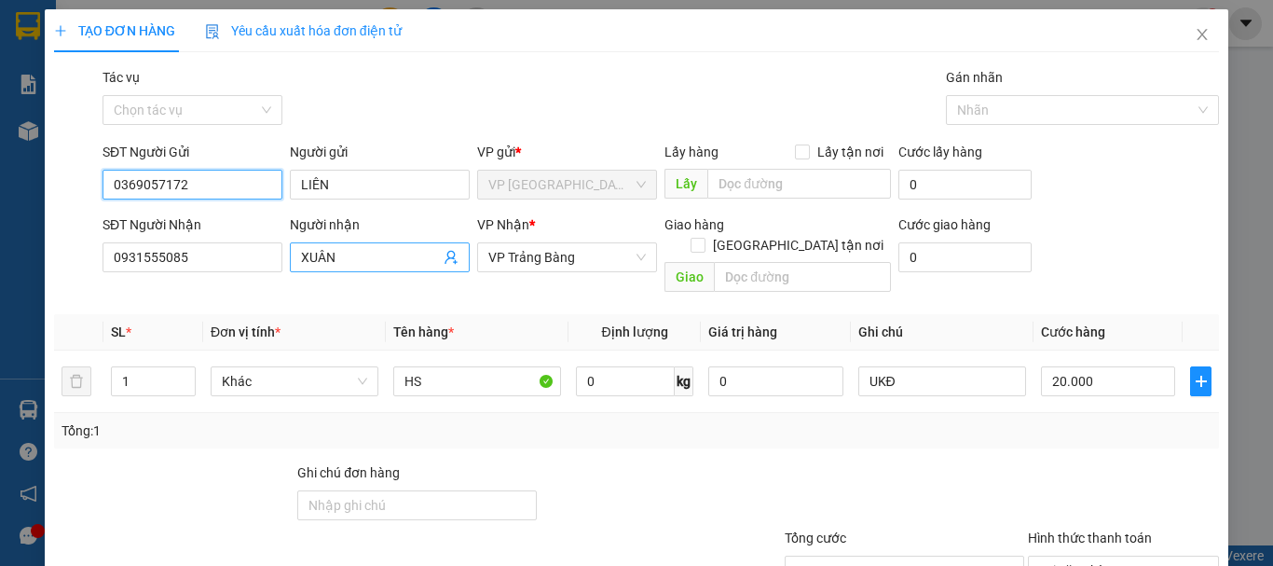
type input "0369057172"
click at [446, 258] on icon "user-add" at bounding box center [451, 258] width 12 height 14
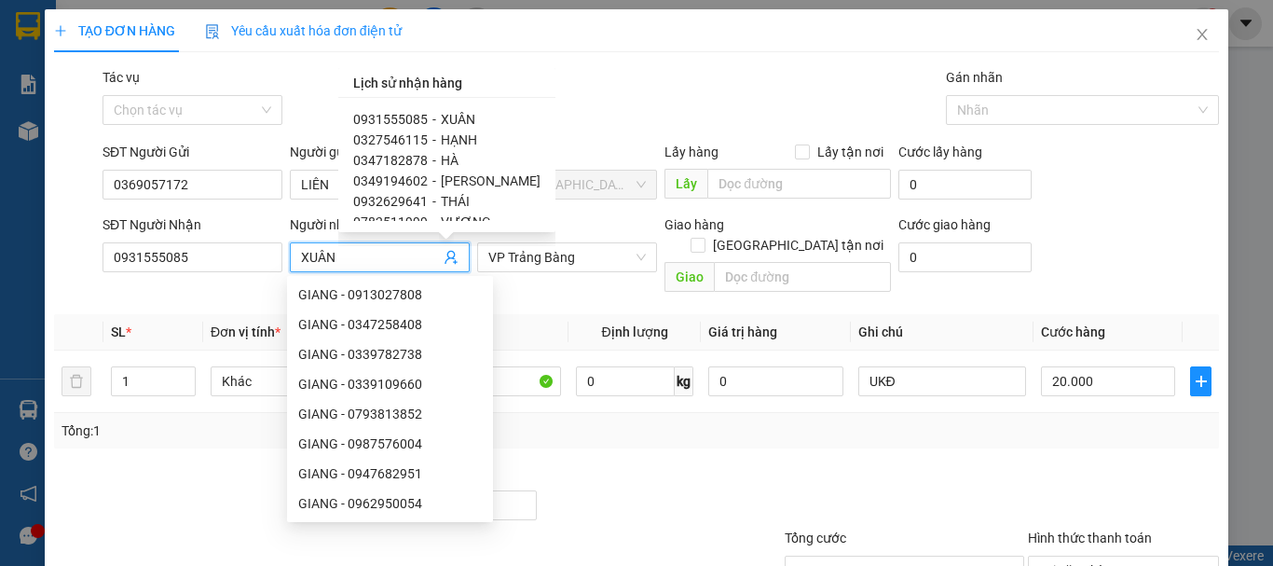
click at [389, 141] on span "0327546115" at bounding box center [390, 139] width 75 height 15
type input "0327546115"
type input "HẠNH"
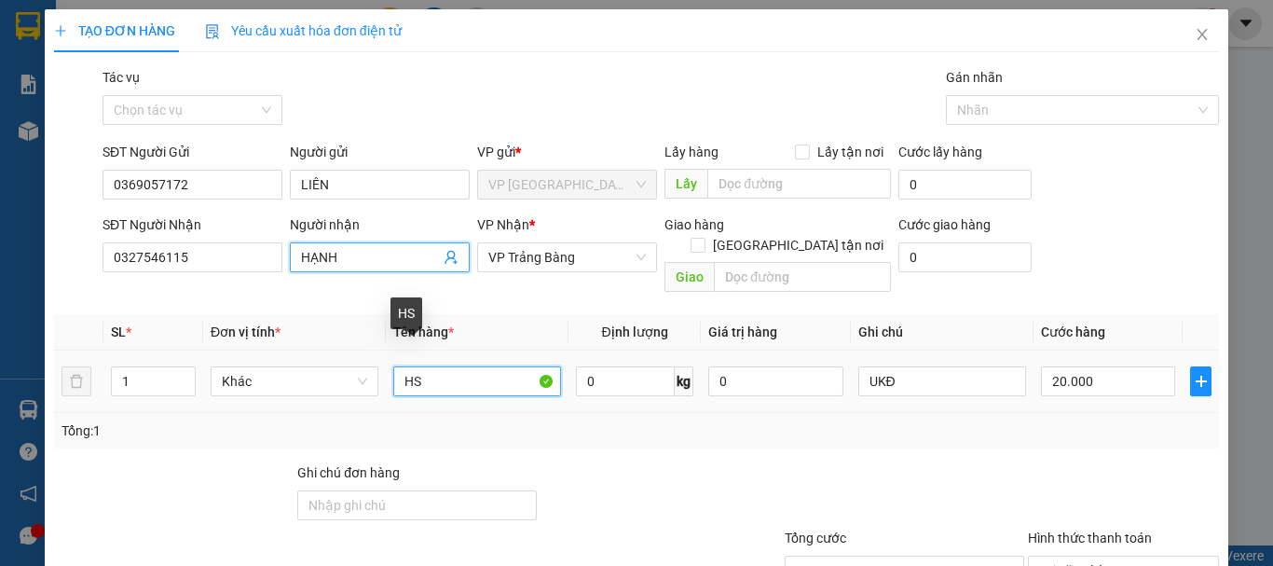
click at [469, 366] on input "HS" at bounding box center [477, 381] width 168 height 30
type input "BỌC GT"
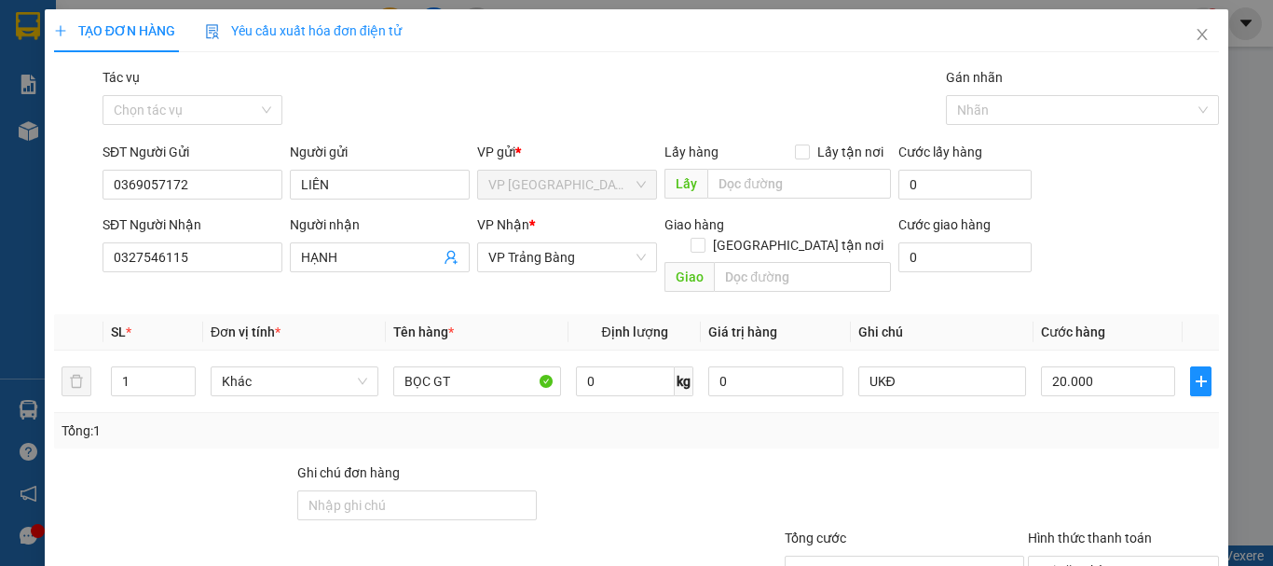
click at [721, 420] on div "Tổng: 1" at bounding box center [637, 430] width 1150 height 21
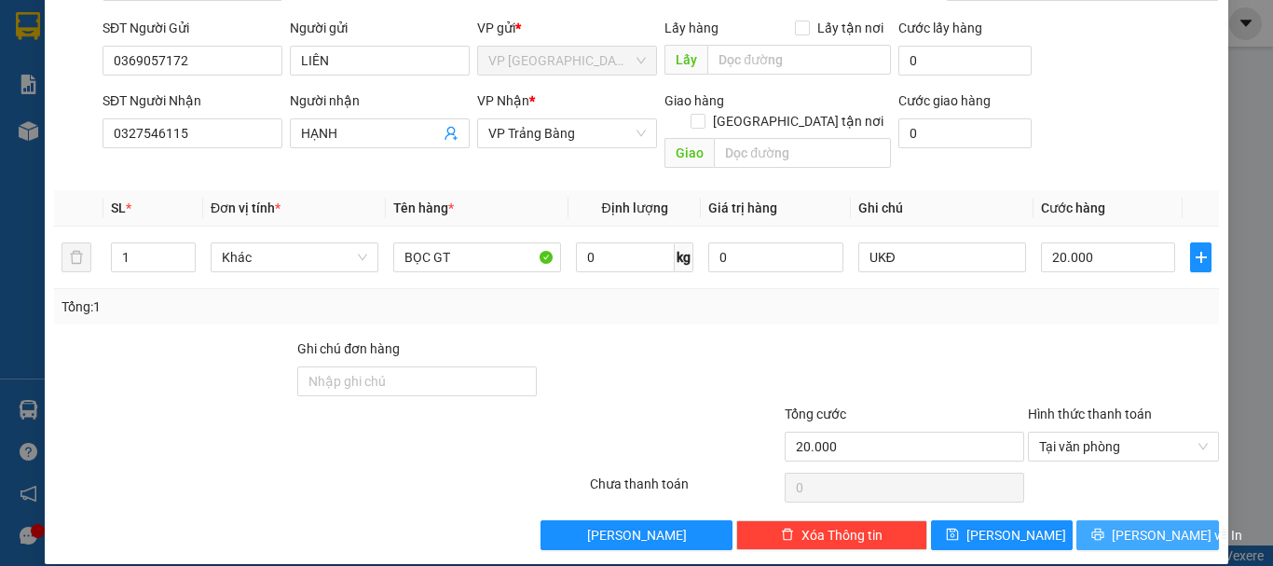
click at [1119, 520] on button "Lưu và In" at bounding box center [1148, 535] width 143 height 30
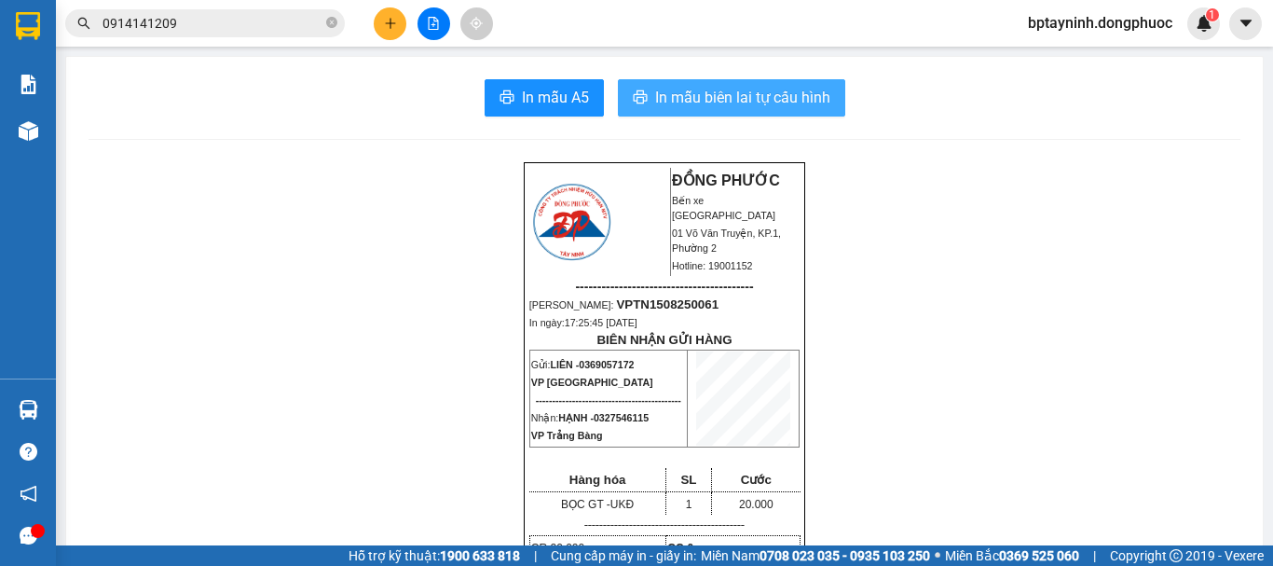
click at [737, 91] on span "In mẫu biên lai tự cấu hình" at bounding box center [742, 97] width 175 height 23
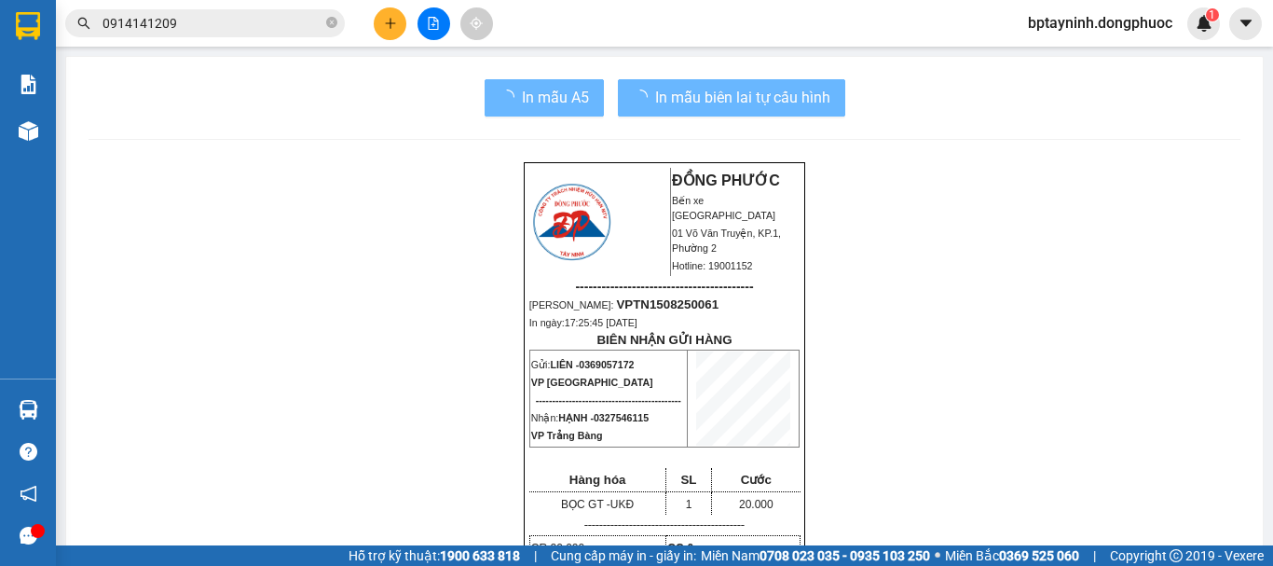
scroll to position [244, 0]
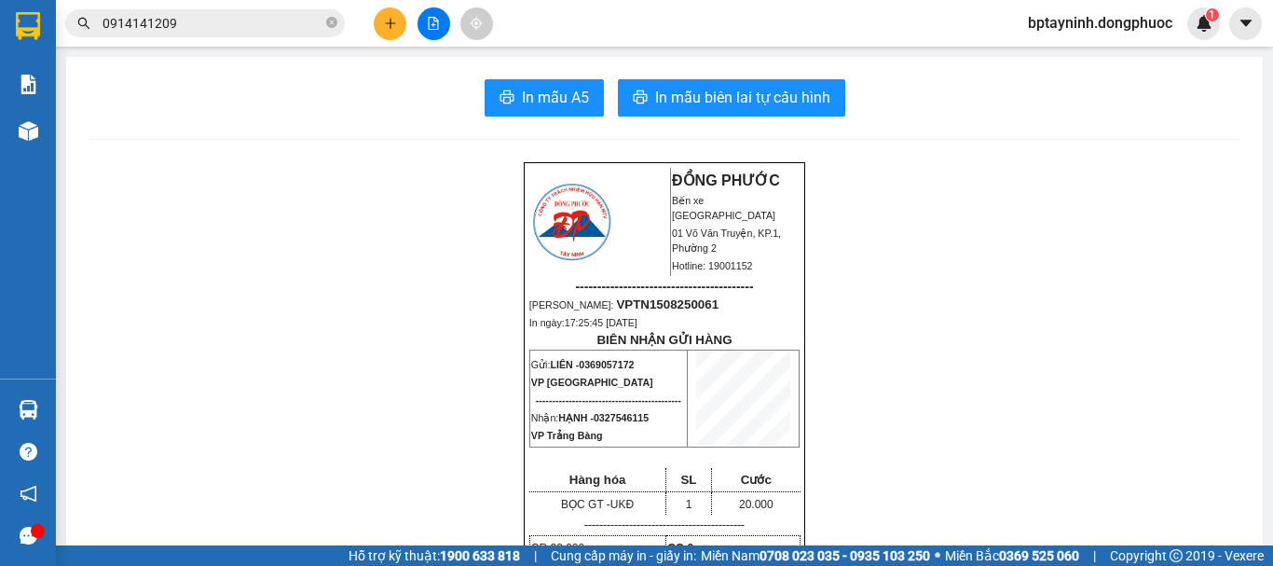
drag, startPoint x: 208, startPoint y: 38, endPoint x: 197, endPoint y: 32, distance: 12.9
click at [207, 38] on div "Kết quả tìm kiếm ( 10 ) Bộ lọc Mã ĐH Trạng thái Món hàng Tổng cước Chưa cước Nh…" at bounding box center [182, 23] width 364 height 33
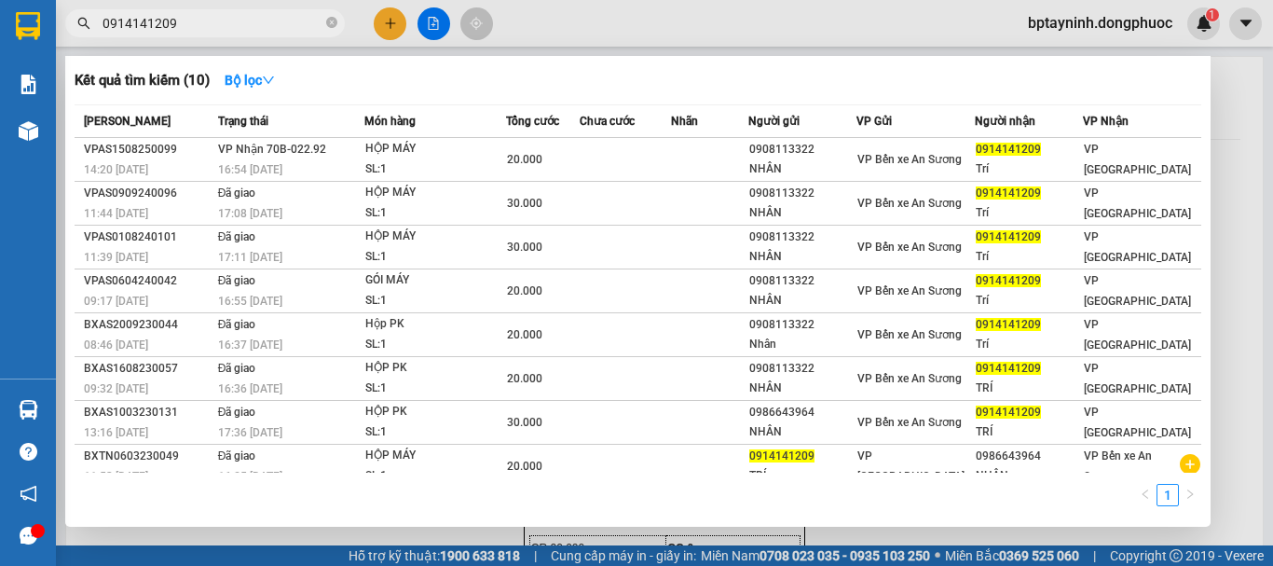
click at [196, 30] on span "0914141209" at bounding box center [205, 23] width 280 height 28
click at [196, 30] on input "0914141209" at bounding box center [213, 23] width 220 height 21
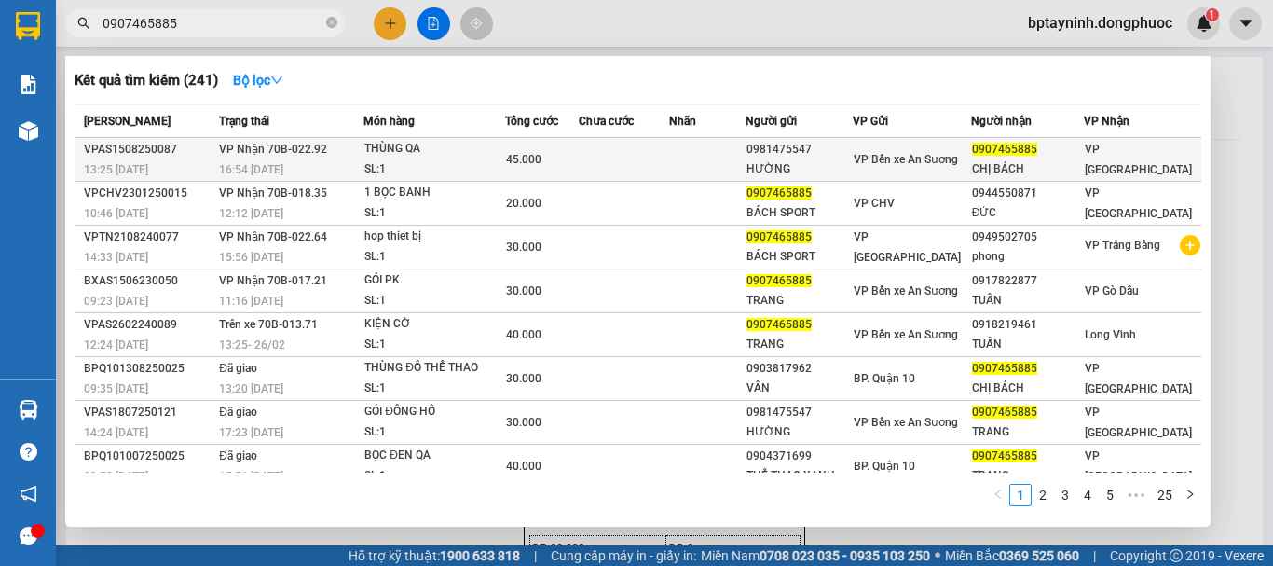
type input "0907465885"
click at [633, 170] on td at bounding box center [624, 160] width 90 height 44
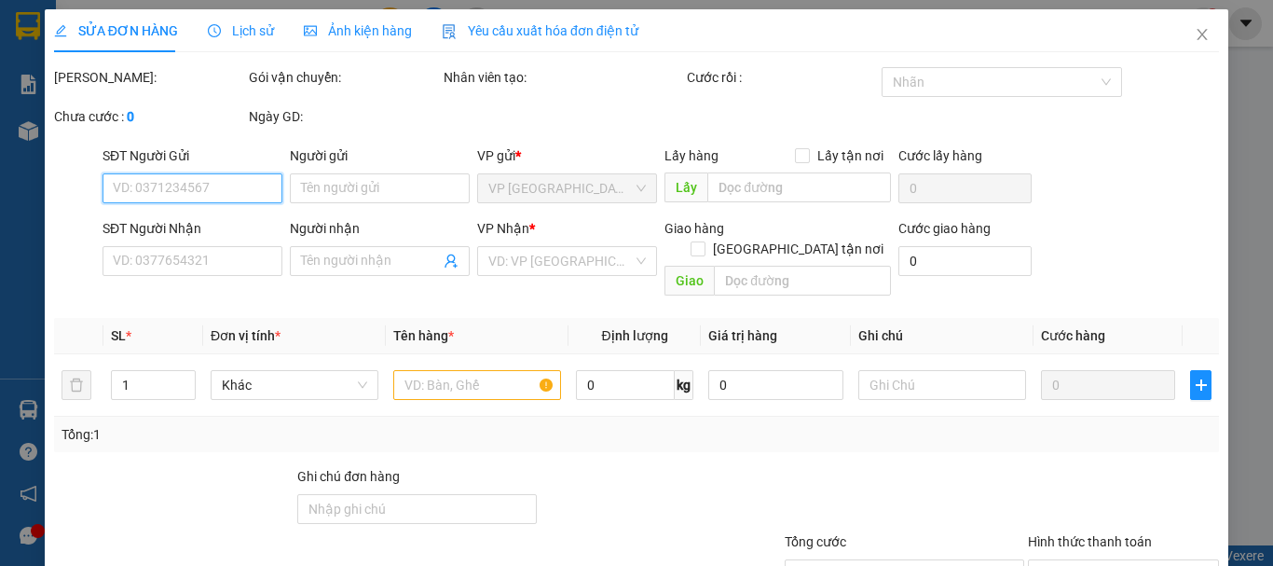
type input "0981475547"
type input "HƯỜNG"
type input "0907465885"
type input "CHỊ BÁCH"
type input "45.000"
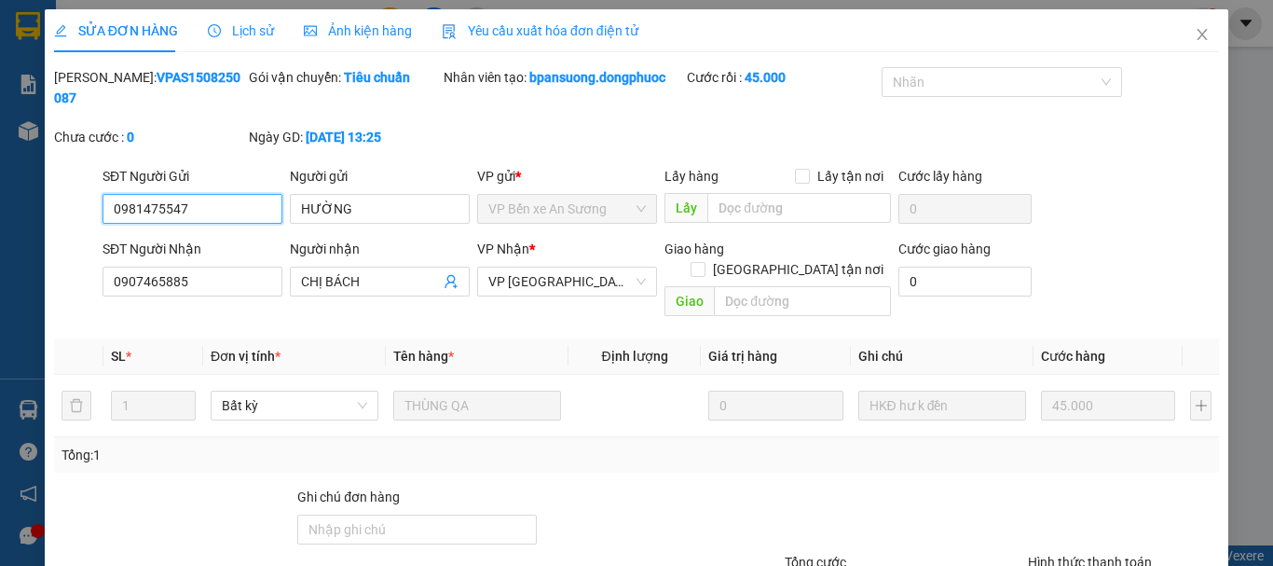
scroll to position [128, 0]
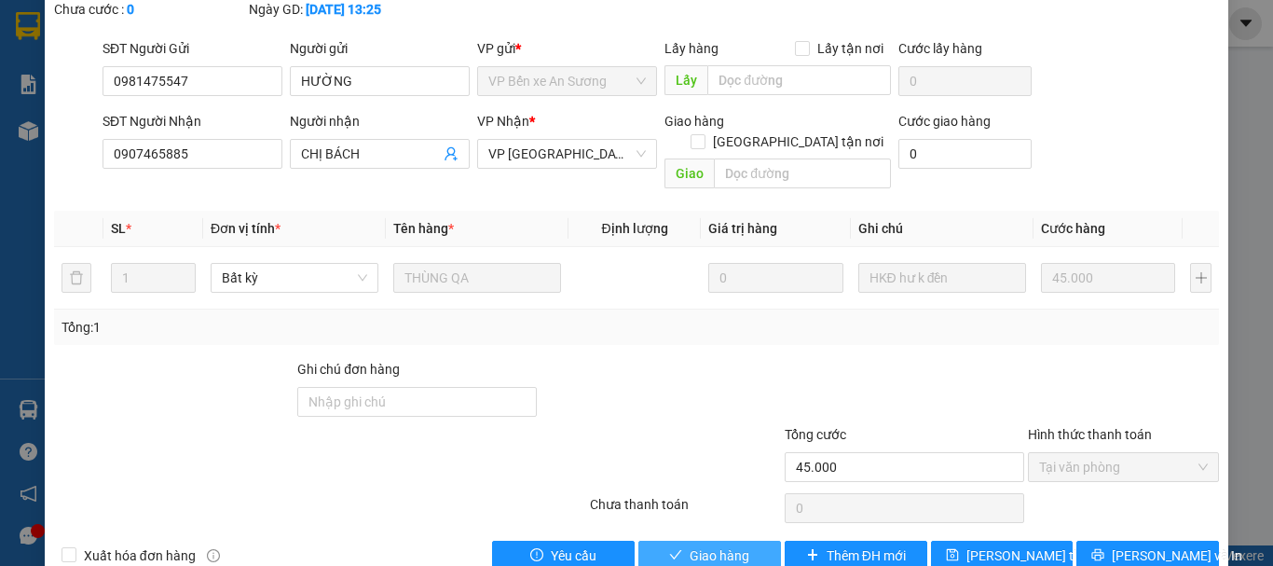
click at [751, 541] on button "Giao hàng" at bounding box center [710, 556] width 143 height 30
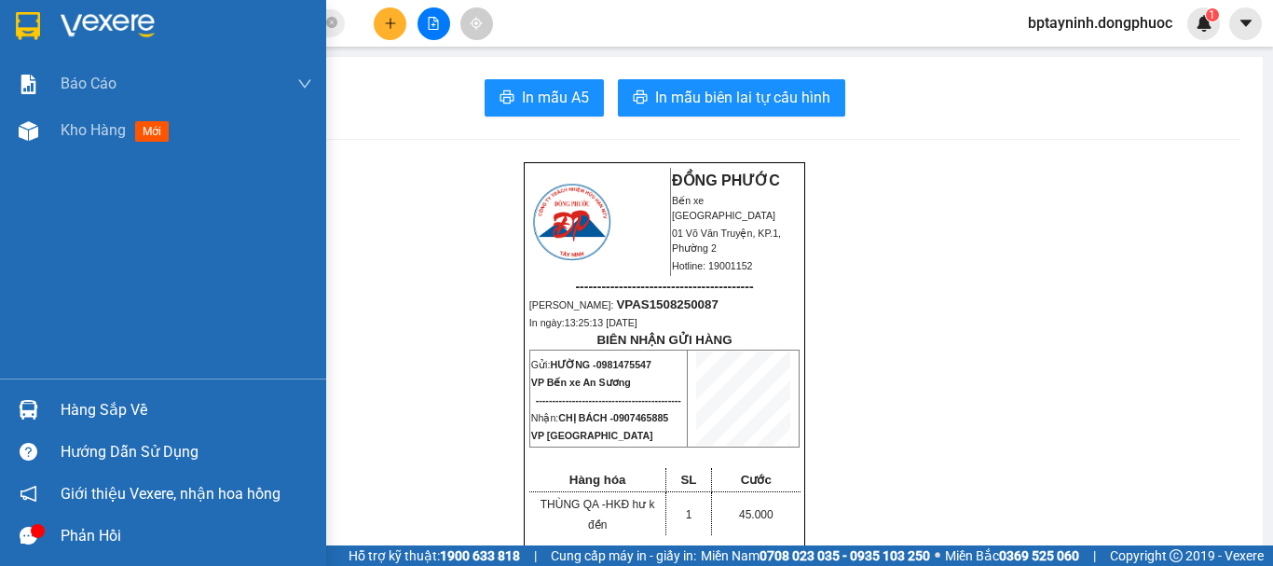
click at [34, 400] on img at bounding box center [29, 410] width 20 height 20
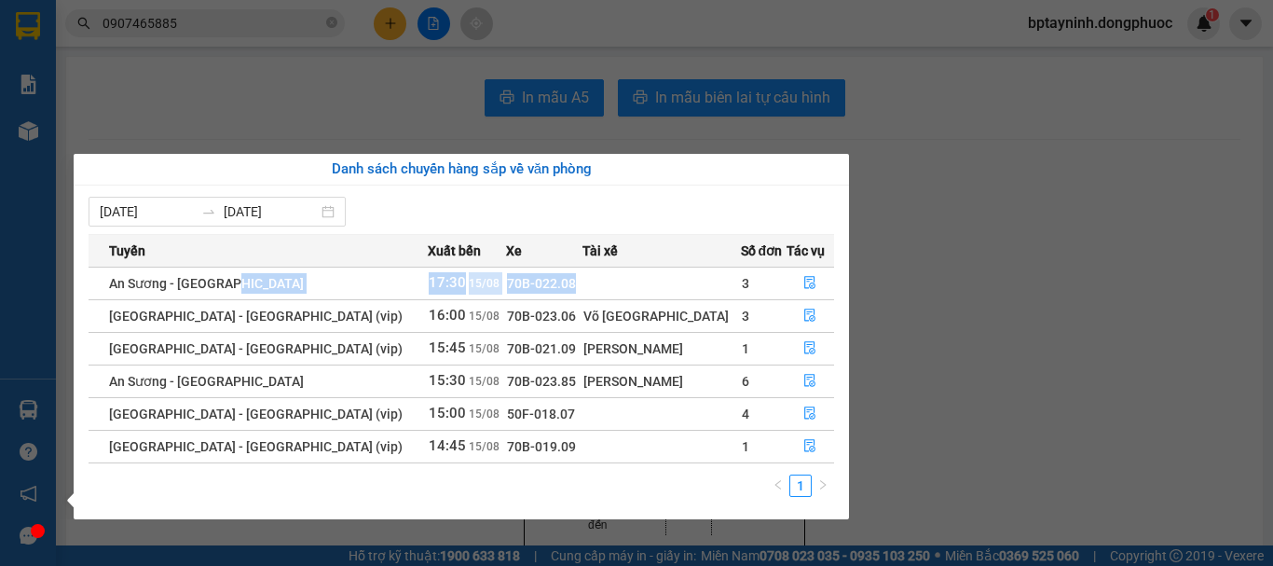
drag, startPoint x: 314, startPoint y: 281, endPoint x: 735, endPoint y: 278, distance: 420.4
click at [717, 278] on tr "An Sương - Tây Ninh 17:30 15/08 70B-022.08 3" at bounding box center [462, 283] width 746 height 33
click at [806, 276] on icon "file-done" at bounding box center [809, 282] width 13 height 13
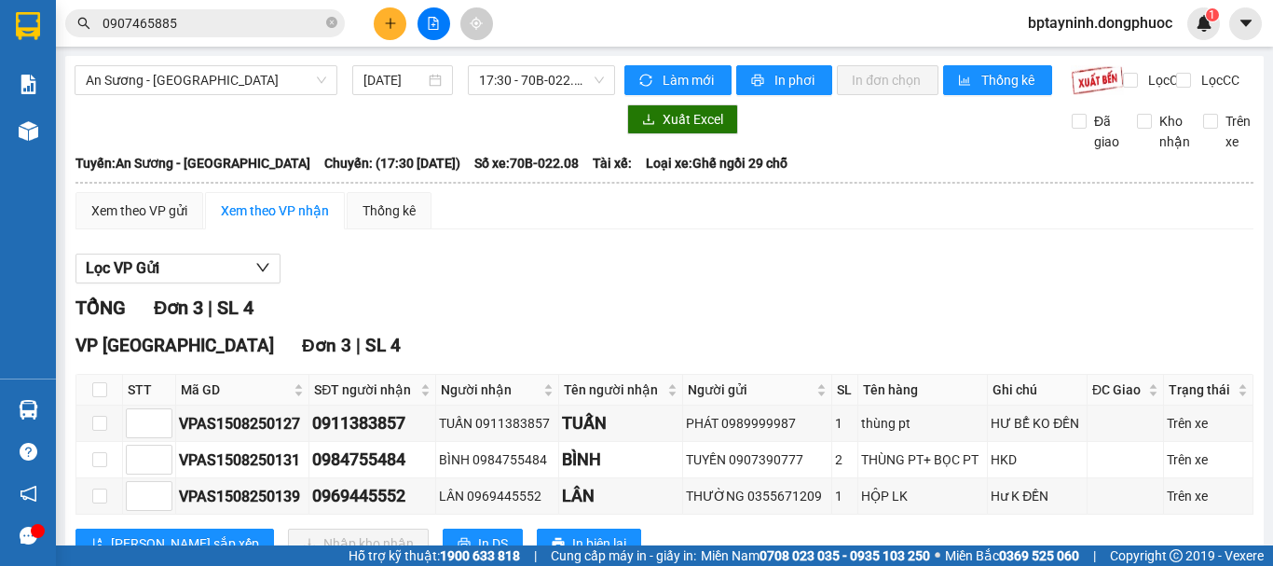
scroll to position [81, 0]
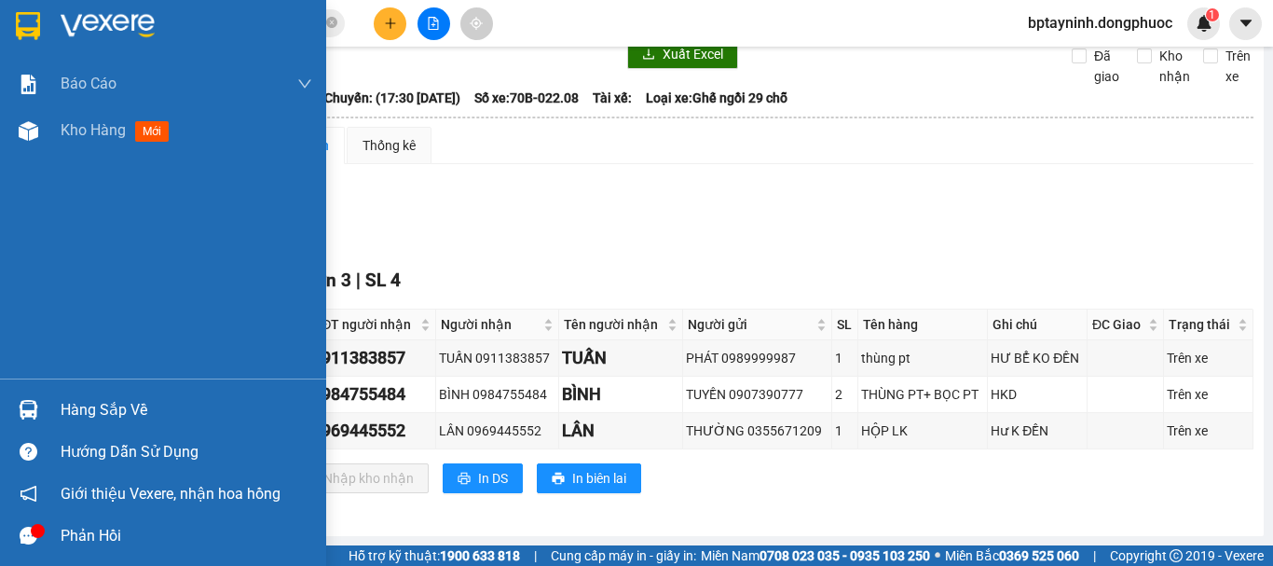
click at [52, 419] on div "Hàng sắp về" at bounding box center [163, 410] width 326 height 42
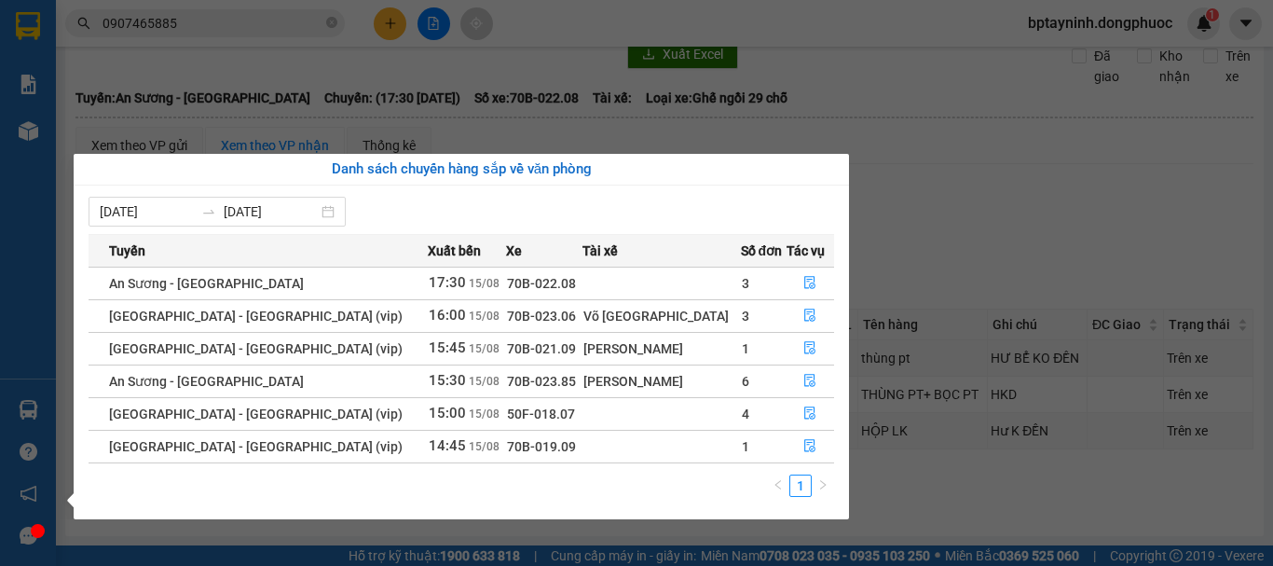
drag, startPoint x: 558, startPoint y: 305, endPoint x: 557, endPoint y: 320, distance: 14.9
click at [557, 320] on td "70B-023.06" at bounding box center [544, 315] width 76 height 33
drag, startPoint x: 557, startPoint y: 320, endPoint x: 571, endPoint y: 322, distance: 14.1
click at [571, 322] on tr "Hồ Chí Minh - Tây Ninh (vip) 16:00 15/08 70B-023.06 Võ Phú Ninh 3" at bounding box center [462, 315] width 746 height 33
click at [938, 210] on section "Kết quả tìm kiếm ( 241 ) Bộ lọc Mã ĐH Trạng thái Món hàng Tổng cước Chưa cước N…" at bounding box center [636, 283] width 1273 height 566
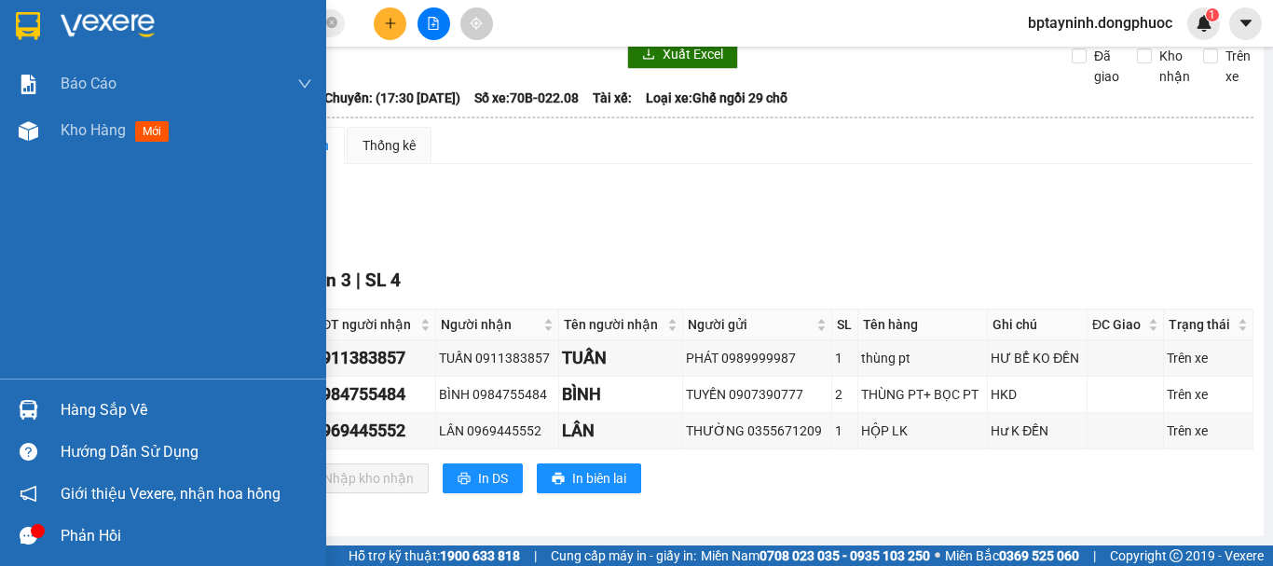
click at [76, 397] on div "Hàng sắp về" at bounding box center [187, 410] width 252 height 28
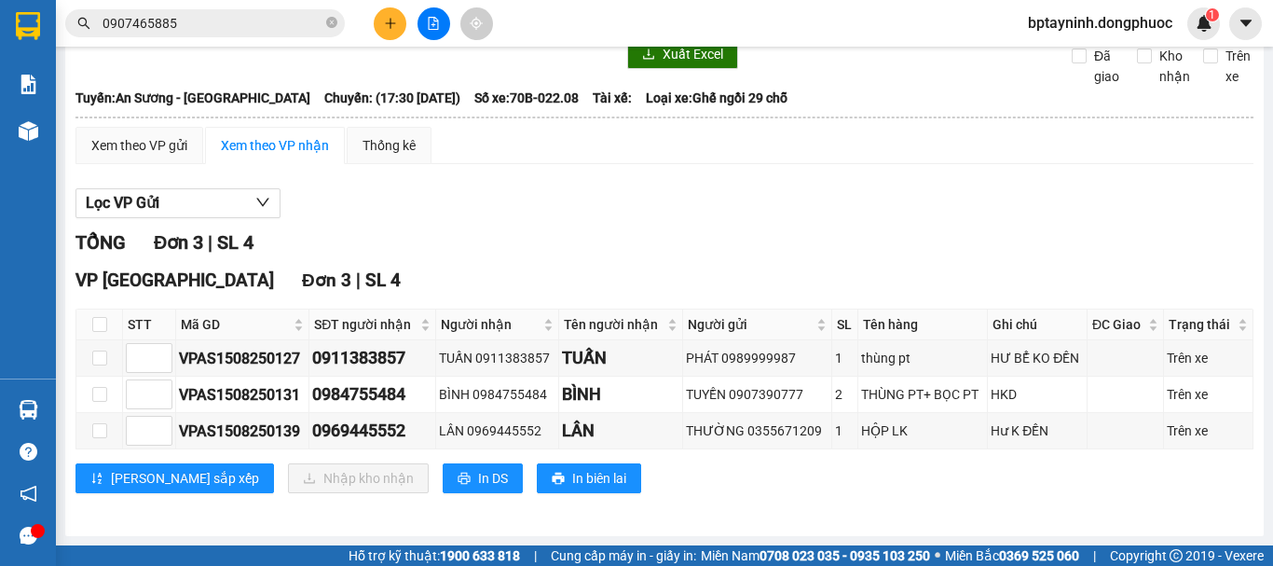
click at [968, 236] on section "Kết quả tìm kiếm ( 241 ) Bộ lọc Mã ĐH Trạng thái Món hàng Tổng cước Chưa cước N…" at bounding box center [636, 283] width 1273 height 566
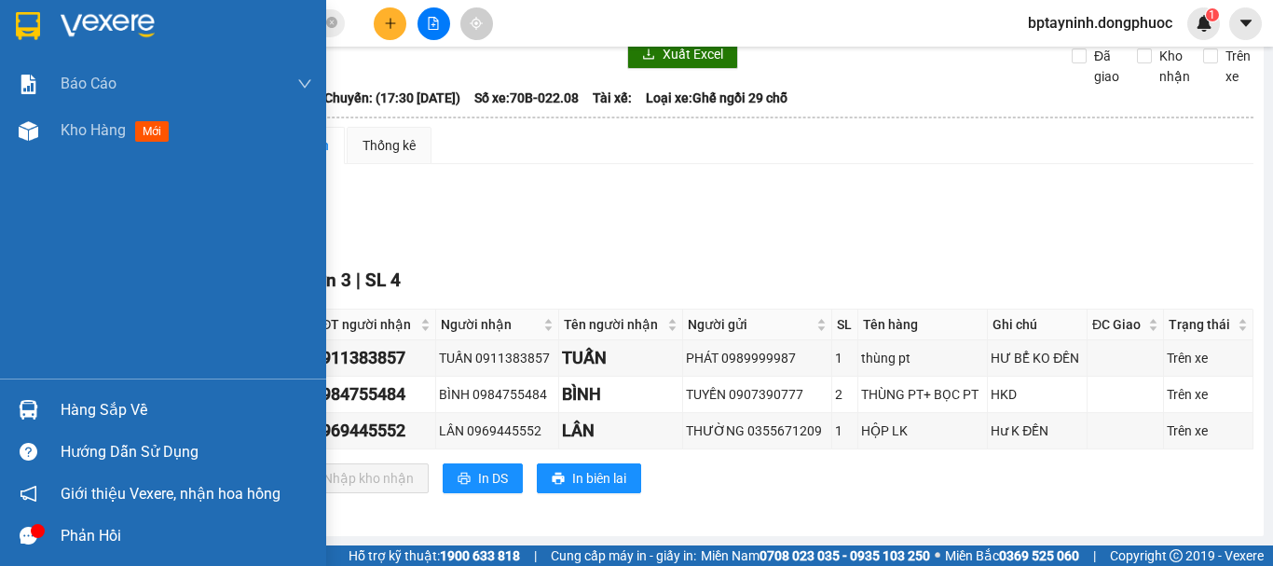
click at [21, 409] on img at bounding box center [29, 410] width 20 height 20
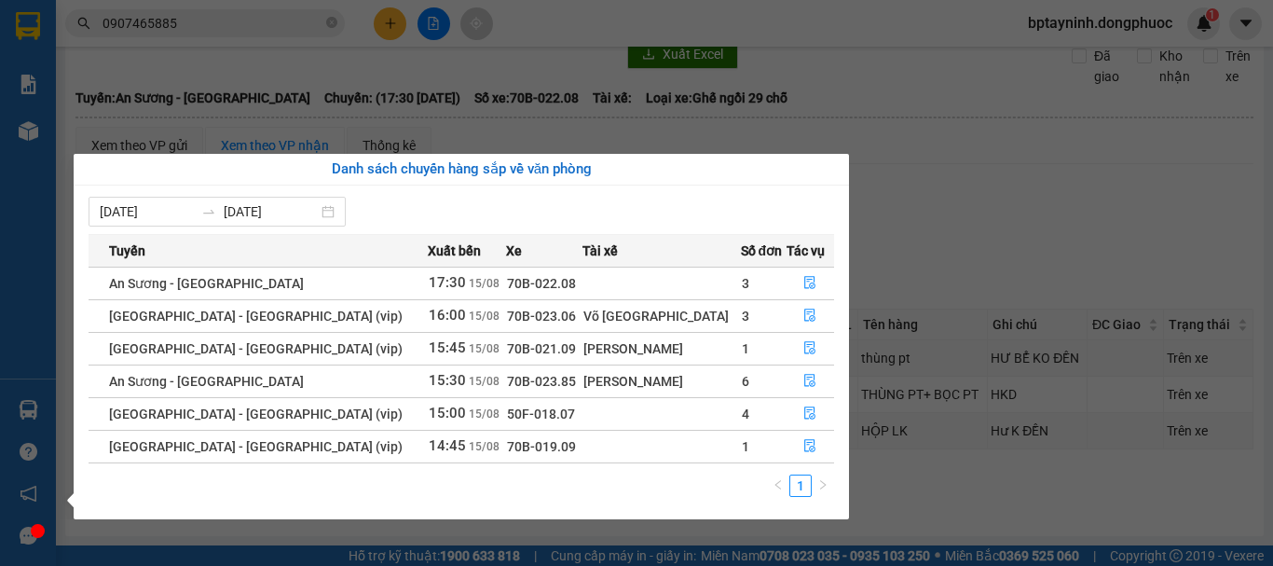
click at [967, 294] on section "Kết quả tìm kiếm ( 241 ) Bộ lọc Mã ĐH Trạng thái Món hàng Tổng cước Chưa cước N…" at bounding box center [636, 283] width 1273 height 566
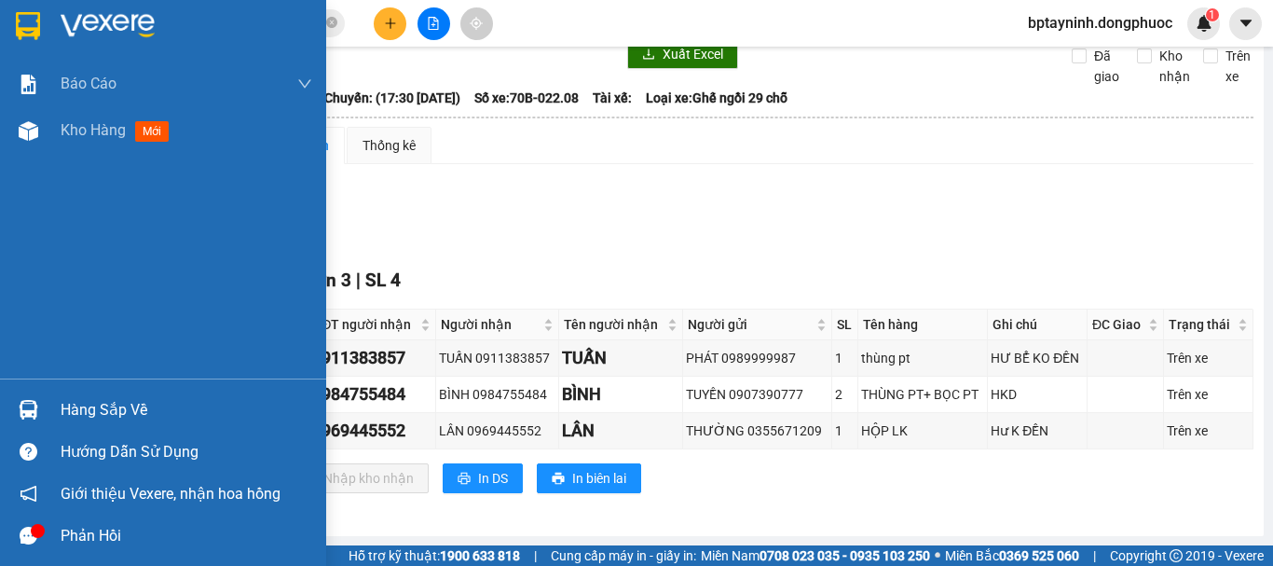
click at [19, 405] on img at bounding box center [29, 410] width 20 height 20
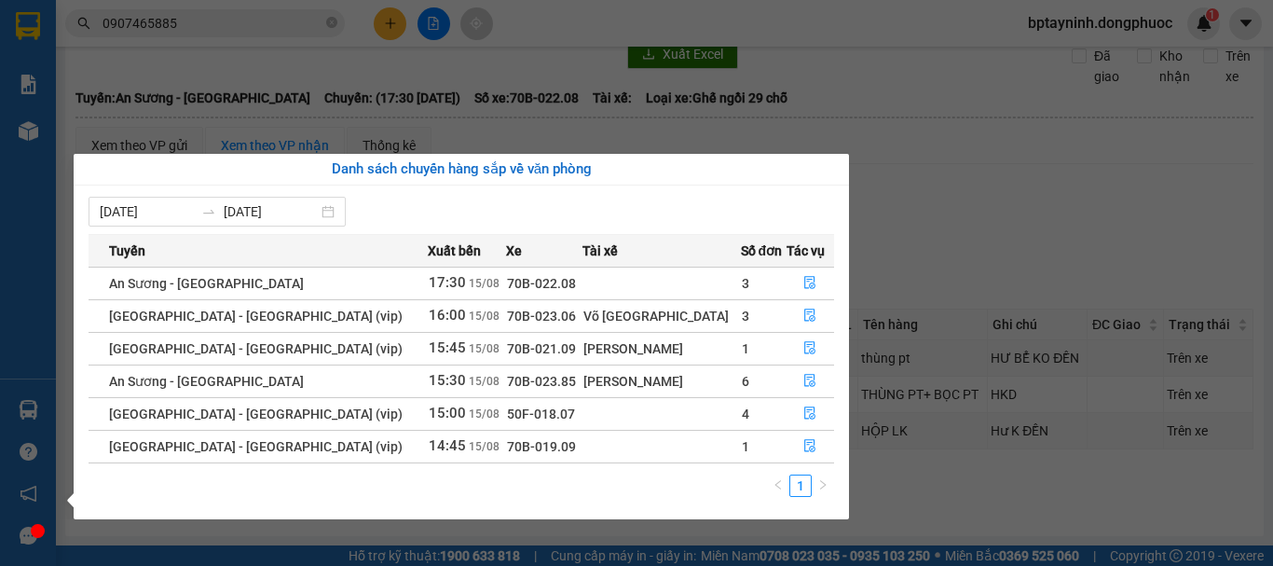
click at [960, 268] on section "Kết quả tìm kiếm ( 241 ) Bộ lọc Mã ĐH Trạng thái Món hàng Tổng cước Chưa cước N…" at bounding box center [636, 283] width 1273 height 566
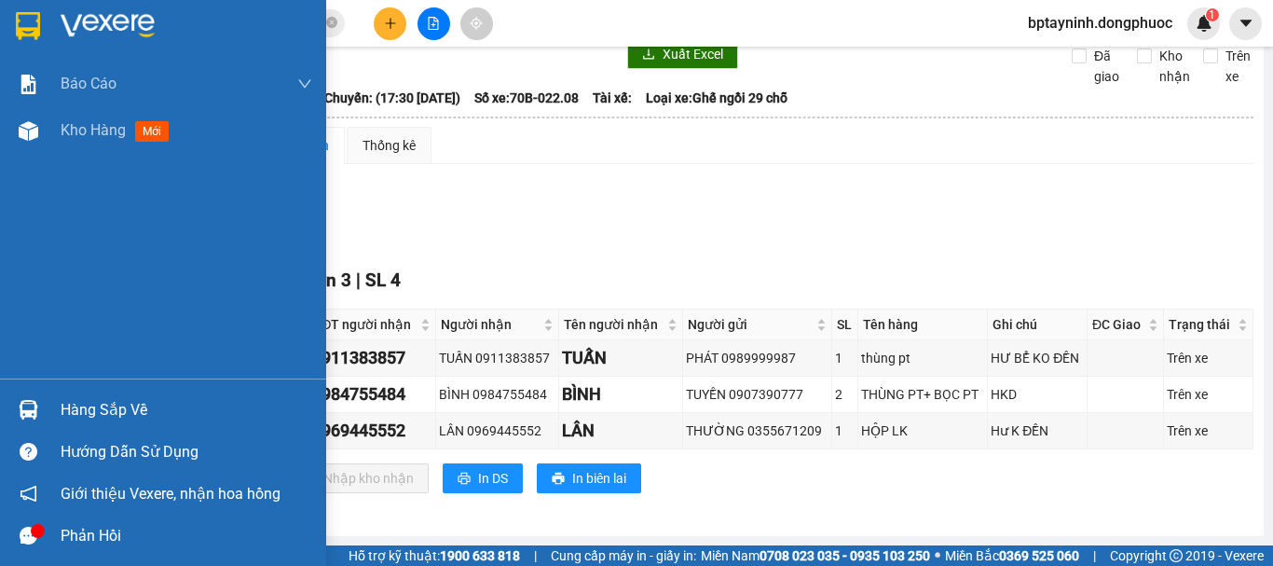
click at [17, 405] on div at bounding box center [28, 409] width 33 height 33
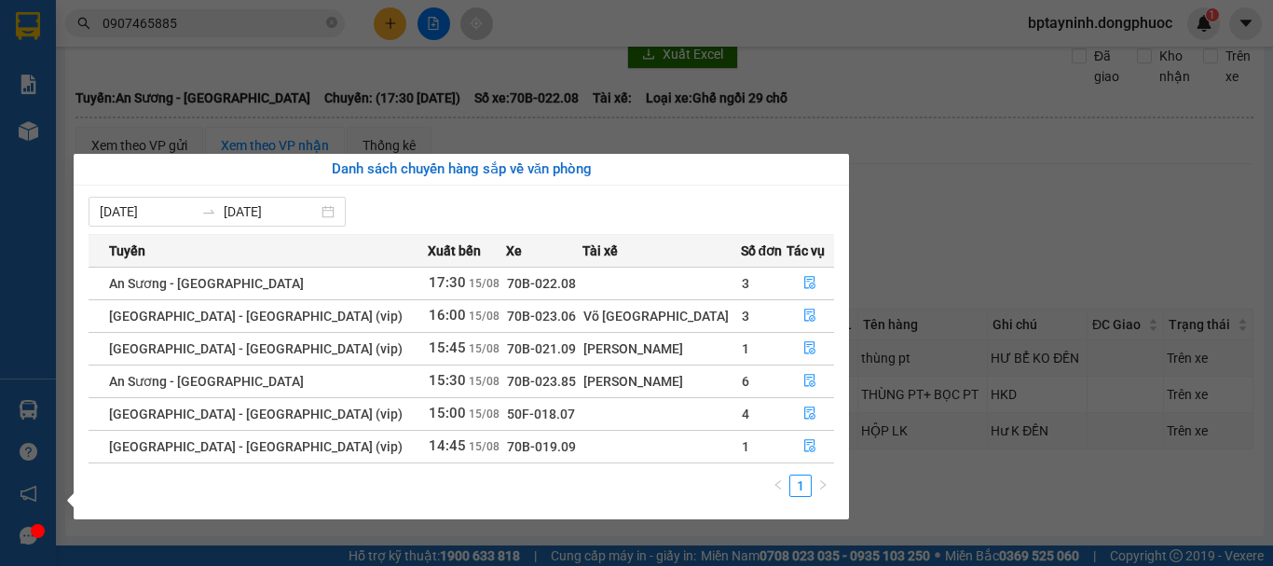
click at [933, 196] on section "Kết quả tìm kiếm ( 241 ) Bộ lọc Mã ĐH Trạng thái Món hàng Tổng cước Chưa cước N…" at bounding box center [636, 283] width 1273 height 566
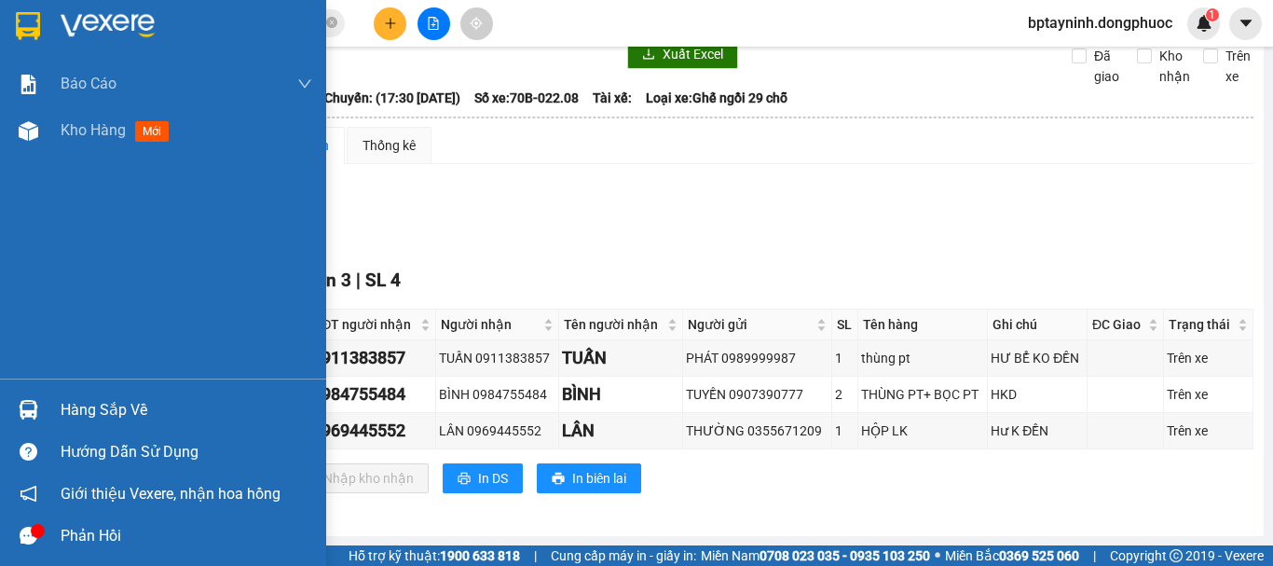
click at [36, 397] on div at bounding box center [28, 409] width 33 height 33
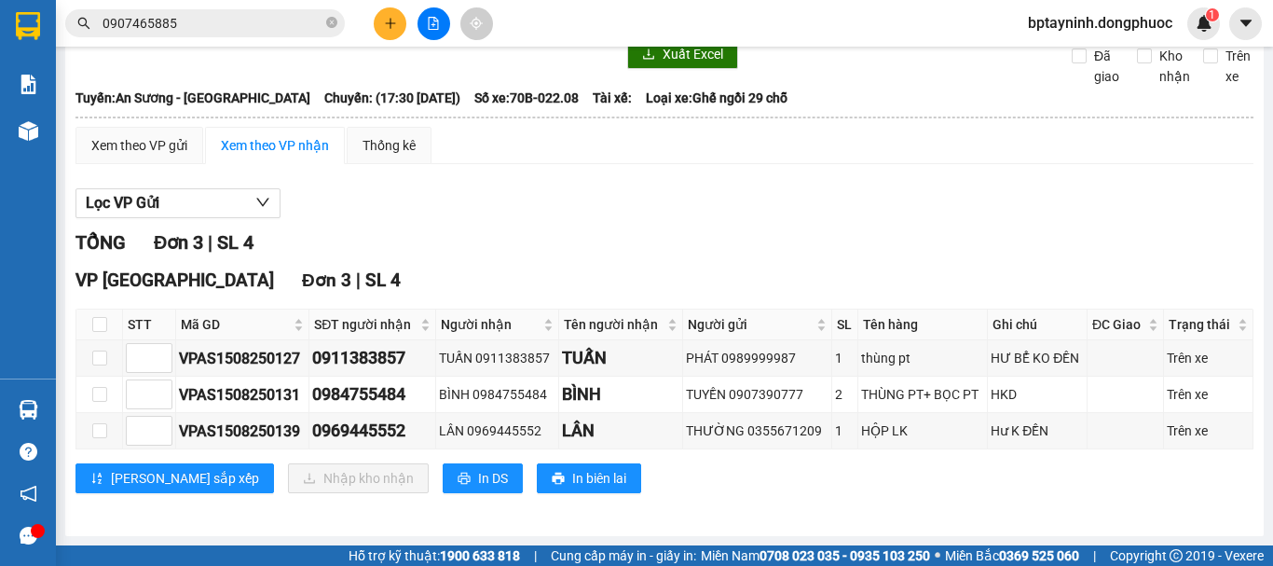
click at [984, 244] on section "Kết quả tìm kiếm ( 241 ) Bộ lọc Mã ĐH Trạng thái Món hàng Tổng cước Chưa cước N…" at bounding box center [636, 283] width 1273 height 566
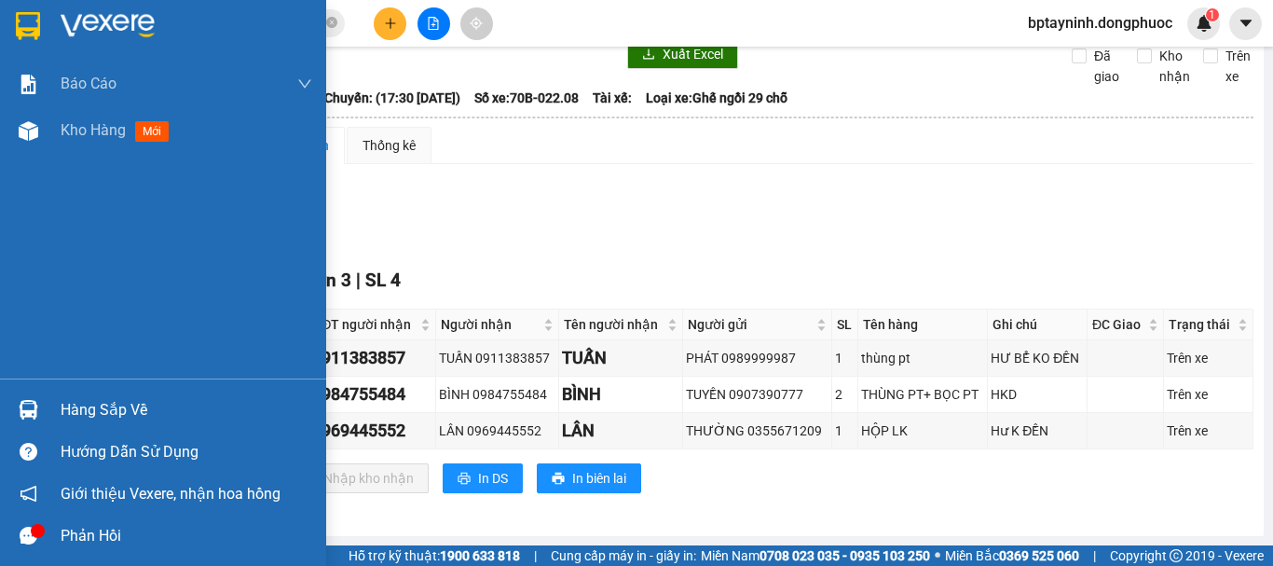
click at [7, 410] on div "Hàng sắp về" at bounding box center [163, 410] width 326 height 42
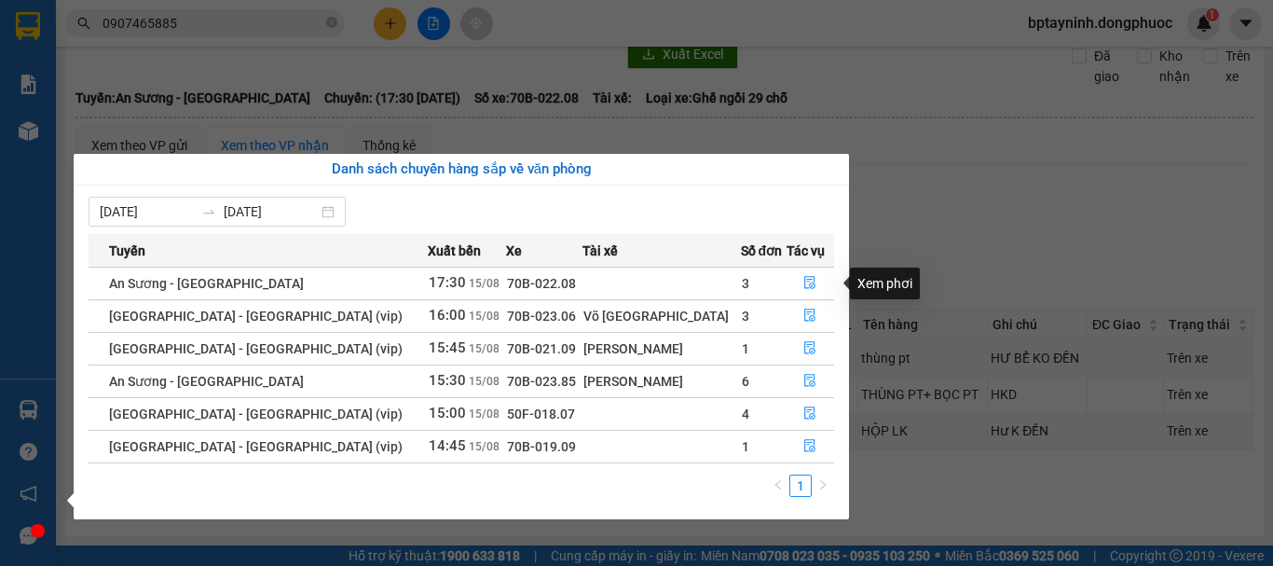
click at [1014, 266] on section "Kết quả tìm kiếm ( 241 ) Bộ lọc Mã ĐH Trạng thái Món hàng Tổng cước Chưa cước N…" at bounding box center [636, 283] width 1273 height 566
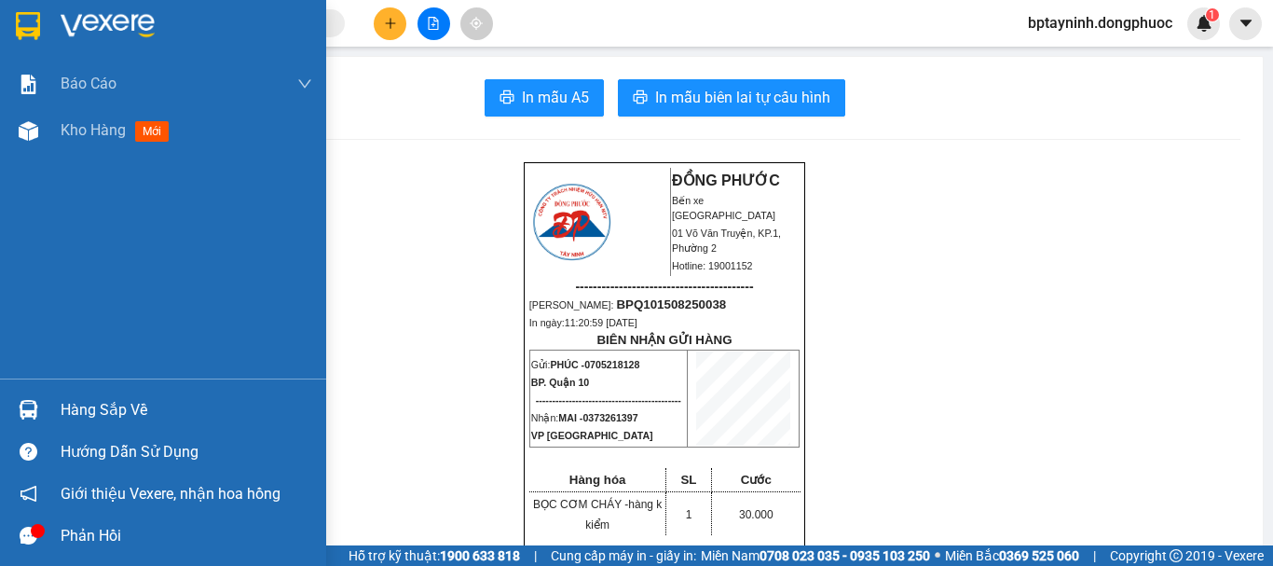
click at [61, 388] on div "Hàng sắp về Hướng dẫn sử dụng Giới thiệu Vexere, nhận hoa hồng Phản hồi" at bounding box center [163, 467] width 326 height 178
click at [114, 404] on div "Hàng sắp về" at bounding box center [187, 410] width 252 height 28
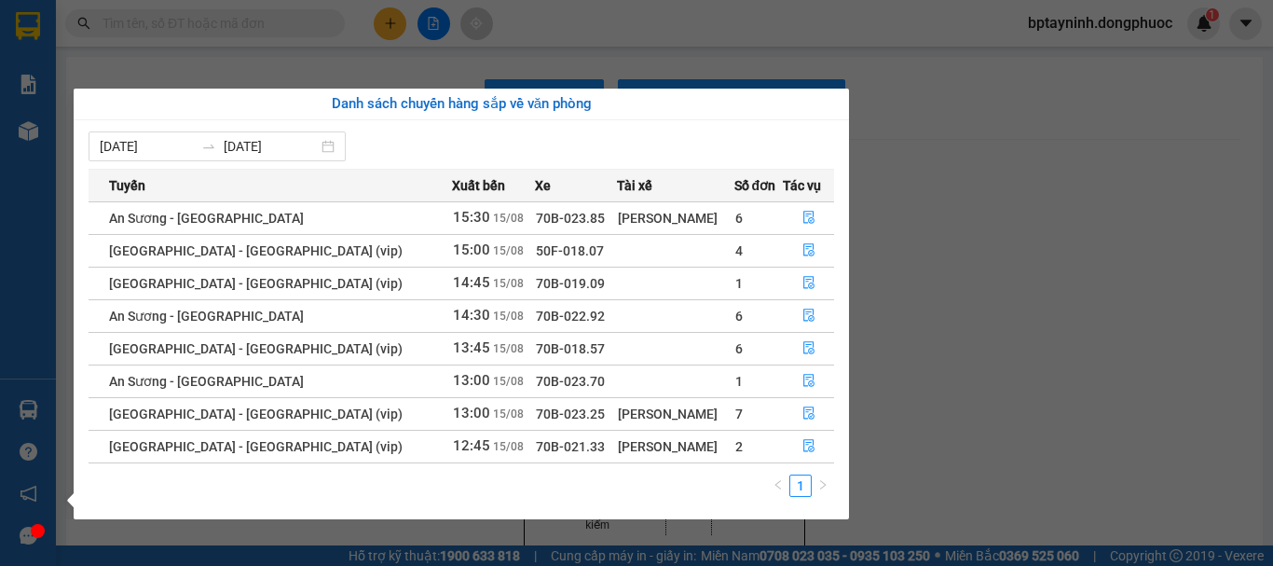
click at [16, 395] on div "Báo cáo Mẫu 1: Báo cáo dòng tiền theo nhân viên Mẫu 1: Báo cáo dòng tiền theo n…" at bounding box center [28, 283] width 56 height 566
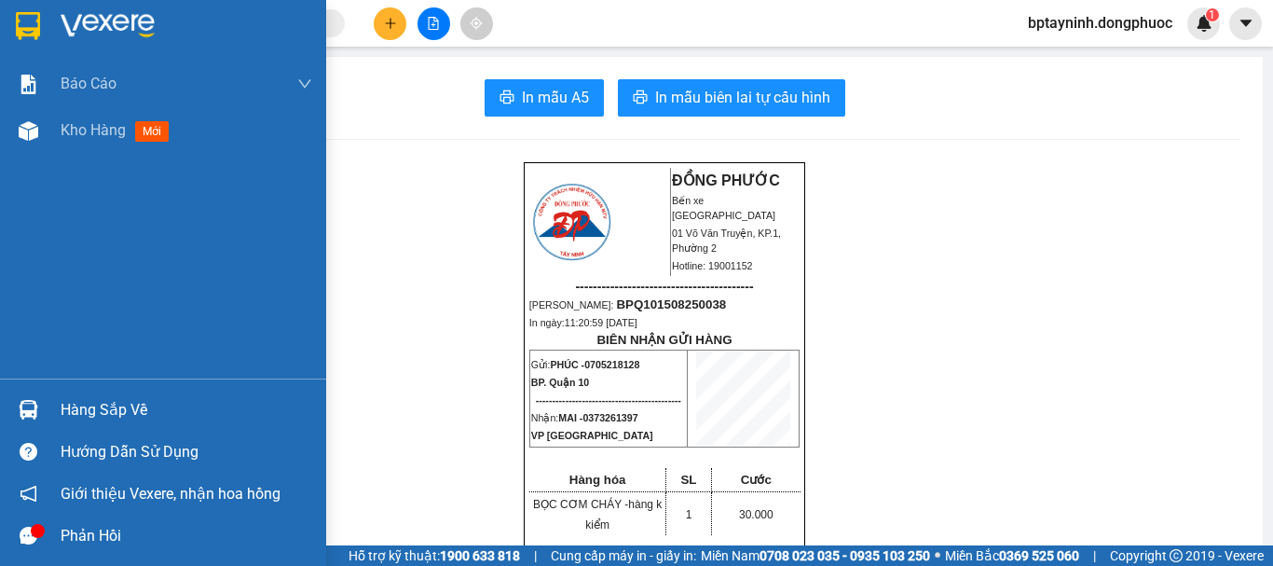
click at [19, 414] on img at bounding box center [29, 410] width 20 height 20
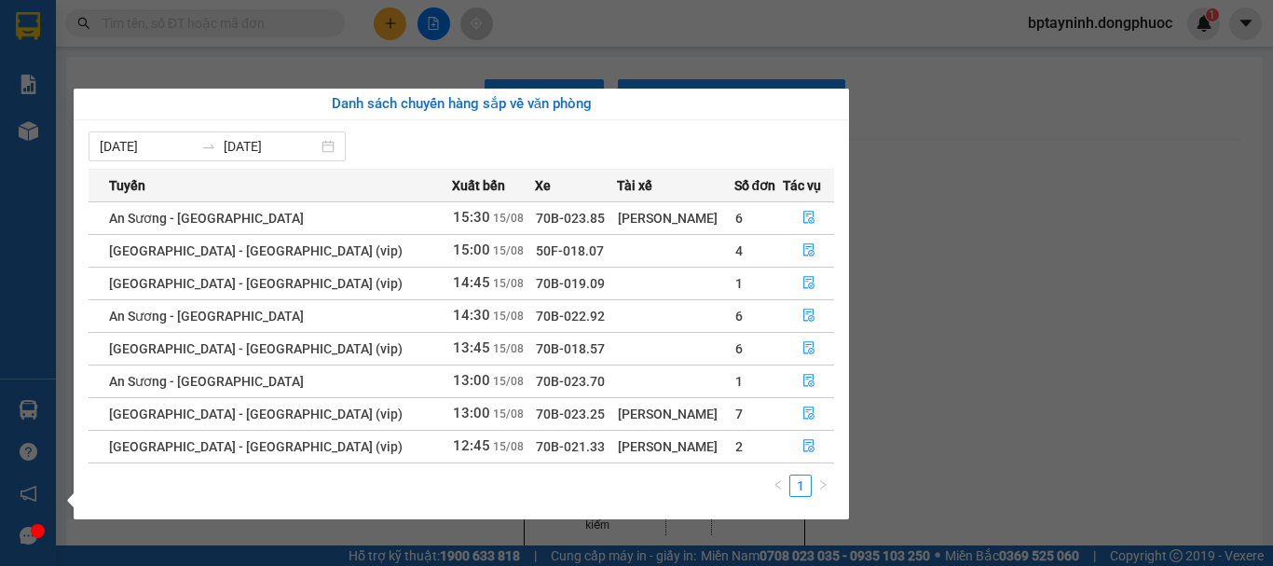
drag, startPoint x: 597, startPoint y: 378, endPoint x: 587, endPoint y: 380, distance: 10.4
click at [617, 380] on td at bounding box center [675, 380] width 117 height 33
click at [803, 380] on icon "file-done" at bounding box center [809, 380] width 13 height 13
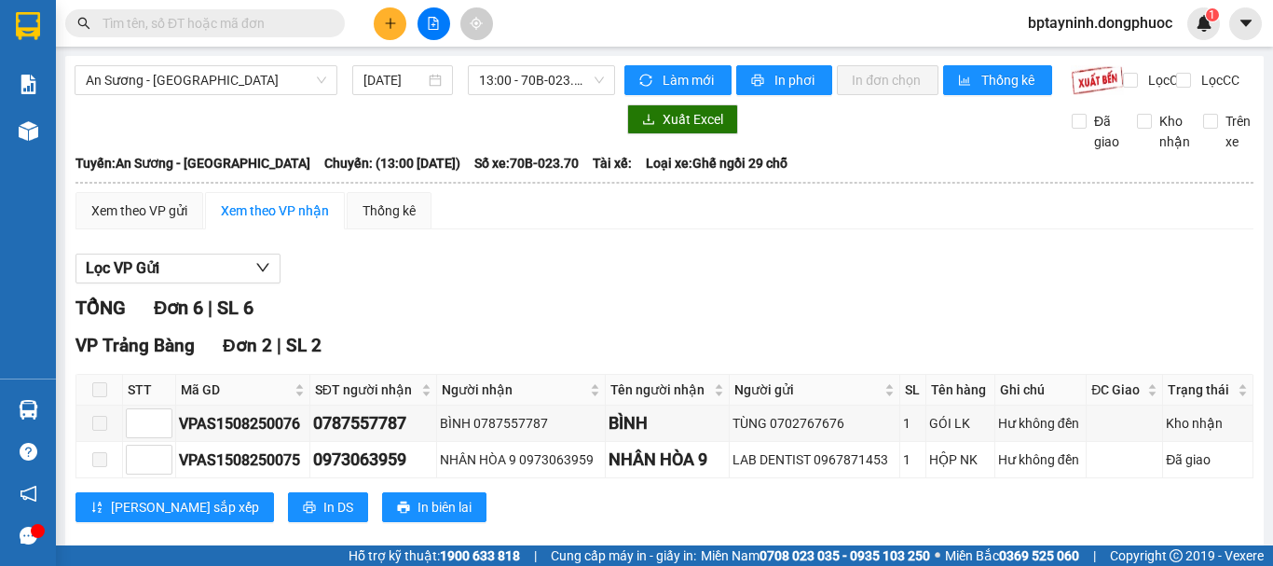
scroll to position [472, 0]
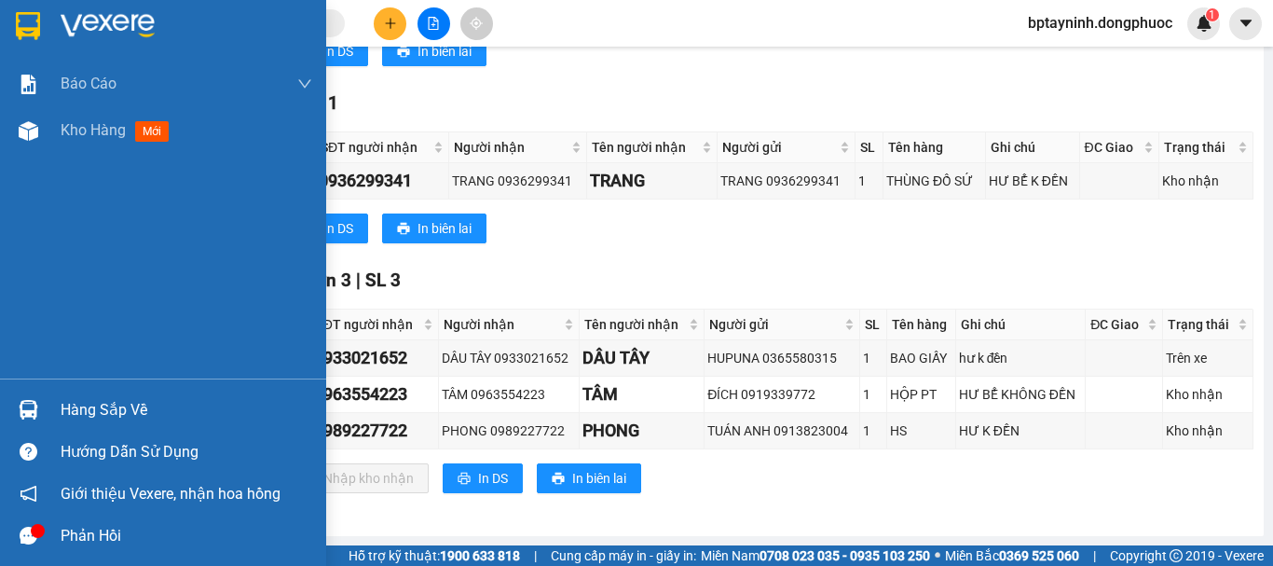
click at [21, 396] on div at bounding box center [28, 409] width 33 height 33
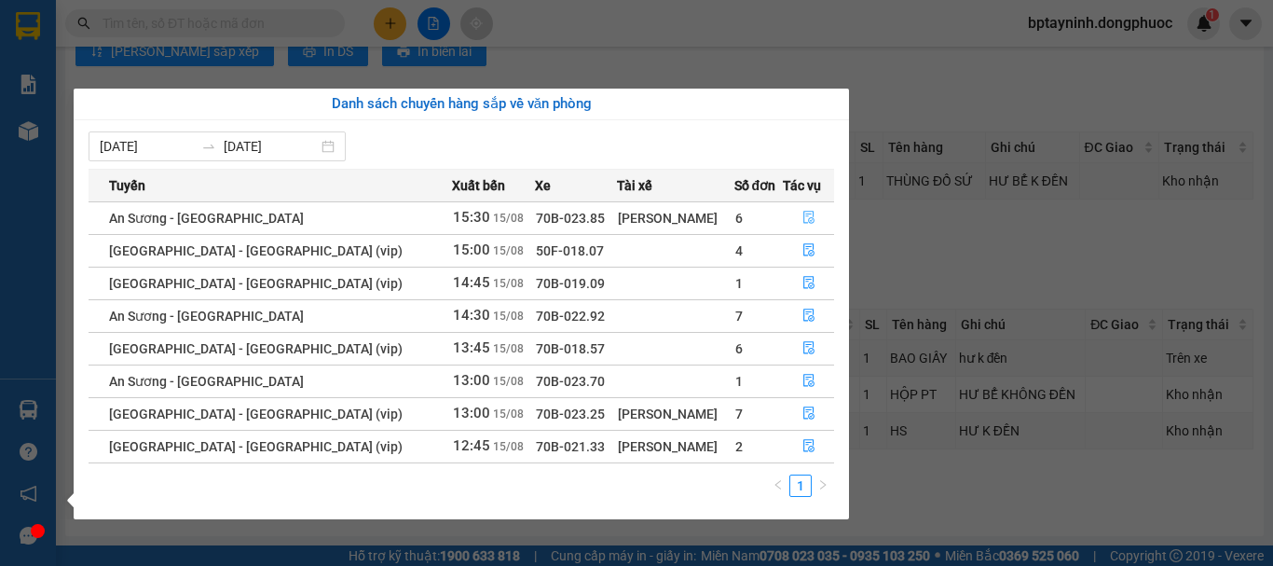
click at [803, 212] on icon "file-done" at bounding box center [808, 218] width 11 height 13
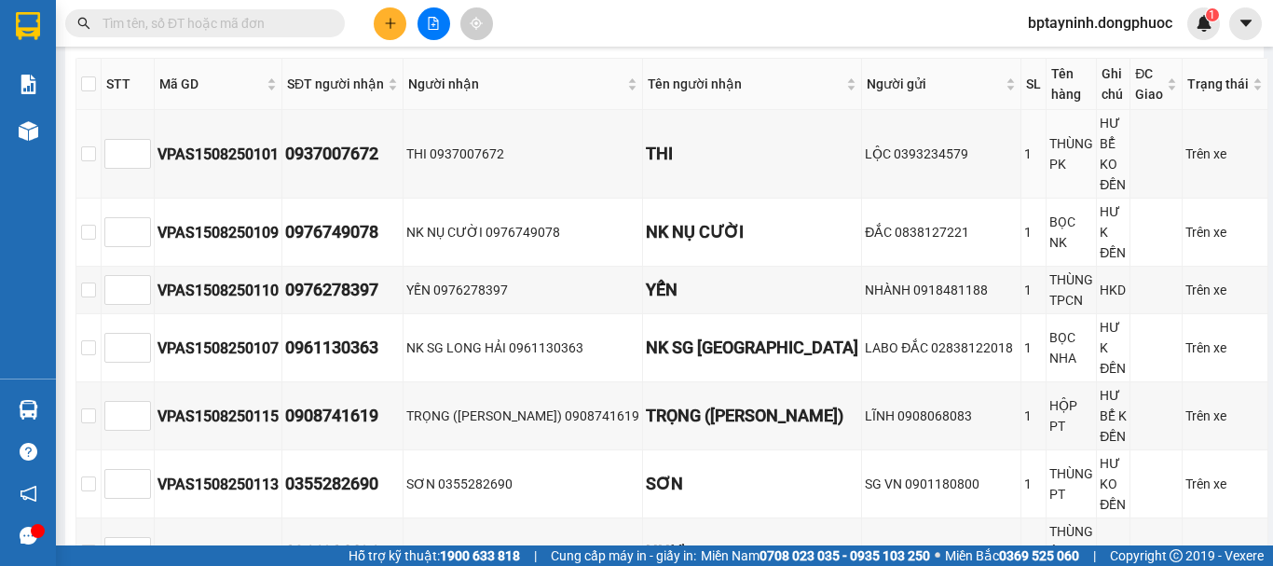
scroll to position [938, 0]
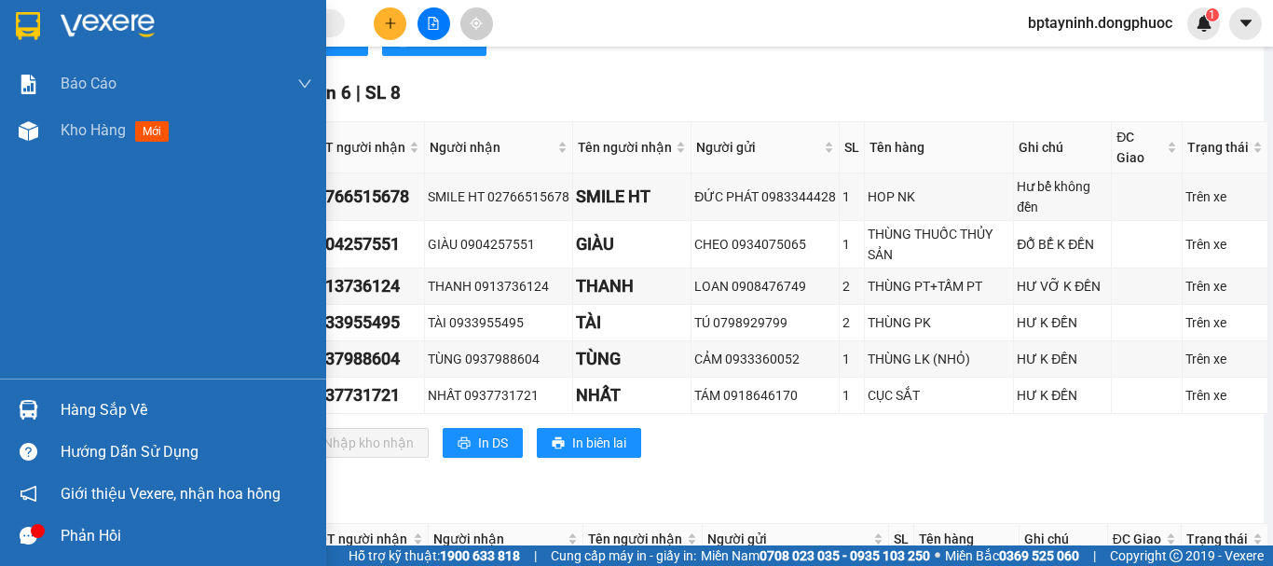
drag, startPoint x: 0, startPoint y: 286, endPoint x: 22, endPoint y: 173, distance: 115.0
click at [0, 286] on div "Báo cáo Mẫu 1: Báo cáo dòng tiền theo nhân viên Mẫu 1: Báo cáo dòng tiền theo n…" at bounding box center [163, 220] width 326 height 318
click at [37, 396] on div at bounding box center [28, 409] width 33 height 33
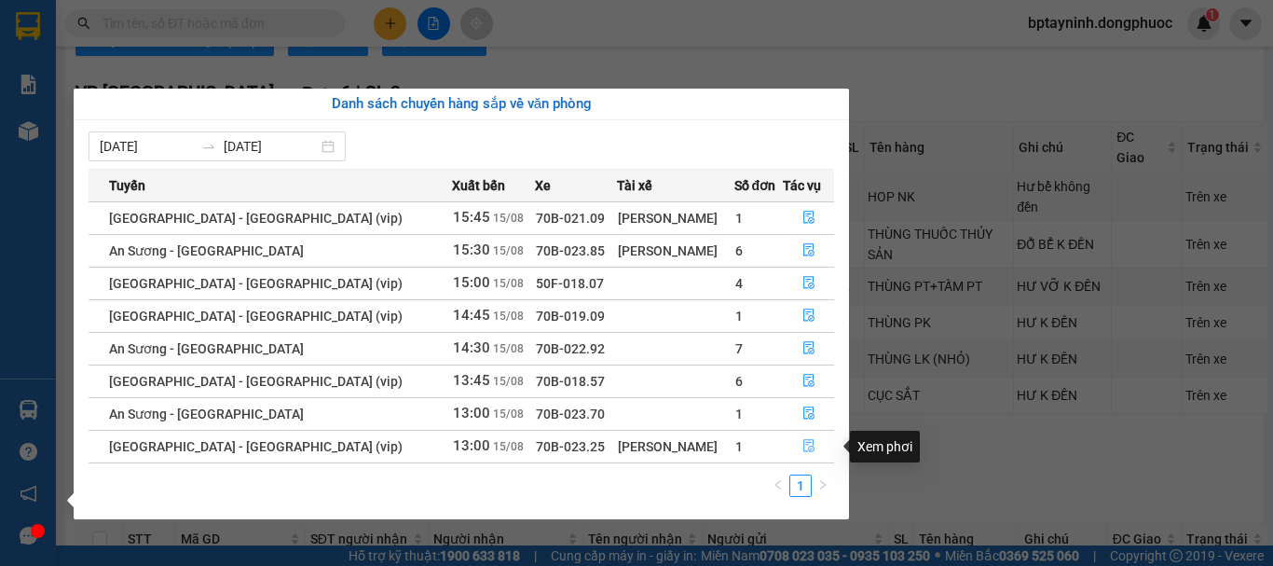
click at [784, 443] on button "button" at bounding box center [808, 447] width 49 height 30
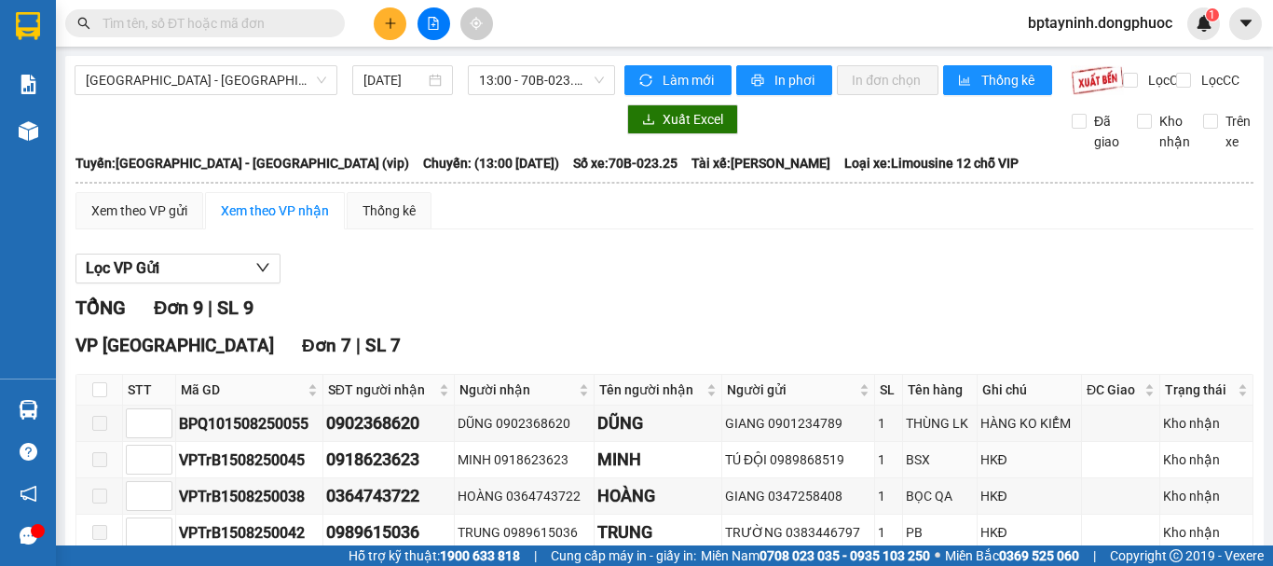
scroll to position [156, 0]
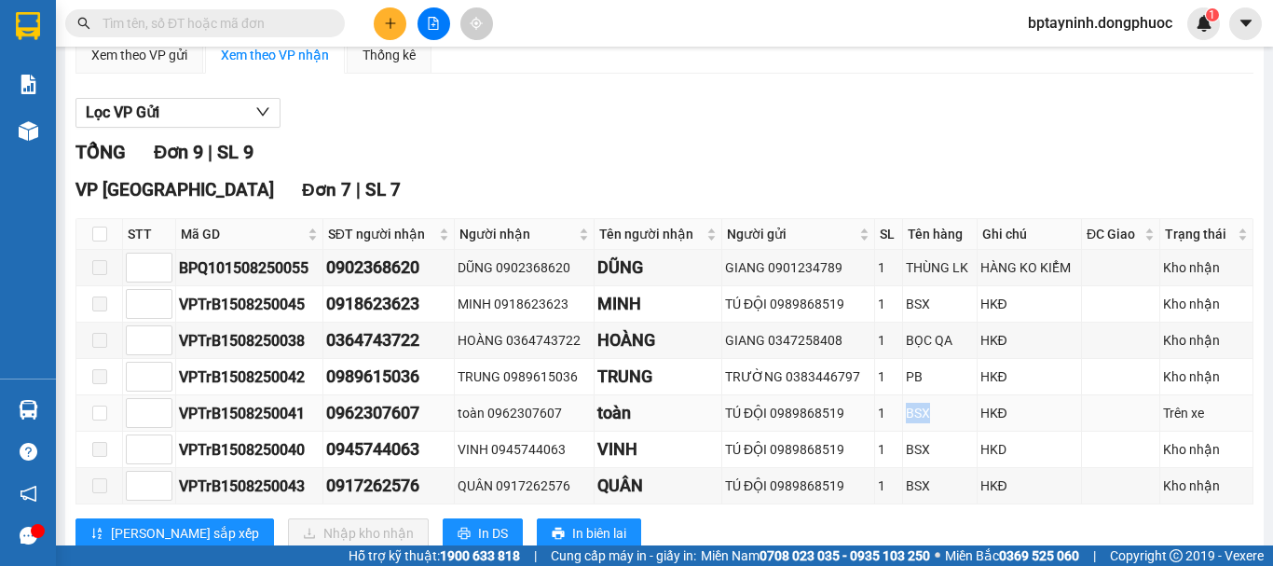
drag, startPoint x: 891, startPoint y: 429, endPoint x: 935, endPoint y: 422, distance: 44.3
click at [935, 422] on tr "VPTrB1508250041 0962307607 toàn 0962307607 toàn TÚ ĐỘI 0989868519 1 BSX HKĐ Trê…" at bounding box center [664, 413] width 1177 height 36
click at [941, 422] on div "BSX" at bounding box center [940, 413] width 68 height 21
drag, startPoint x: 266, startPoint y: 442, endPoint x: 279, endPoint y: 435, distance: 14.6
click at [268, 432] on td "VPTrB1508250041" at bounding box center [249, 413] width 147 height 36
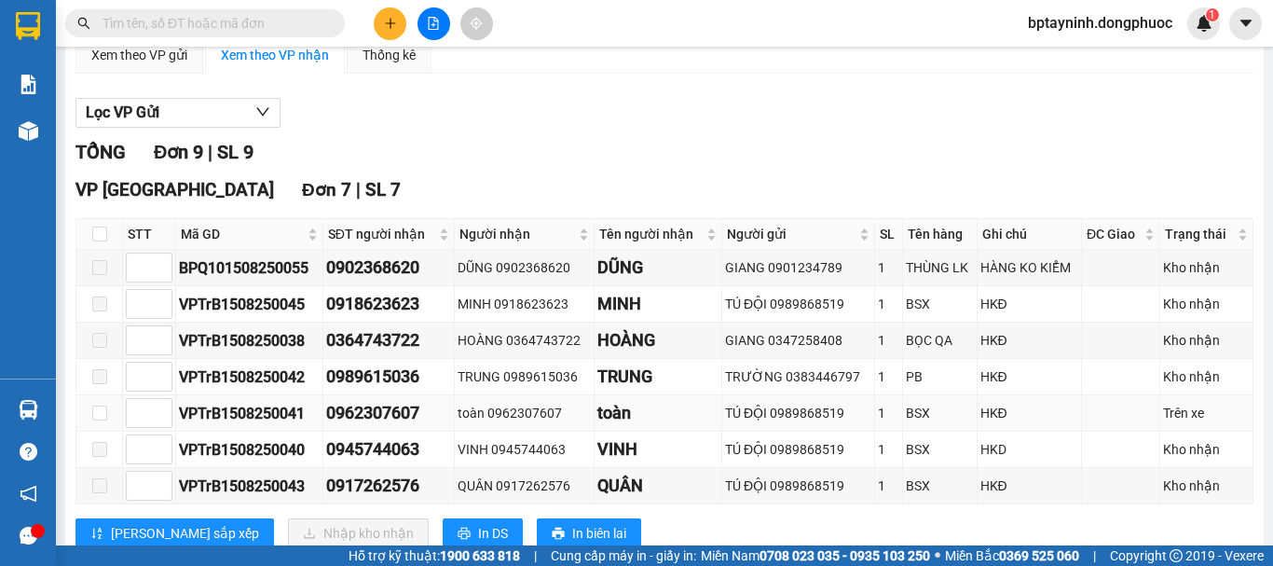
click at [279, 425] on div "VPTrB1508250041" at bounding box center [249, 413] width 141 height 23
copy div "VPTrB1508250041"
click at [76, 338] on div "STT Mã GD SĐT người nhận Người nhận Tên người nhận Người gửi SL Tên hàng Ghi ch…" at bounding box center [665, 361] width 1178 height 286
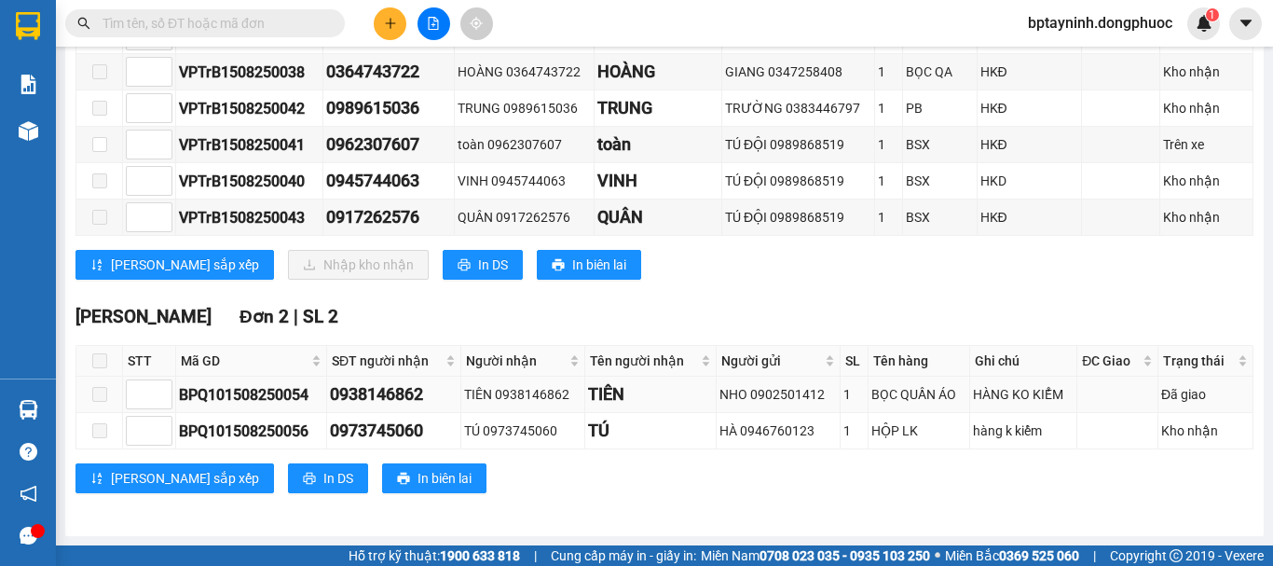
scroll to position [284, 0]
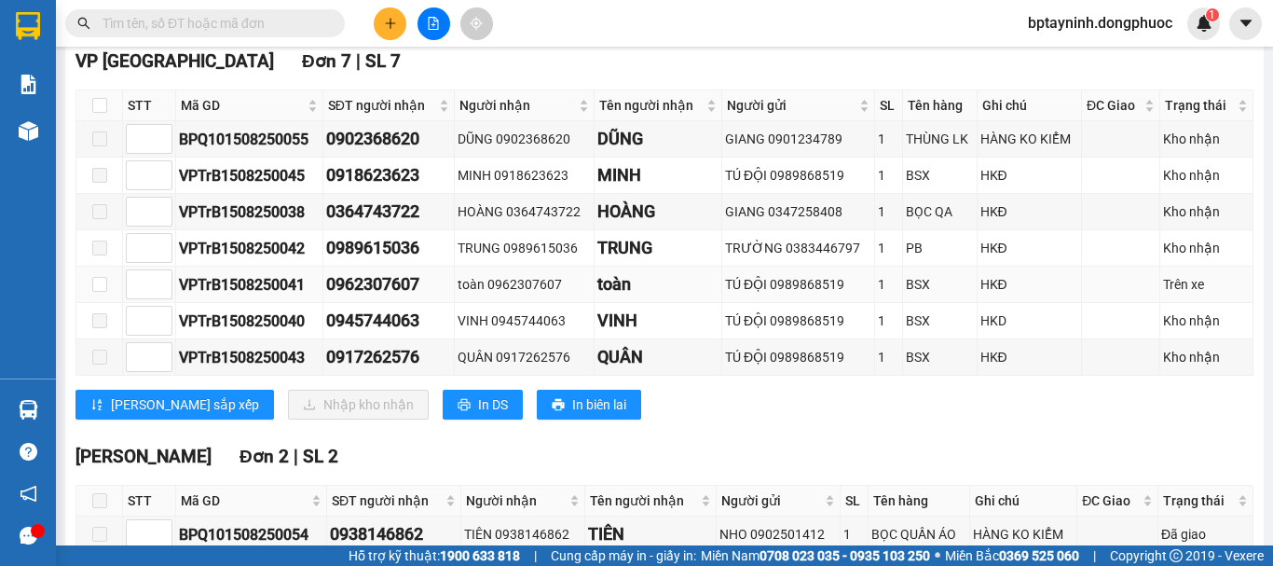
click at [302, 296] on div "VPTrB1508250041" at bounding box center [249, 284] width 141 height 23
drag, startPoint x: 808, startPoint y: 366, endPoint x: 789, endPoint y: 363, distance: 19.9
drag, startPoint x: 789, startPoint y: 363, endPoint x: 98, endPoint y: 122, distance: 731.4
click at [98, 113] on input "checkbox" at bounding box center [99, 105] width 15 height 15
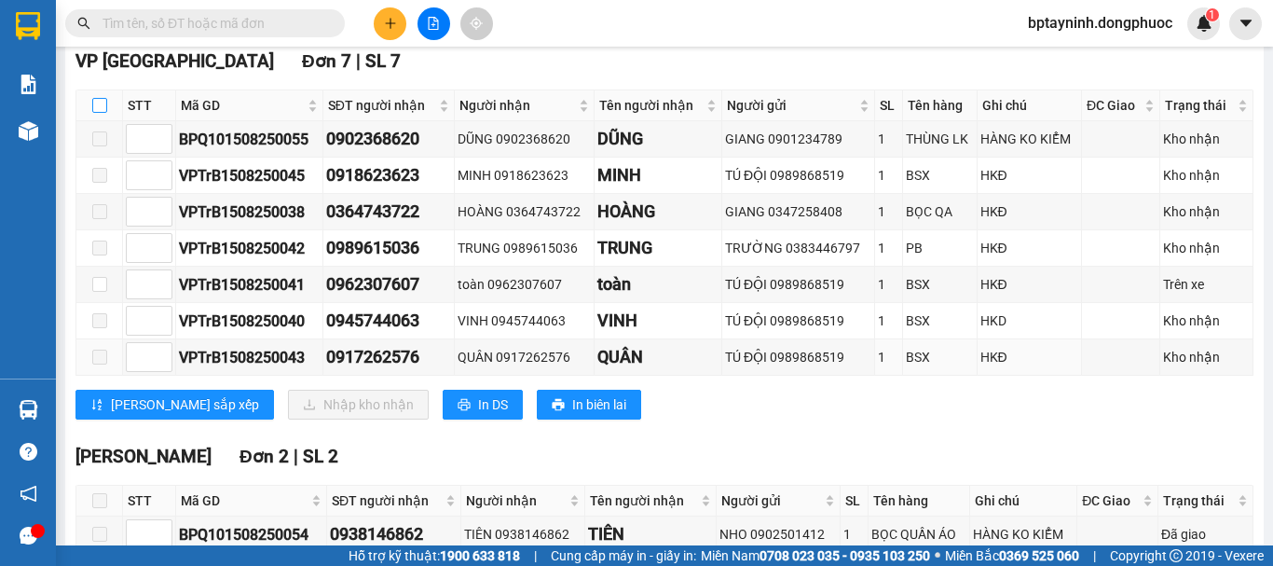
checkbox input "true"
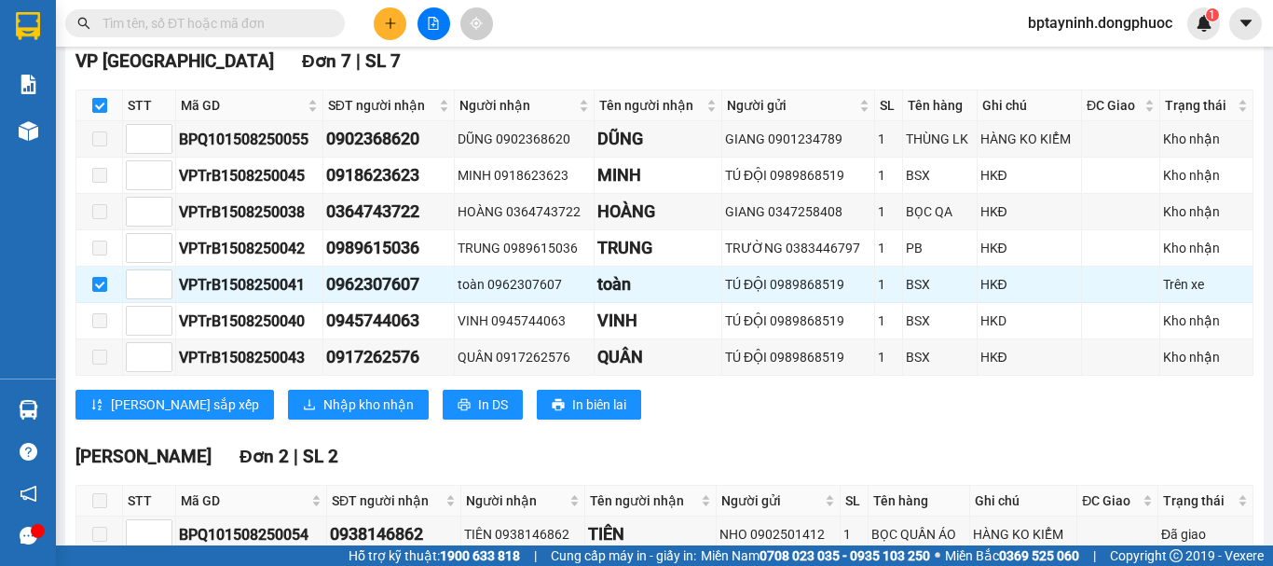
click at [98, 113] on input "checkbox" at bounding box center [99, 105] width 15 height 15
checkbox input "false"
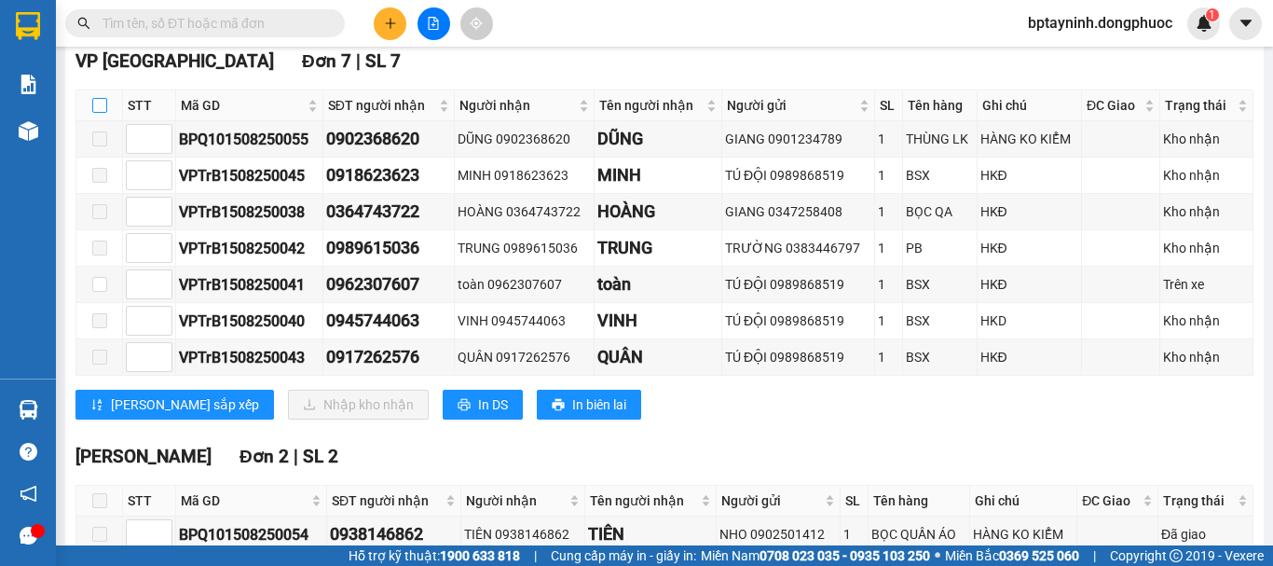
click at [100, 113] on input "checkbox" at bounding box center [99, 105] width 15 height 15
checkbox input "true"
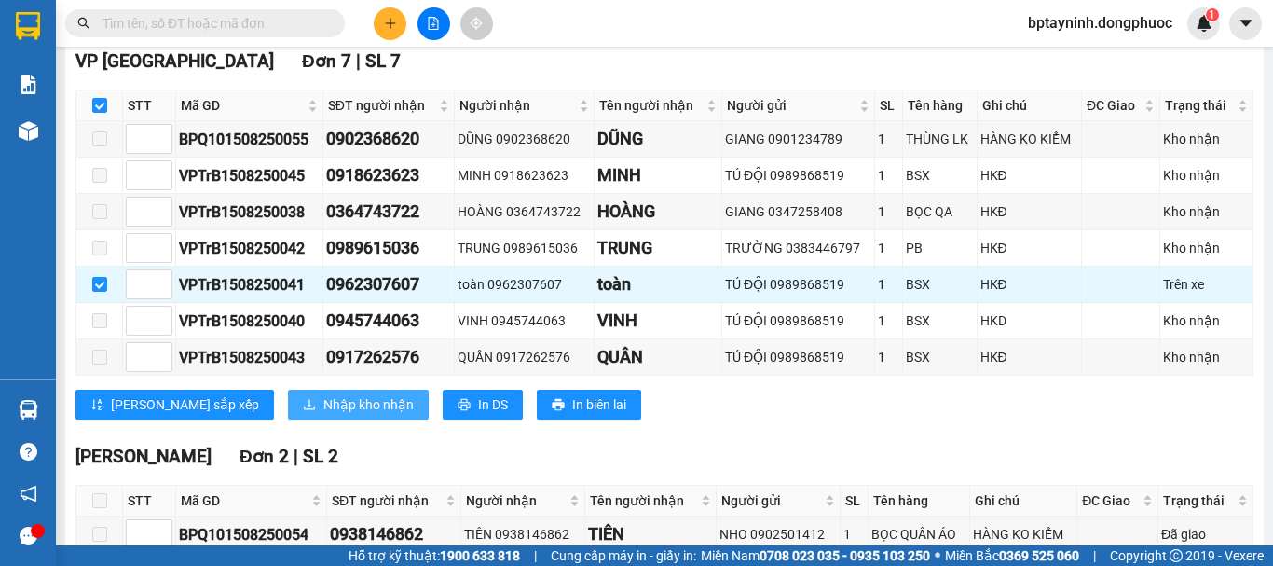
click at [303, 411] on icon "download" at bounding box center [309, 404] width 13 height 13
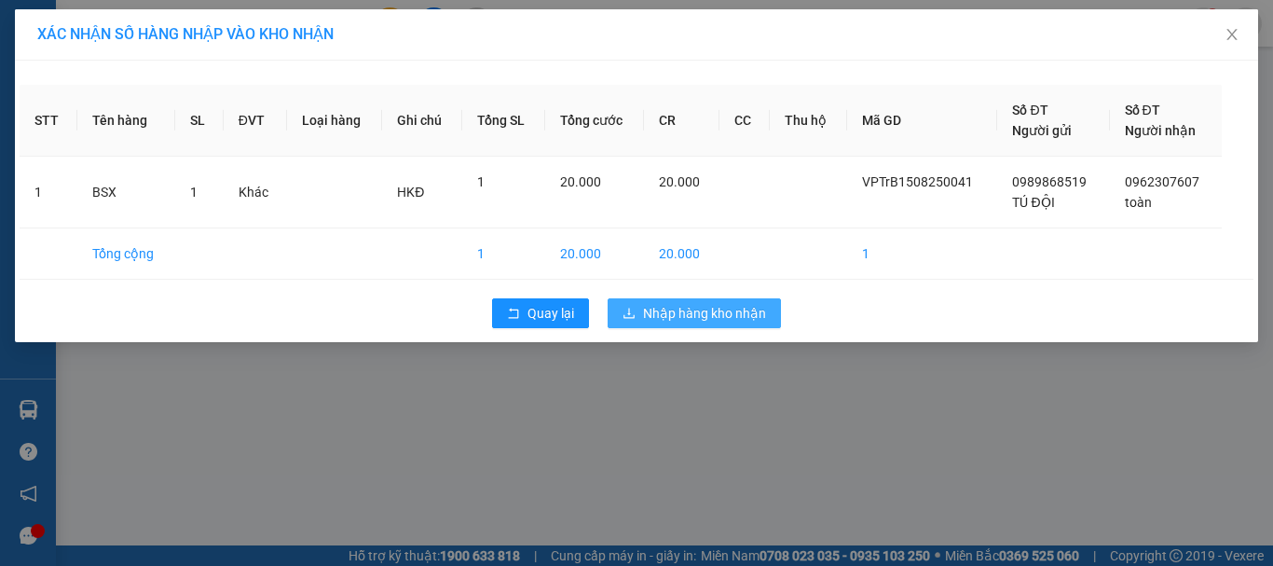
click at [691, 315] on span "Nhập hàng kho nhận" at bounding box center [704, 313] width 123 height 21
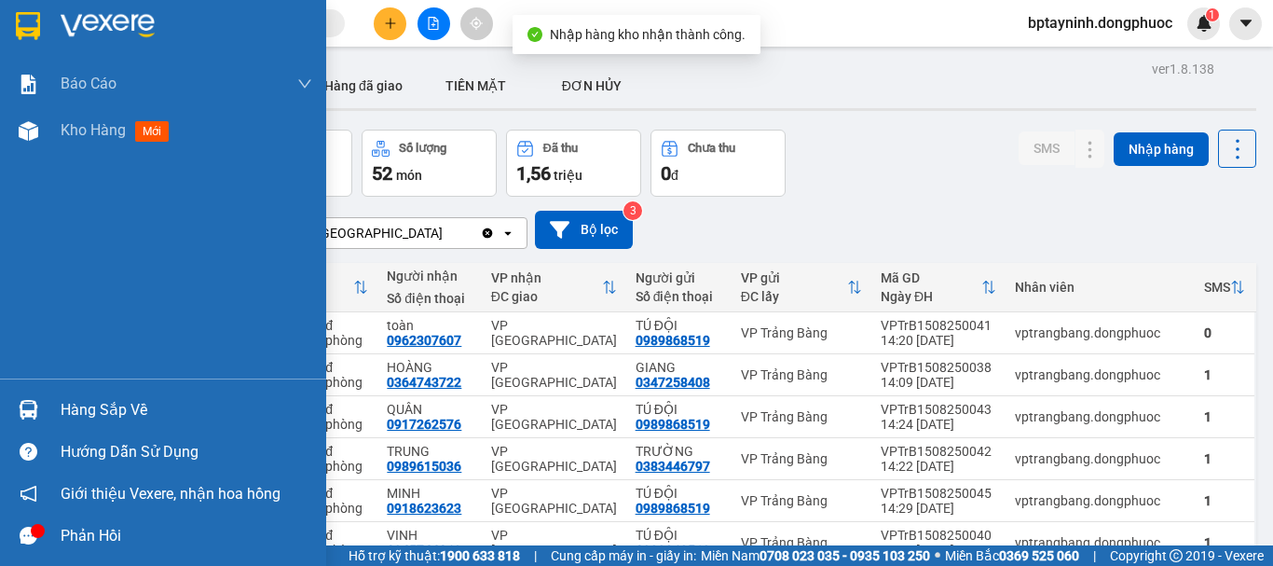
click at [3, 405] on div "Hàng sắp về" at bounding box center [163, 410] width 326 height 42
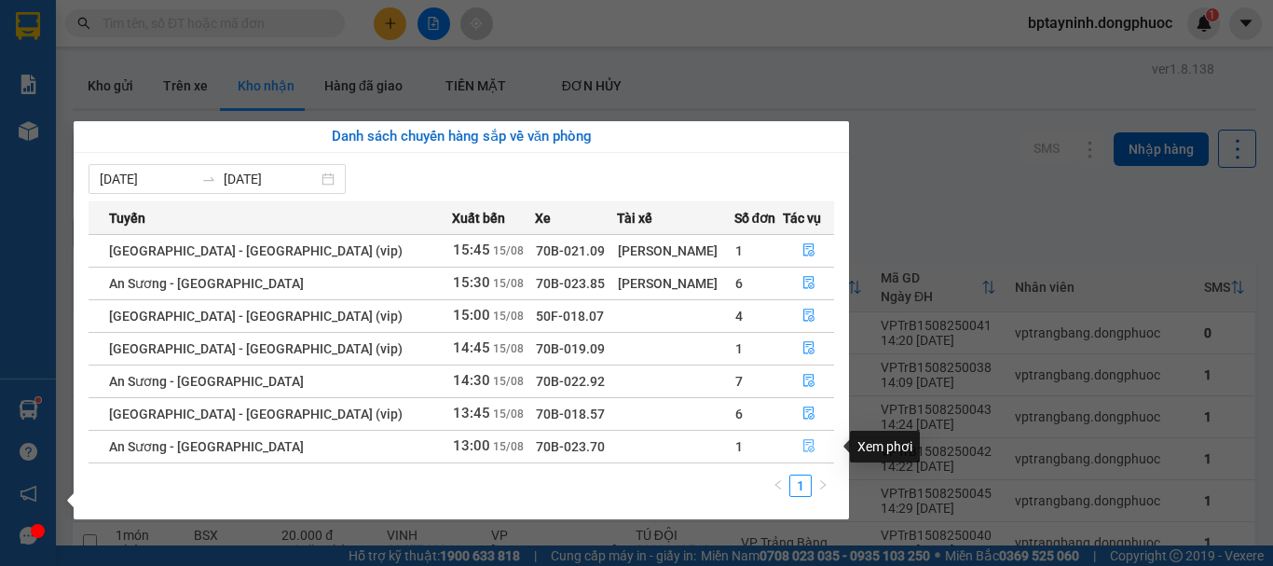
click at [803, 443] on icon "file-done" at bounding box center [809, 445] width 13 height 13
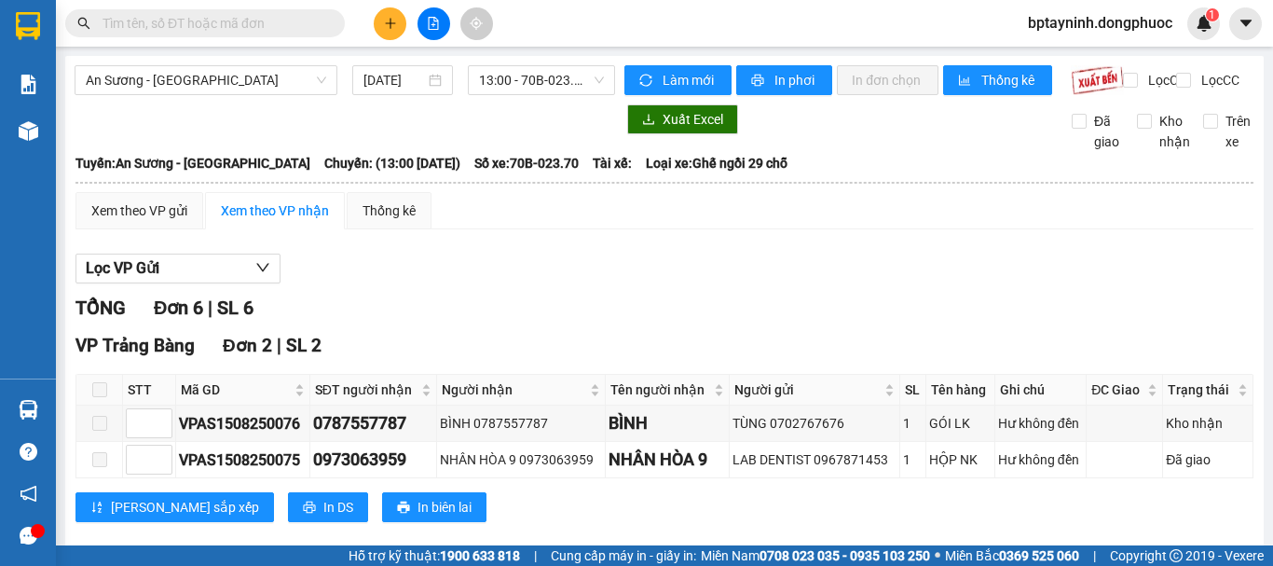
scroll to position [472, 0]
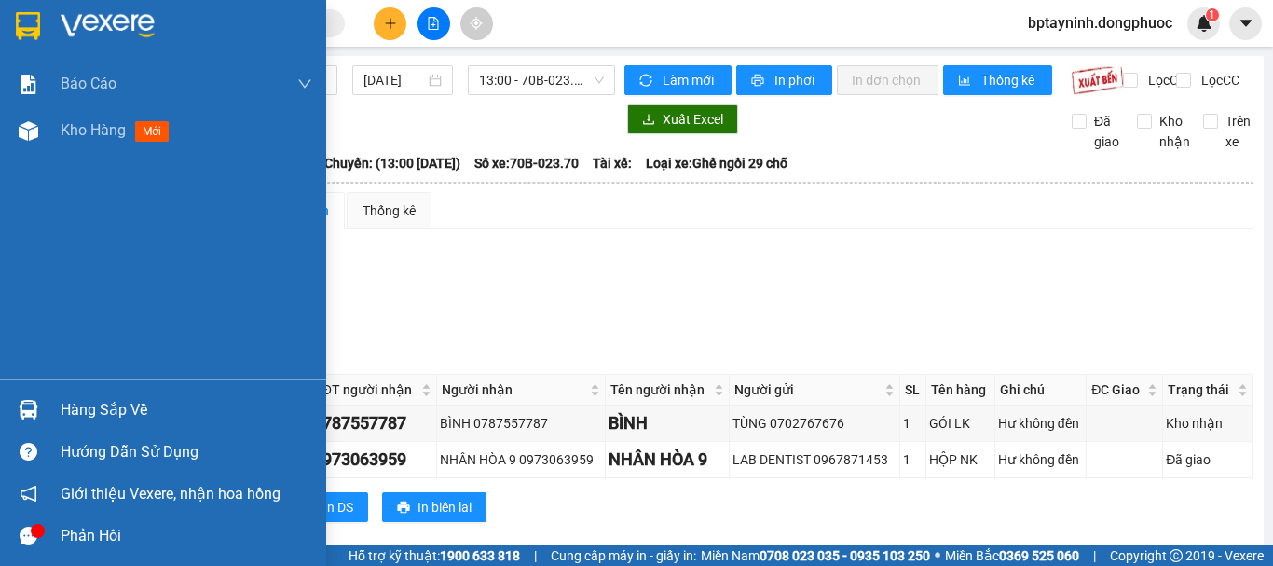
click at [45, 420] on div "Hàng sắp về" at bounding box center [163, 410] width 326 height 42
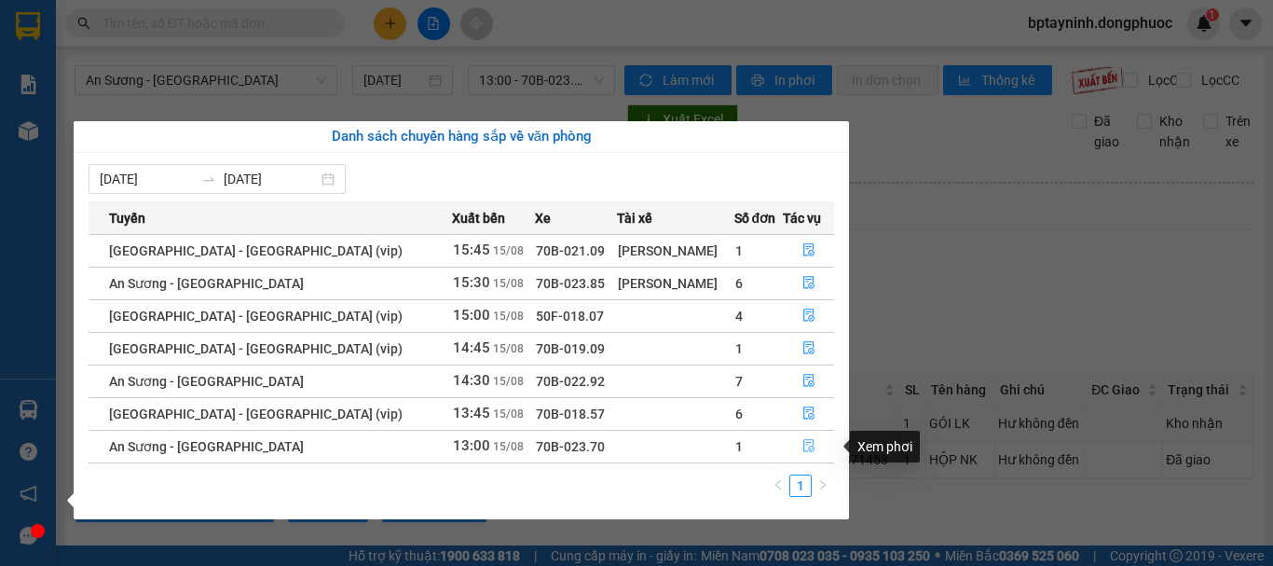
click at [803, 446] on icon "file-done" at bounding box center [808, 446] width 11 height 13
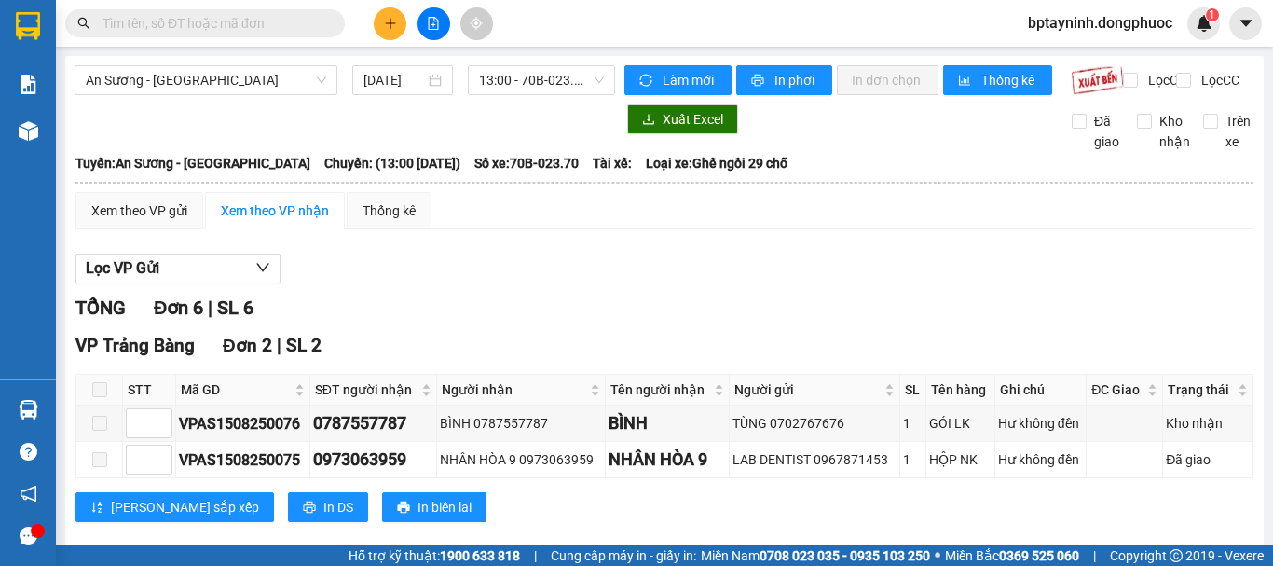
scroll to position [472, 0]
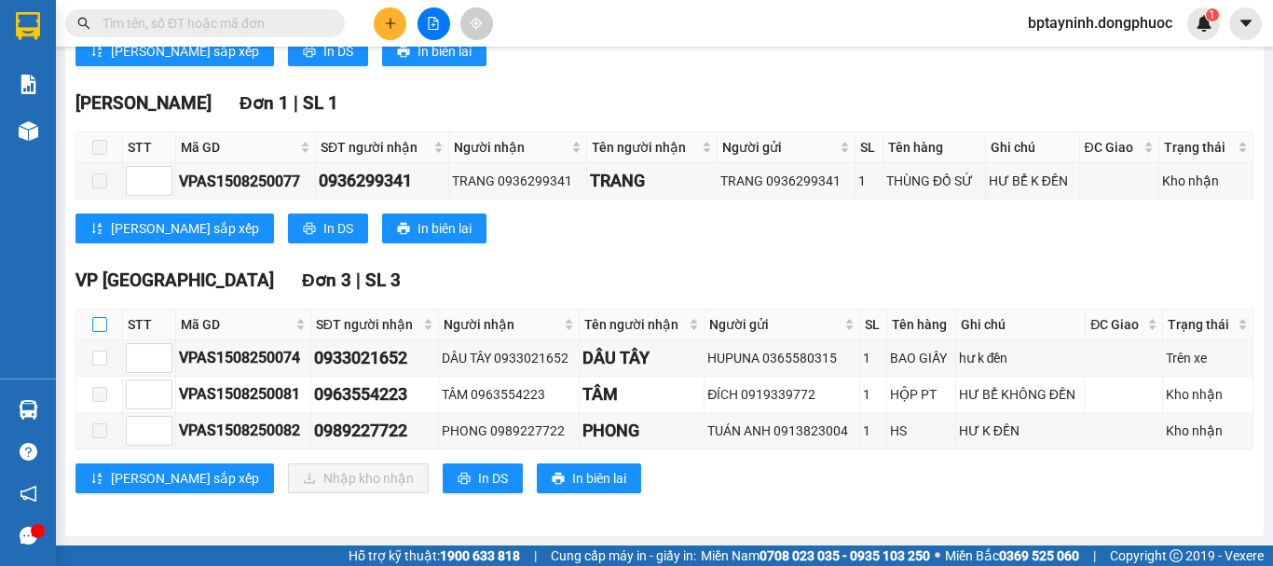
click at [101, 330] on input "checkbox" at bounding box center [99, 324] width 15 height 15
checkbox input "true"
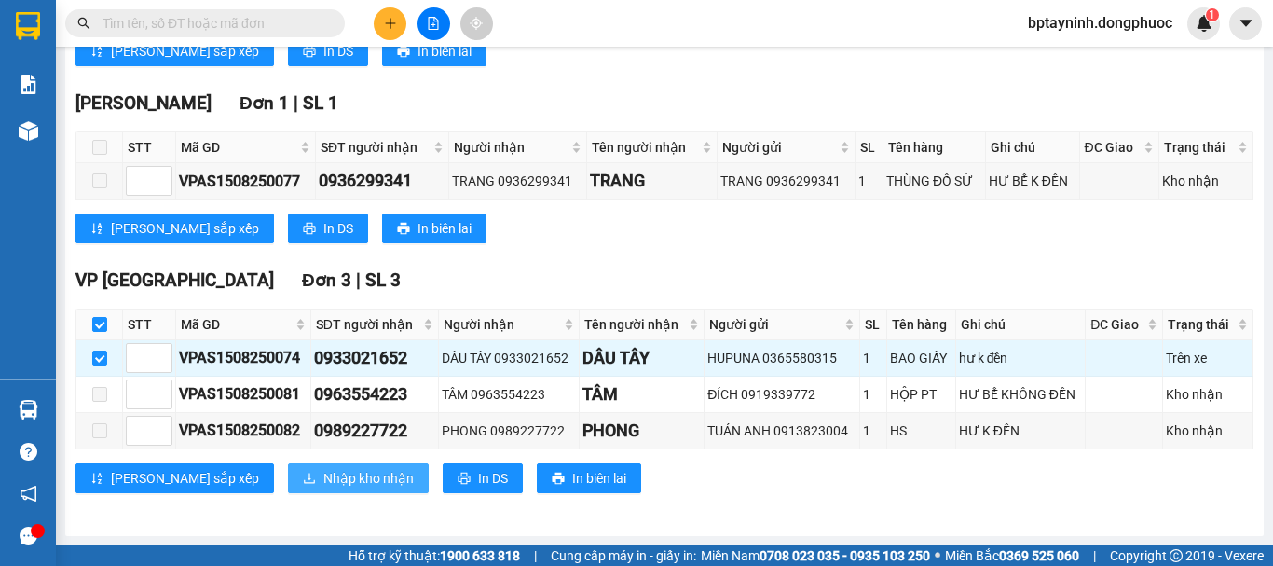
click at [323, 479] on span "Nhập kho nhận" at bounding box center [368, 478] width 90 height 21
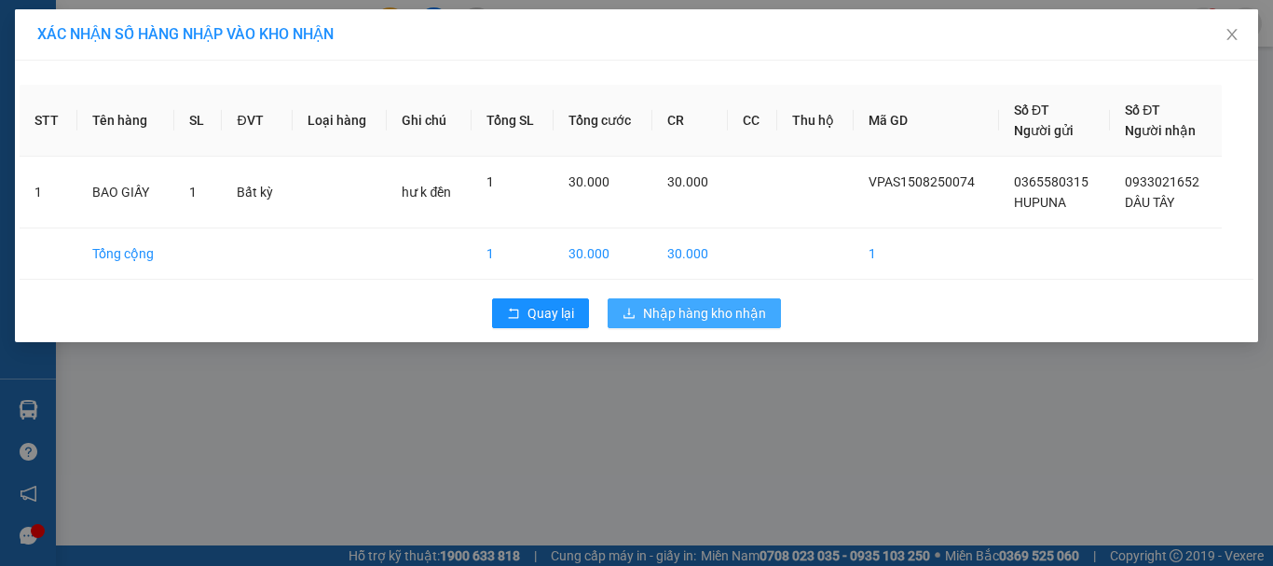
click at [726, 319] on span "Nhập hàng kho nhận" at bounding box center [704, 313] width 123 height 21
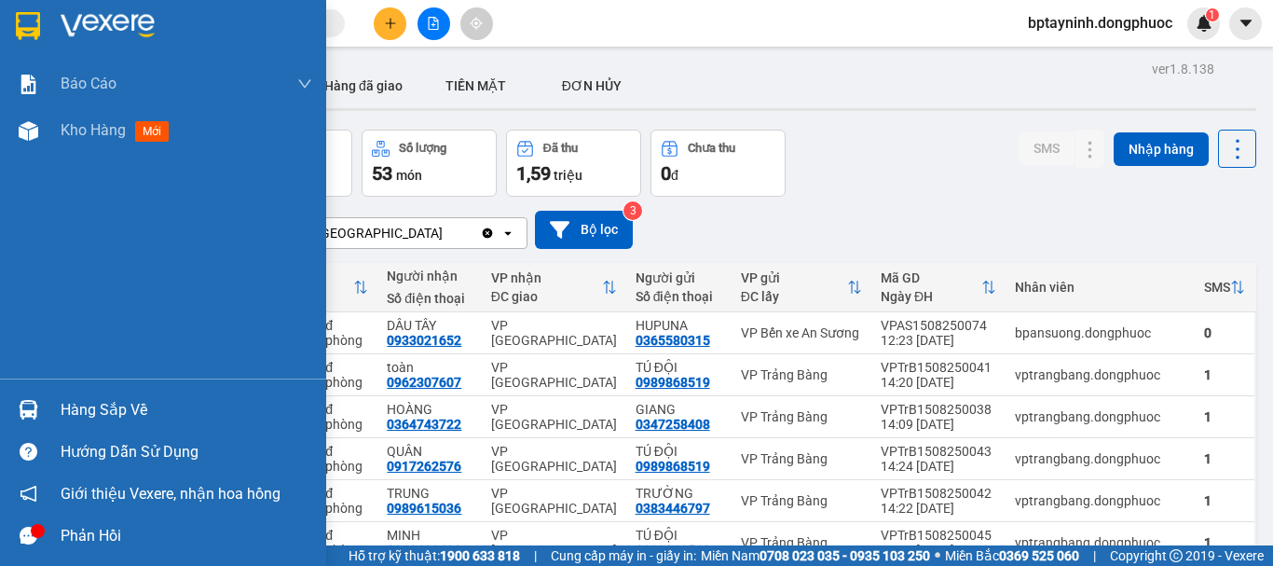
click at [44, 391] on div "Hàng sắp về" at bounding box center [163, 410] width 326 height 42
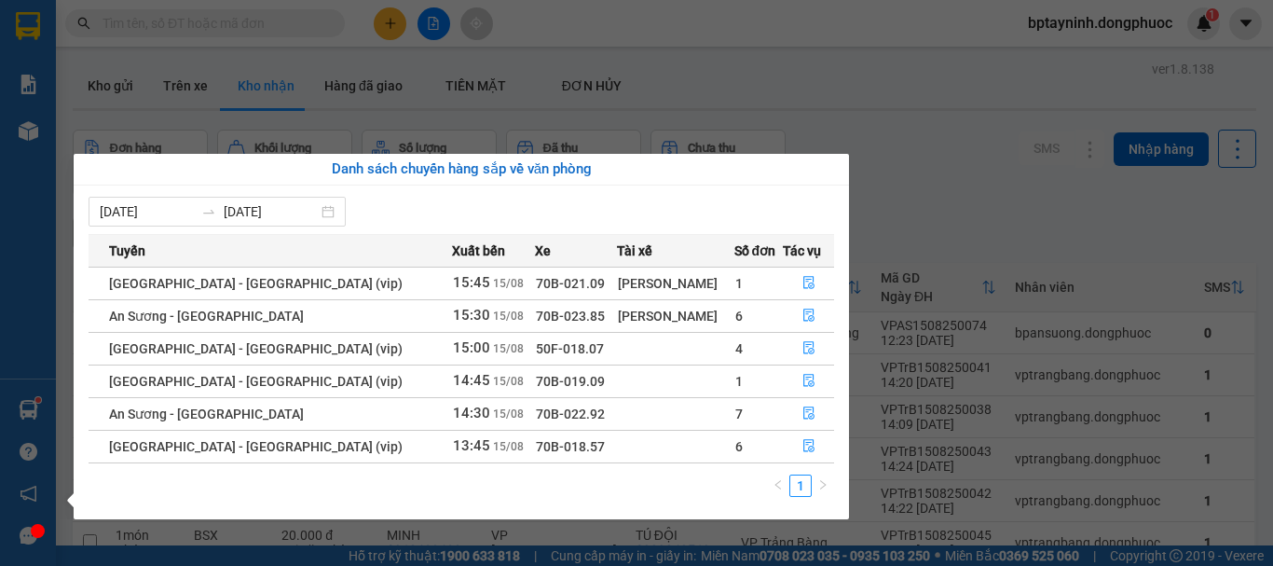
click at [1063, 251] on section "Kết quả tìm kiếm ( 0 ) Bộ lọc No Data bptayninh.dongphuoc 1 Báo cáo Mẫu 1: Báo …" at bounding box center [636, 283] width 1273 height 566
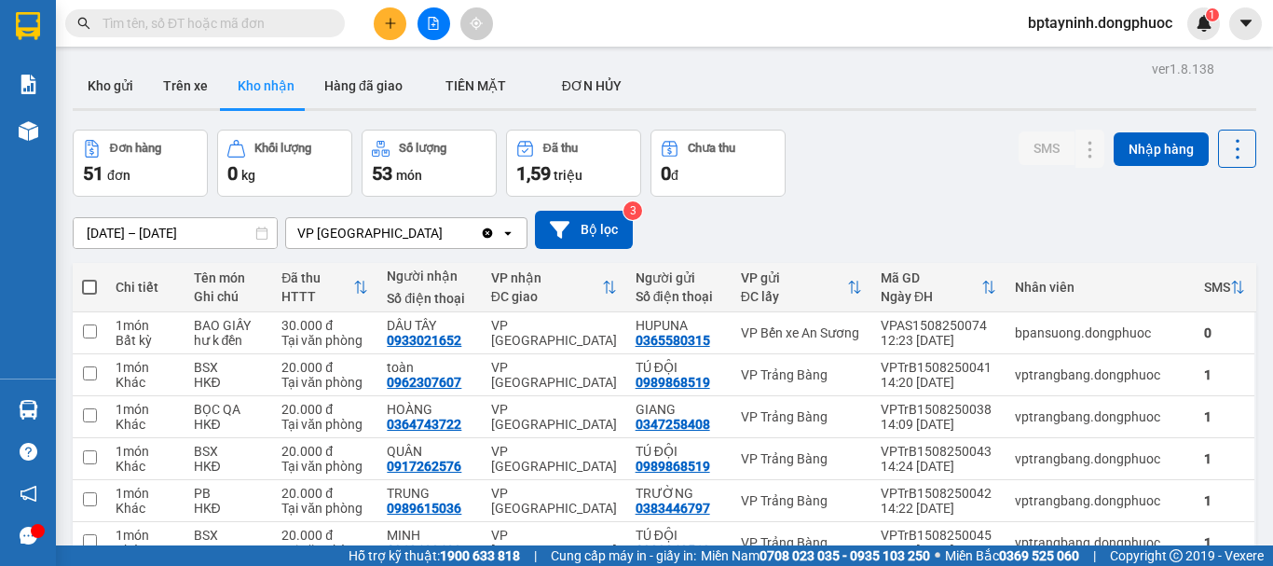
click at [883, 157] on div "Đơn hàng 51 đơn Khối lượng 0 kg Số lượng 53 món Đã thu 1,59 triệu Chưa thu 0 đ …" at bounding box center [665, 163] width 1184 height 67
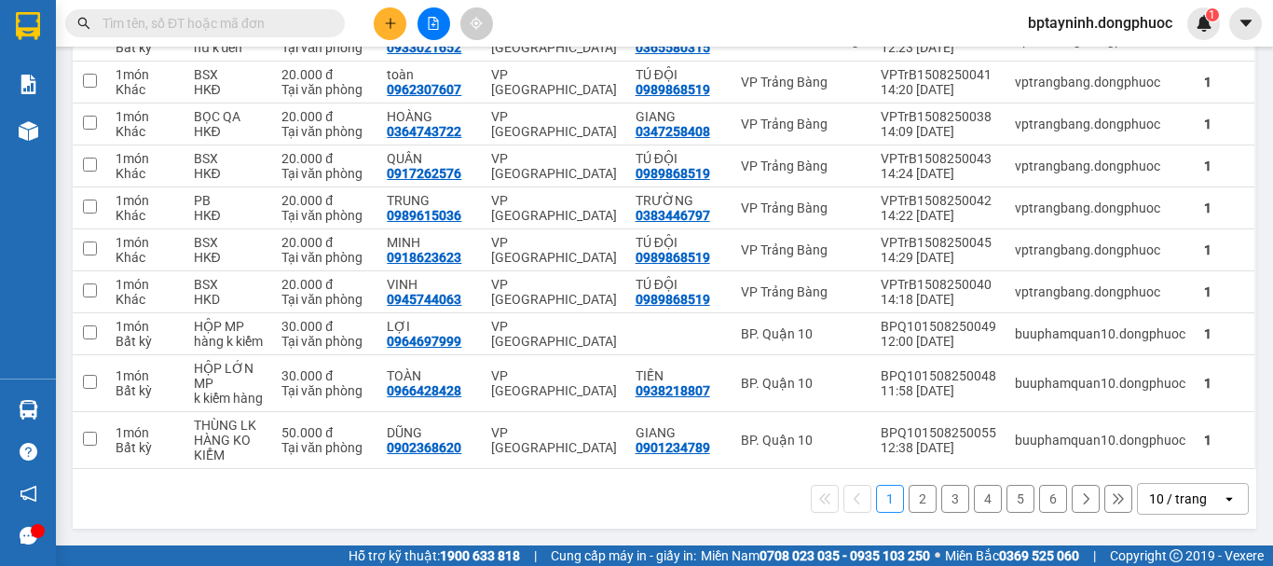
click at [1149, 502] on div "10 / trang" at bounding box center [1178, 498] width 58 height 19
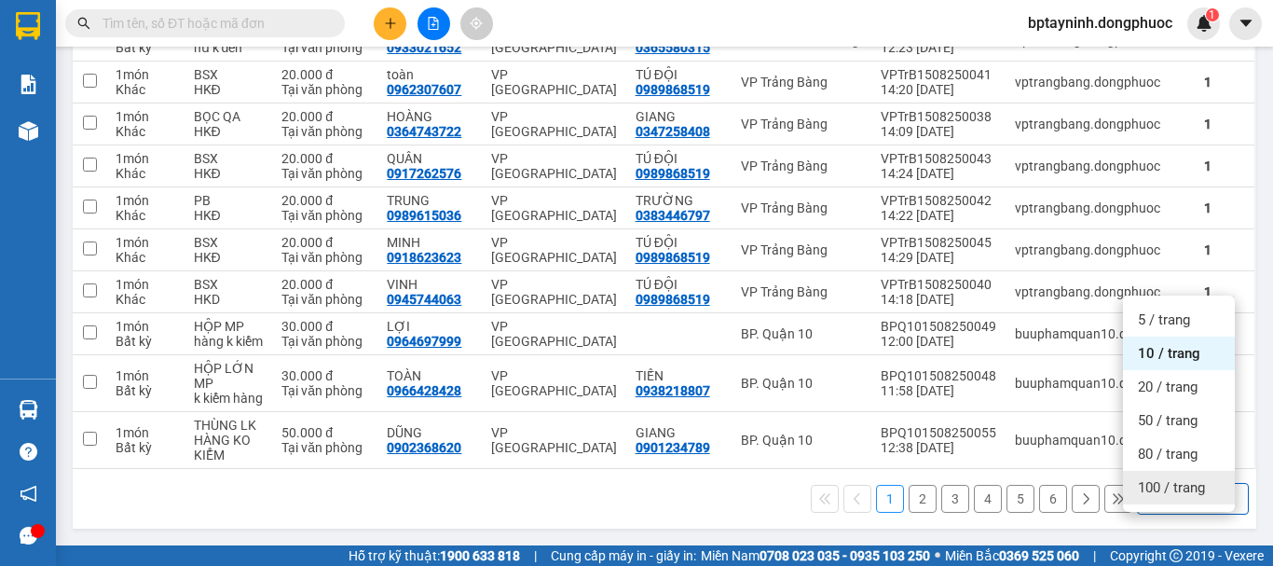
click at [1157, 478] on span "100 / trang" at bounding box center [1171, 487] width 67 height 19
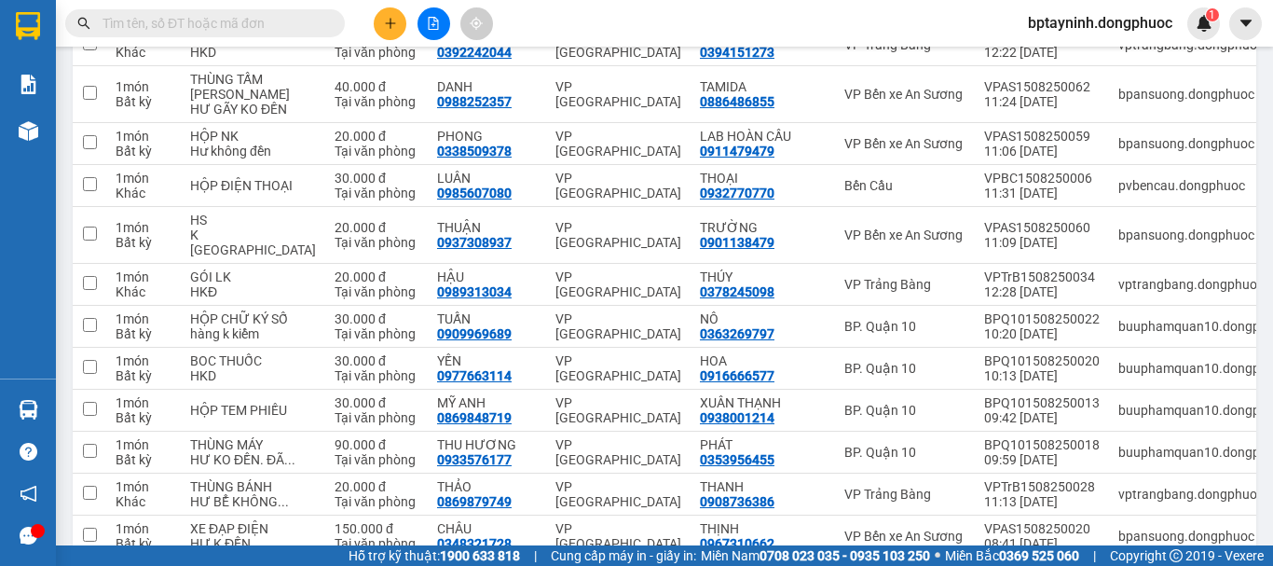
scroll to position [156, 0]
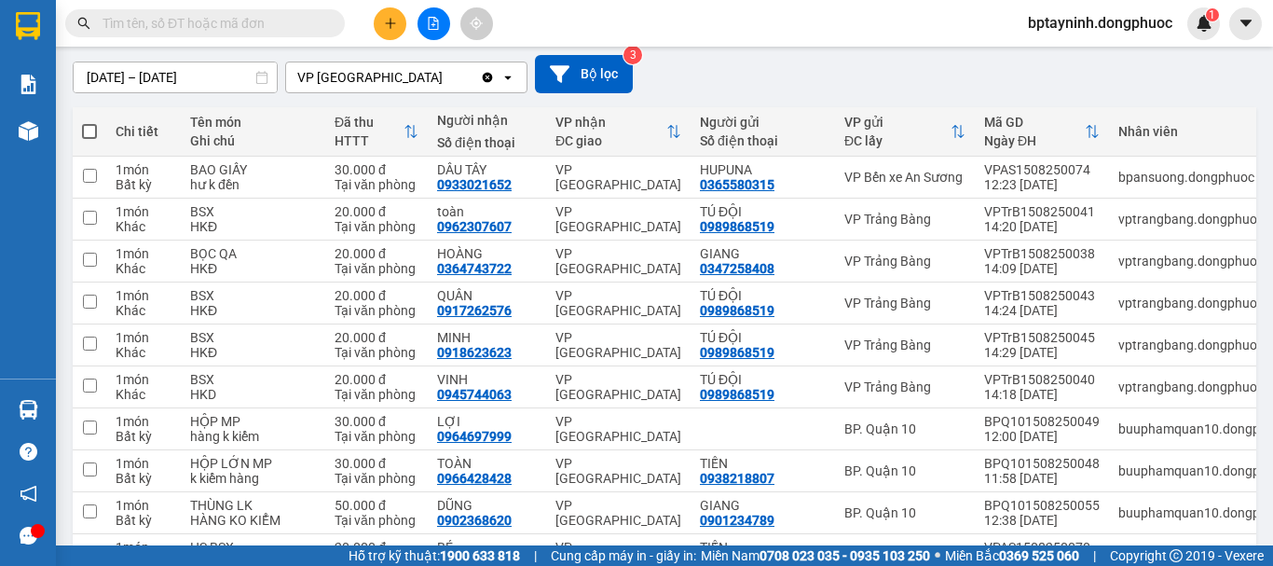
click at [1160, 75] on div "[DATE] – [DATE] Press the down arrow key to interact with the calendar and sele…" at bounding box center [665, 74] width 1184 height 38
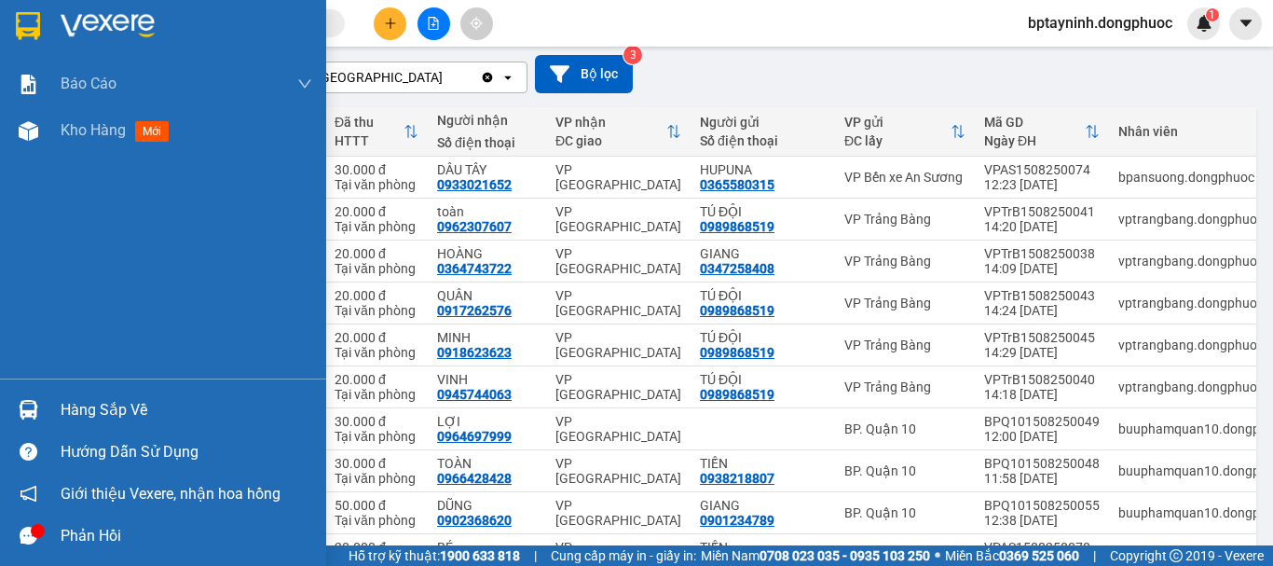
click at [9, 405] on div "Hàng sắp về" at bounding box center [163, 410] width 326 height 42
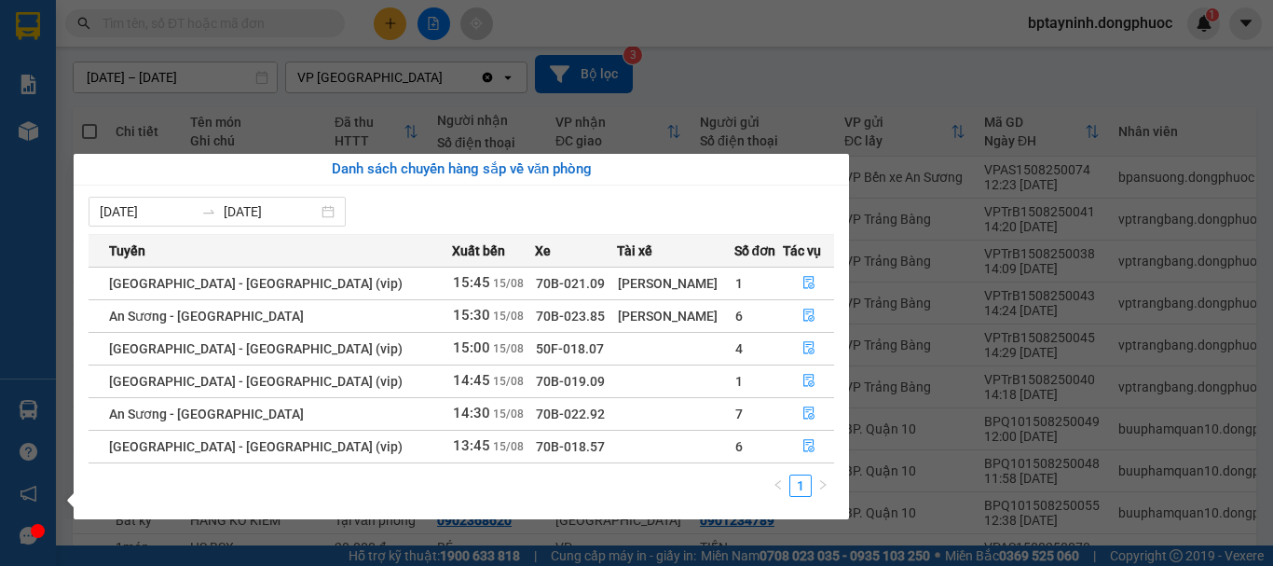
click at [759, 50] on section "Kết quả tìm kiếm ( 0 ) Bộ lọc No Data bptayninh.dongphuoc 1 Báo cáo Mẫu 1: Báo …" at bounding box center [636, 283] width 1273 height 566
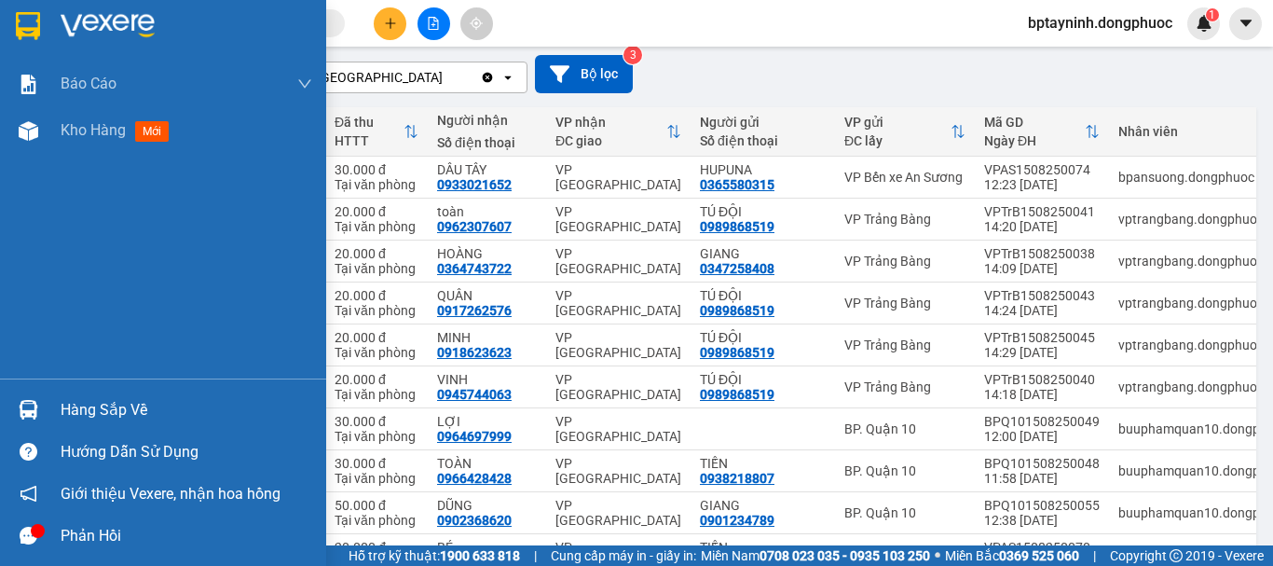
click at [15, 410] on div at bounding box center [28, 409] width 33 height 33
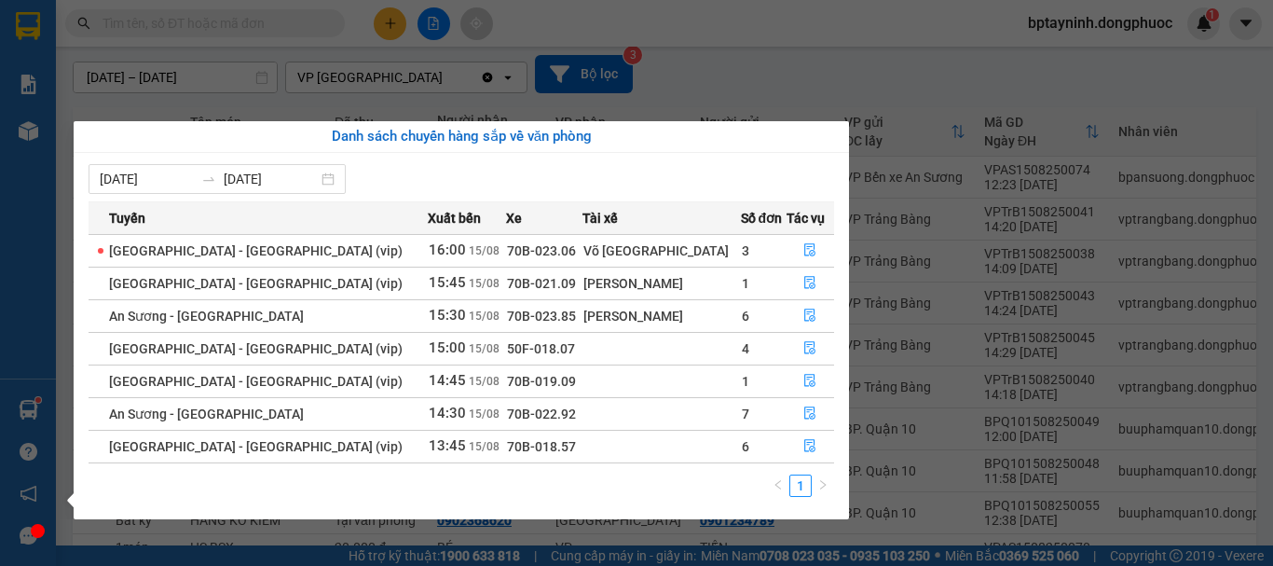
click at [278, 40] on section "Kết quả tìm kiếm ( 0 ) Bộ lọc No Data bptayninh.dongphuoc 1 Báo cáo Mẫu 1: Báo …" at bounding box center [636, 283] width 1273 height 566
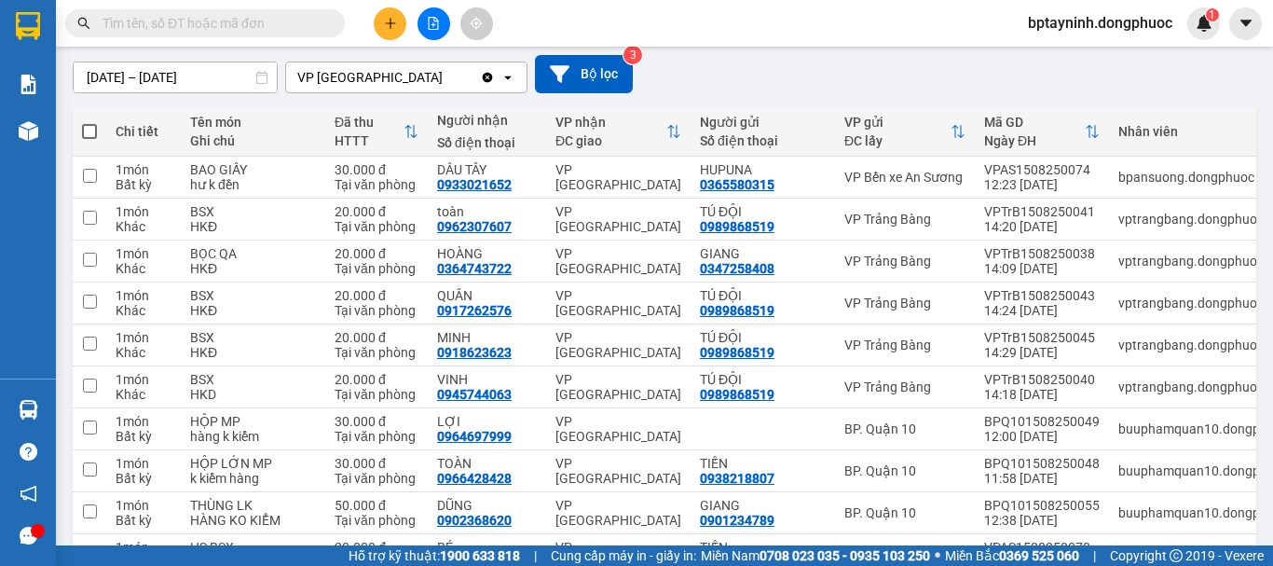
click at [260, 21] on input "text" at bounding box center [213, 23] width 220 height 21
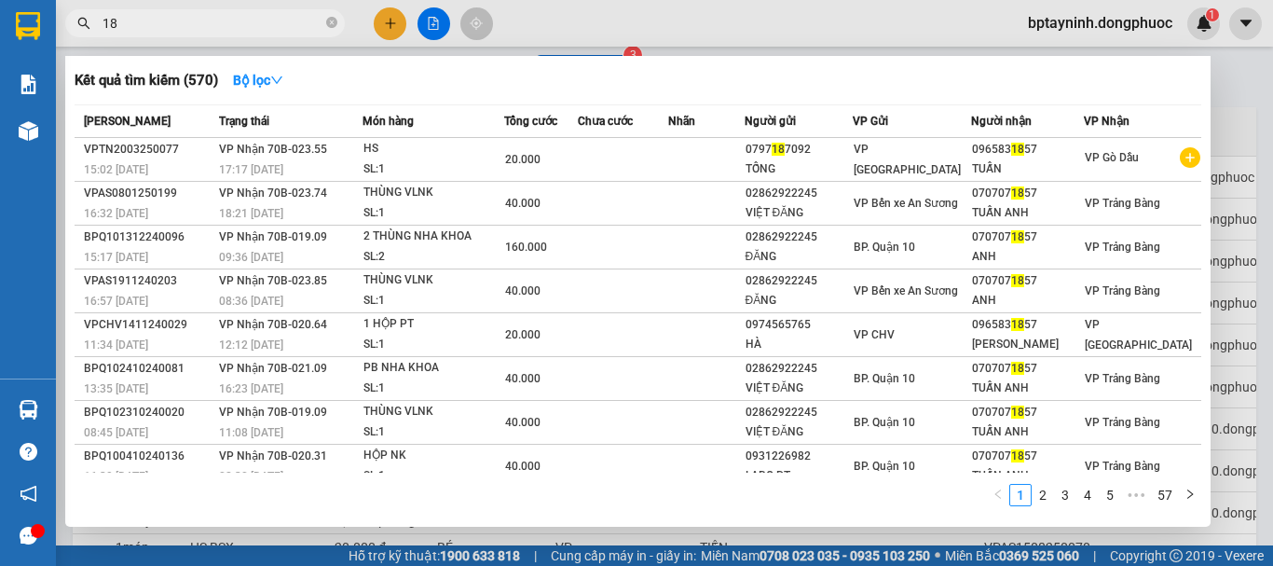
type input "1"
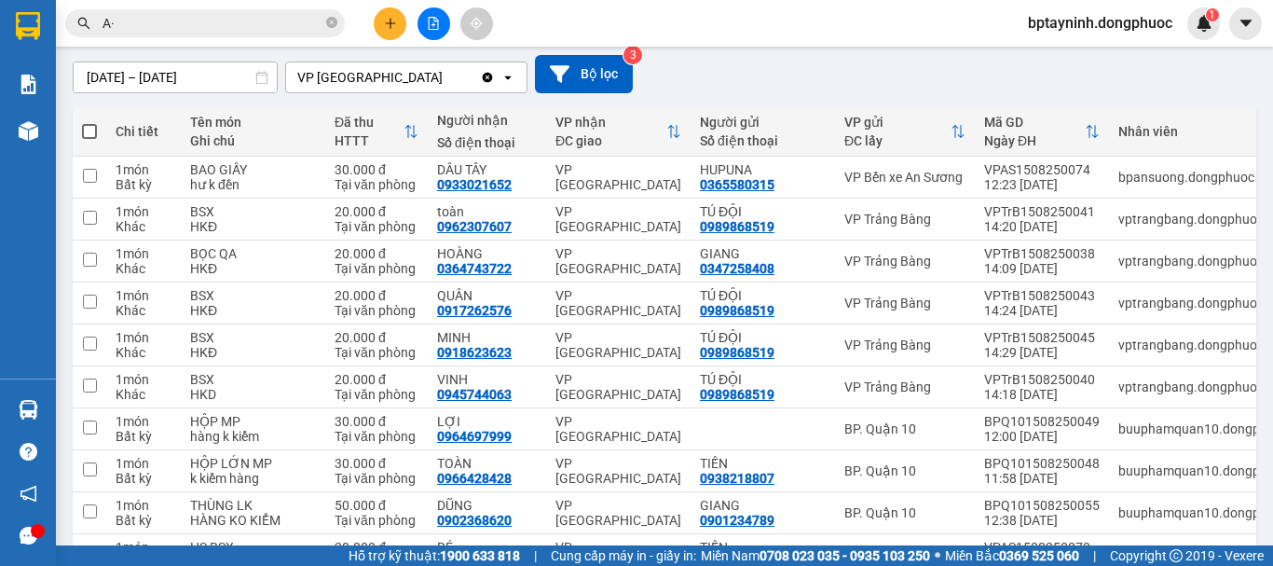
type input "A"
type input "Á"
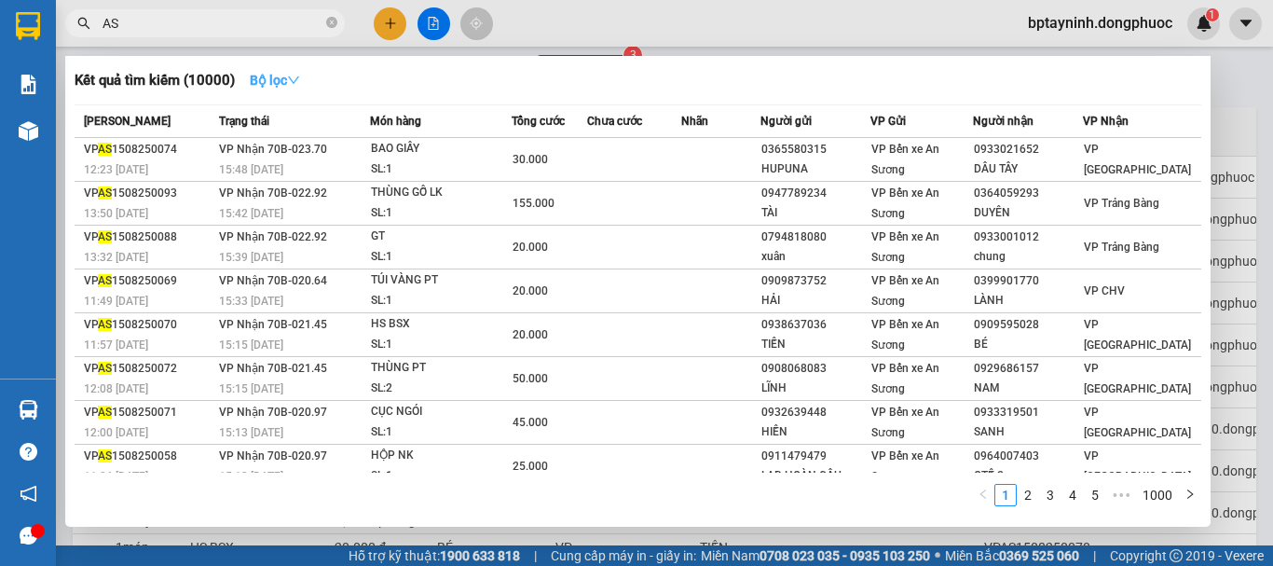
type input "AS"
click at [256, 86] on strong "Bộ lọc" at bounding box center [275, 80] width 50 height 15
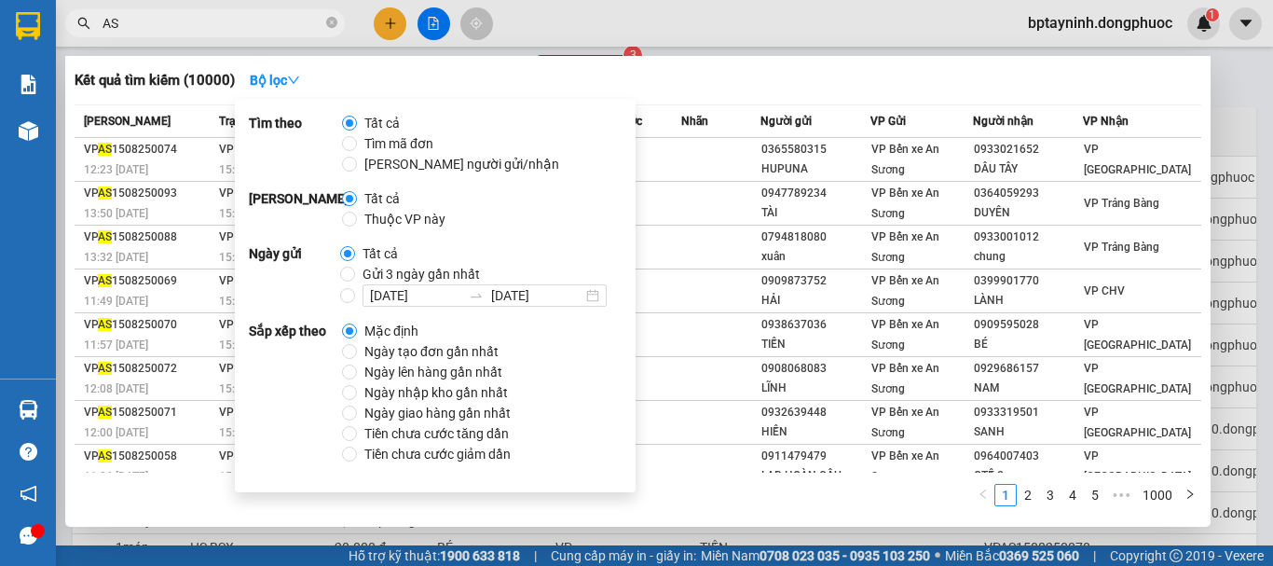
click at [385, 352] on span "Ngày tạo đơn gần nhất" at bounding box center [431, 351] width 149 height 21
click at [357, 352] on input "Ngày tạo đơn gần nhất" at bounding box center [349, 351] width 15 height 15
radio input "true"
radio input "false"
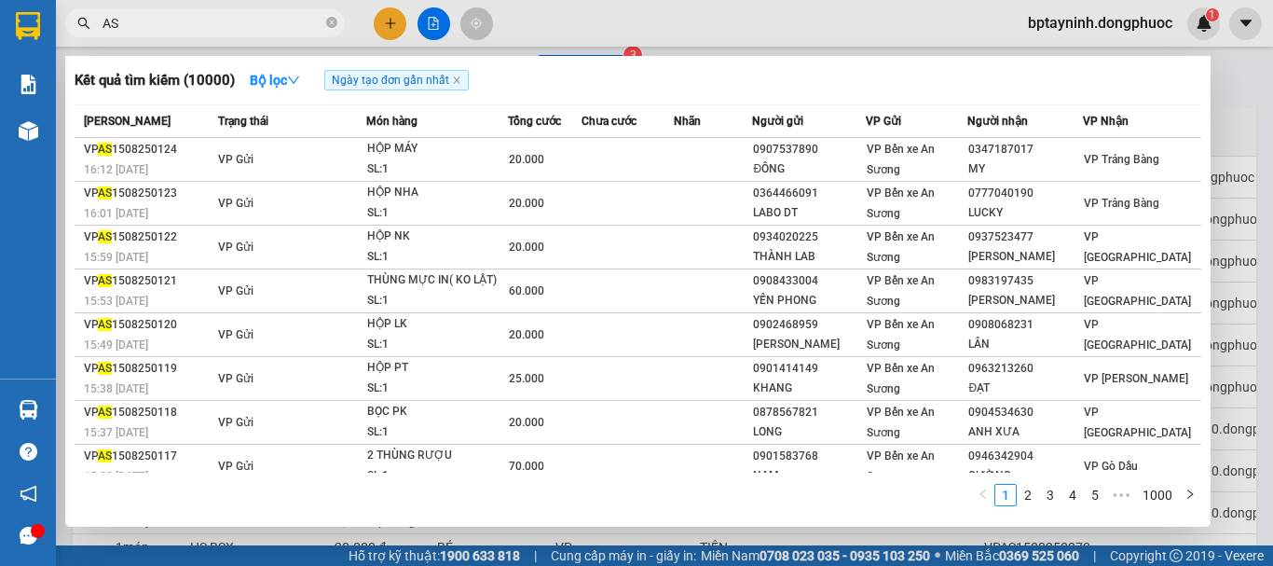
click at [701, 72] on div "Kết quả tìm kiếm ( 10000 ) Bộ lọc Ngày tạo đơn gần nhất" at bounding box center [638, 80] width 1127 height 30
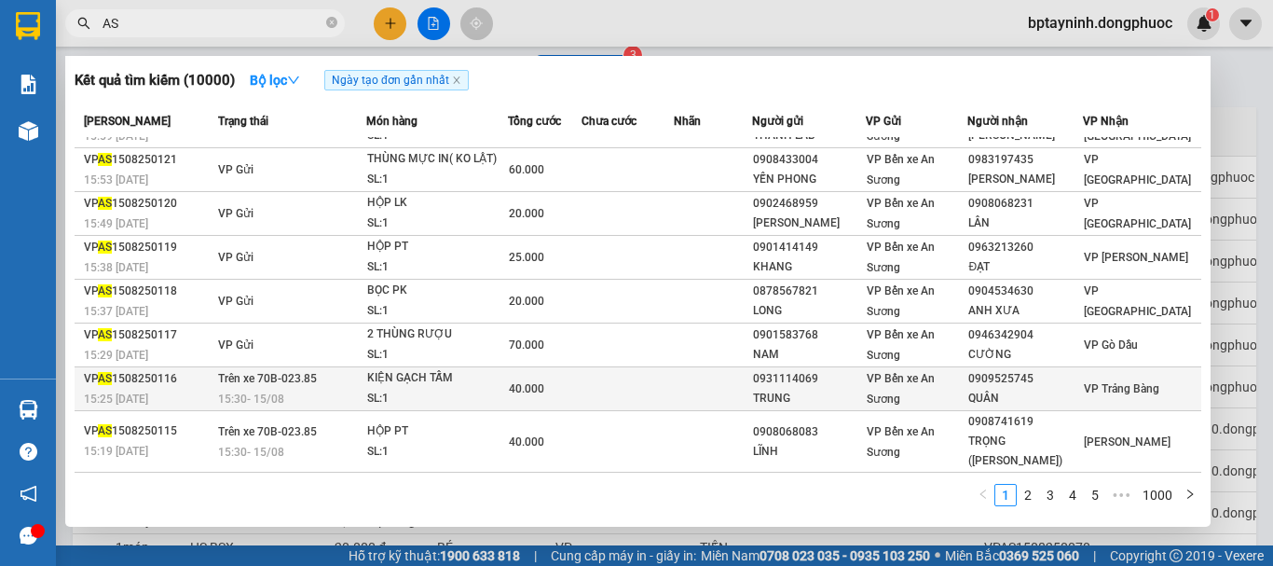
scroll to position [0, 0]
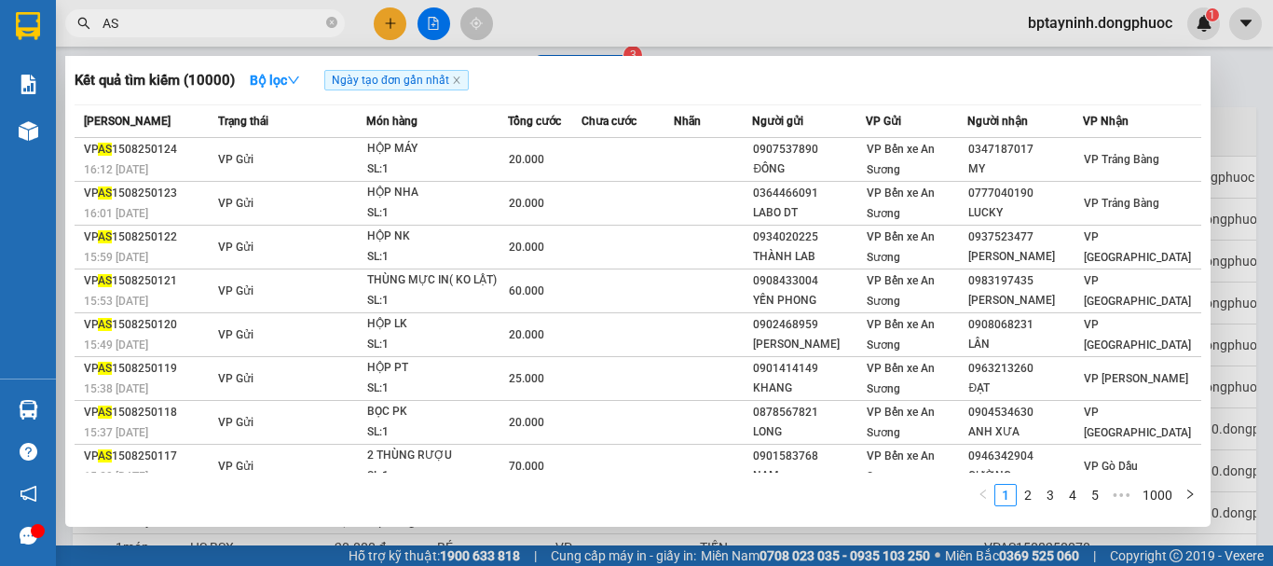
click at [194, 20] on input "AS" at bounding box center [213, 23] width 220 height 21
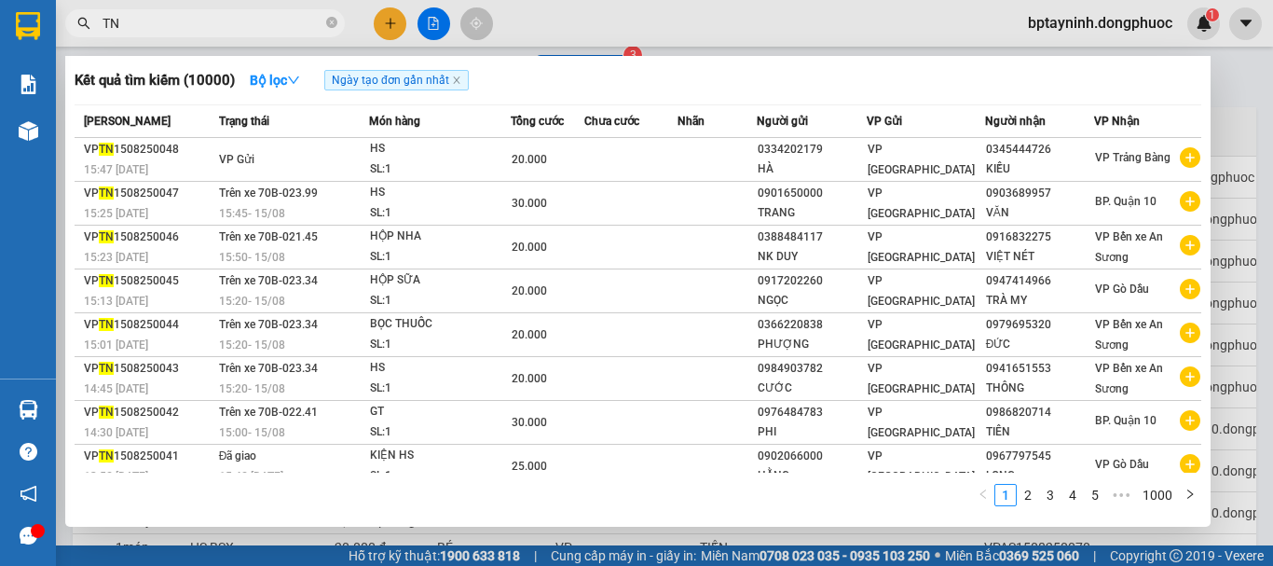
click at [201, 21] on input "TN" at bounding box center [213, 23] width 220 height 21
type input "T"
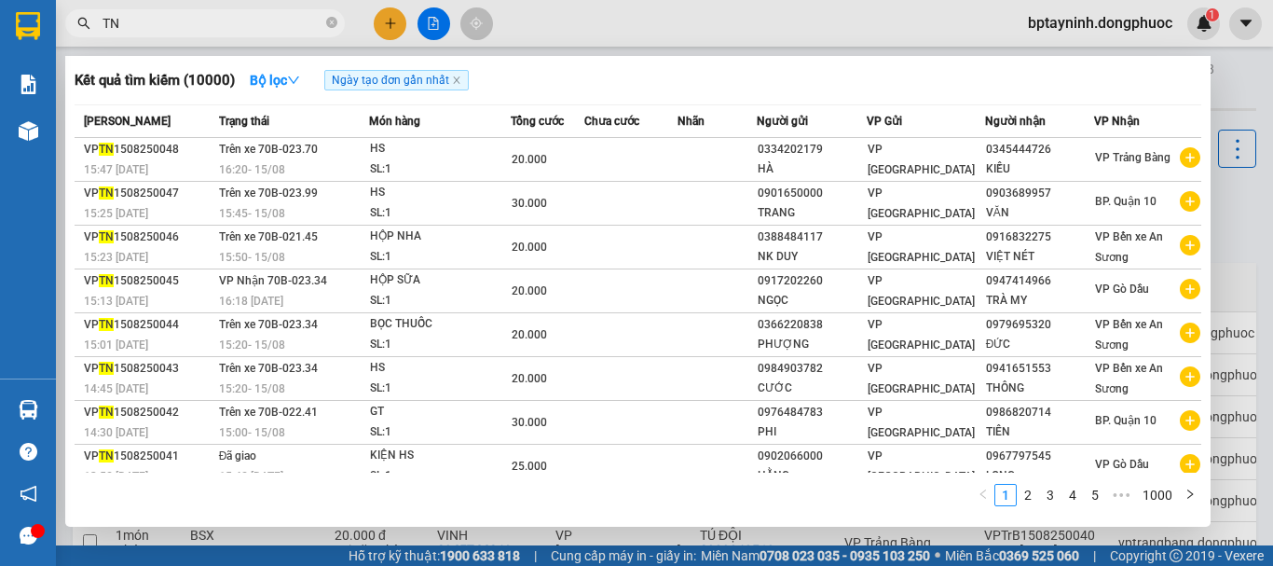
type input "T"
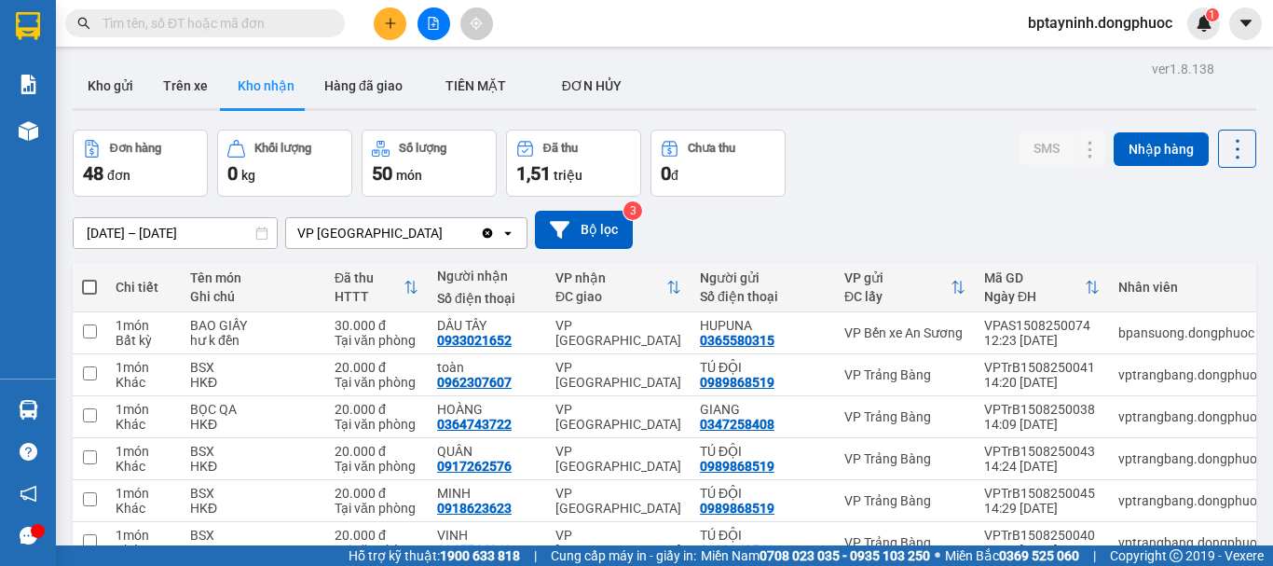
click at [390, 36] on button at bounding box center [390, 23] width 33 height 33
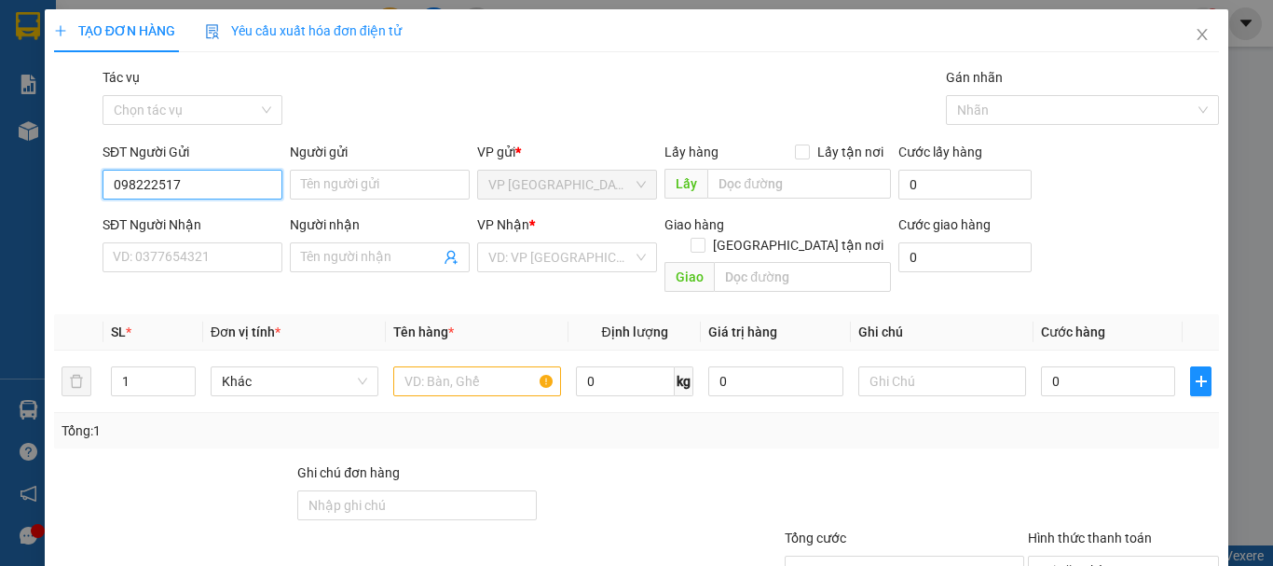
type input "0982225177"
click at [213, 212] on div "0982225177 - VÂN" at bounding box center [191, 222] width 156 height 21
type input "VÂN"
type input "0362385240"
type input "ANH TÚ"
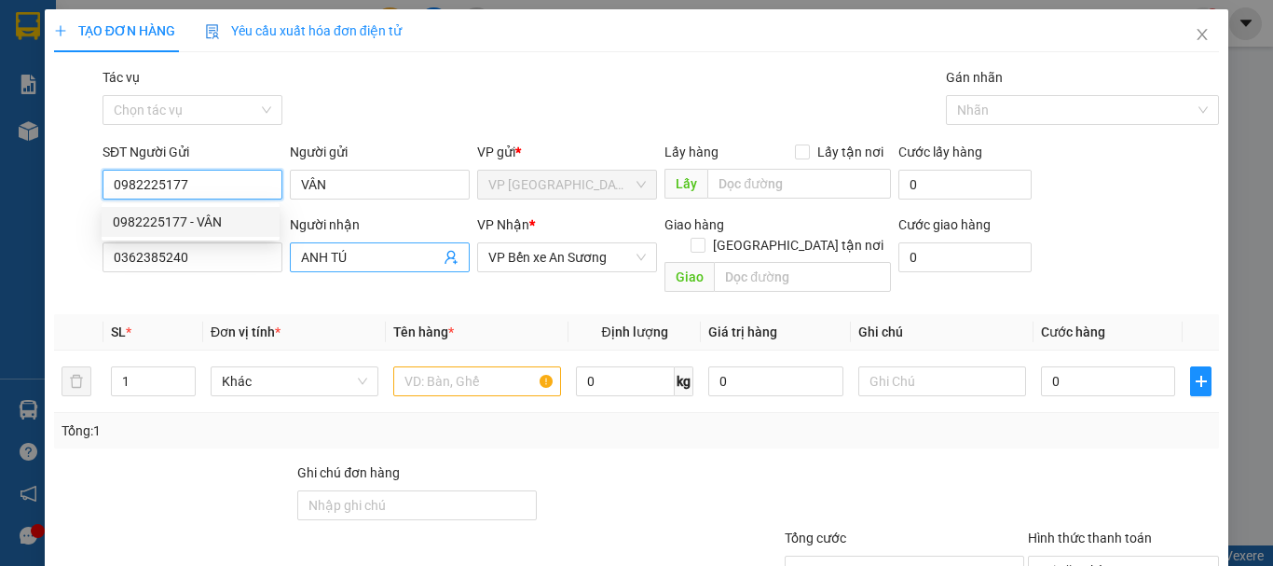
type input "35.000"
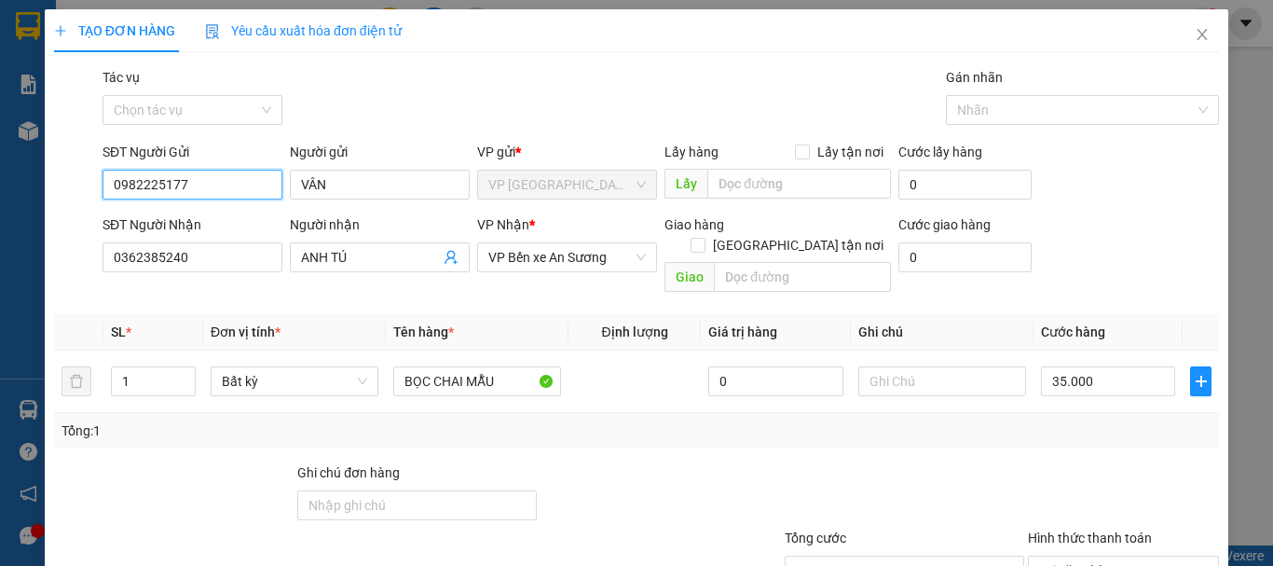
type input "0982225177"
click at [666, 489] on div at bounding box center [660, 494] width 243 height 65
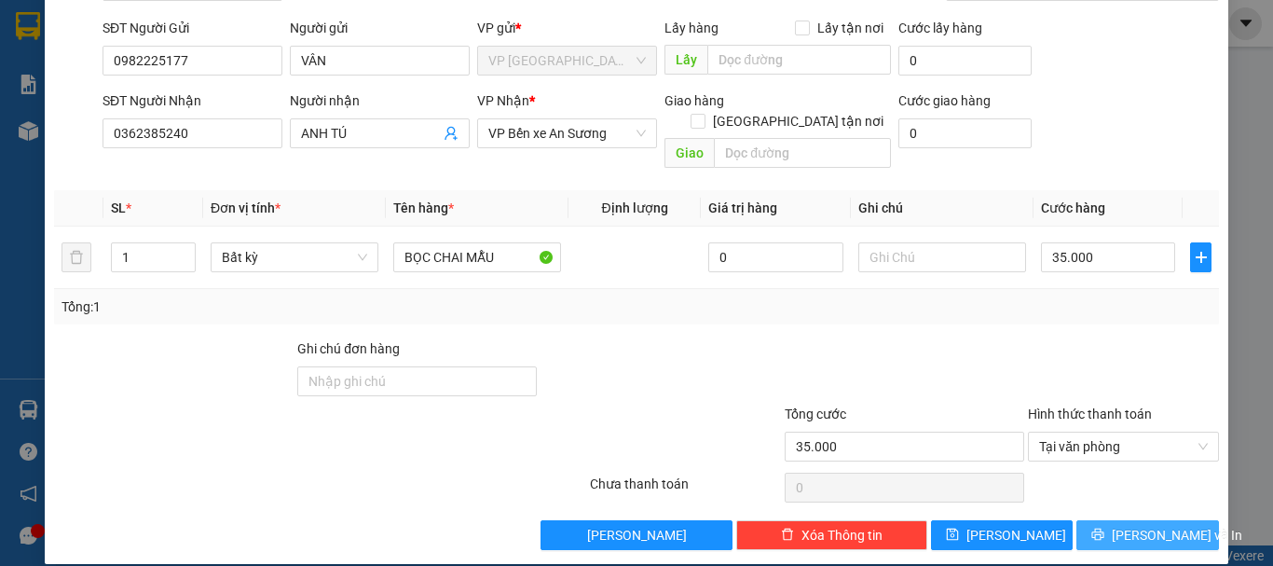
click at [1137, 525] on span "Lưu và In" at bounding box center [1177, 535] width 130 height 21
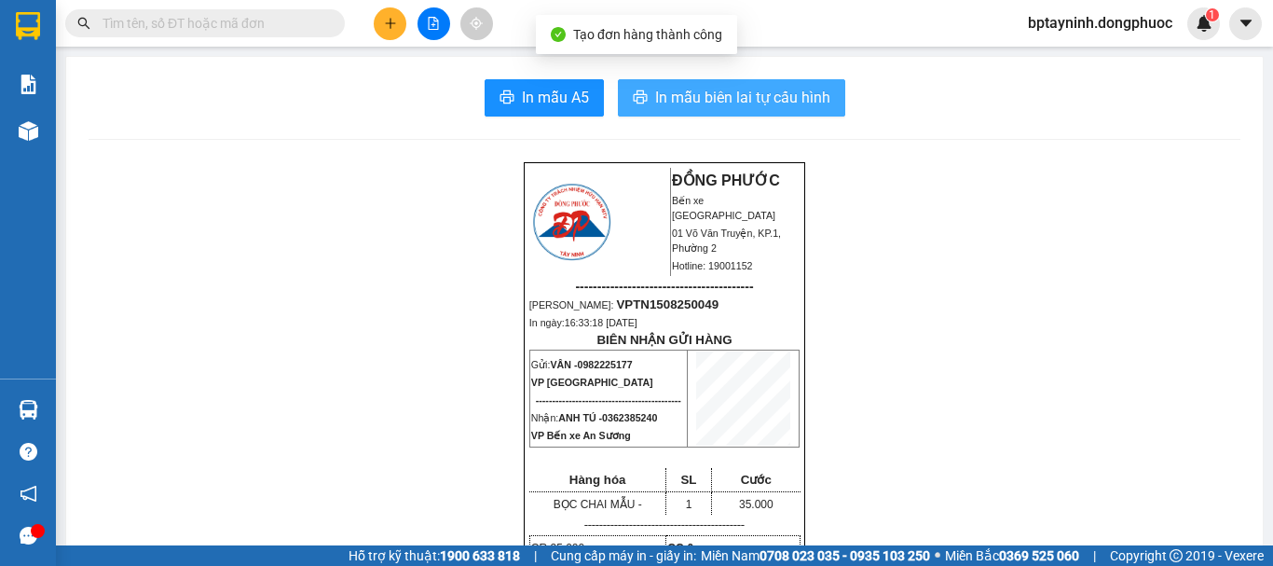
click at [739, 91] on span "In mẫu biên lai tự cấu hình" at bounding box center [742, 97] width 175 height 23
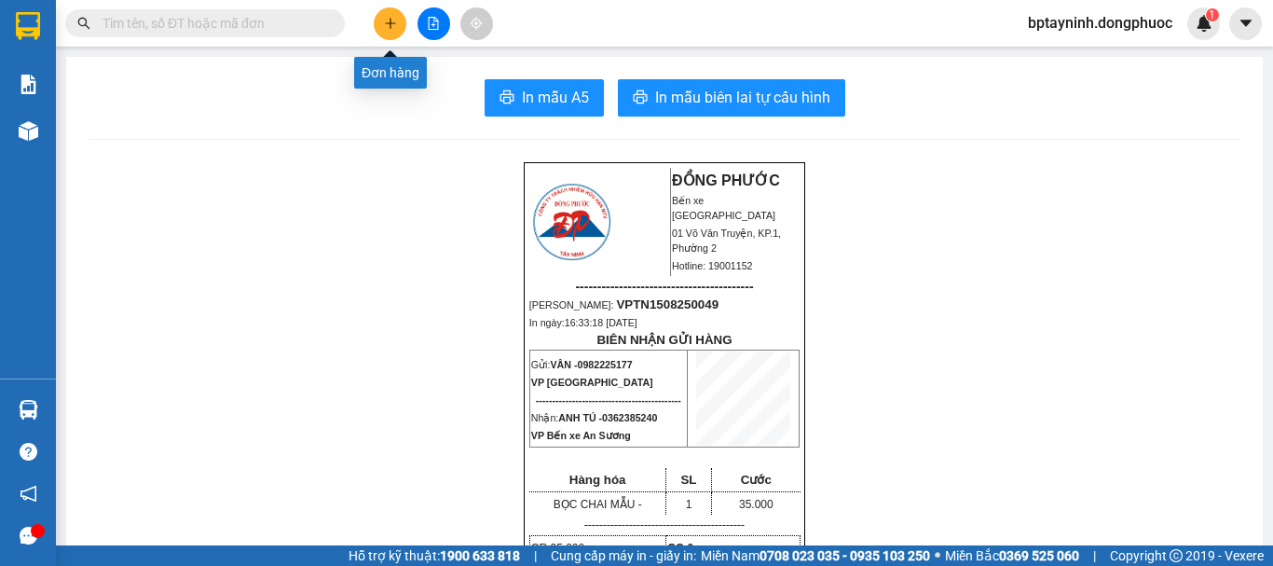
click at [384, 29] on icon "plus" at bounding box center [390, 23] width 13 height 13
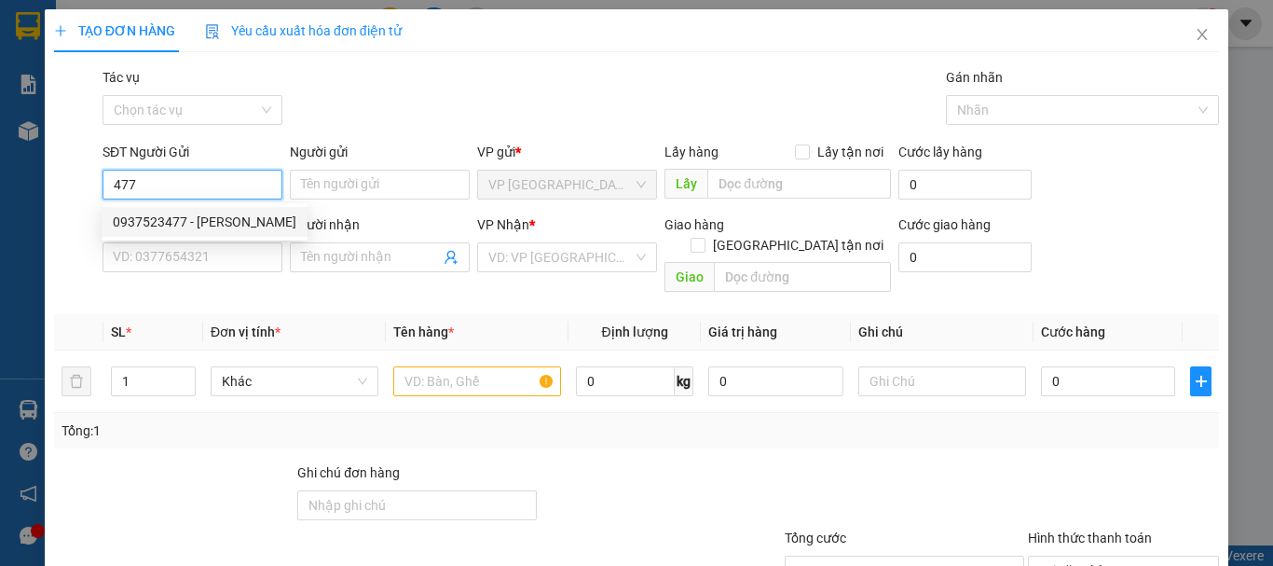
click at [214, 233] on div "0937523477 - KIM YẾN" at bounding box center [205, 222] width 206 height 30
type input "0937523477"
type input "KIM YẾN"
type input "0934020225"
type input "THÀNH LAB"
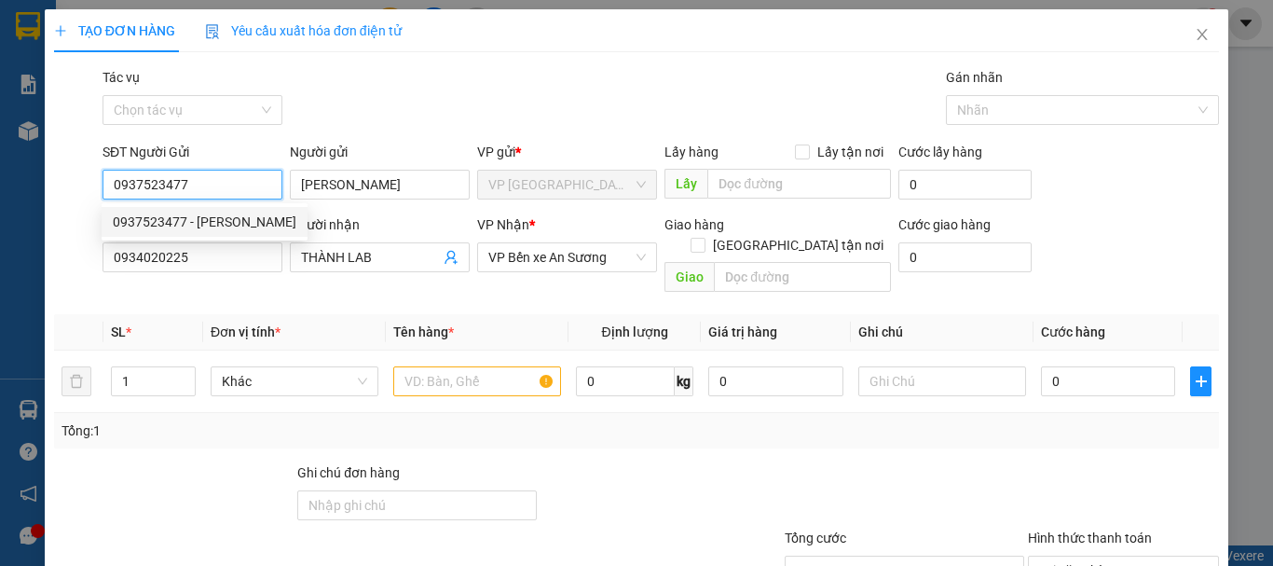
type input "20.000"
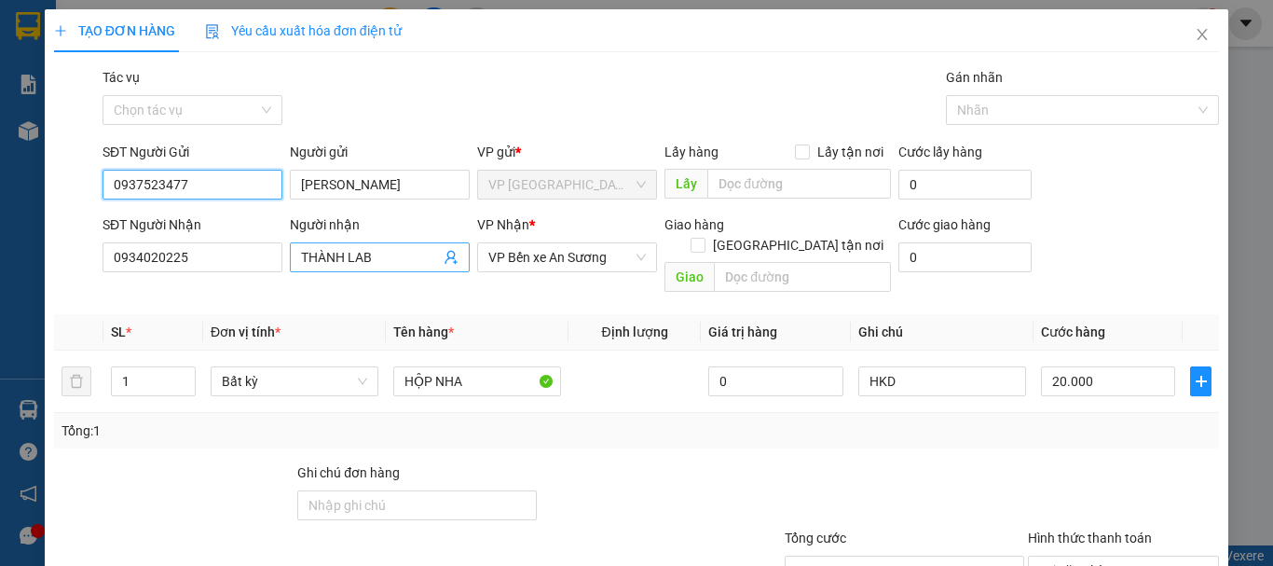
type input "0937523477"
click at [448, 258] on icon "user-add" at bounding box center [451, 258] width 12 height 14
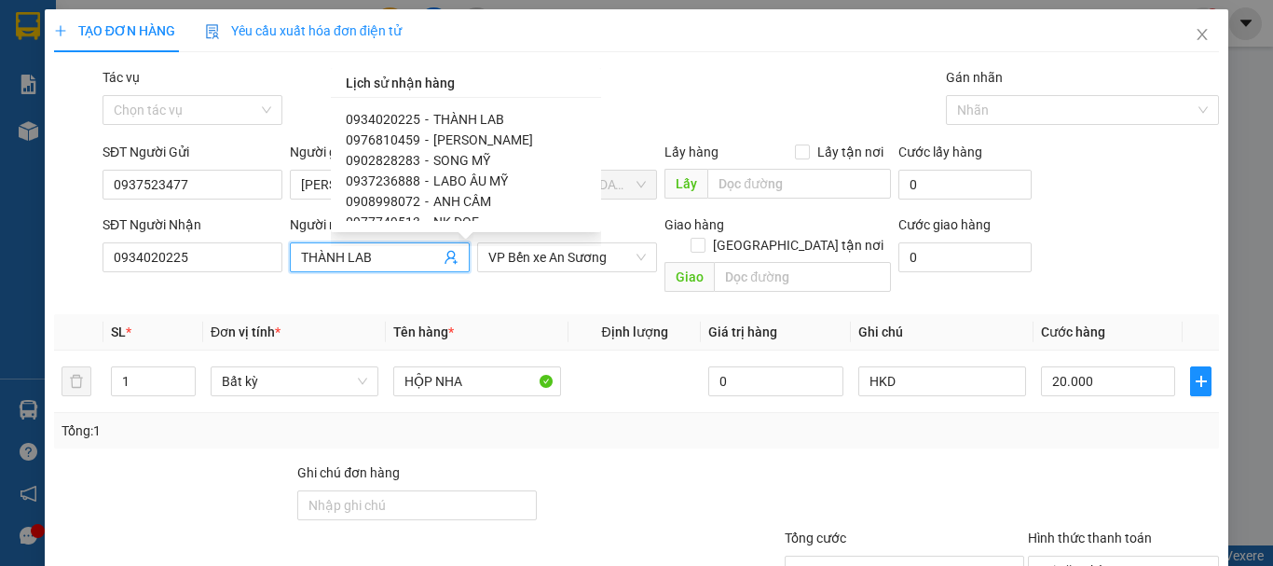
click at [405, 140] on span "0976810459" at bounding box center [383, 139] width 75 height 15
type input "0976810459"
type input "PHÚC HÂN"
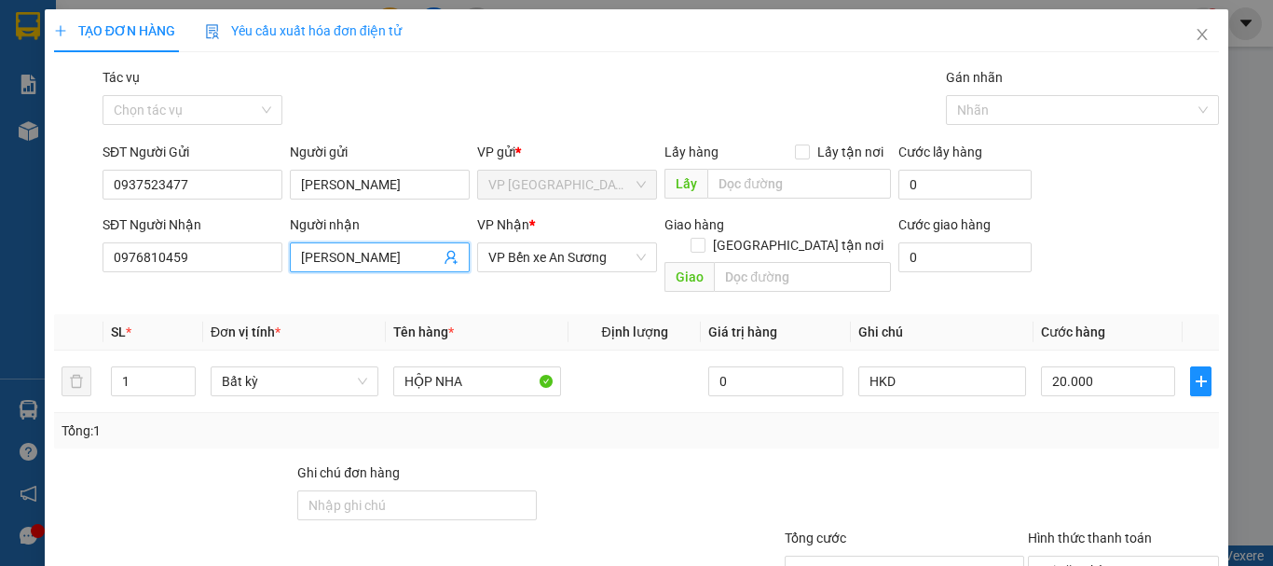
click at [523, 315] on th "Tên hàng *" at bounding box center [477, 332] width 183 height 36
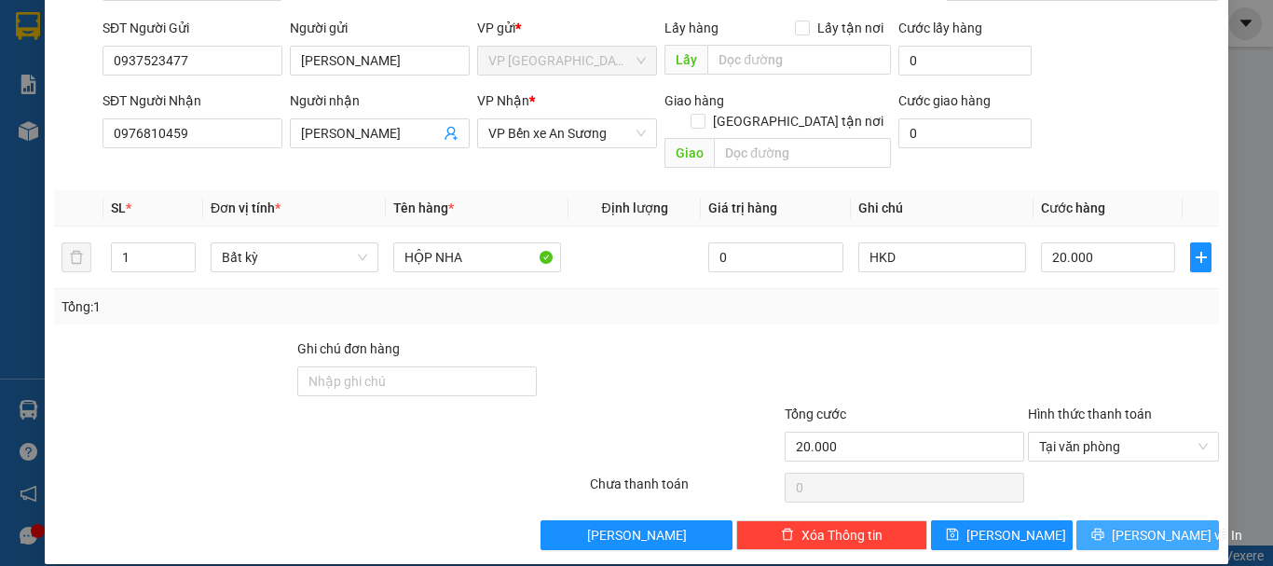
click at [1119, 520] on button "Lưu và In" at bounding box center [1148, 535] width 143 height 30
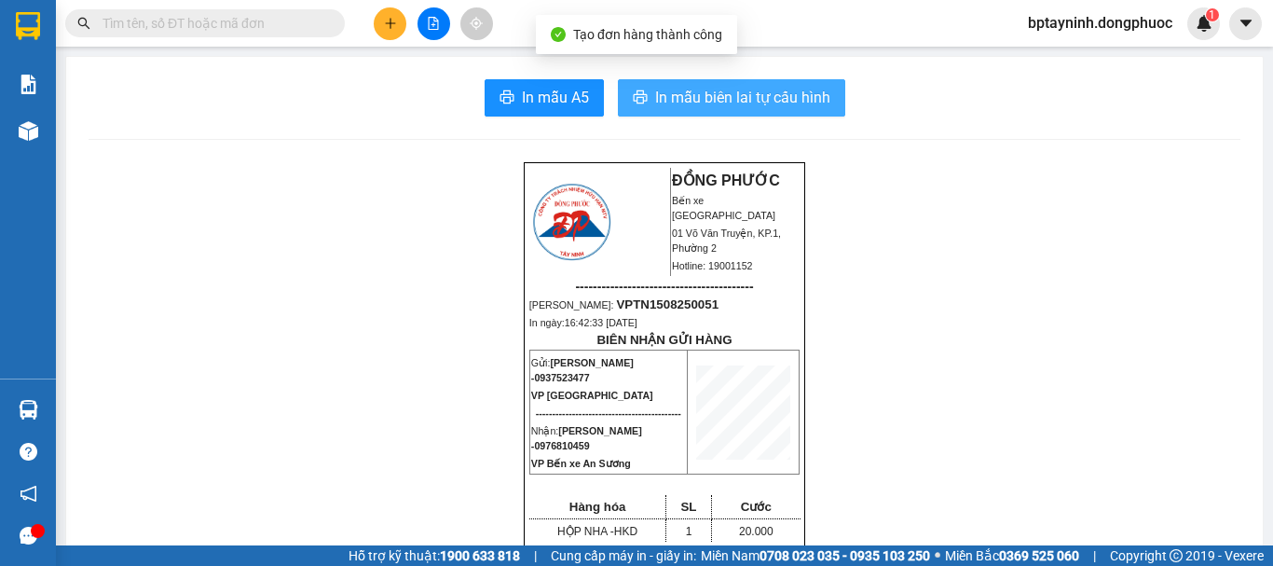
click at [796, 109] on span "In mẫu biên lai tự cấu hình" at bounding box center [742, 97] width 175 height 23
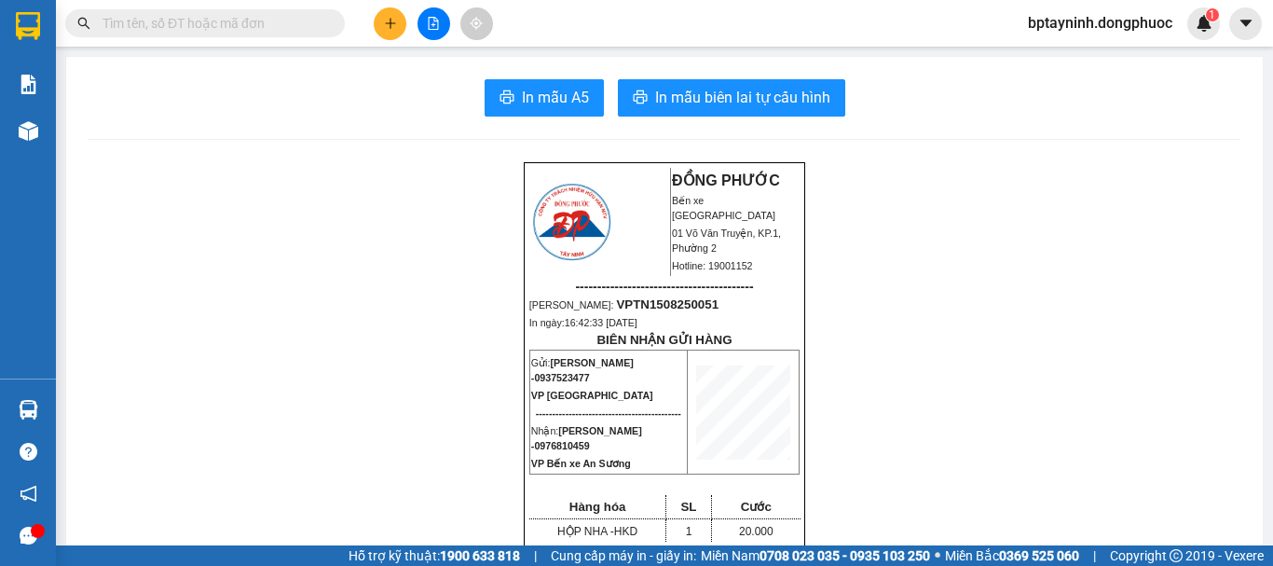
click at [227, 25] on input "text" at bounding box center [213, 23] width 220 height 21
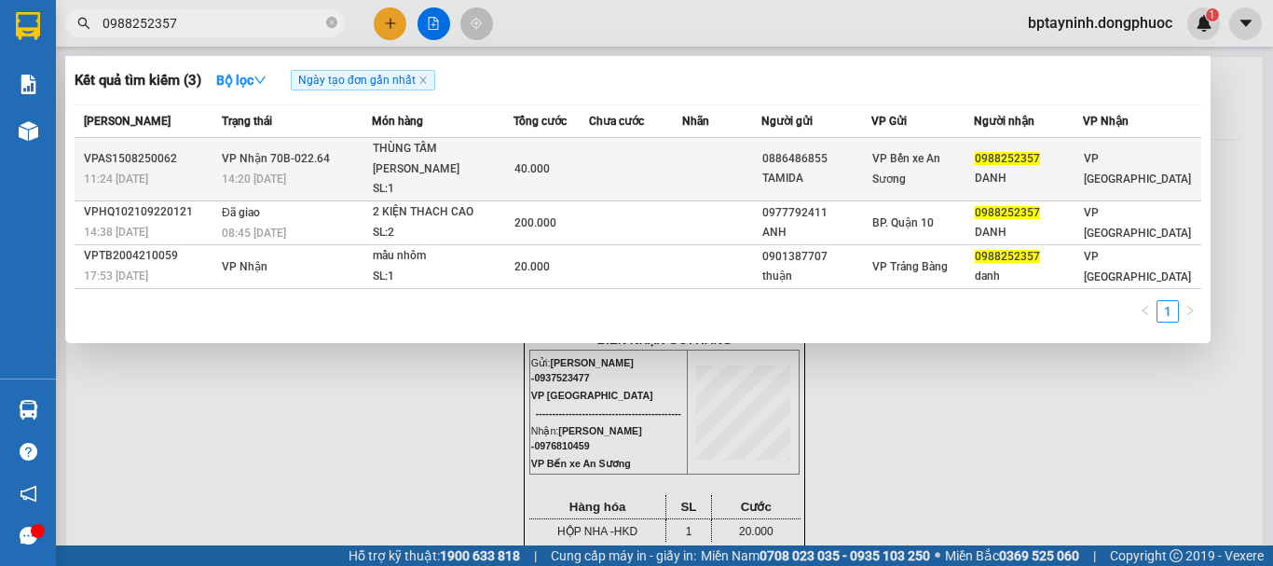
type input "0988252357"
click at [415, 150] on div "THÙNG TẤM TRẦN NHÔM" at bounding box center [443, 159] width 140 height 40
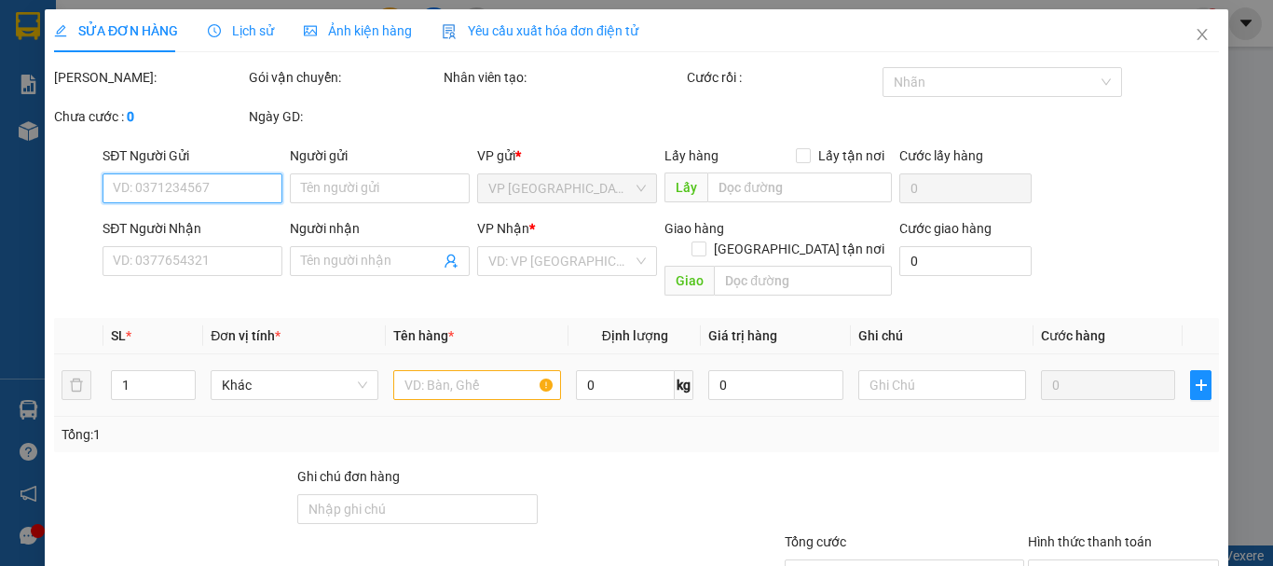
type input "0886486855"
type input "TAMIDA"
type input "0988252357"
type input "DANH"
type input "40.000"
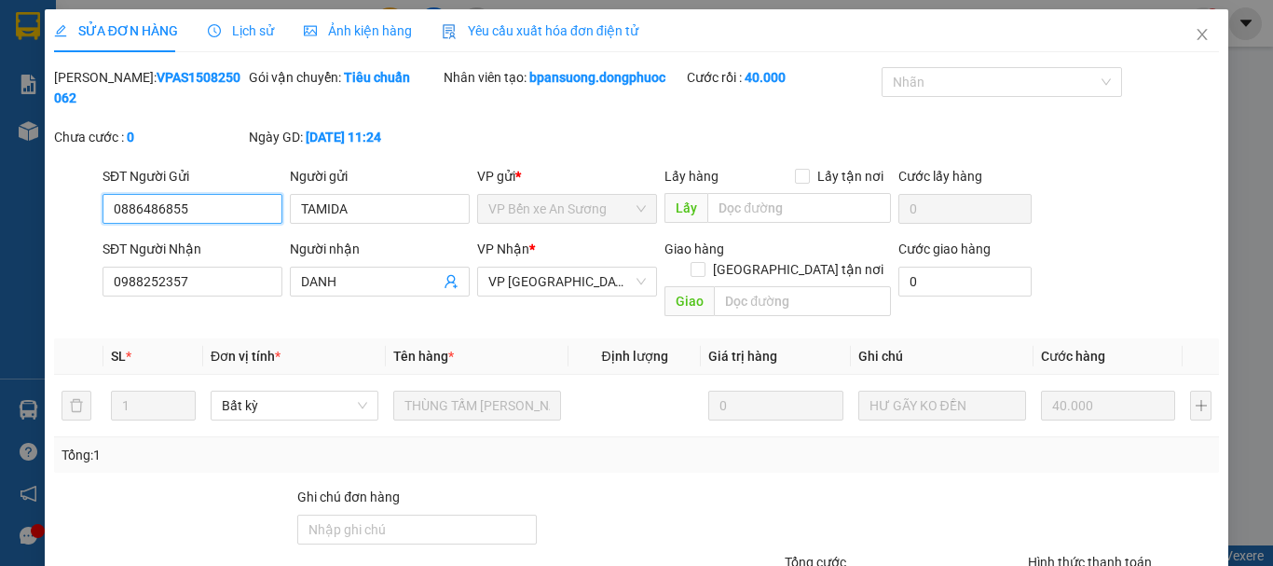
scroll to position [125, 0]
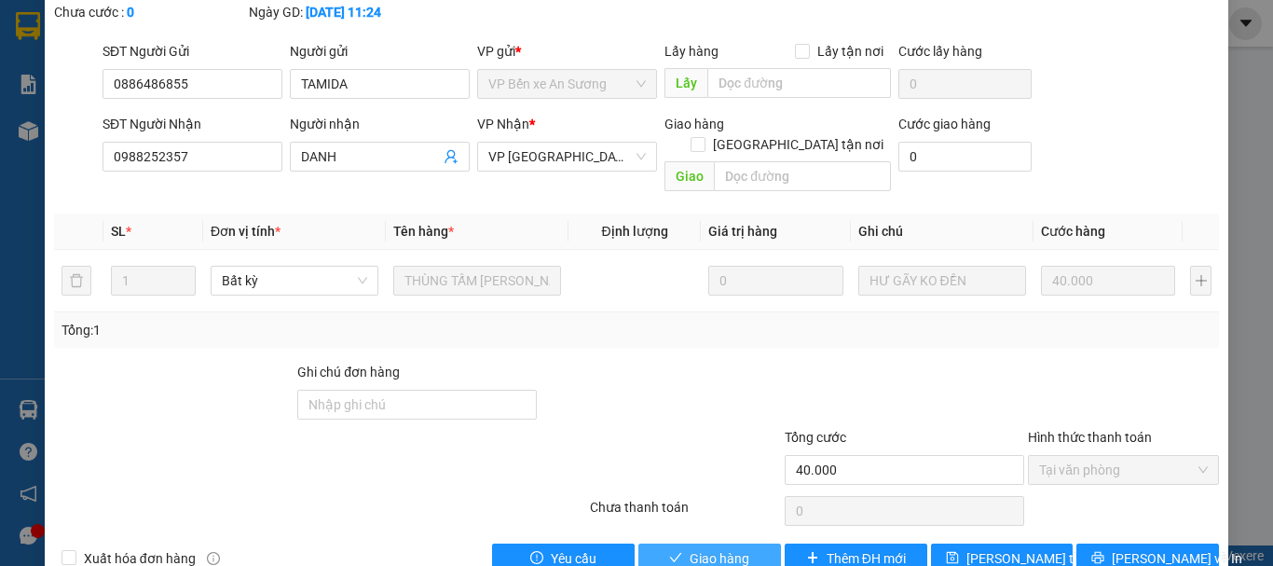
click at [701, 548] on span "Giao hàng" at bounding box center [720, 558] width 60 height 21
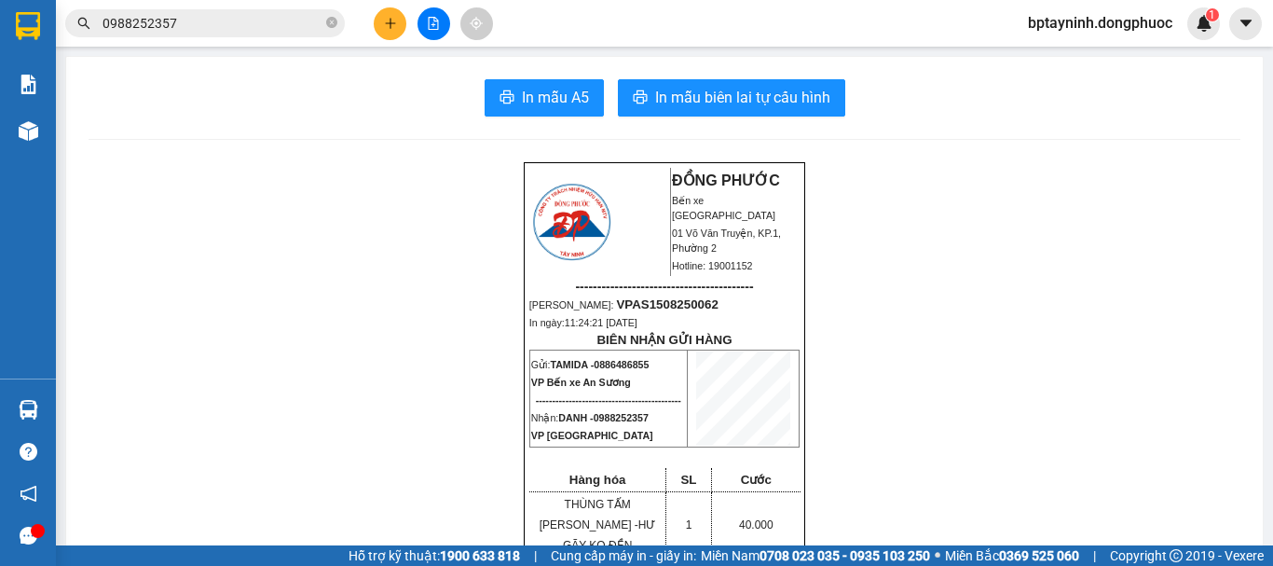
click at [215, 31] on input "0988252357" at bounding box center [213, 23] width 220 height 21
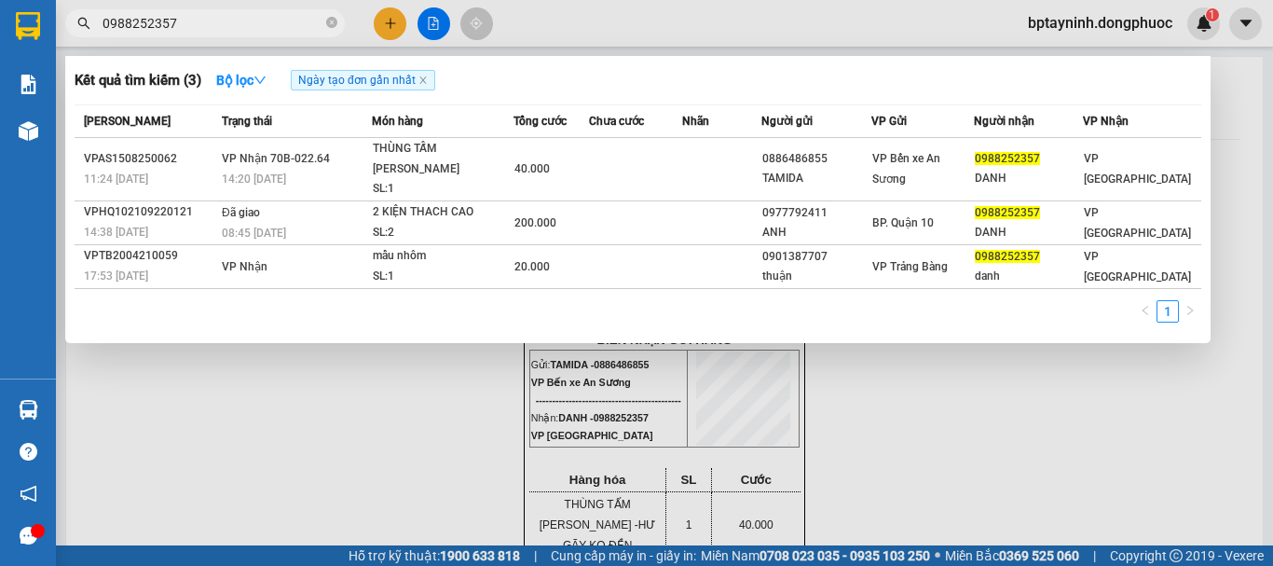
click at [215, 31] on input "0988252357" at bounding box center [213, 23] width 220 height 21
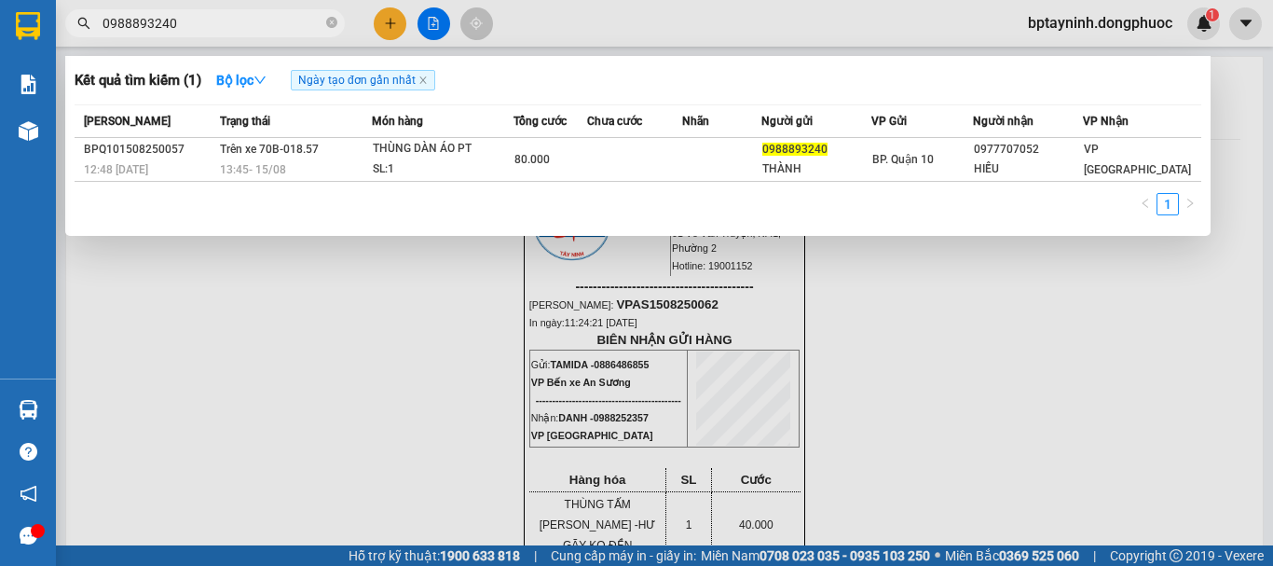
type input "0988893240"
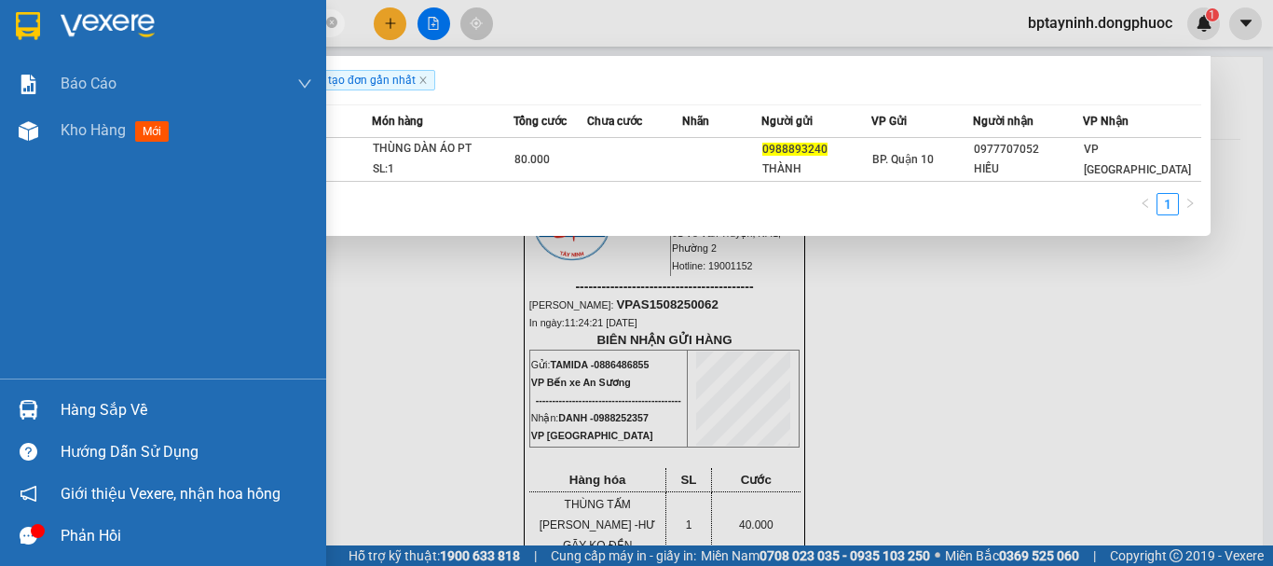
click at [15, 413] on div at bounding box center [28, 409] width 33 height 33
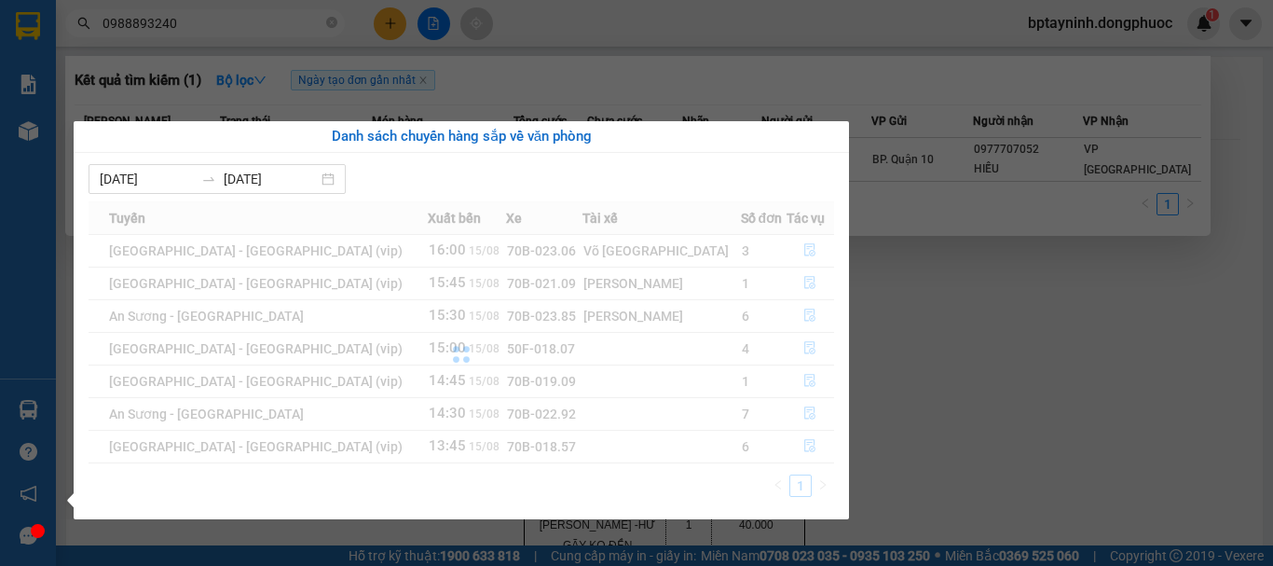
click at [969, 354] on section "Kết quả tìm kiếm ( 1 ) Bộ lọc Ngày tạo đơn gần nhất Mã ĐH Trạng thái Món hàng T…" at bounding box center [636, 283] width 1273 height 566
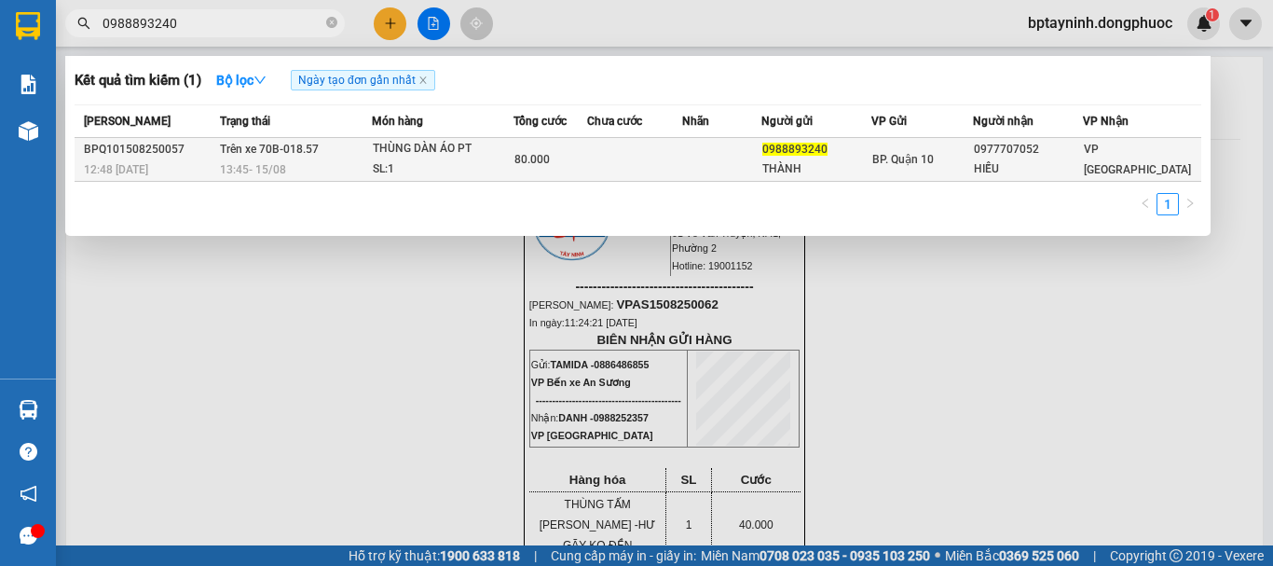
click at [435, 160] on div "SL: 1" at bounding box center [443, 169] width 140 height 21
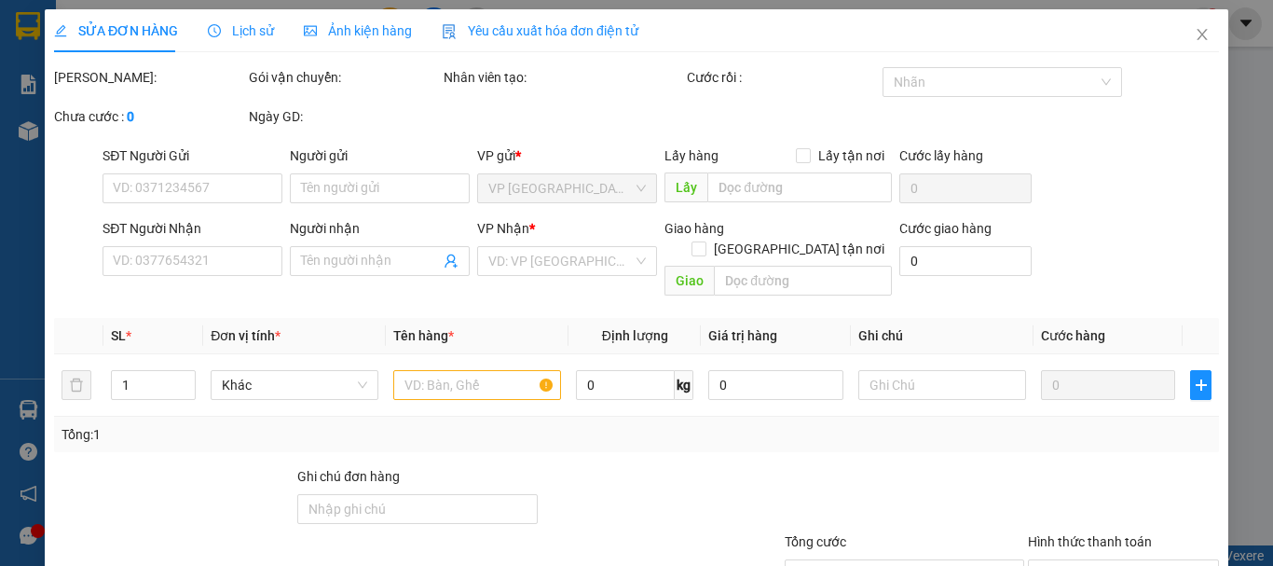
type input "0988893240"
type input "THÀNH"
type input "0977707052"
type input "HIẾU"
type input "80.000"
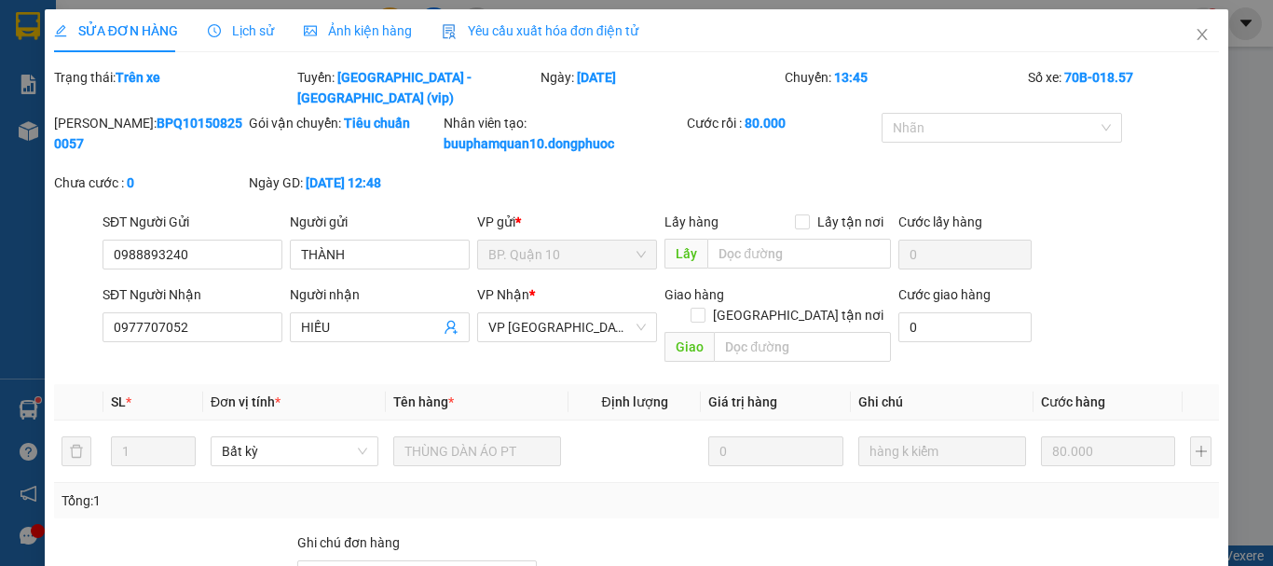
click at [241, 42] on div "Lịch sử" at bounding box center [241, 30] width 66 height 43
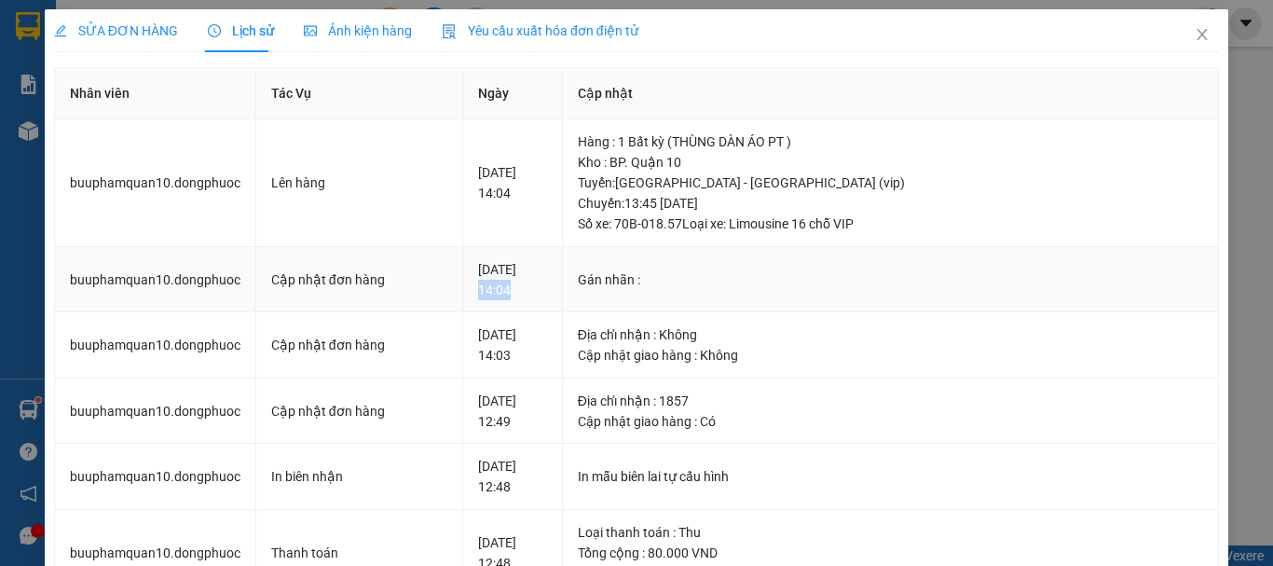
drag, startPoint x: 445, startPoint y: 292, endPoint x: 555, endPoint y: 292, distance: 110.0
click at [555, 292] on td "15-08-2025 14:04" at bounding box center [512, 280] width 99 height 66
click at [537, 337] on div "15-08-2025 14:03" at bounding box center [512, 344] width 68 height 41
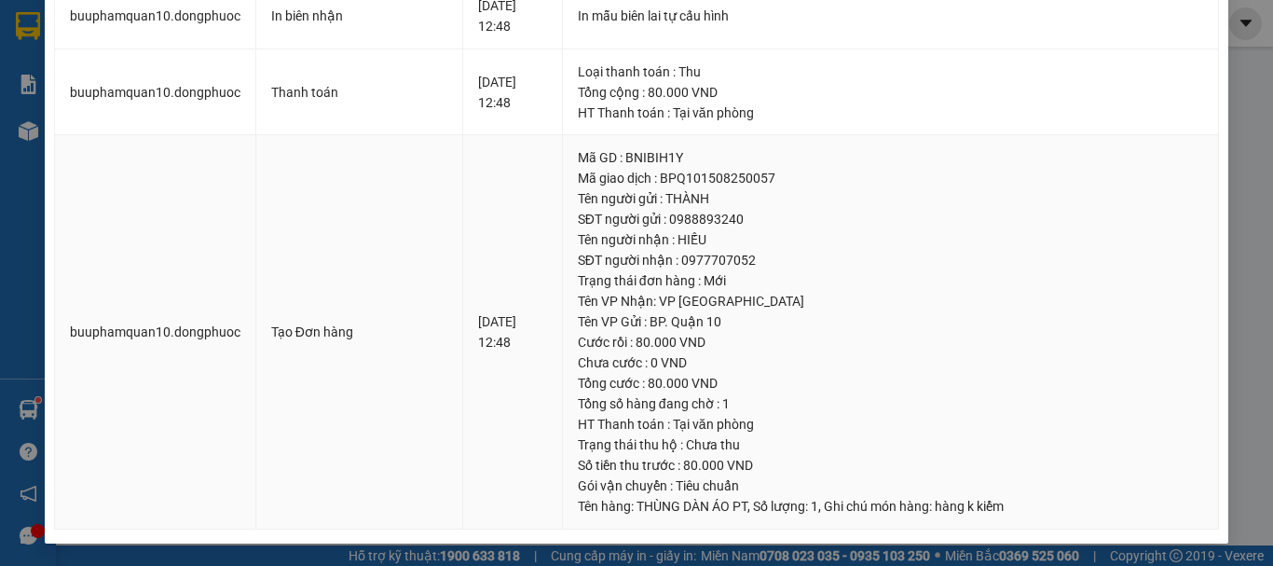
scroll to position [150, 0]
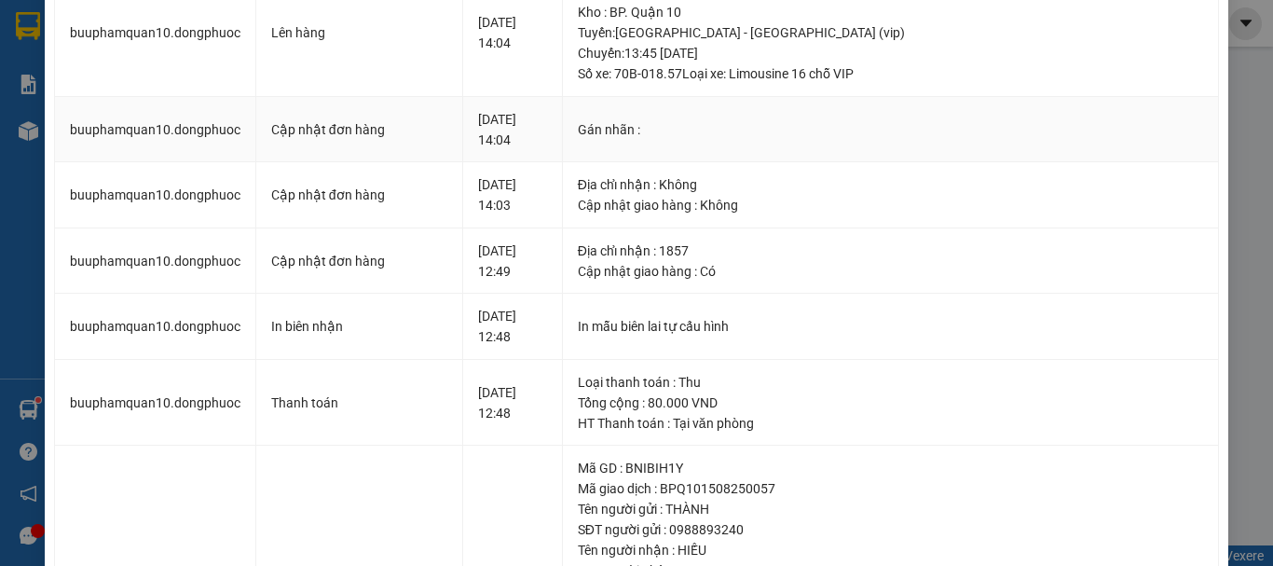
drag, startPoint x: 462, startPoint y: 126, endPoint x: 509, endPoint y: 125, distance: 46.6
click at [509, 125] on div "15-08-2025 14:04" at bounding box center [512, 129] width 68 height 41
click at [516, 140] on div "15-08-2025 14:04" at bounding box center [512, 129] width 68 height 41
drag, startPoint x: 460, startPoint y: 133, endPoint x: 520, endPoint y: 135, distance: 59.7
click at [520, 135] on div "15-08-2025 14:04" at bounding box center [512, 129] width 68 height 41
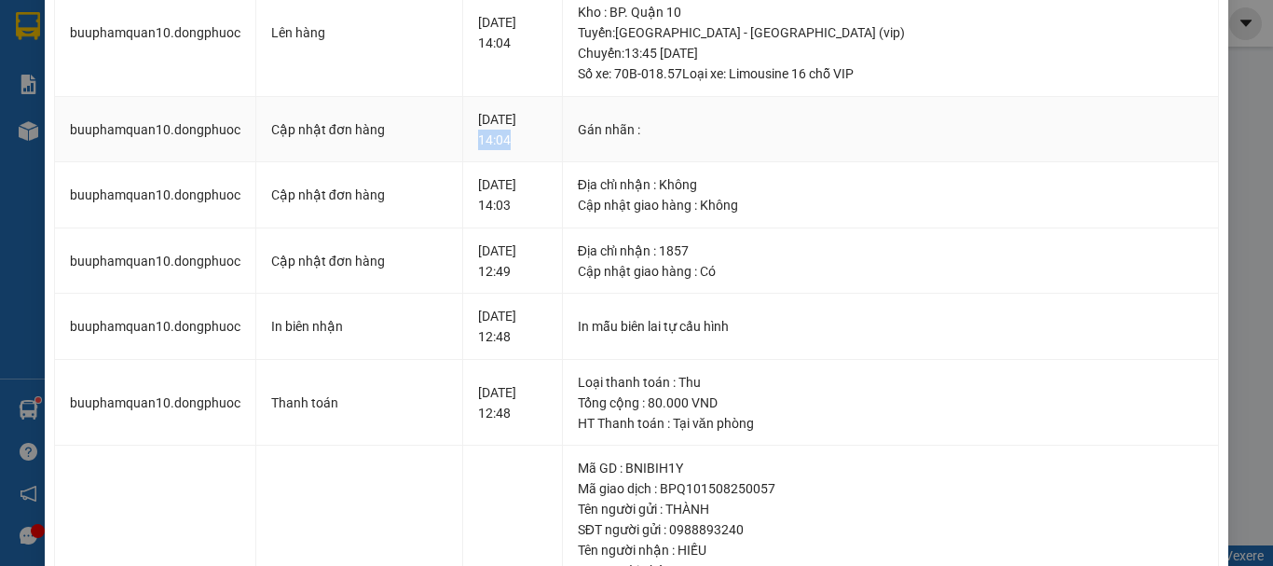
click at [520, 135] on div "15-08-2025 14:04" at bounding box center [512, 129] width 68 height 41
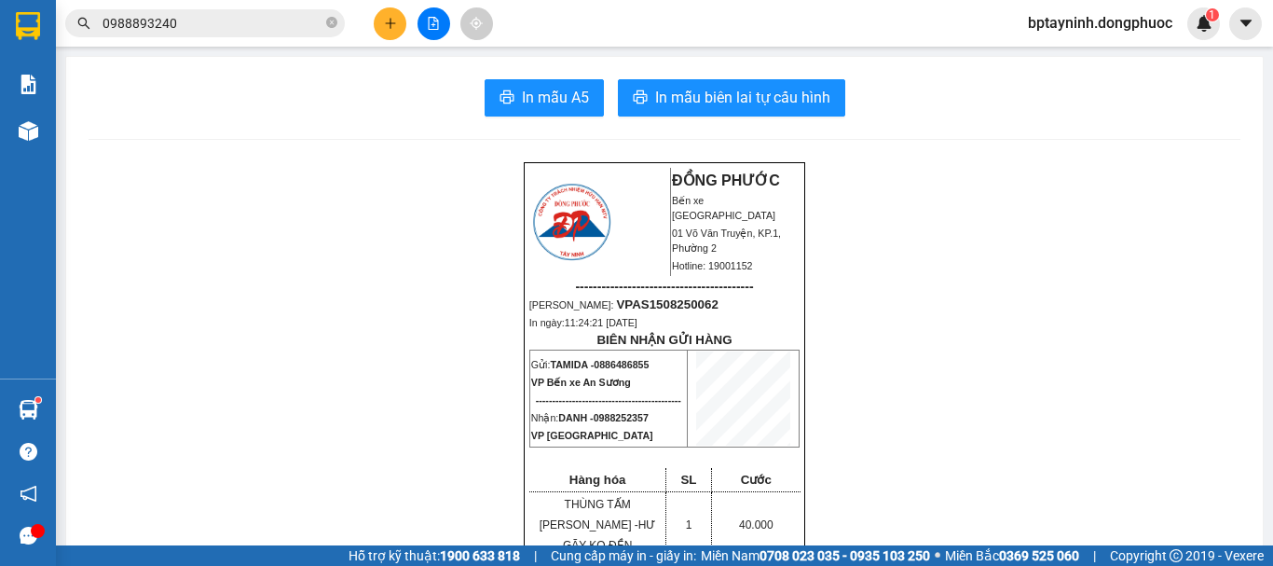
click at [284, 22] on input "0988893240" at bounding box center [213, 23] width 220 height 21
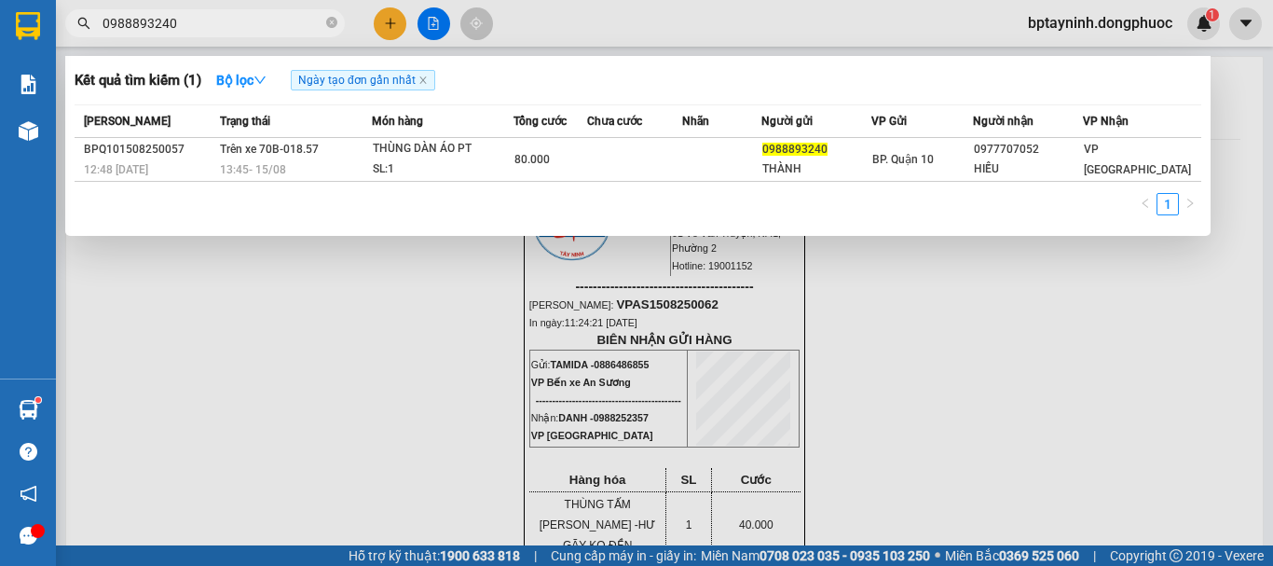
click at [284, 22] on input "0988893240" at bounding box center [213, 23] width 220 height 21
paste input "45744063"
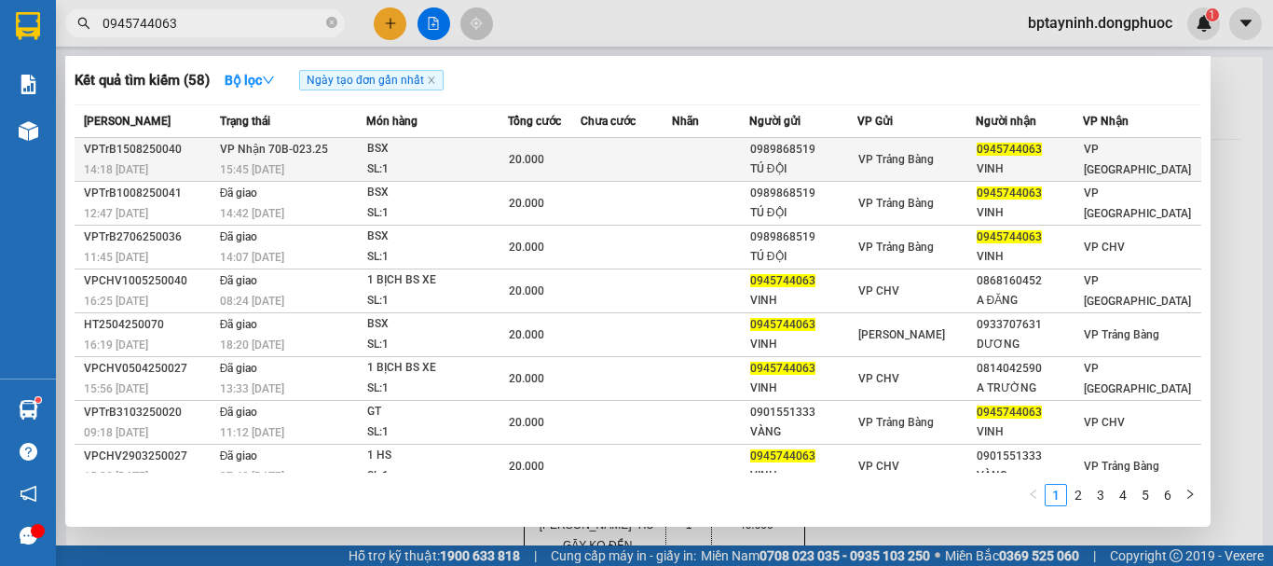
type input "0945744063"
click at [394, 161] on div "SL: 1" at bounding box center [437, 169] width 140 height 21
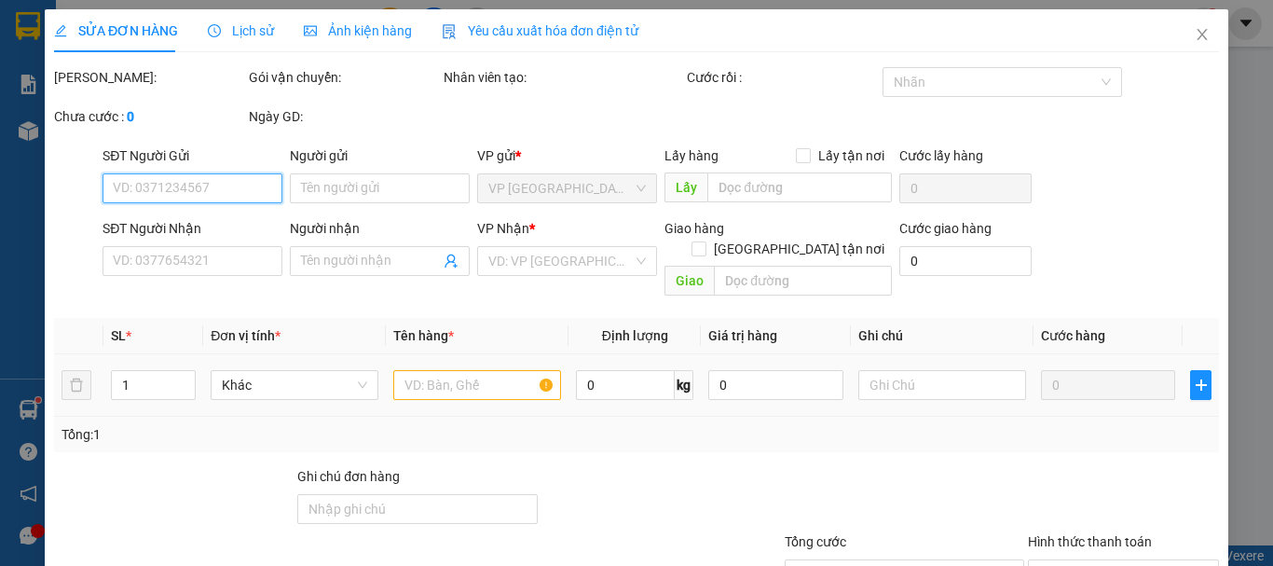
type input "0989868519"
type input "TÚ ĐỘI"
type input "0945744063"
type input "VINH"
type input "20.000"
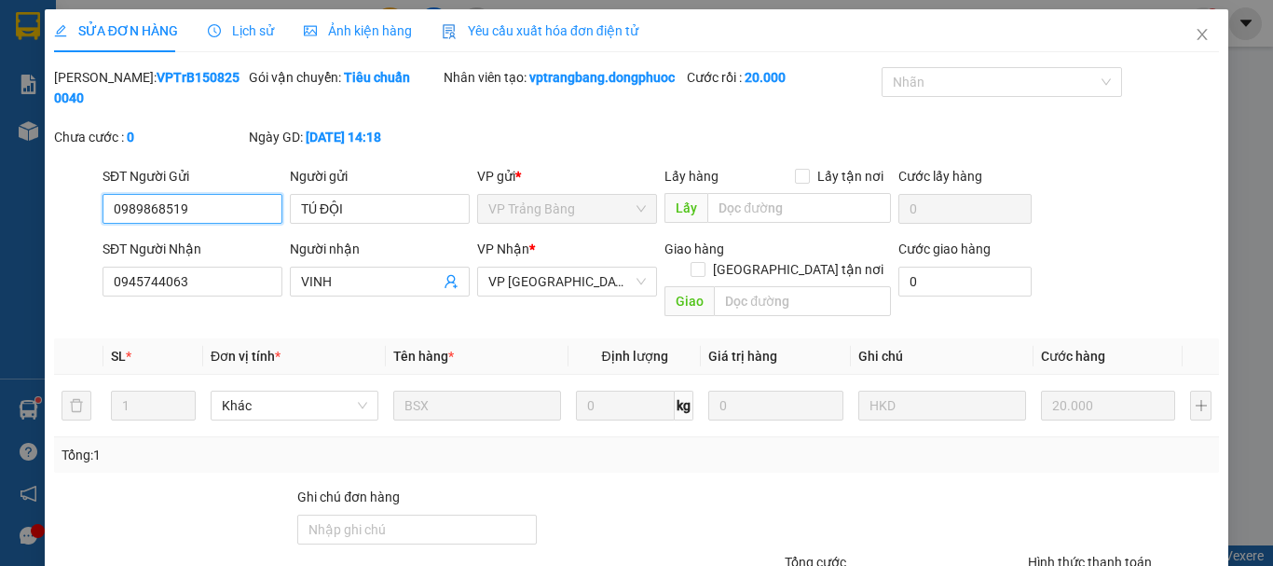
scroll to position [126, 0]
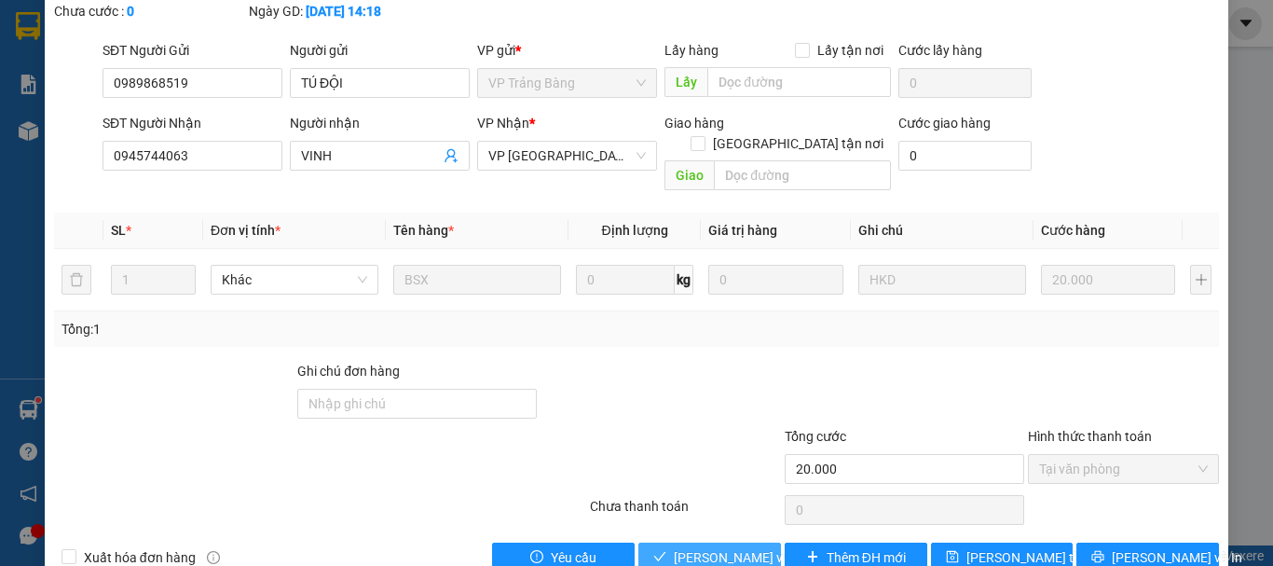
click at [688, 547] on span "Lưu và Giao hàng" at bounding box center [763, 557] width 179 height 21
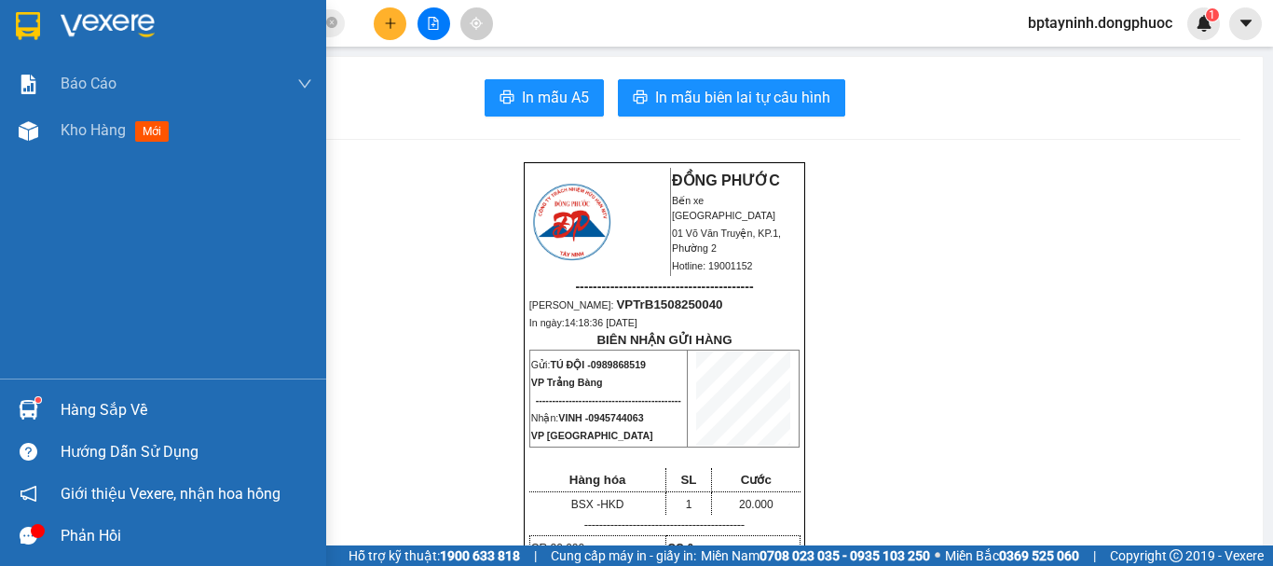
click at [39, 403] on div at bounding box center [28, 409] width 33 height 33
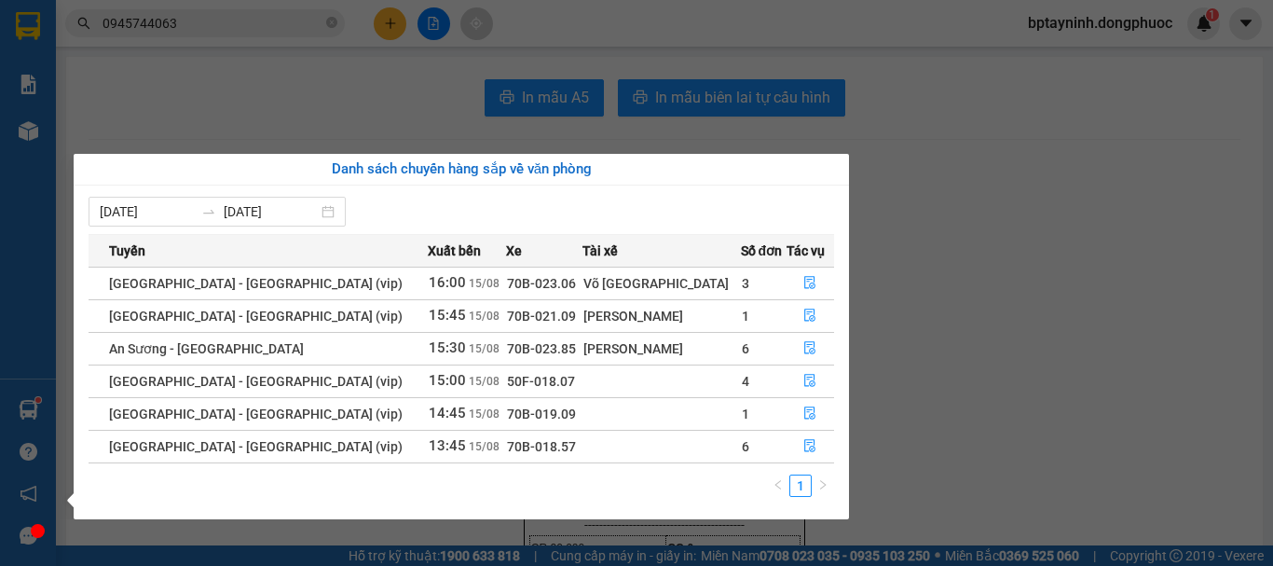
click at [927, 367] on section "Kết quả tìm kiếm ( 58 ) Bộ lọc Ngày tạo đơn gần nhất Mã ĐH Trạng thái Món hàng …" at bounding box center [636, 283] width 1273 height 566
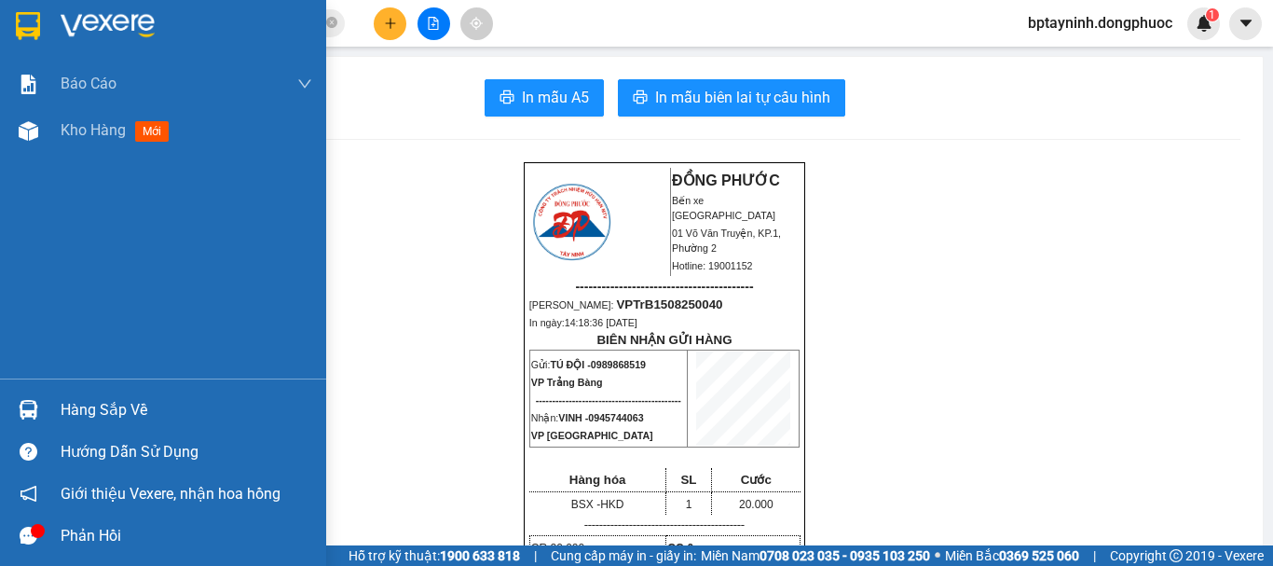
click at [60, 399] on div "Hàng sắp về" at bounding box center [163, 410] width 326 height 42
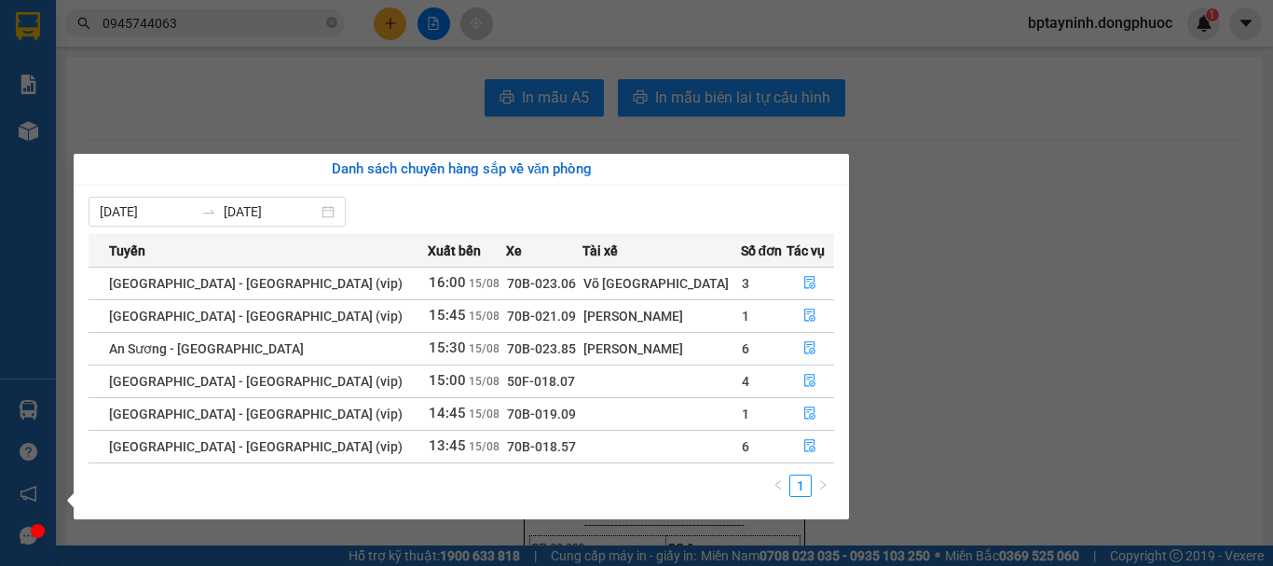
click at [1064, 331] on section "Kết quả tìm kiếm ( 58 ) Bộ lọc Ngày tạo đơn gần nhất Mã ĐH Trạng thái Món hàng …" at bounding box center [636, 283] width 1273 height 566
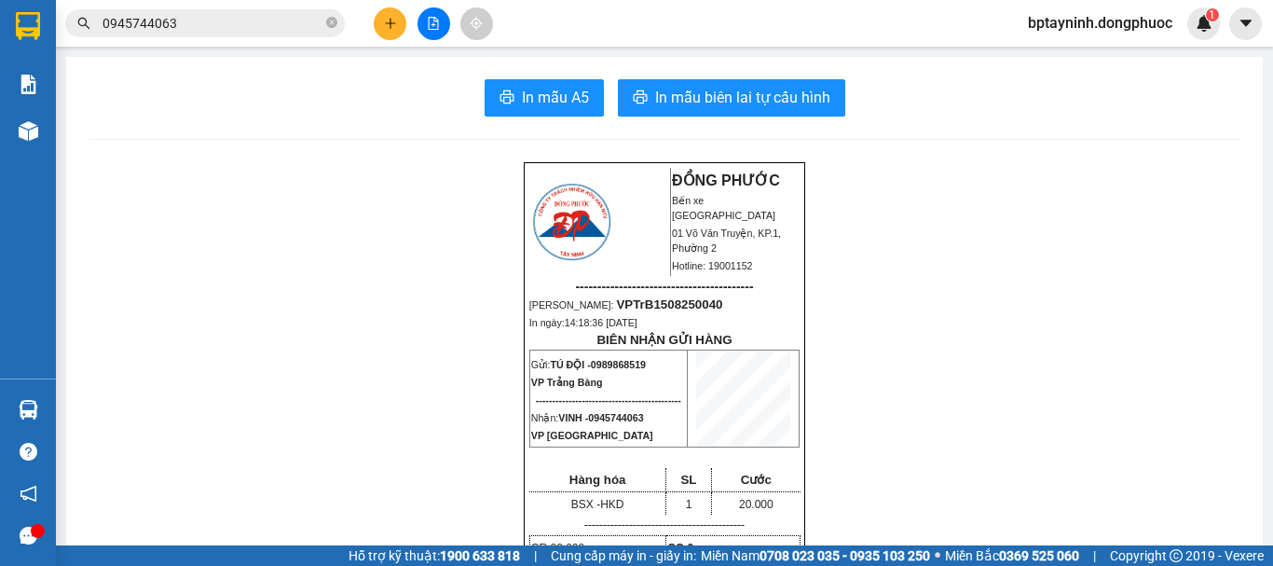
click at [234, 47] on main "In mẫu A5 In mẫu biên lai tự cấu hình ĐỒNG PHƯỚC Bến xe Tây Ninh 01 Võ Văn Truy…" at bounding box center [636, 272] width 1273 height 545
click at [234, 29] on input "0945744063" at bounding box center [213, 23] width 220 height 21
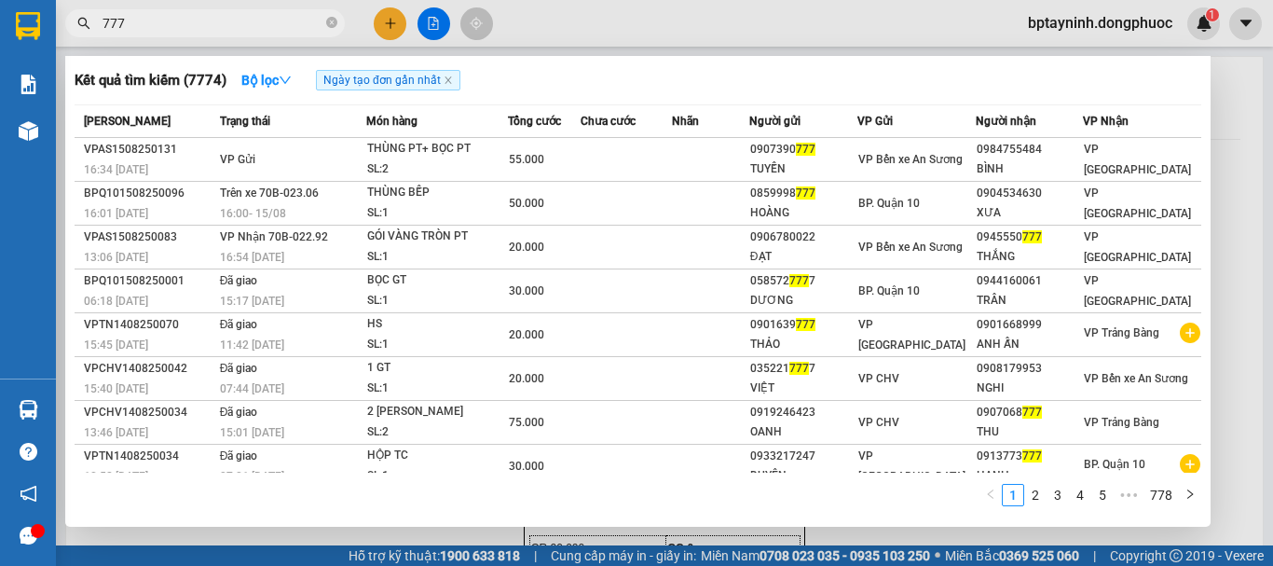
type input "777"
click at [1223, 99] on div at bounding box center [636, 283] width 1273 height 566
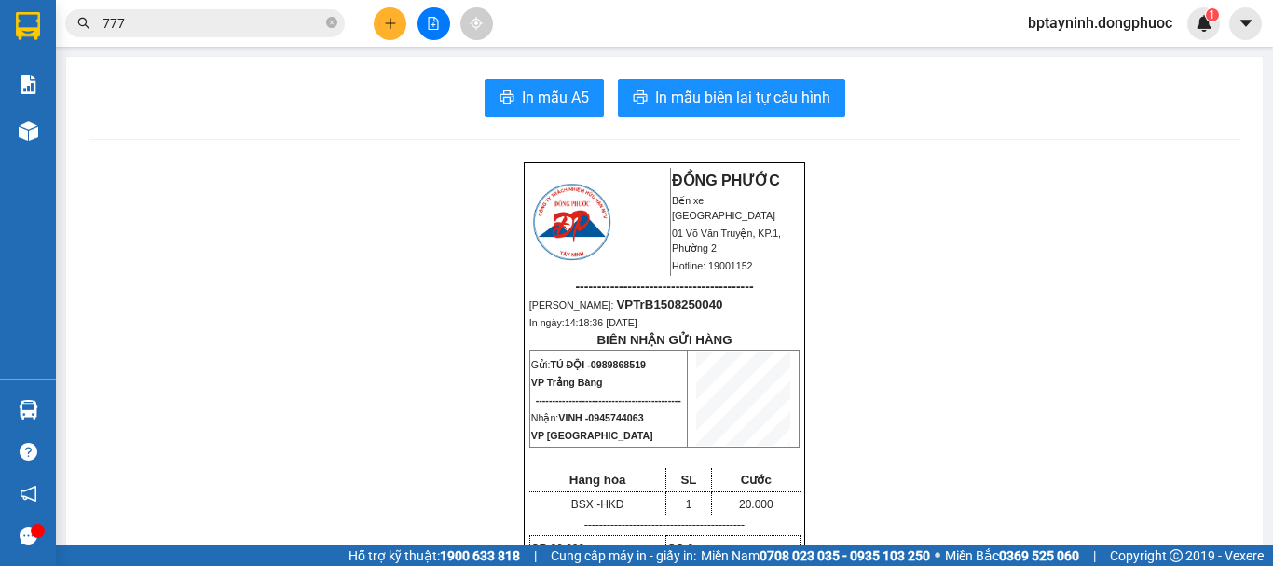
click at [432, 24] on icon "file-add" at bounding box center [433, 23] width 13 height 13
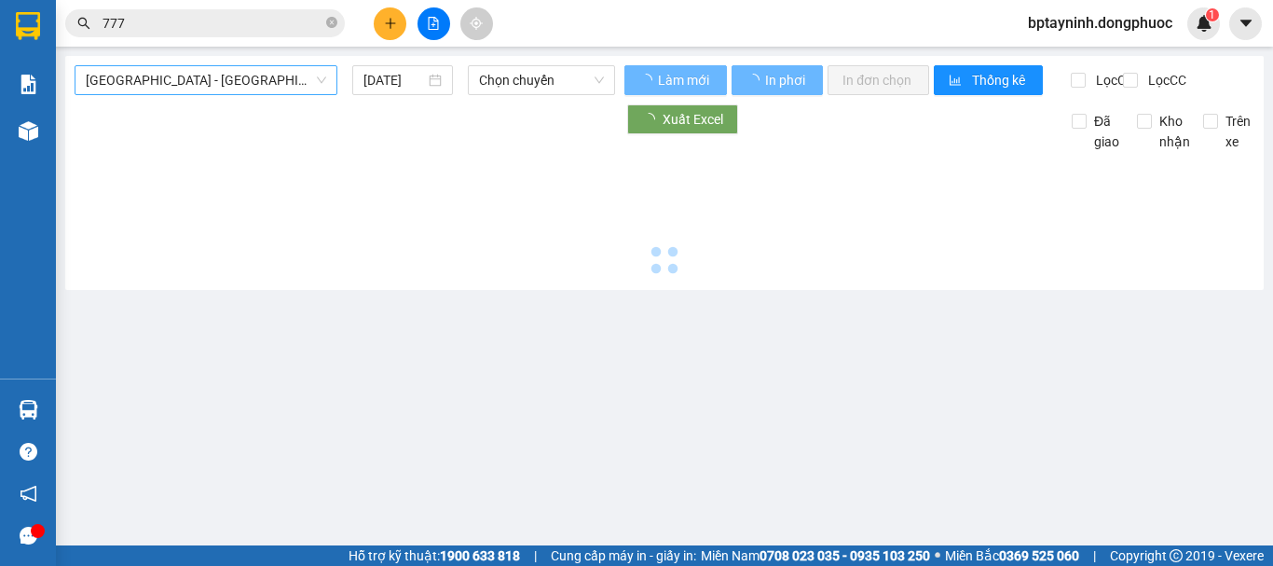
click at [222, 83] on span "[GEOGRAPHIC_DATA] - [GEOGRAPHIC_DATA] (vip)" at bounding box center [206, 80] width 240 height 28
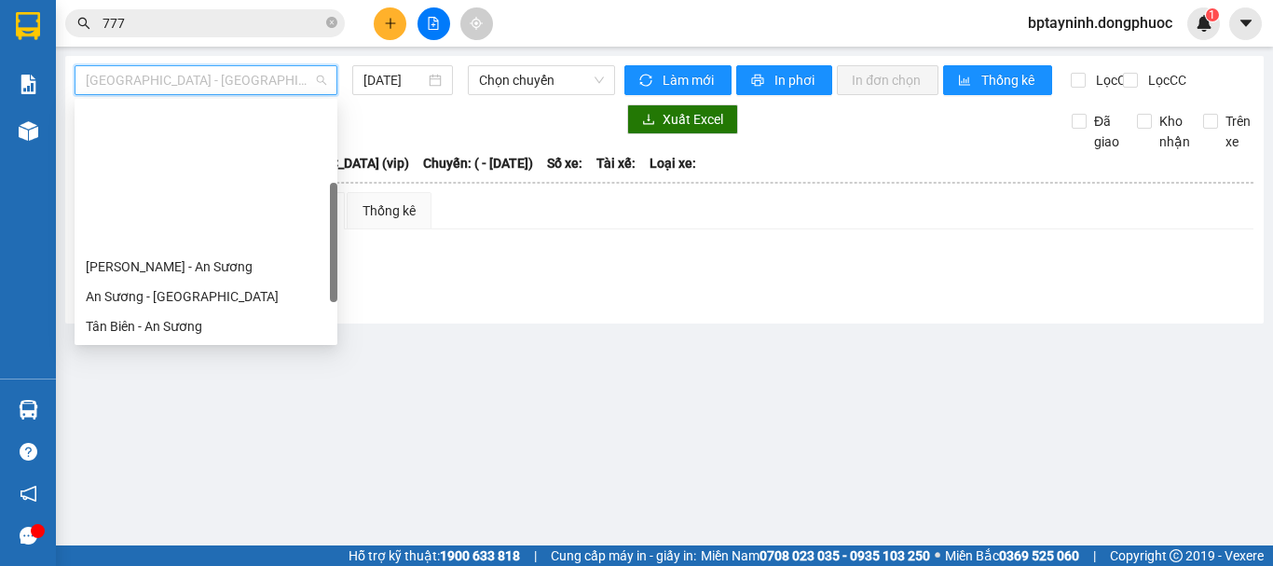
scroll to position [268, 0]
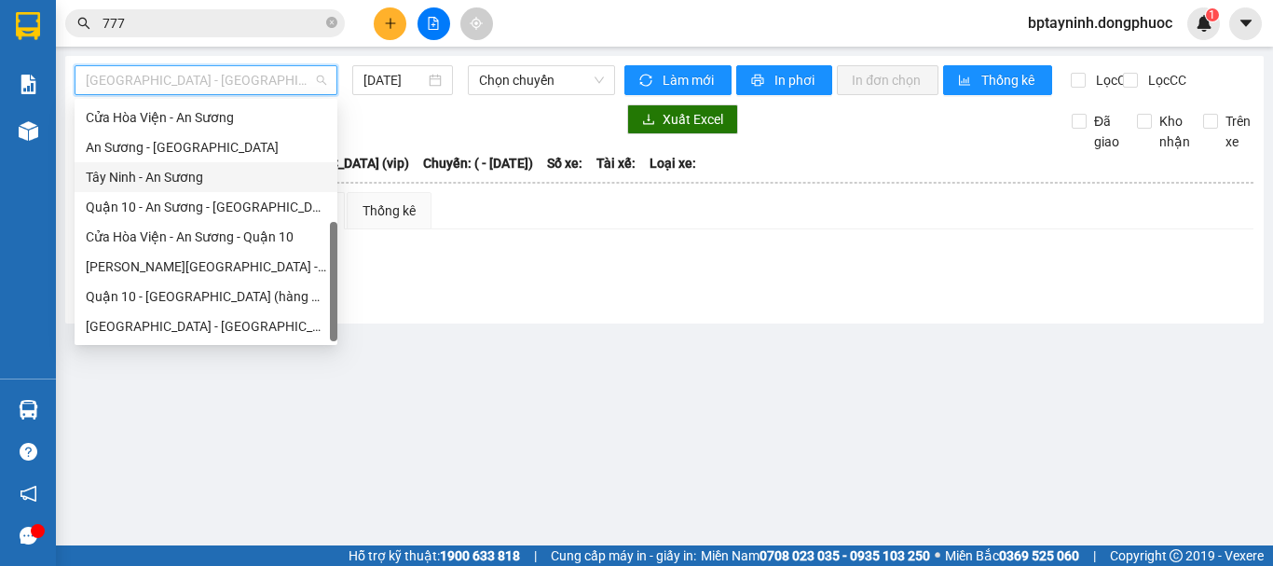
click at [150, 172] on div "Tây Ninh - An Sương" at bounding box center [206, 177] width 240 height 21
type input "[DATE]"
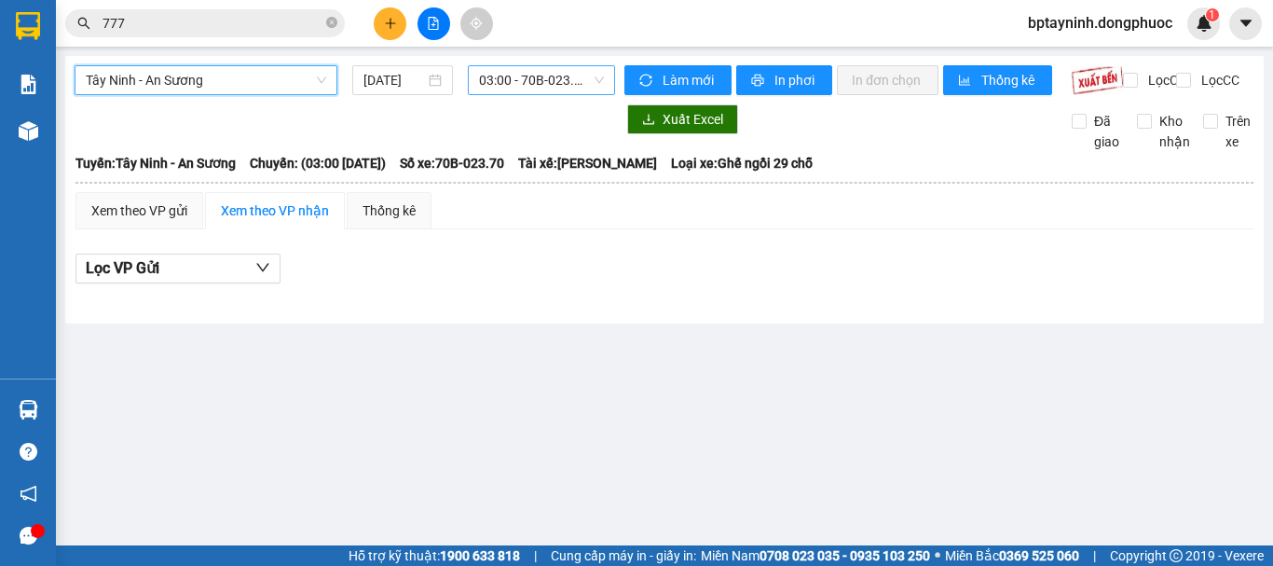
click at [556, 74] on span "03:00 - 70B-023.70" at bounding box center [541, 80] width 125 height 28
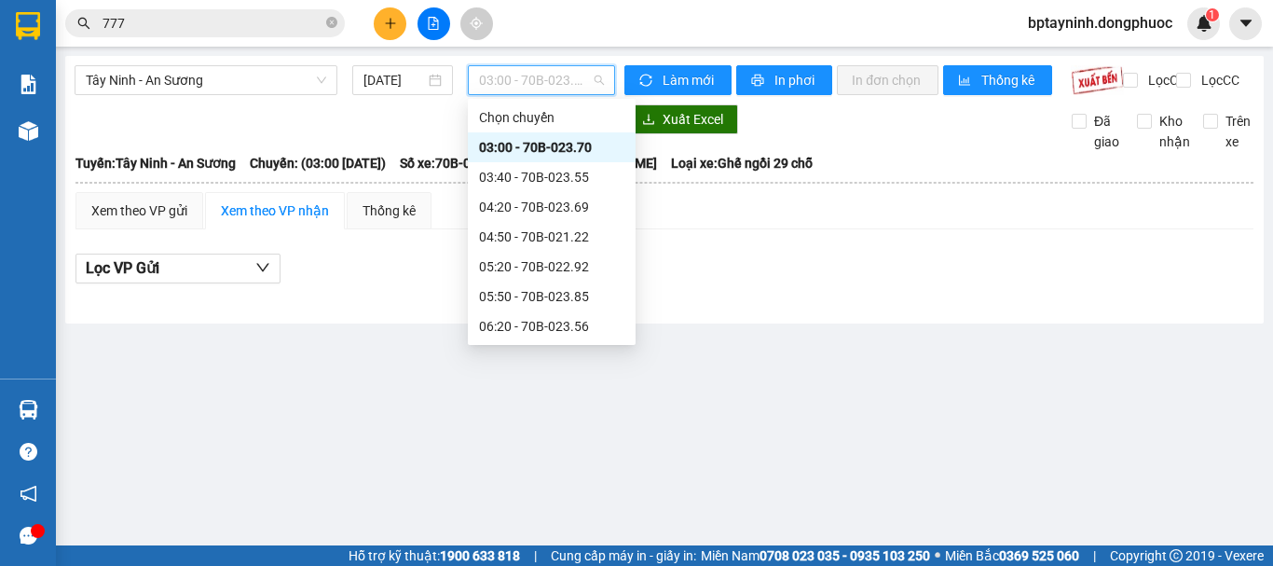
scroll to position [686, 0]
click at [526, 298] on div "17:20 - 70B-023.69" at bounding box center [551, 296] width 145 height 21
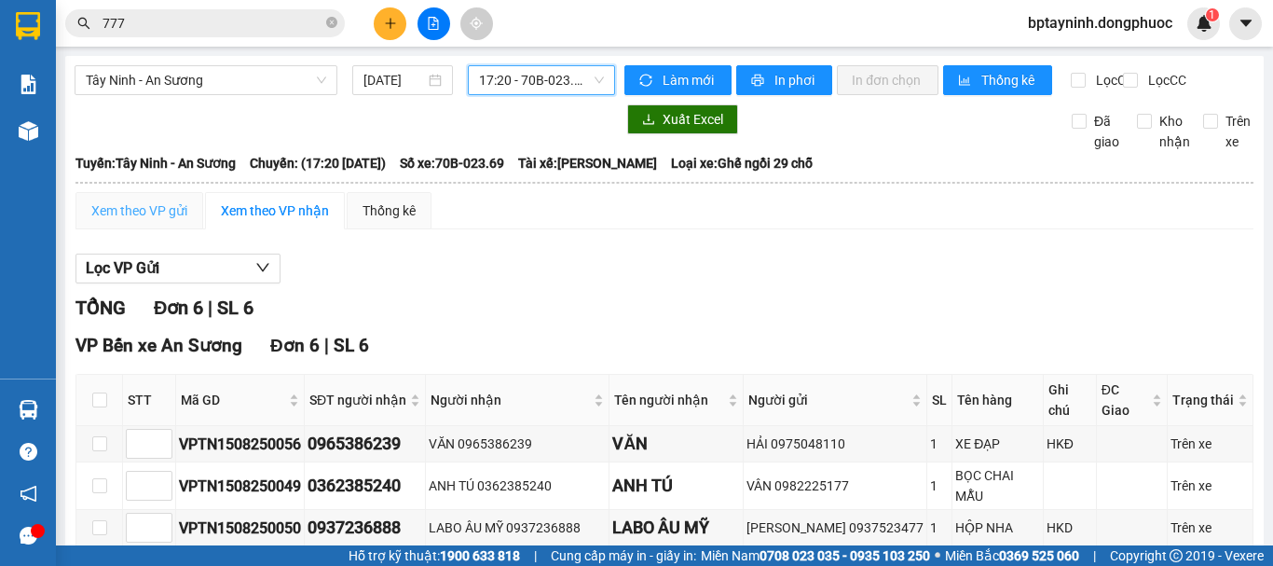
click at [146, 215] on div "Xem theo VP gửi" at bounding box center [140, 210] width 128 height 37
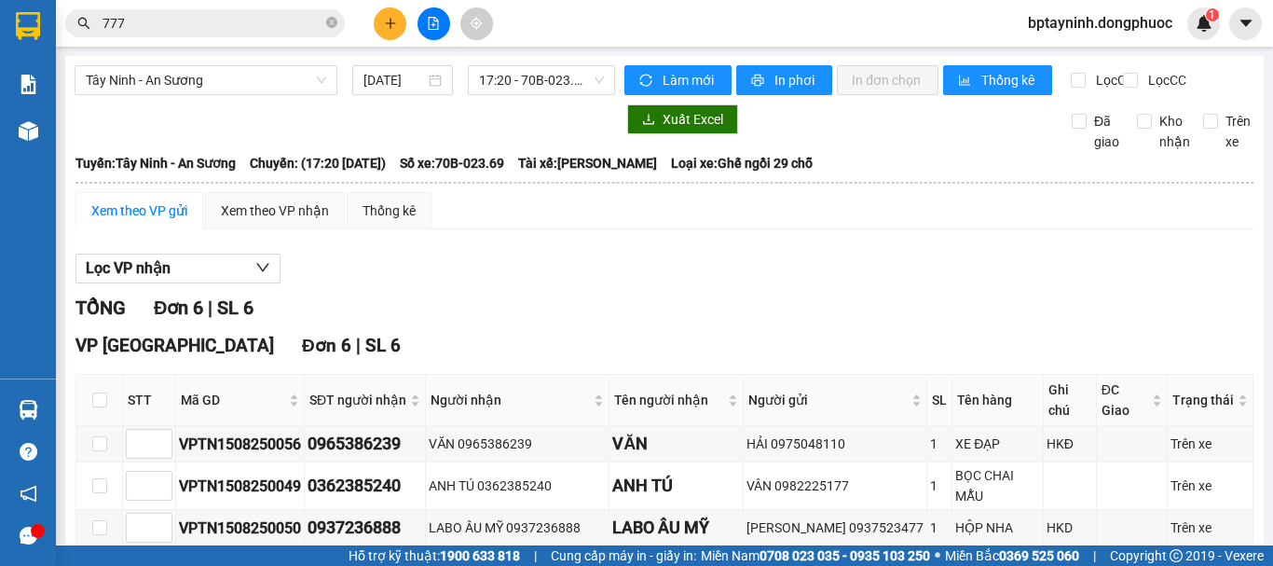
scroll to position [190, 0]
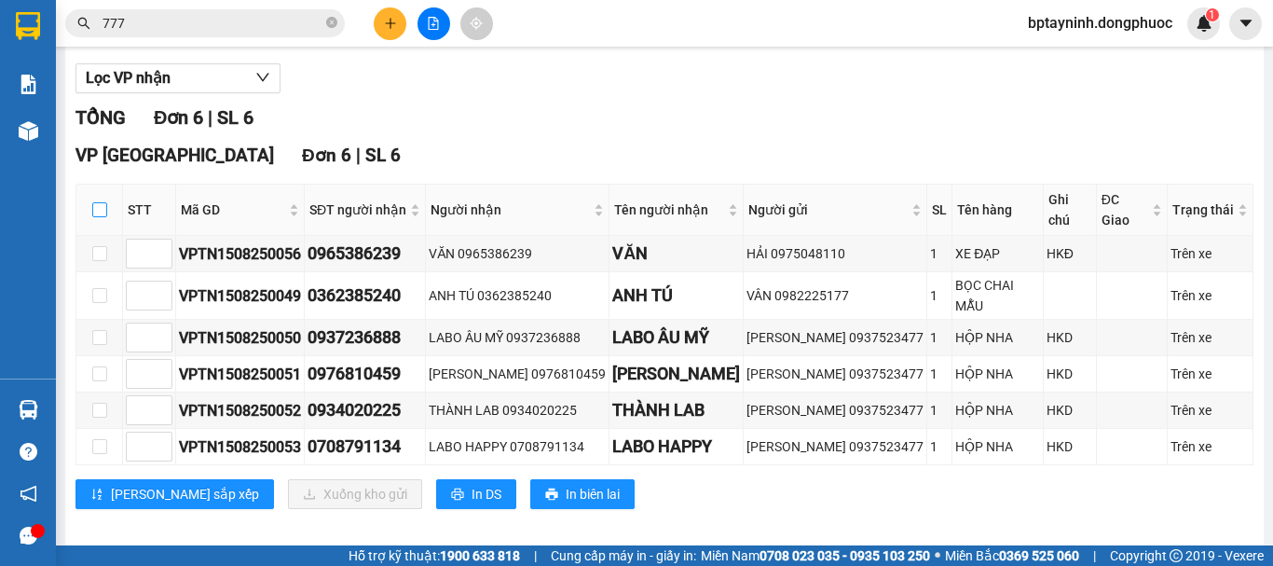
click at [105, 214] on input "checkbox" at bounding box center [99, 209] width 15 height 15
checkbox input "true"
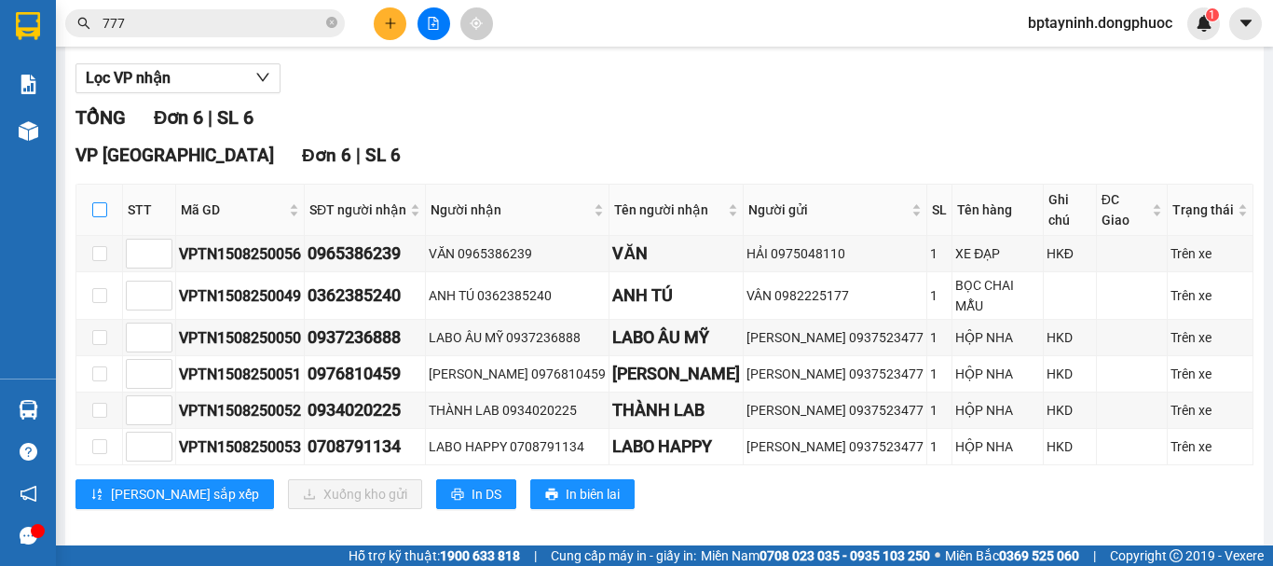
checkbox input "true"
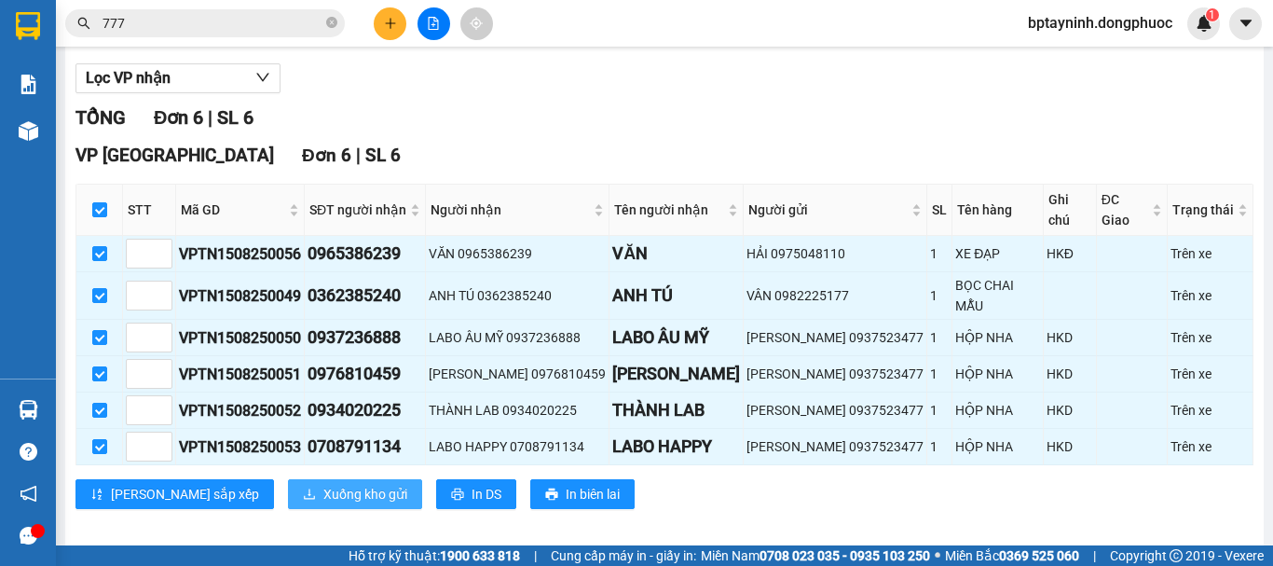
click at [323, 484] on span "Xuống kho gửi" at bounding box center [365, 494] width 84 height 21
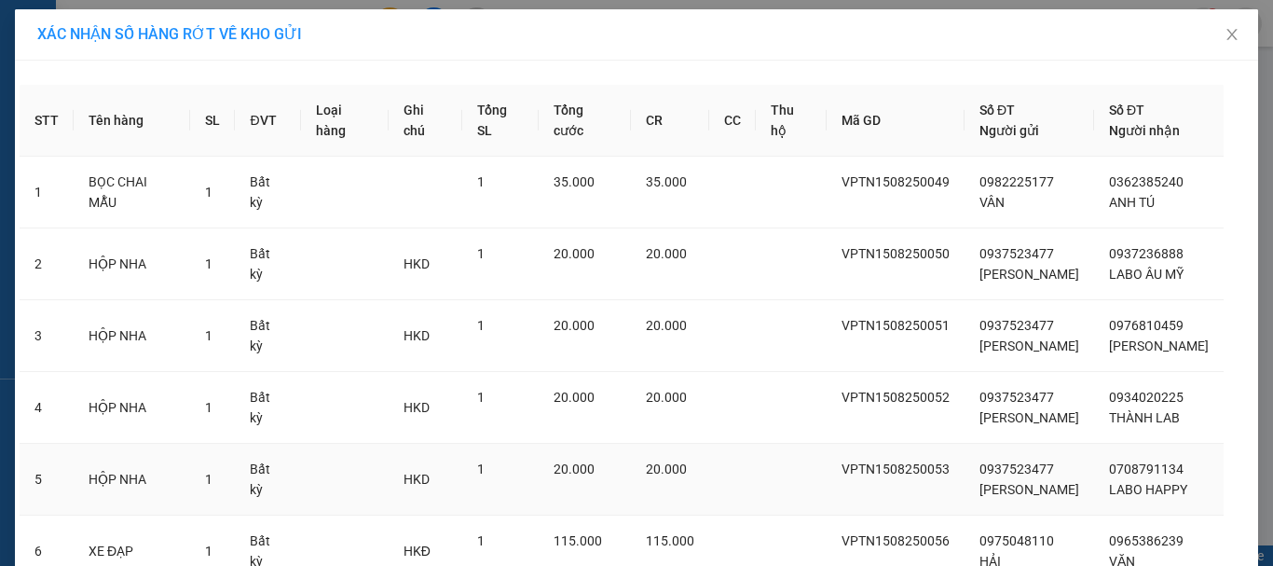
scroll to position [158, 0]
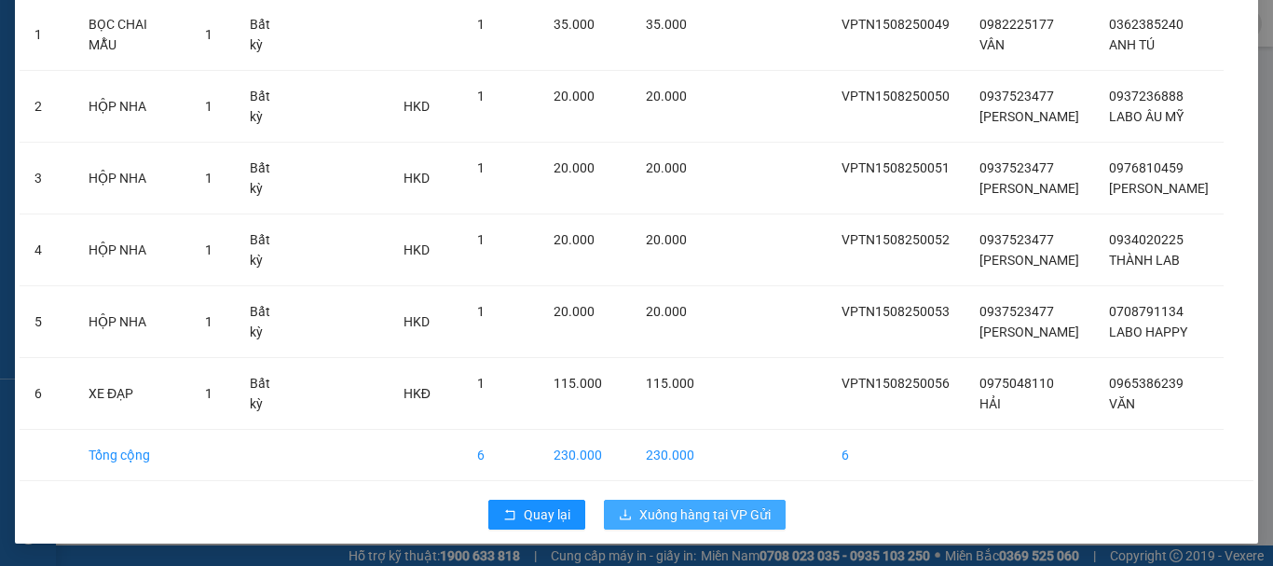
click at [715, 505] on span "Xuống hàng tại VP Gửi" at bounding box center [704, 514] width 131 height 21
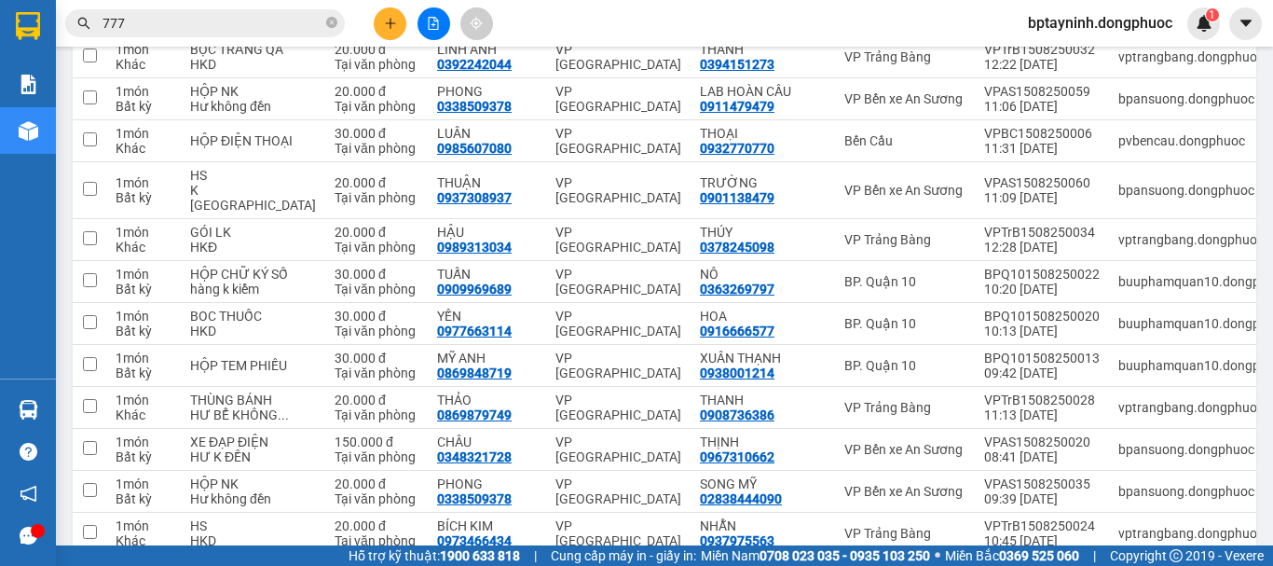
scroll to position [2020, 0]
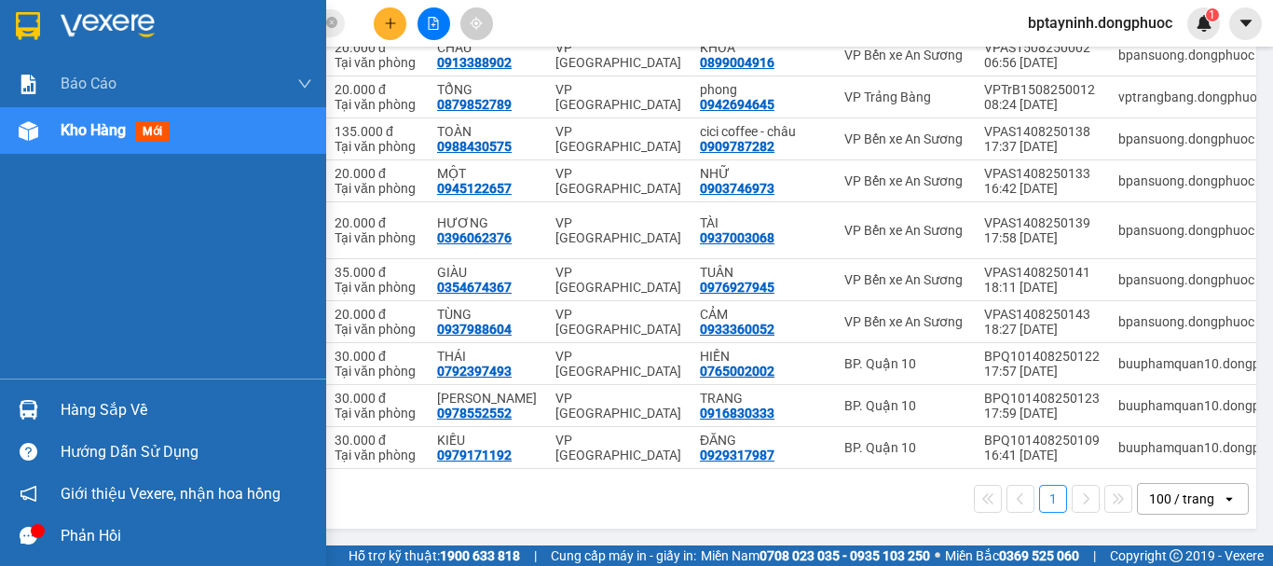
click at [39, 418] on div at bounding box center [28, 409] width 33 height 33
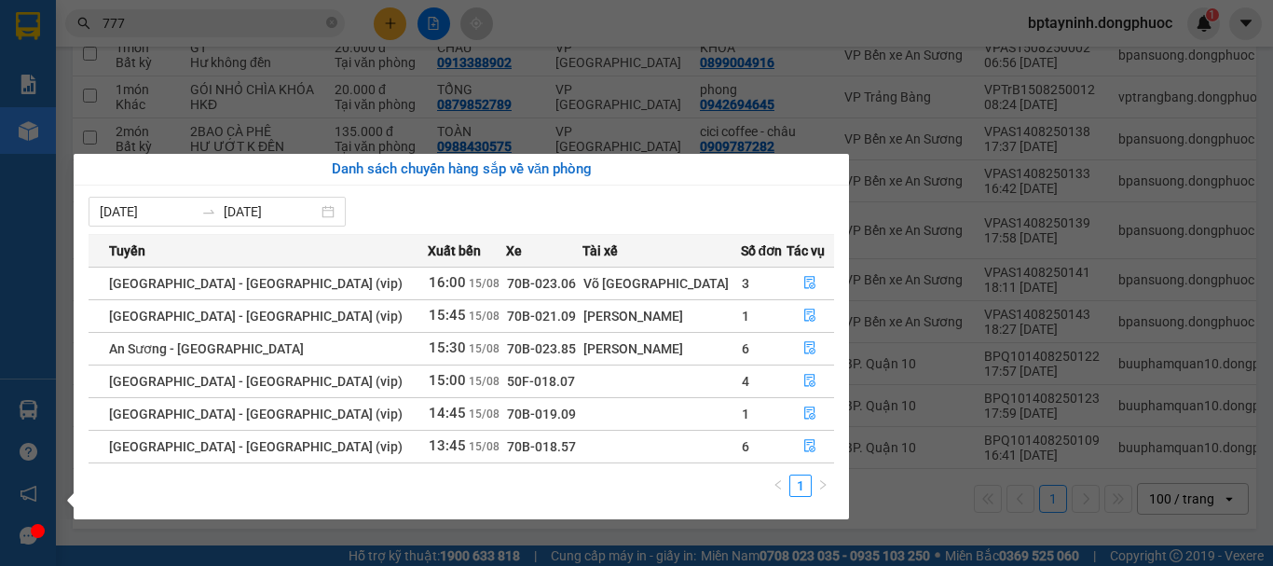
click at [869, 103] on section "Kết quả tìm kiếm ( 7774 ) Bộ lọc Ngày tạo đơn gần nhất Mã ĐH Trạng thái Món hàn…" at bounding box center [636, 283] width 1273 height 566
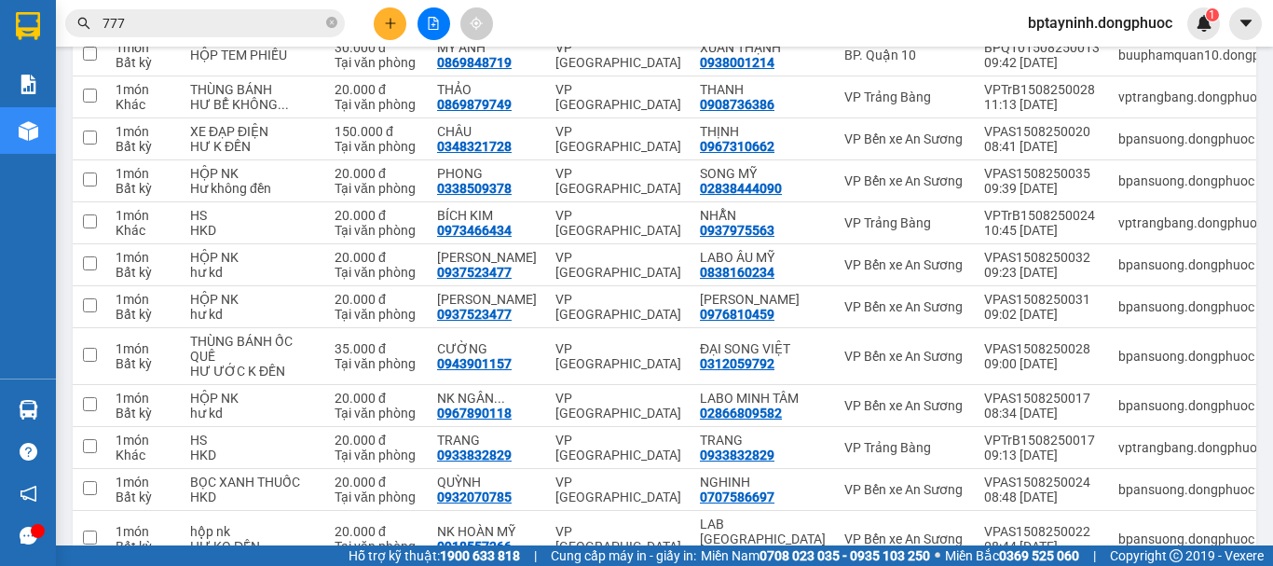
scroll to position [2319, 0]
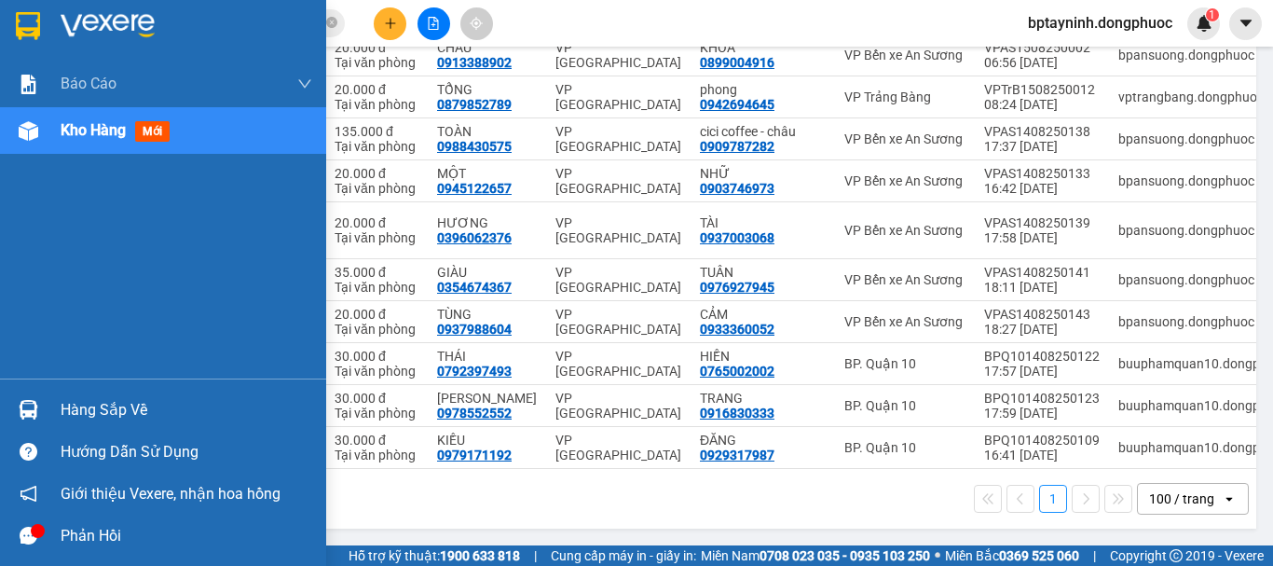
click at [34, 414] on img at bounding box center [29, 410] width 20 height 20
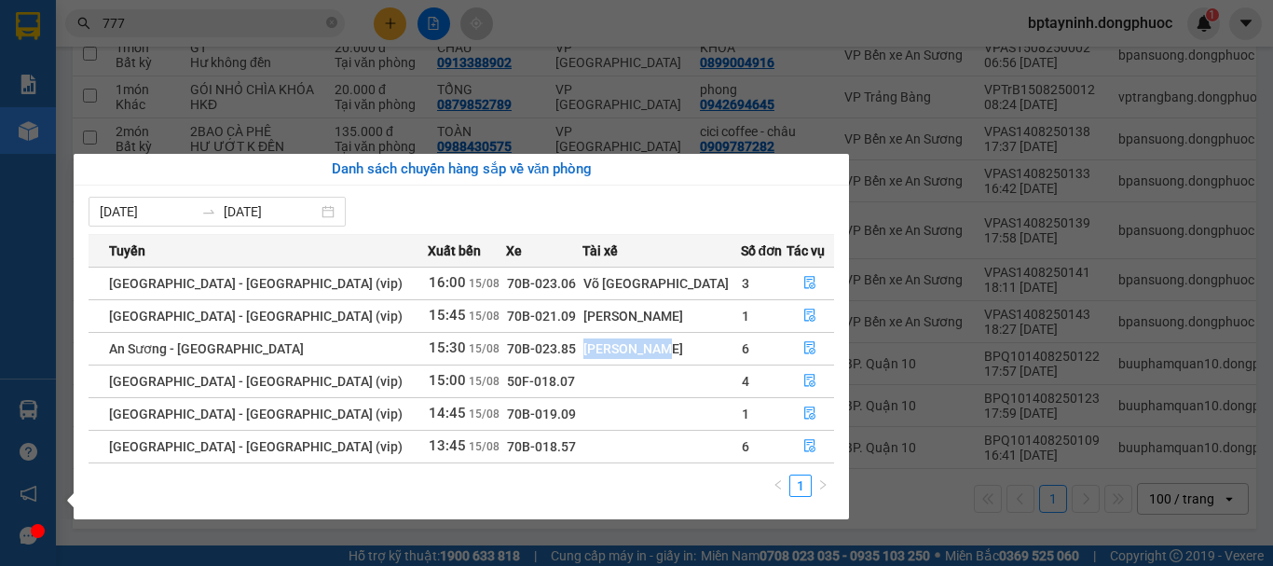
drag, startPoint x: 552, startPoint y: 362, endPoint x: 658, endPoint y: 356, distance: 106.4
click at [658, 356] on tr "An Sương - Tây Ninh 15:30 15/08 70B-023.85 Dư Văn Tùng 6" at bounding box center [462, 348] width 746 height 33
click at [662, 383] on td at bounding box center [662, 380] width 158 height 33
drag, startPoint x: 576, startPoint y: 346, endPoint x: 636, endPoint y: 346, distance: 59.7
click at [636, 346] on tr "An Sương - Tây Ninh 15:30 15/08 70B-023.85 Dư Văn Tùng 6" at bounding box center [462, 348] width 746 height 33
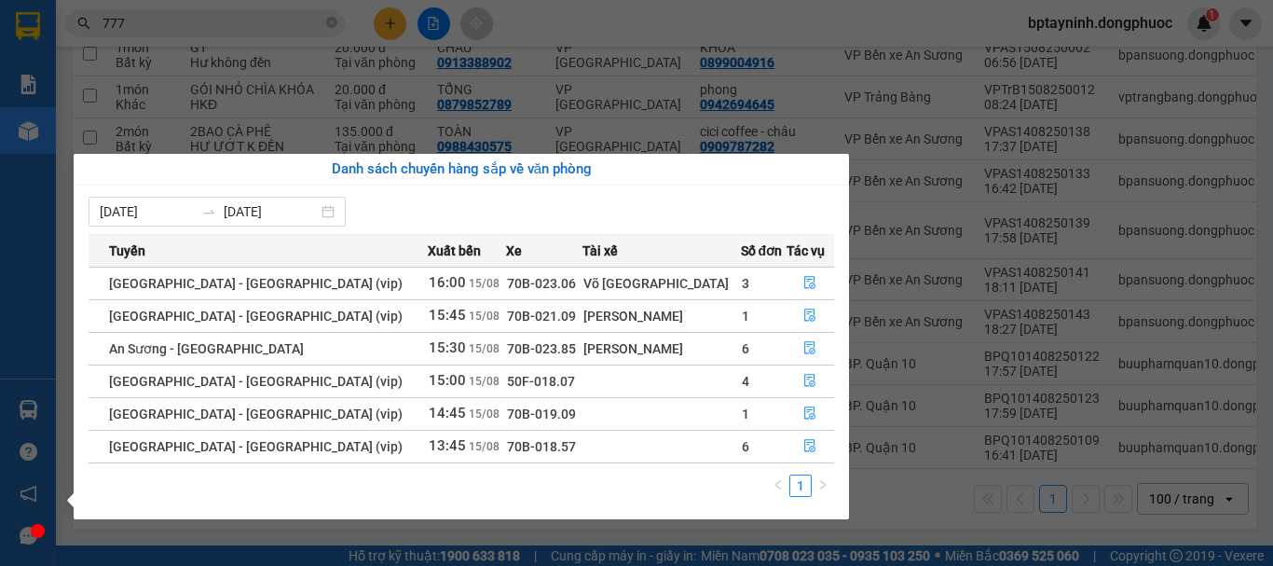
click at [367, 548] on section "Kết quả tìm kiếm ( 7774 ) Bộ lọc Ngày tạo đơn gần nhất Mã ĐH Trạng thái Món hàn…" at bounding box center [636, 283] width 1273 height 566
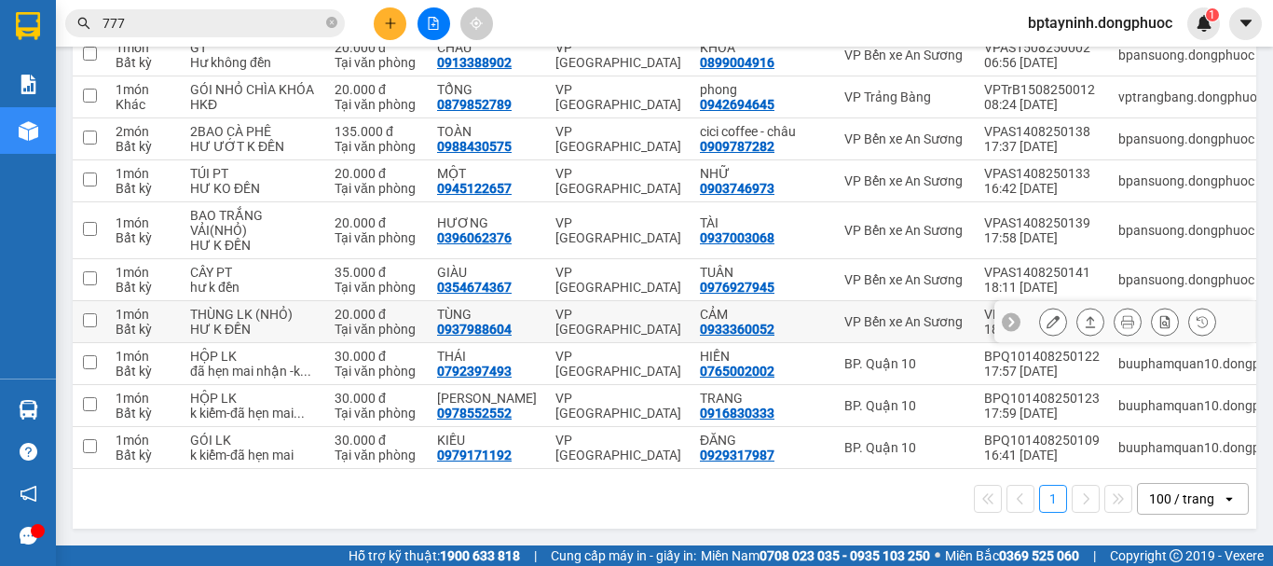
click at [1100, 308] on div at bounding box center [1127, 322] width 177 height 28
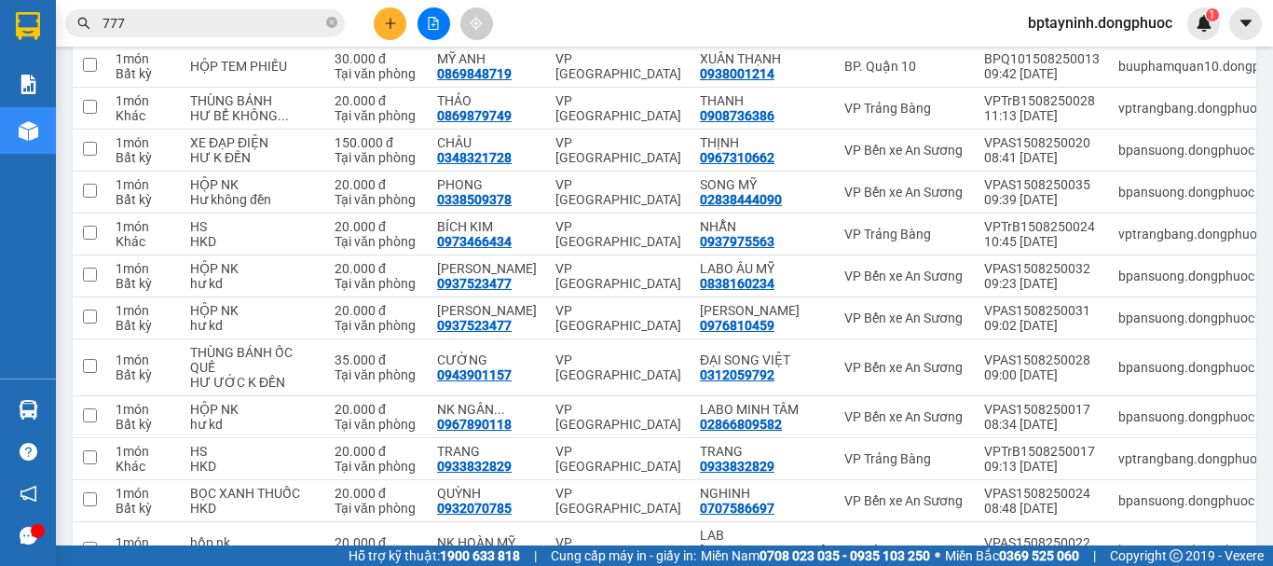
scroll to position [611, 0]
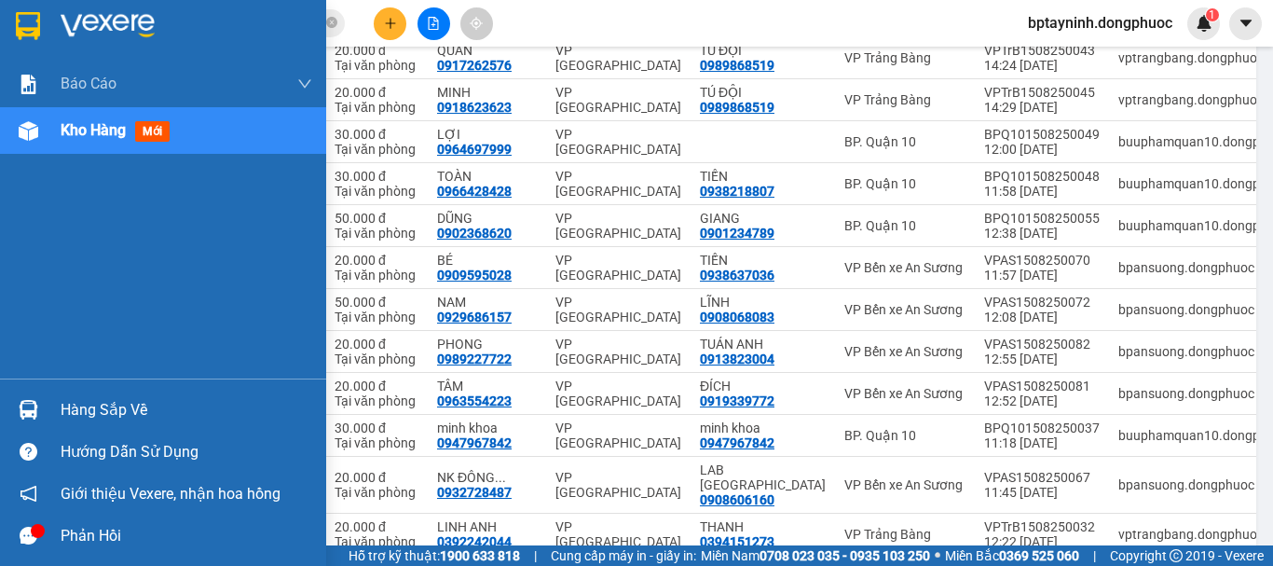
click at [62, 396] on div "Hàng sắp về" at bounding box center [187, 410] width 252 height 28
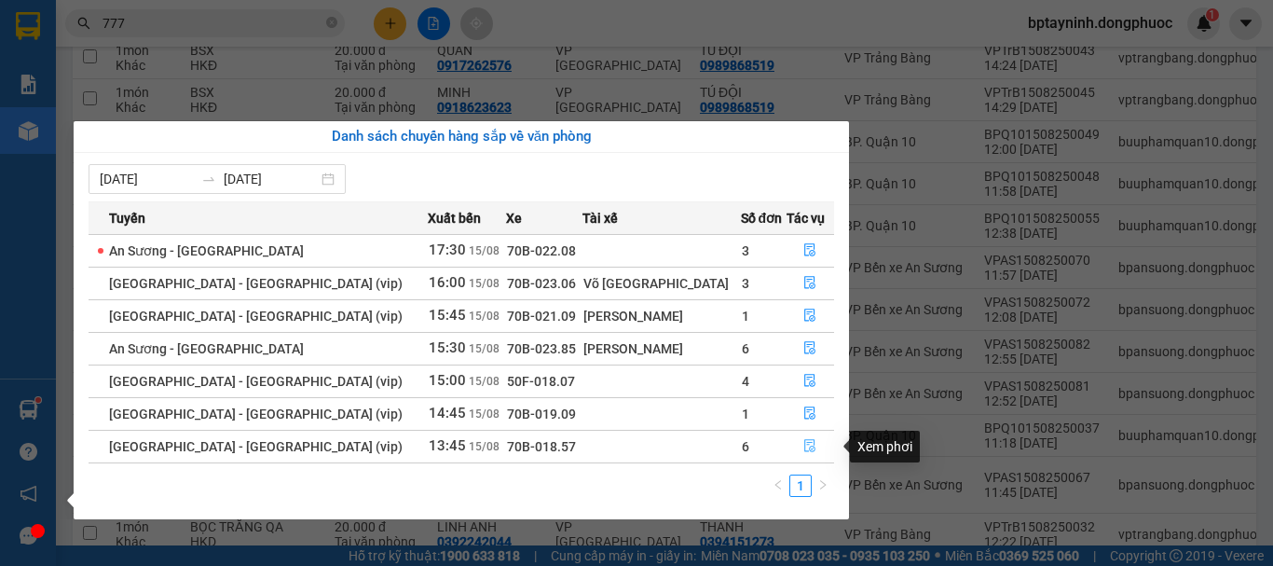
click at [803, 439] on icon "file-done" at bounding box center [809, 445] width 13 height 13
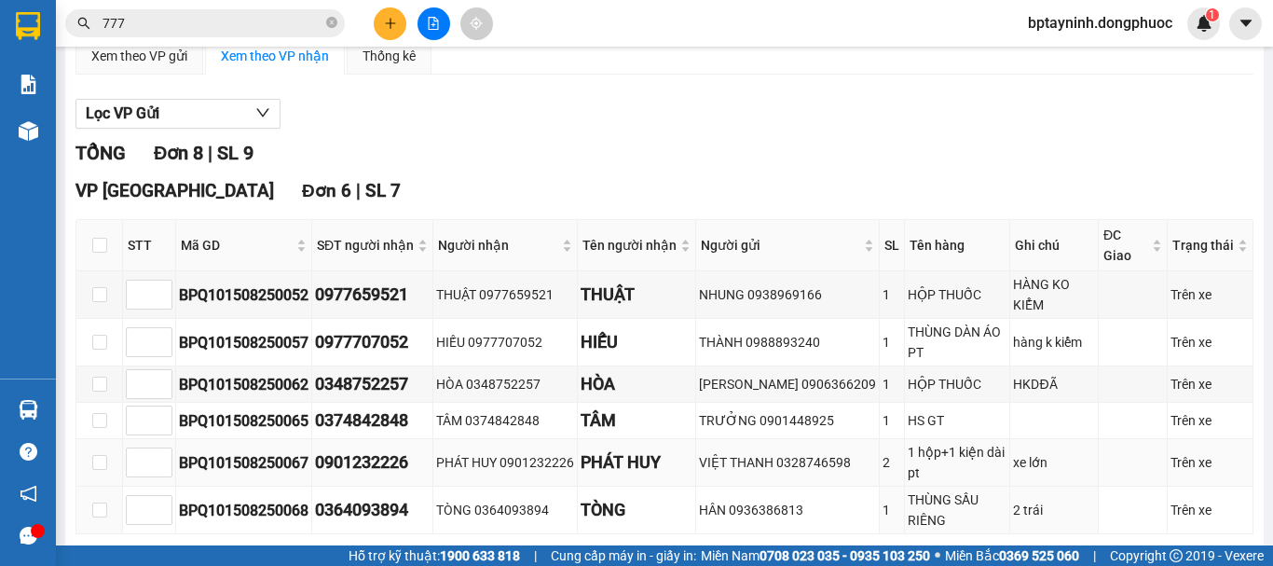
scroll to position [190, 0]
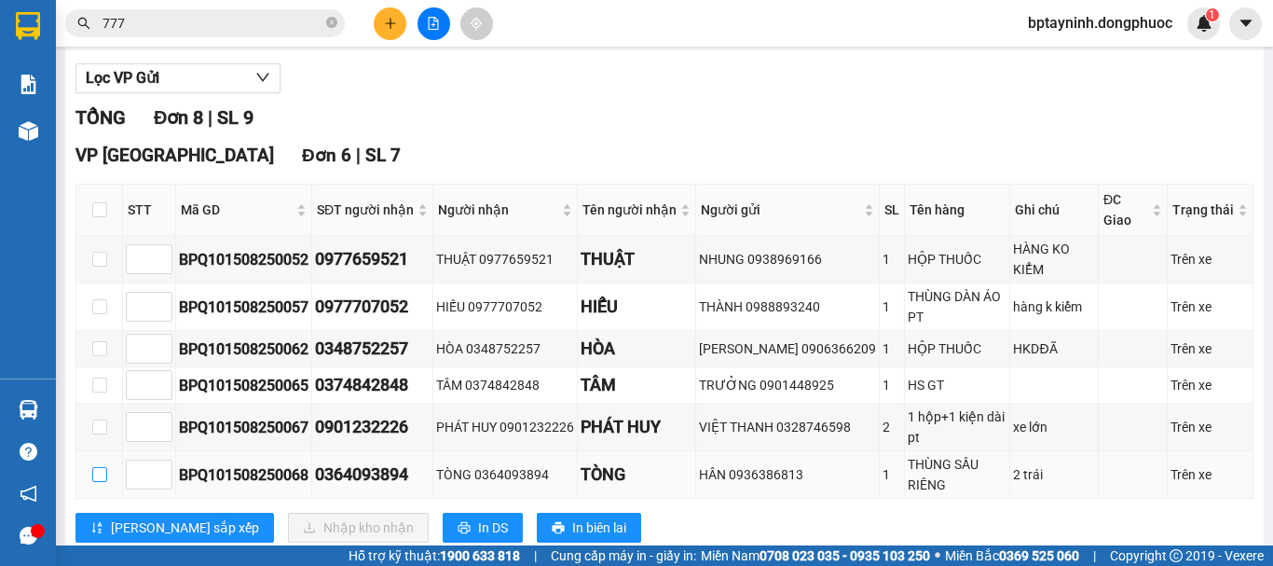
click at [100, 482] on input "checkbox" at bounding box center [99, 474] width 15 height 15
checkbox input "true"
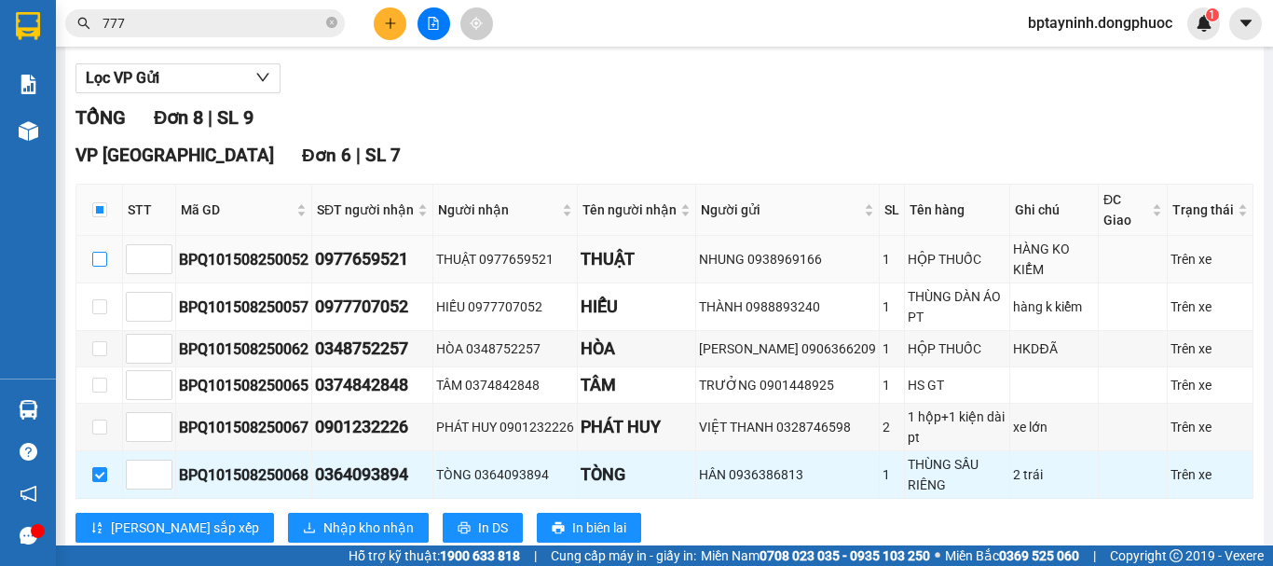
click at [103, 269] on label at bounding box center [99, 259] width 15 height 21
click at [103, 267] on input "checkbox" at bounding box center [99, 259] width 15 height 15
checkbox input "true"
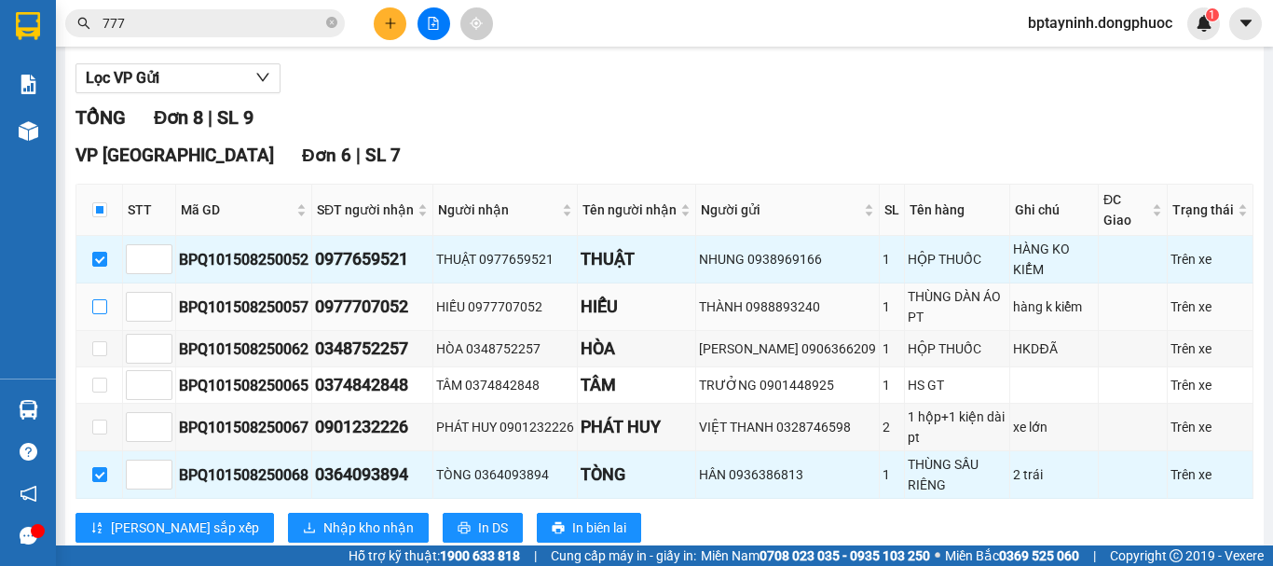
click at [98, 314] on input "checkbox" at bounding box center [99, 306] width 15 height 15
checkbox input "true"
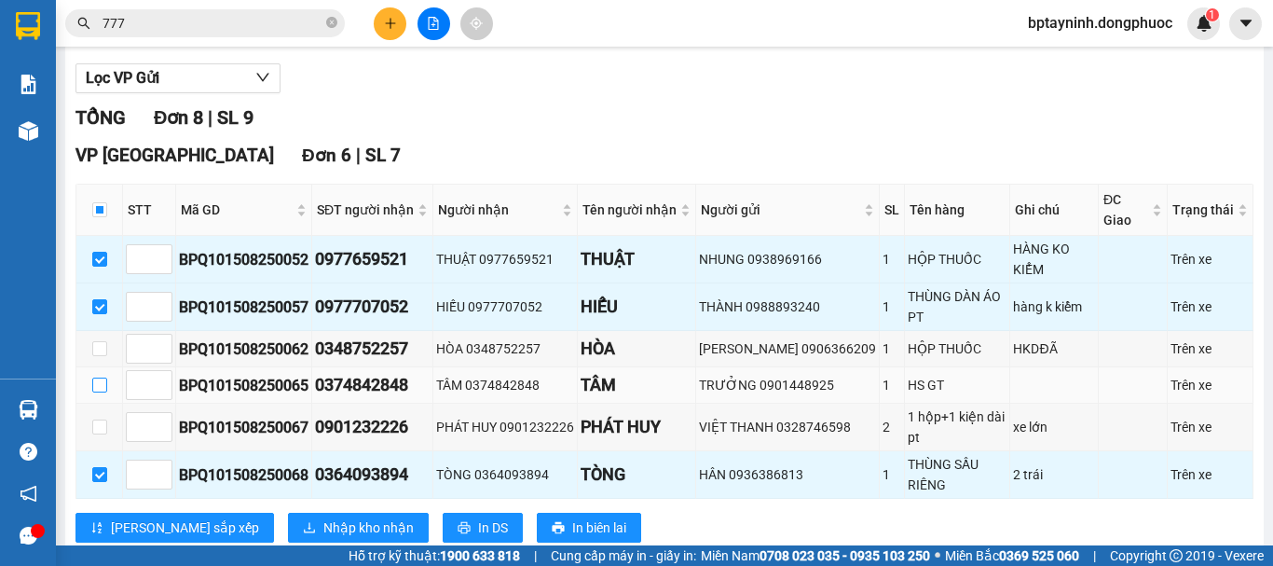
click at [96, 392] on input "checkbox" at bounding box center [99, 385] width 15 height 15
checkbox input "true"
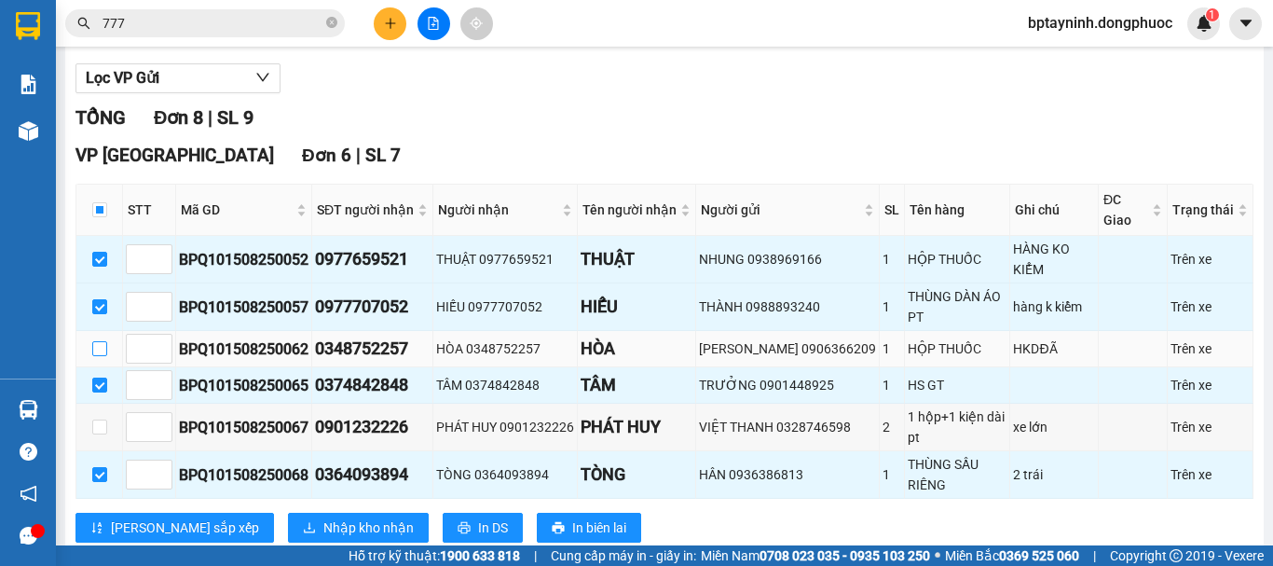
click at [99, 356] on input "checkbox" at bounding box center [99, 348] width 15 height 15
checkbox input "true"
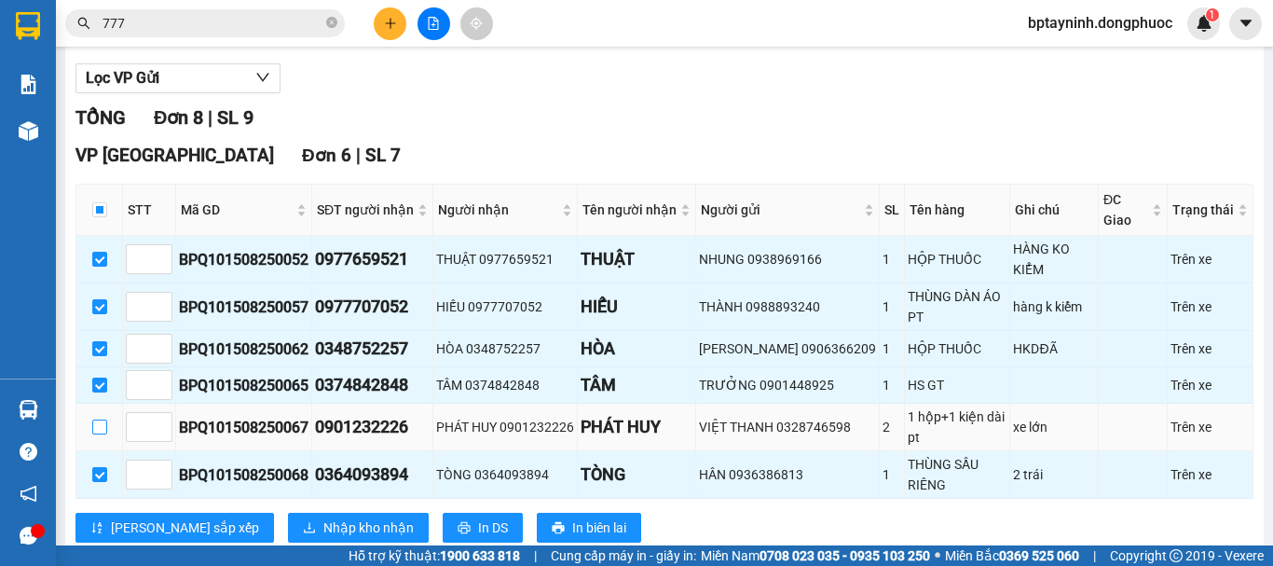
click at [98, 434] on input "checkbox" at bounding box center [99, 426] width 15 height 15
checkbox input "true"
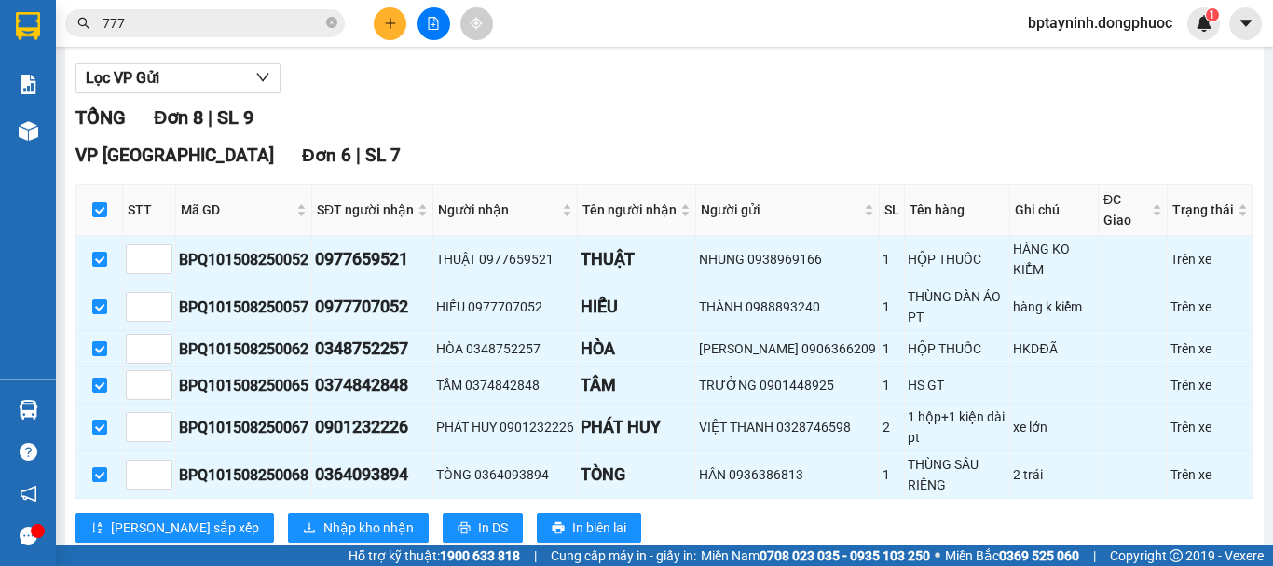
scroll to position [469, 0]
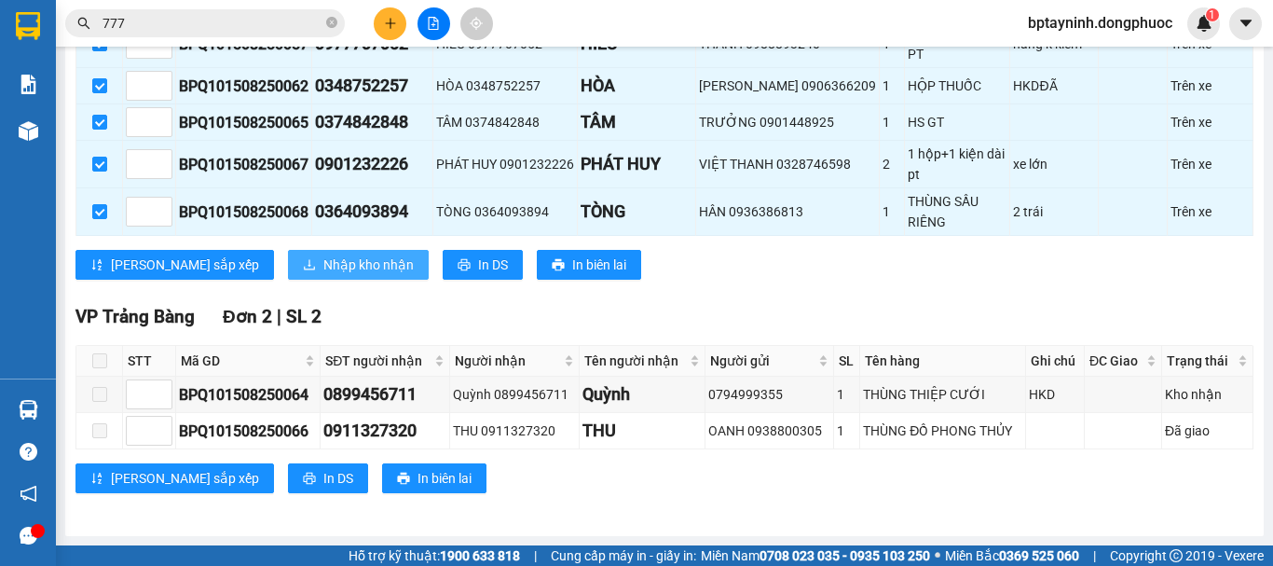
click at [323, 268] on span "Nhập kho nhận" at bounding box center [368, 264] width 90 height 21
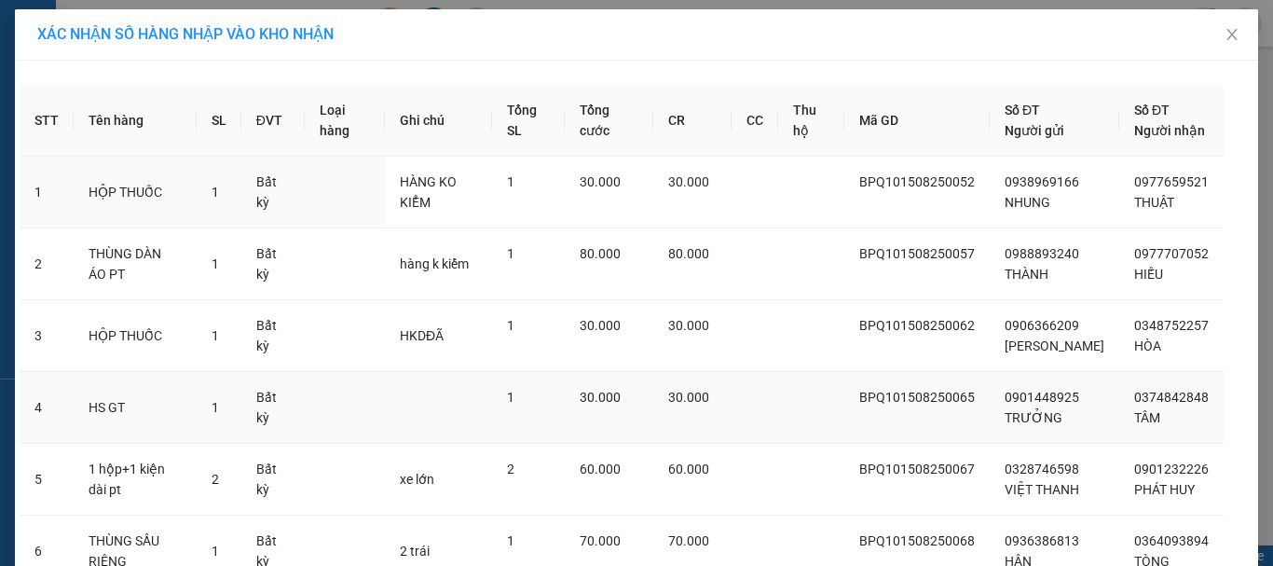
scroll to position [199, 0]
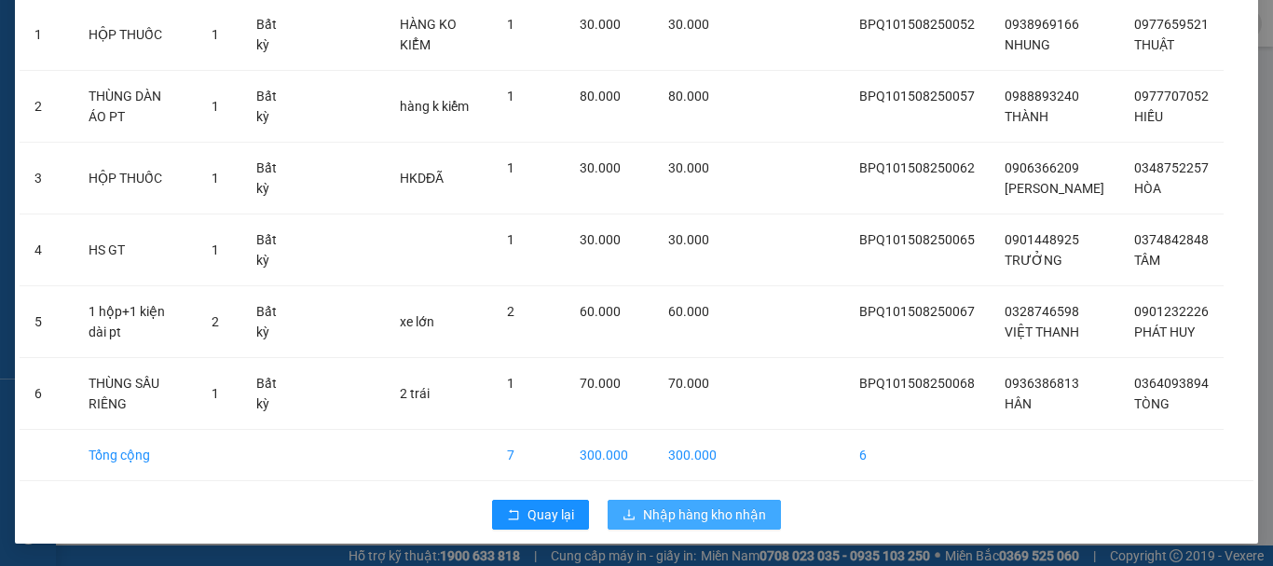
click at [685, 510] on span "Nhập hàng kho nhận" at bounding box center [704, 514] width 123 height 21
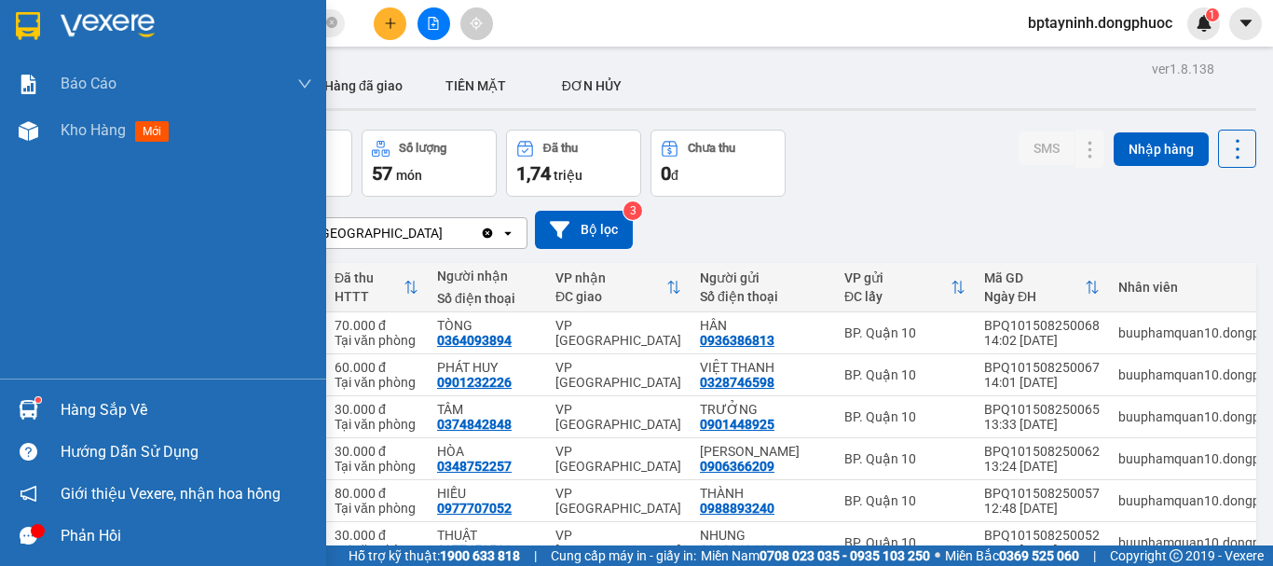
click at [55, 412] on div "Hàng sắp về" at bounding box center [163, 410] width 326 height 42
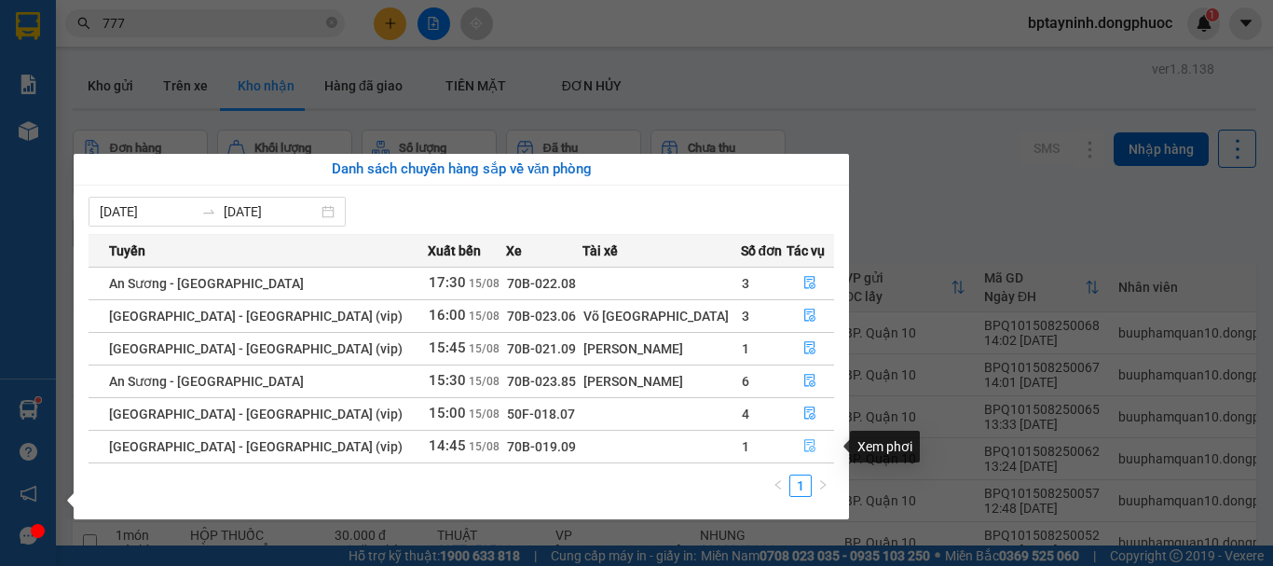
click at [805, 446] on icon "file-done" at bounding box center [810, 446] width 11 height 13
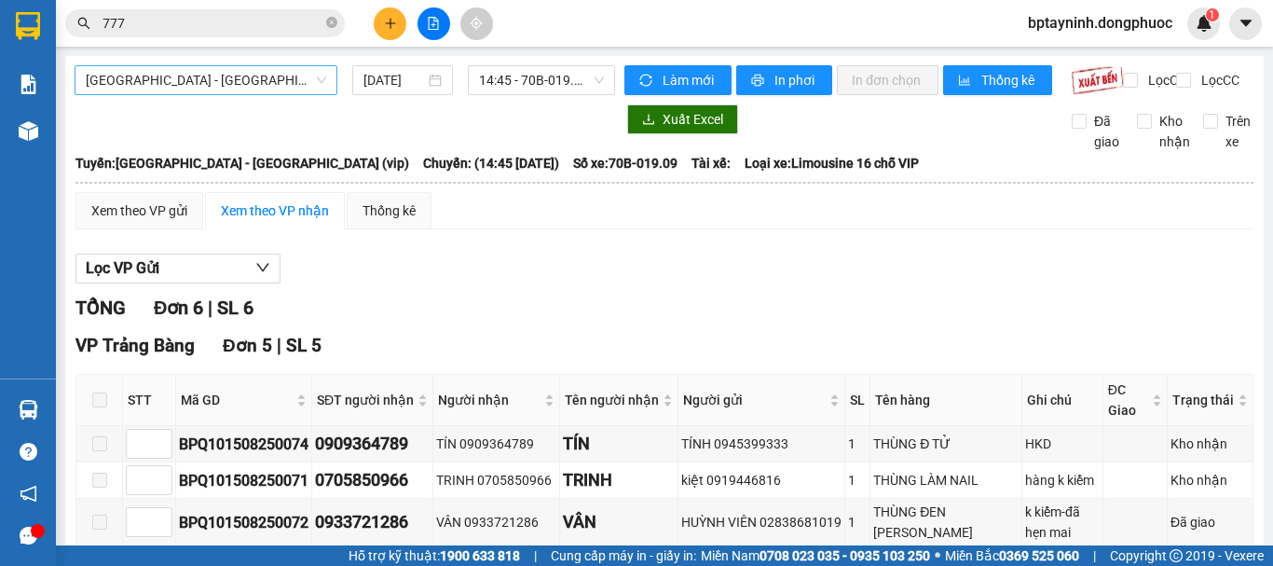
click at [218, 82] on span "[GEOGRAPHIC_DATA] - [GEOGRAPHIC_DATA] (vip)" at bounding box center [206, 80] width 240 height 28
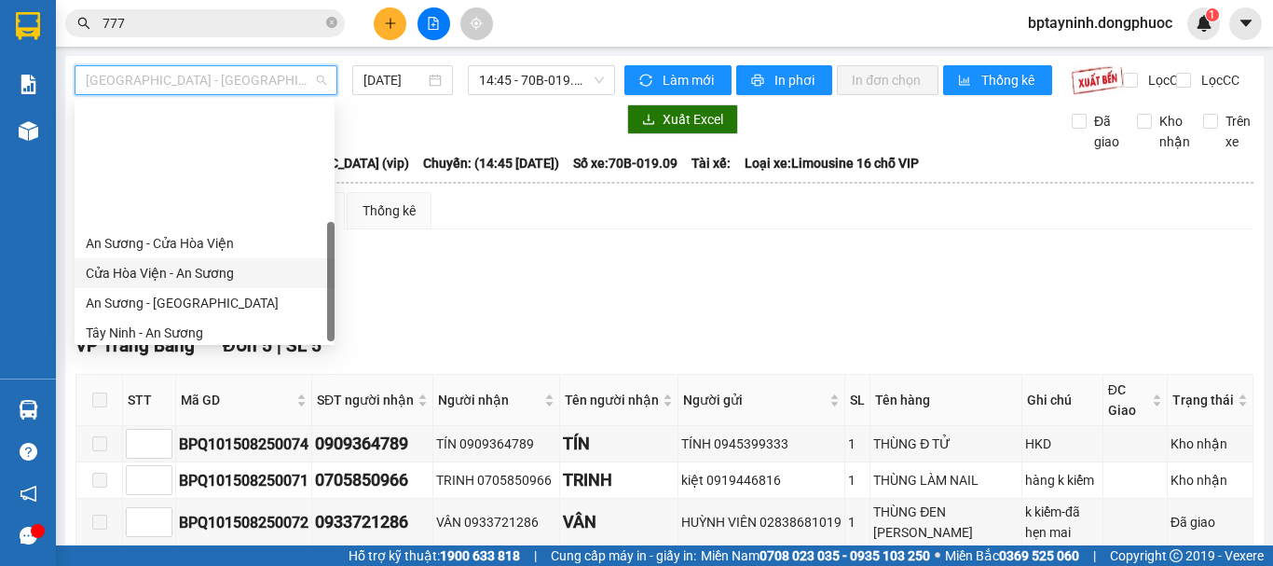
scroll to position [268, 0]
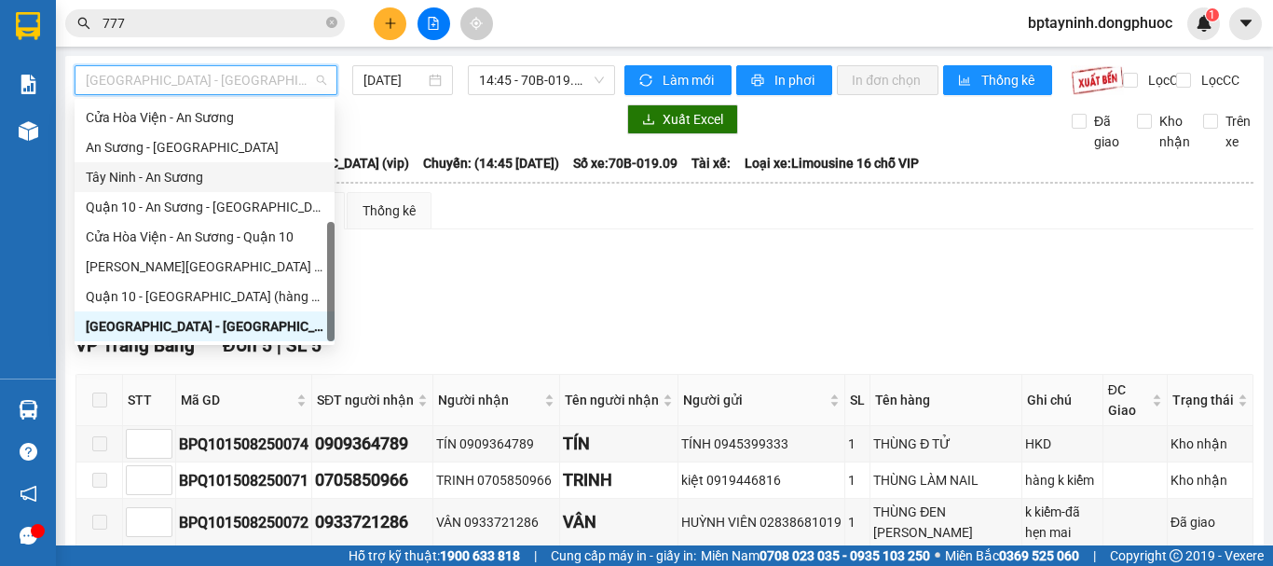
click at [139, 179] on div "Tây Ninh - An Sương" at bounding box center [205, 177] width 238 height 21
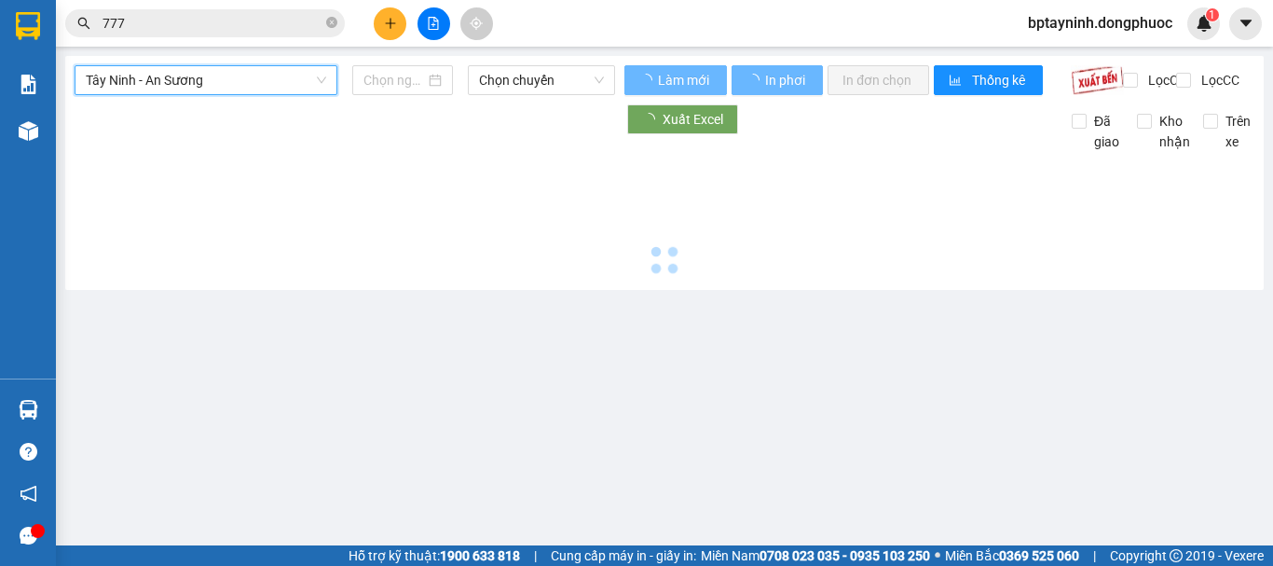
type input "[DATE]"
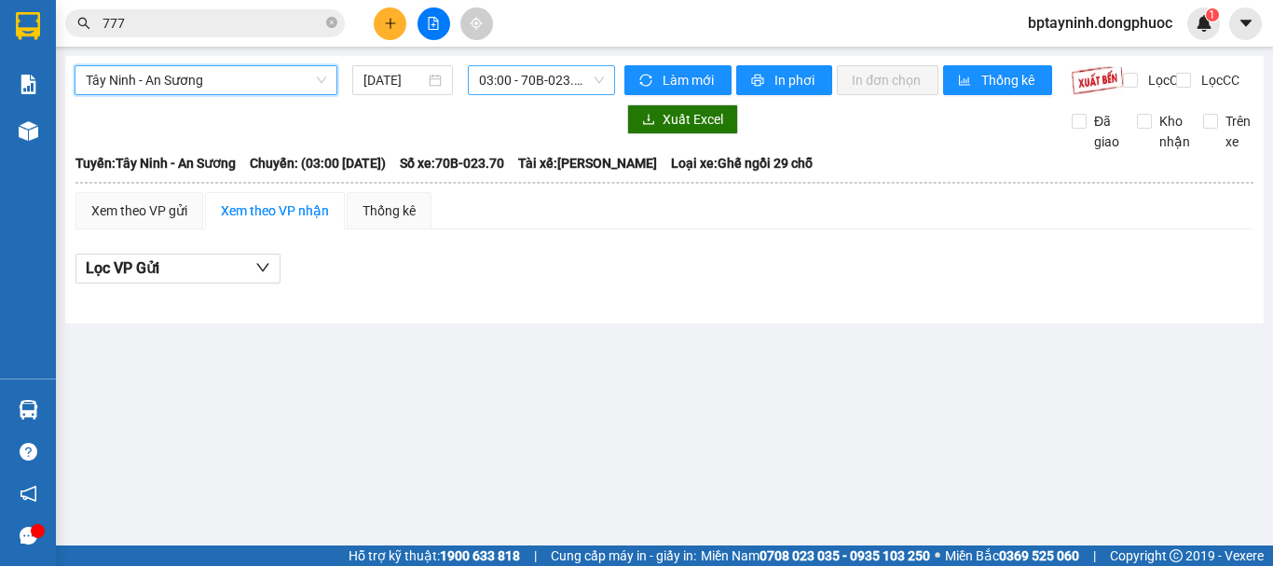
click at [584, 90] on span "03:00 - 70B-023.70" at bounding box center [541, 80] width 125 height 28
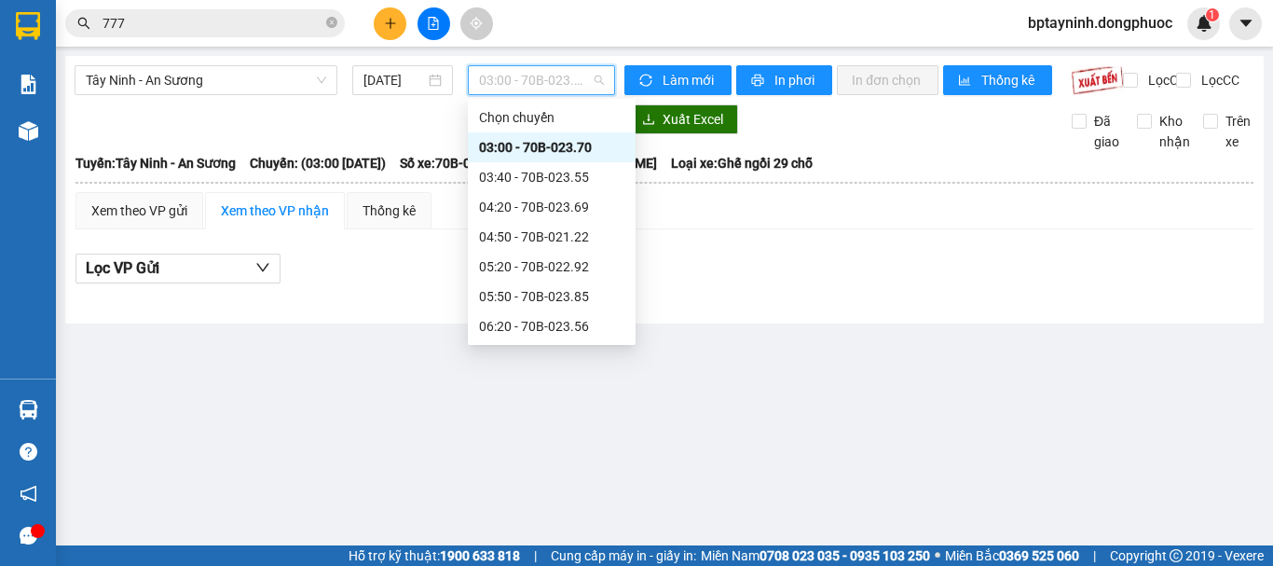
scroll to position [686, 0]
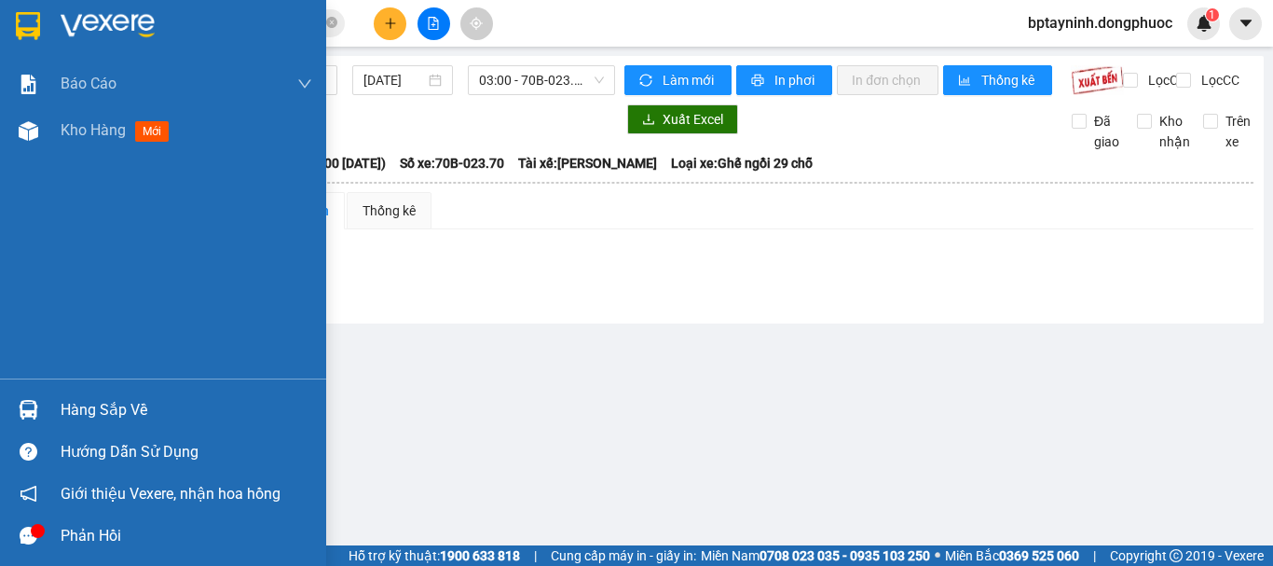
click at [28, 405] on img at bounding box center [29, 410] width 20 height 20
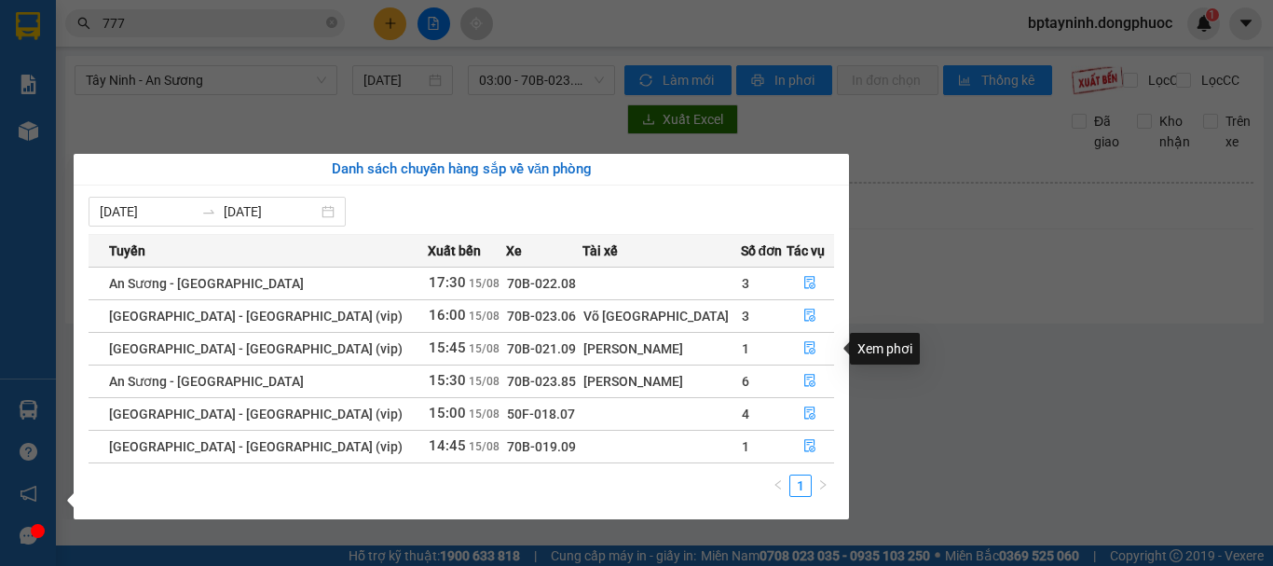
click at [1016, 348] on section "Kết quả tìm kiếm ( 7774 ) Bộ lọc Ngày tạo đơn gần nhất Mã ĐH Trạng thái Món hàn…" at bounding box center [636, 283] width 1273 height 566
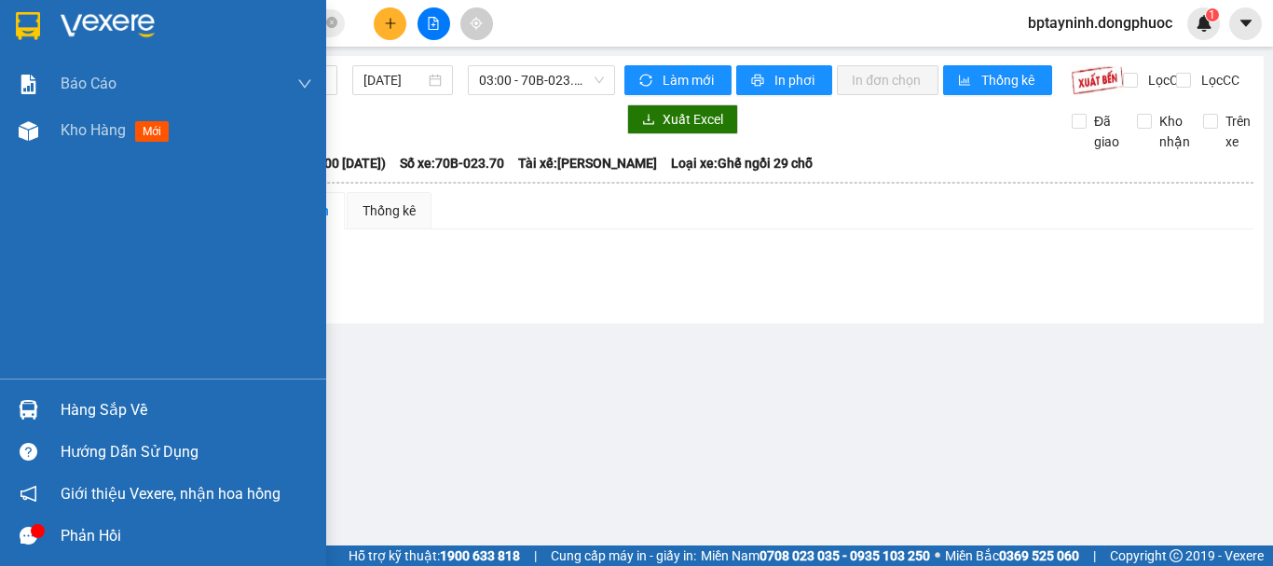
drag, startPoint x: 6, startPoint y: 440, endPoint x: 38, endPoint y: 396, distance: 54.6
click at [16, 419] on div "Hàng sắp về Hướng dẫn sử dụng Giới thiệu Vexere, nhận hoa hồng Phản hồi" at bounding box center [163, 467] width 326 height 178
click at [38, 396] on div at bounding box center [28, 409] width 33 height 33
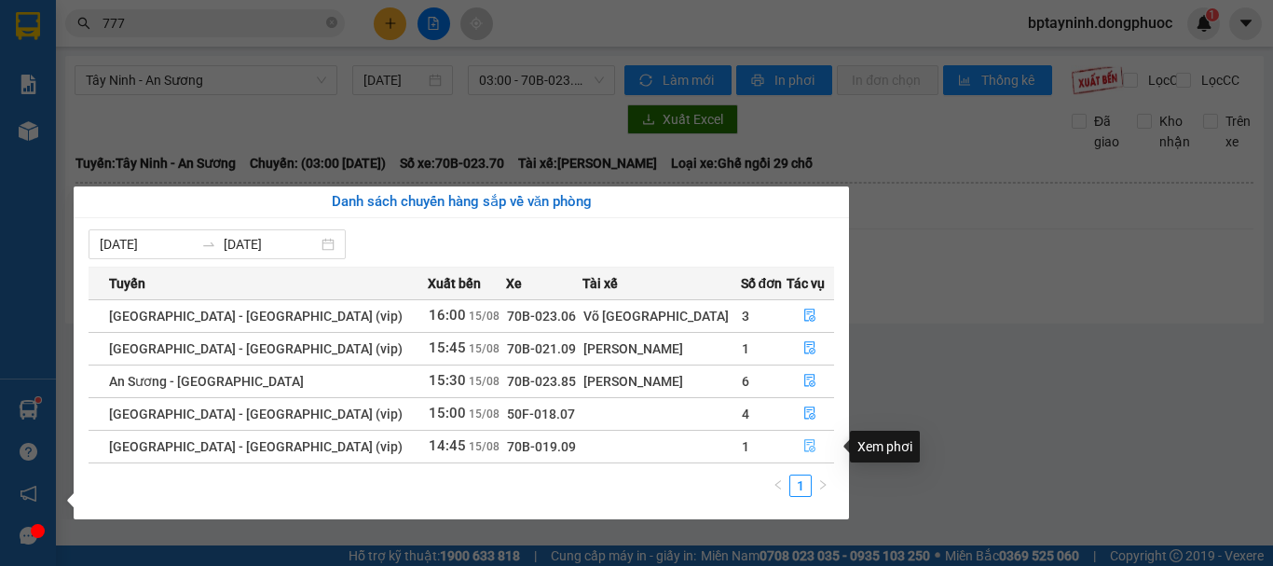
click at [804, 445] on icon "file-done" at bounding box center [809, 445] width 13 height 13
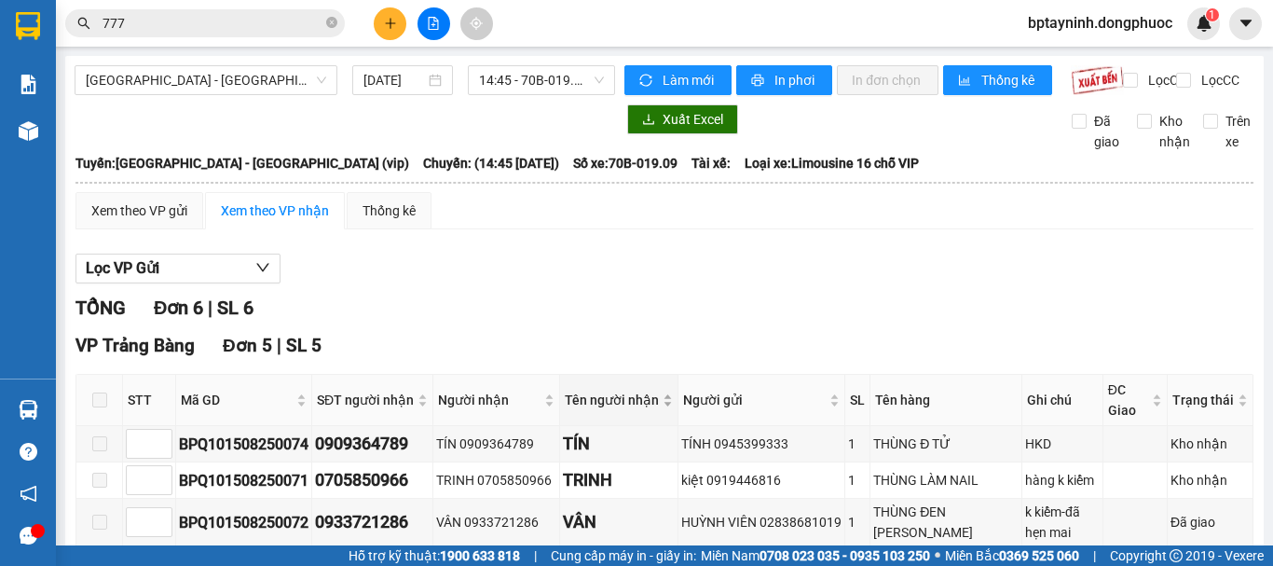
scroll to position [374, 0]
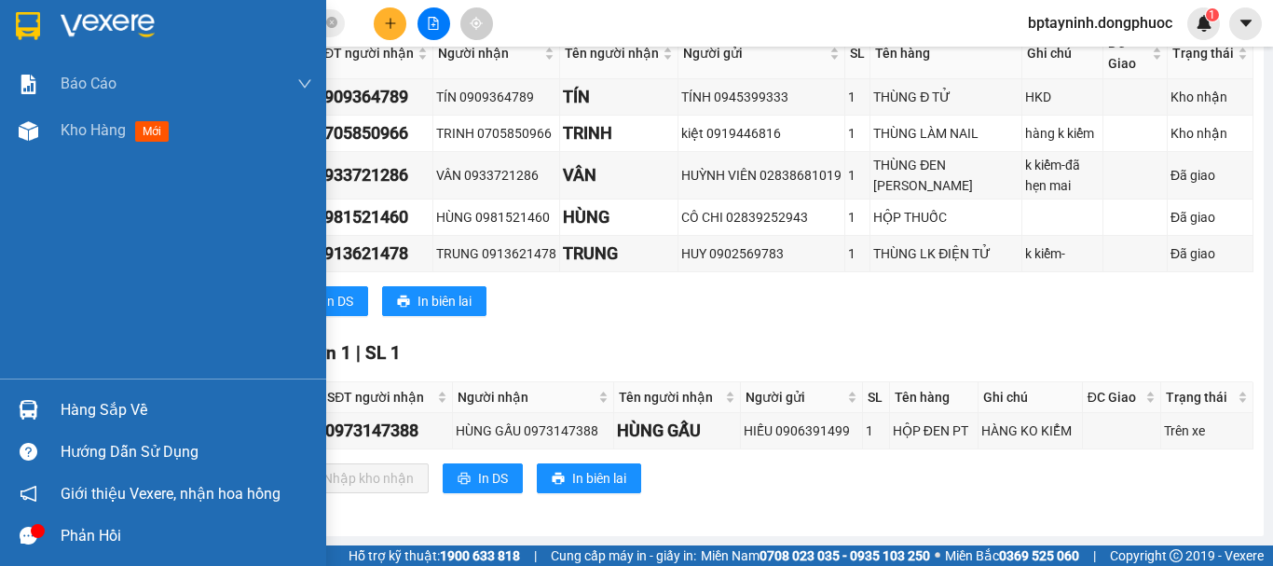
click at [17, 417] on div at bounding box center [28, 409] width 33 height 33
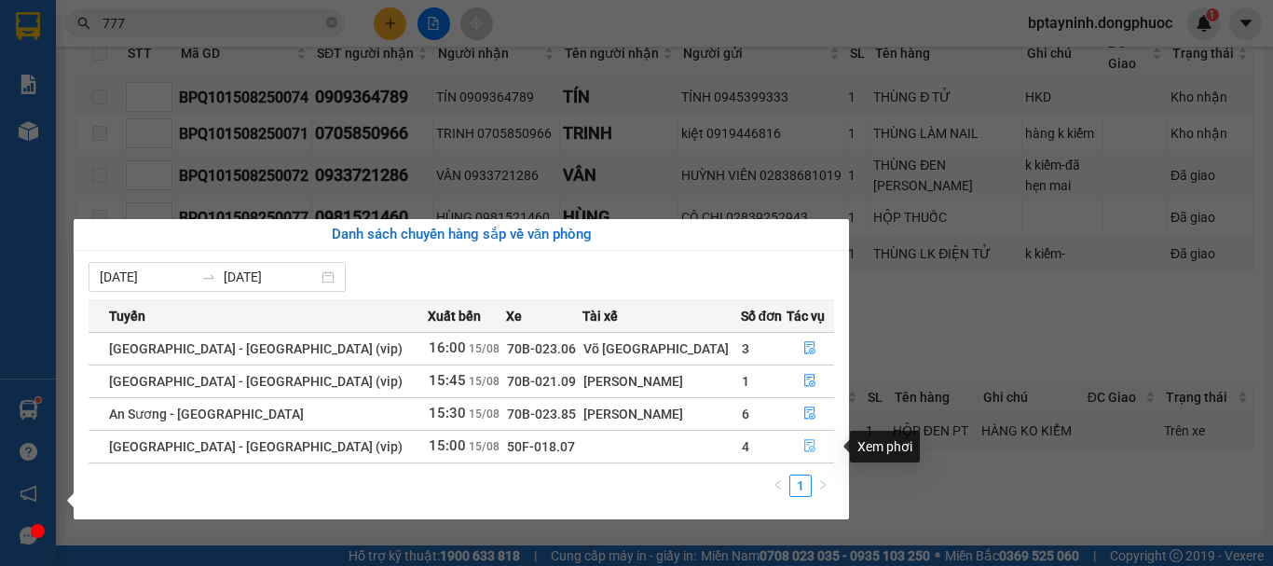
click at [803, 452] on icon "file-done" at bounding box center [809, 445] width 13 height 13
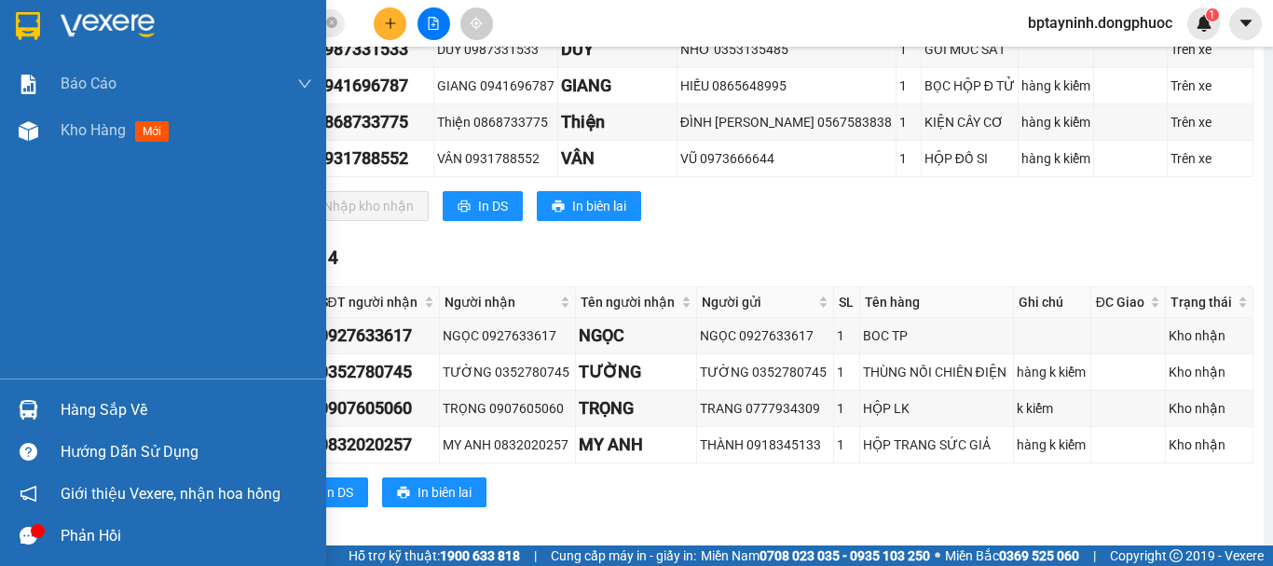
click at [35, 407] on img at bounding box center [29, 410] width 20 height 20
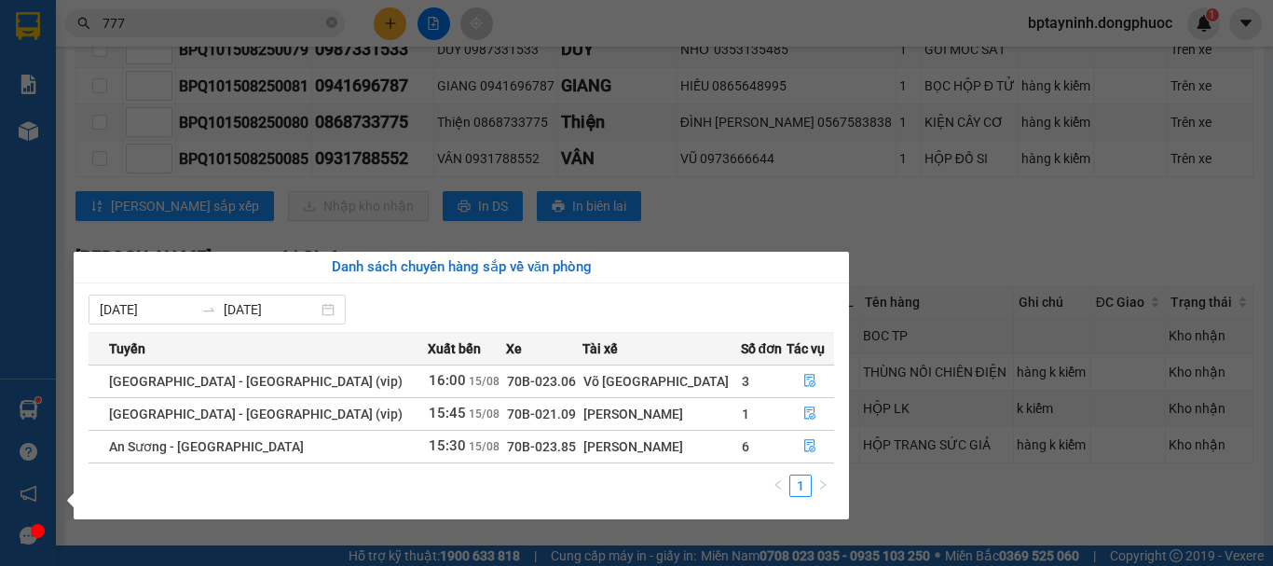
click at [460, 149] on section "Kết quả tìm kiếm ( 7774 ) Bộ lọc Ngày tạo đơn gần nhất Mã ĐH Trạng thái Món hàn…" at bounding box center [636, 283] width 1273 height 566
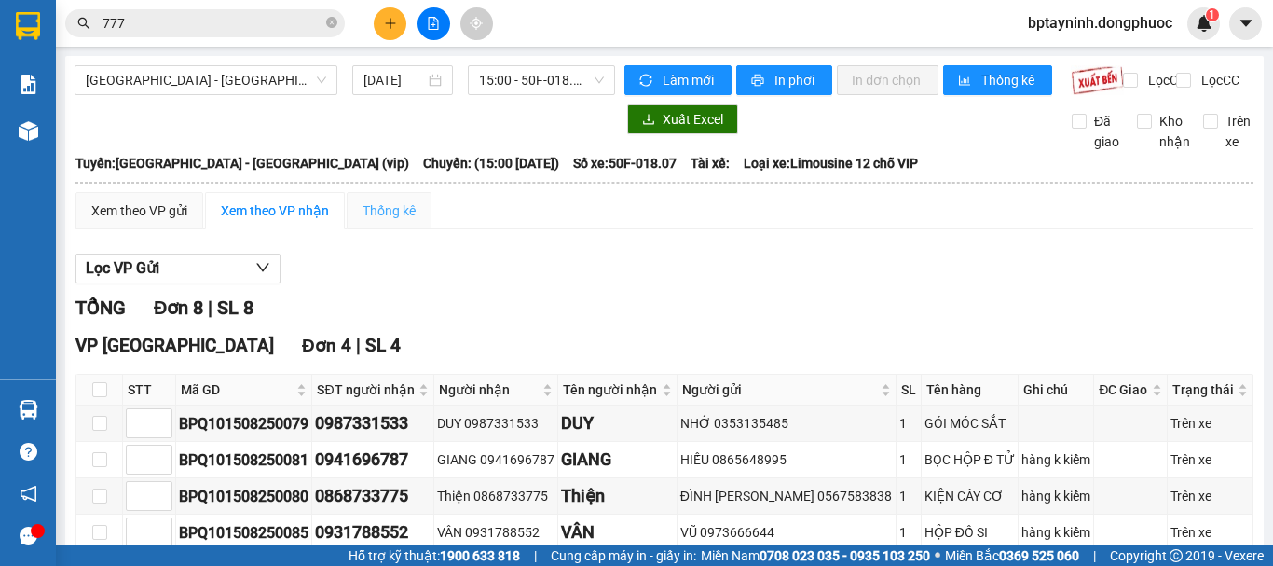
scroll to position [404, 0]
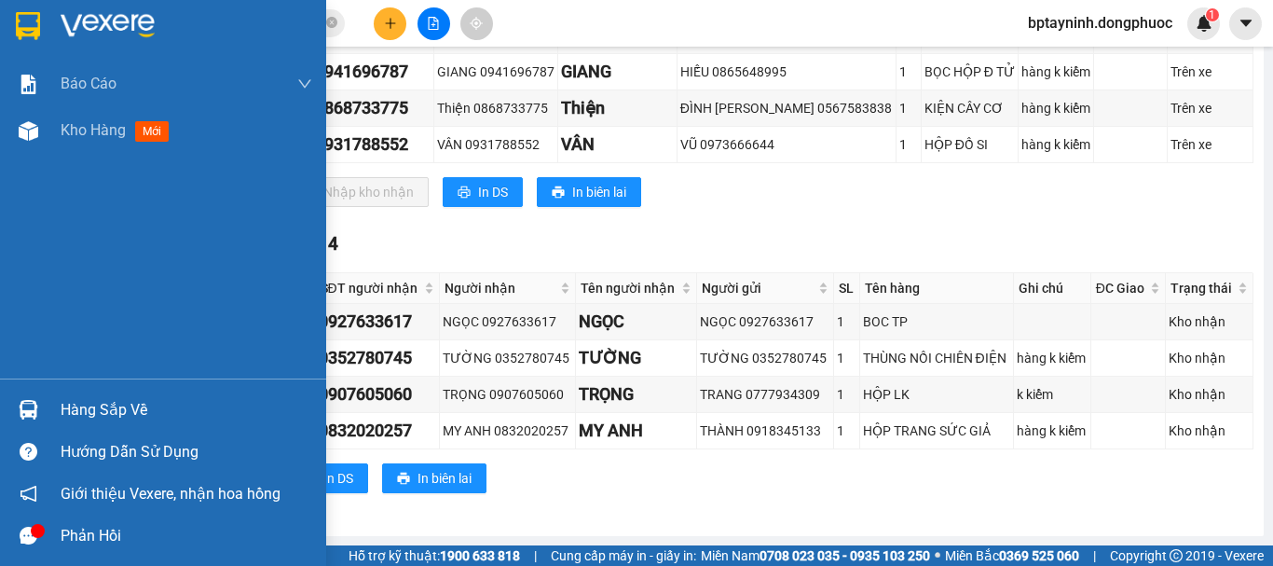
drag, startPoint x: 8, startPoint y: 411, endPoint x: 21, endPoint y: 415, distance: 12.7
click at [9, 410] on div "Hàng sắp về" at bounding box center [163, 410] width 326 height 42
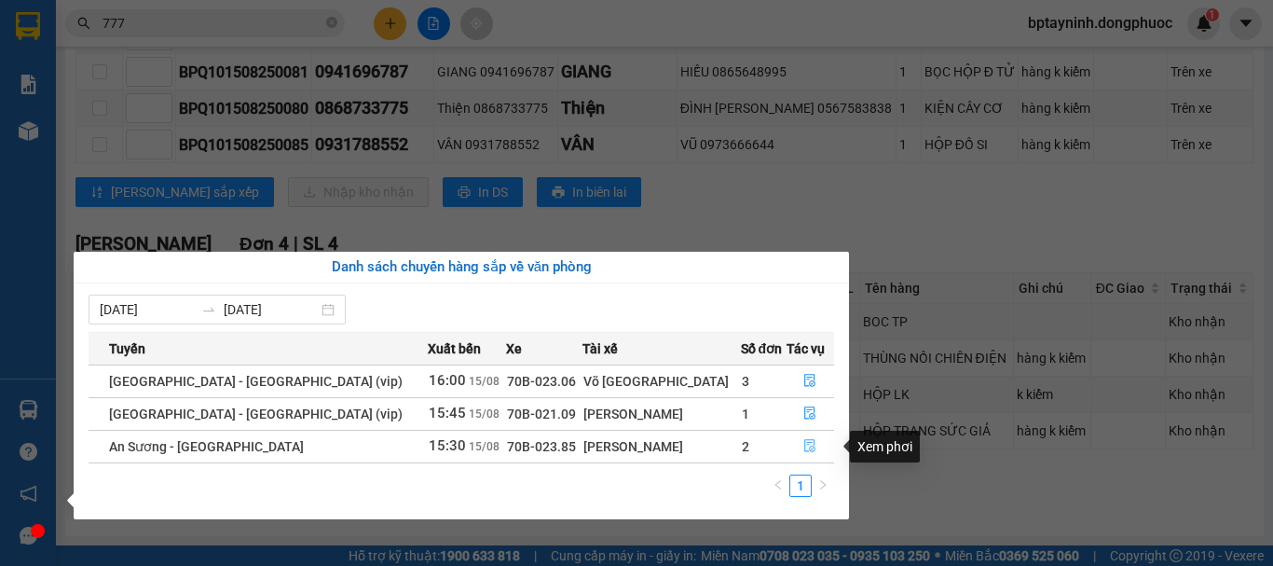
click at [805, 441] on icon "file-done" at bounding box center [809, 445] width 13 height 13
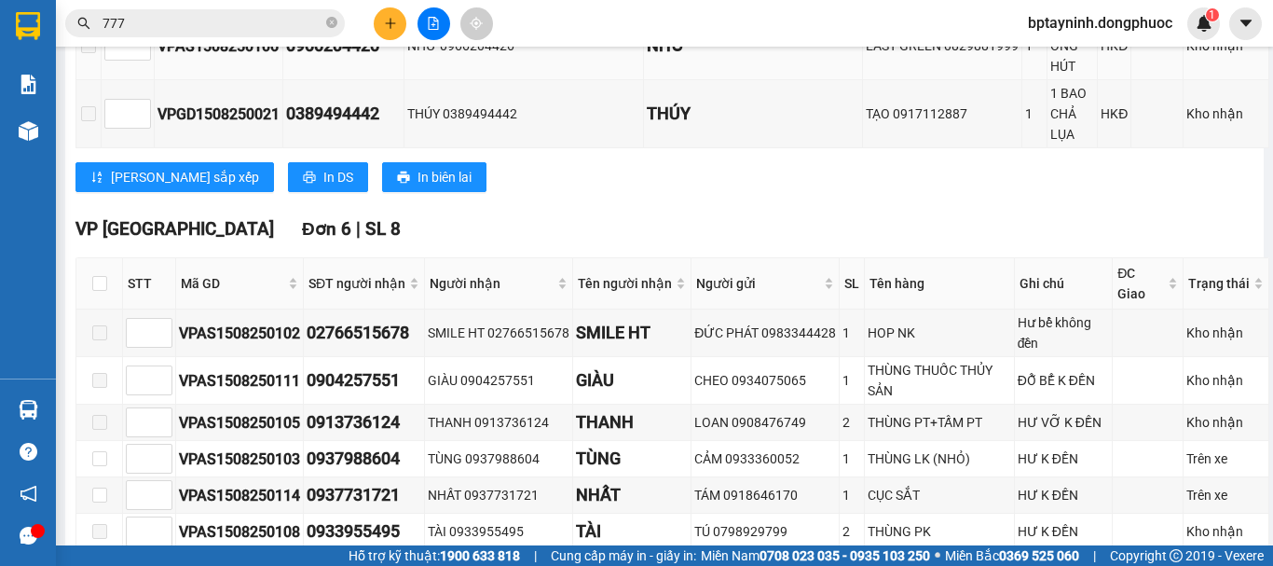
scroll to position [1025, 0]
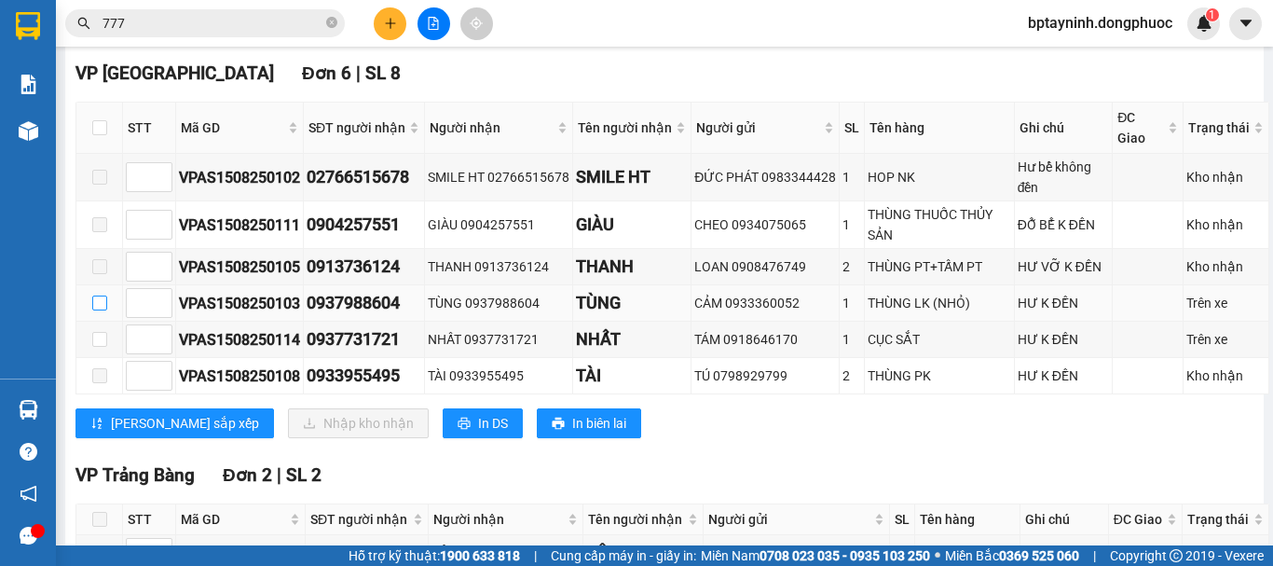
click at [102, 310] on input "checkbox" at bounding box center [99, 302] width 15 height 15
checkbox input "true"
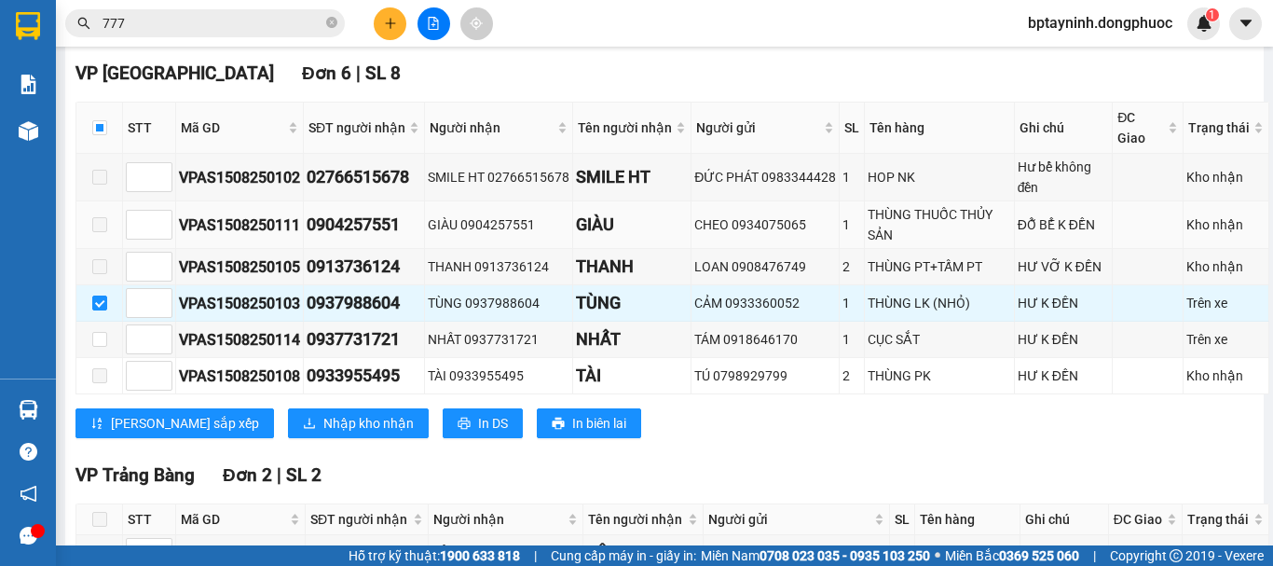
click at [102, 232] on span at bounding box center [99, 224] width 15 height 15
click at [110, 249] on td at bounding box center [99, 225] width 47 height 48
click at [99, 232] on span at bounding box center [99, 224] width 15 height 15
click at [93, 347] on input "checkbox" at bounding box center [99, 339] width 15 height 15
checkbox input "true"
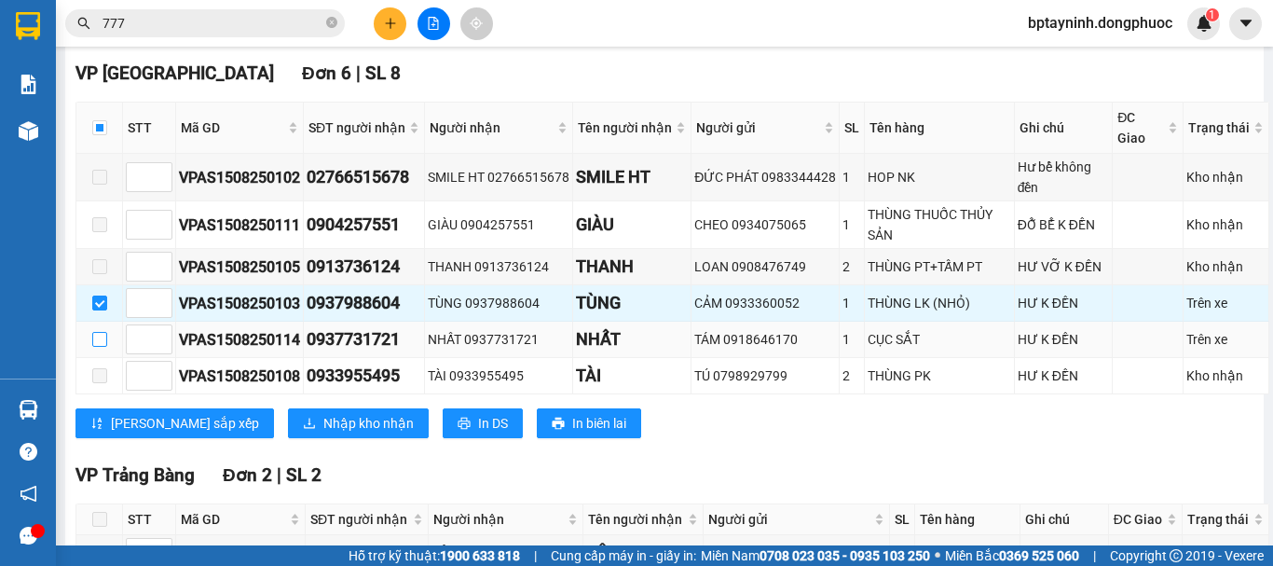
checkbox input "true"
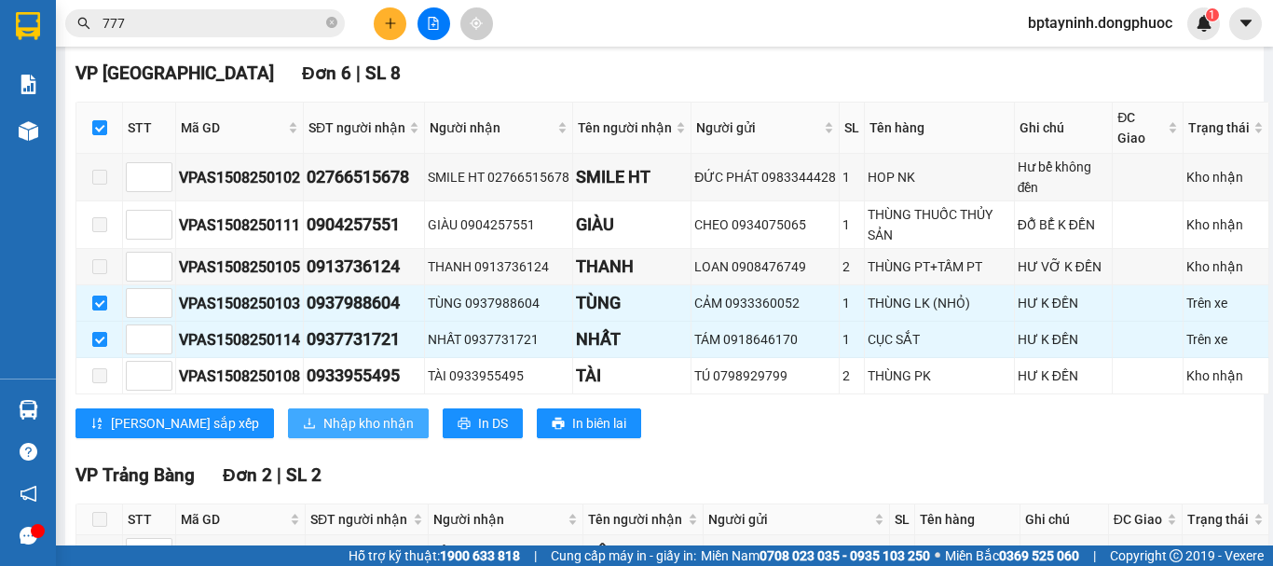
click at [288, 427] on button "Nhập kho nhận" at bounding box center [358, 423] width 141 height 30
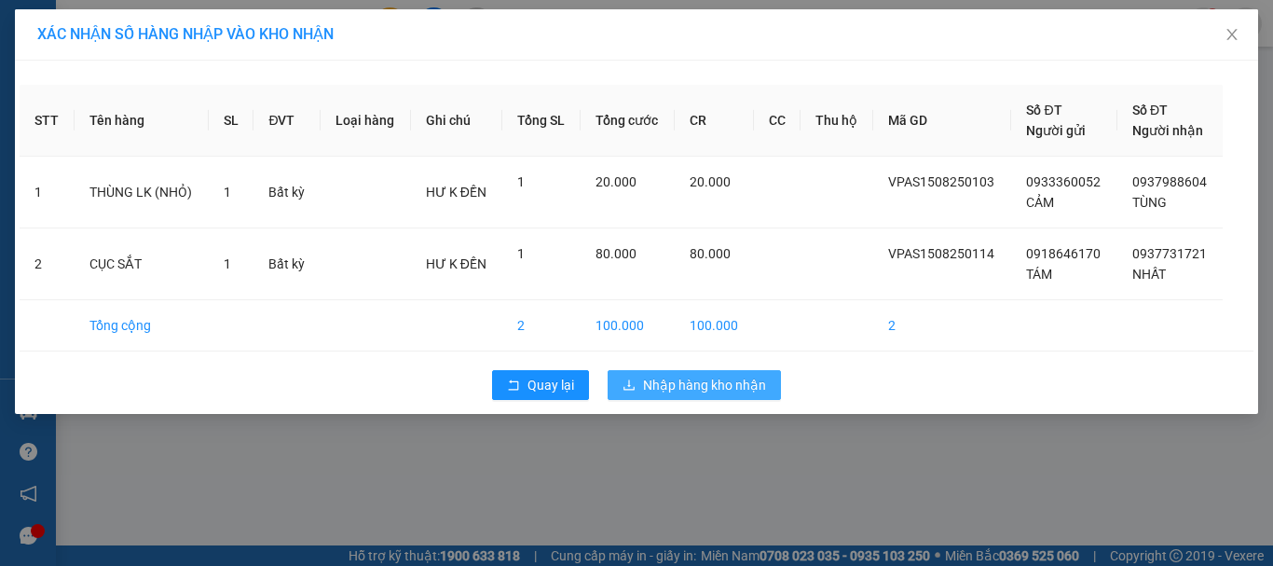
click at [693, 381] on span "Nhập hàng kho nhận" at bounding box center [704, 385] width 123 height 21
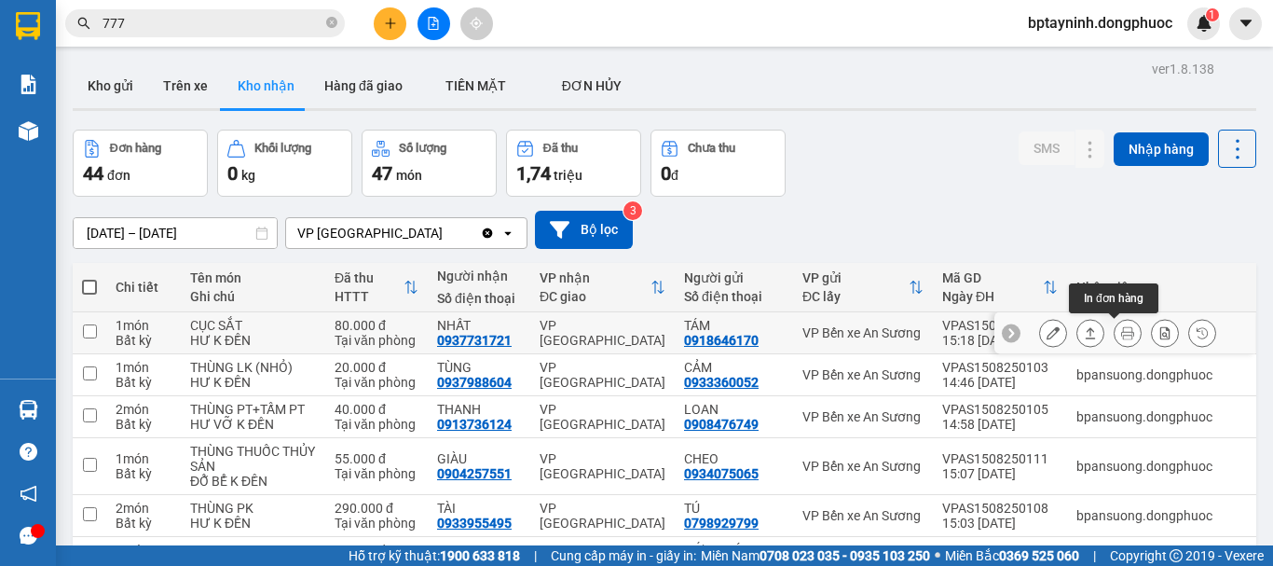
click at [1121, 331] on icon at bounding box center [1127, 332] width 13 height 13
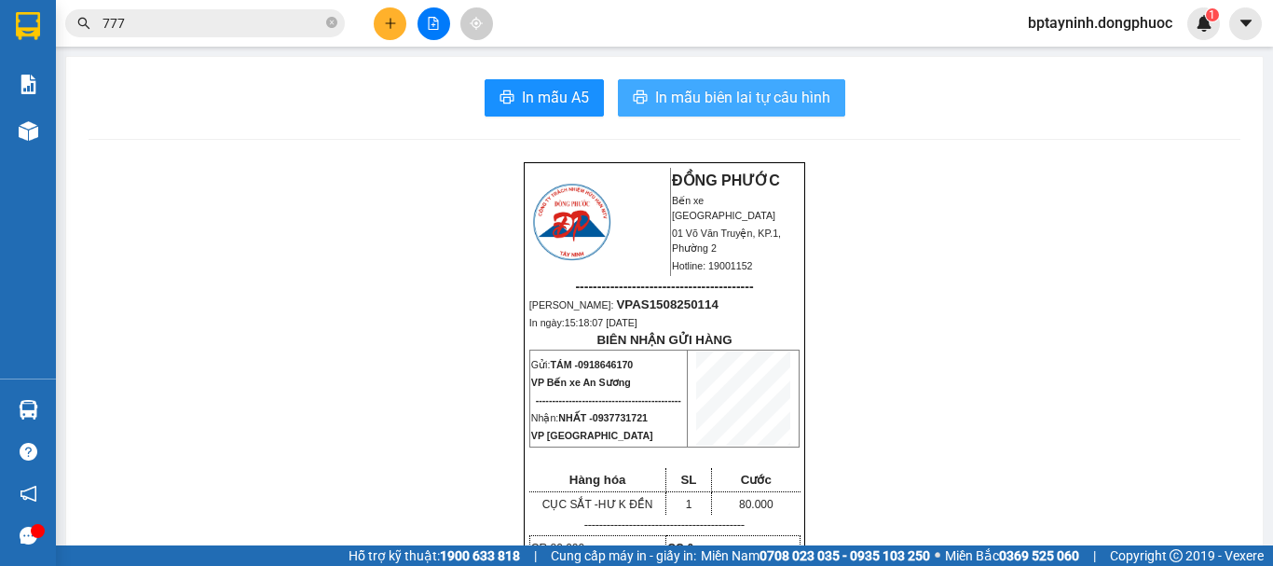
click at [764, 97] on span "In mẫu biên lai tự cấu hình" at bounding box center [742, 97] width 175 height 23
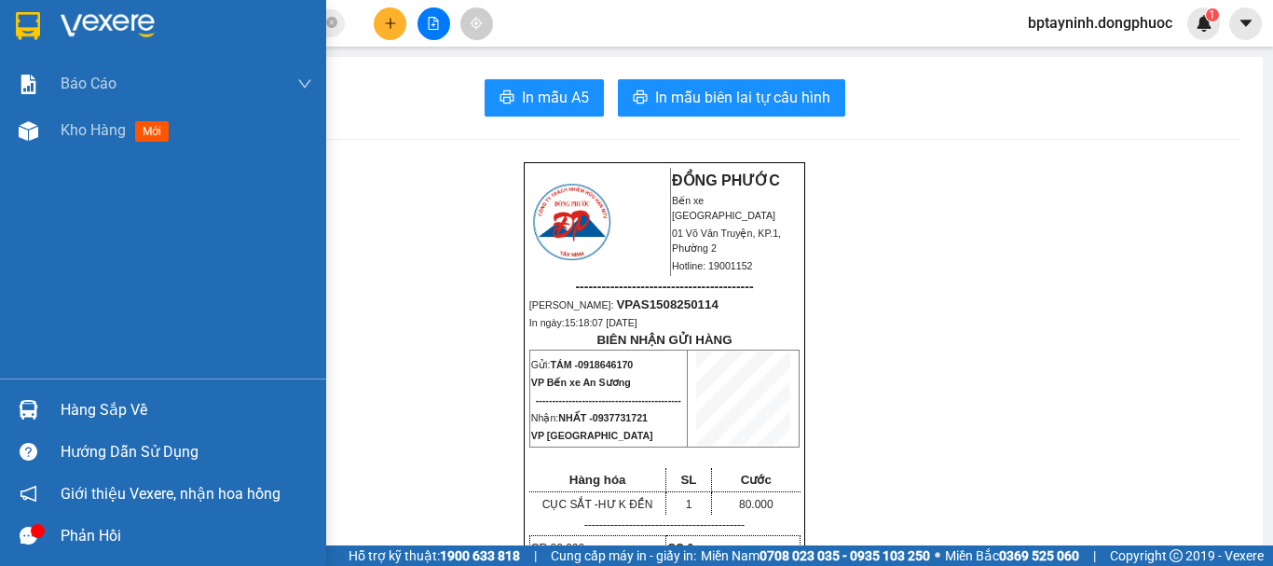
click at [34, 390] on div "Hàng sắp về" at bounding box center [163, 410] width 326 height 42
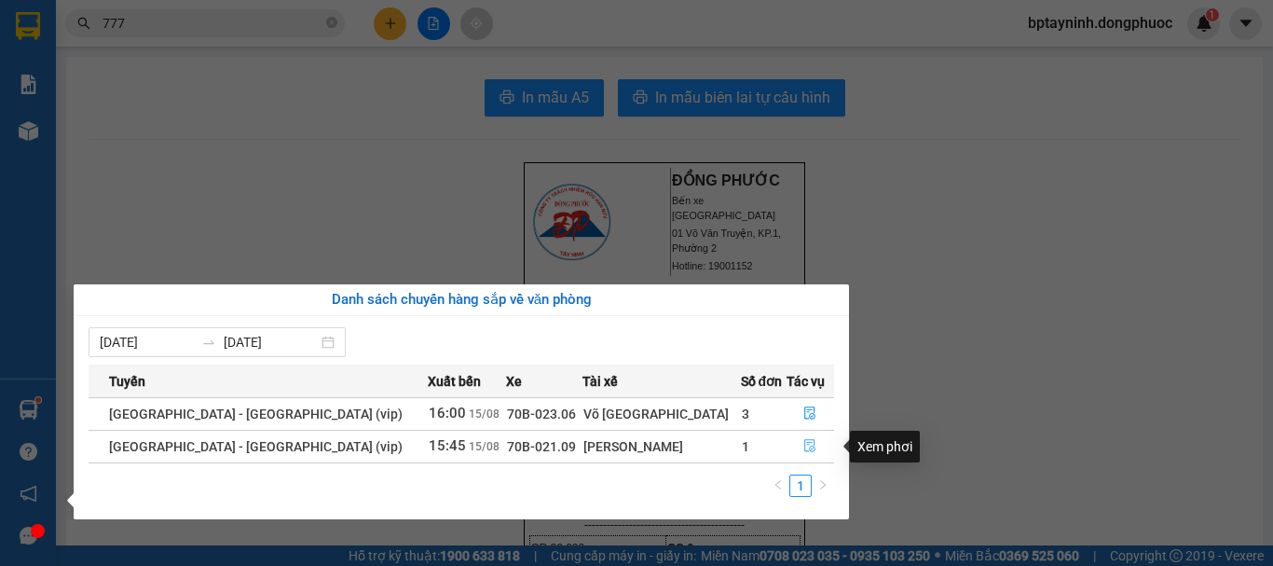
click at [811, 435] on button "button" at bounding box center [811, 447] width 47 height 30
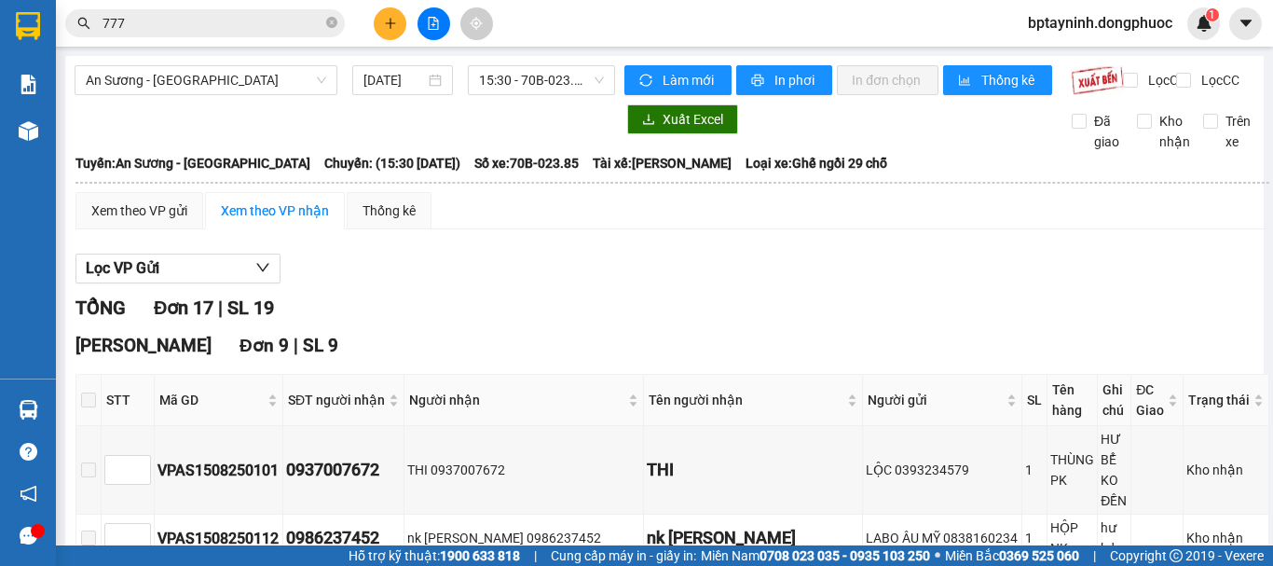
click at [802, 443] on td "THI" at bounding box center [753, 470] width 219 height 89
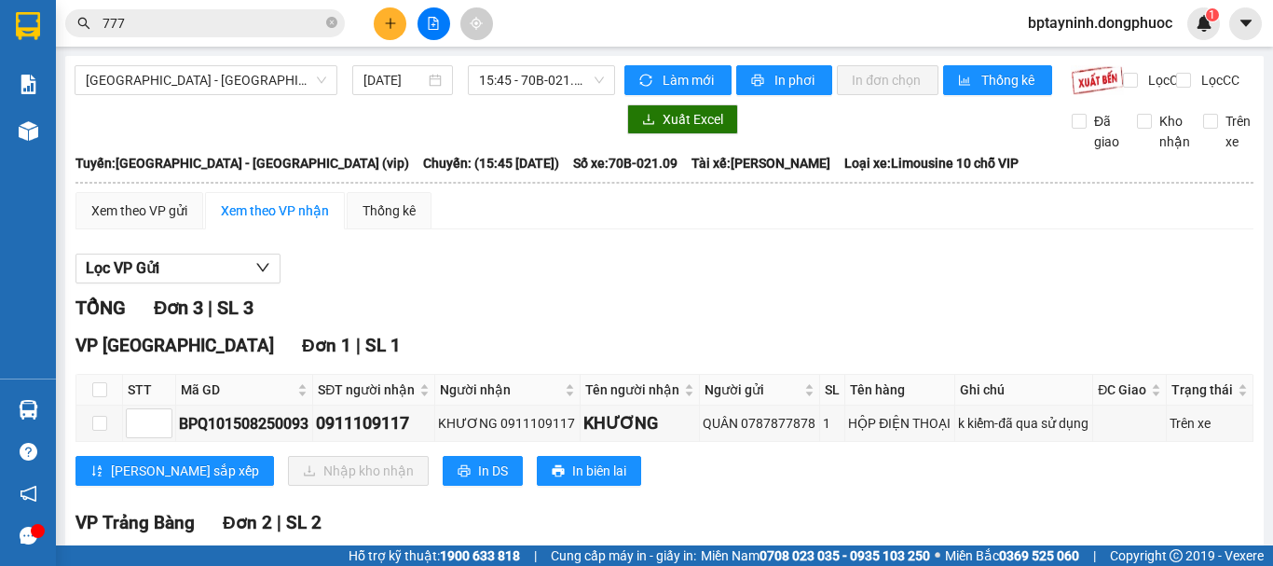
click at [126, 23] on input "777" at bounding box center [213, 23] width 220 height 21
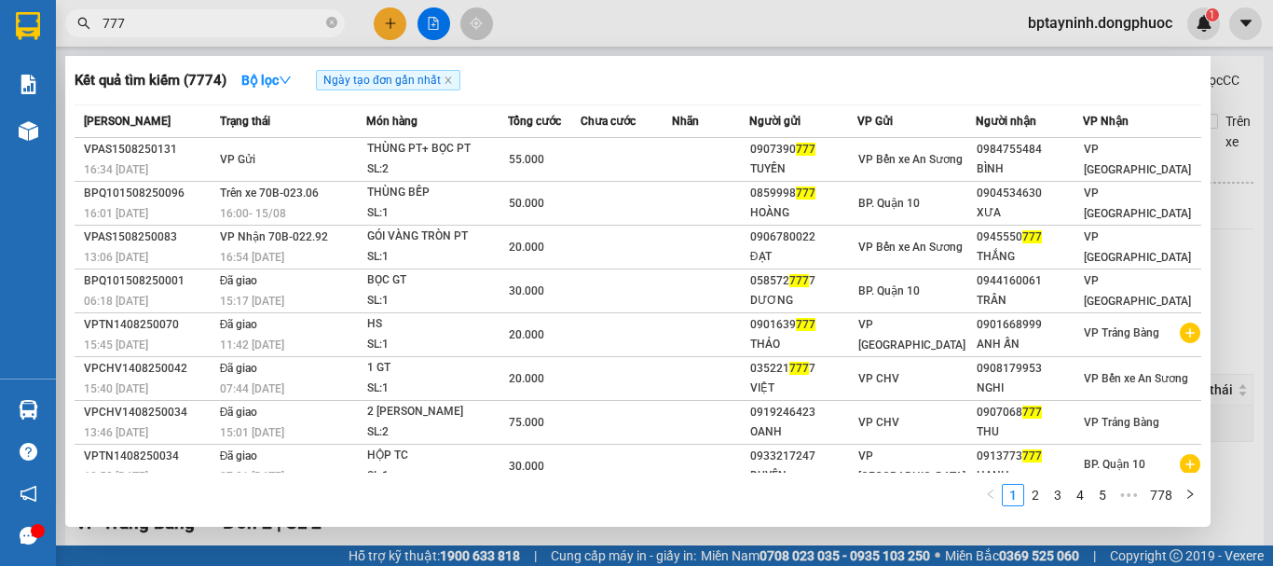
click at [126, 23] on input "777" at bounding box center [213, 23] width 220 height 21
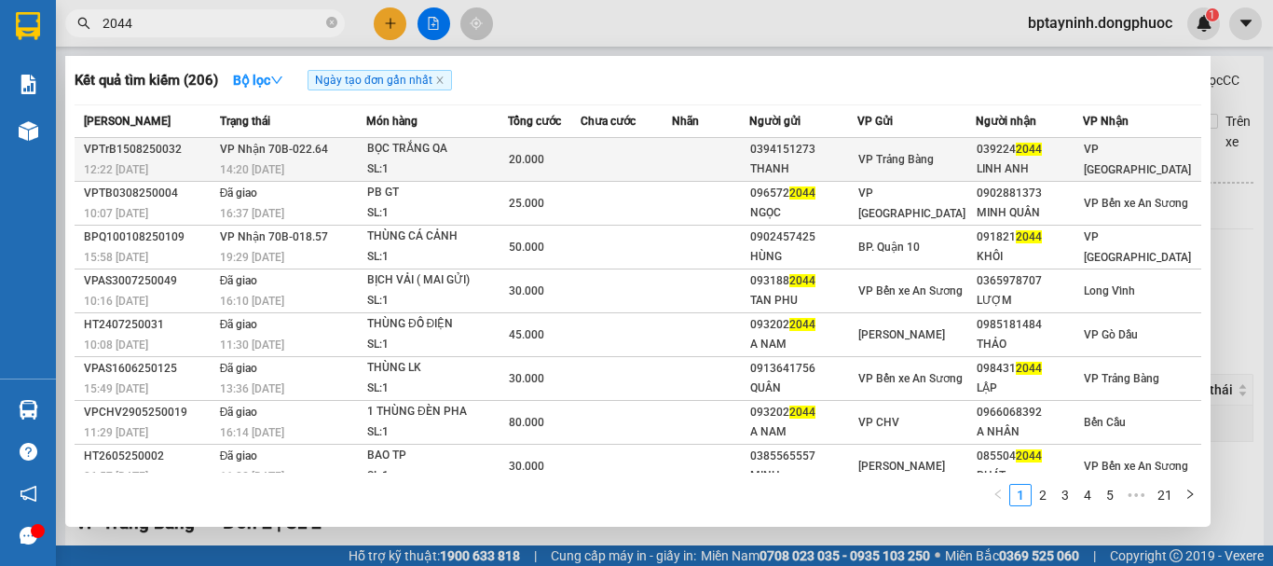
type input "2044"
click at [662, 157] on td at bounding box center [626, 160] width 91 height 44
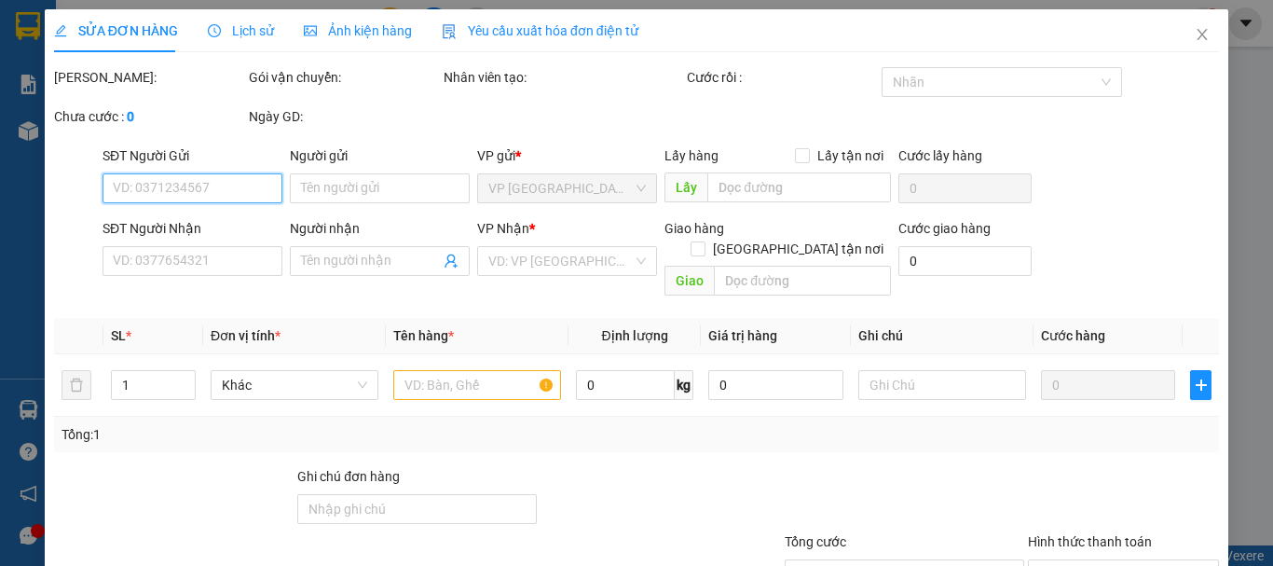
type input "0394151273"
type input "THANH"
type input "0392242044"
type input "LINH ANH"
type input "20.000"
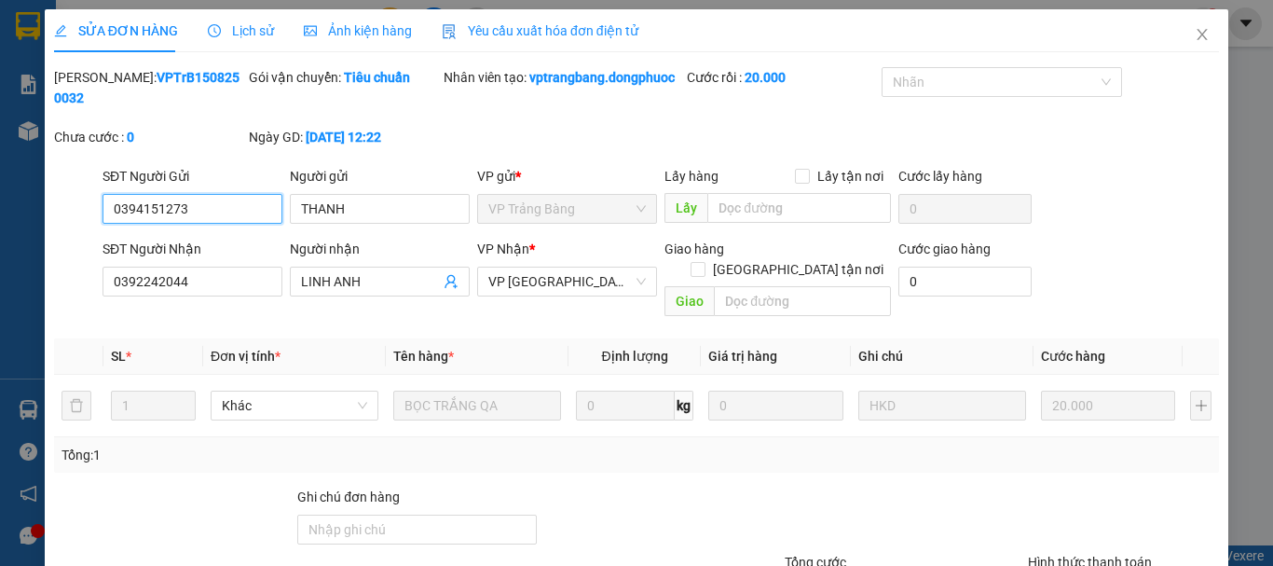
scroll to position [148, 0]
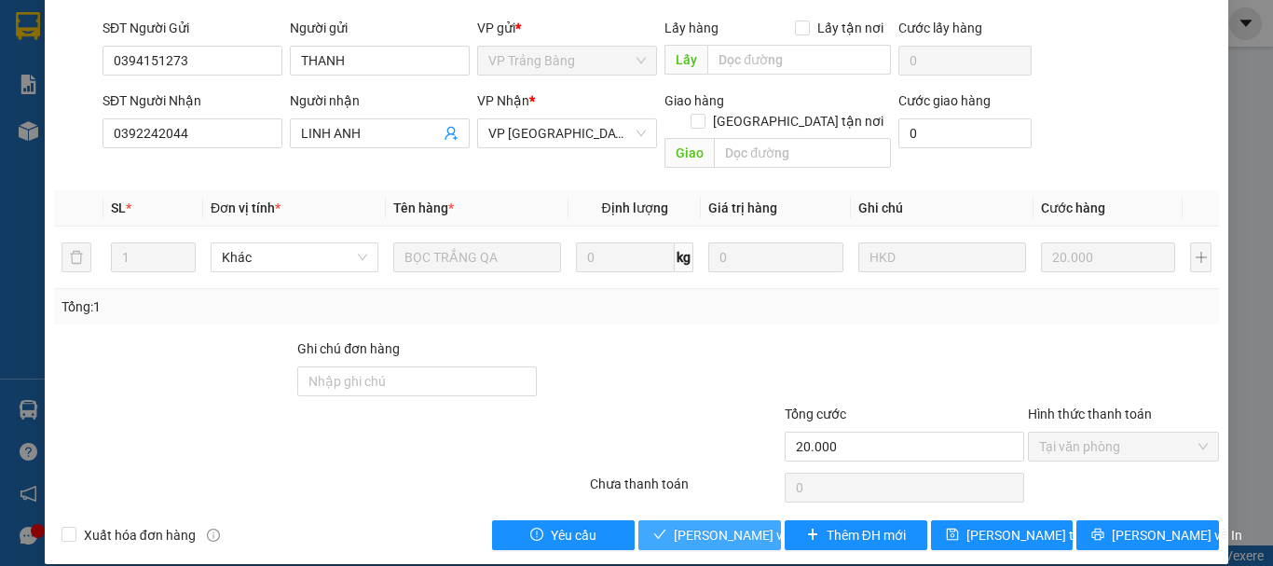
click at [735, 525] on span "Lưu và Giao hàng" at bounding box center [763, 535] width 179 height 21
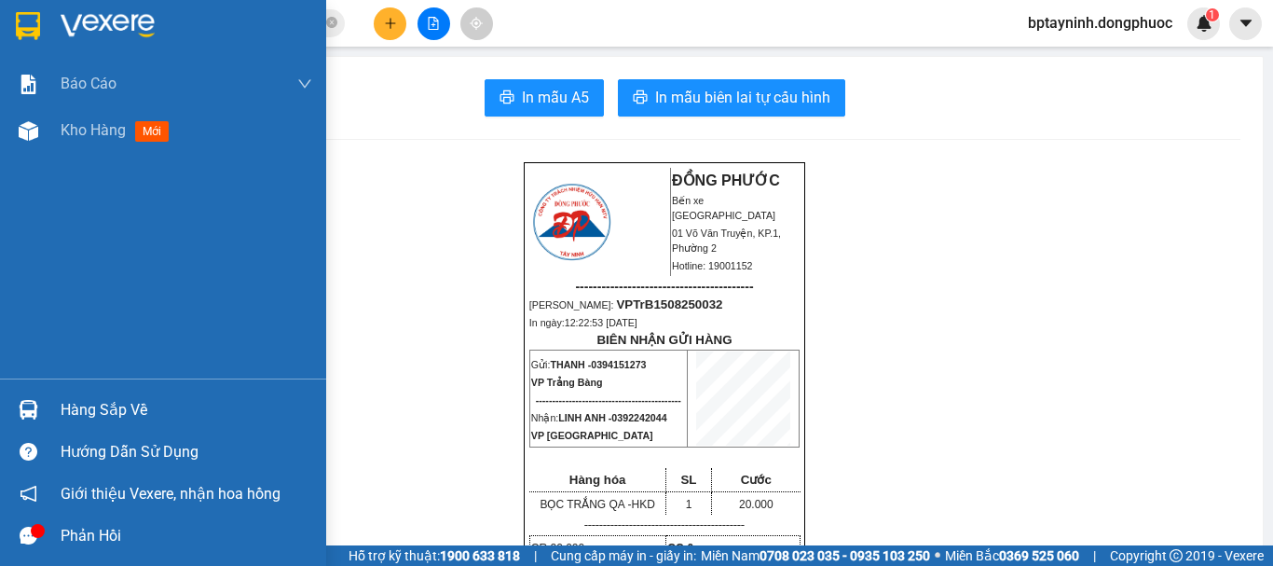
drag, startPoint x: 0, startPoint y: 429, endPoint x: 47, endPoint y: 377, distance: 70.0
click at [12, 417] on div "Hàng sắp về" at bounding box center [163, 410] width 326 height 42
click at [47, 377] on div "Báo cáo Mẫu 1: Báo cáo dòng tiền theo nhân viên Mẫu 1: Báo cáo dòng tiền theo n…" at bounding box center [163, 283] width 326 height 566
click at [46, 398] on div "Hàng sắp về" at bounding box center [163, 410] width 326 height 42
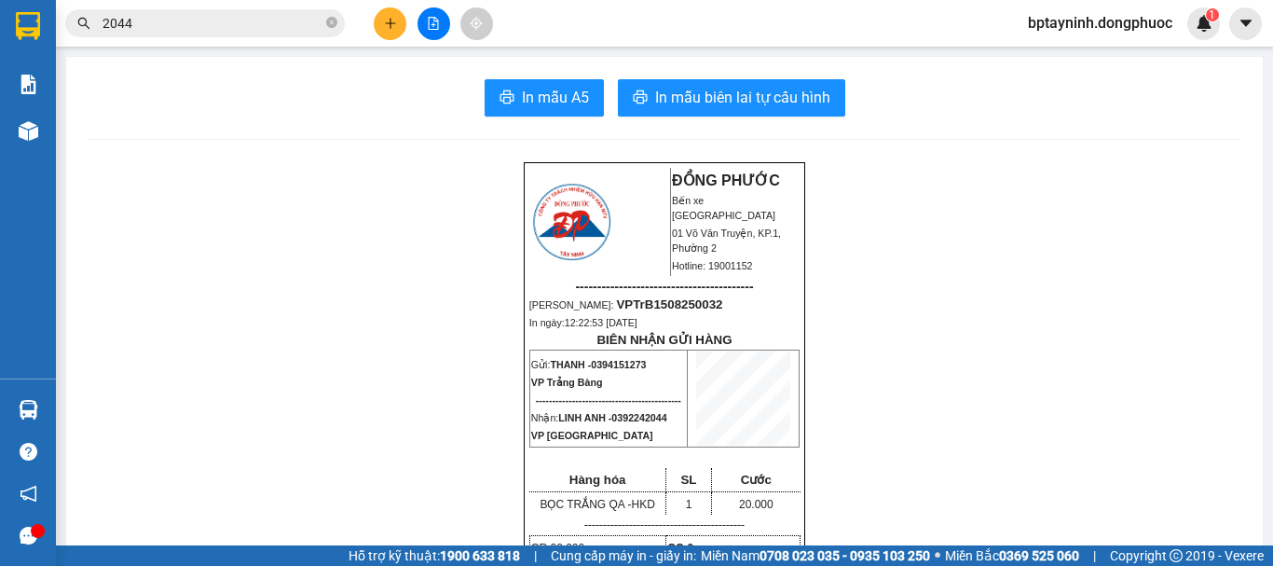
click at [194, 42] on section "Kết quả tìm kiếm ( 206 ) Bộ lọc Ngày tạo đơn gần nhất Mã ĐH Trạng thái Món hàng…" at bounding box center [636, 283] width 1273 height 566
click at [205, 22] on input "2044" at bounding box center [213, 23] width 220 height 21
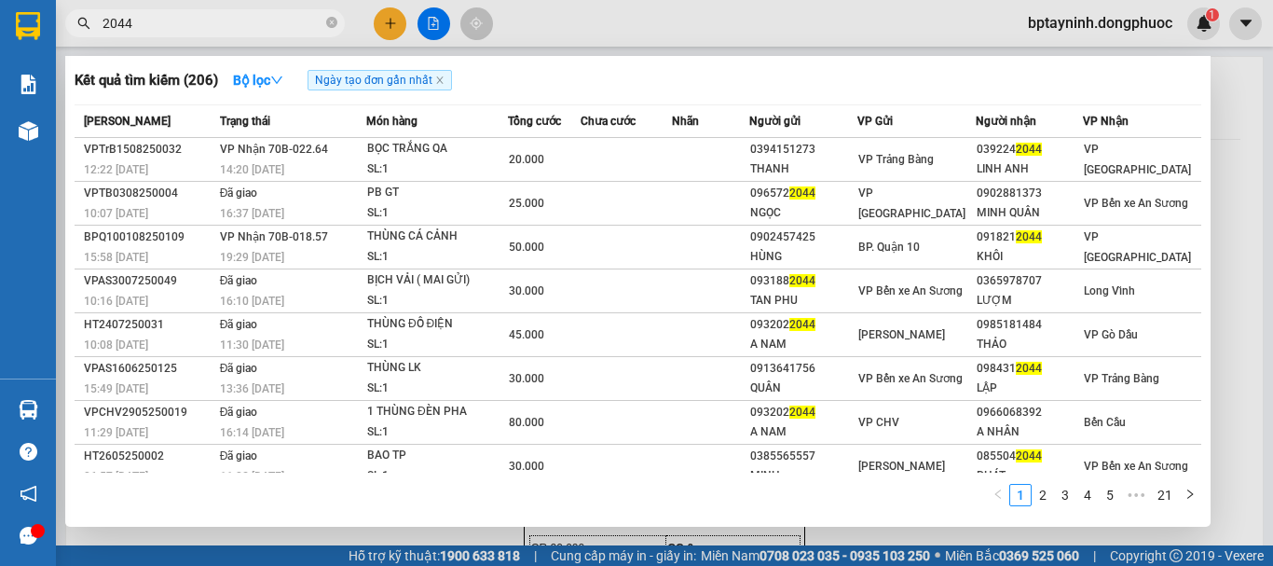
click at [205, 22] on input "2044" at bounding box center [213, 23] width 220 height 21
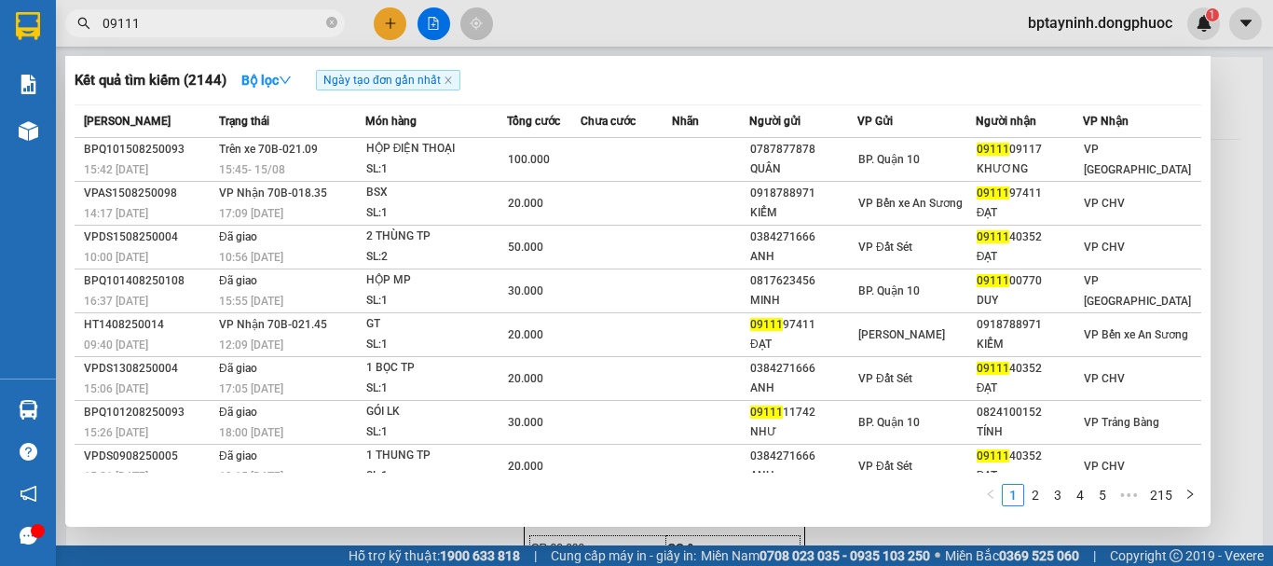
type input "09111"
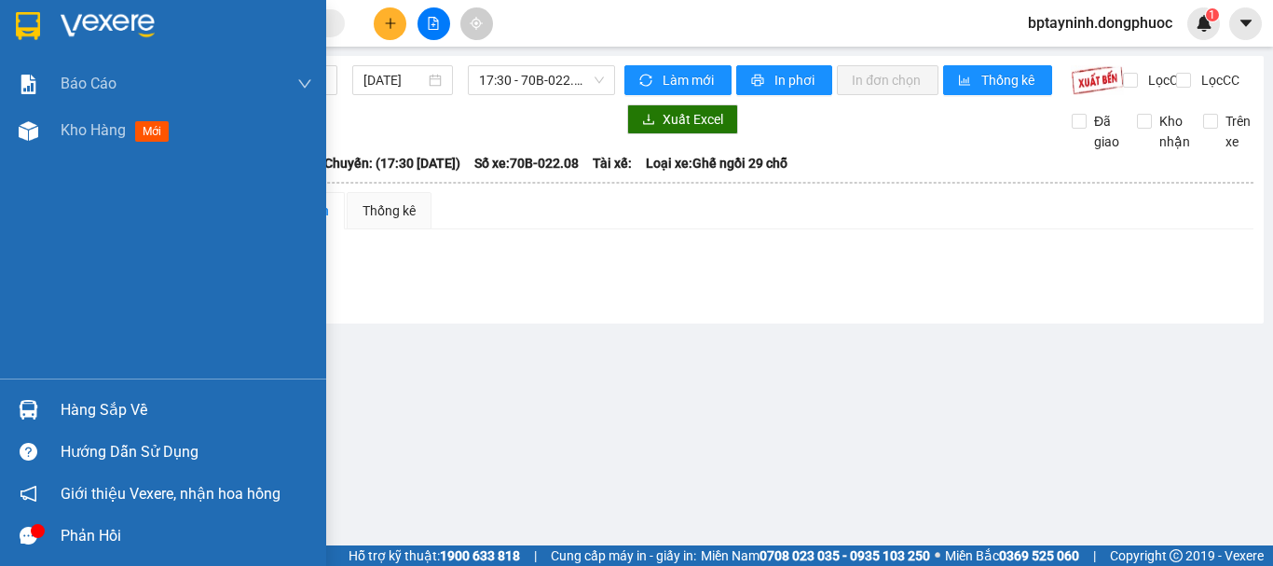
click at [37, 405] on img at bounding box center [29, 410] width 20 height 20
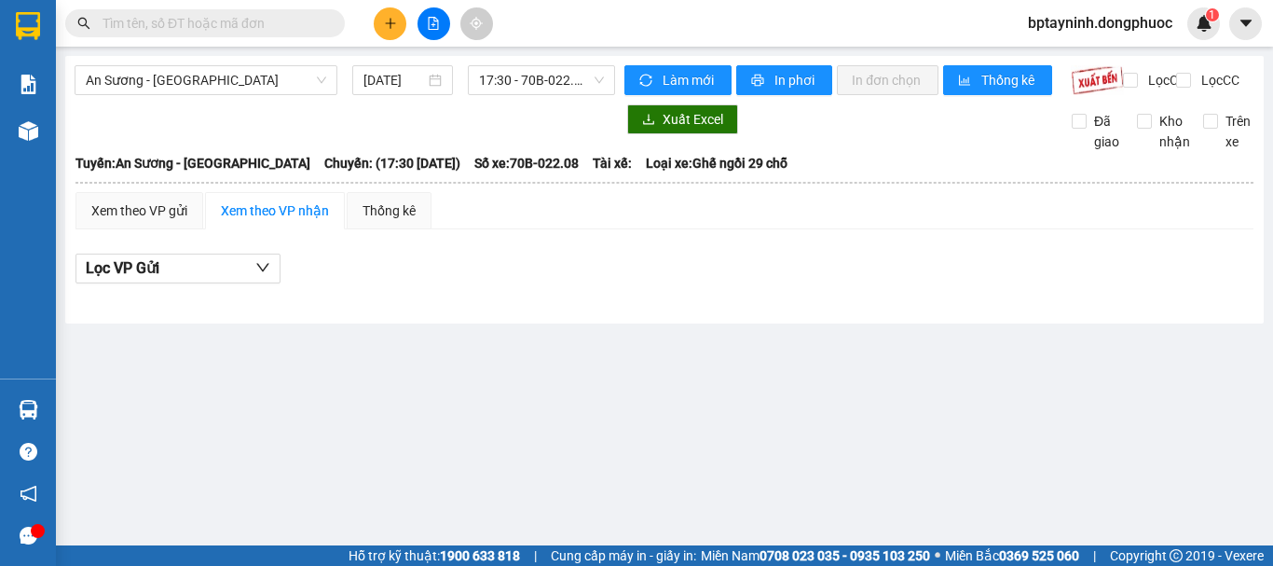
click at [983, 253] on section "Kết quả tìm kiếm ( 0 ) Bộ lọc Ngày tạo đơn gần nhất No Data bptayninh.dongphuoc…" at bounding box center [636, 283] width 1273 height 566
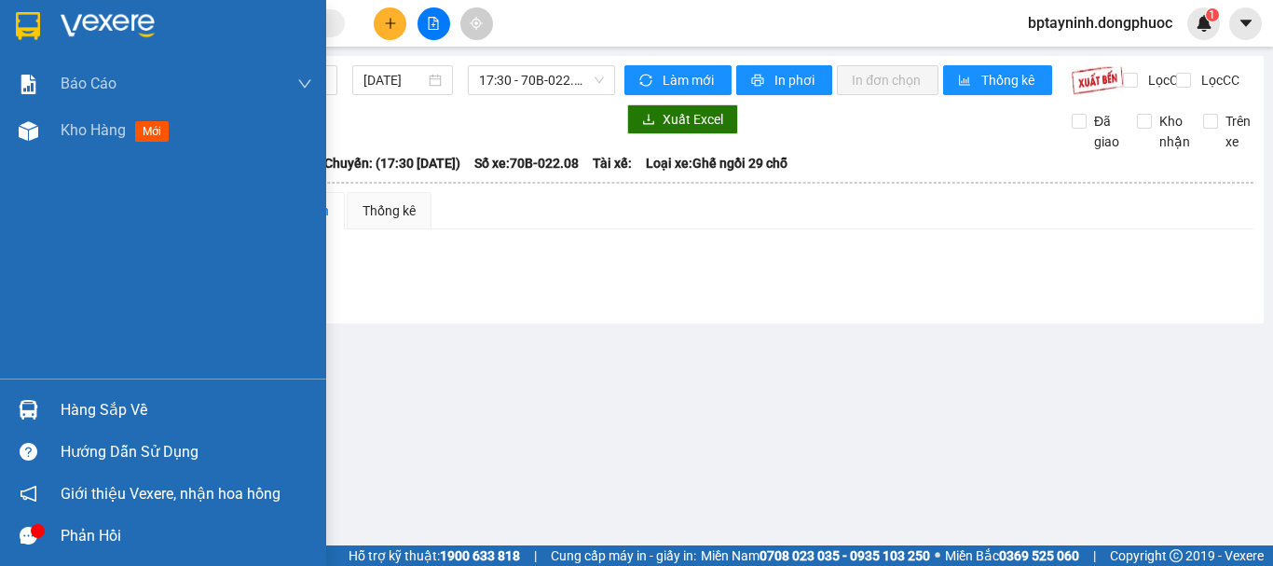
click at [55, 419] on div "Hàng sắp về" at bounding box center [163, 410] width 326 height 42
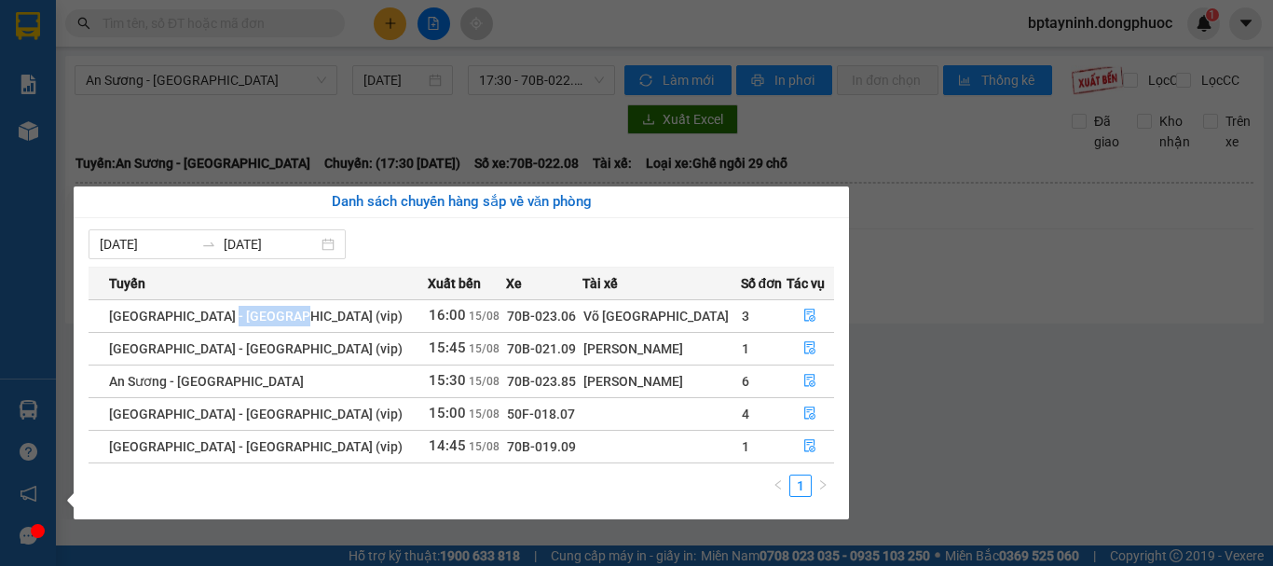
drag, startPoint x: 310, startPoint y: 310, endPoint x: 218, endPoint y: 317, distance: 92.5
click at [218, 317] on td "[GEOGRAPHIC_DATA] - [GEOGRAPHIC_DATA] (vip)" at bounding box center [258, 315] width 339 height 33
click at [429, 318] on span "16:00" at bounding box center [447, 315] width 37 height 17
click at [798, 392] on button "button" at bounding box center [811, 381] width 47 height 30
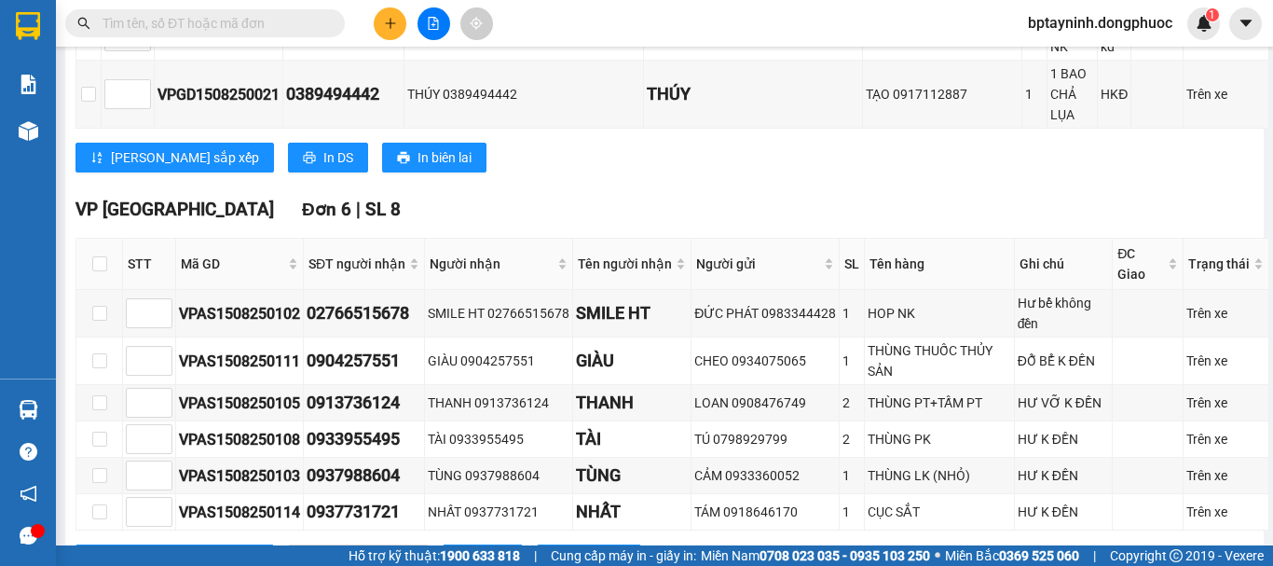
scroll to position [1044, 0]
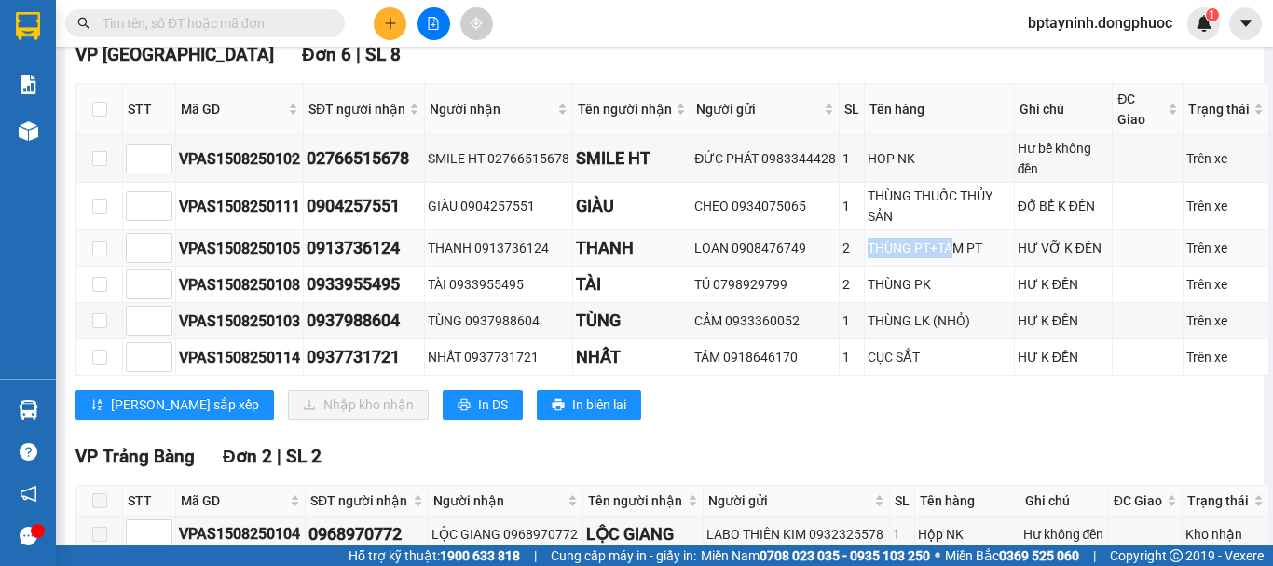
drag, startPoint x: 843, startPoint y: 267, endPoint x: 939, endPoint y: 266, distance: 96.0
click at [939, 266] on tr "VPAS1508250105 0913736124 THANH 0913736124 THANH LOAN 0908476749 2 THÙNG PT+TẤM…" at bounding box center [672, 248] width 1193 height 36
click at [949, 295] on div "THÙNG PK" at bounding box center [939, 284] width 143 height 21
drag, startPoint x: 847, startPoint y: 306, endPoint x: 927, endPoint y: 301, distance: 79.4
click at [924, 300] on tr "VPAS1508250108 0933955495 TÀI 0933955495 TÀI TÚ 0798929799 2 THÙNG PK HƯ K ĐỀN …" at bounding box center [672, 285] width 1193 height 36
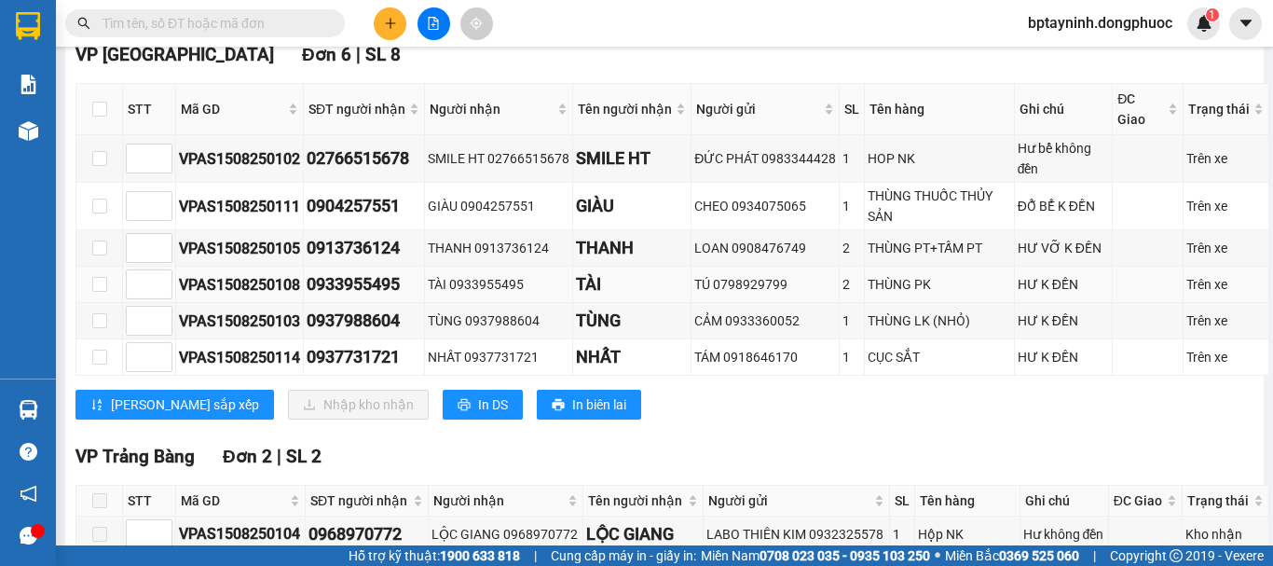
click at [956, 303] on td "THÙNG PK" at bounding box center [939, 285] width 149 height 36
drag, startPoint x: 835, startPoint y: 346, endPoint x: 910, endPoint y: 341, distance: 74.7
click at [910, 339] on tr "VPAS1508250103 0937988604 TÙNG 0937988604 TÙNG CẢM 0933360052 1 THÙNG LK (NHỎ) …" at bounding box center [672, 321] width 1193 height 36
drag, startPoint x: 834, startPoint y: 370, endPoint x: 898, endPoint y: 378, distance: 63.8
click at [886, 373] on tr "VPAS1508250114 0937731721 NHẤT 0937731721 NHẤT TÁM 0918646170 1 CỤC SẮT HƯ K Đ…" at bounding box center [672, 357] width 1193 height 36
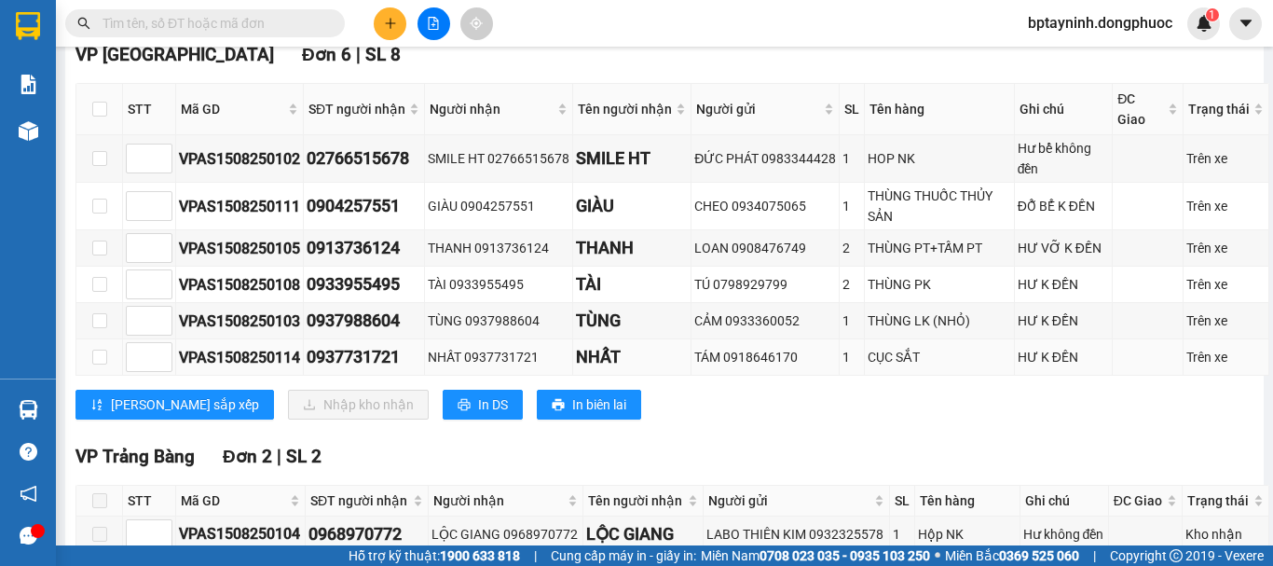
click at [926, 376] on td "CỤC SẮT" at bounding box center [939, 357] width 149 height 36
click at [106, 117] on input "checkbox" at bounding box center [99, 109] width 15 height 15
checkbox input "true"
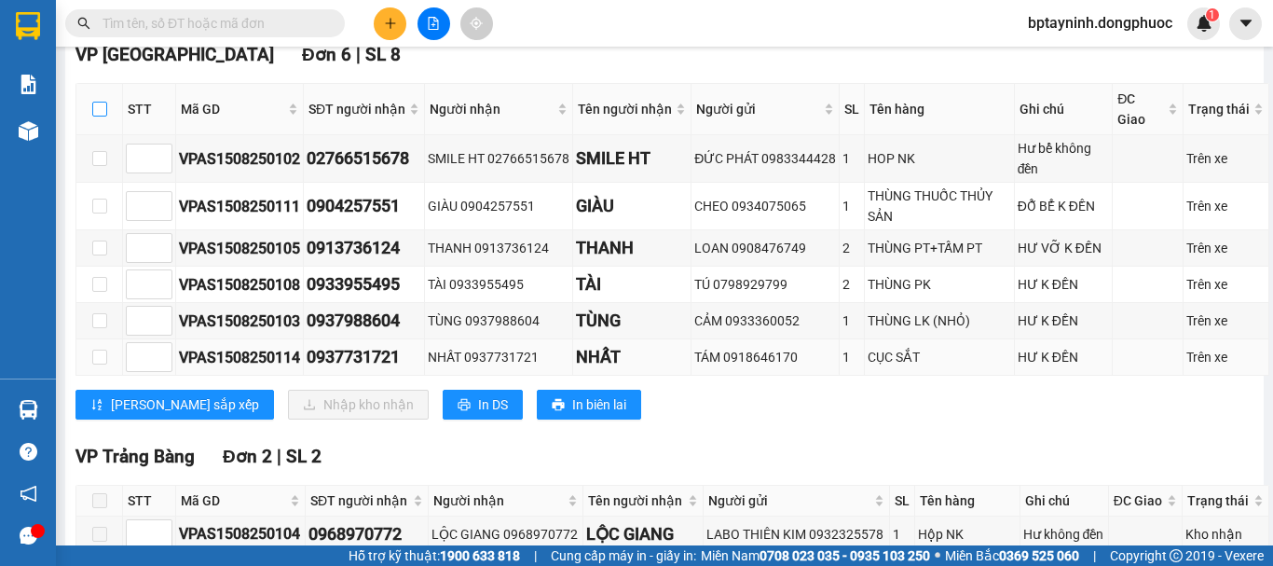
checkbox input "true"
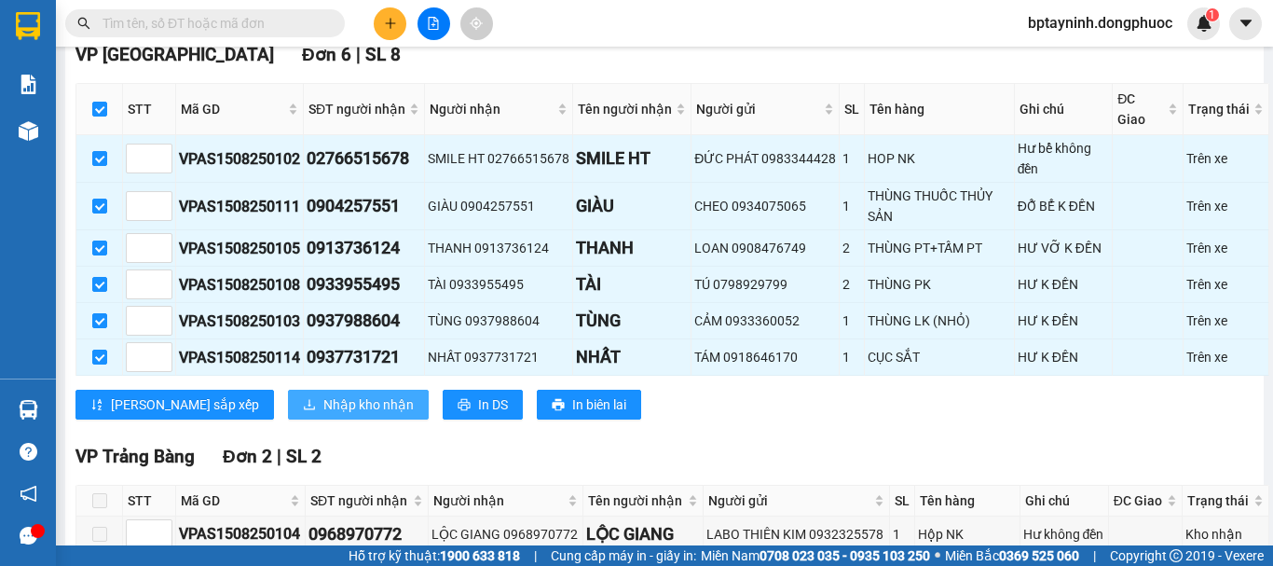
click at [323, 415] on span "Nhập kho nhận" at bounding box center [368, 404] width 90 height 21
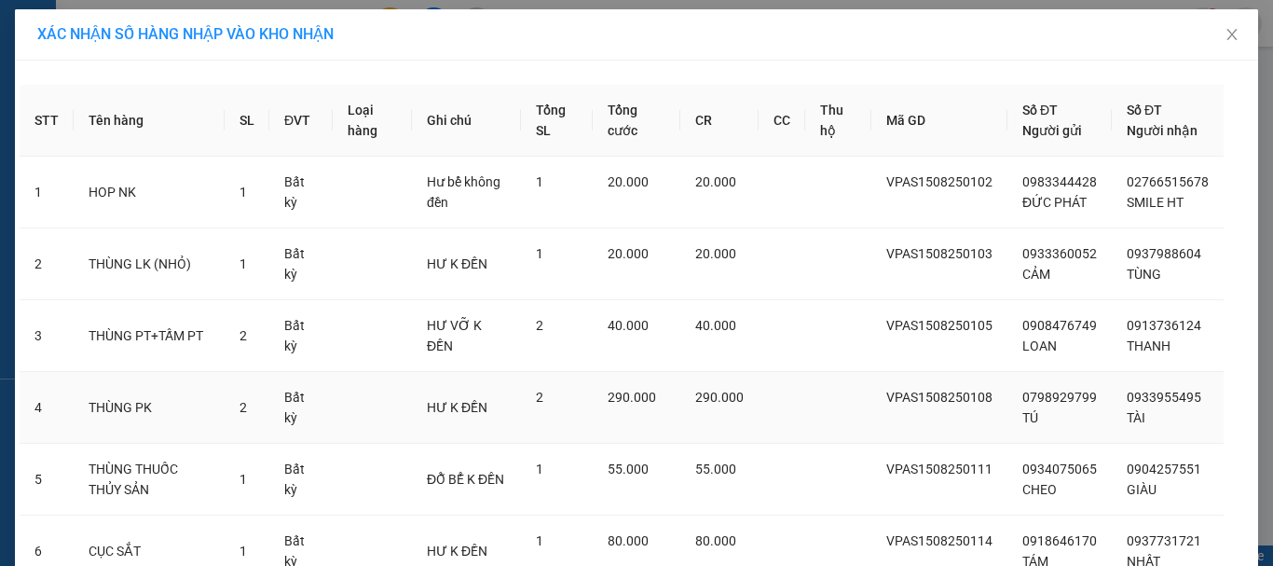
scroll to position [158, 0]
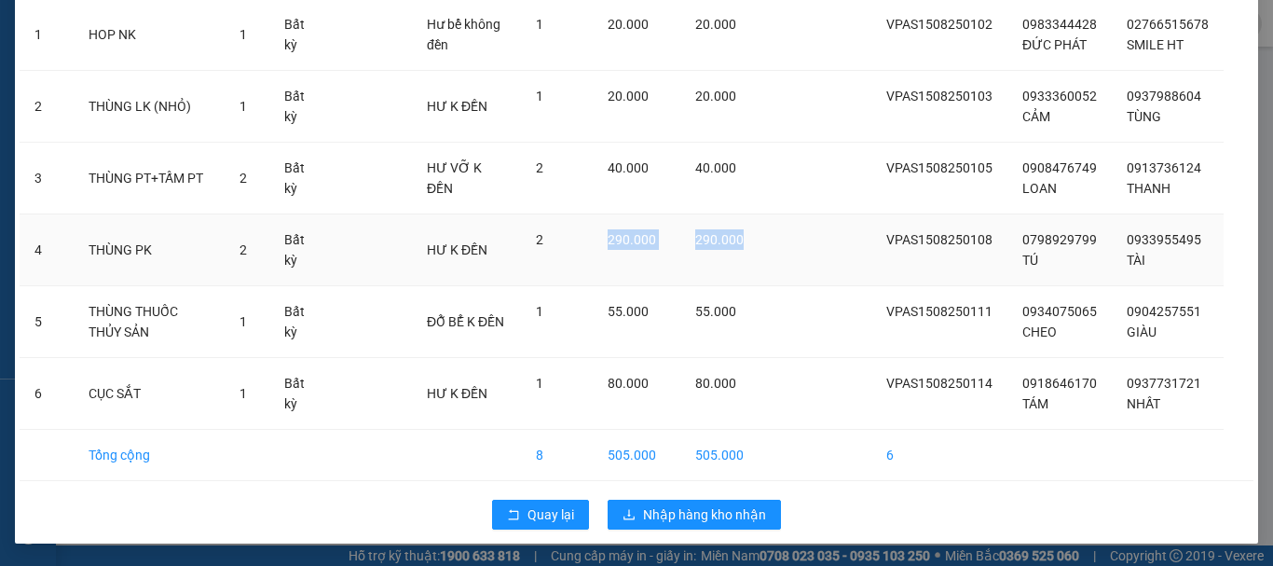
drag, startPoint x: 610, startPoint y: 240, endPoint x: 790, endPoint y: 252, distance: 181.2
click at [790, 252] on tr "4 THÙNG PK 2 Bất kỳ HƯ K ĐỀN 2 290.000 290.000 VPAS1508250108 0798929799 TÚ 093…" at bounding box center [637, 250] width 1234 height 72
click at [784, 262] on td at bounding box center [782, 250] width 47 height 72
drag, startPoint x: 775, startPoint y: 253, endPoint x: 623, endPoint y: 249, distance: 152.0
click at [623, 249] on tr "4 THÙNG PK 2 Bất kỳ HƯ K ĐỀN 2 290.000 290.000 VPAS1508250108 0798929799 TÚ 093…" at bounding box center [637, 250] width 1234 height 72
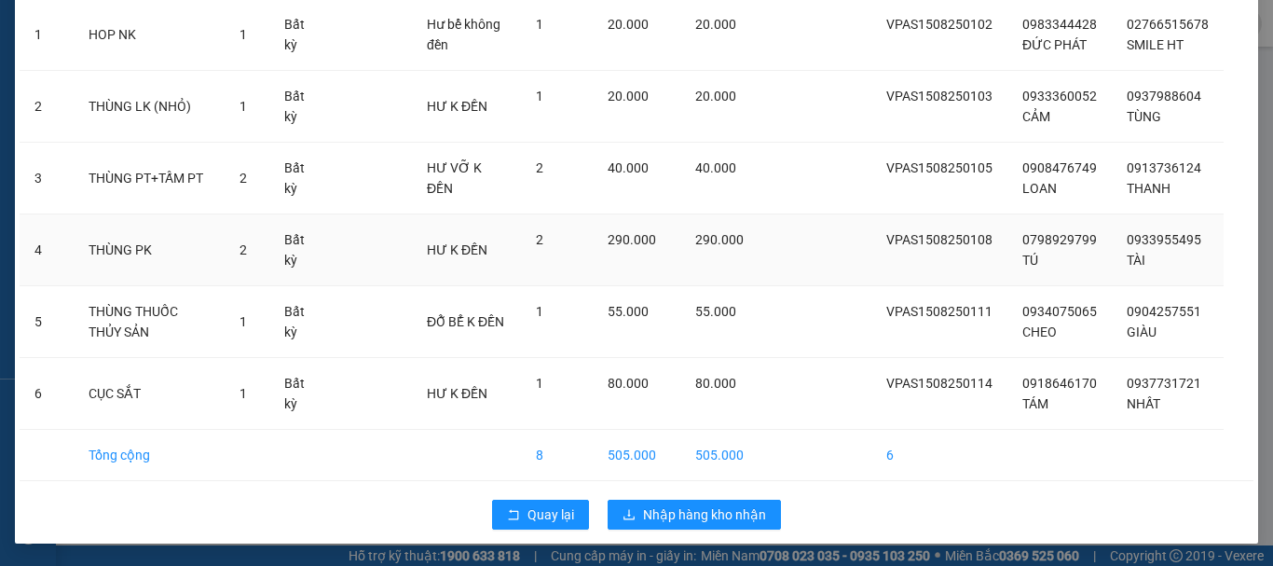
click at [818, 223] on td at bounding box center [838, 250] width 66 height 72
drag, startPoint x: 739, startPoint y: 226, endPoint x: 635, endPoint y: 240, distance: 105.3
click at [635, 240] on tr "4 THÙNG PK 2 Bất kỳ HƯ K ĐỀN 2 290.000 290.000 VPAS1508250108 0798929799 TÚ 093…" at bounding box center [637, 250] width 1234 height 72
click at [773, 239] on td at bounding box center [782, 250] width 47 height 72
drag, startPoint x: 773, startPoint y: 239, endPoint x: 608, endPoint y: 255, distance: 165.8
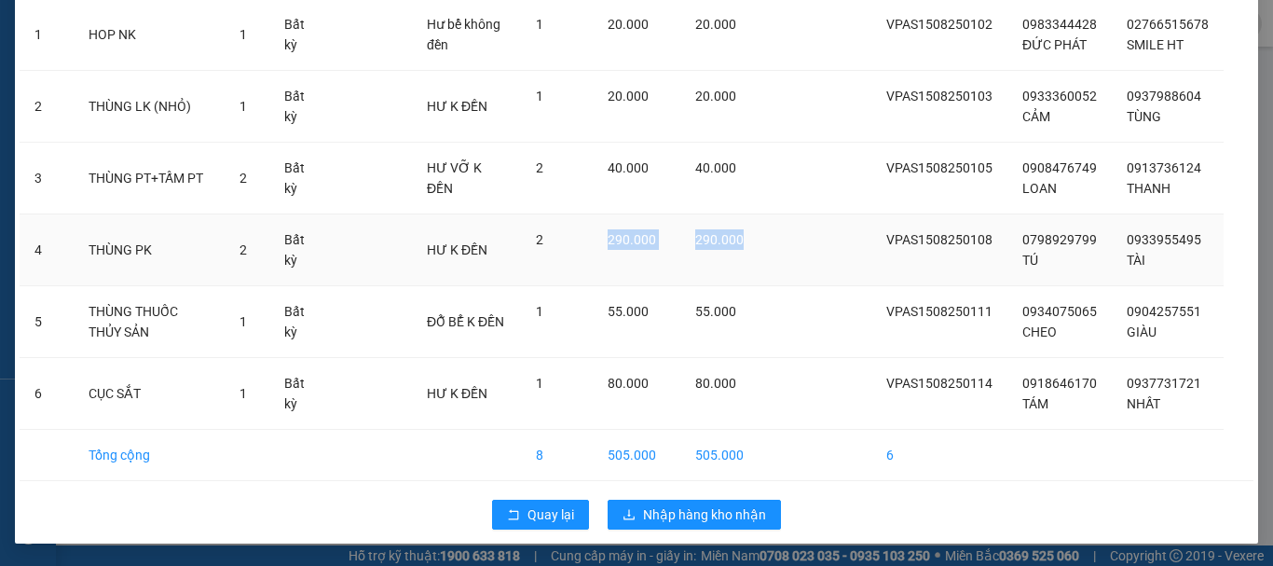
click at [608, 255] on tr "4 THÙNG PK 2 Bất kỳ HƯ K ĐỀN 2 290.000 290.000 VPAS1508250108 0798929799 TÚ 093…" at bounding box center [637, 250] width 1234 height 72
click at [556, 524] on span "Quay lại" at bounding box center [551, 514] width 47 height 21
